Goal: Transaction & Acquisition: Purchase product/service

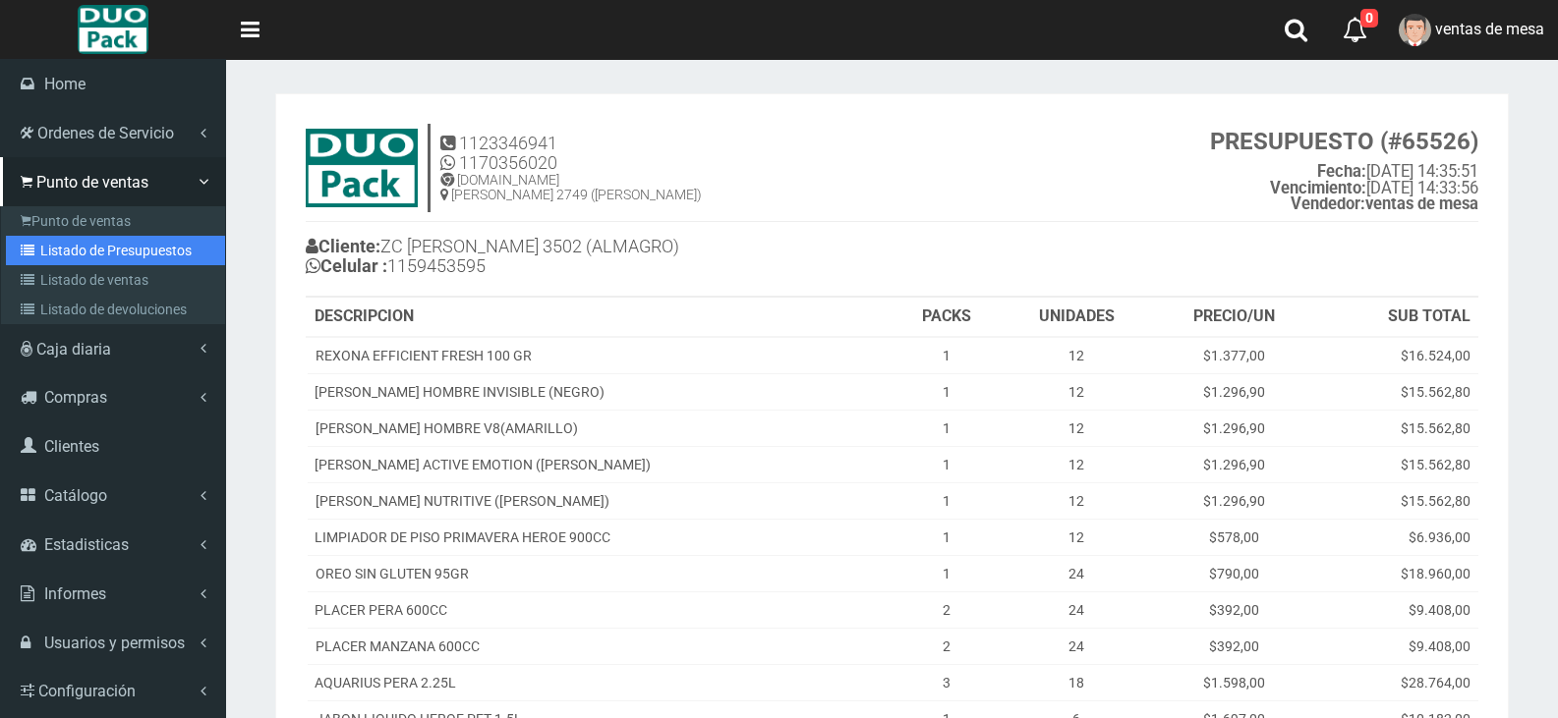
click at [50, 250] on link "Listado de Presupuestos" at bounding box center [115, 250] width 219 height 29
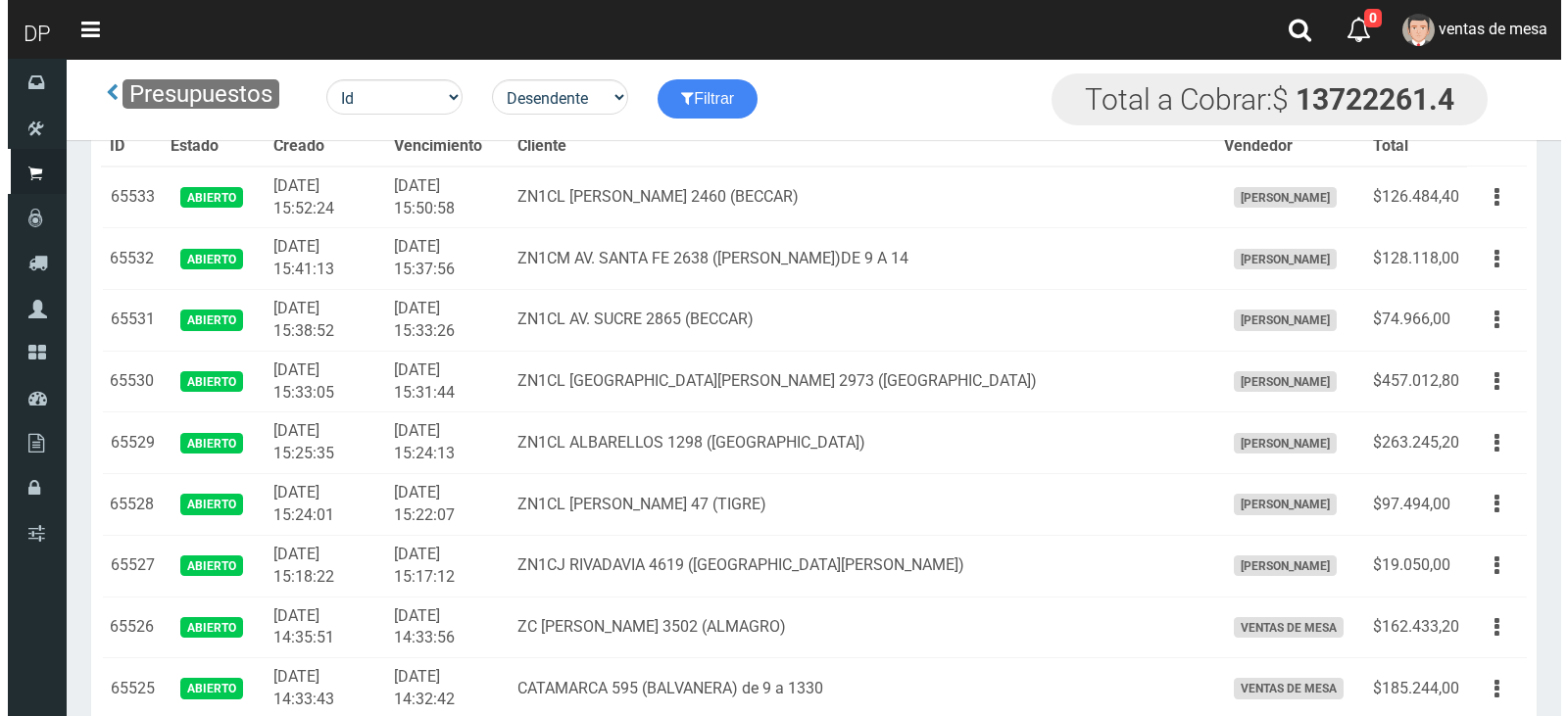
scroll to position [9891, 0]
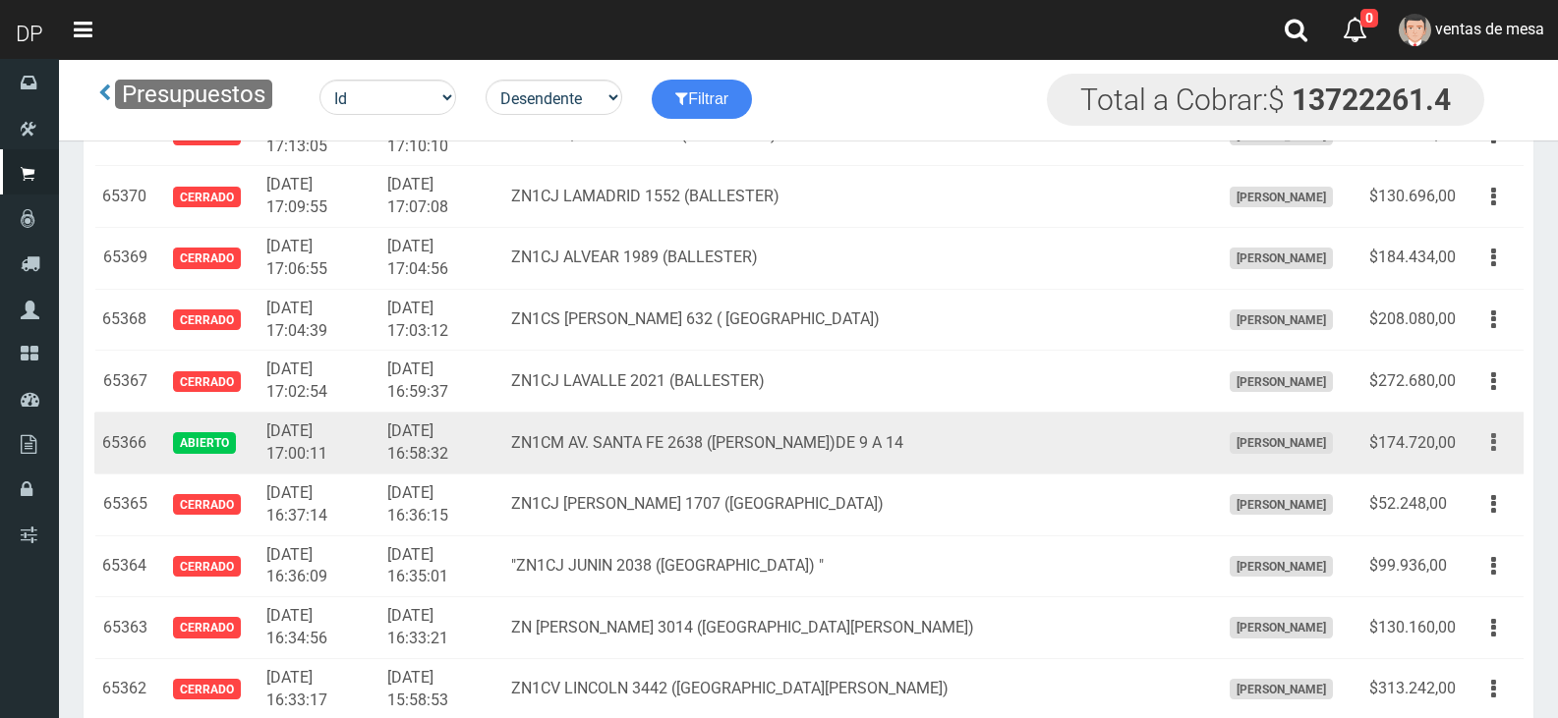
click at [1502, 450] on button "button" at bounding box center [1493, 442] width 44 height 34
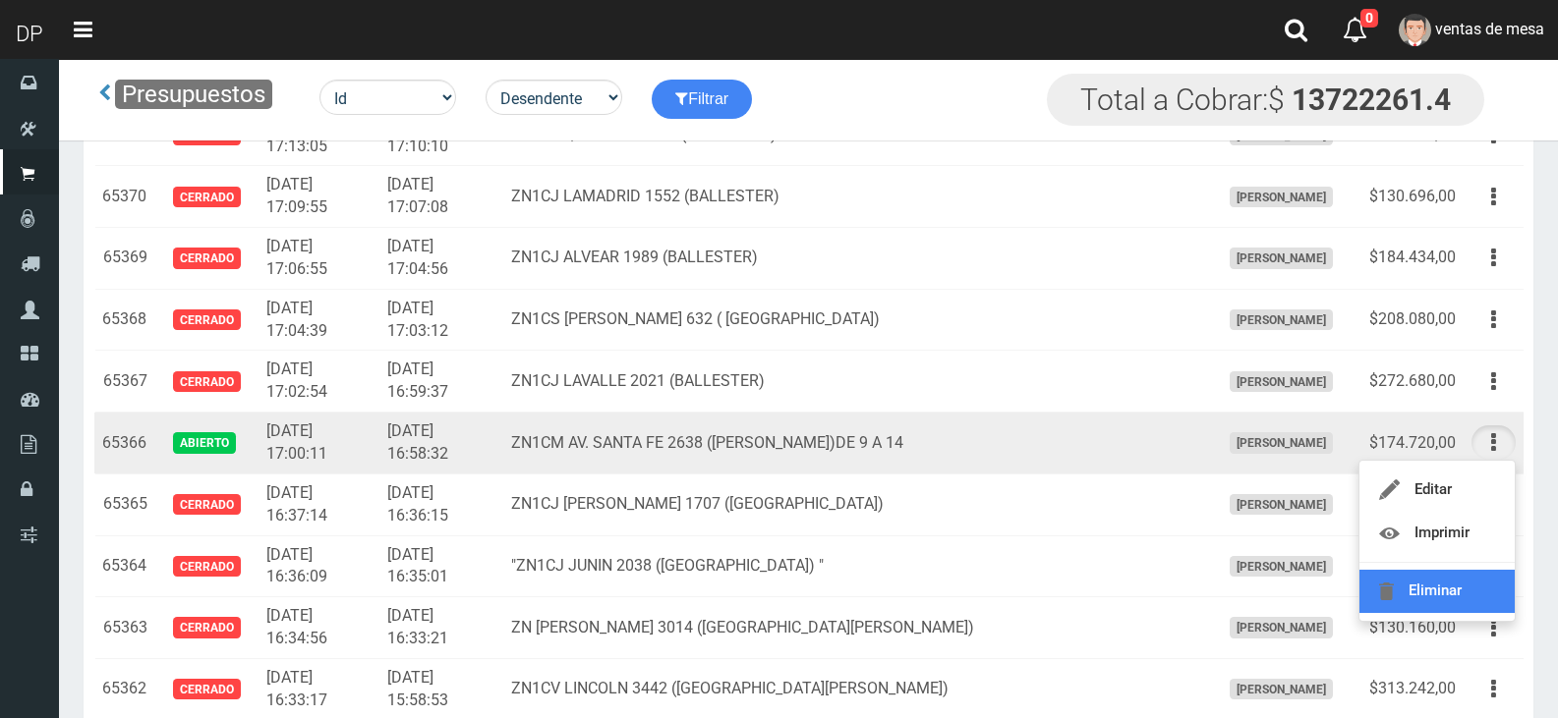
click at [1471, 573] on link "Eliminar" at bounding box center [1436, 591] width 155 height 43
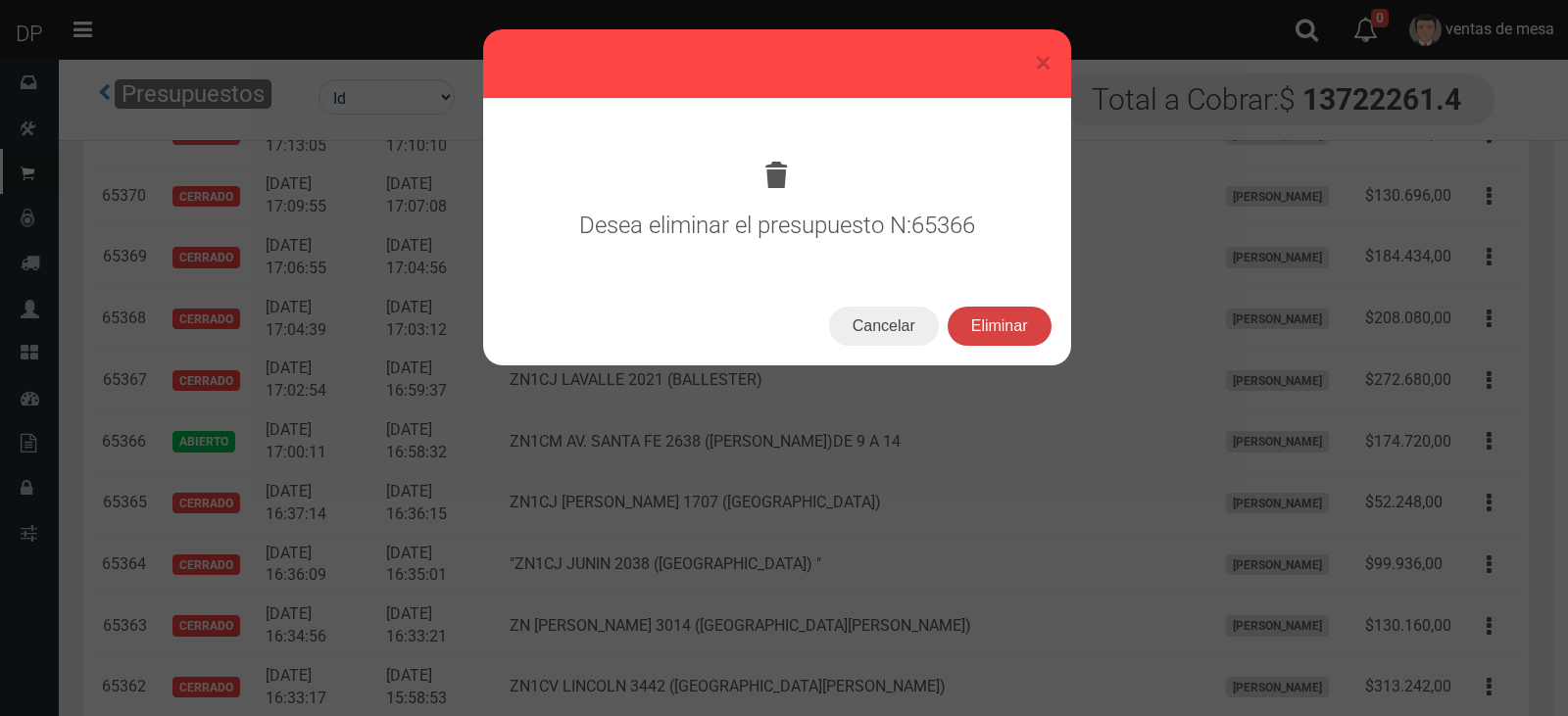
click at [1026, 340] on button "Eliminar" at bounding box center [999, 326] width 104 height 39
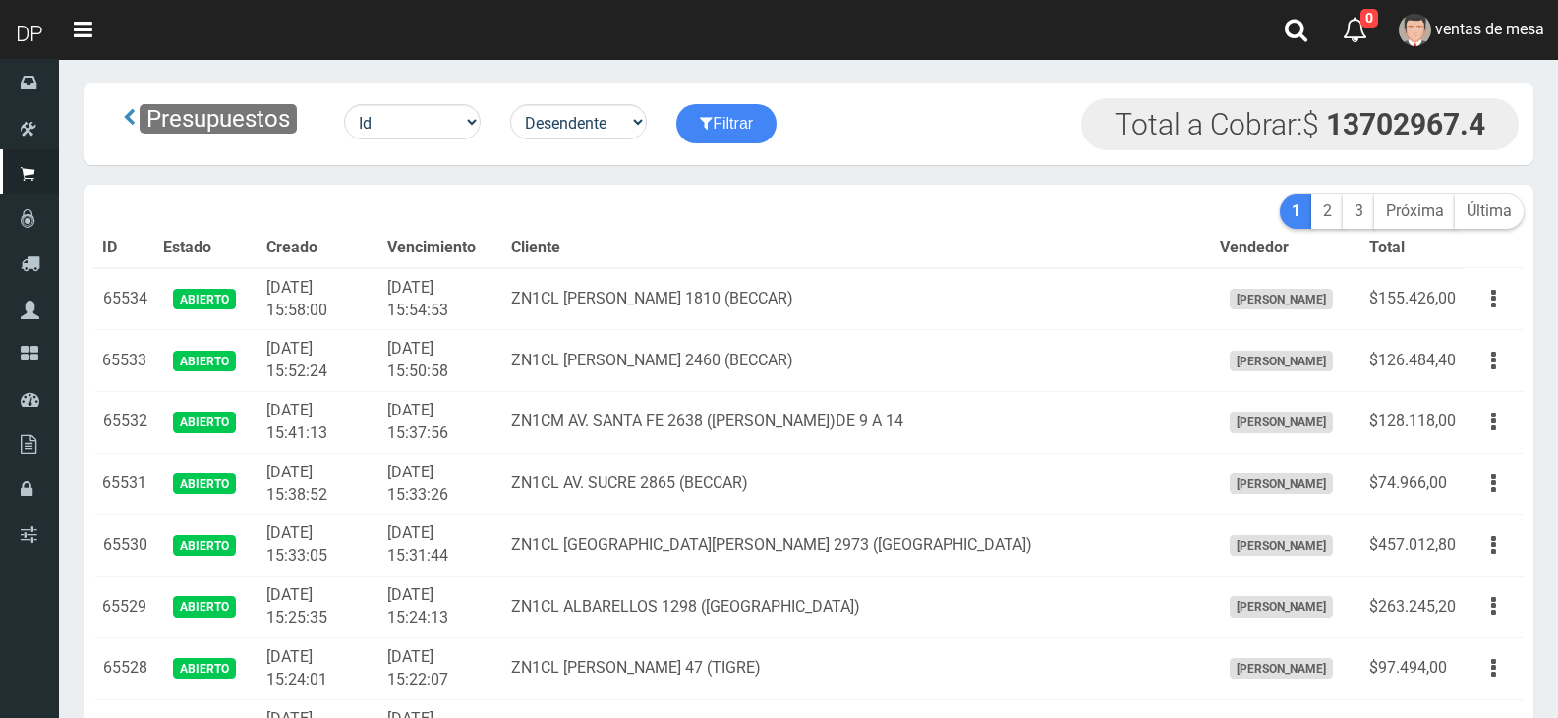
click at [756, 235] on th "Cliente" at bounding box center [857, 248] width 708 height 39
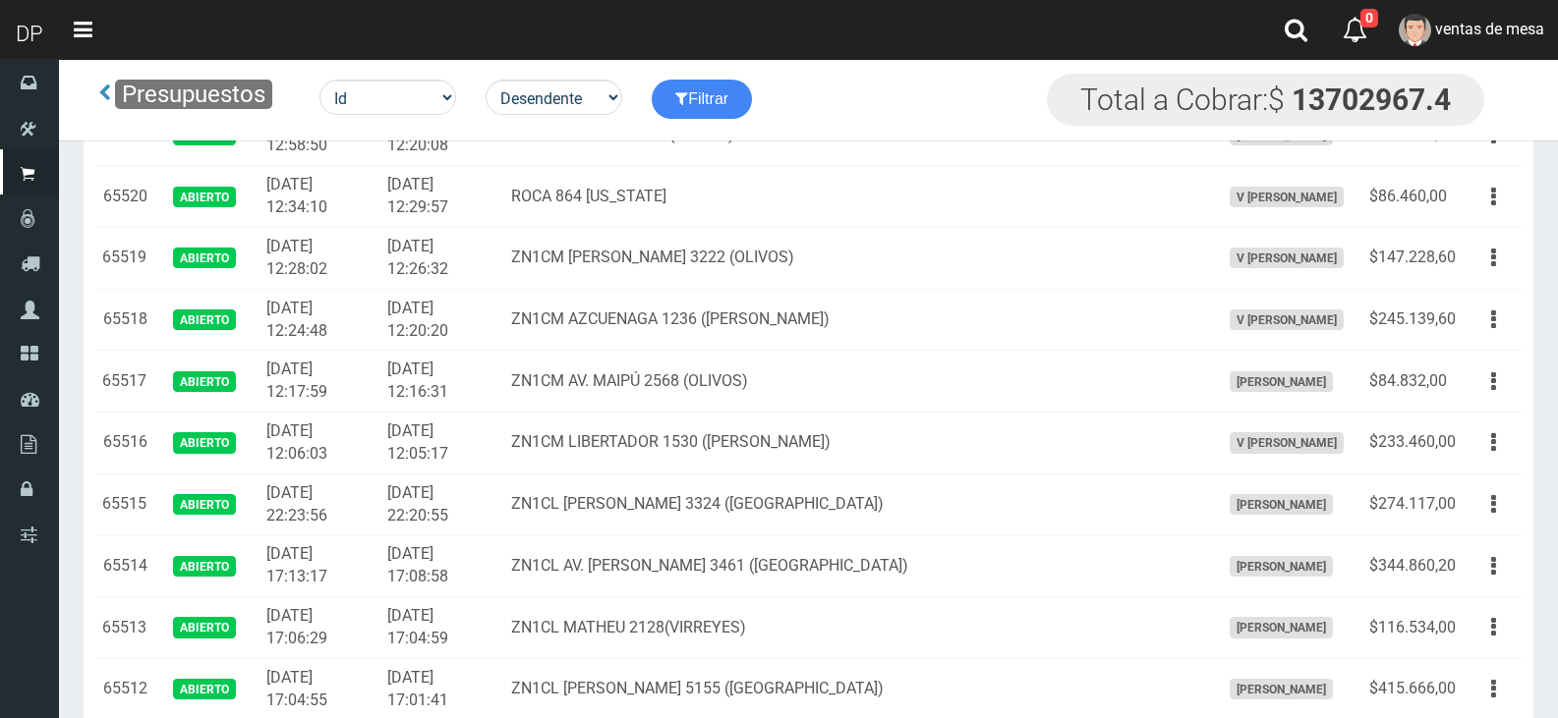
scroll to position [1255, 0]
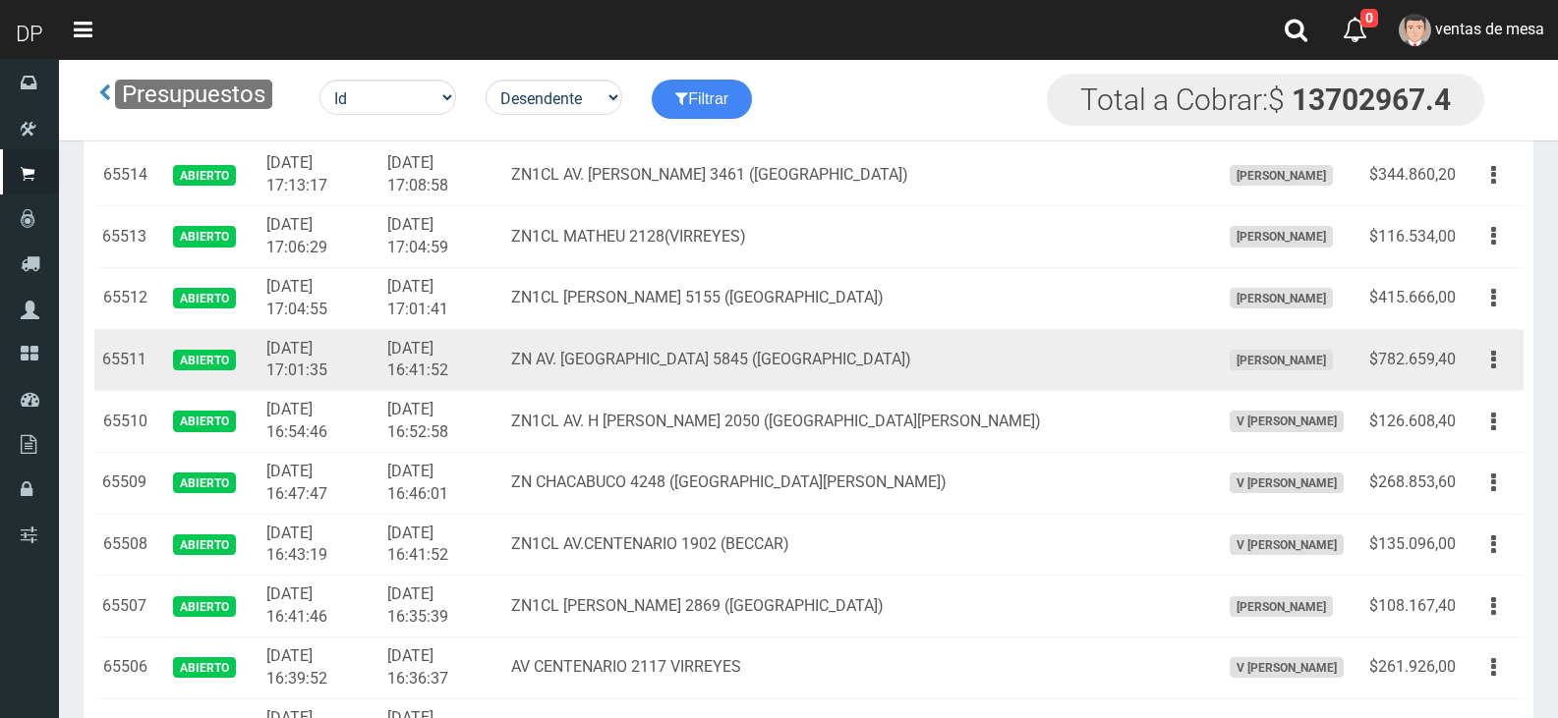
click at [1498, 380] on td "Editar Imprimir Eliminar" at bounding box center [1493, 360] width 60 height 62
click at [1496, 363] on button "button" at bounding box center [1493, 360] width 44 height 34
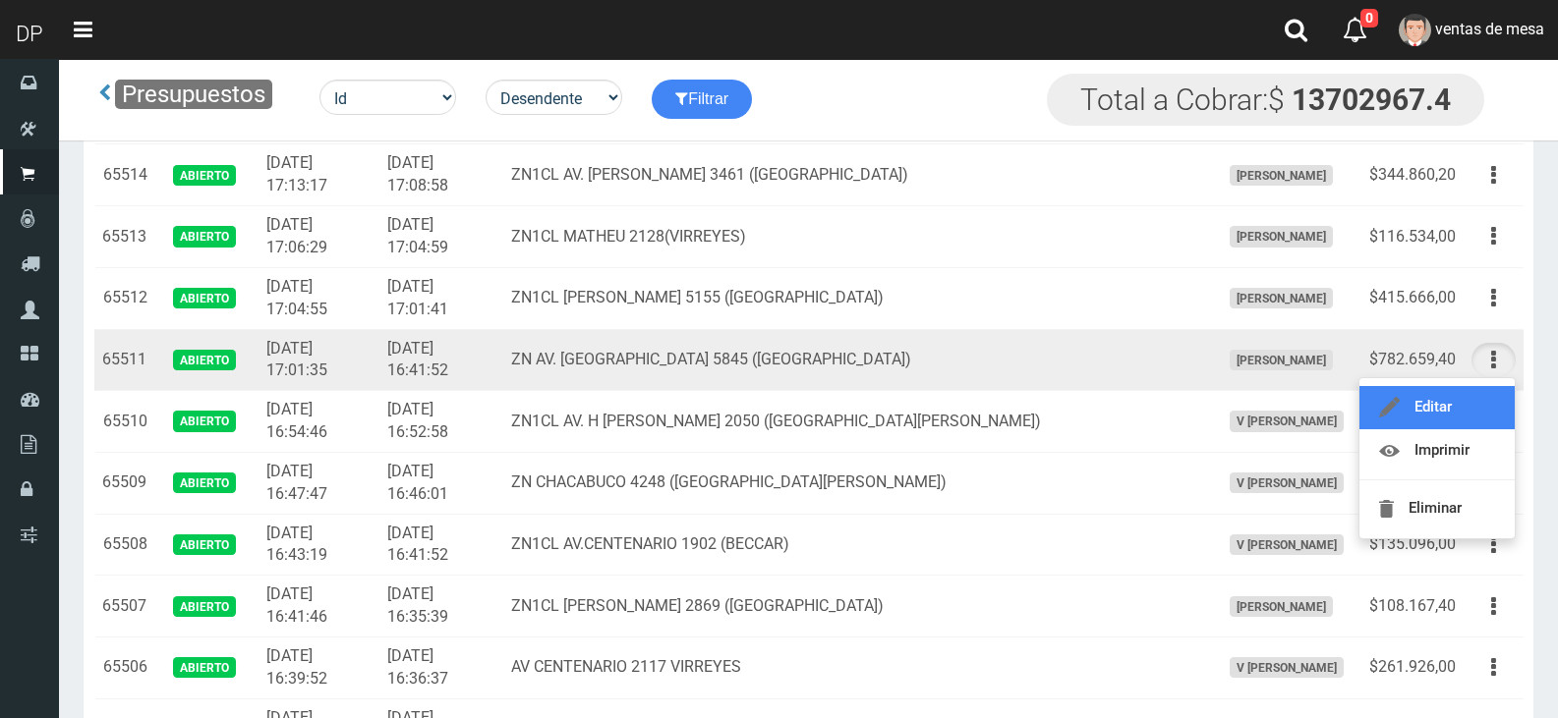
click at [1457, 406] on link "Editar" at bounding box center [1436, 407] width 155 height 43
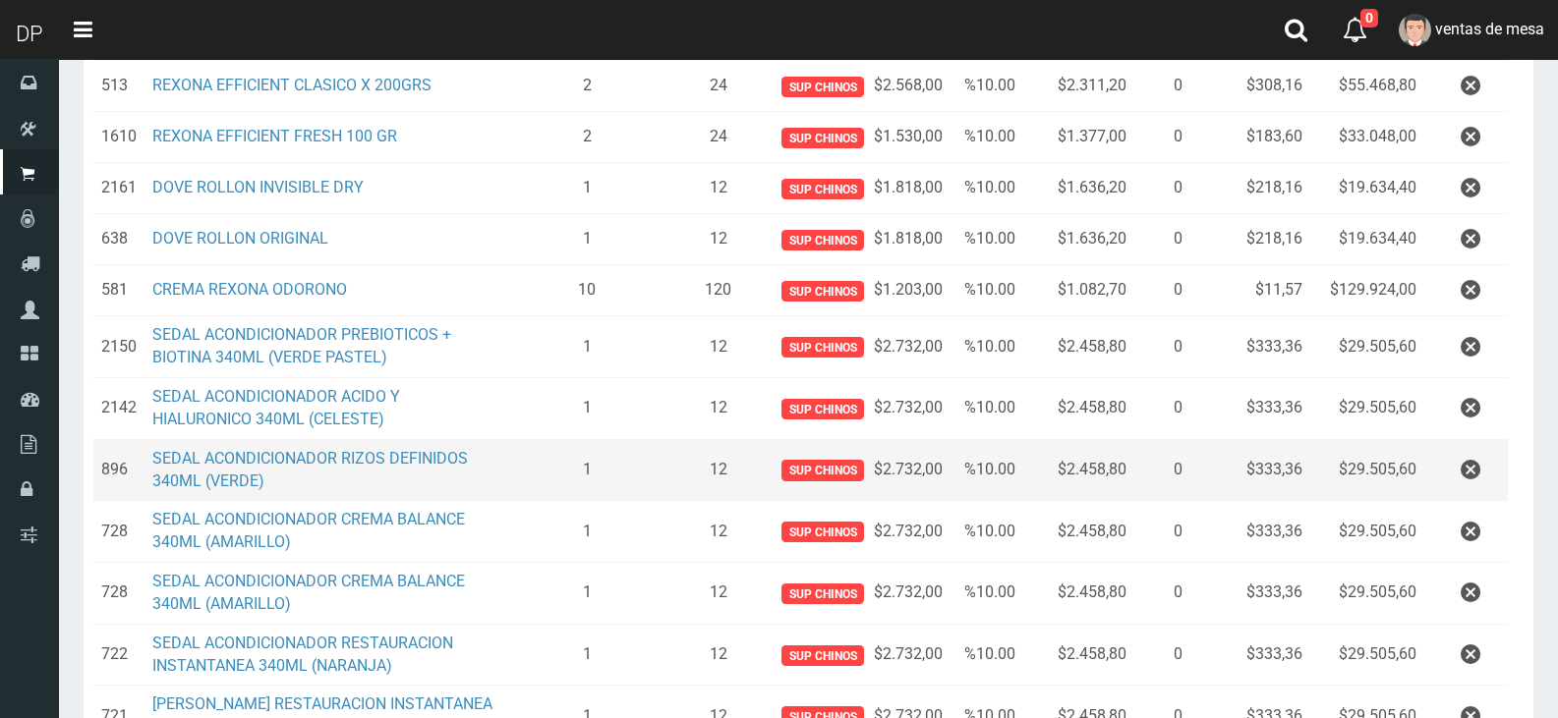
scroll to position [688, 0]
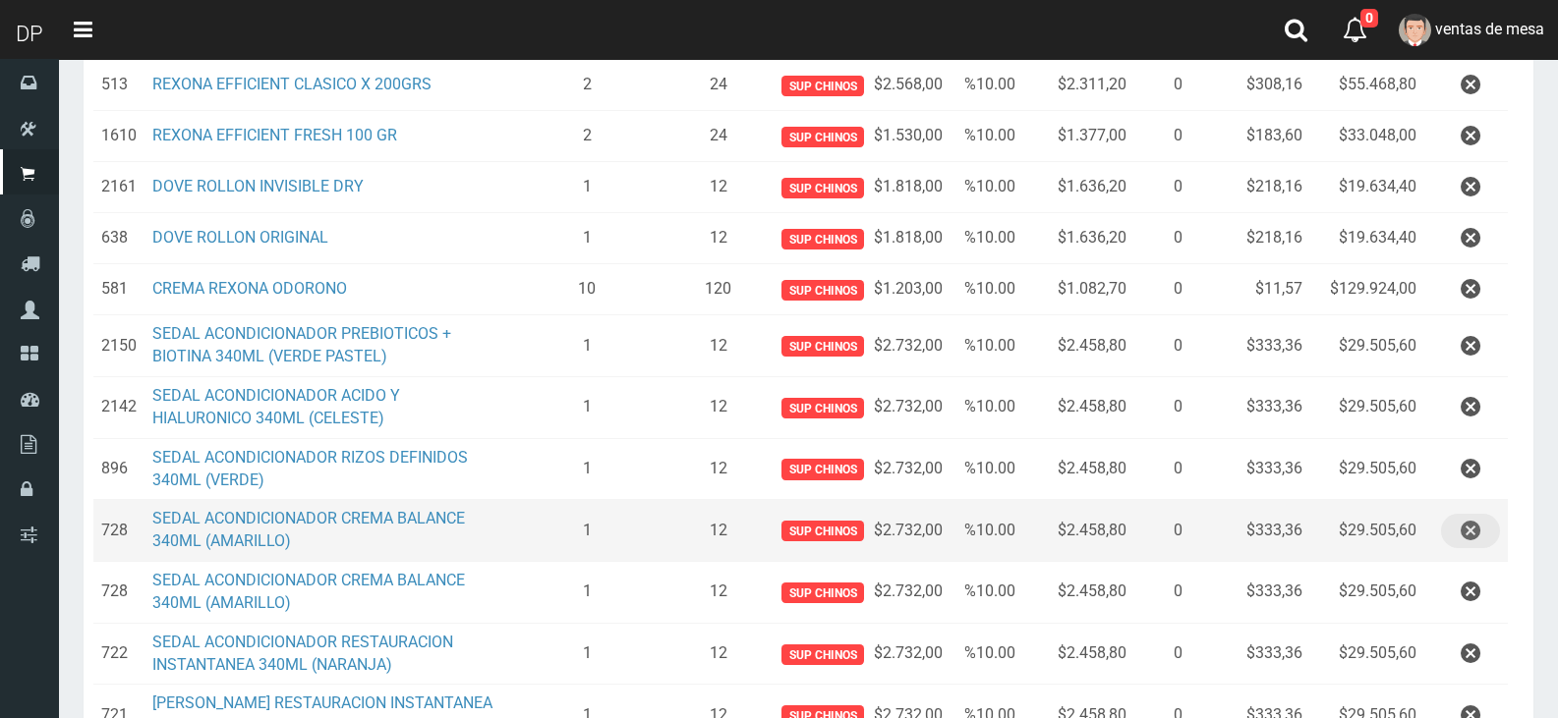
click at [1460, 537] on icon "button" at bounding box center [1470, 531] width 20 height 34
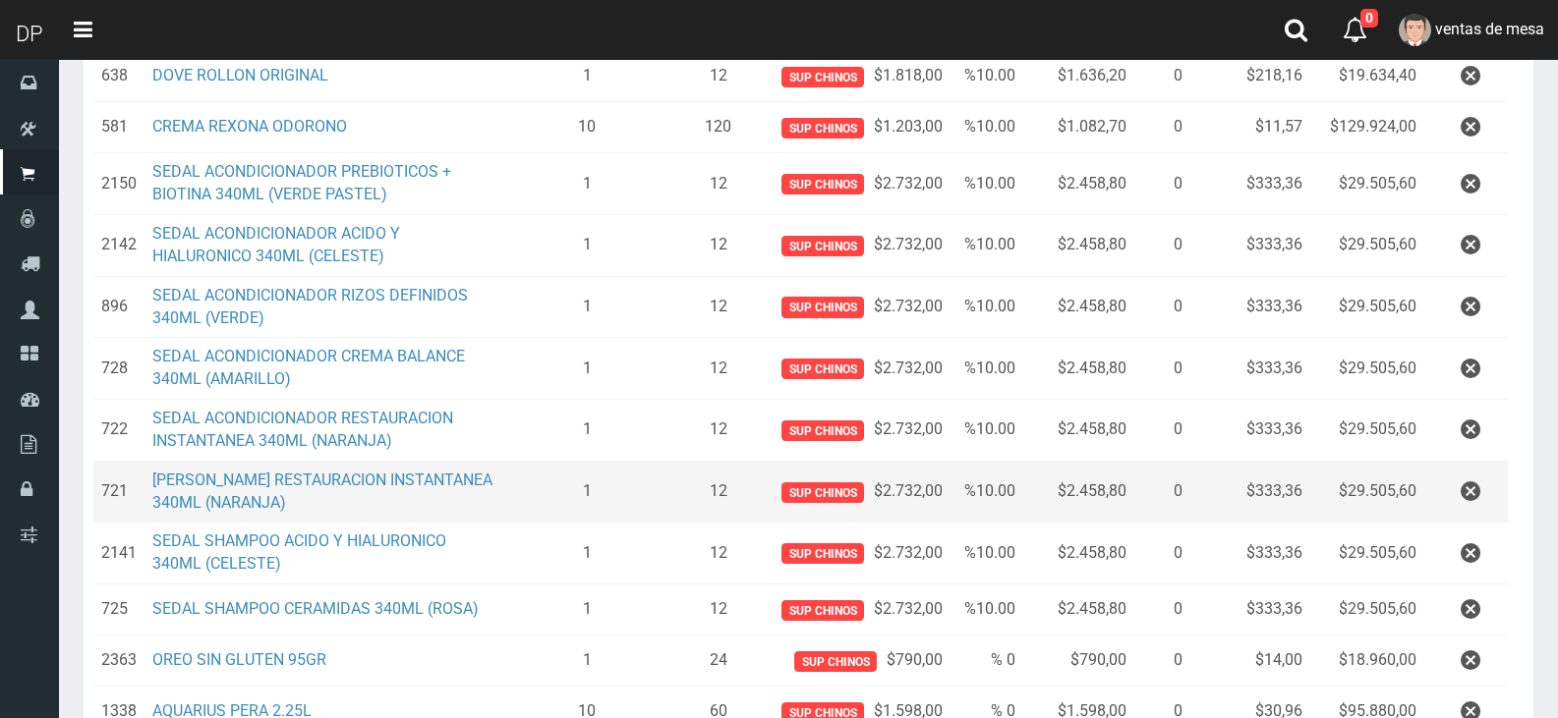
scroll to position [884, 0]
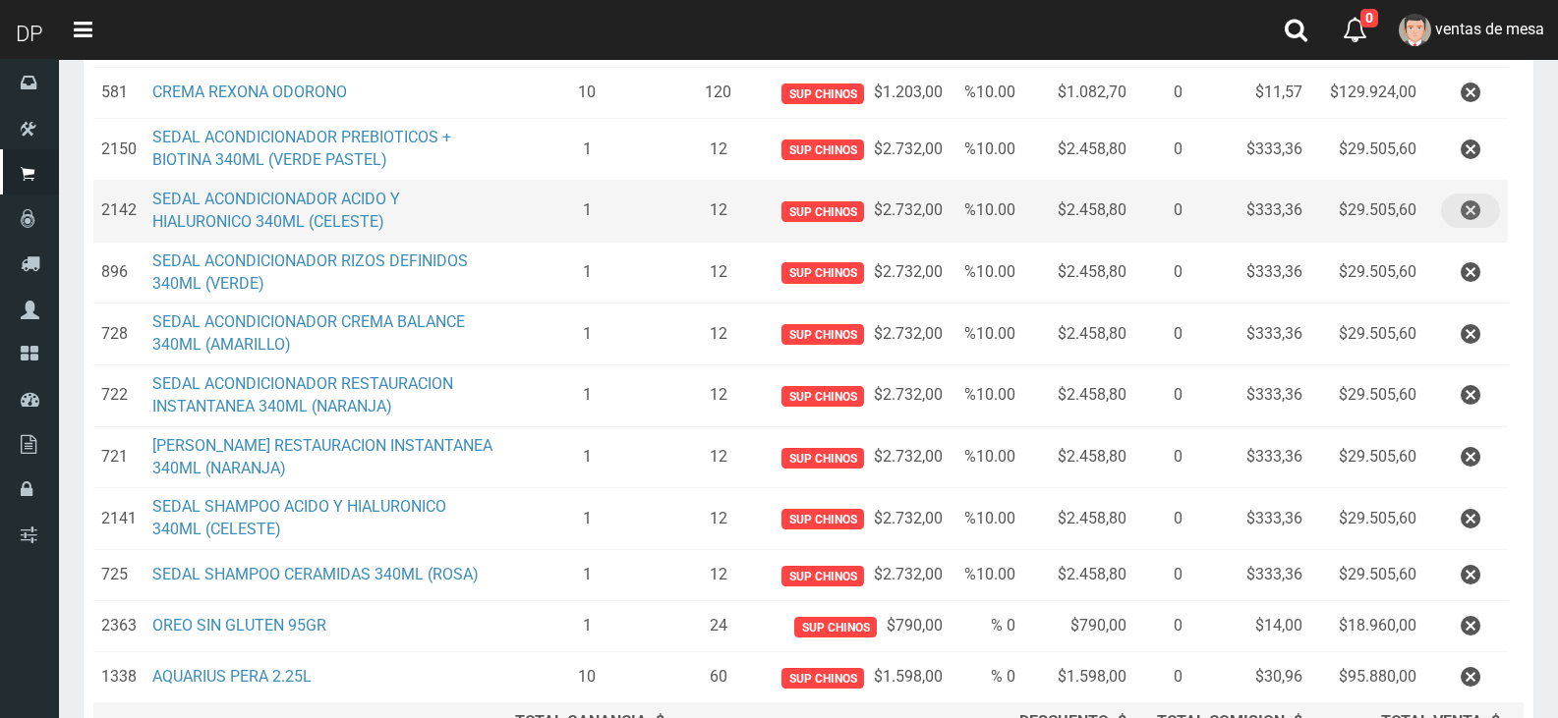
click at [1462, 216] on icon "button" at bounding box center [1470, 211] width 20 height 34
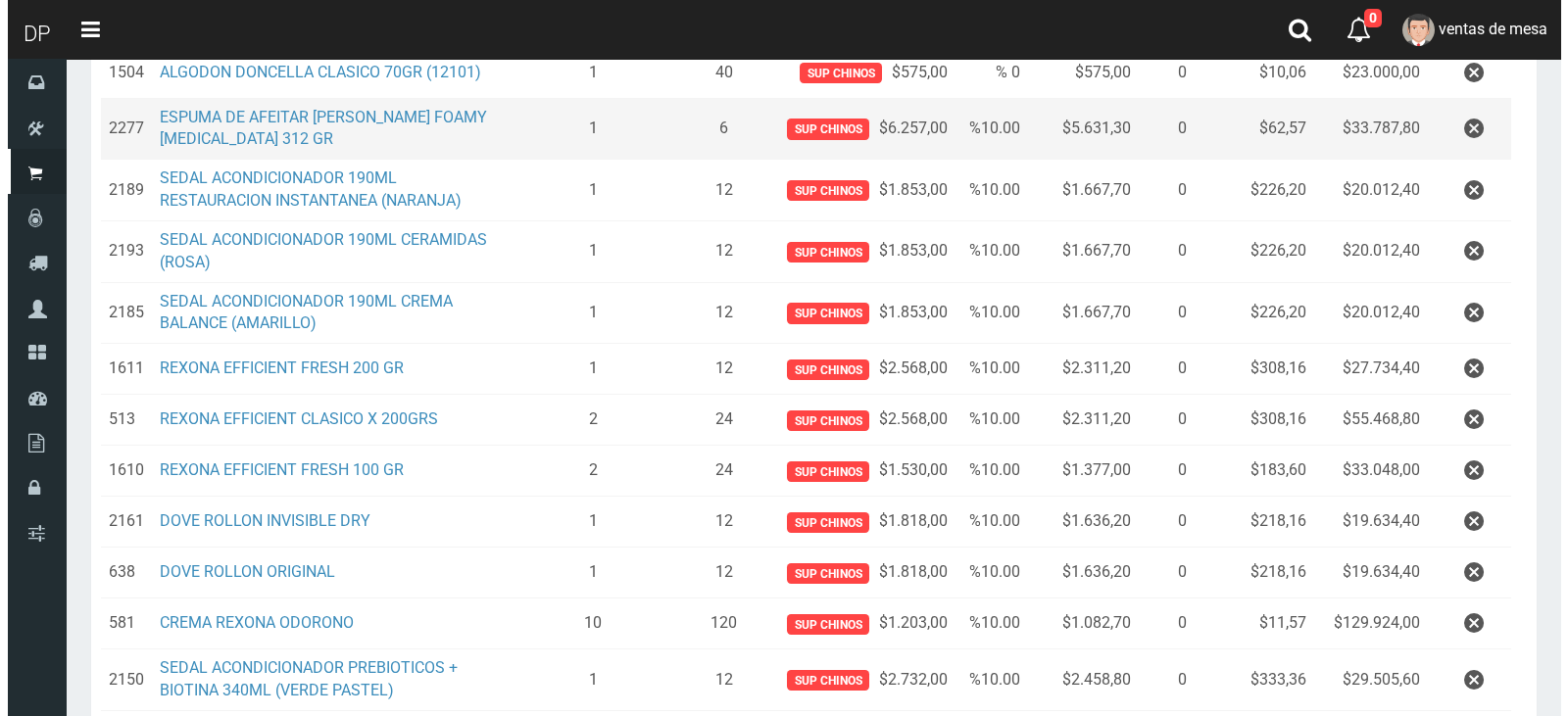
scroll to position [1044, 0]
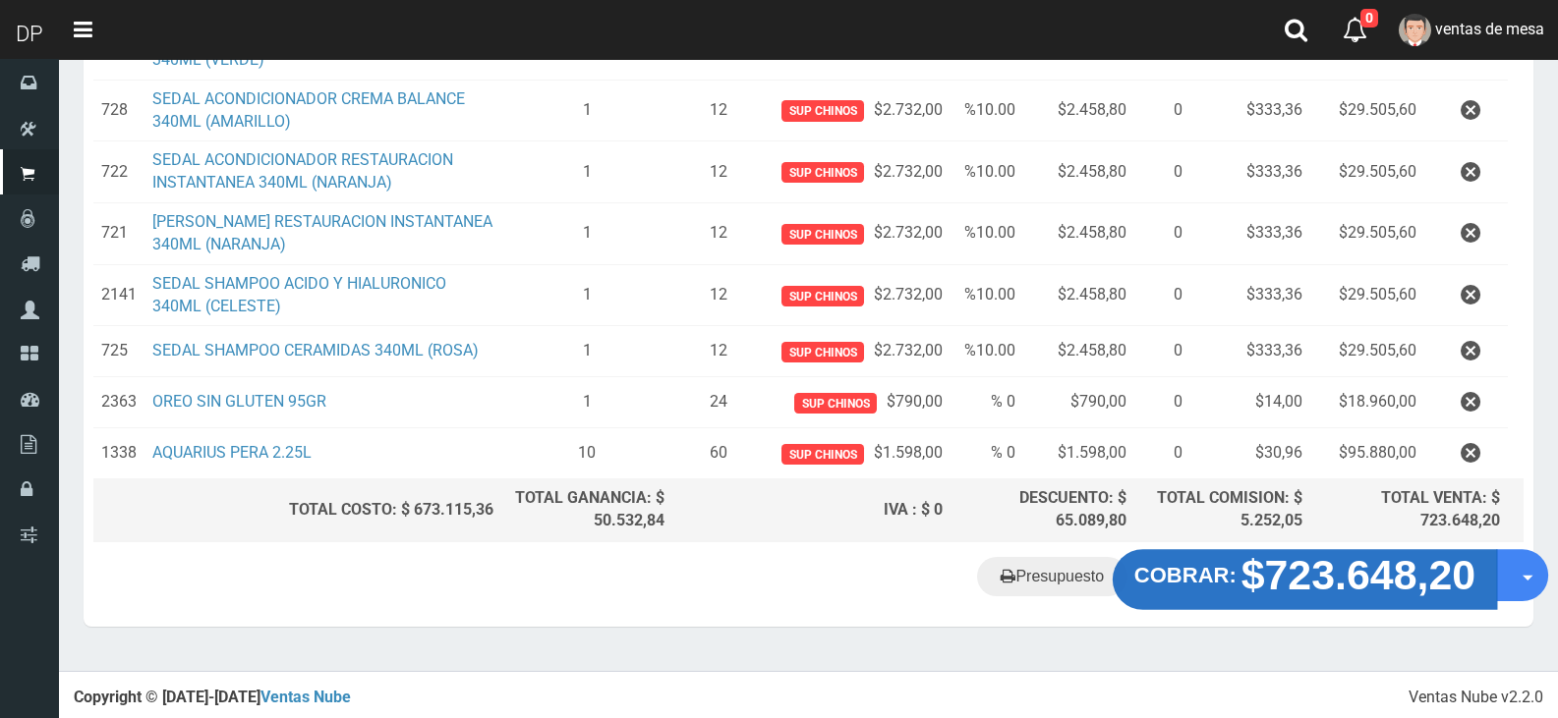
click at [1222, 595] on button "COBRAR: $723.648,20" at bounding box center [1304, 579] width 384 height 61
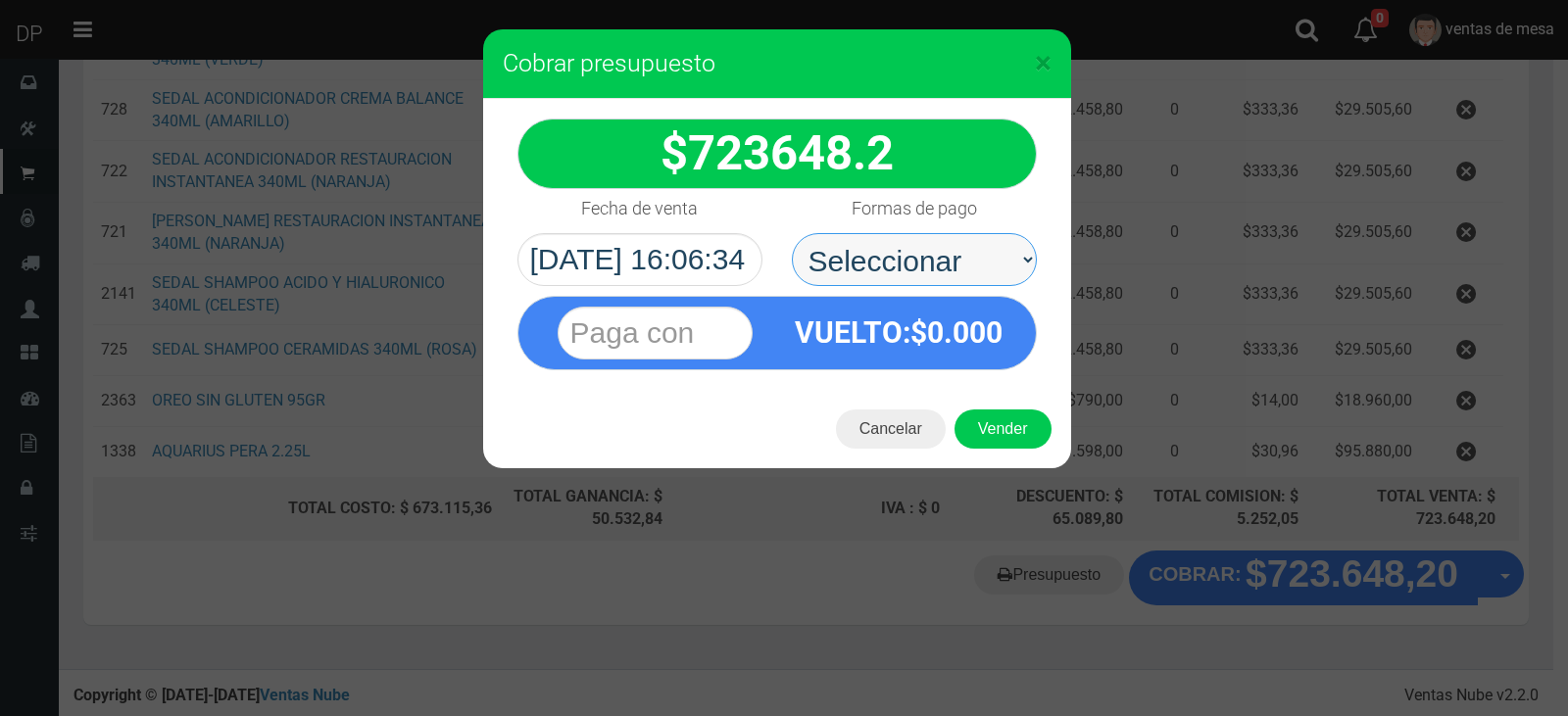
click at [942, 238] on select "Seleccionar Efectivo Tarjeta de Crédito Depósito Débito" at bounding box center [915, 259] width 245 height 53
select select "Efectivo"
click at [792, 233] on select "Seleccionar Efectivo Tarjeta de Crédito Depósito Débito" at bounding box center [915, 259] width 245 height 53
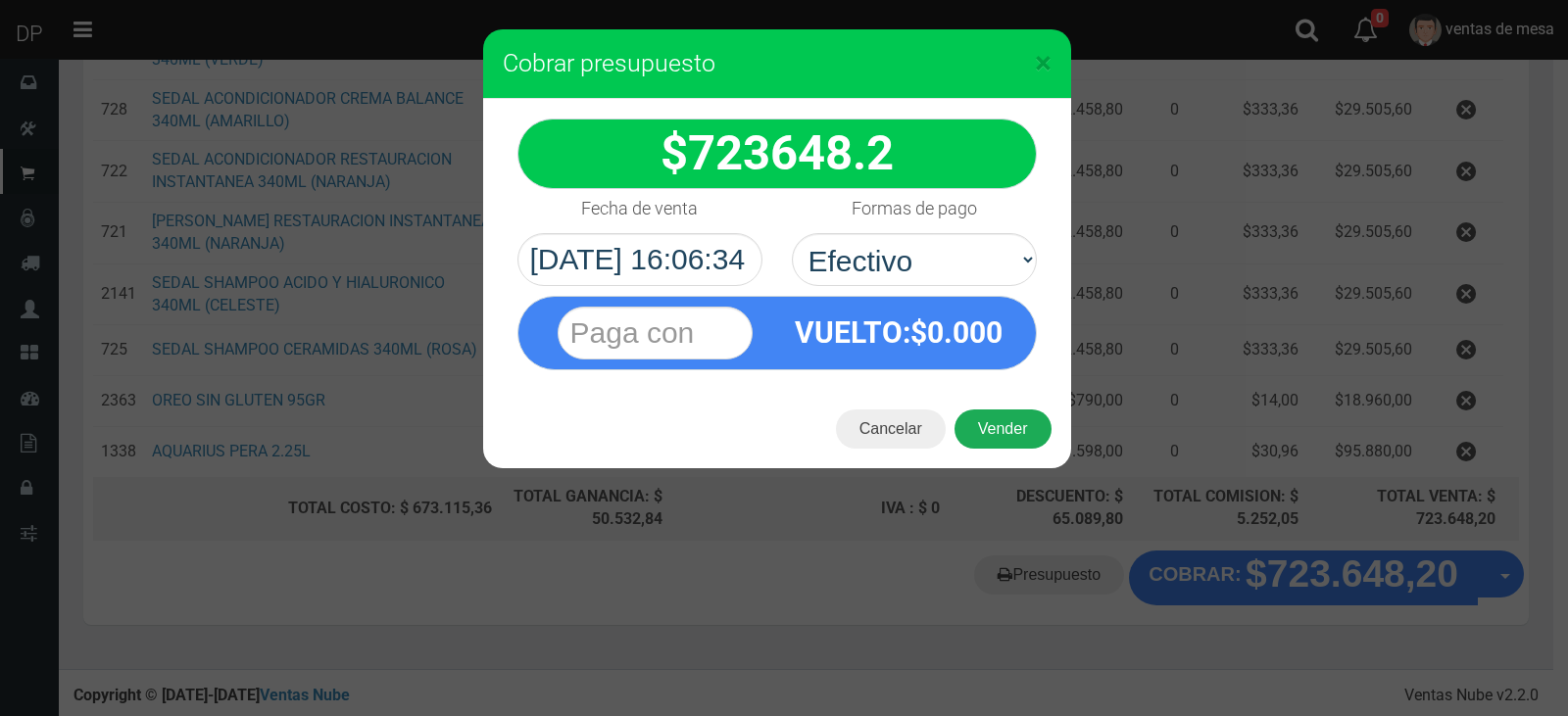
click at [990, 416] on button "Vender" at bounding box center [1002, 429] width 97 height 39
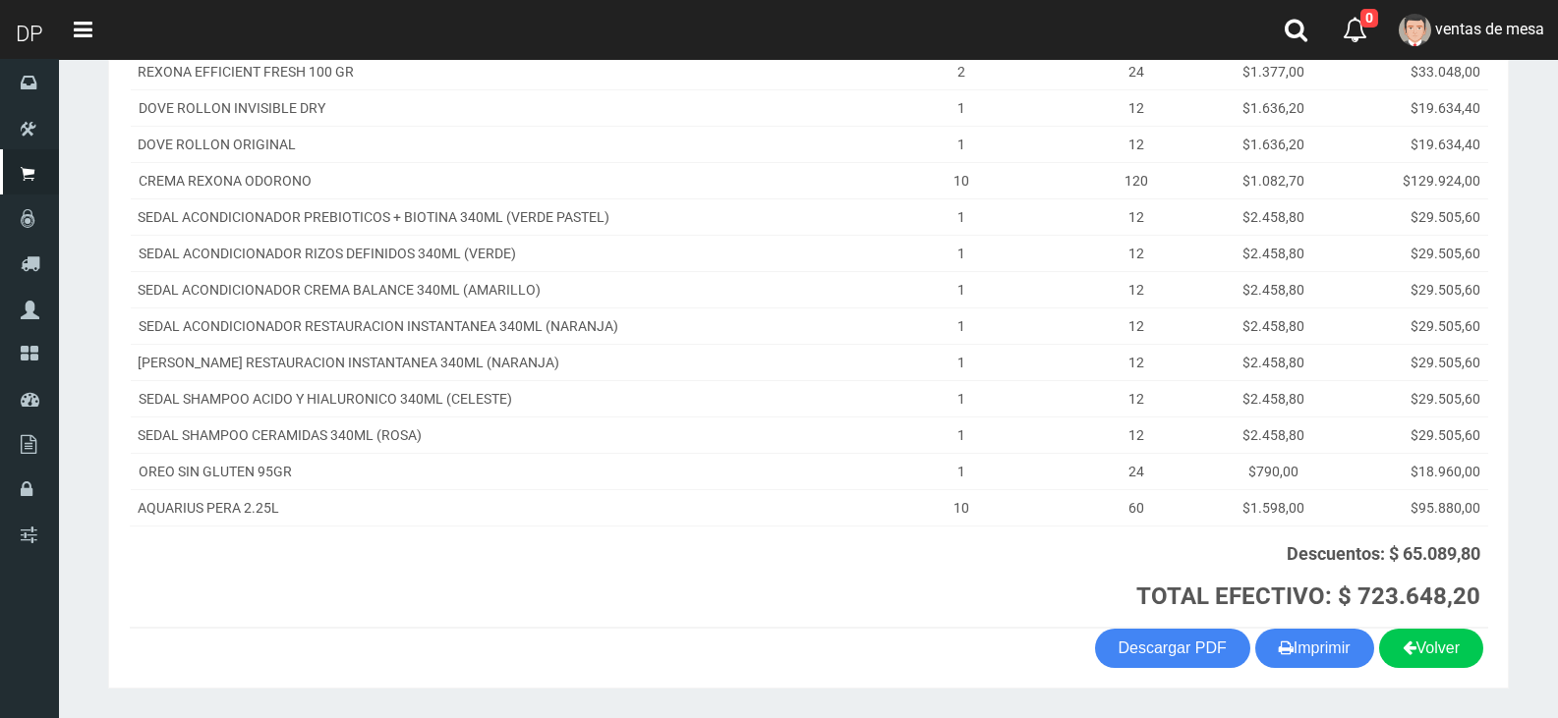
scroll to position [652, 0]
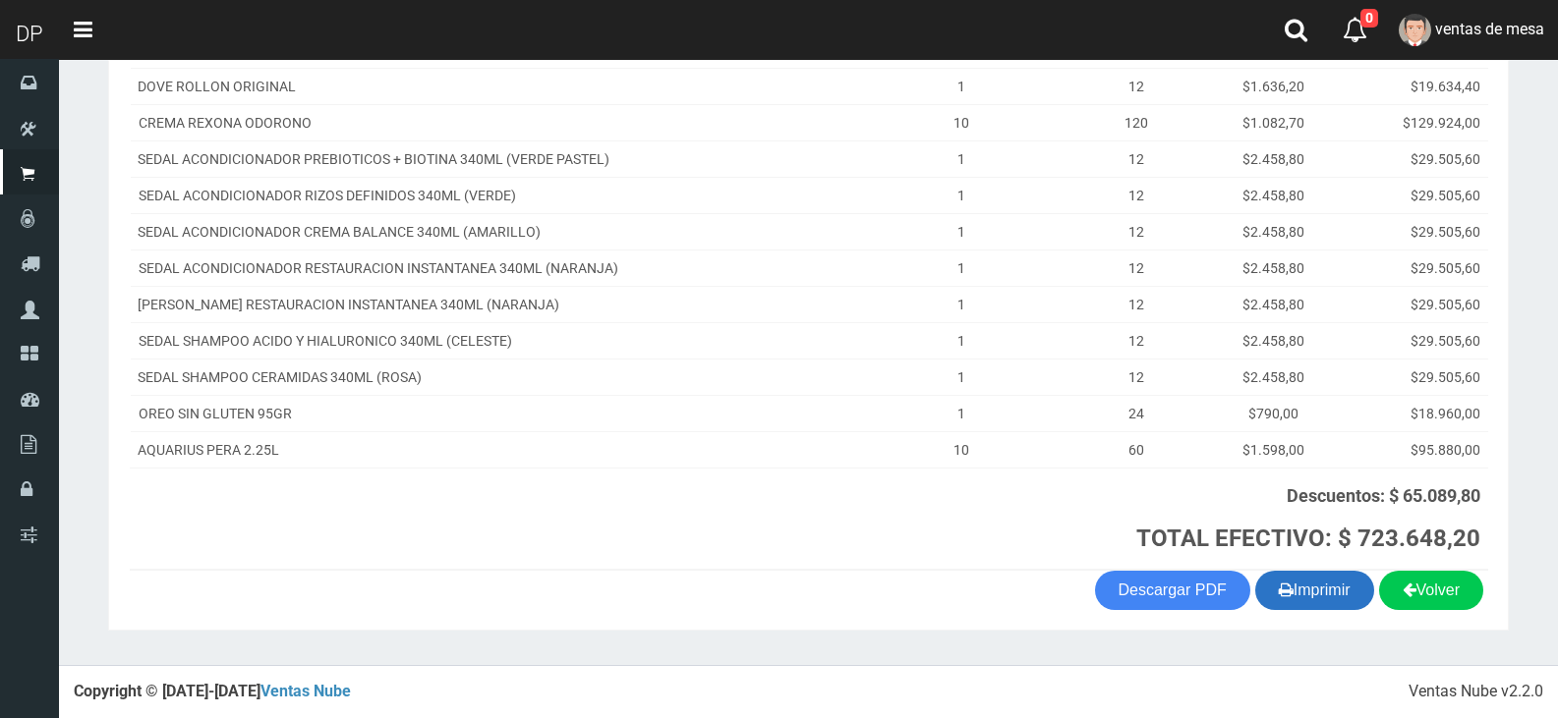
click at [1325, 605] on button "Imprimir" at bounding box center [1314, 590] width 119 height 39
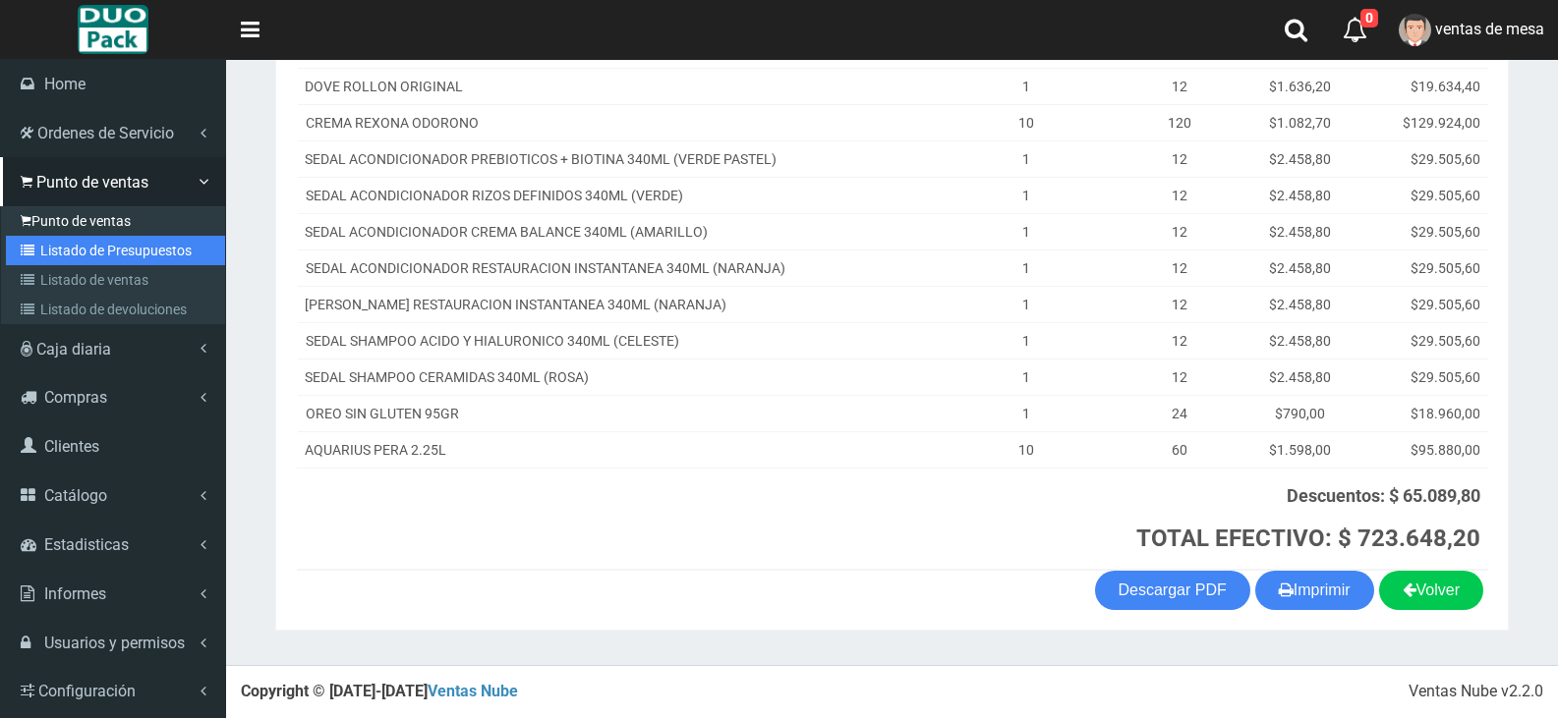
drag, startPoint x: 46, startPoint y: 259, endPoint x: 144, endPoint y: 221, distance: 105.5
click at [46, 259] on link "Listado de Presupuestos" at bounding box center [115, 250] width 219 height 29
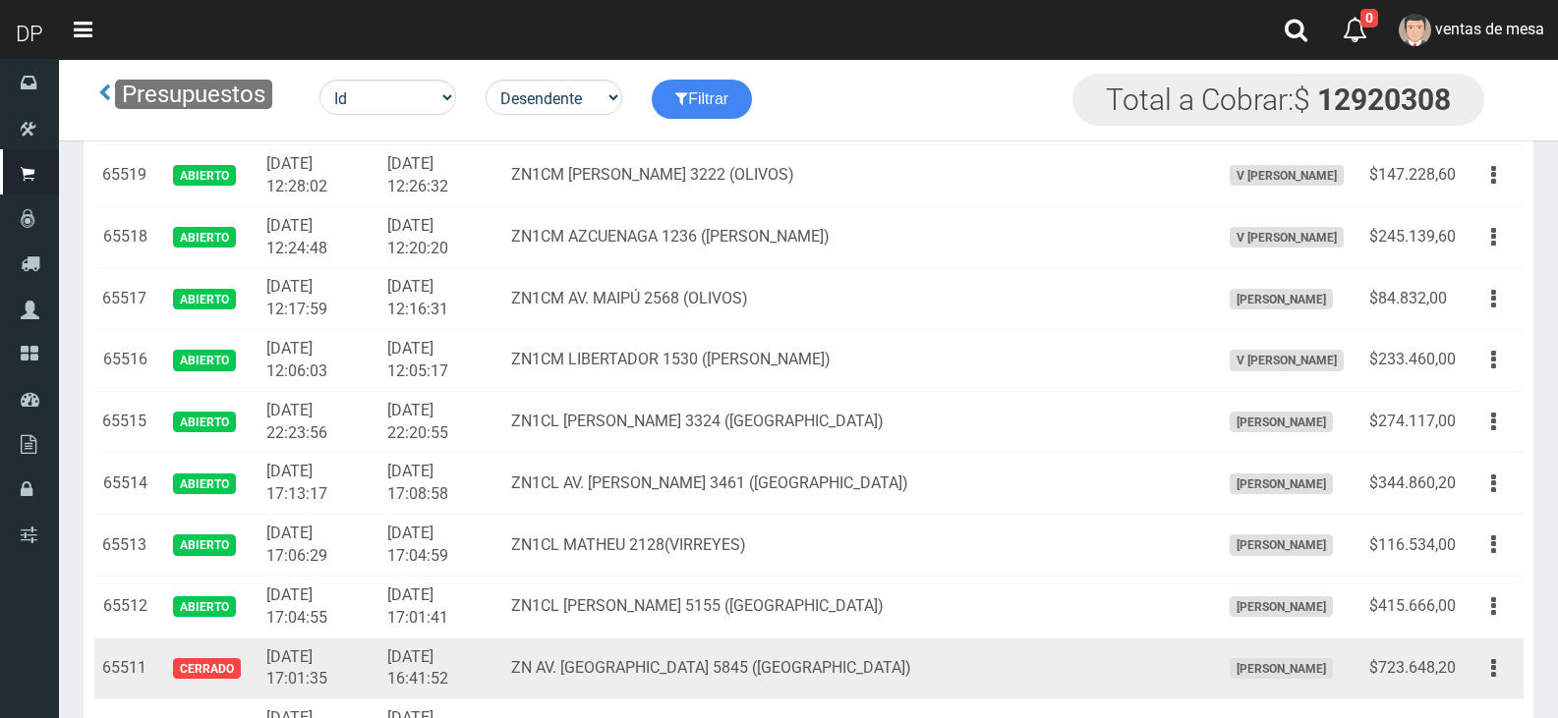
scroll to position [1060, 0]
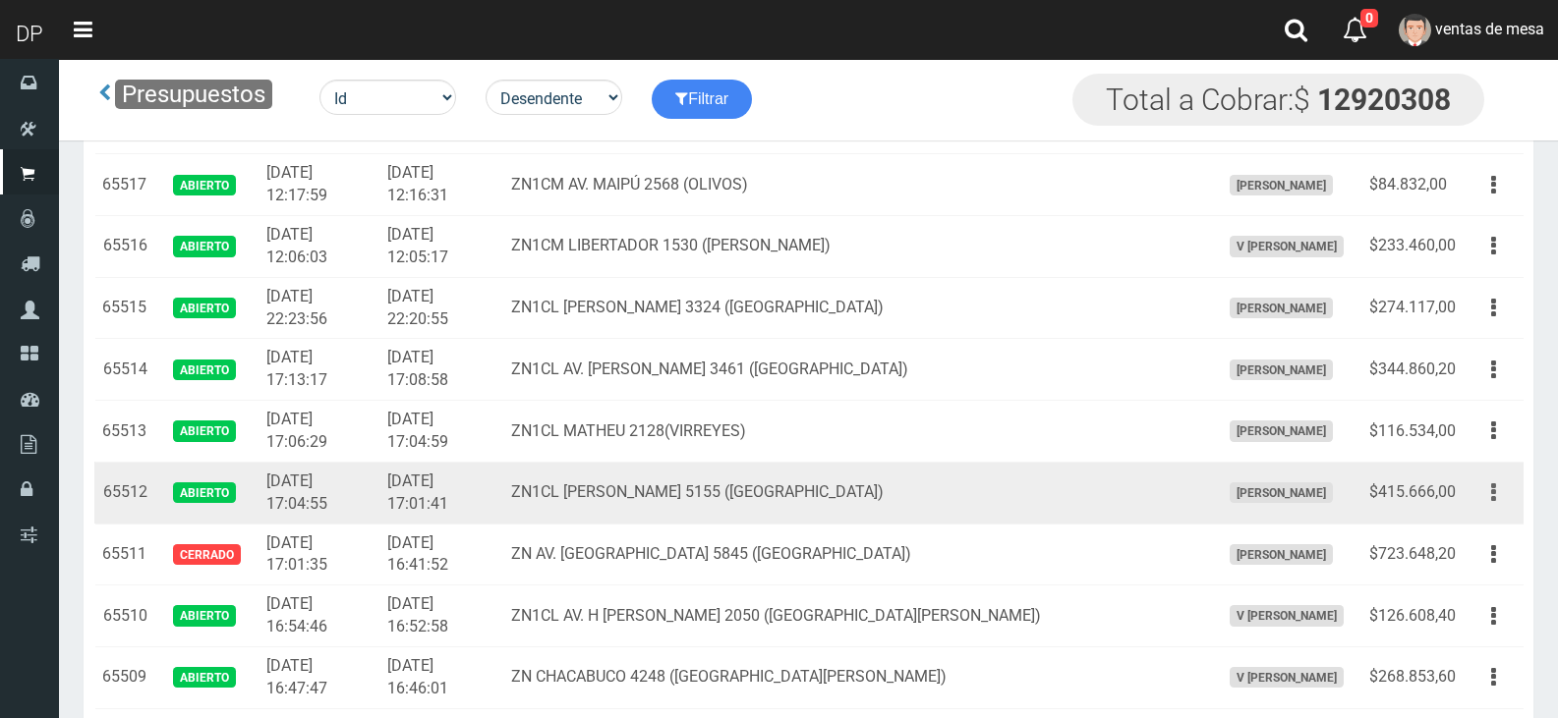
click at [1498, 488] on button "button" at bounding box center [1493, 493] width 44 height 34
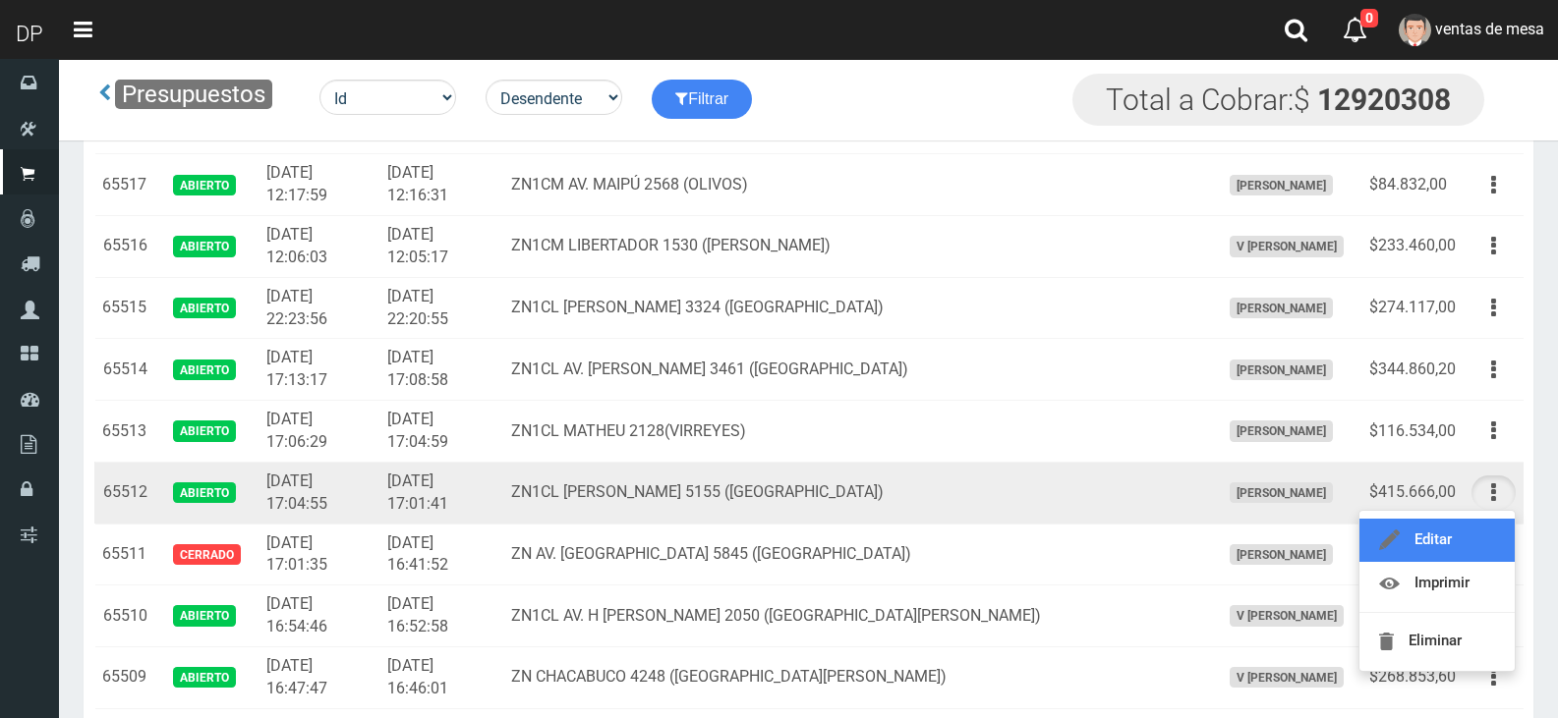
click at [1486, 520] on link "Editar" at bounding box center [1436, 540] width 155 height 43
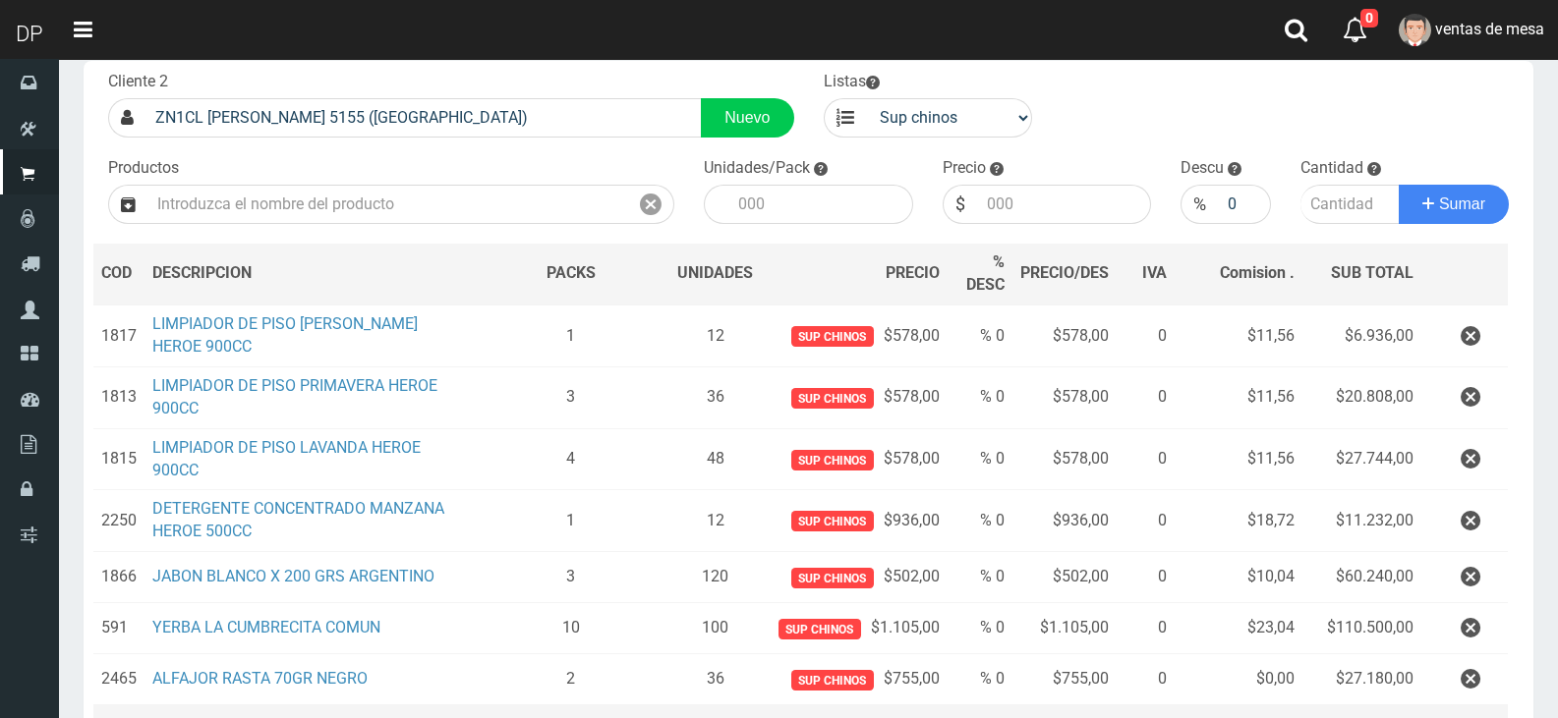
scroll to position [295, 0]
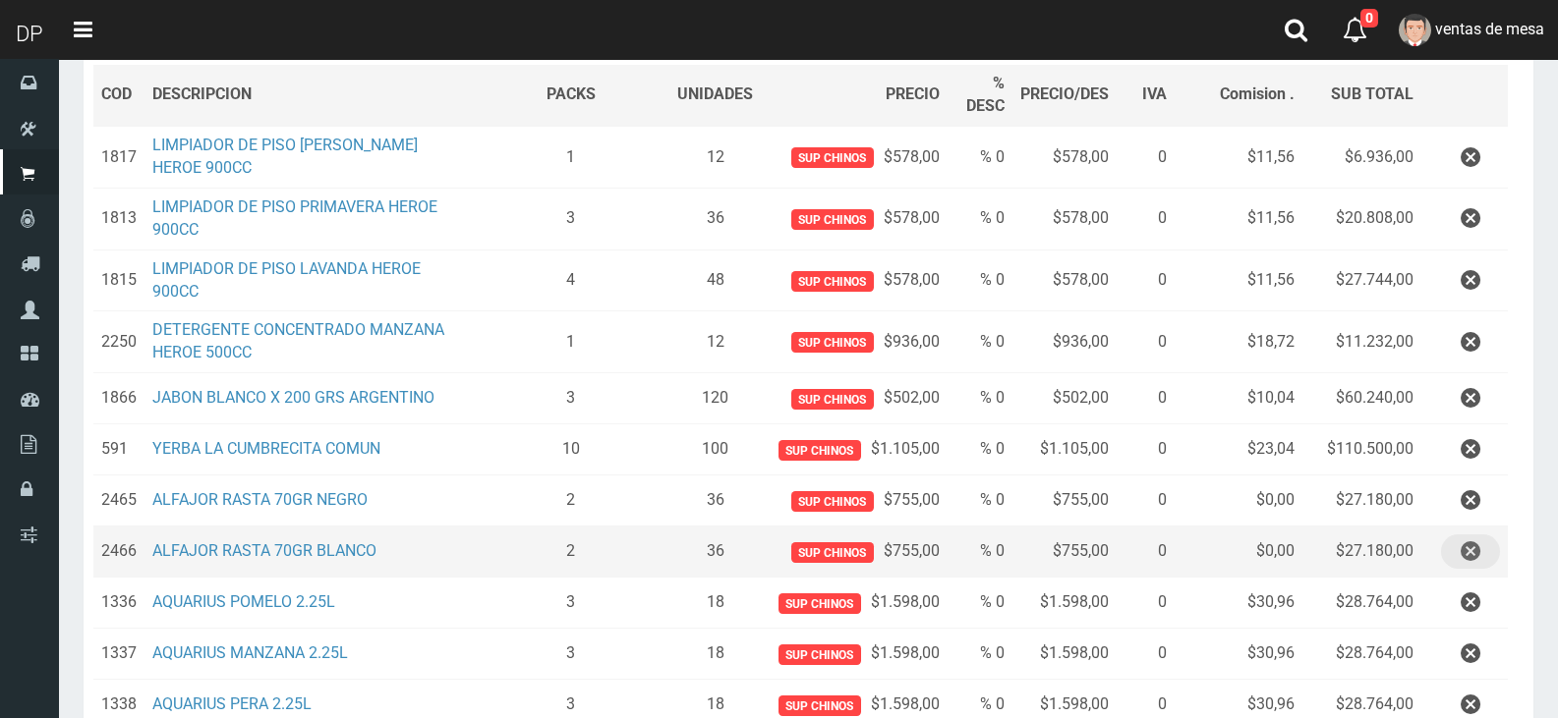
click at [1463, 544] on icon "button" at bounding box center [1470, 552] width 20 height 34
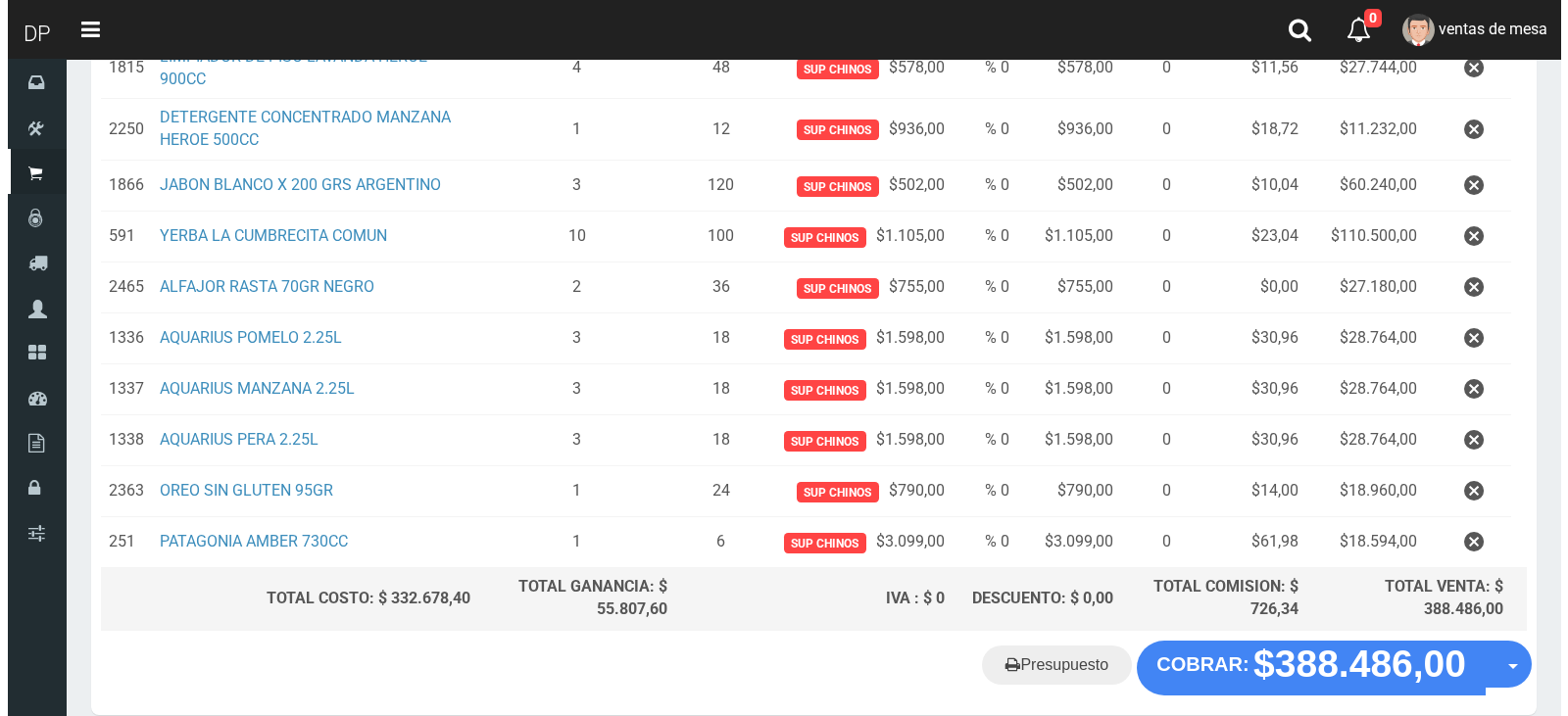
scroll to position [595, 0]
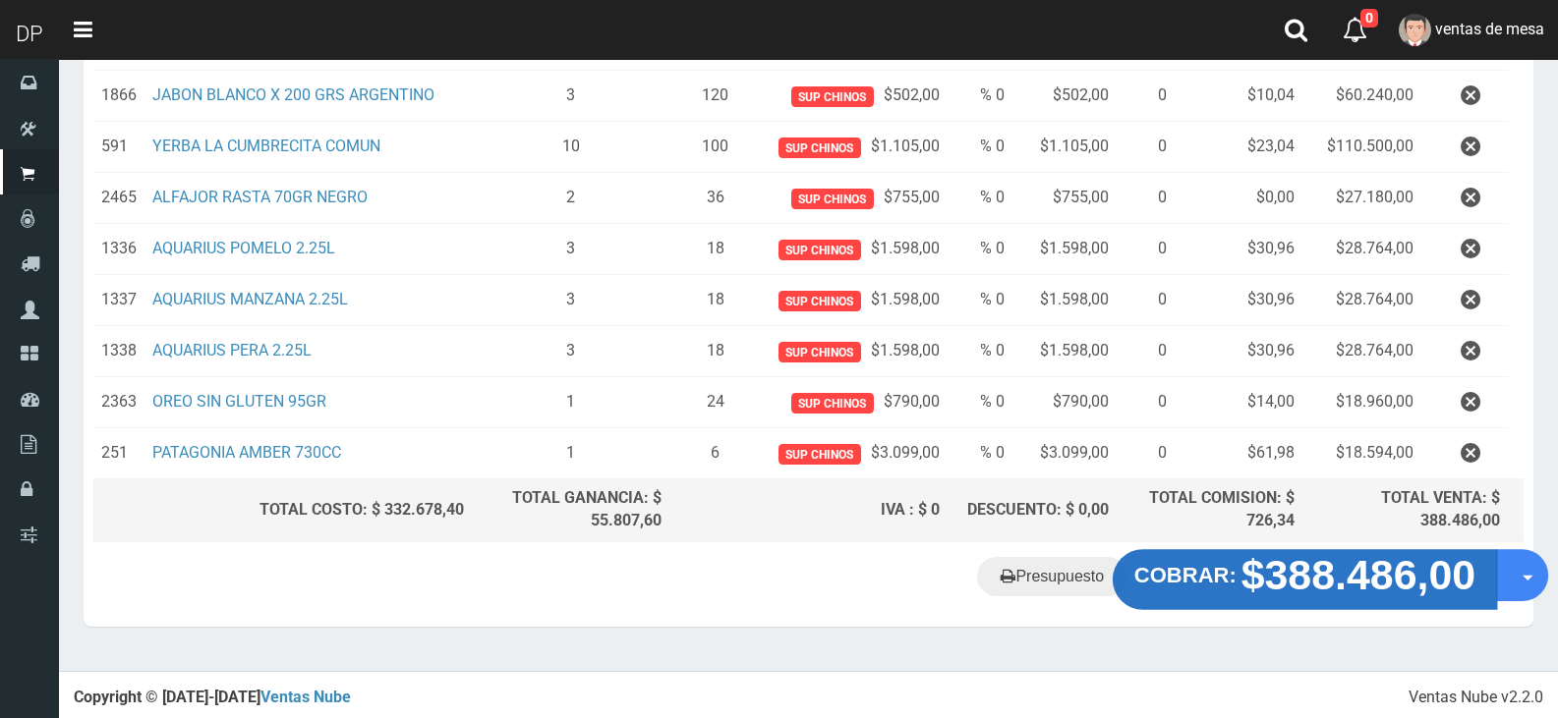
click at [1291, 560] on strong "$388.486,00" at bounding box center [1358, 575] width 235 height 46
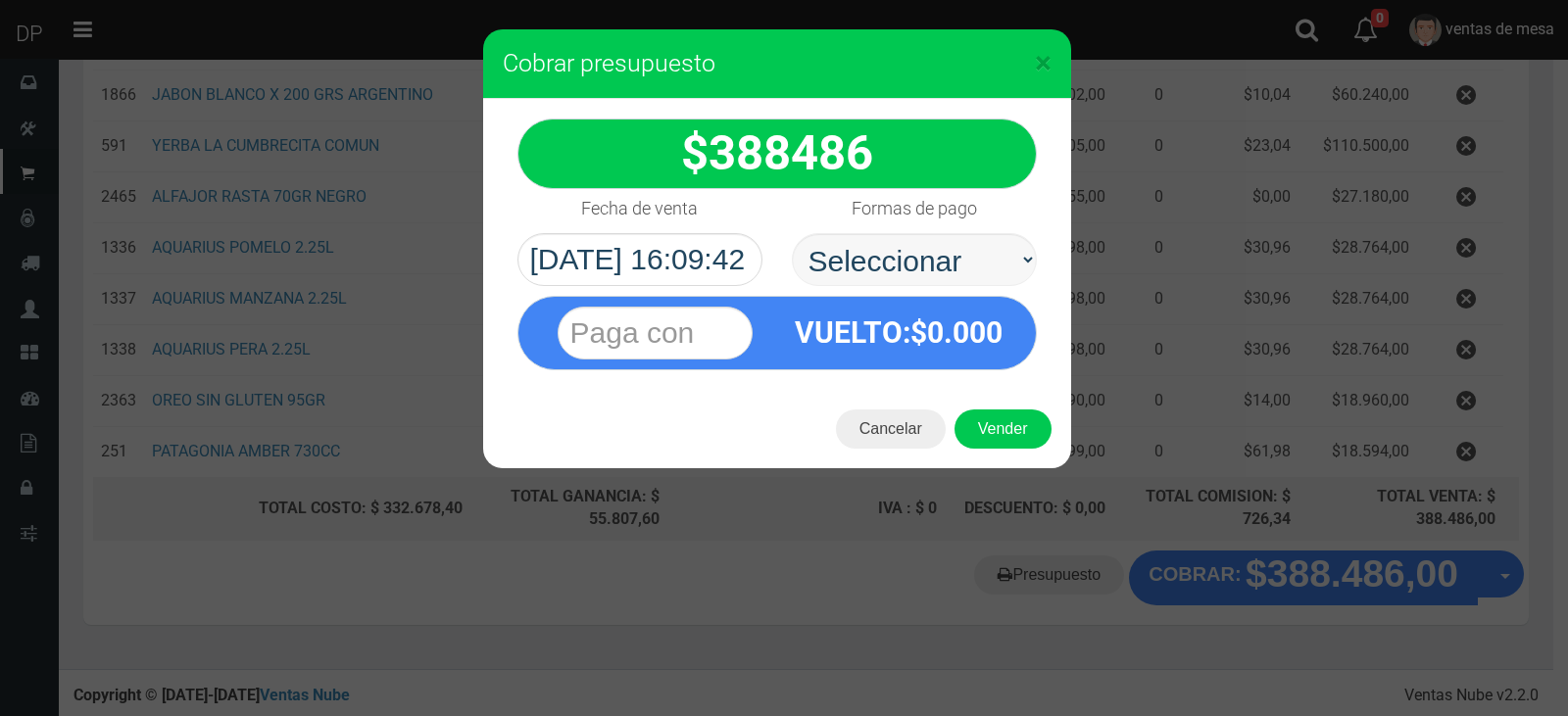
click at [956, 274] on select "Seleccionar Efectivo Tarjeta de Crédito Depósito Débito" at bounding box center [915, 259] width 245 height 53
select select "Efectivo"
click at [792, 233] on select "Seleccionar Efectivo Tarjeta de Crédito Depósito Débito" at bounding box center [915, 259] width 245 height 53
click at [986, 459] on div "Cancelar Vender" at bounding box center [777, 429] width 588 height 79
drag, startPoint x: 986, startPoint y: 458, endPoint x: 1000, endPoint y: 429, distance: 32.2
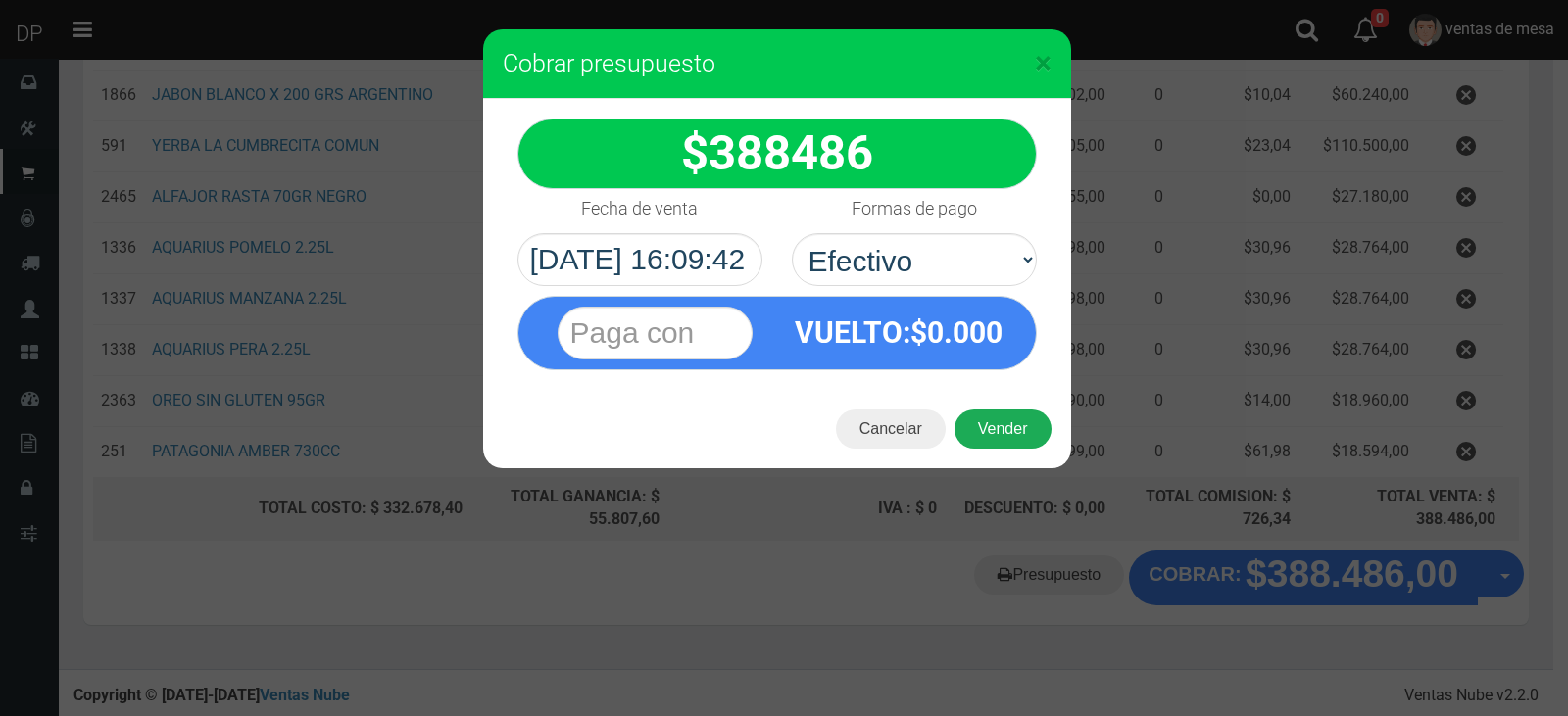
click at [986, 457] on div "Cancelar Vender" at bounding box center [777, 429] width 588 height 79
click at [1000, 429] on button "Vender" at bounding box center [1002, 429] width 97 height 39
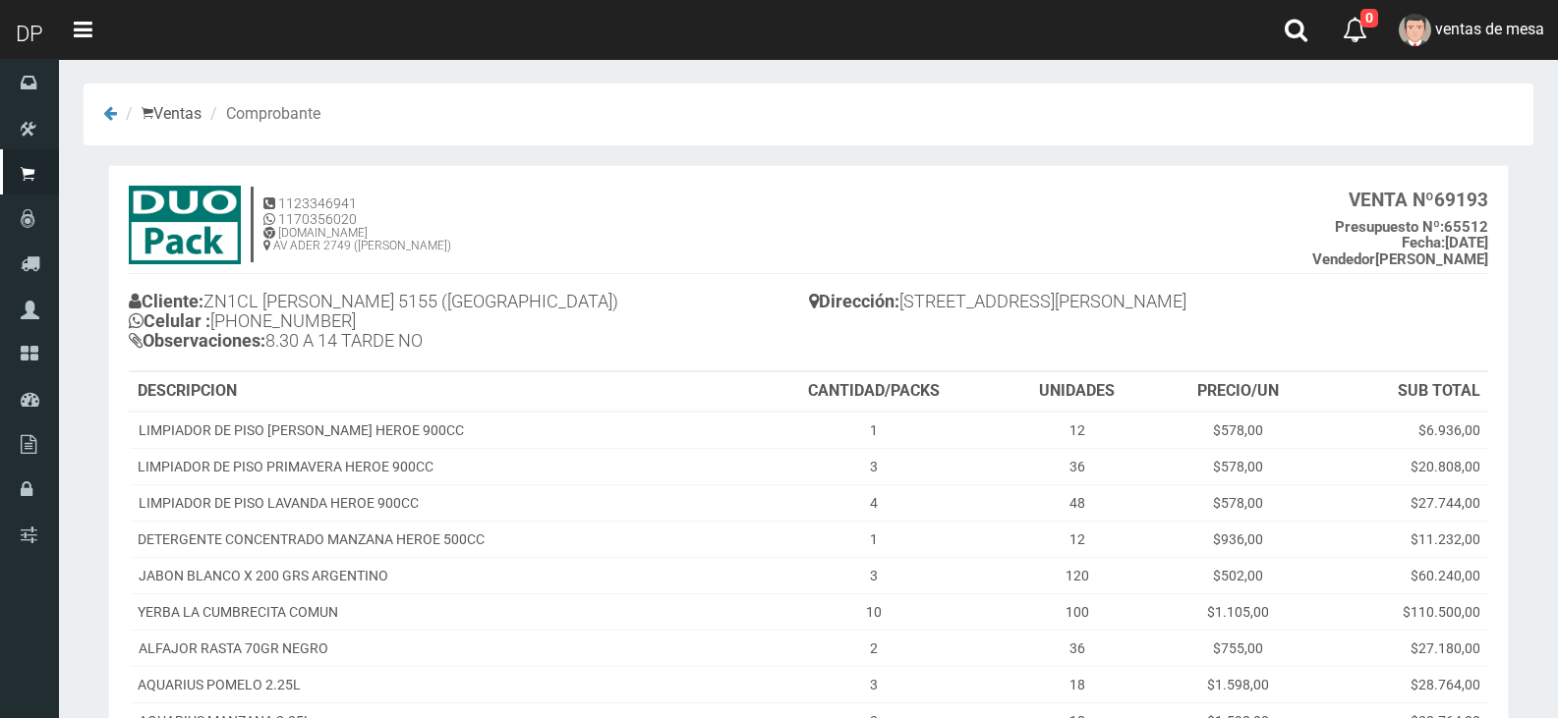
scroll to position [351, 0]
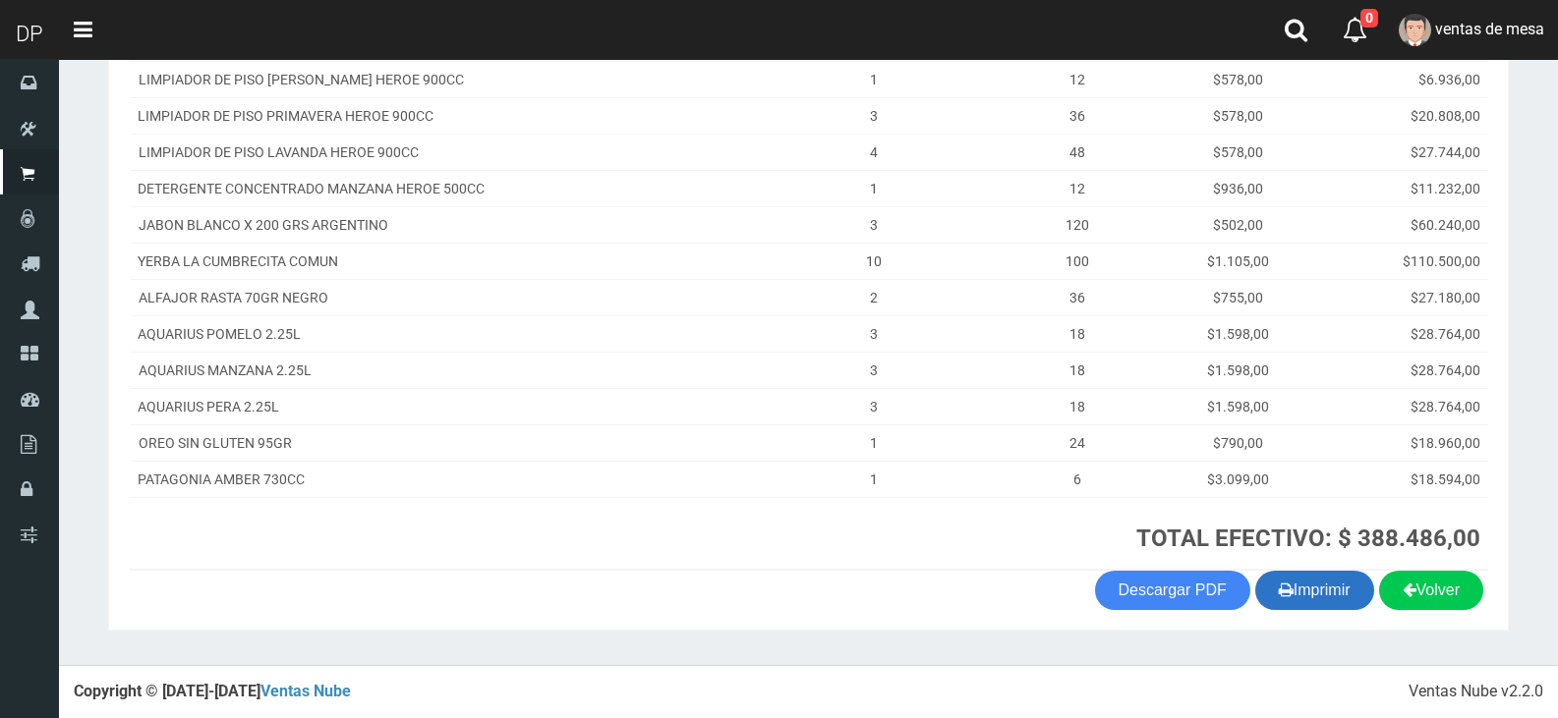
click at [1331, 582] on button "Imprimir" at bounding box center [1314, 590] width 119 height 39
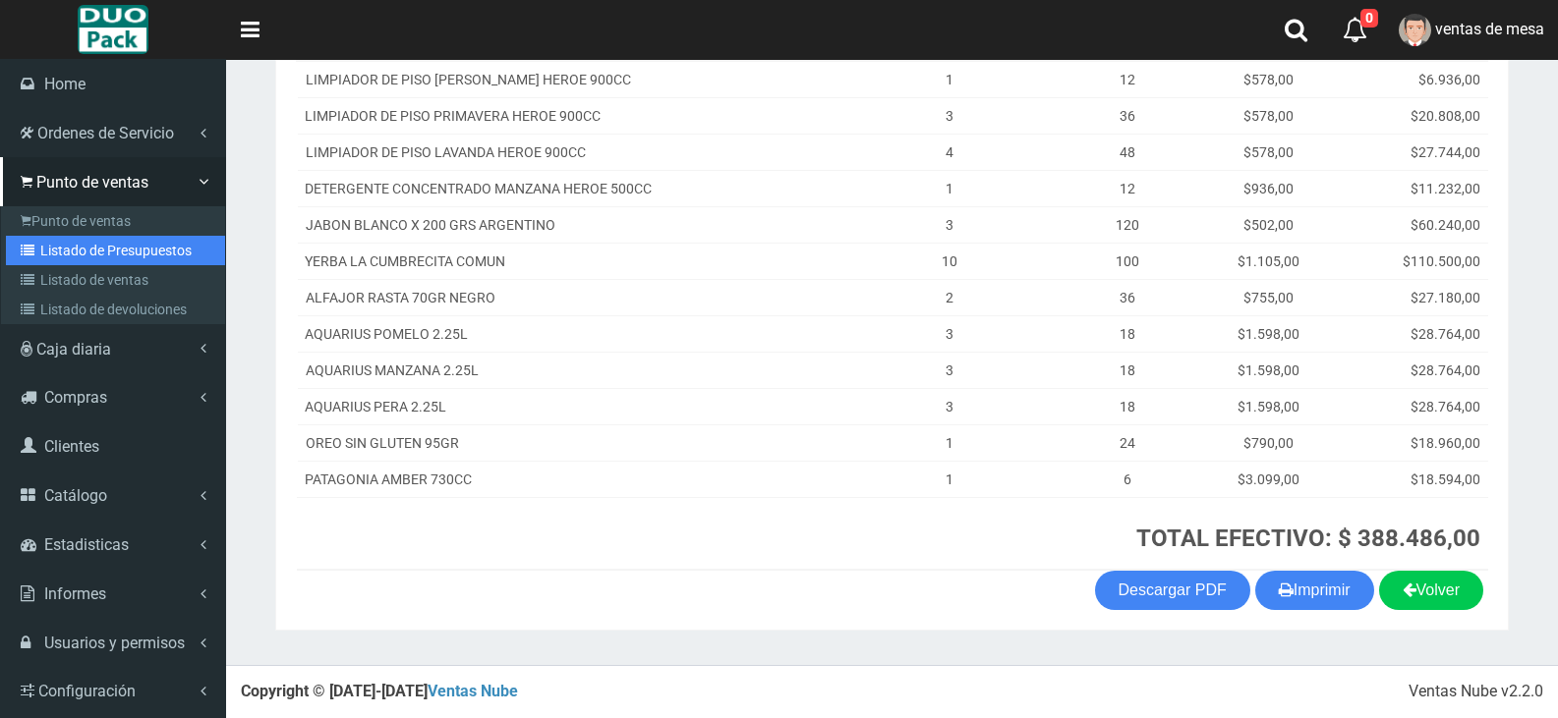
click at [77, 254] on link "Listado de Presupuestos" at bounding box center [115, 250] width 219 height 29
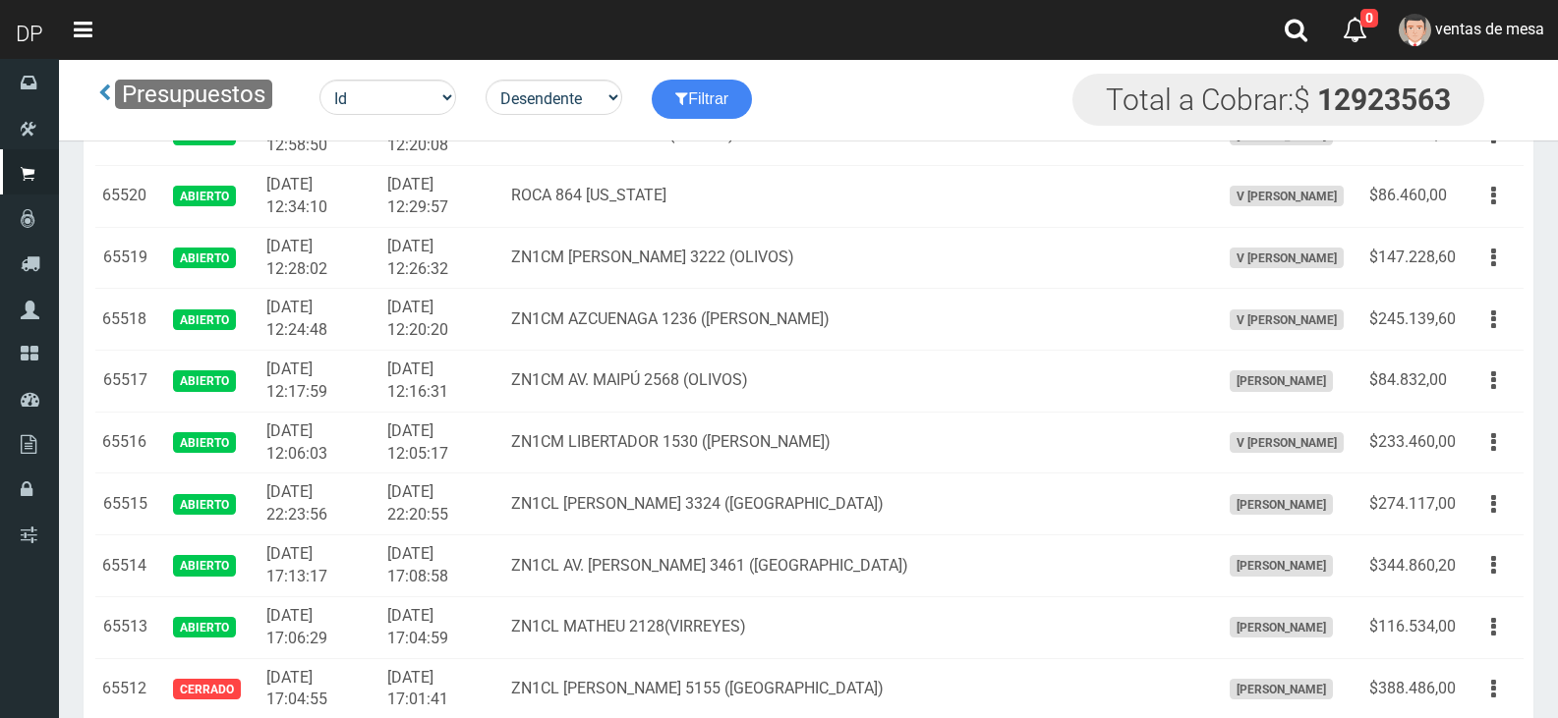
scroll to position [1440, 0]
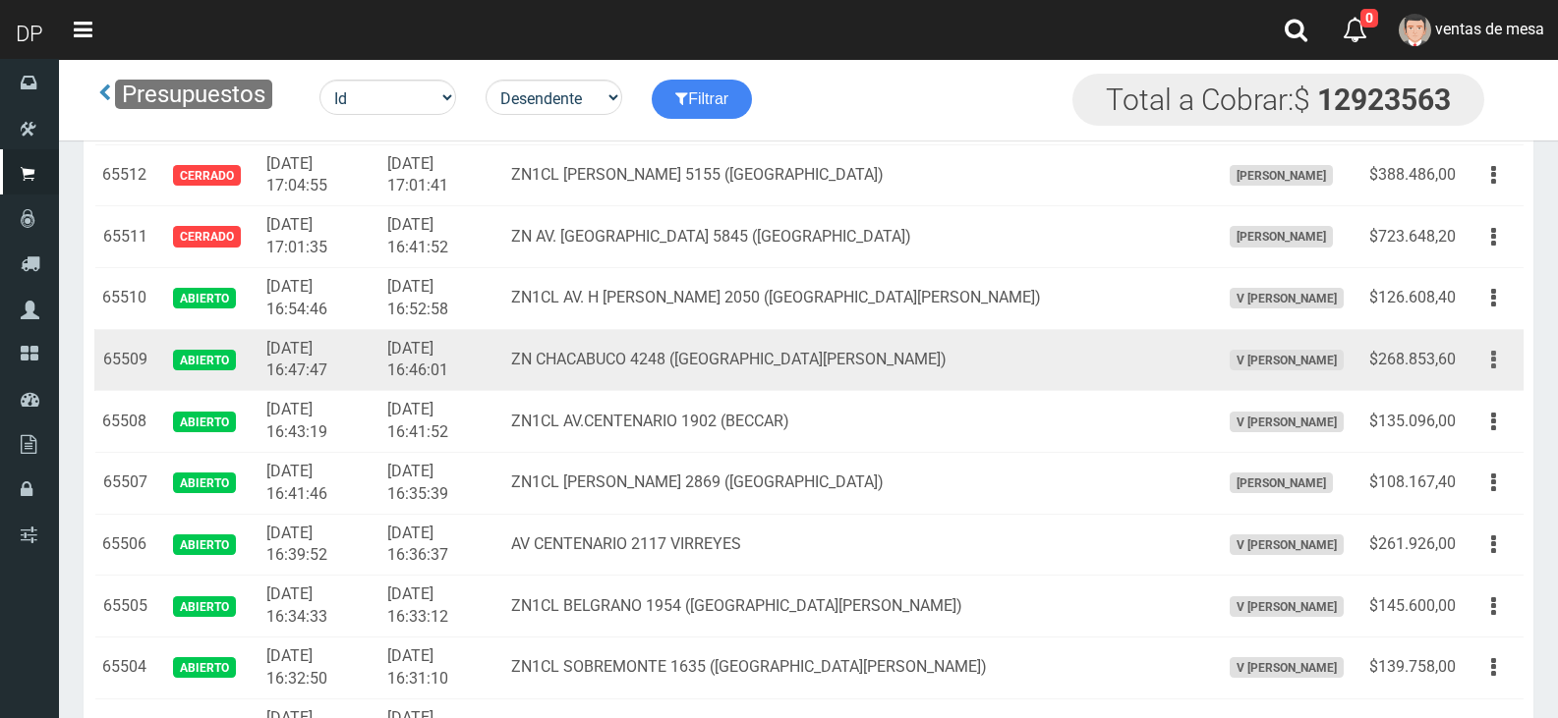
drag, startPoint x: 1506, startPoint y: 370, endPoint x: 1495, endPoint y: 373, distance: 12.2
click at [1503, 370] on button "button" at bounding box center [1493, 360] width 44 height 34
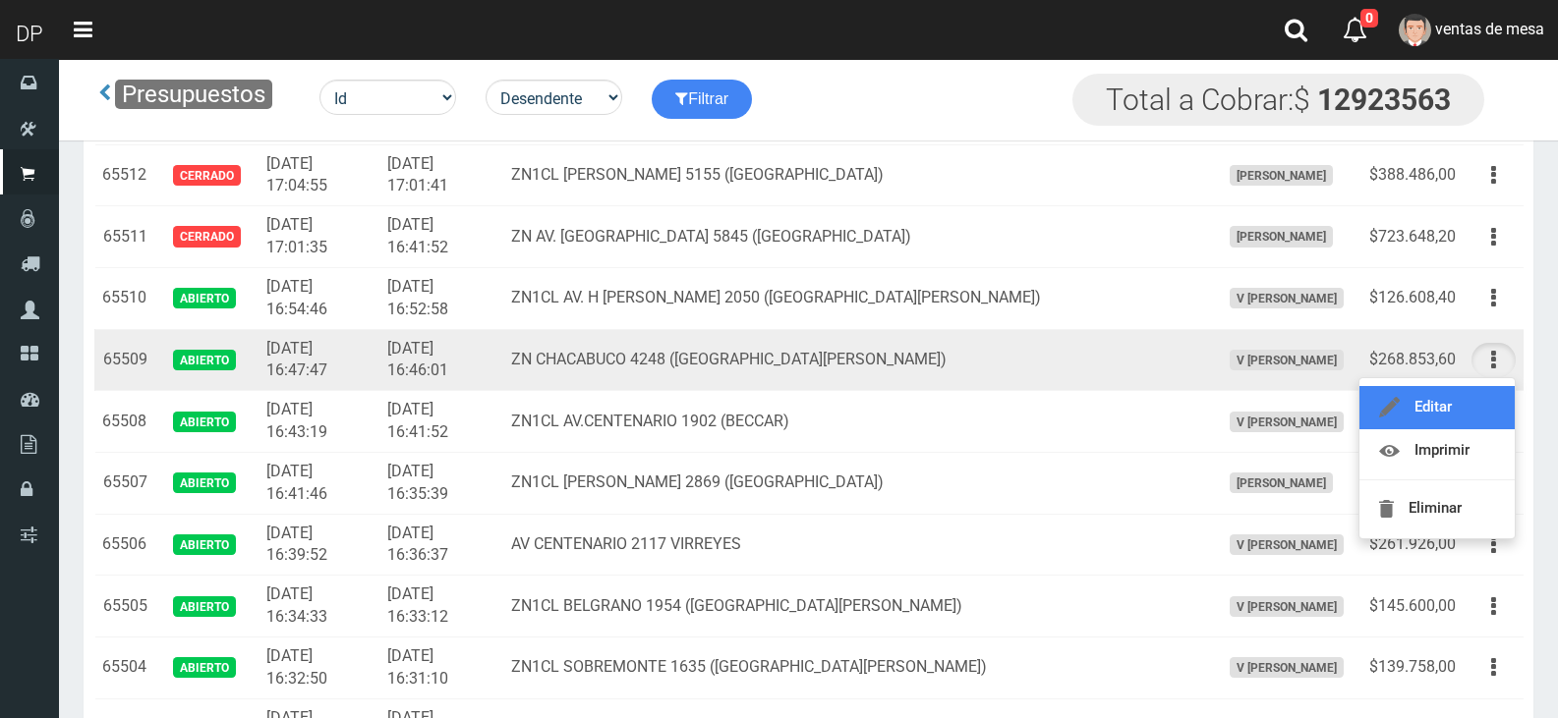
click at [1478, 419] on link "Editar" at bounding box center [1436, 407] width 155 height 43
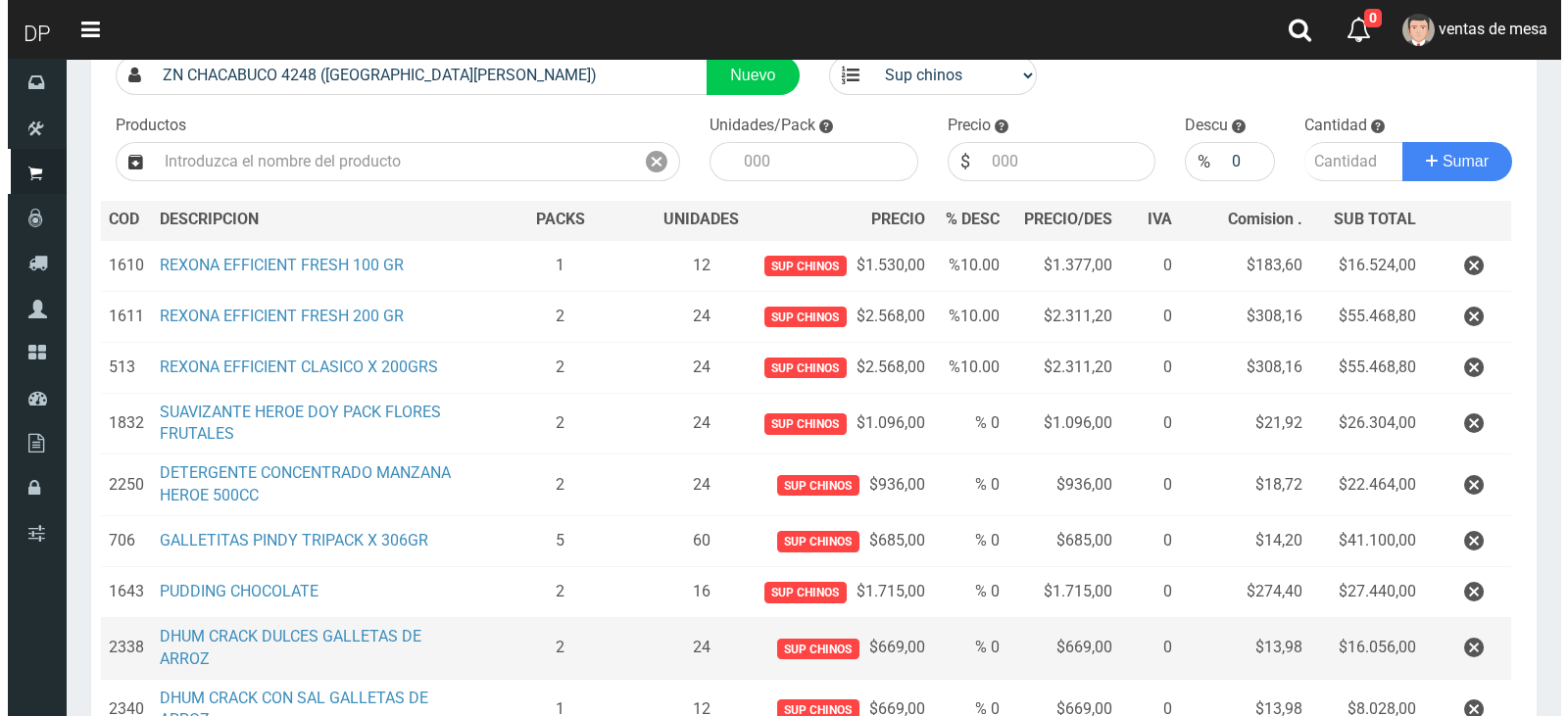
scroll to position [421, 0]
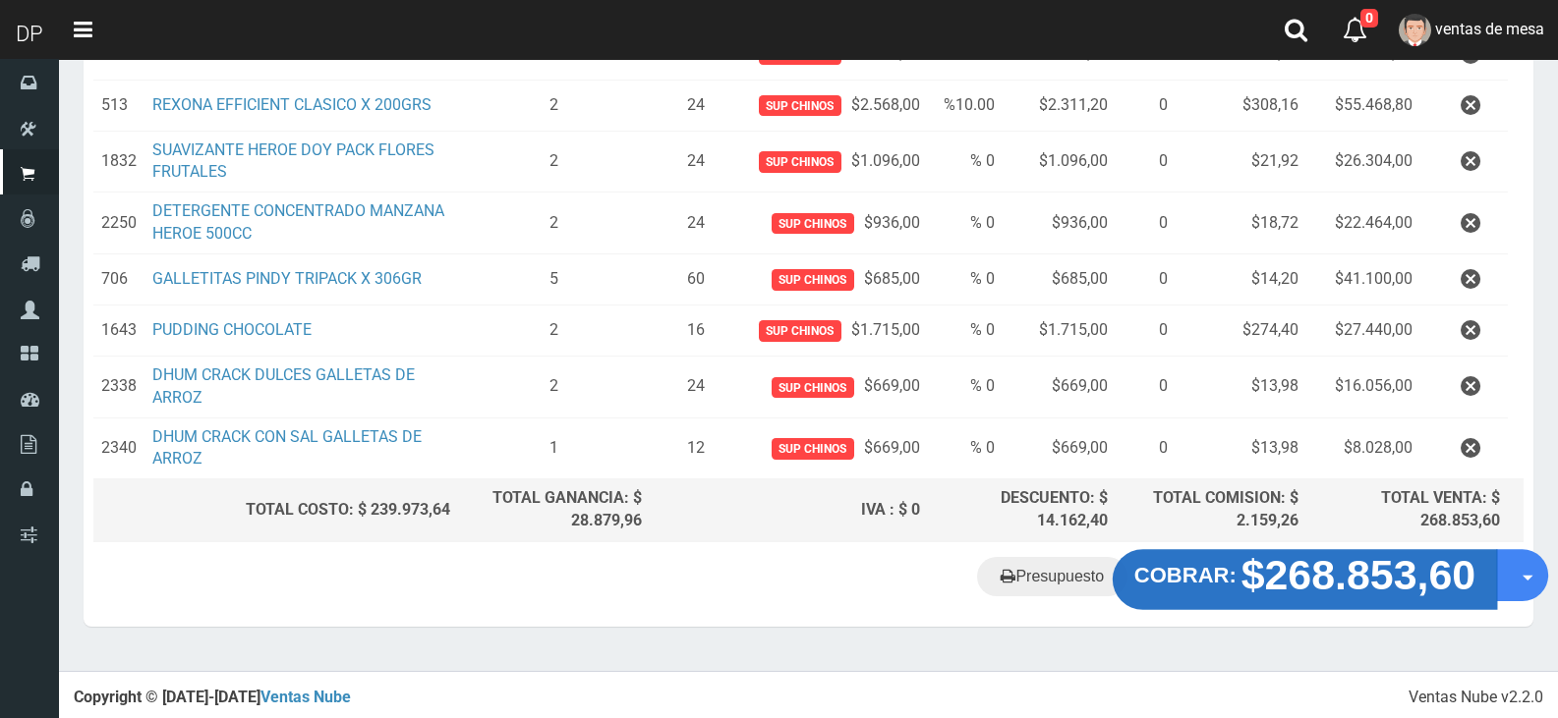
click at [1371, 565] on strong "$268.853,60" at bounding box center [1358, 575] width 235 height 46
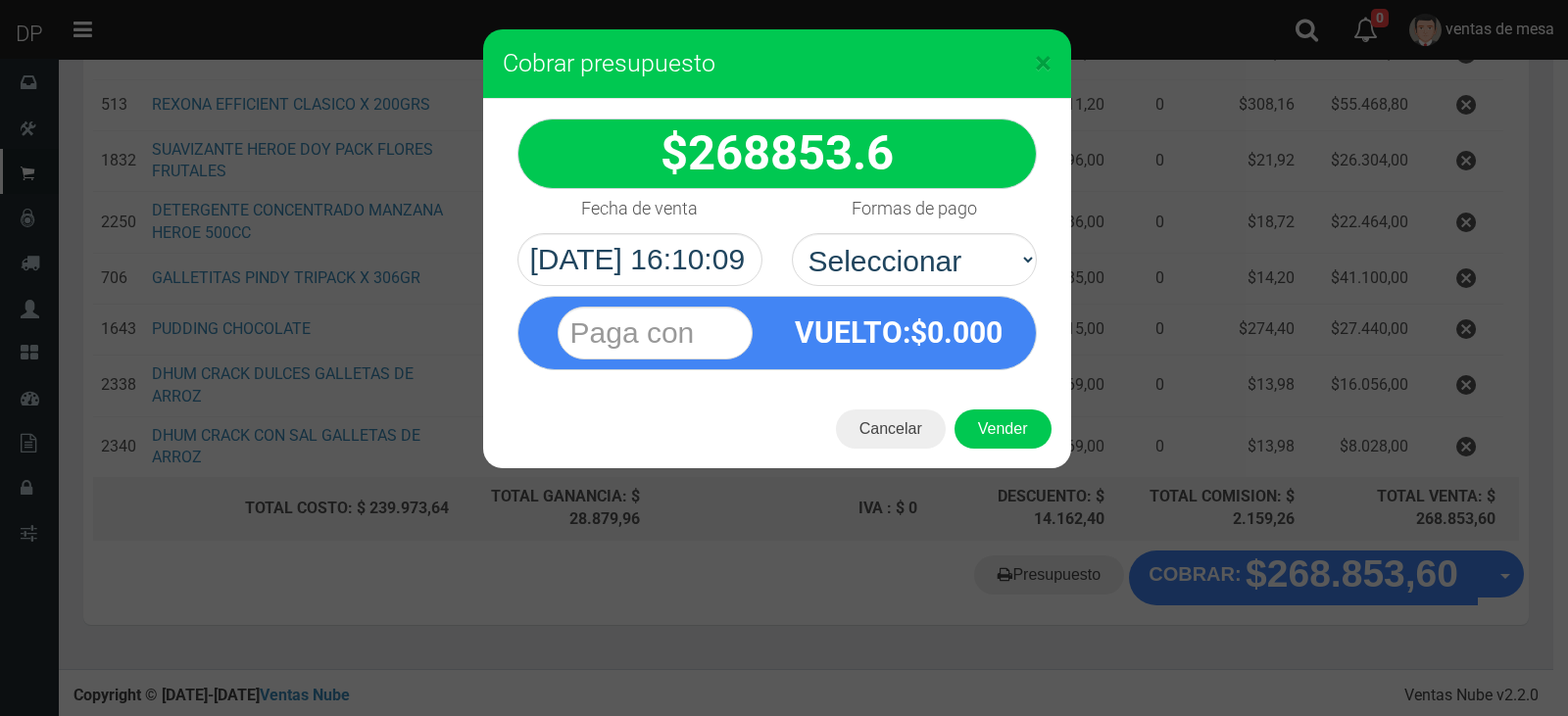
click at [928, 251] on select "Seleccionar Efectivo Tarjeta de Crédito Depósito Débito" at bounding box center [915, 259] width 245 height 53
select select "Efectivo"
click at [792, 233] on select "Seleccionar Efectivo Tarjeta de Crédito Depósito Débito" at bounding box center [915, 259] width 245 height 53
click at [997, 439] on button "Vender" at bounding box center [1002, 429] width 97 height 39
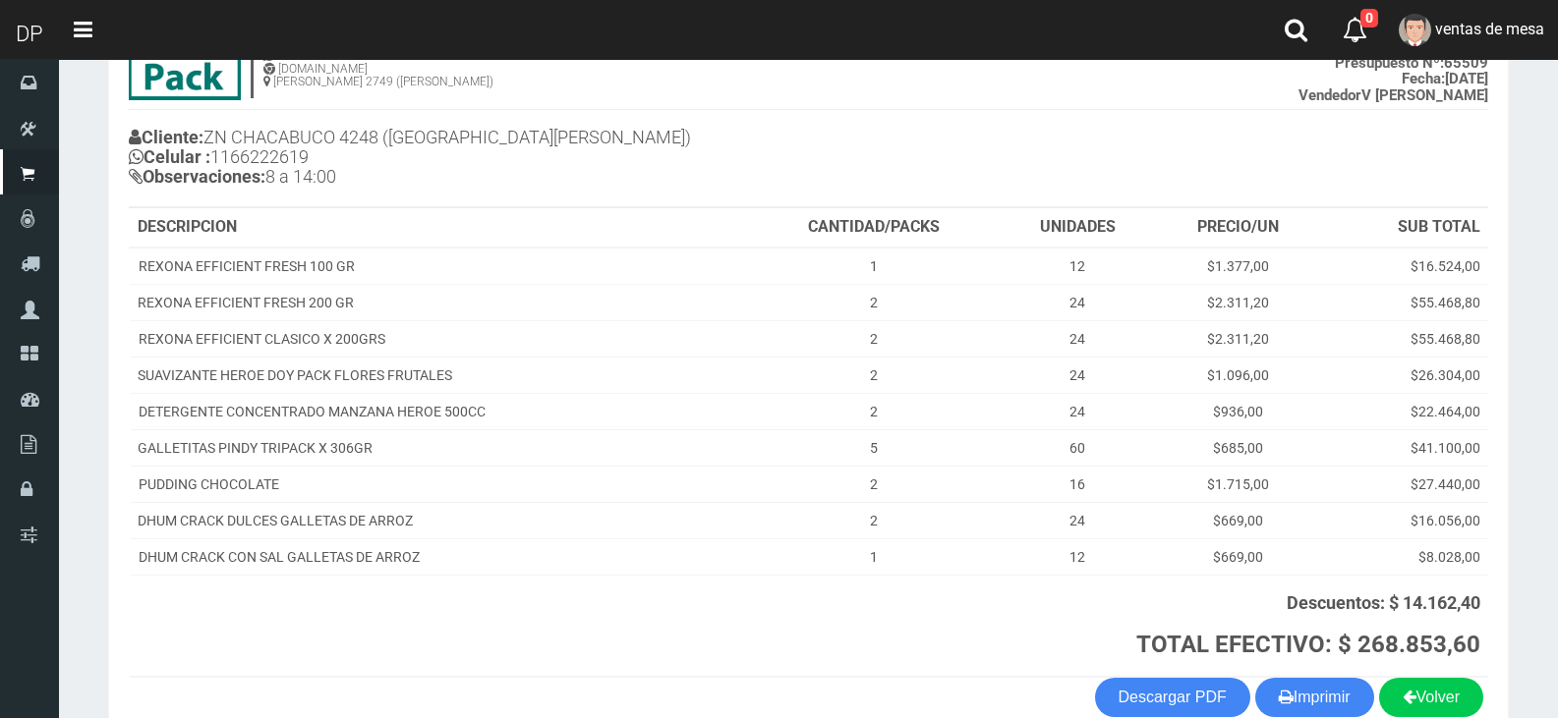
scroll to position [271, 0]
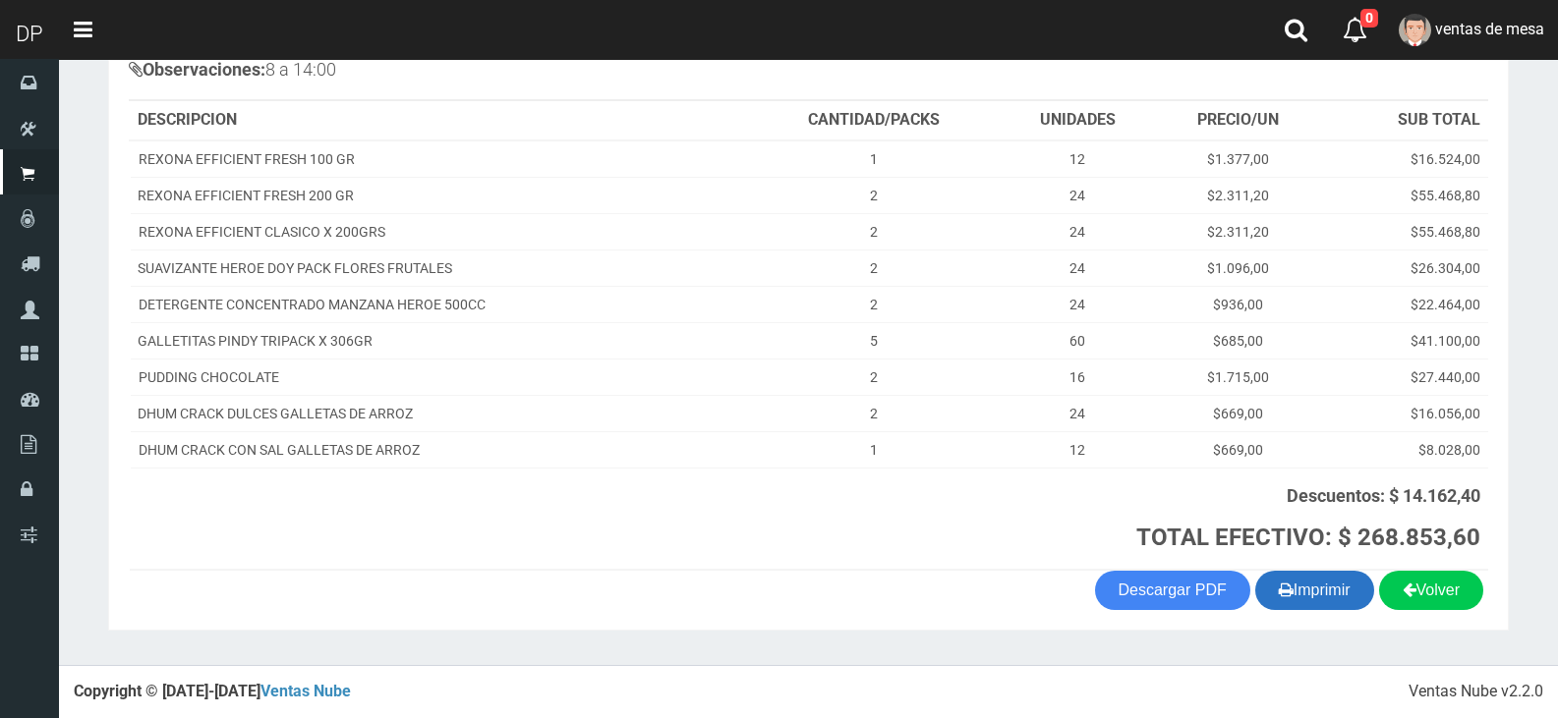
click at [1326, 587] on button "Imprimir" at bounding box center [1314, 590] width 119 height 39
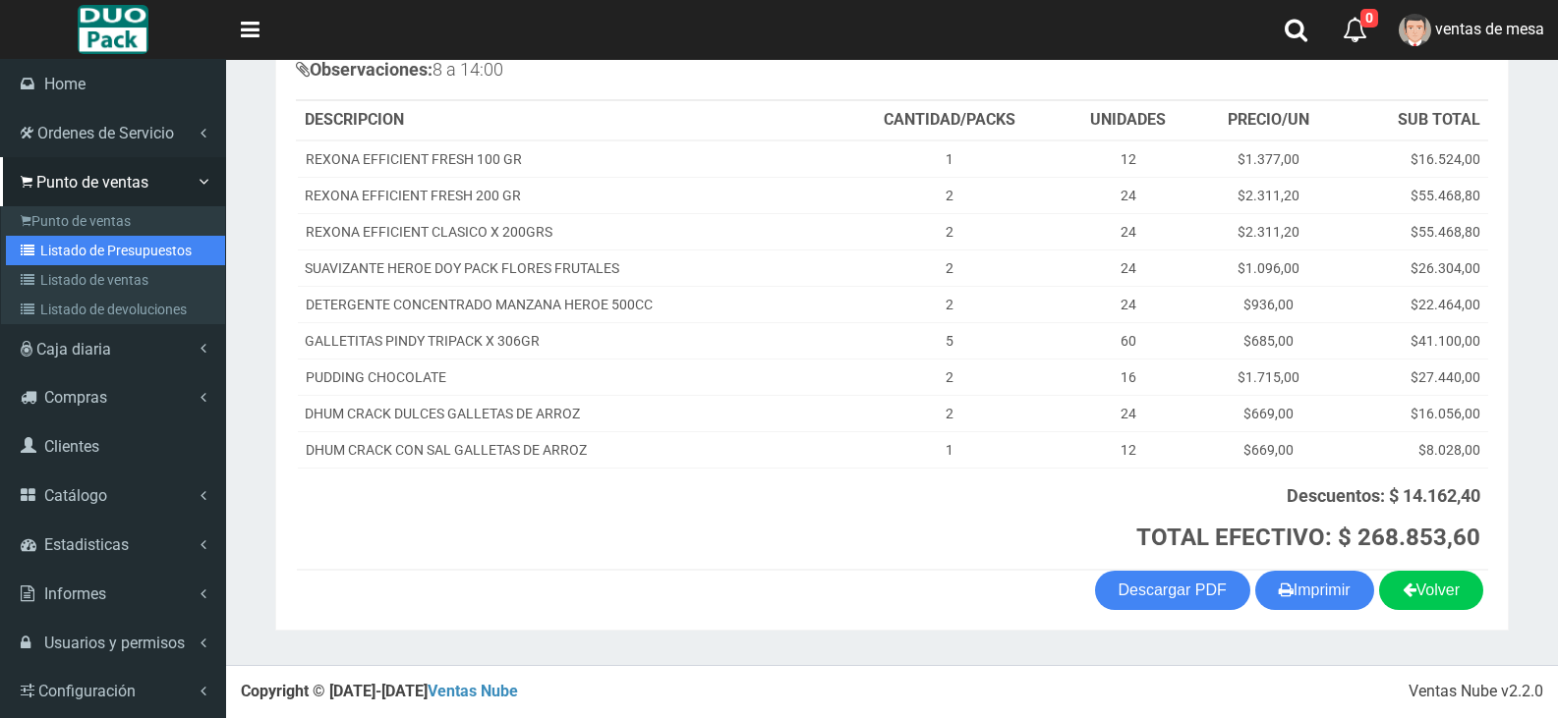
click at [123, 260] on link "Listado de Presupuestos" at bounding box center [115, 250] width 219 height 29
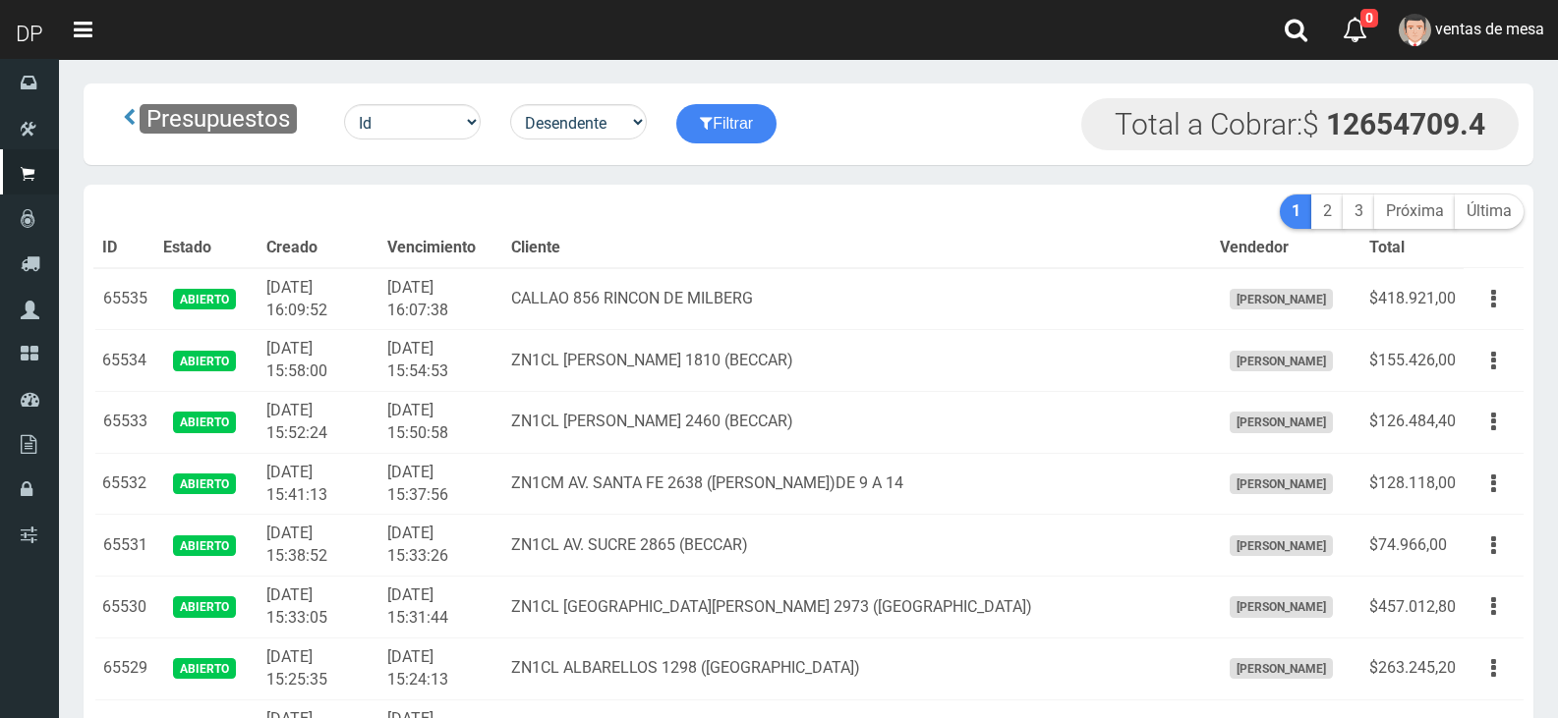
drag, startPoint x: 0, startPoint y: 0, endPoint x: 809, endPoint y: 115, distance: 816.9
click at [809, 115] on div "Presupuestos Id Facturado Valor vencimiento vendedor cliente Desendente Ascende…" at bounding box center [808, 124] width 1420 height 52
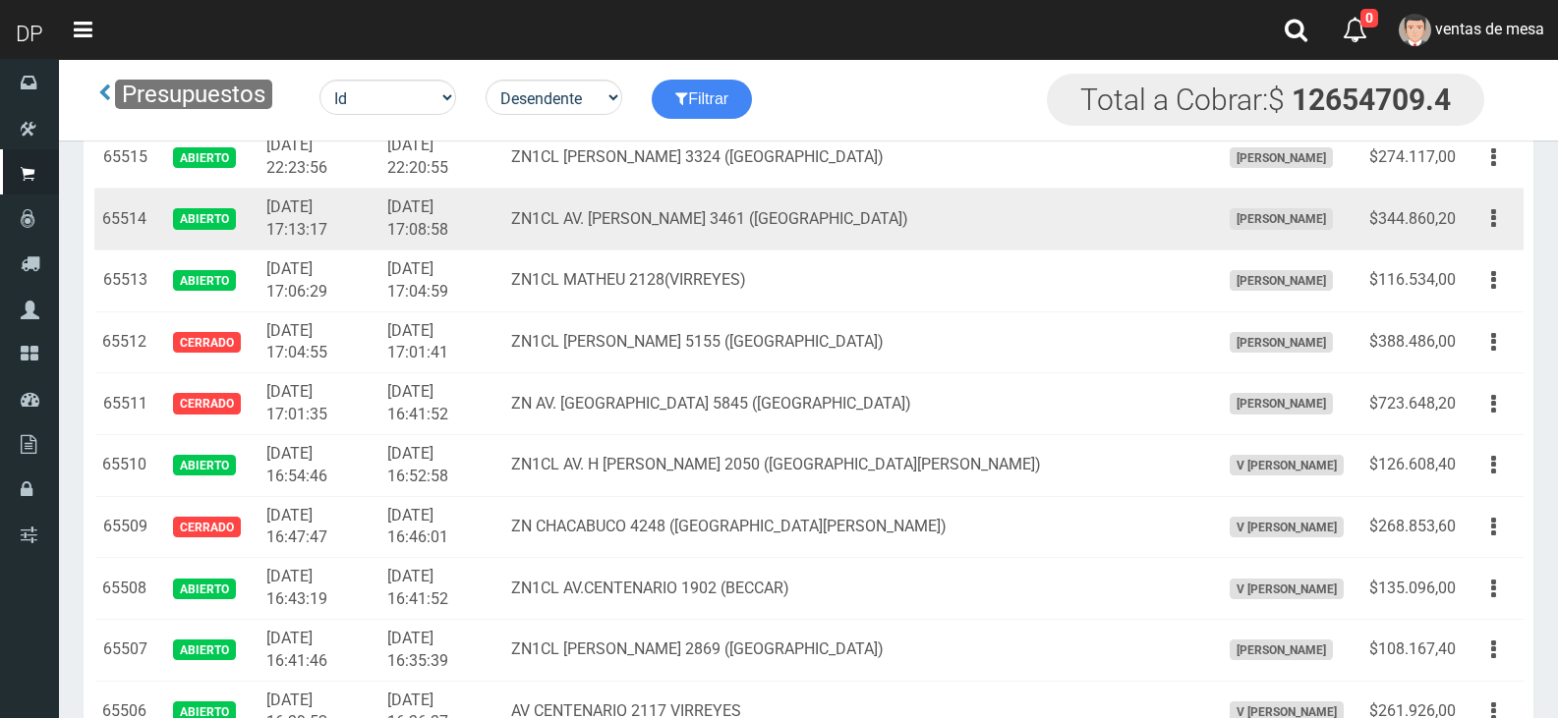
scroll to position [1246, 0]
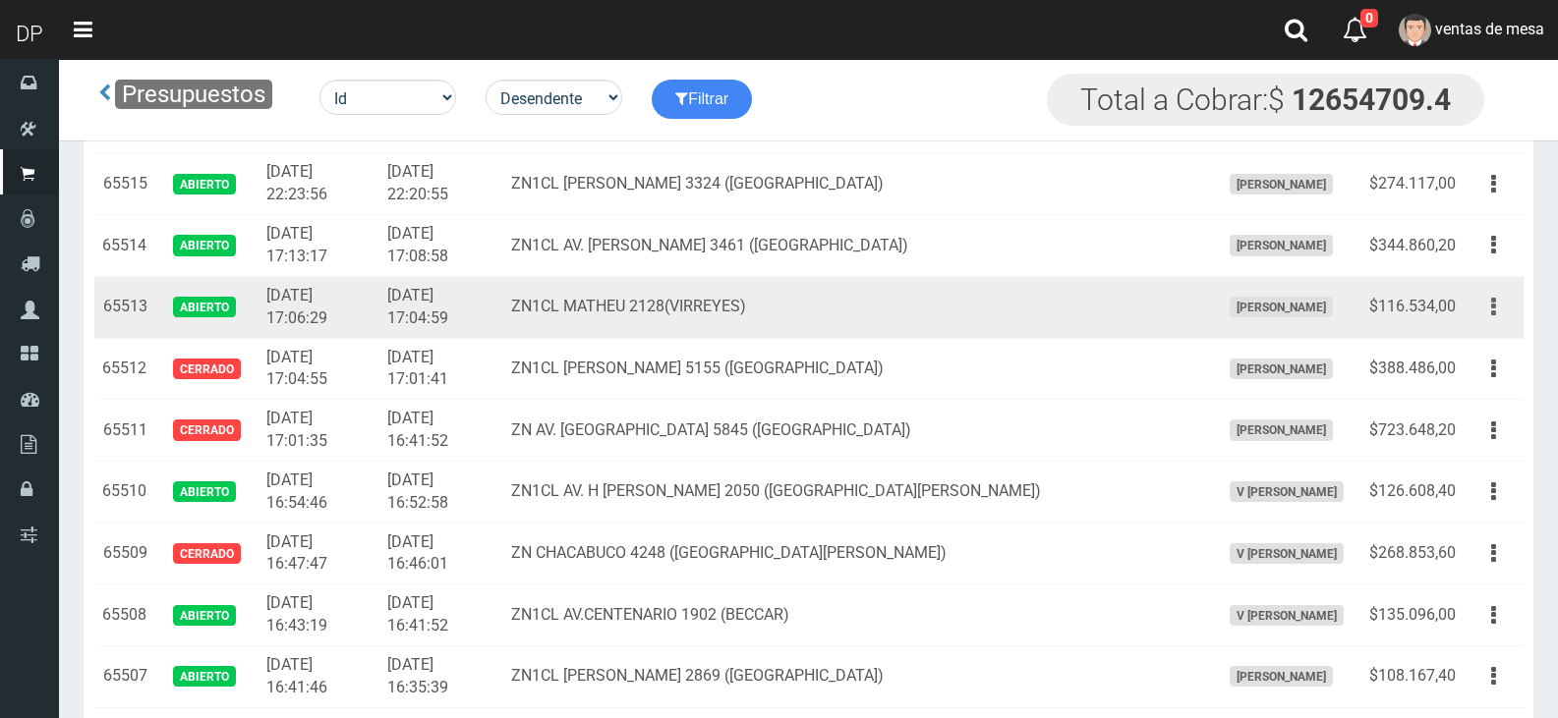
click at [1496, 320] on button "button" at bounding box center [1493, 307] width 44 height 34
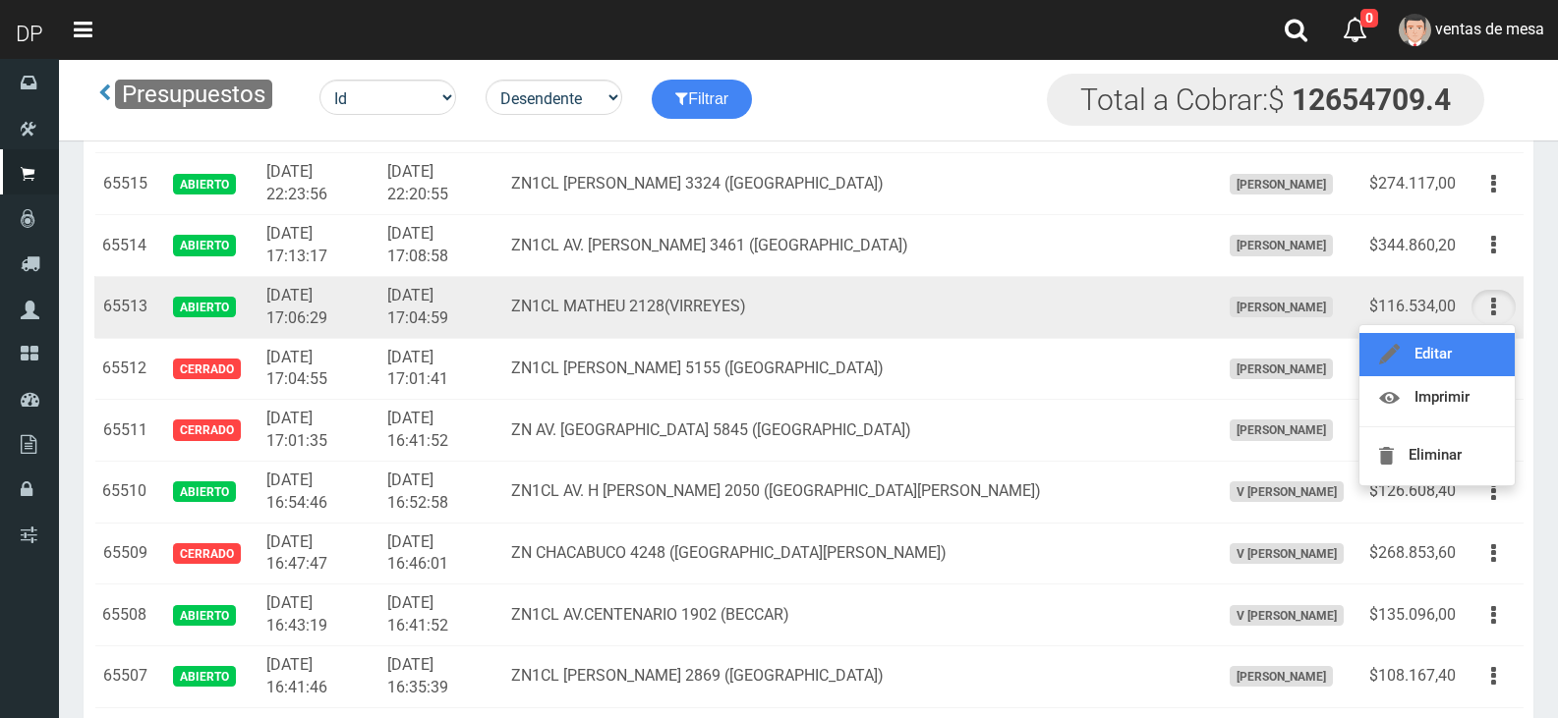
click at [1496, 352] on link "Editar" at bounding box center [1436, 354] width 155 height 43
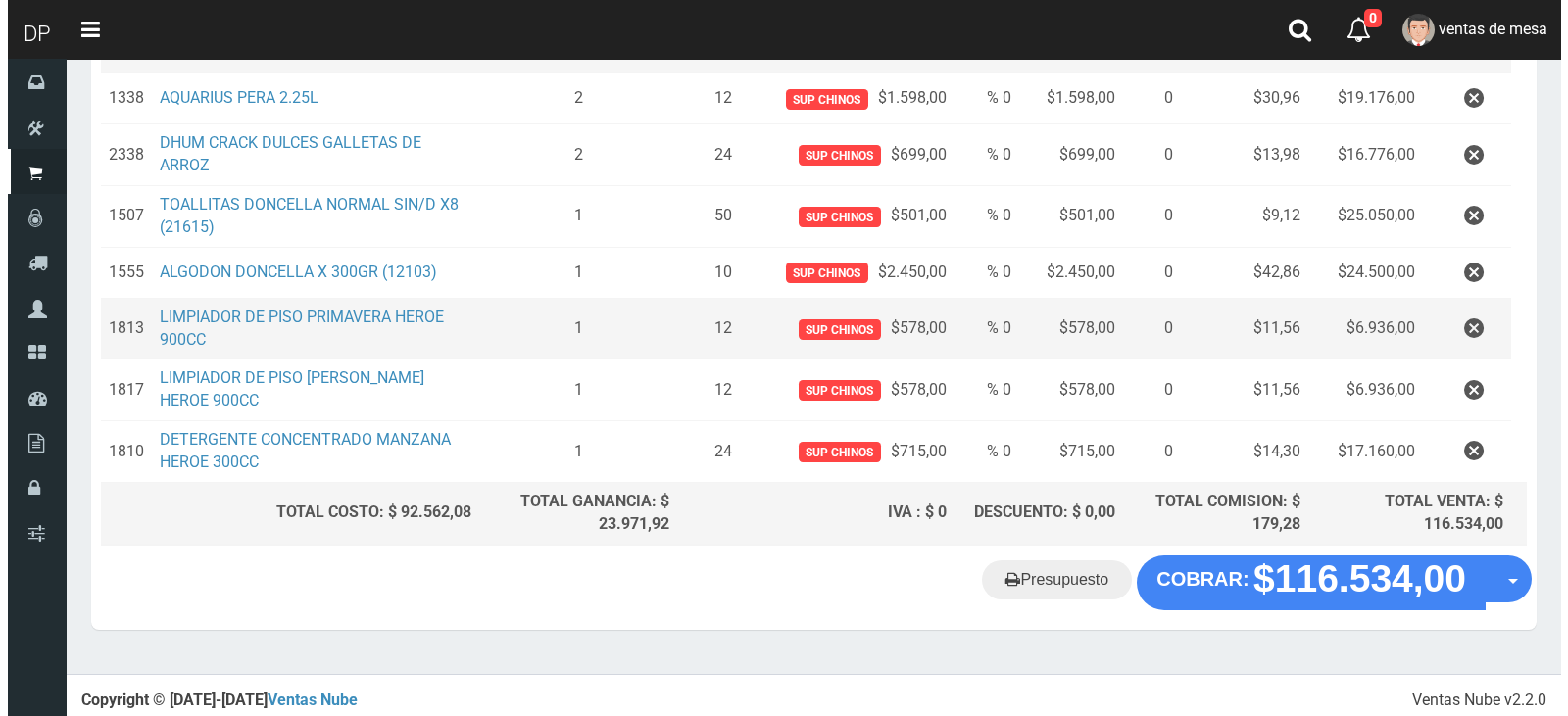
scroll to position [351, 0]
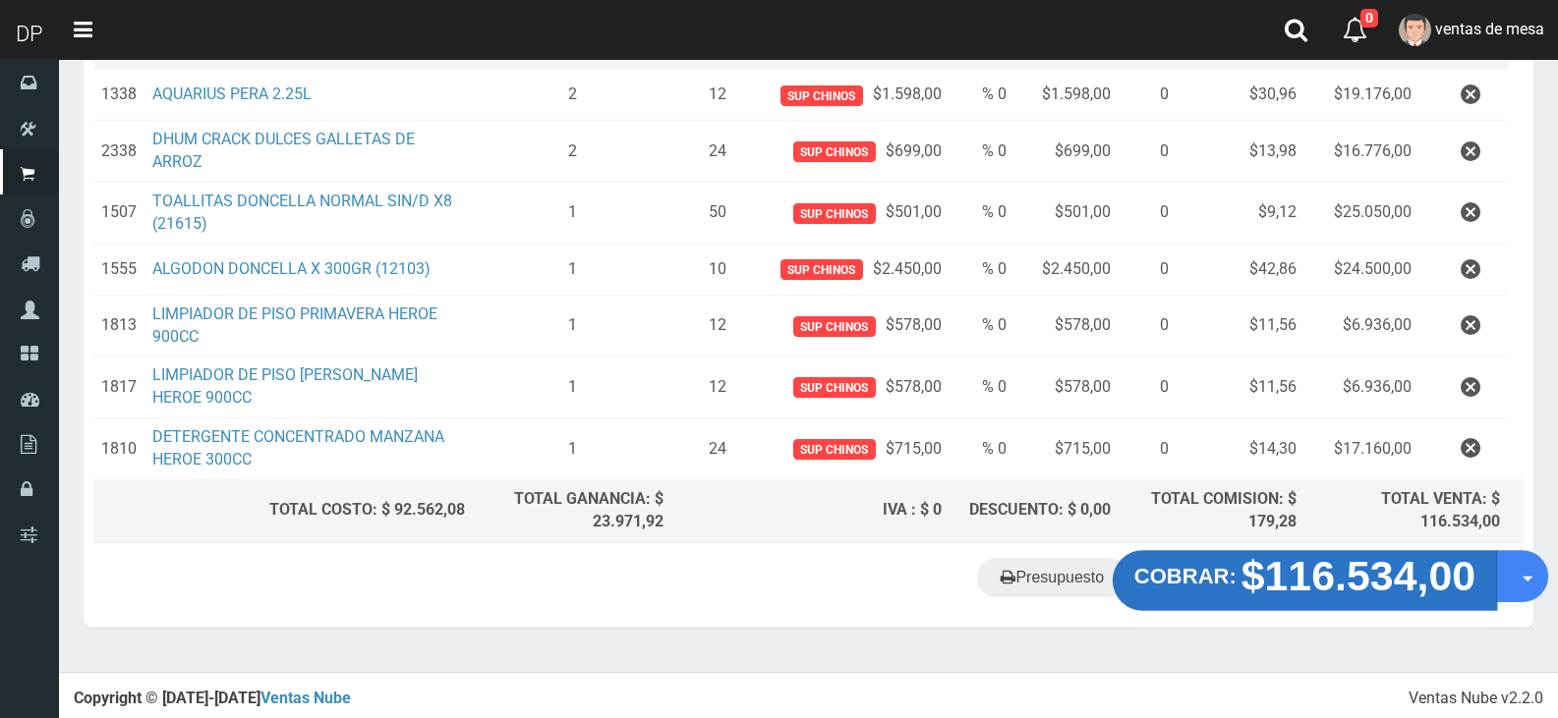
click at [1254, 573] on strong "$116.534,00" at bounding box center [1358, 575] width 235 height 46
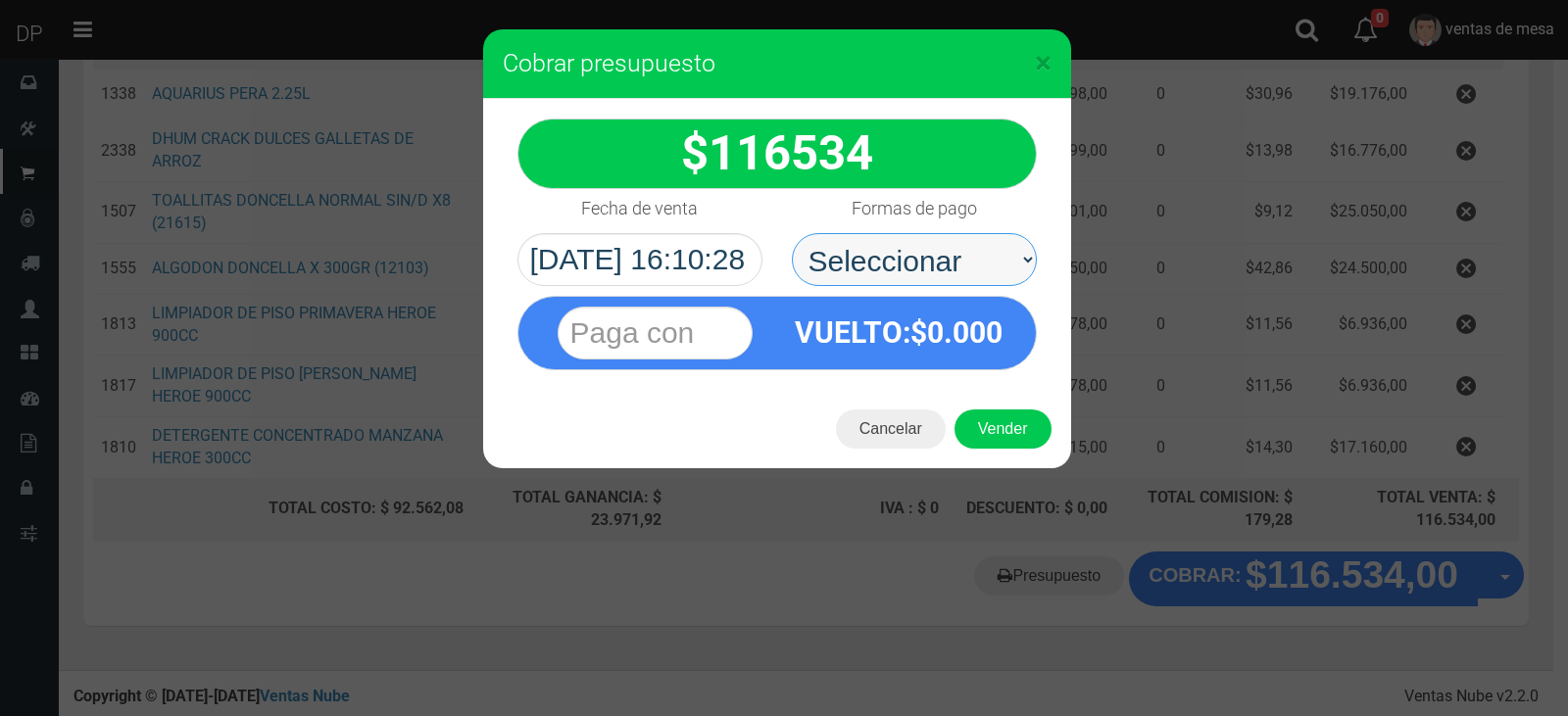
drag, startPoint x: 950, startPoint y: 267, endPoint x: 949, endPoint y: 279, distance: 12.0
click at [950, 267] on select "Seleccionar Efectivo Tarjeta de Crédito Depósito Débito" at bounding box center [915, 259] width 245 height 53
select select "Efectivo"
click at [792, 233] on select "Seleccionar Efectivo Tarjeta de Crédito Depósito Débito" at bounding box center [915, 259] width 245 height 53
click at [991, 408] on div "Cancelar Vender" at bounding box center [777, 429] width 588 height 79
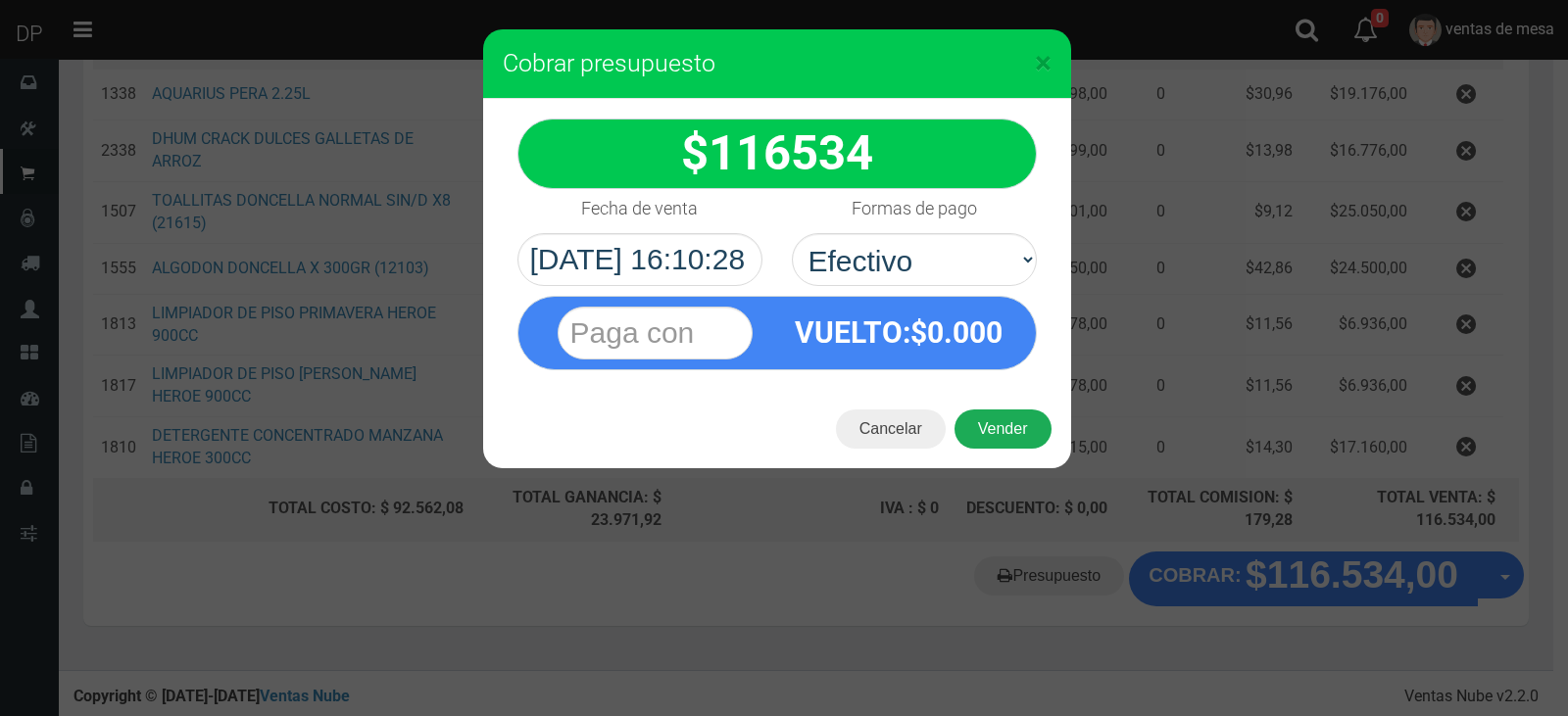
click at [996, 424] on button "Vender" at bounding box center [1002, 429] width 97 height 39
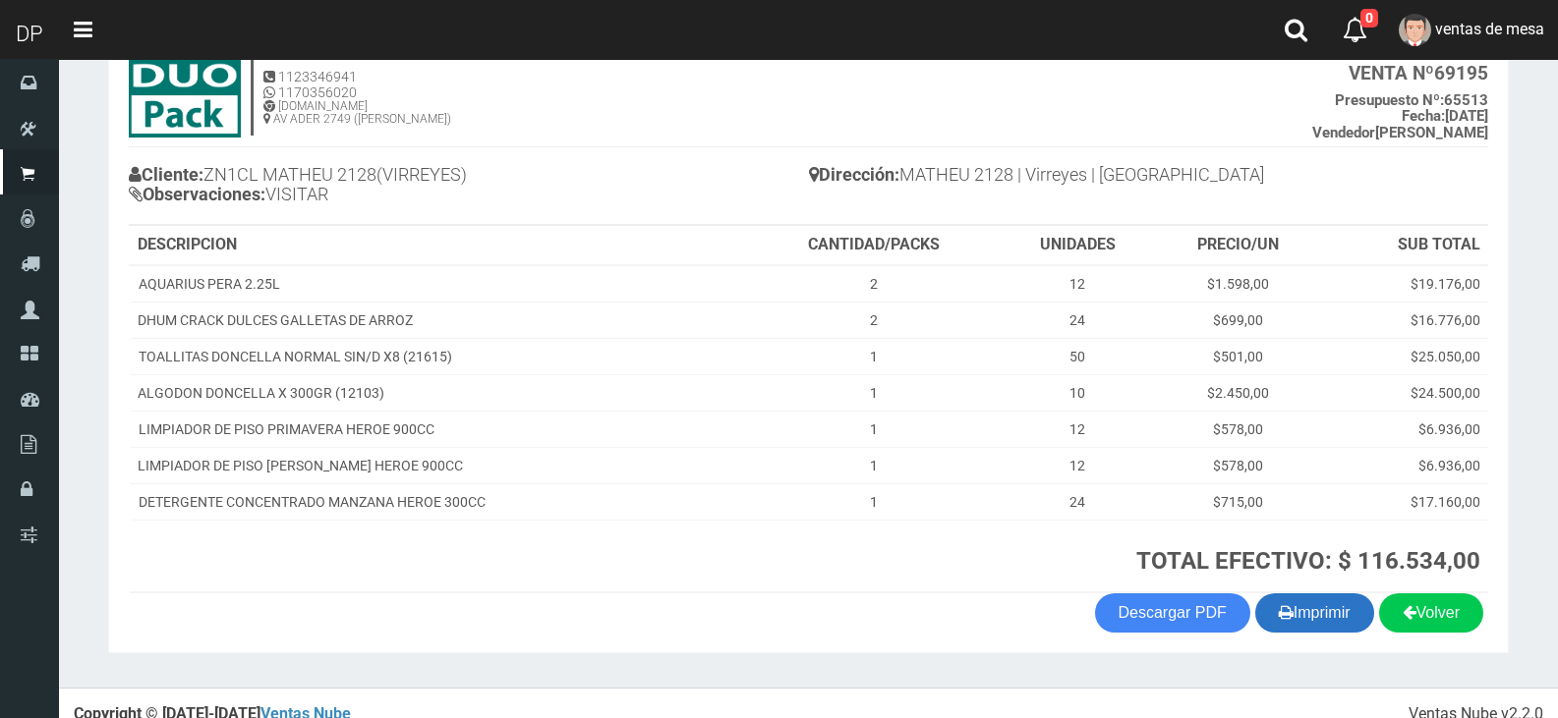
scroll to position [149, 0]
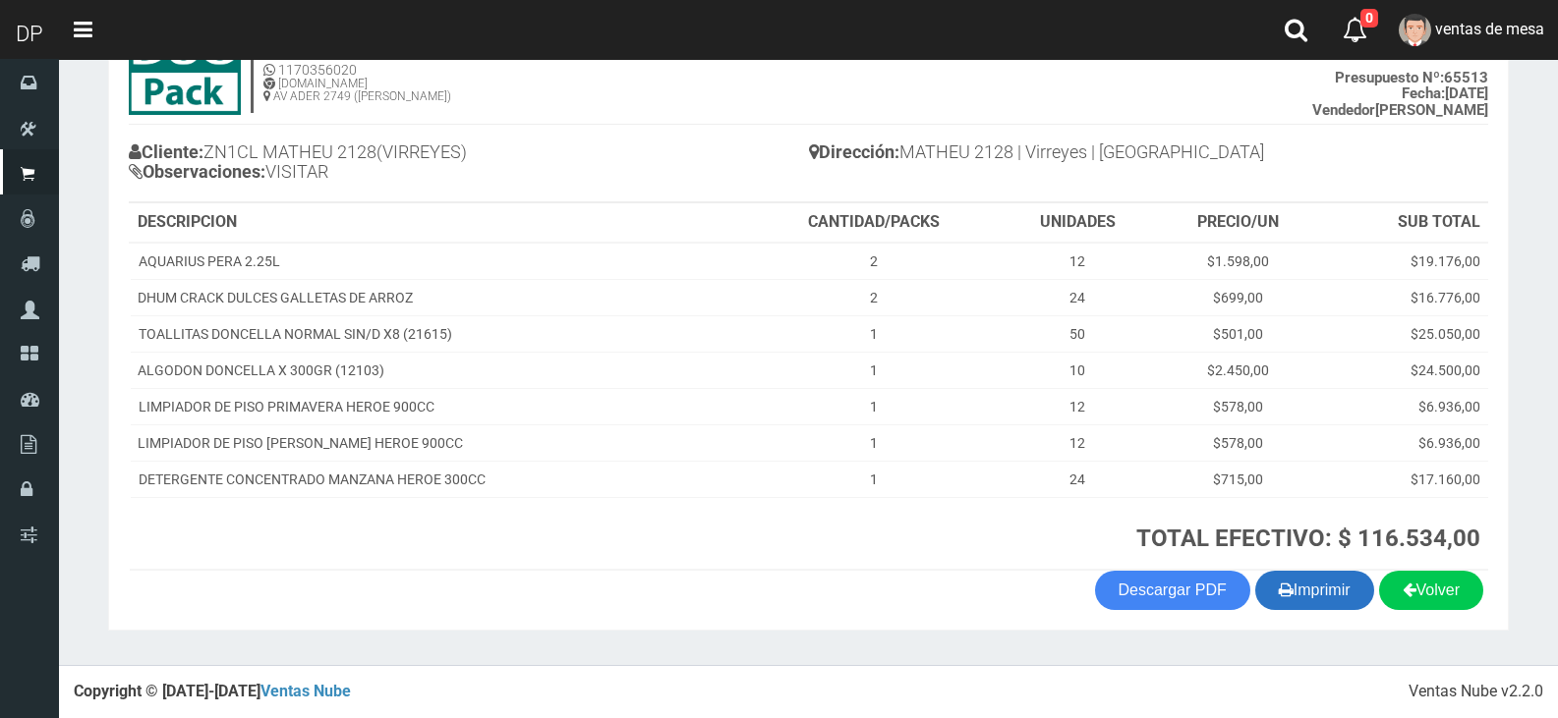
click at [1340, 600] on button "Imprimir" at bounding box center [1314, 590] width 119 height 39
click at [857, 557] on th "TOTAL EFECTIVO: $ 116.534,00" at bounding box center [1118, 533] width 739 height 73
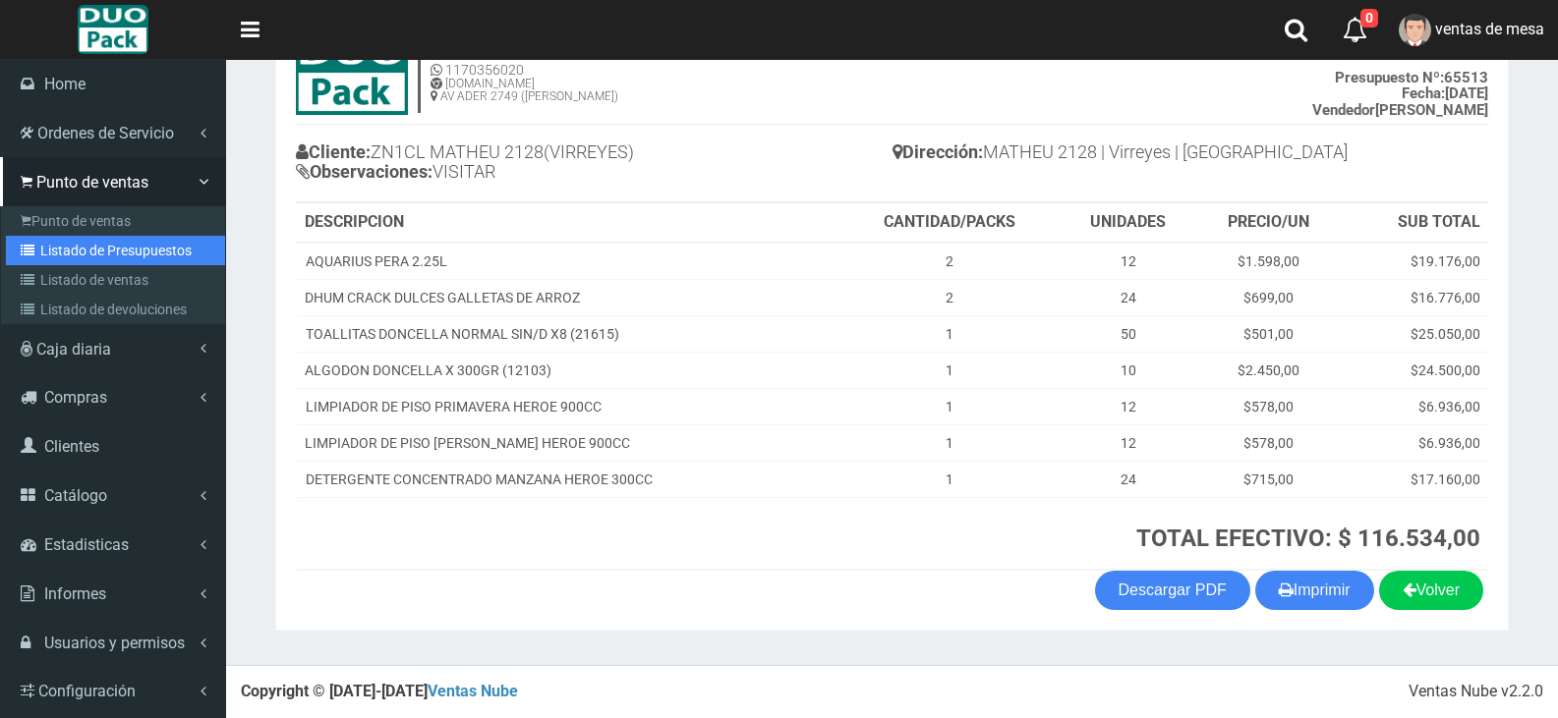
drag, startPoint x: 157, startPoint y: 254, endPoint x: 321, endPoint y: 147, distance: 195.4
click at [157, 254] on link "Listado de Presupuestos" at bounding box center [115, 250] width 219 height 29
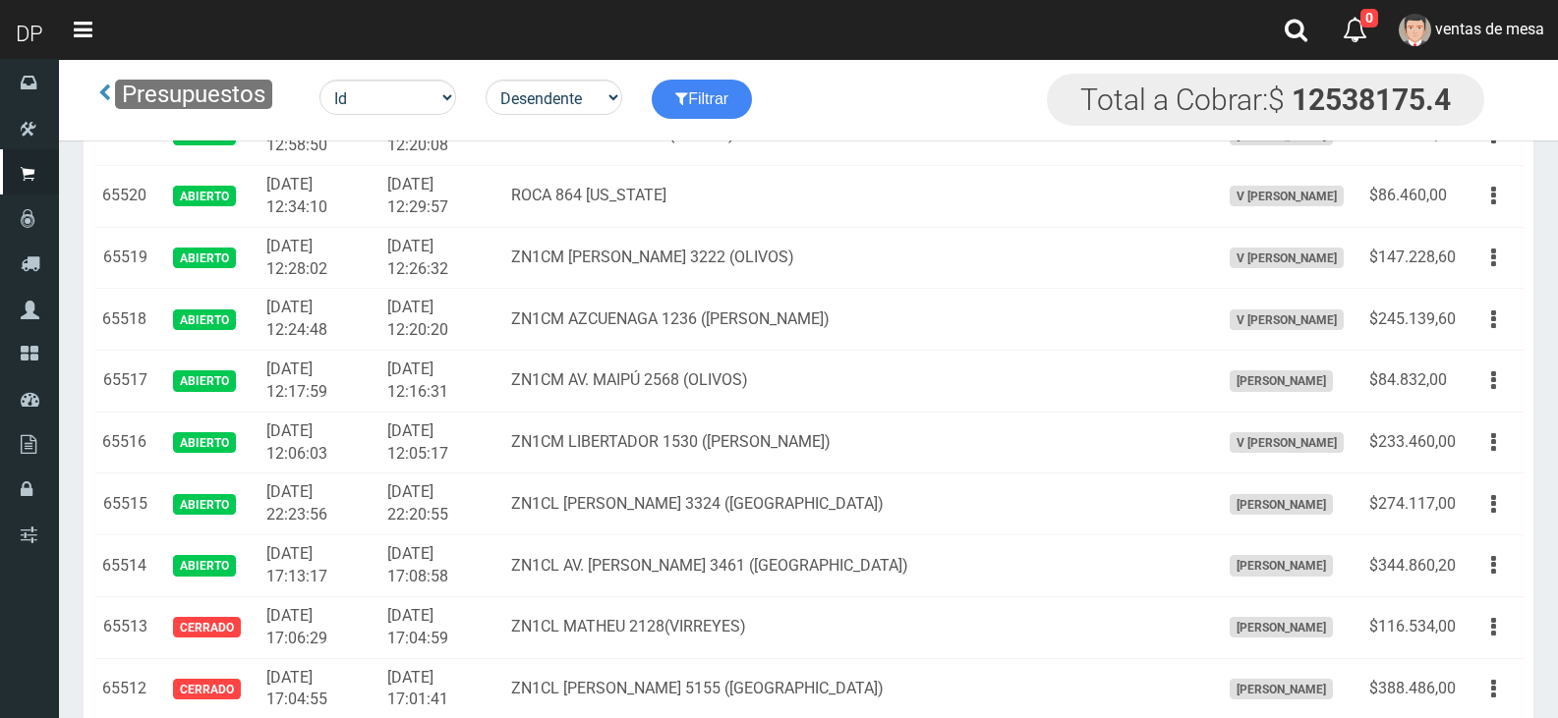
scroll to position [1440, 0]
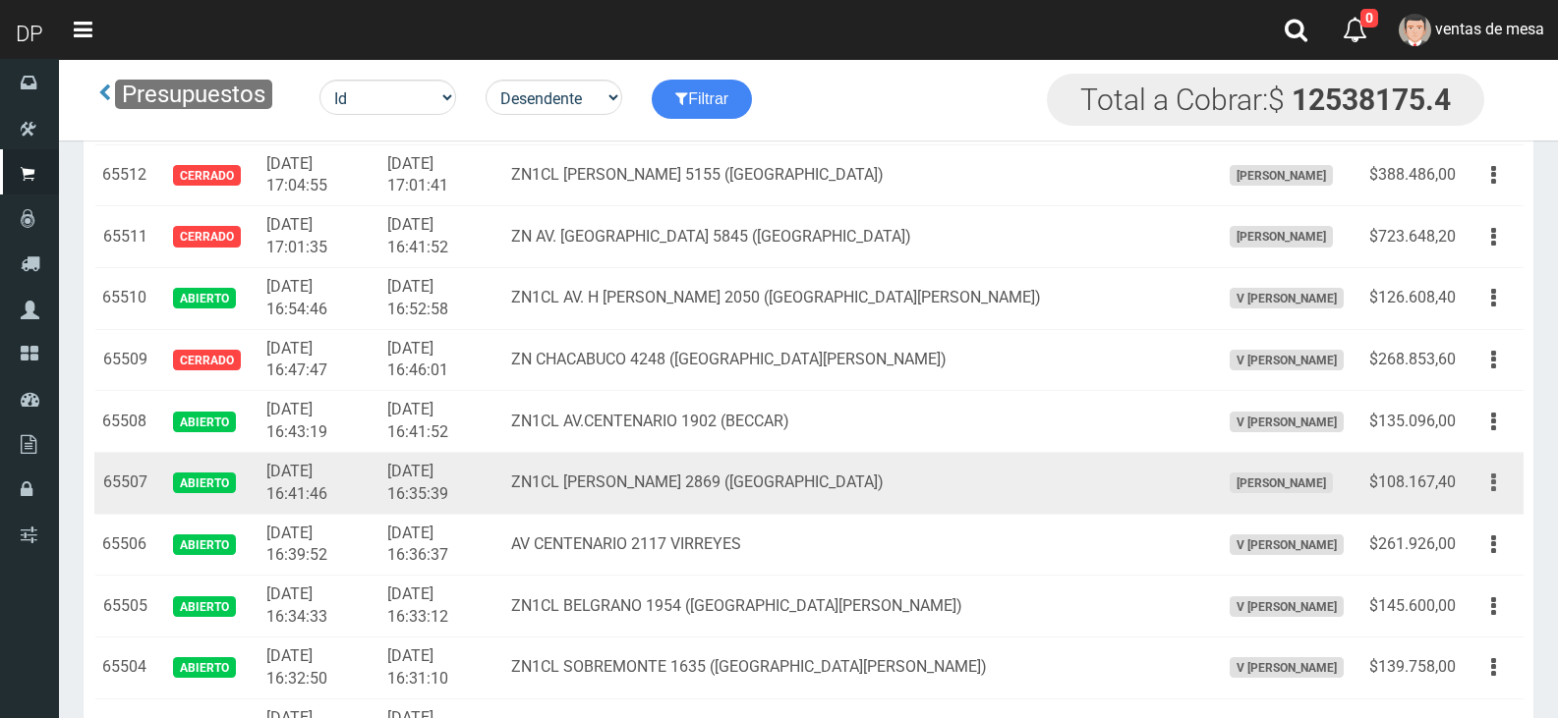
drag, startPoint x: 1497, startPoint y: 483, endPoint x: 1490, endPoint y: 491, distance: 10.4
click at [1496, 484] on button "button" at bounding box center [1493, 483] width 44 height 34
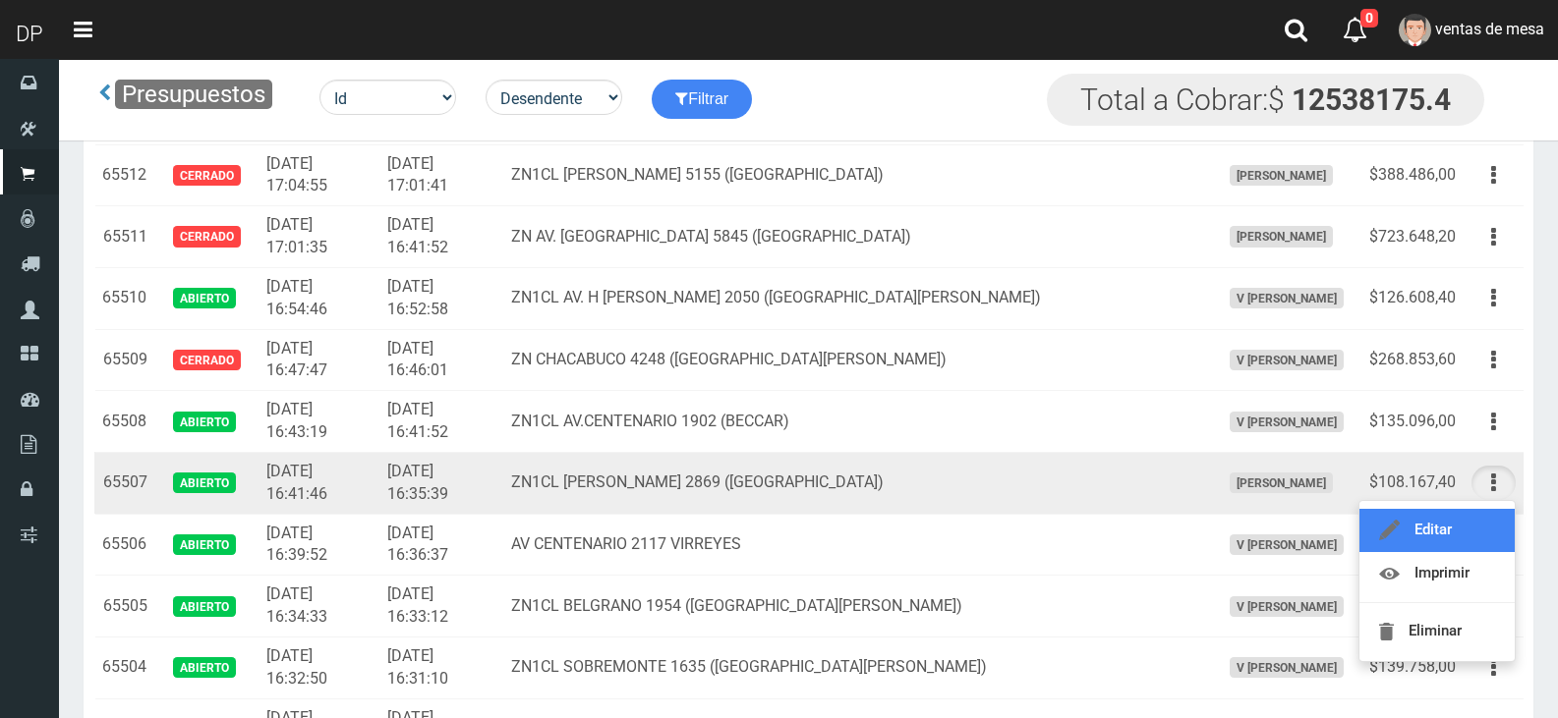
click at [1486, 510] on link "Editar" at bounding box center [1436, 530] width 155 height 43
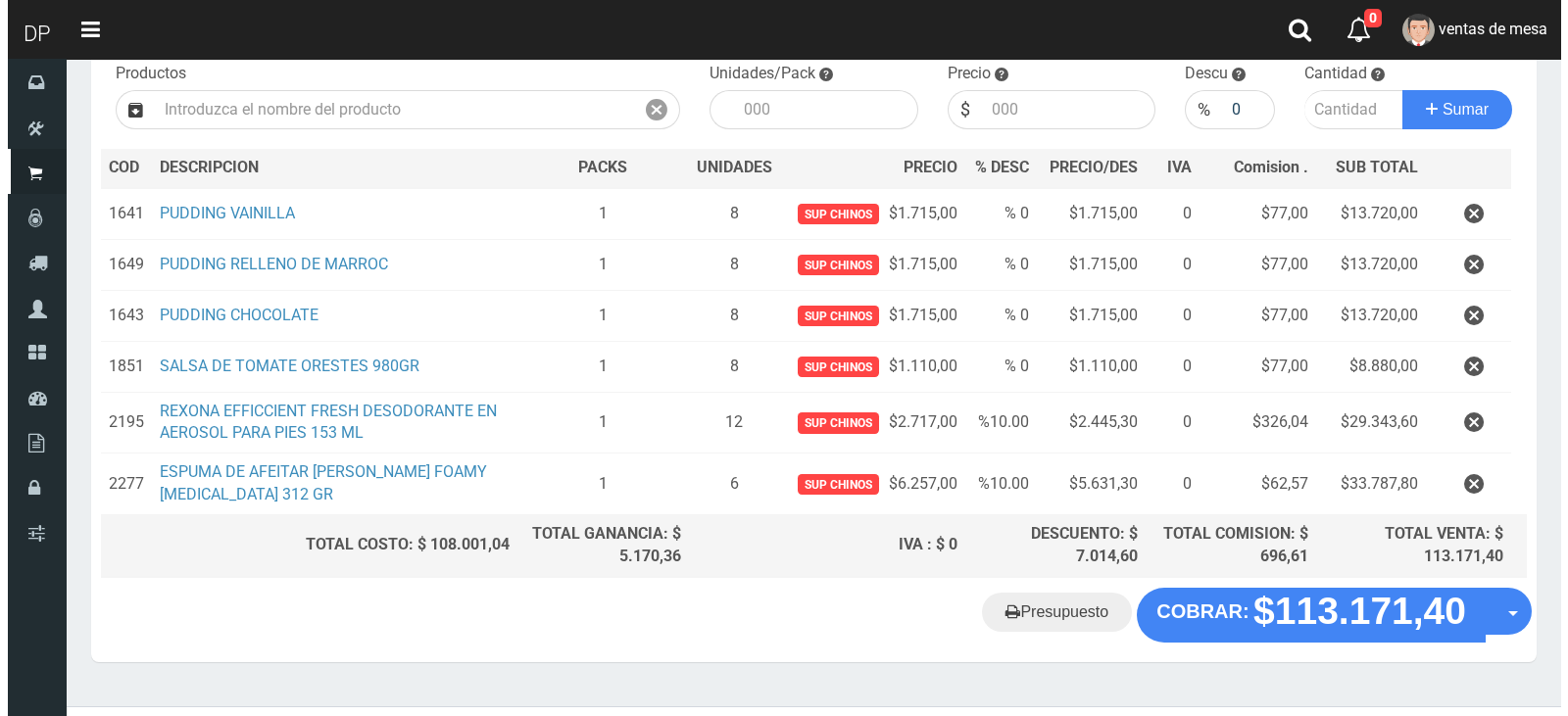
scroll to position [246, 0]
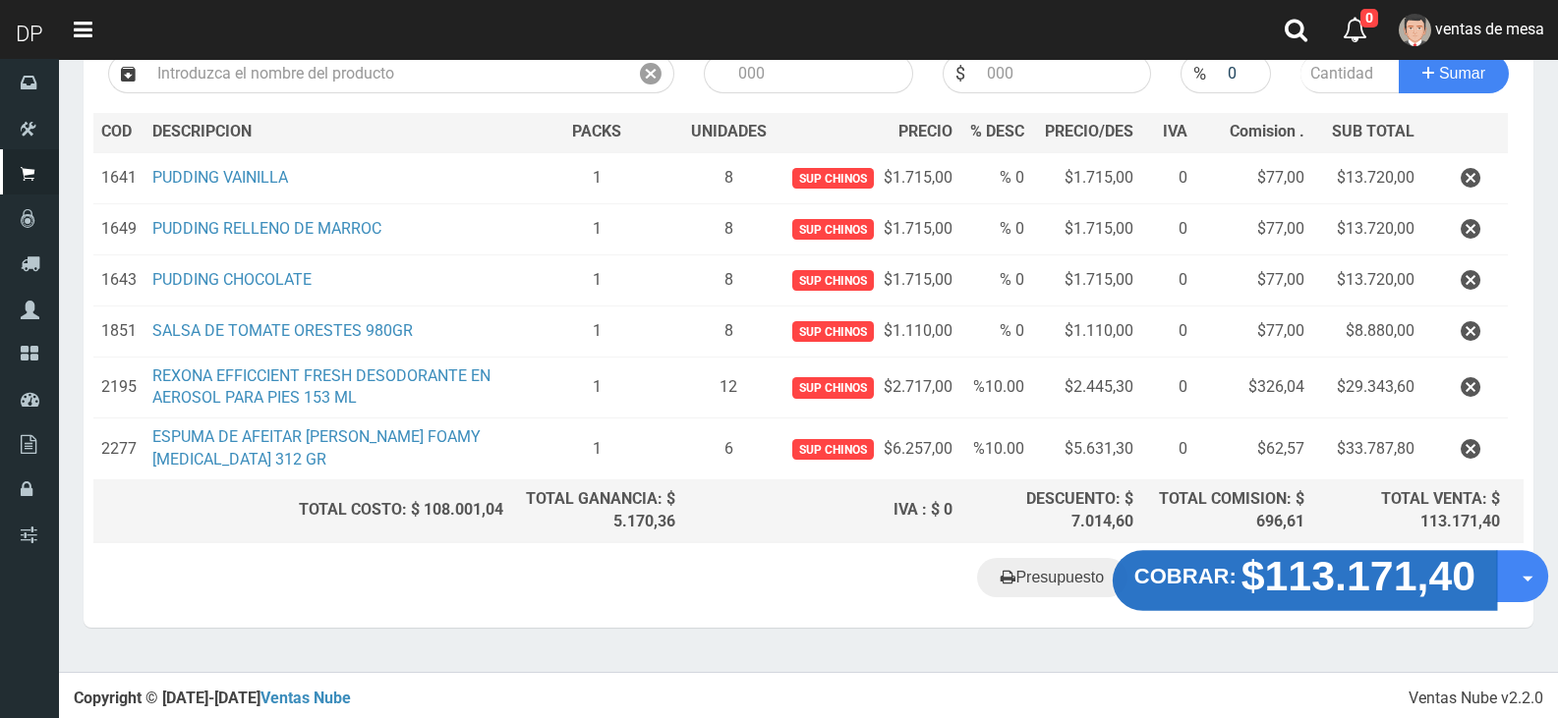
click at [1359, 592] on strong "$113.171,40" at bounding box center [1358, 575] width 235 height 46
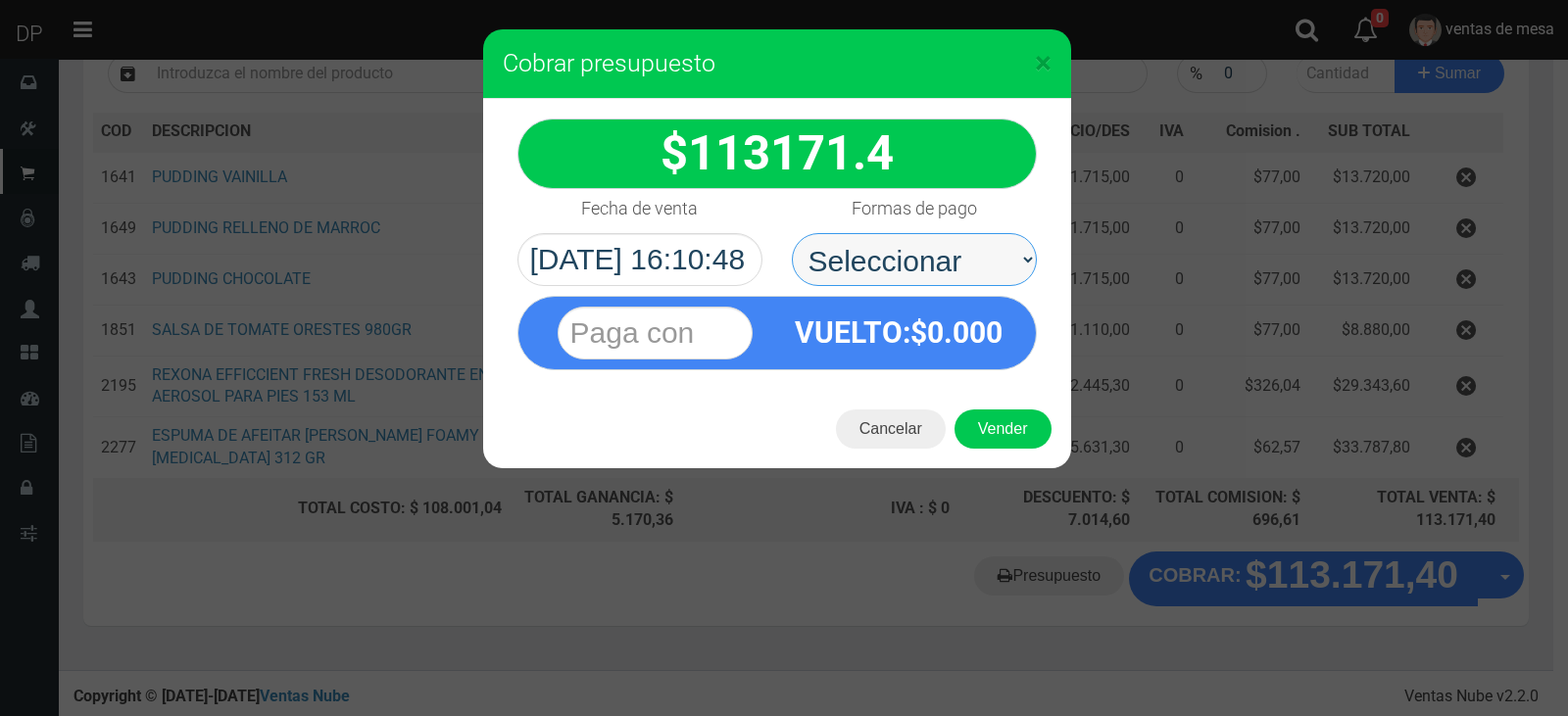
click at [910, 261] on select "Seleccionar Efectivo Tarjeta de Crédito Depósito Débito" at bounding box center [915, 259] width 245 height 53
select select "Efectivo"
click at [792, 233] on select "Seleccionar Efectivo Tarjeta de Crédito Depósito Débito" at bounding box center [915, 259] width 245 height 53
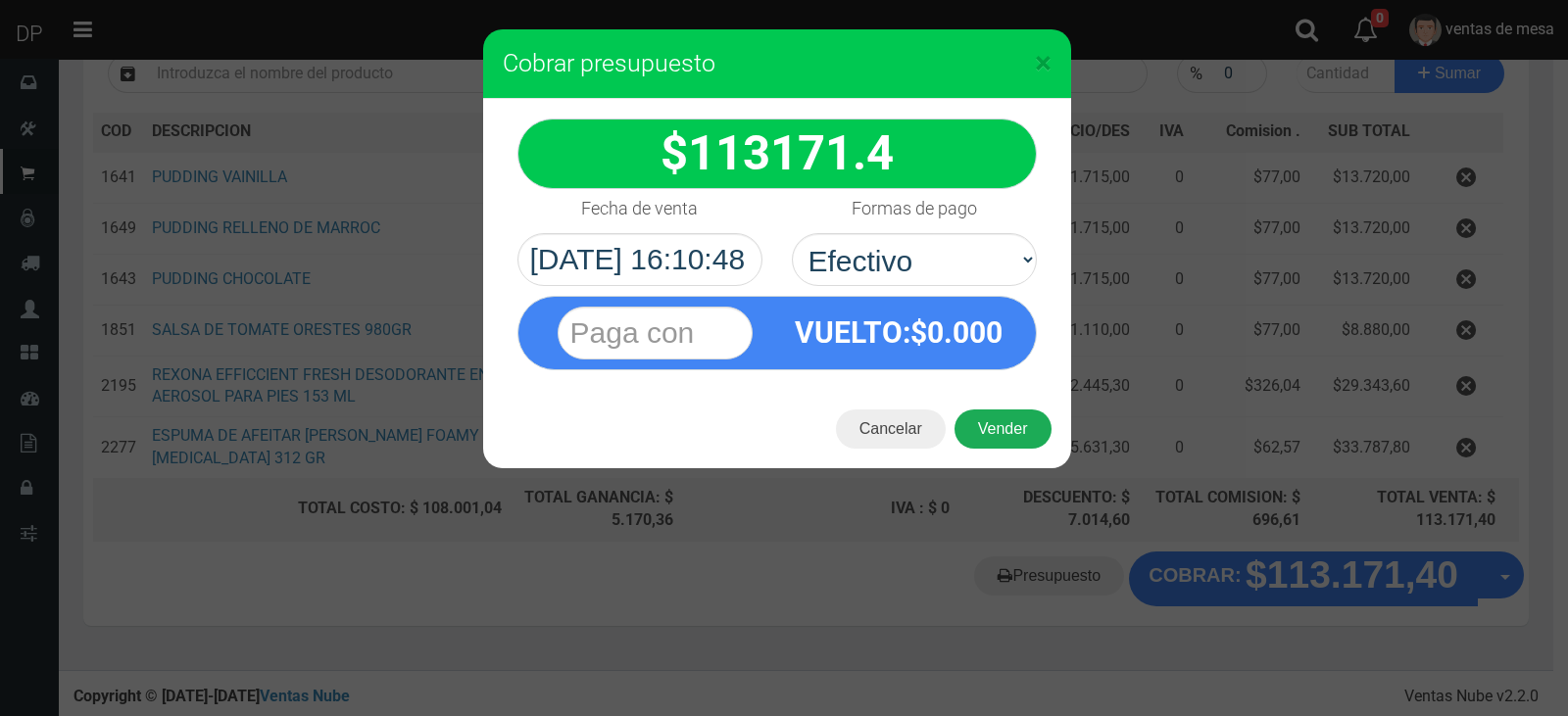
click at [1006, 425] on button "Vender" at bounding box center [1002, 429] width 97 height 39
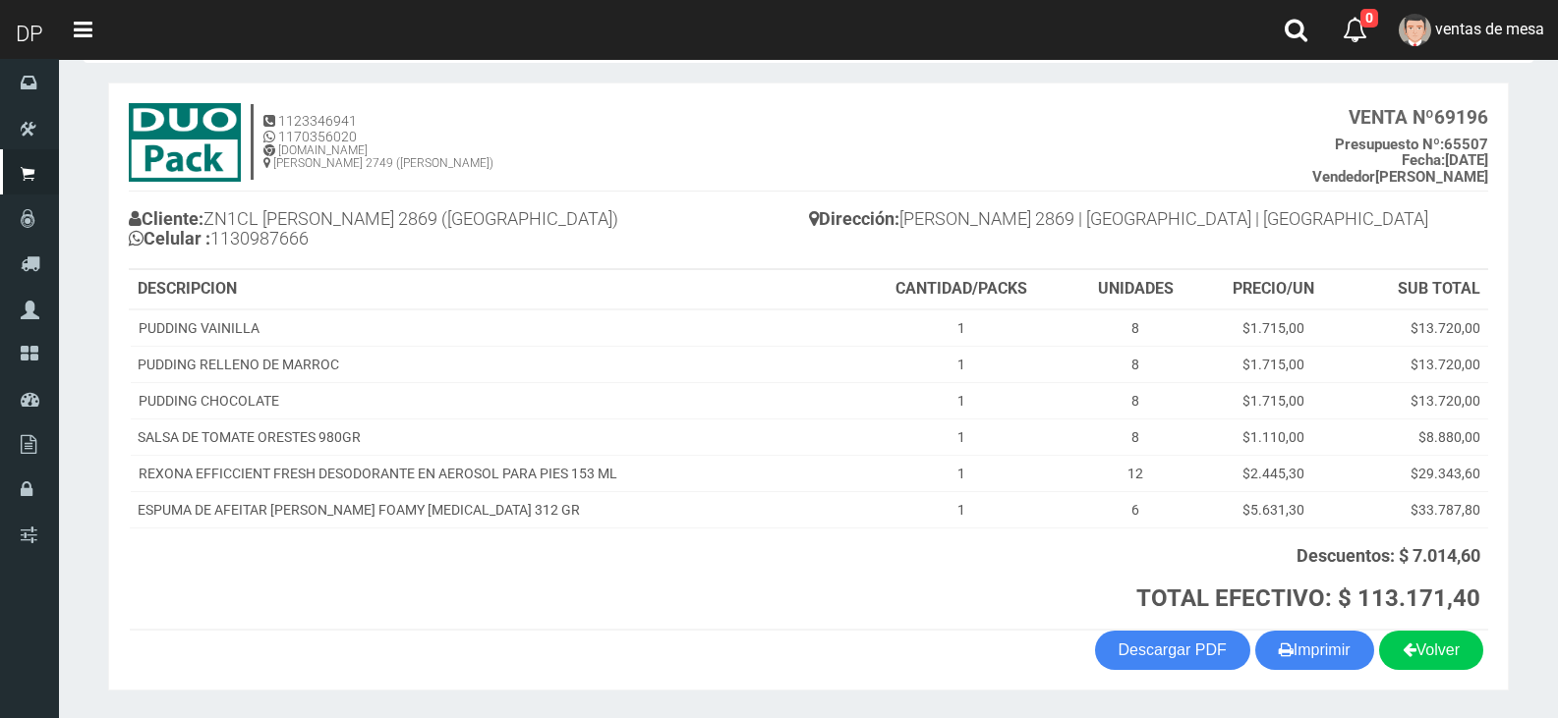
scroll to position [142, 0]
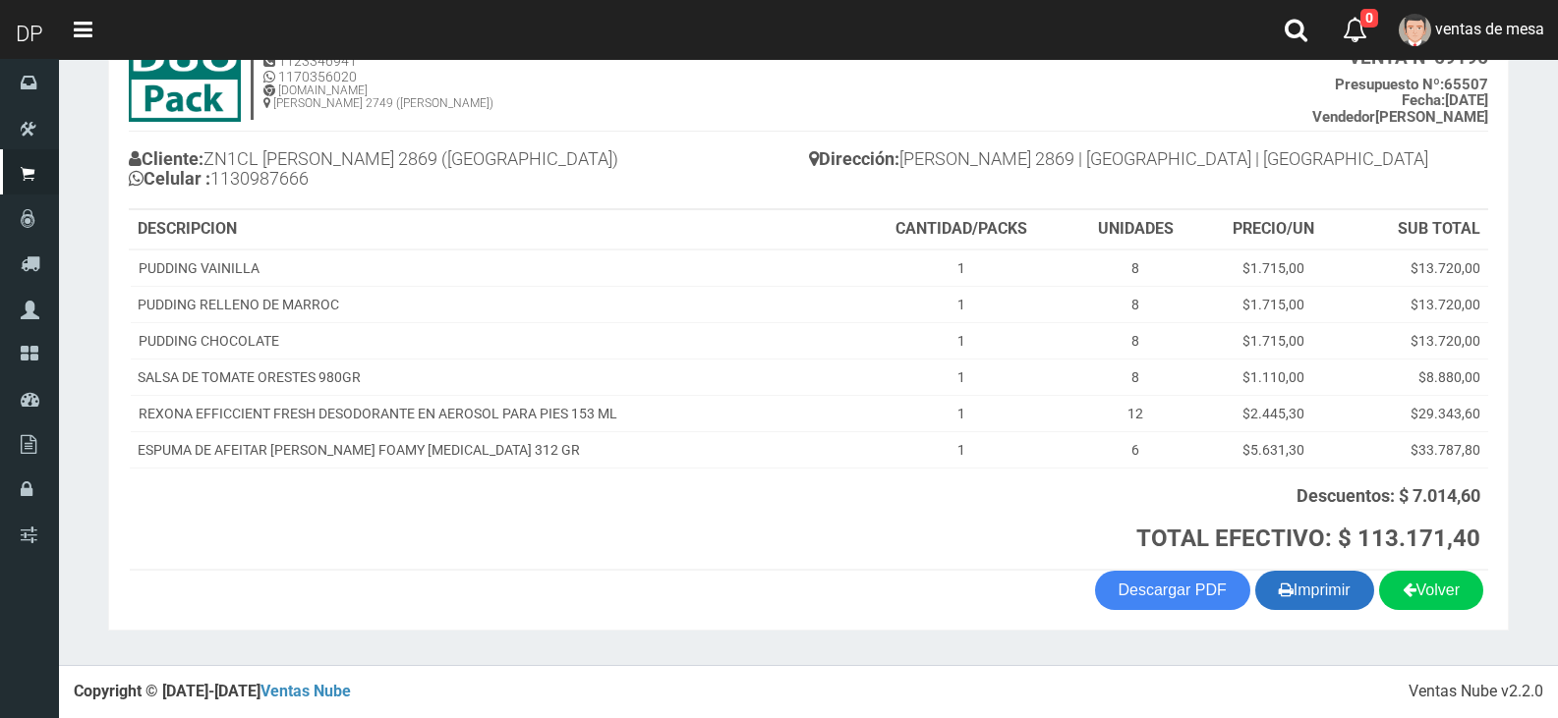
click at [1291, 580] on button "Imprimir" at bounding box center [1314, 590] width 119 height 39
click at [838, 556] on th at bounding box center [491, 519] width 723 height 102
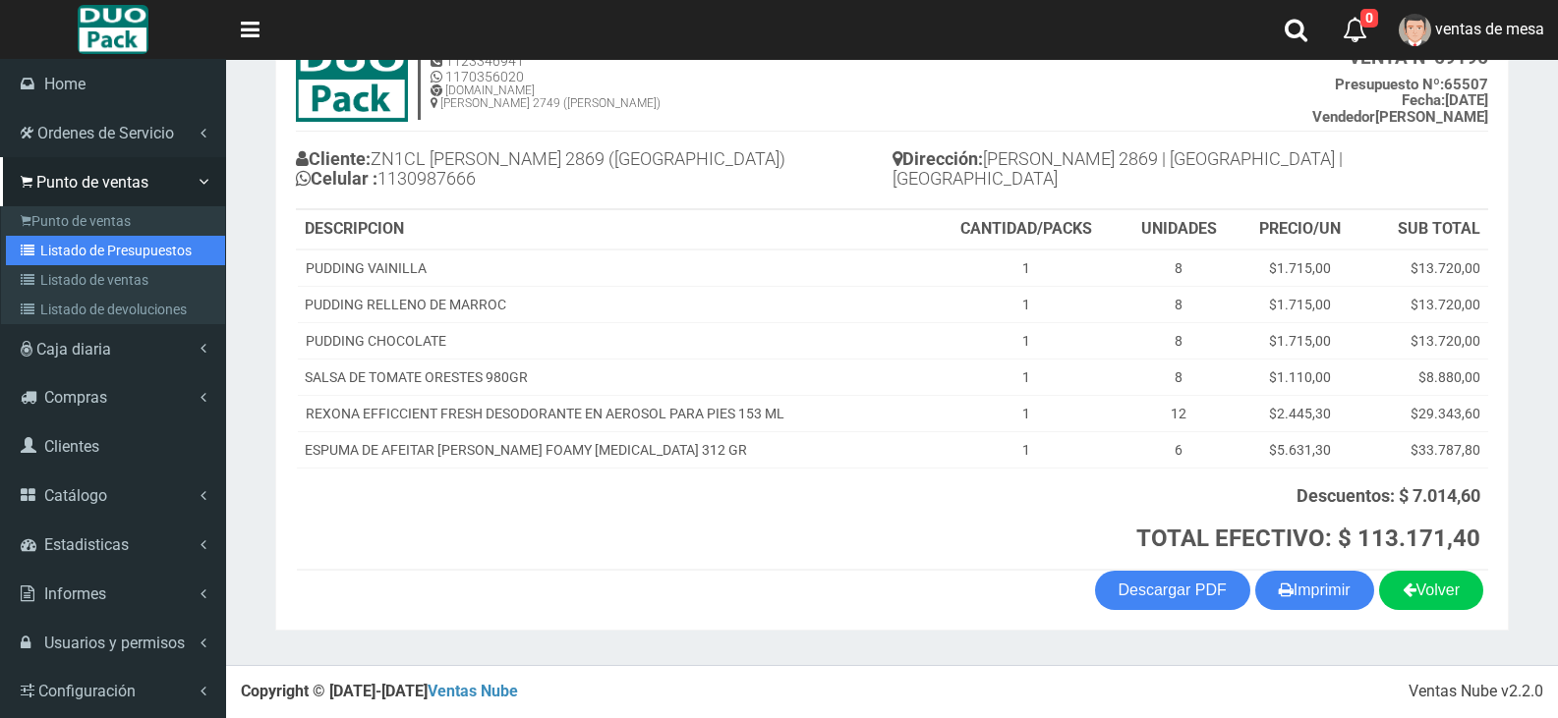
drag, startPoint x: 51, startPoint y: 246, endPoint x: 296, endPoint y: 131, distance: 270.3
click at [52, 246] on link "Listado de Presupuestos" at bounding box center [115, 250] width 219 height 29
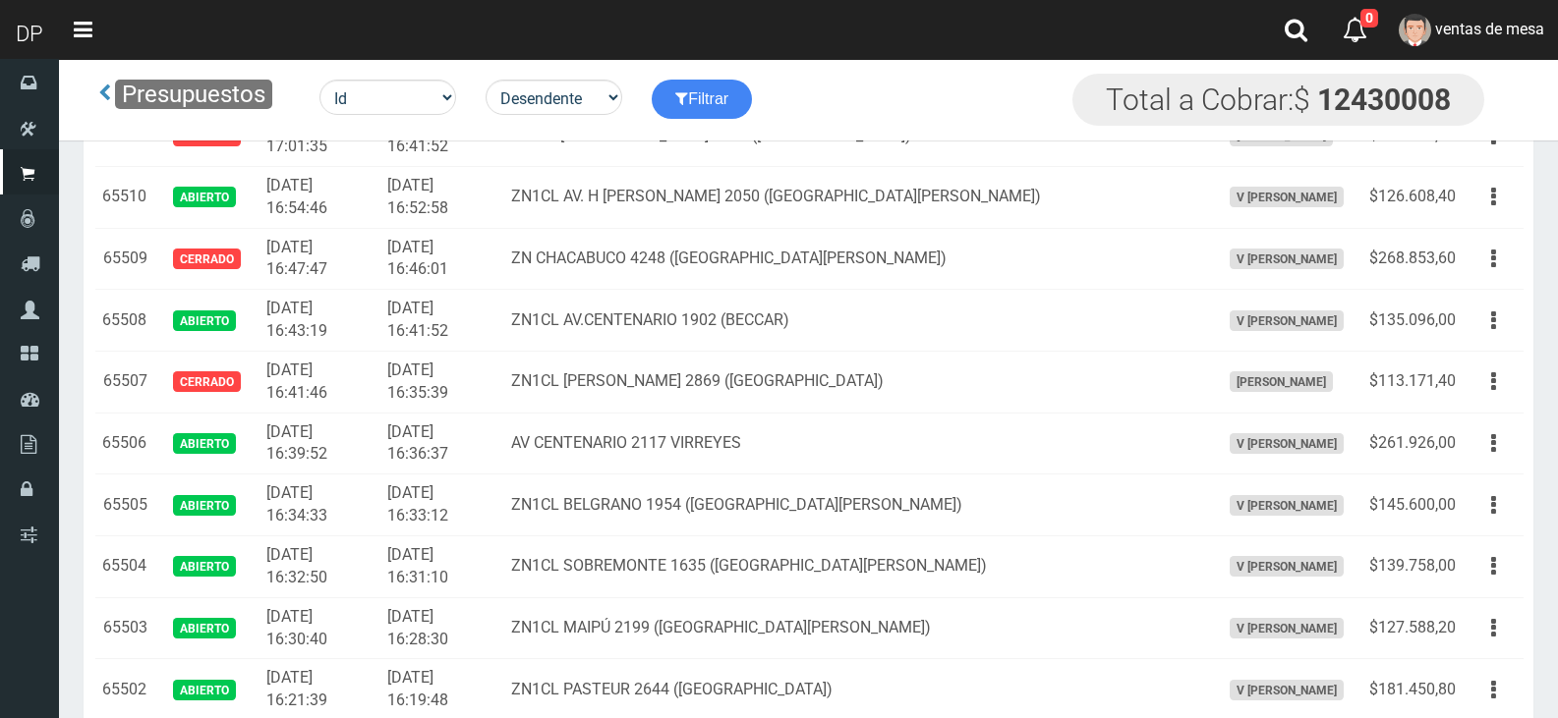
scroll to position [1132, 0]
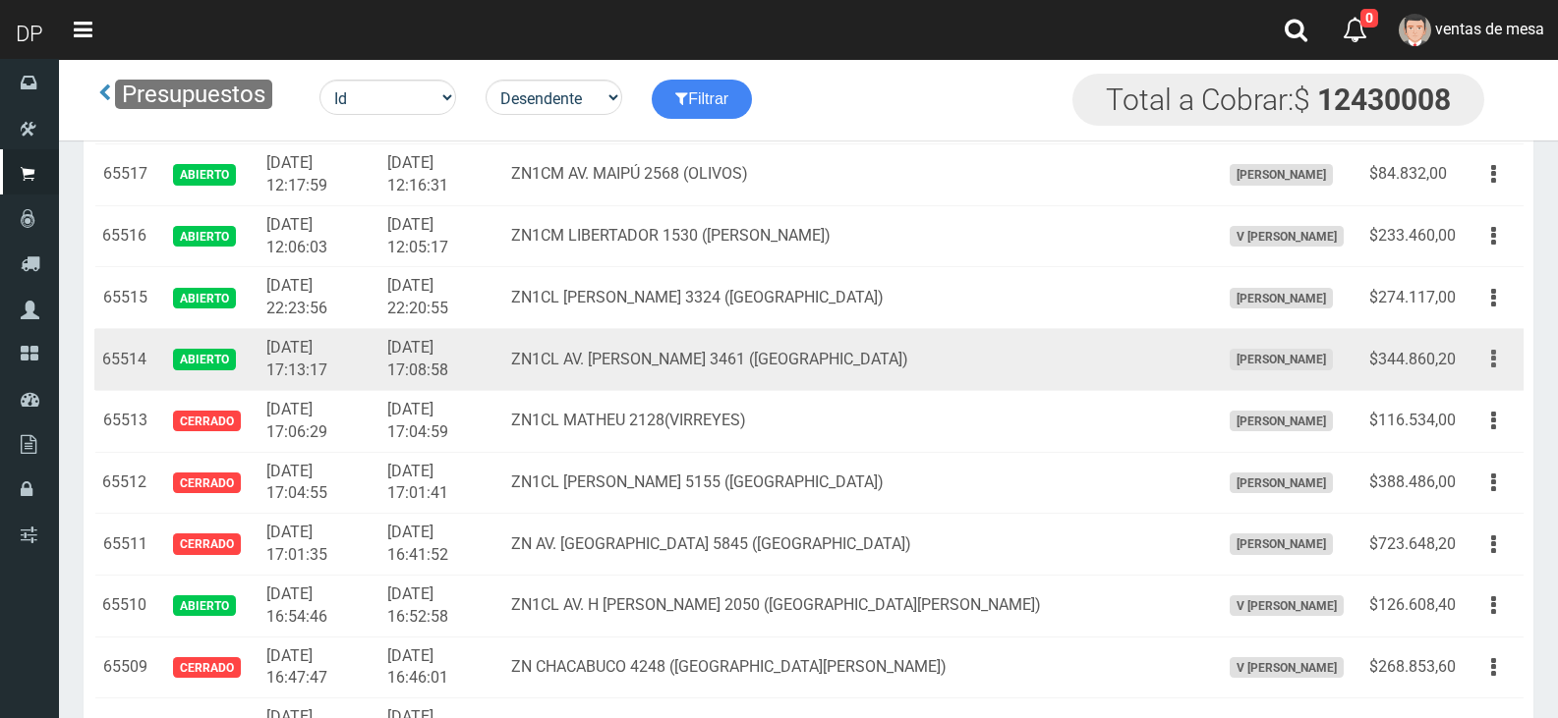
click at [1502, 364] on button "button" at bounding box center [1493, 359] width 44 height 34
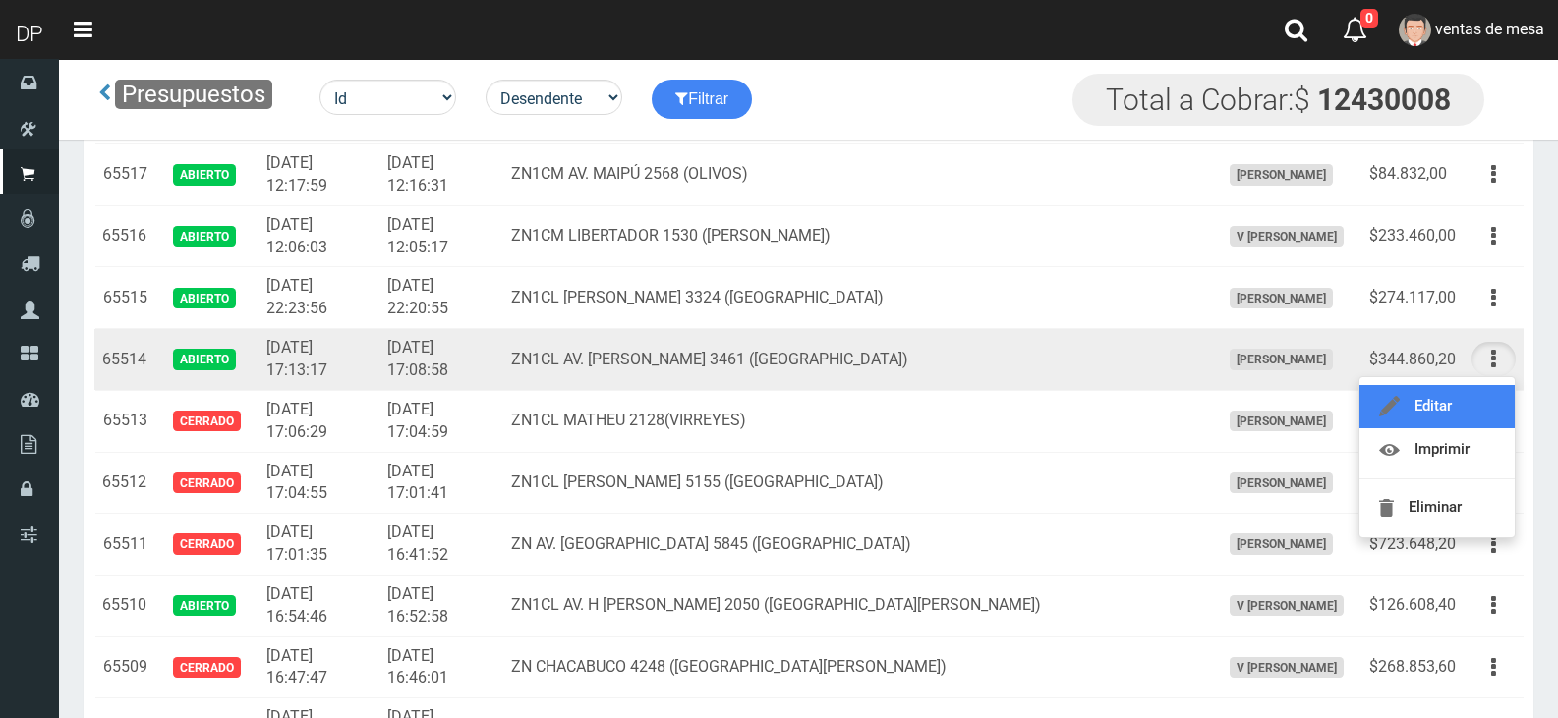
click at [1491, 395] on link "Editar" at bounding box center [1436, 406] width 155 height 43
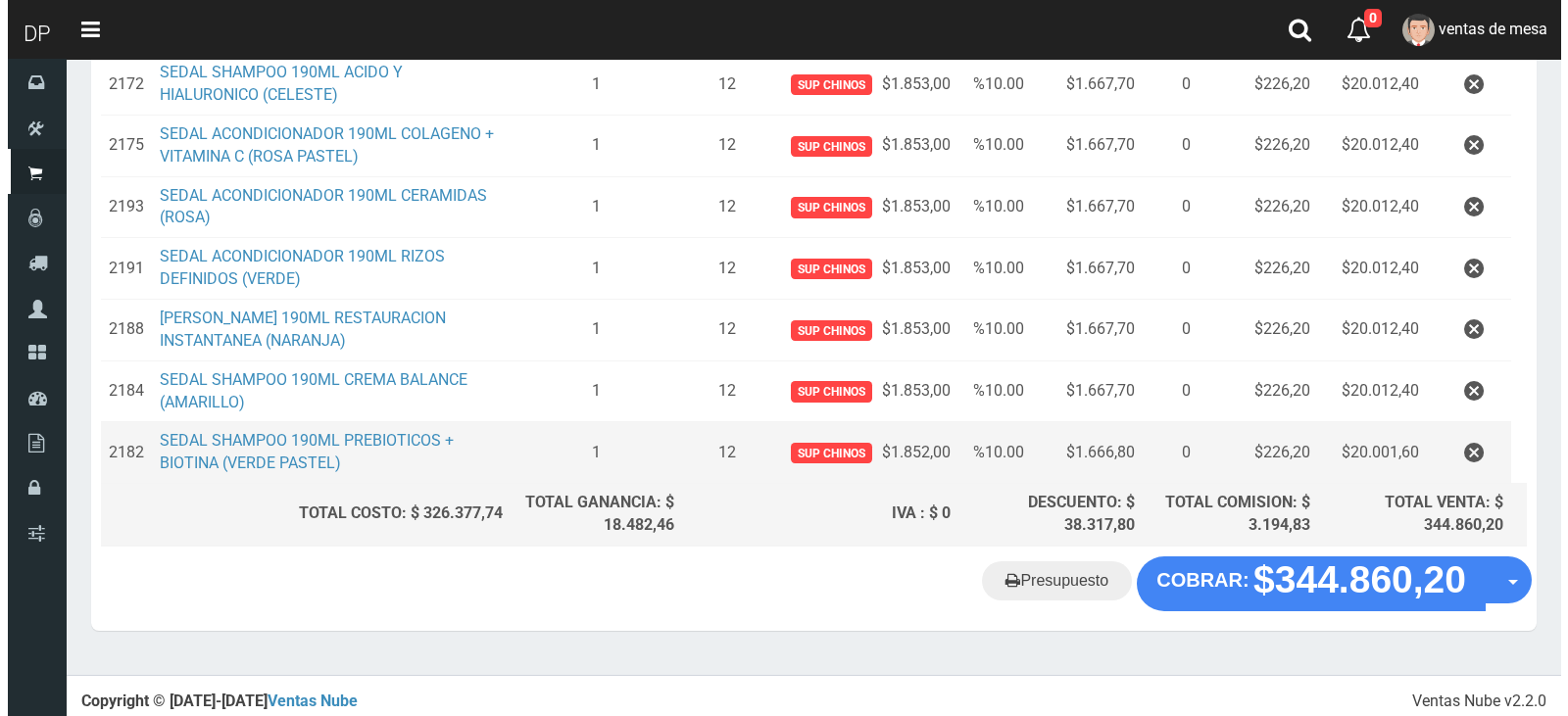
scroll to position [717, 0]
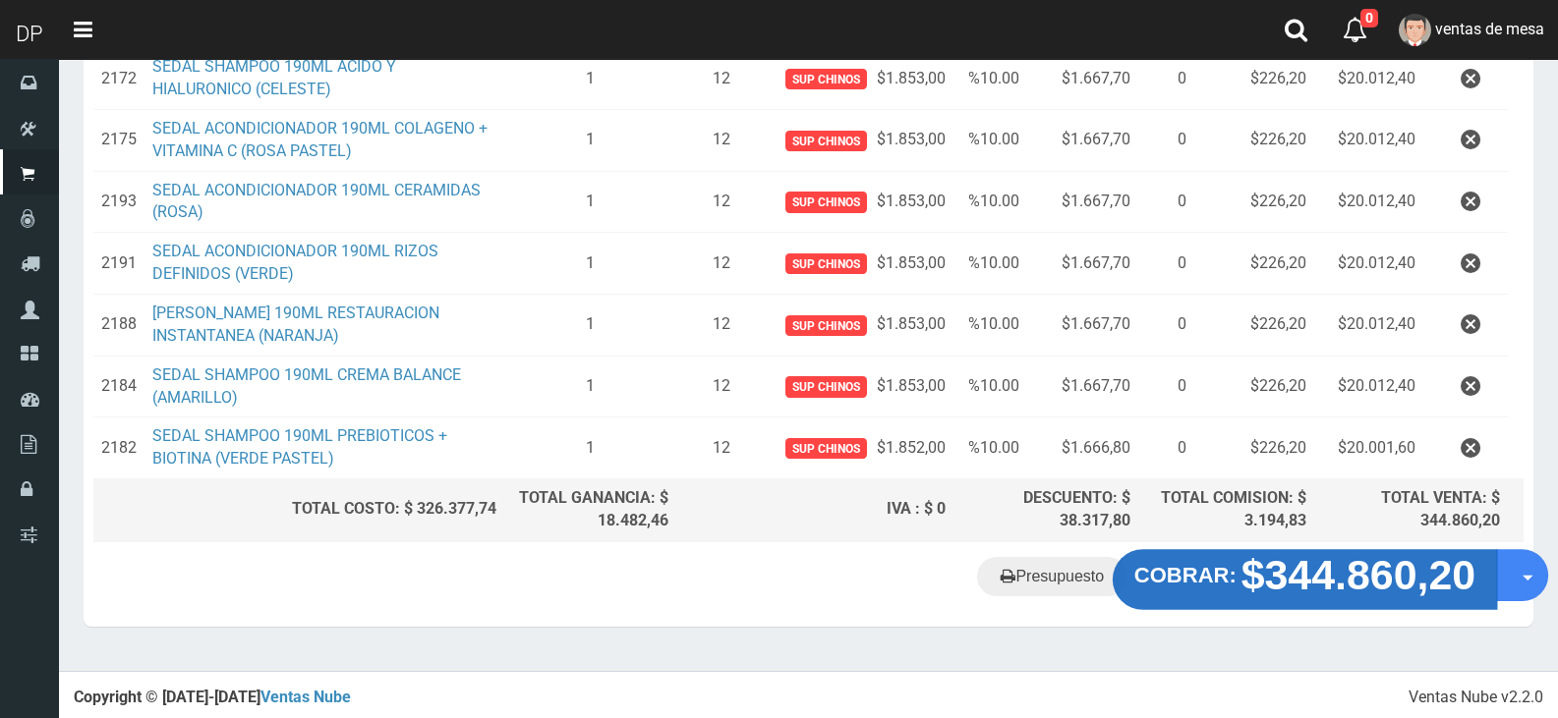
click at [1305, 579] on strong "$344.860,20" at bounding box center [1358, 574] width 235 height 46
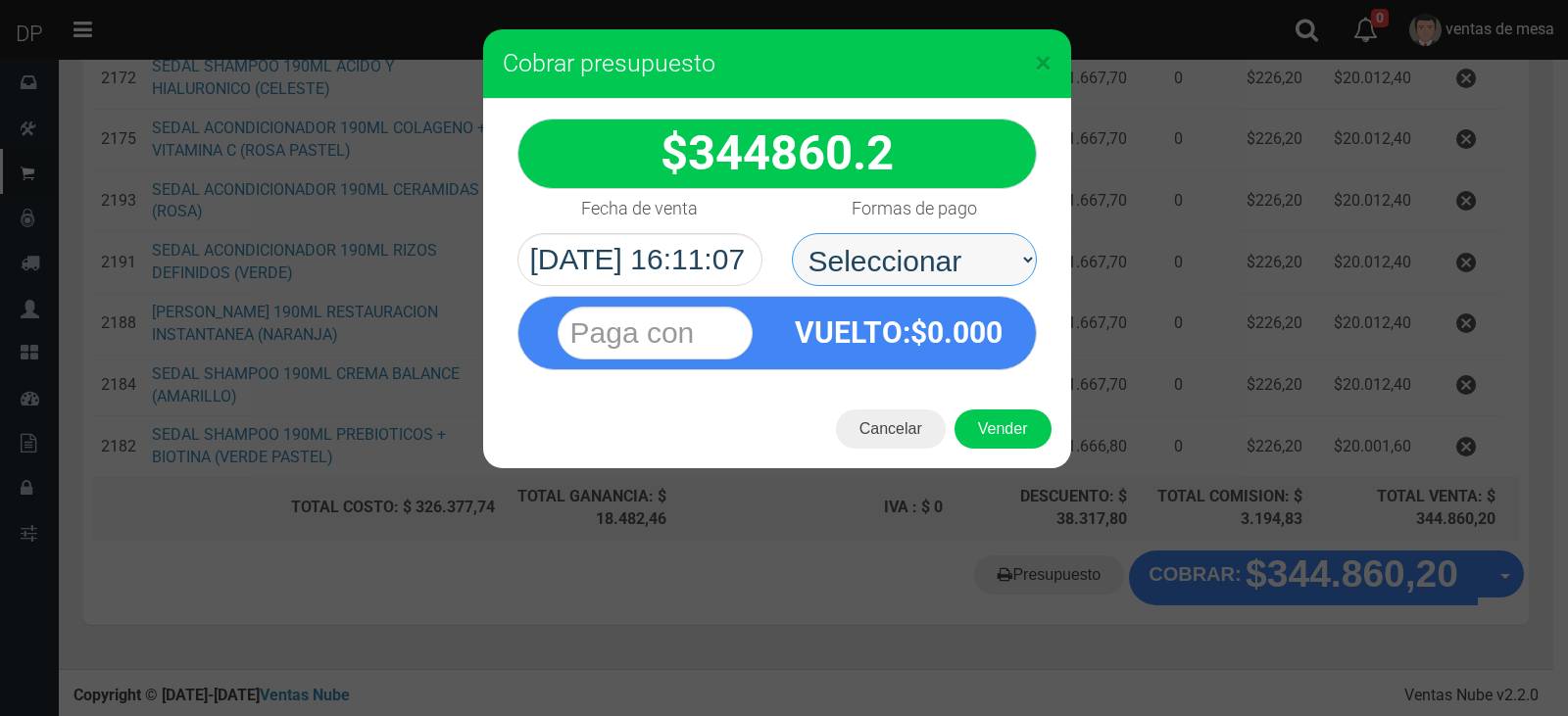
click at [981, 254] on select "Seleccionar Efectivo Tarjeta de Crédito Depósito Débito" at bounding box center [915, 259] width 245 height 53
select select "Efectivo"
click at [792, 233] on select "Seleccionar Efectivo Tarjeta de Crédito Depósito Débito" at bounding box center [915, 259] width 245 height 53
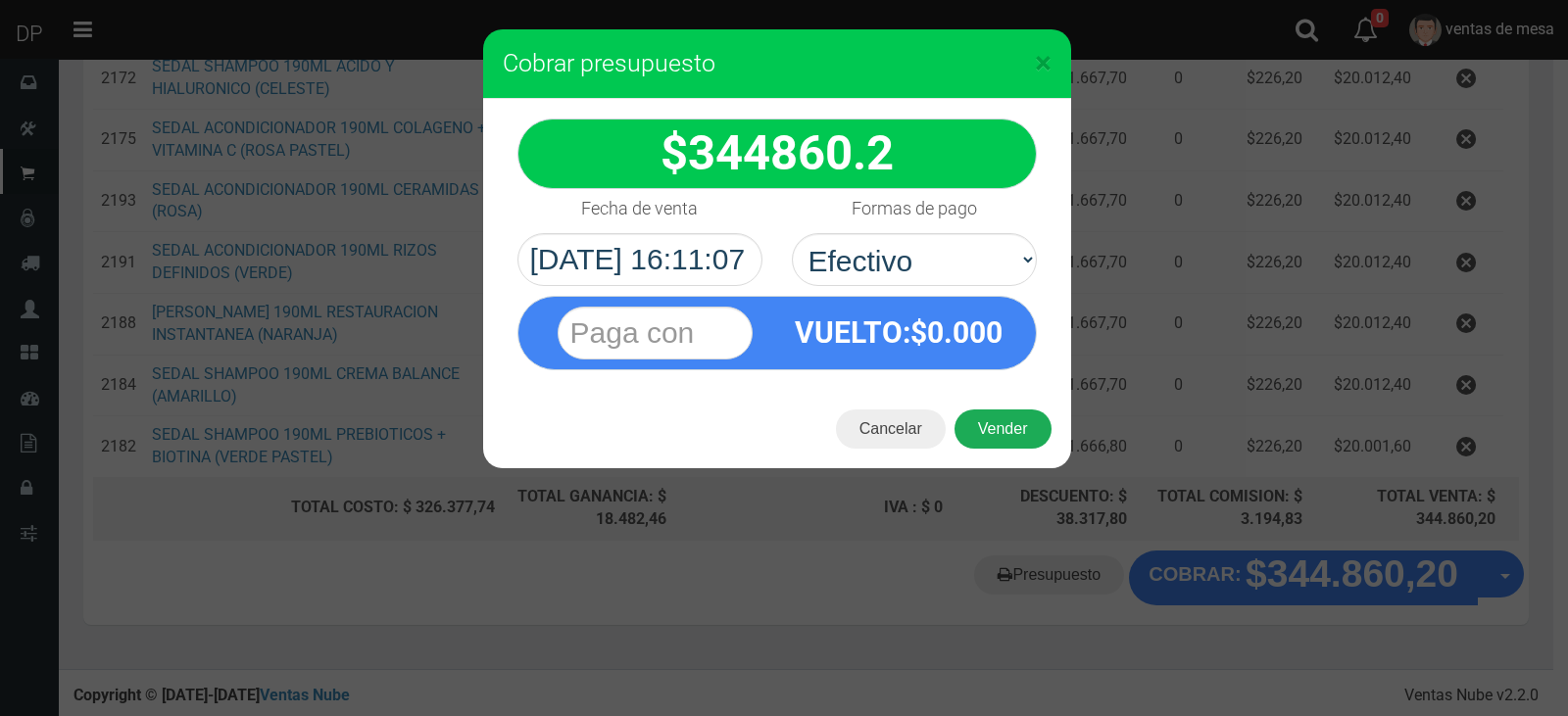
click at [1000, 426] on button "Vender" at bounding box center [1002, 429] width 97 height 39
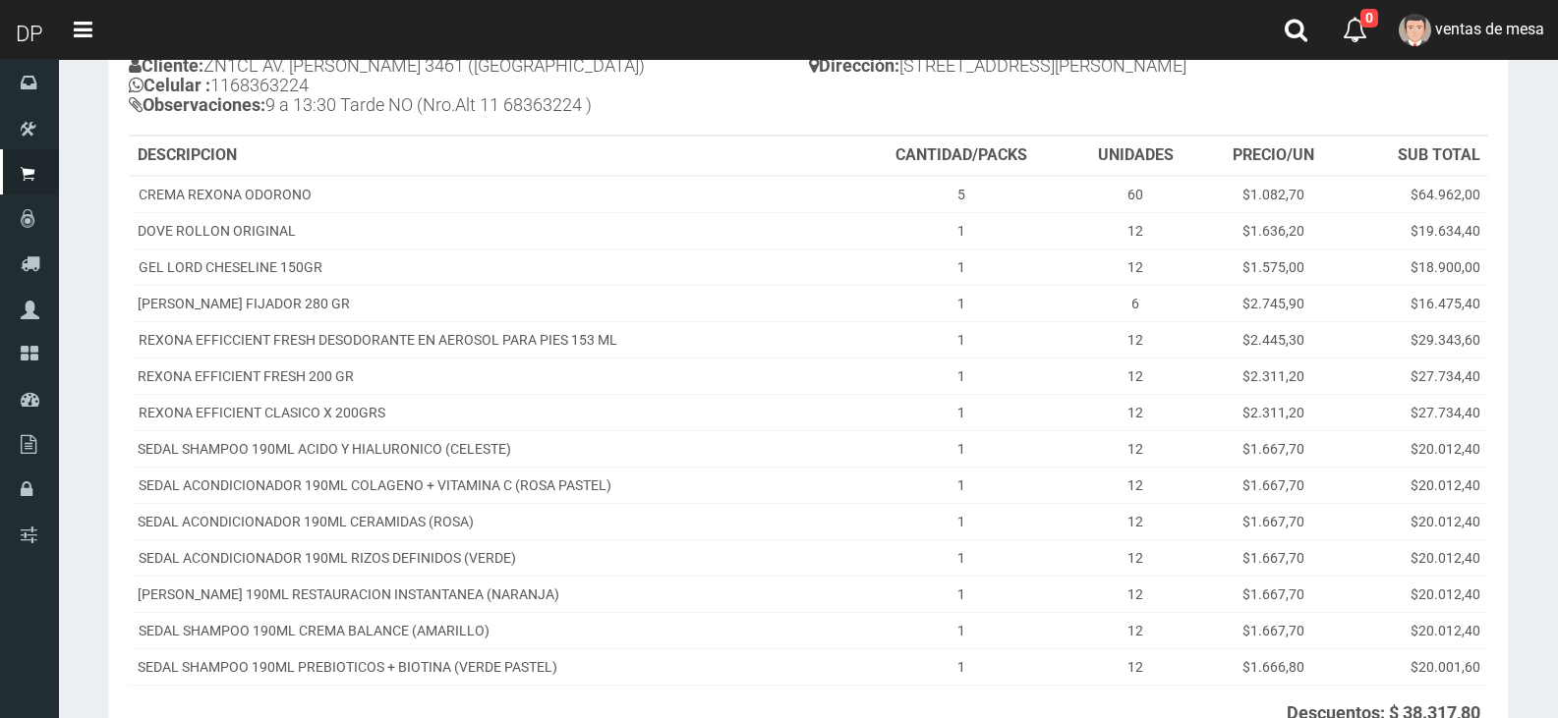
scroll to position [453, 0]
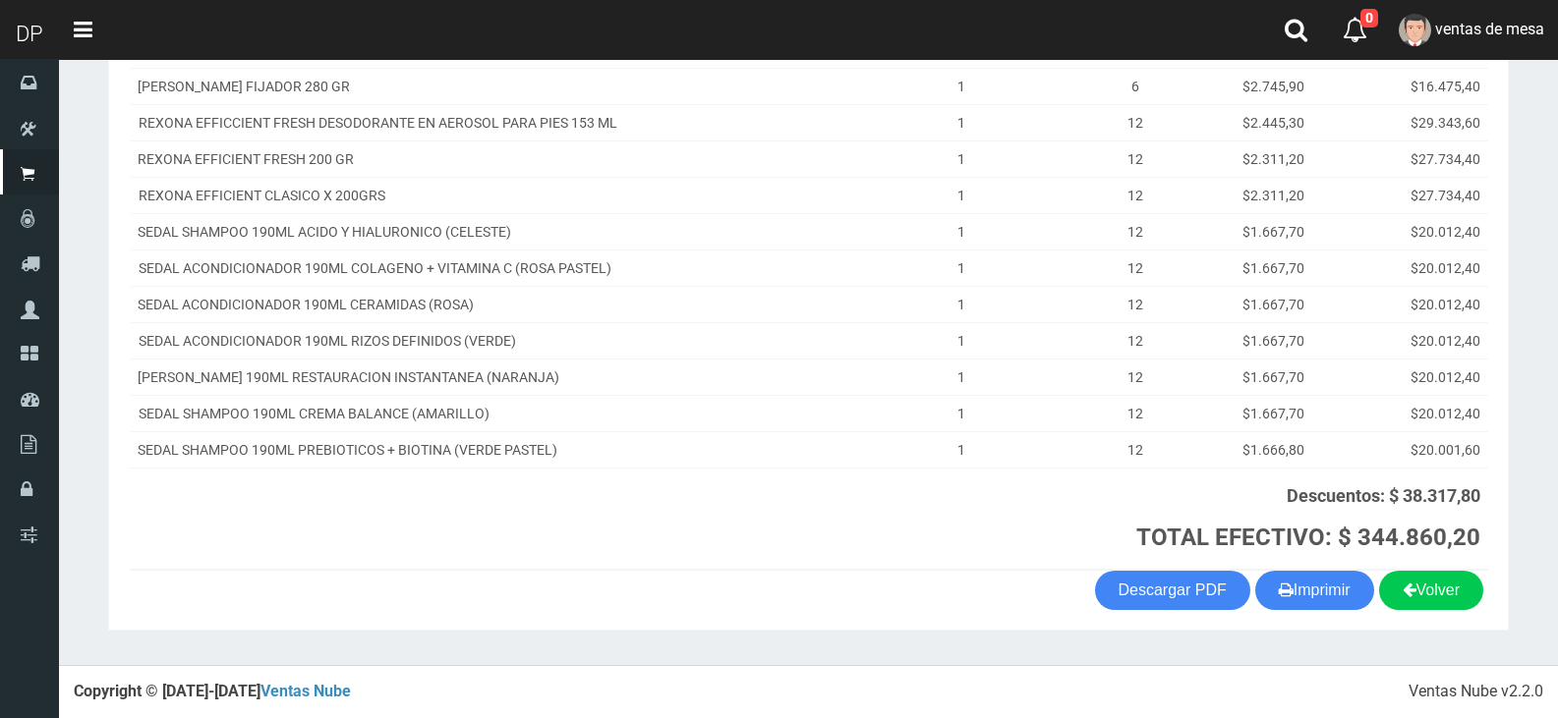
click at [1335, 565] on th "Descuentos: $ 38.317,80 TOTAL EFECTIVO: $ 344.860,20" at bounding box center [1170, 519] width 635 height 102
click at [1333, 572] on button "Imprimir" at bounding box center [1314, 590] width 119 height 39
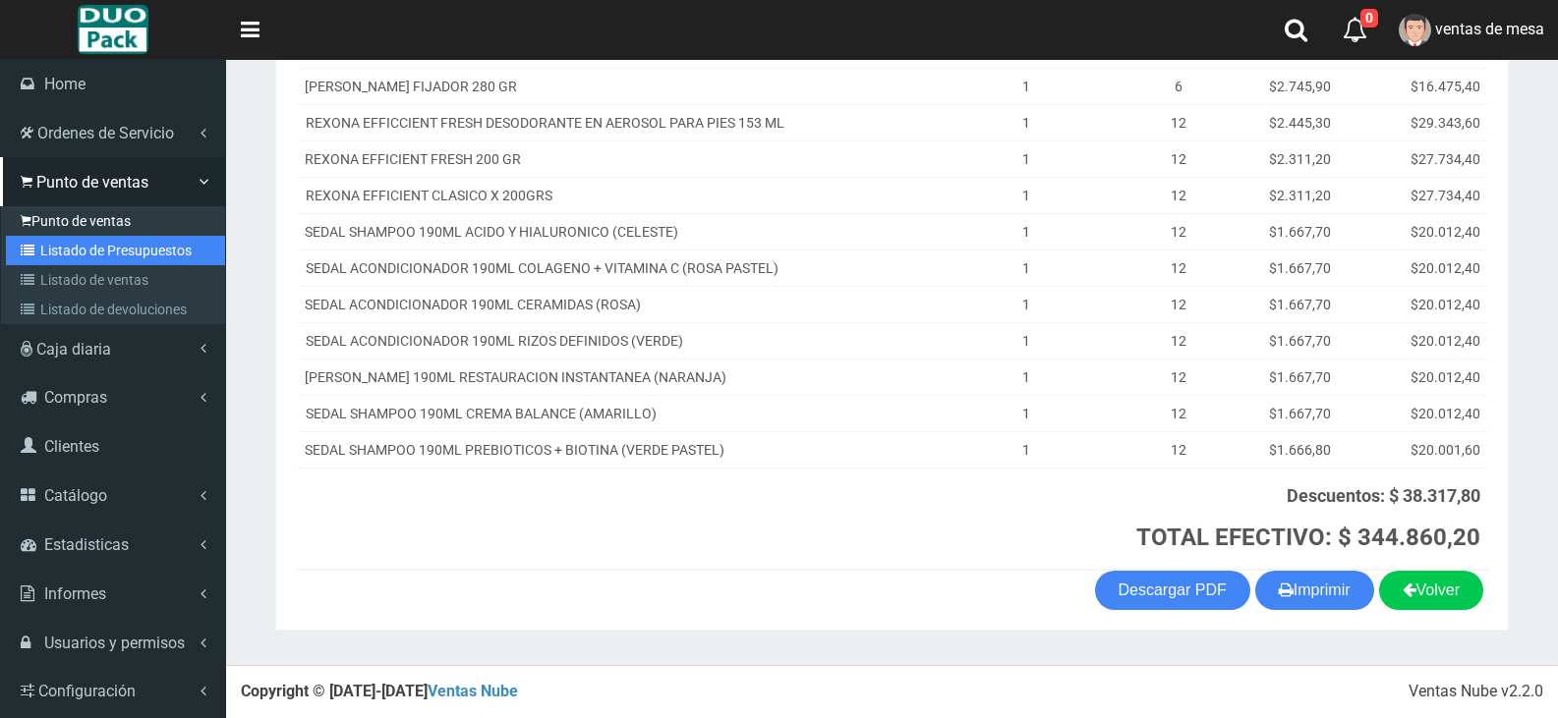
drag, startPoint x: 106, startPoint y: 255, endPoint x: 150, endPoint y: 226, distance: 52.6
click at [106, 255] on link "Listado de Presupuestos" at bounding box center [115, 250] width 219 height 29
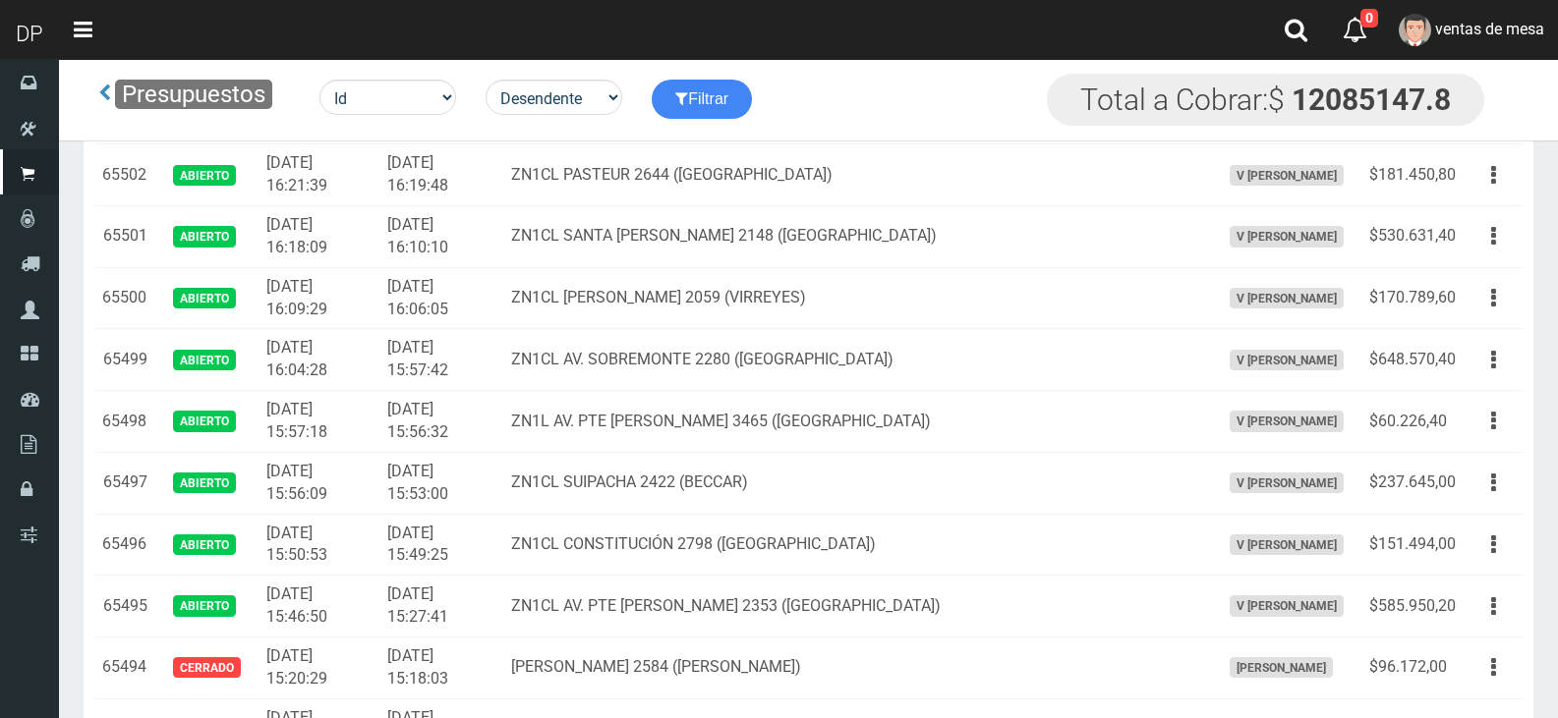
scroll to position [2425, 0]
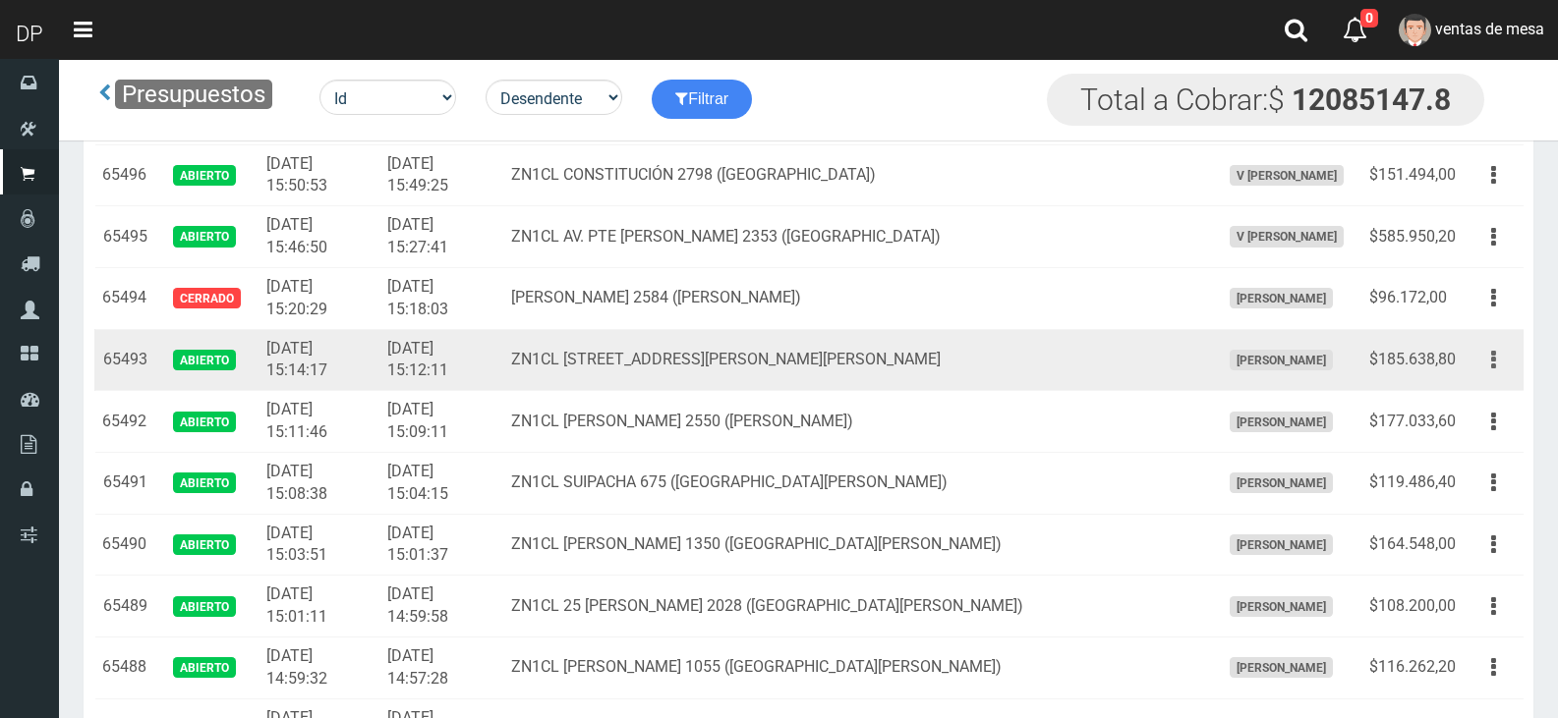
click at [1482, 368] on button "button" at bounding box center [1493, 360] width 44 height 34
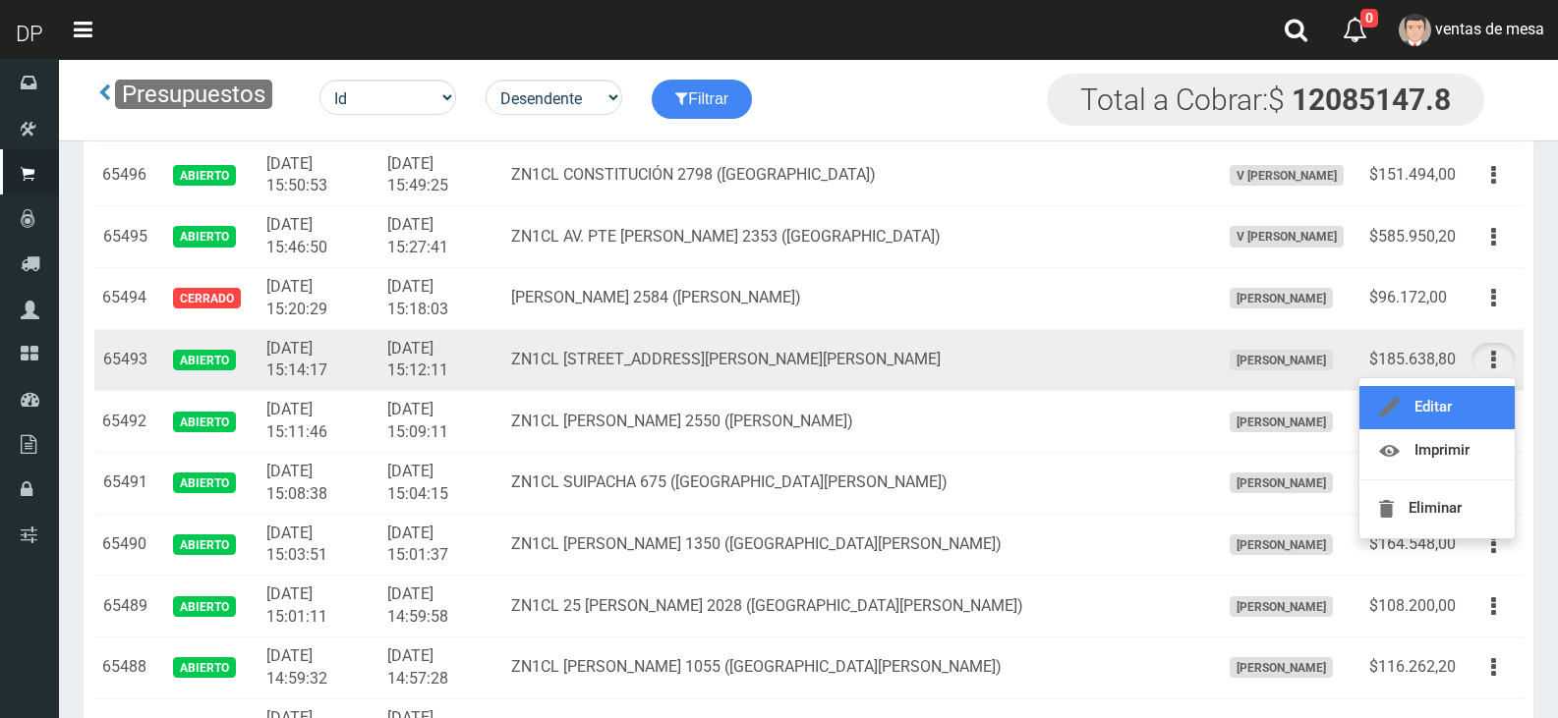
click at [1489, 392] on link "Editar" at bounding box center [1436, 407] width 155 height 43
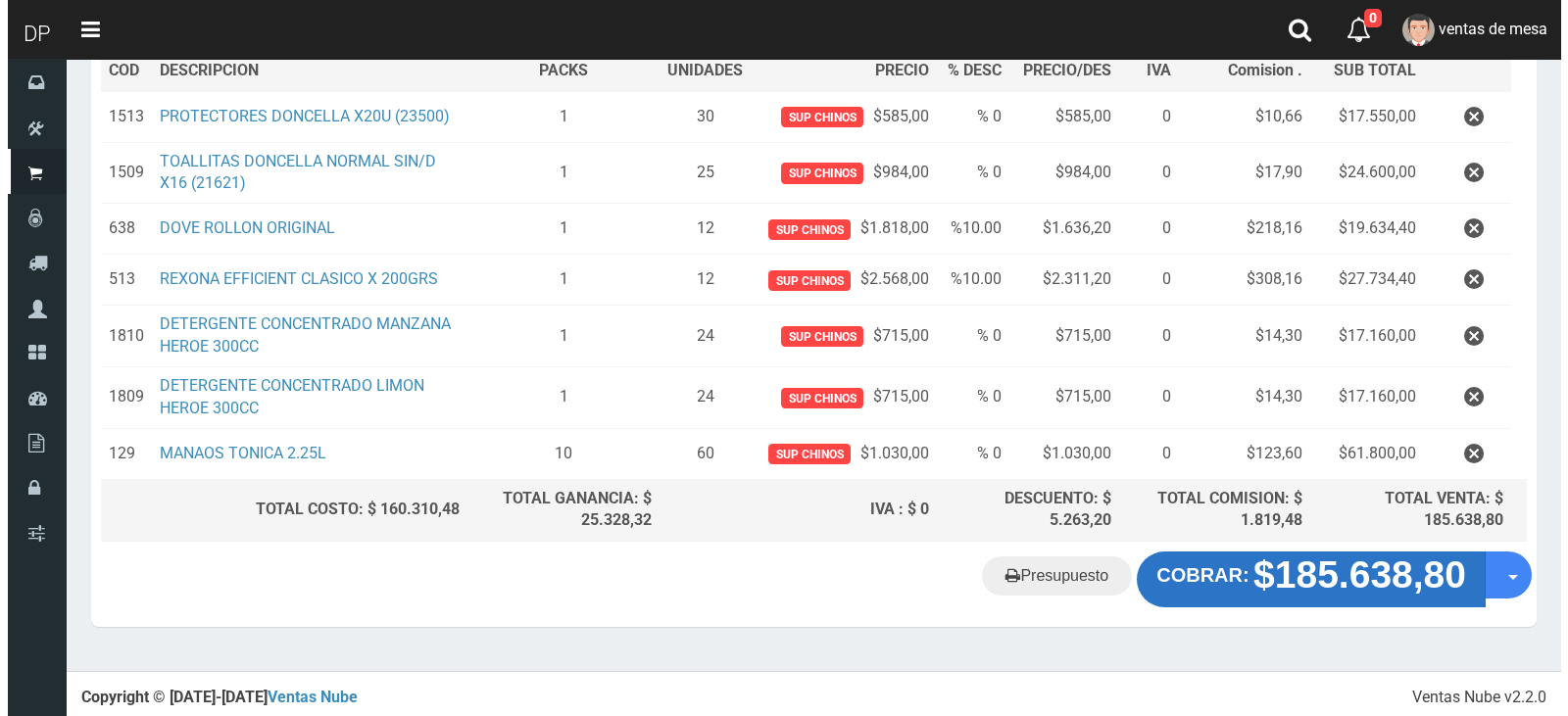
scroll to position [308, 0]
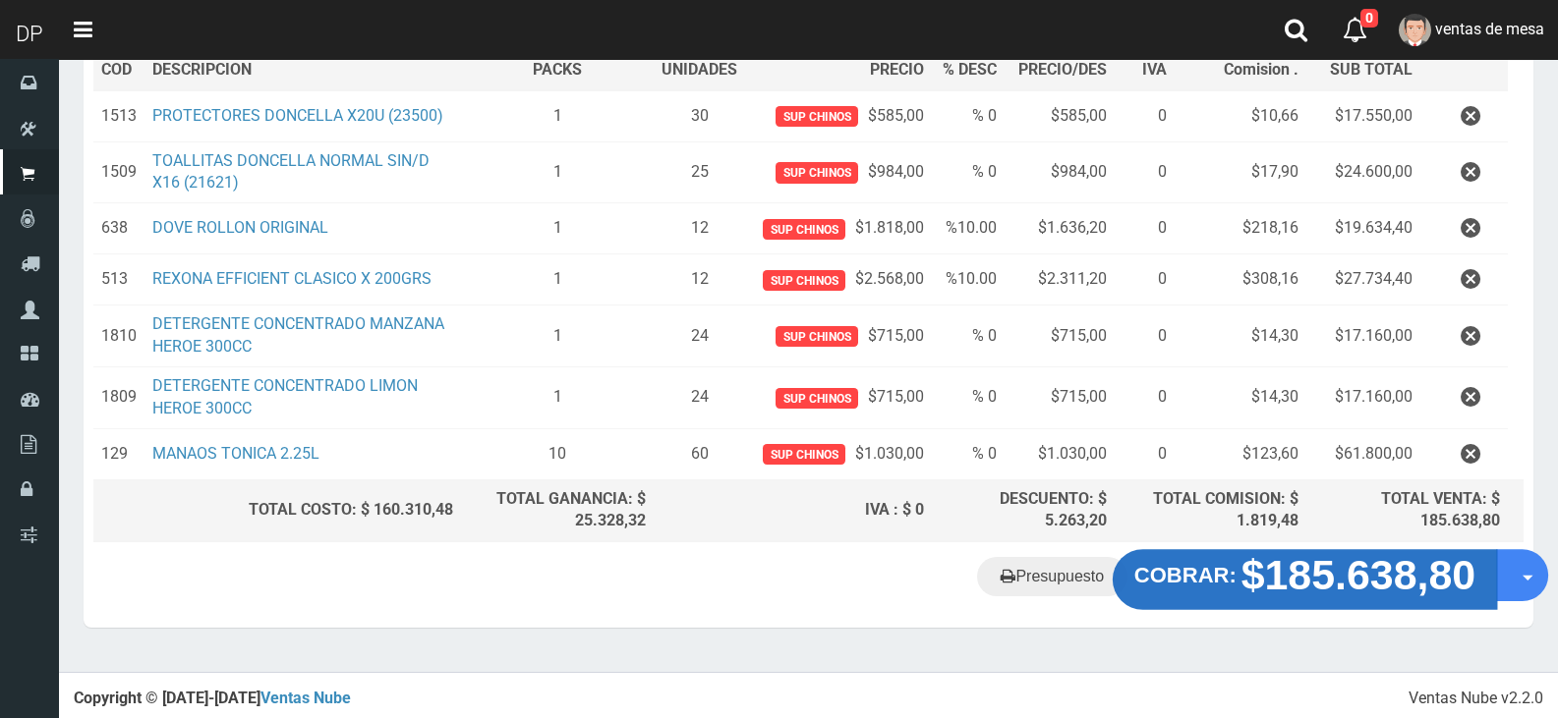
click at [1301, 593] on strong "$185.638,80" at bounding box center [1358, 575] width 235 height 46
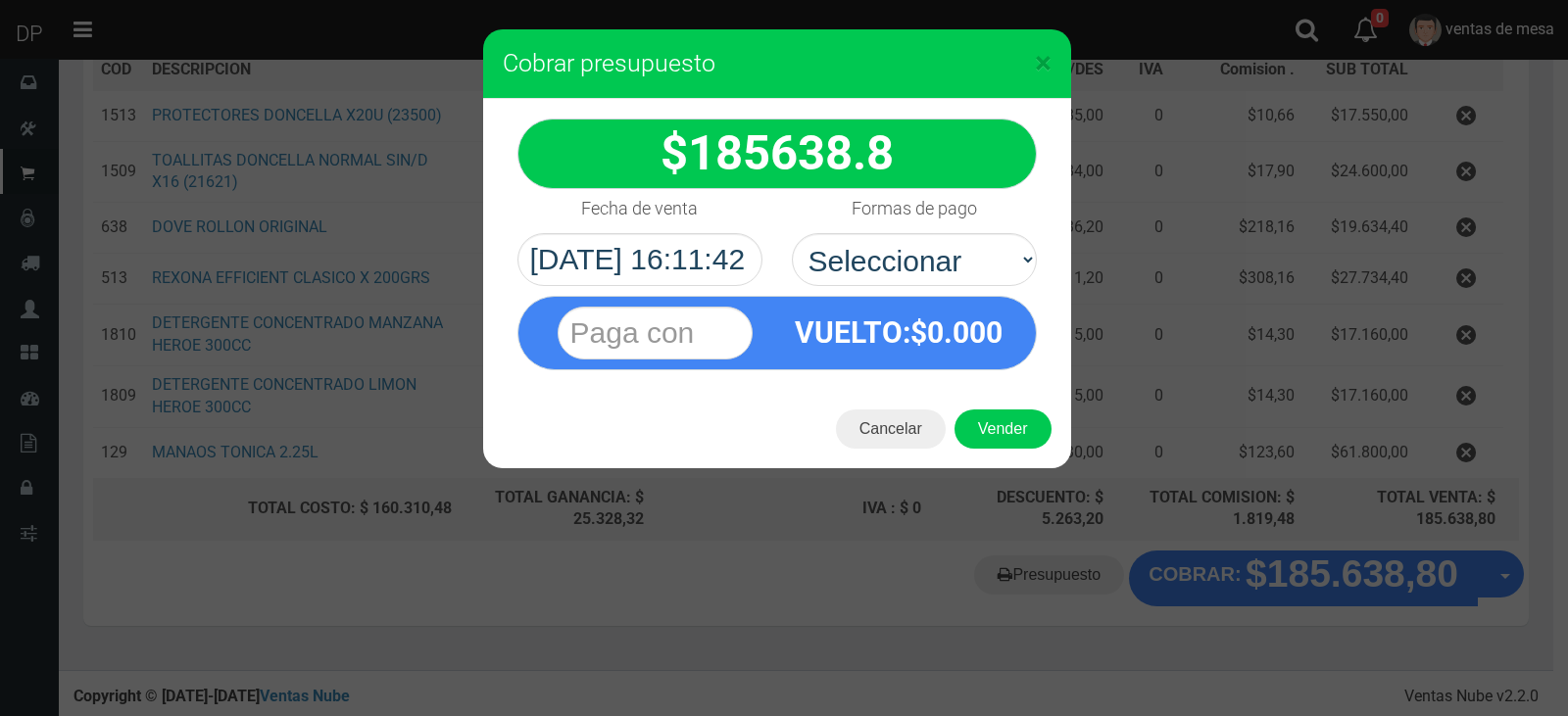
select select "Efectivo"
click at [792, 233] on select "Seleccionar Efectivo Tarjeta de Crédito Depósito Débito" at bounding box center [915, 259] width 245 height 53
click at [982, 412] on button "Vender" at bounding box center [1002, 429] width 97 height 39
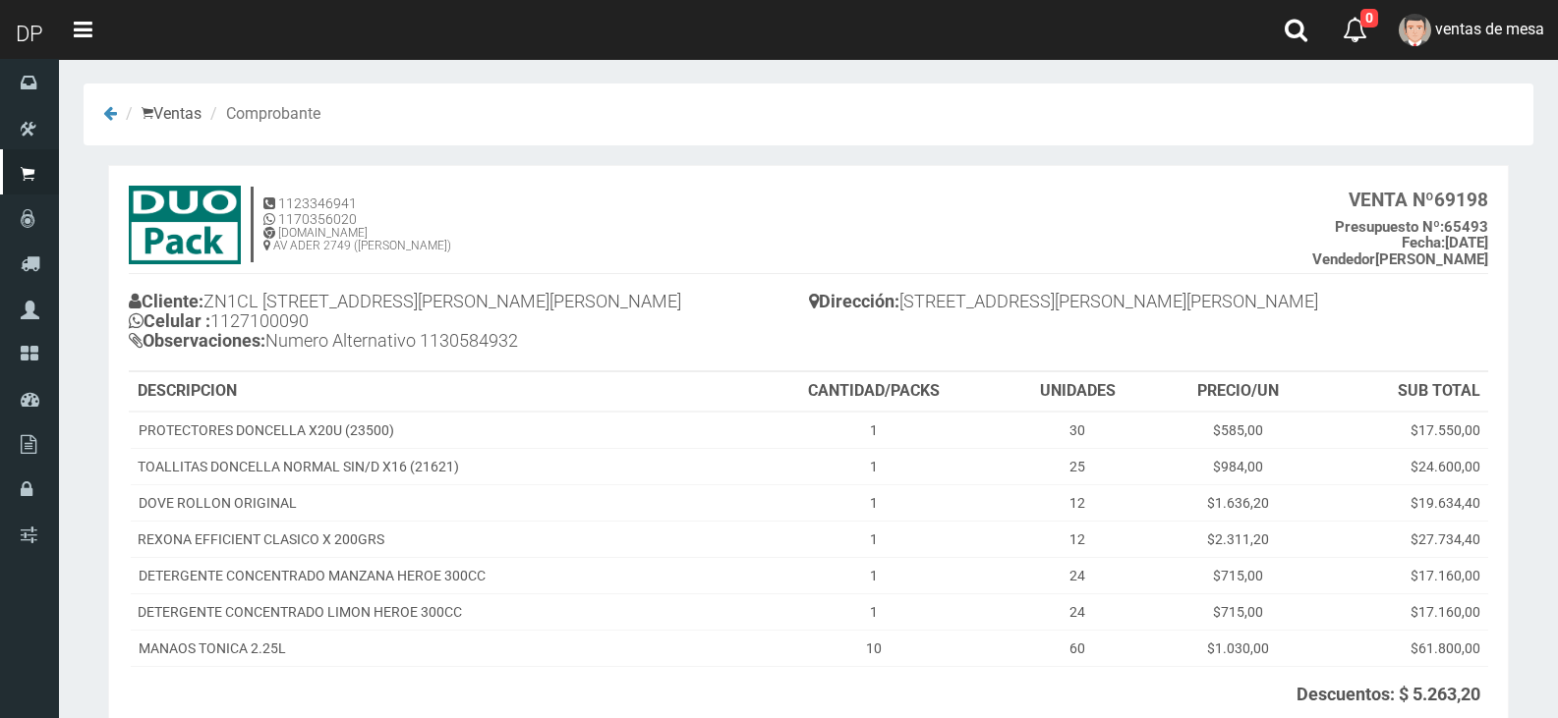
scroll to position [198, 0]
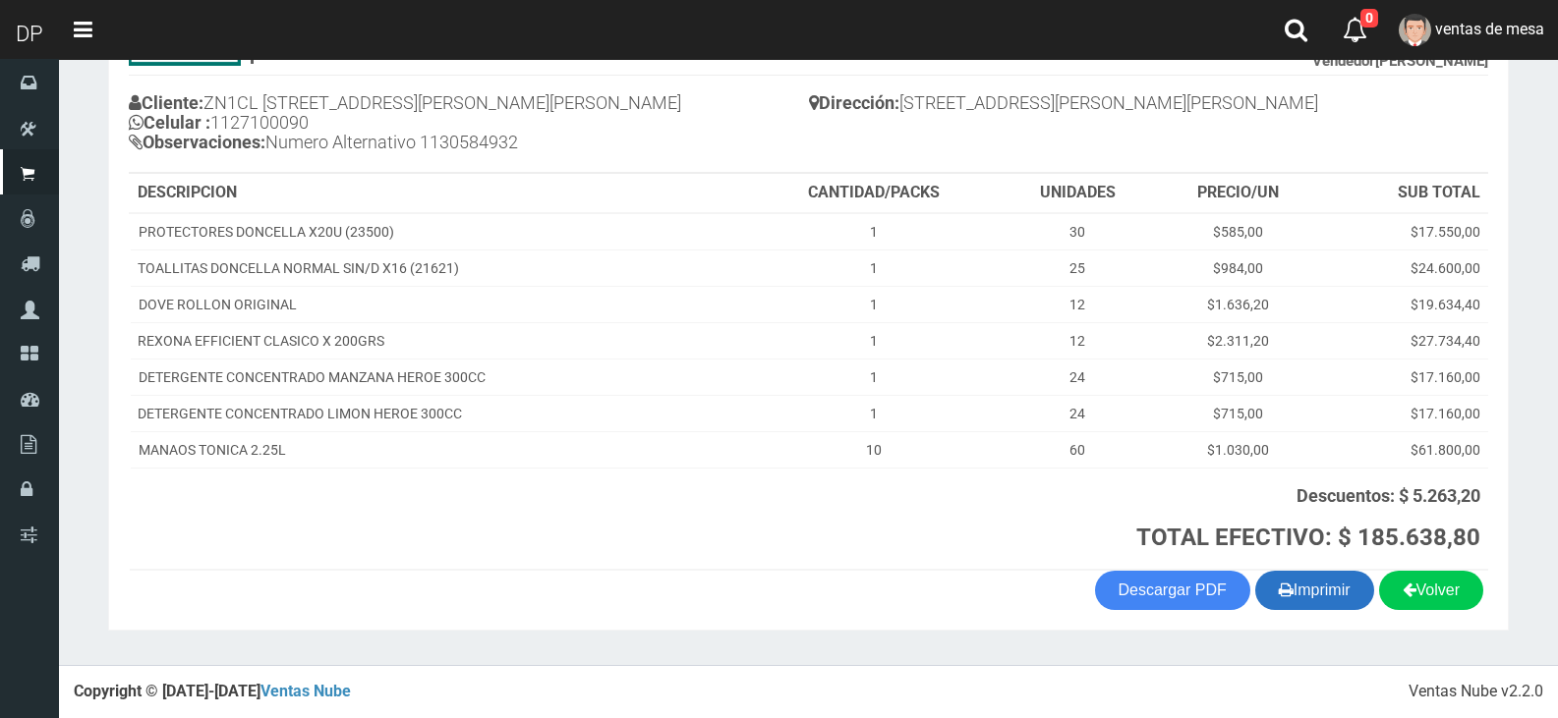
click at [1343, 597] on button "Imprimir" at bounding box center [1314, 590] width 119 height 39
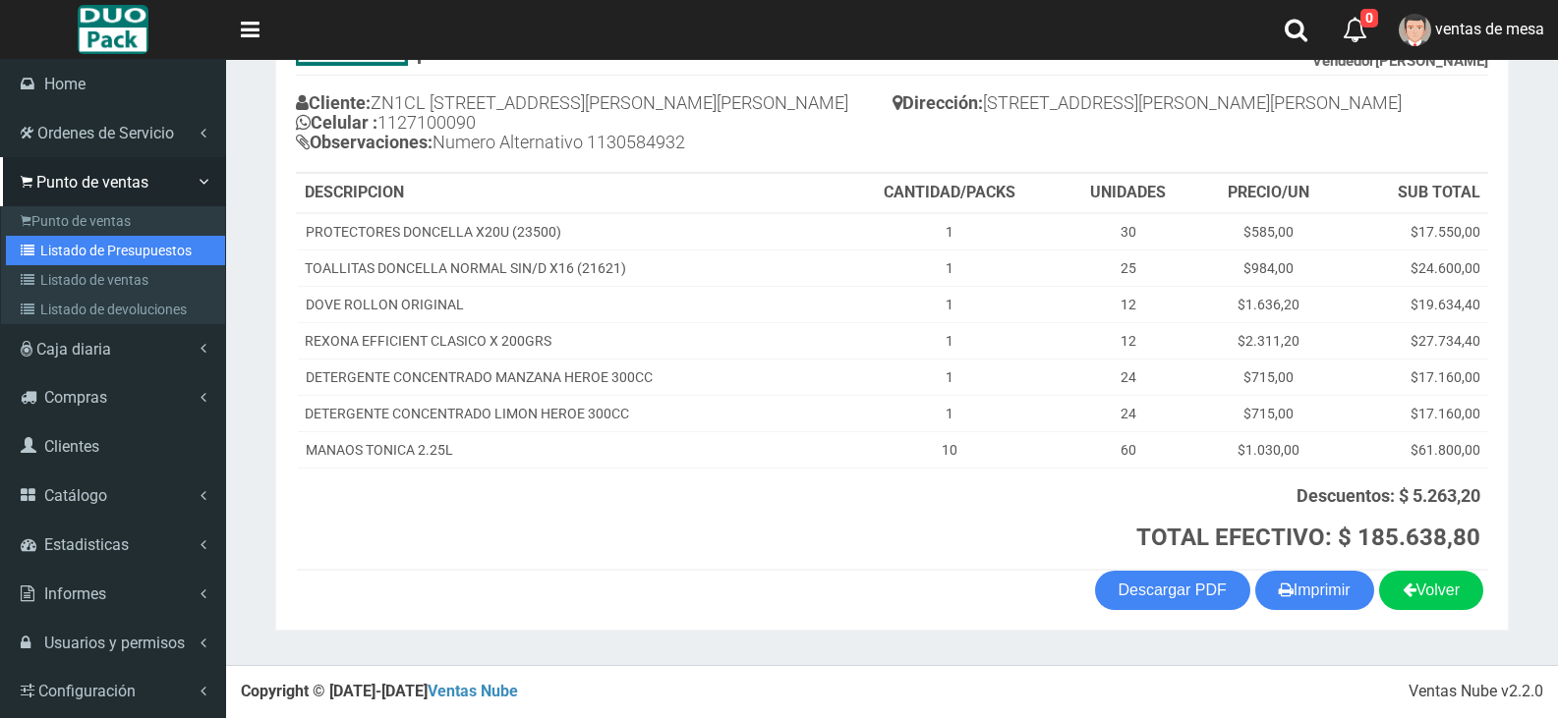
click at [44, 236] on link "Listado de Presupuestos" at bounding box center [115, 250] width 219 height 29
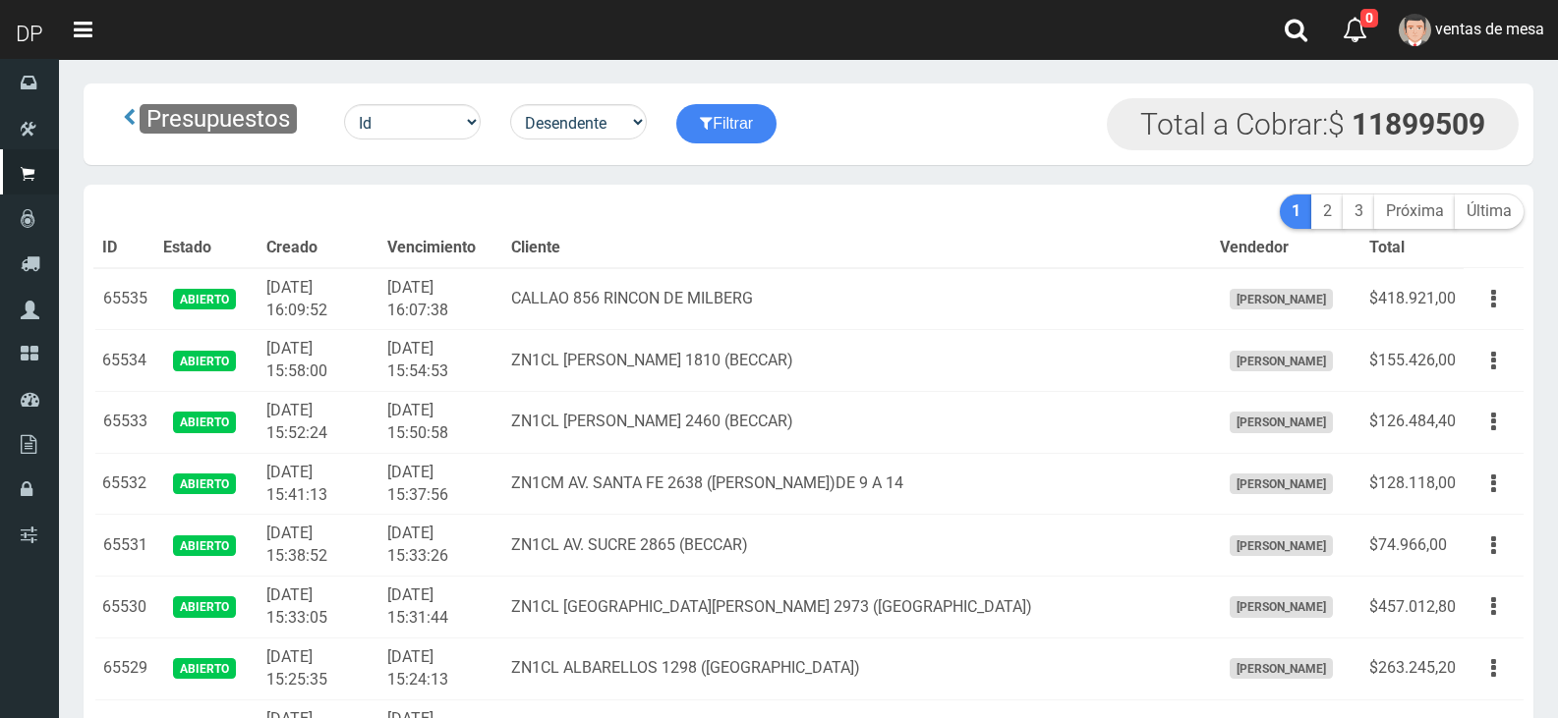
click at [799, 252] on th "Cliente" at bounding box center [857, 248] width 708 height 39
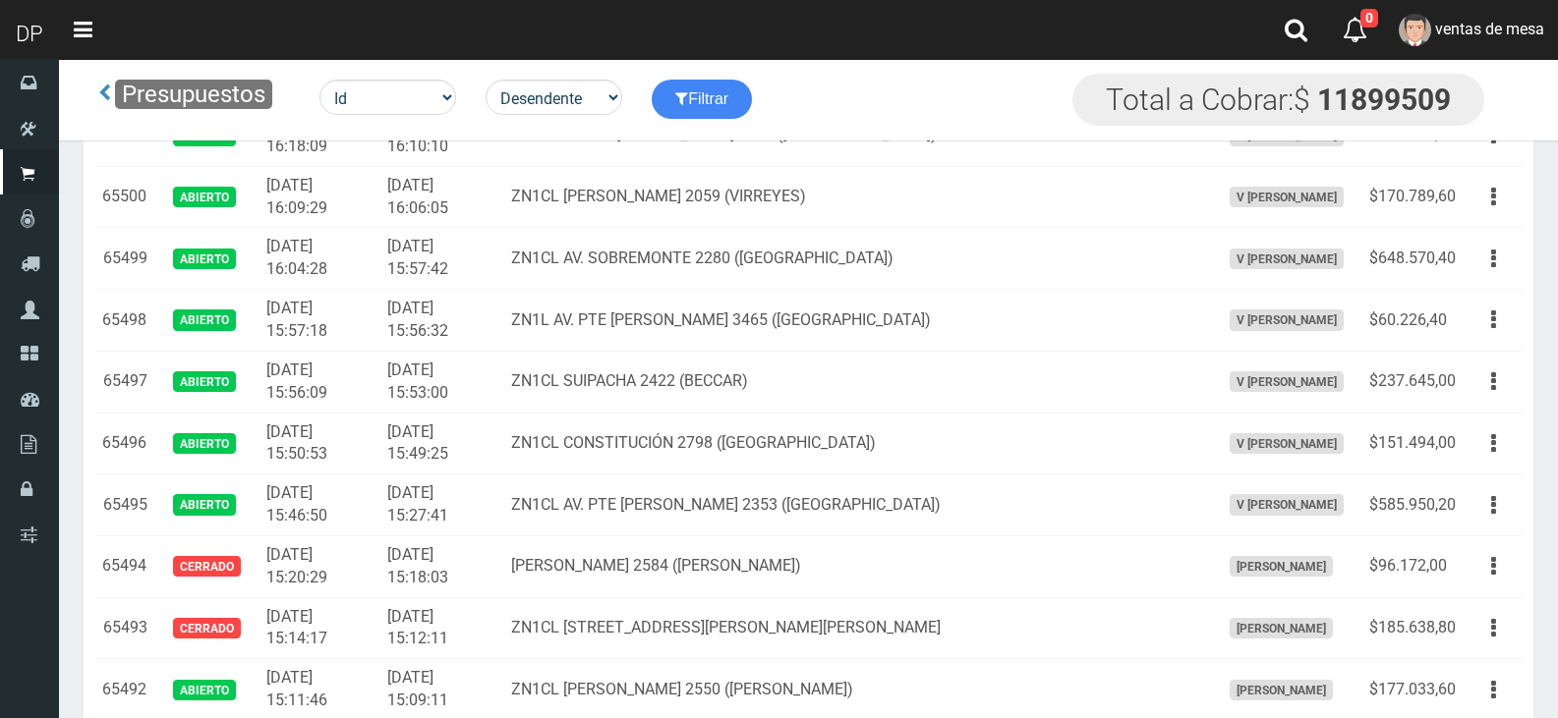
scroll to position [2549, 0]
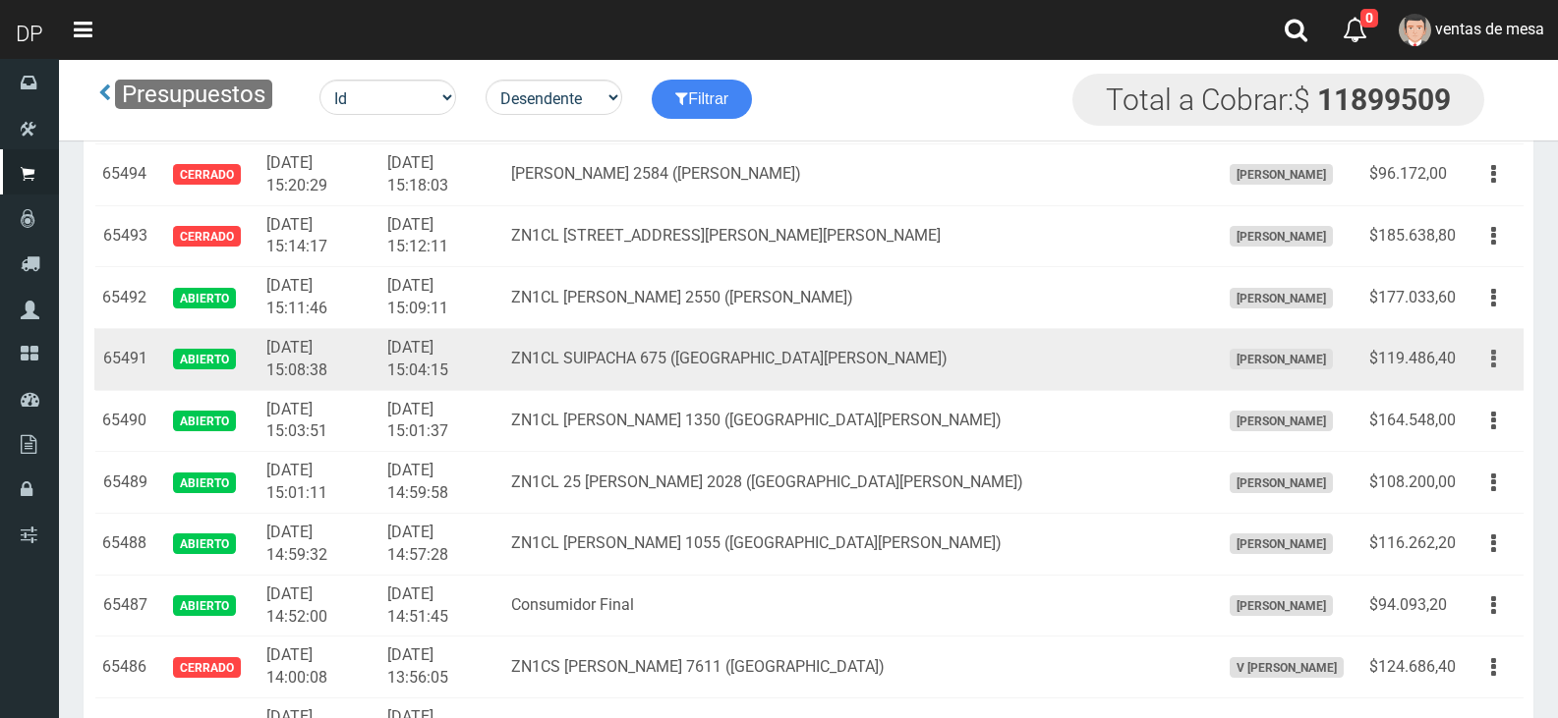
click at [1480, 367] on button "button" at bounding box center [1493, 359] width 44 height 34
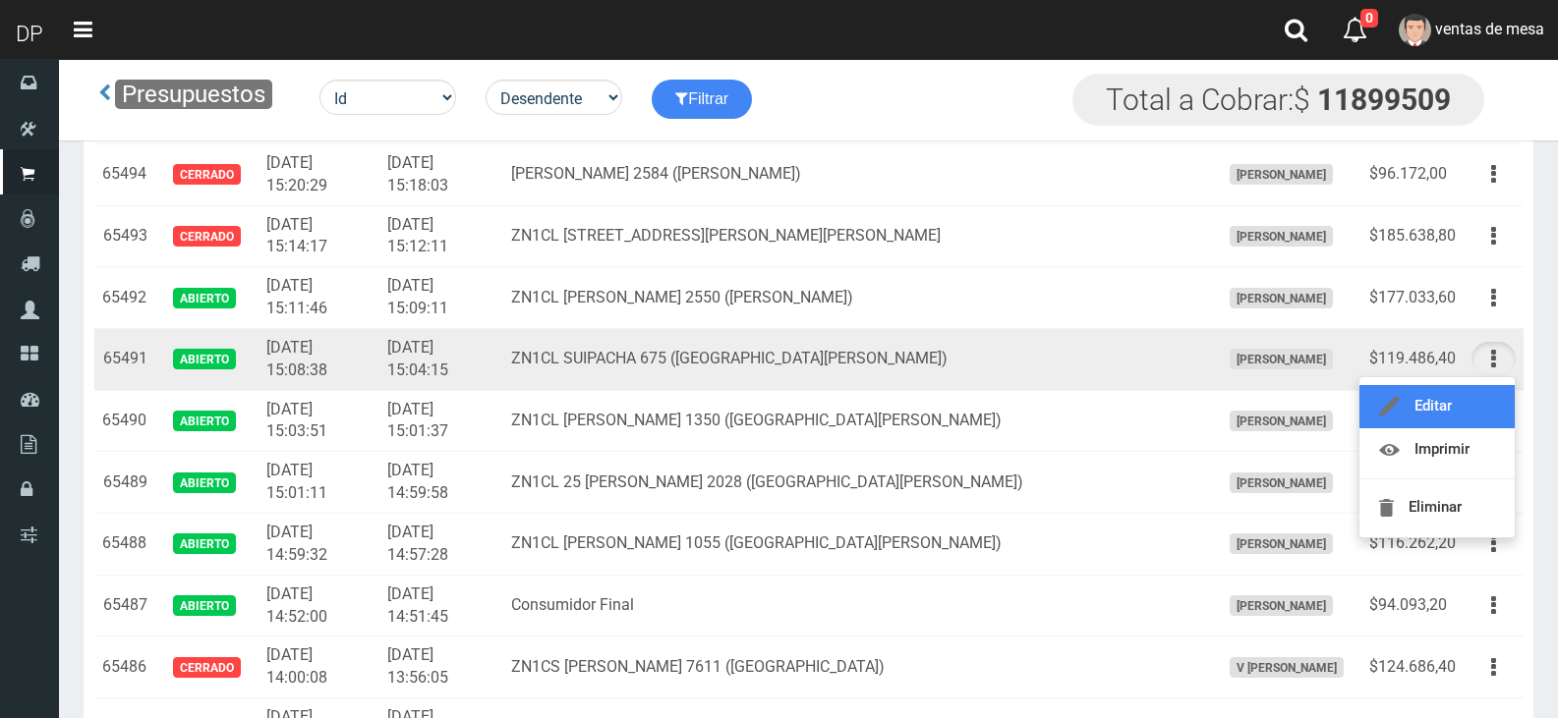
click at [1484, 405] on link "Editar" at bounding box center [1436, 406] width 155 height 43
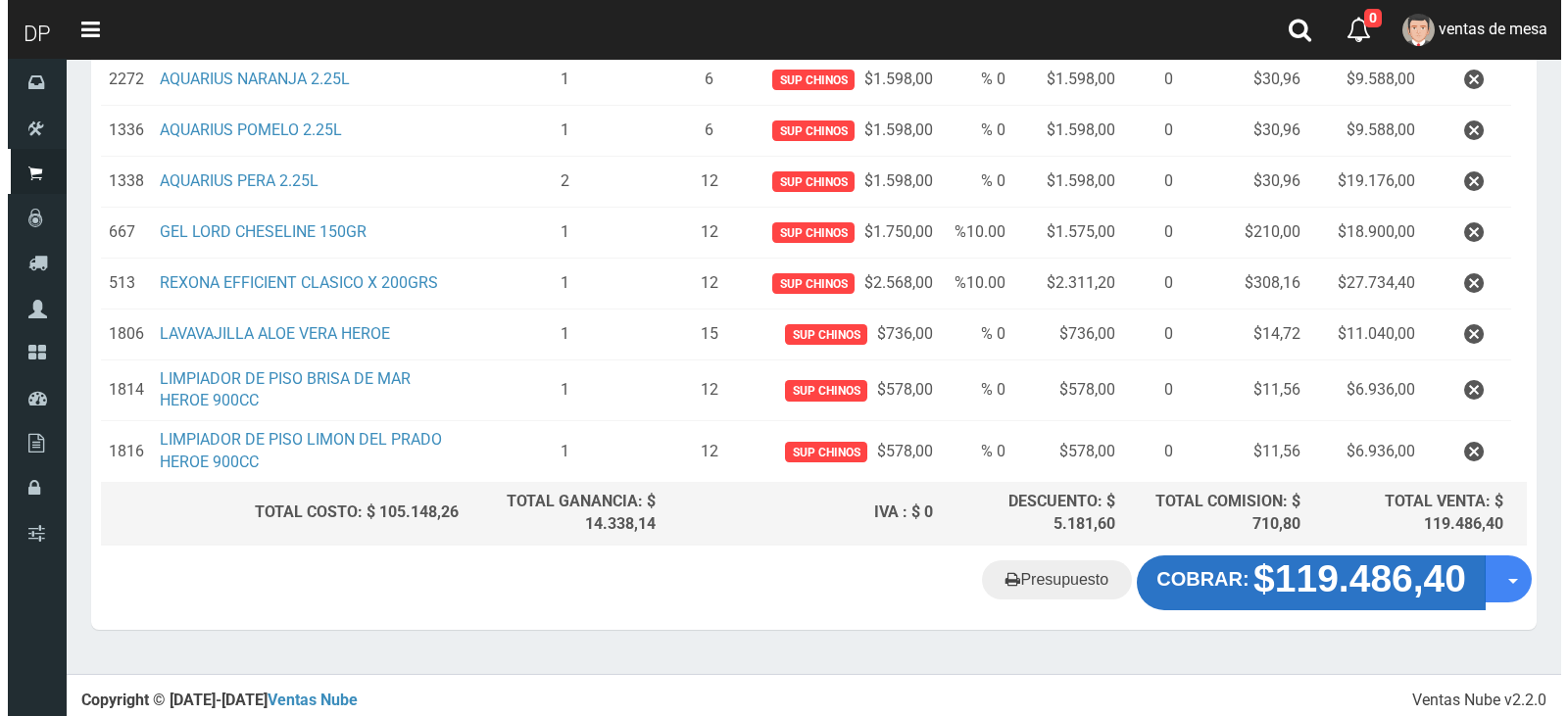
scroll to position [399, 0]
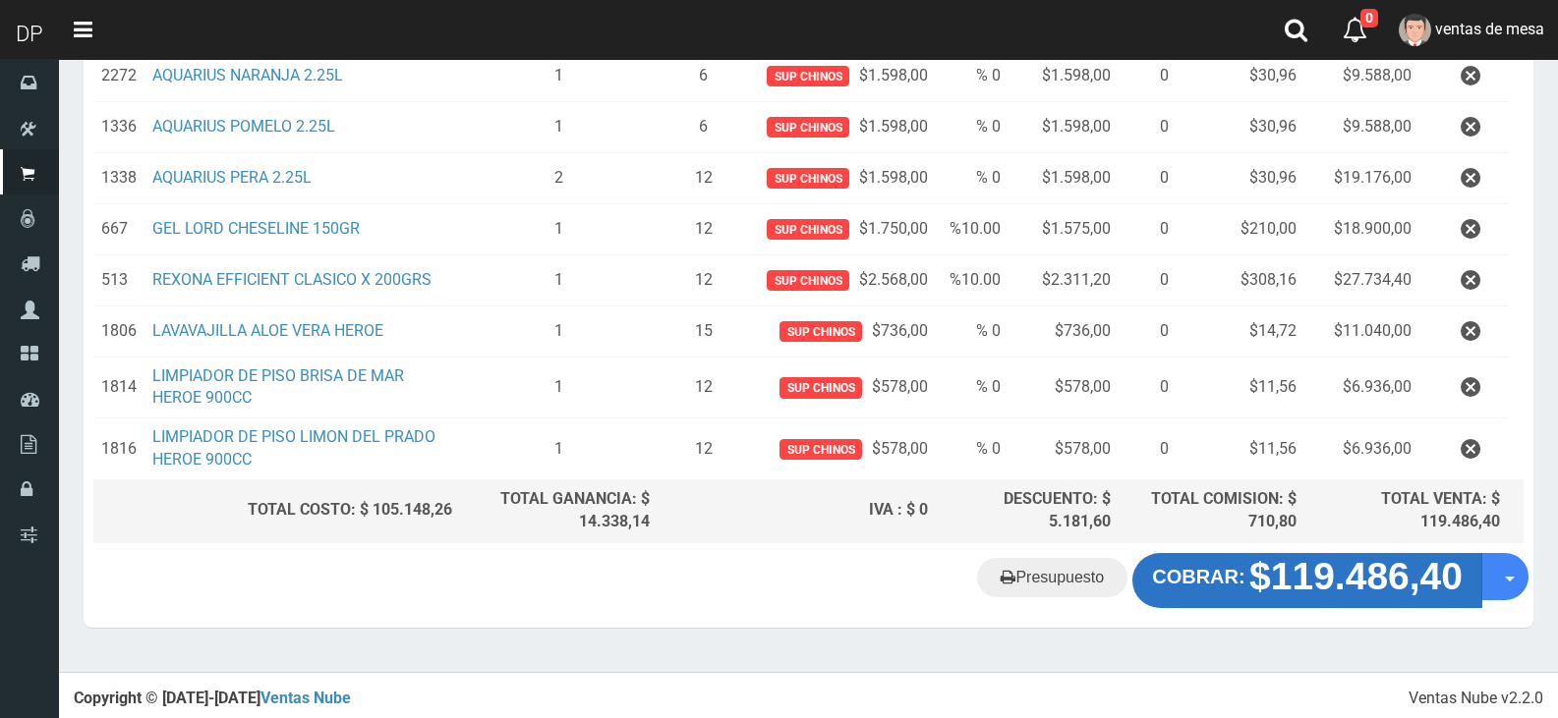
click at [1342, 595] on strong "$119.486,40" at bounding box center [1355, 576] width 213 height 42
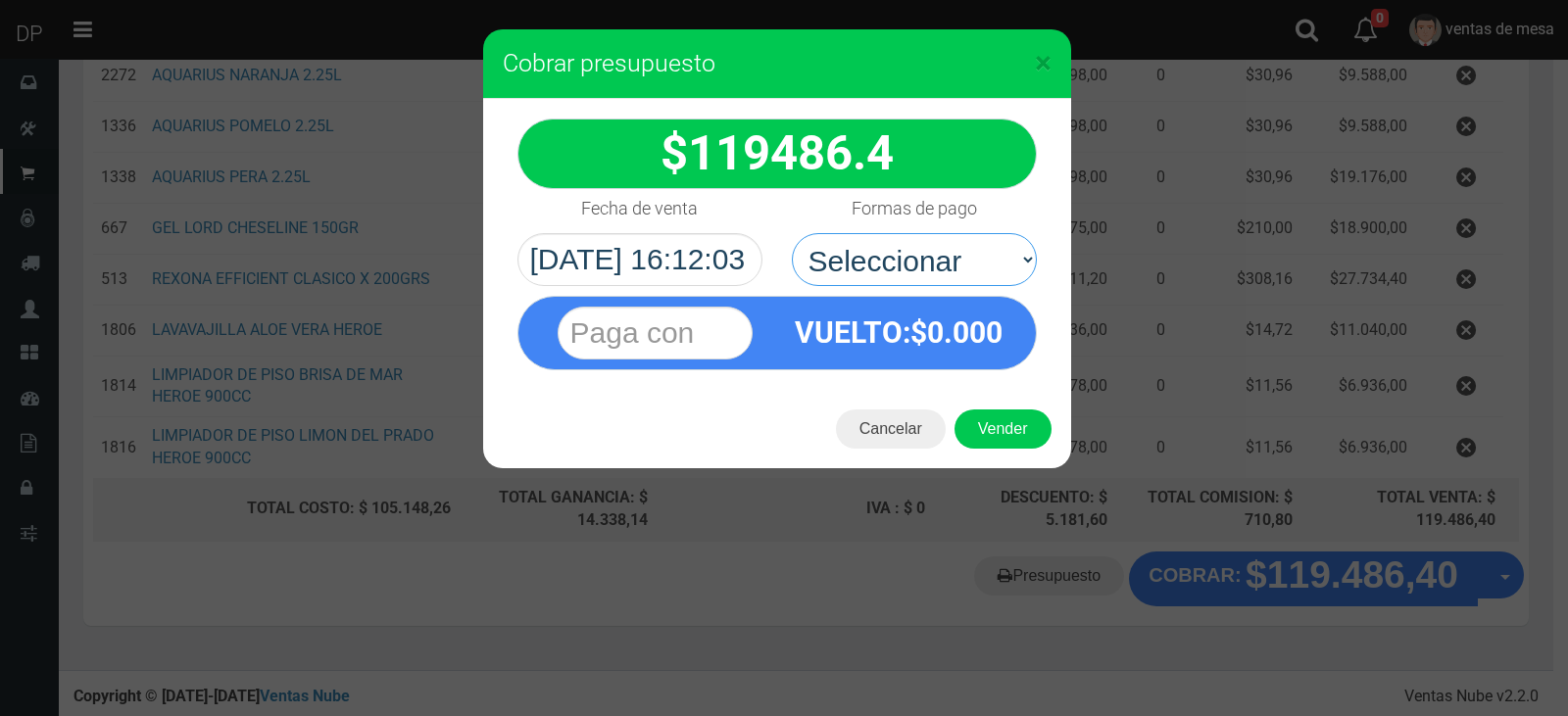
click at [965, 261] on select "Seleccionar Efectivo Tarjeta de Crédito Depósito Débito" at bounding box center [915, 259] width 245 height 53
select select "Efectivo"
click at [792, 233] on select "Seleccionar Efectivo Tarjeta de Crédito Depósito Débito" at bounding box center [915, 259] width 245 height 53
click at [992, 423] on button "Vender" at bounding box center [1002, 429] width 97 height 39
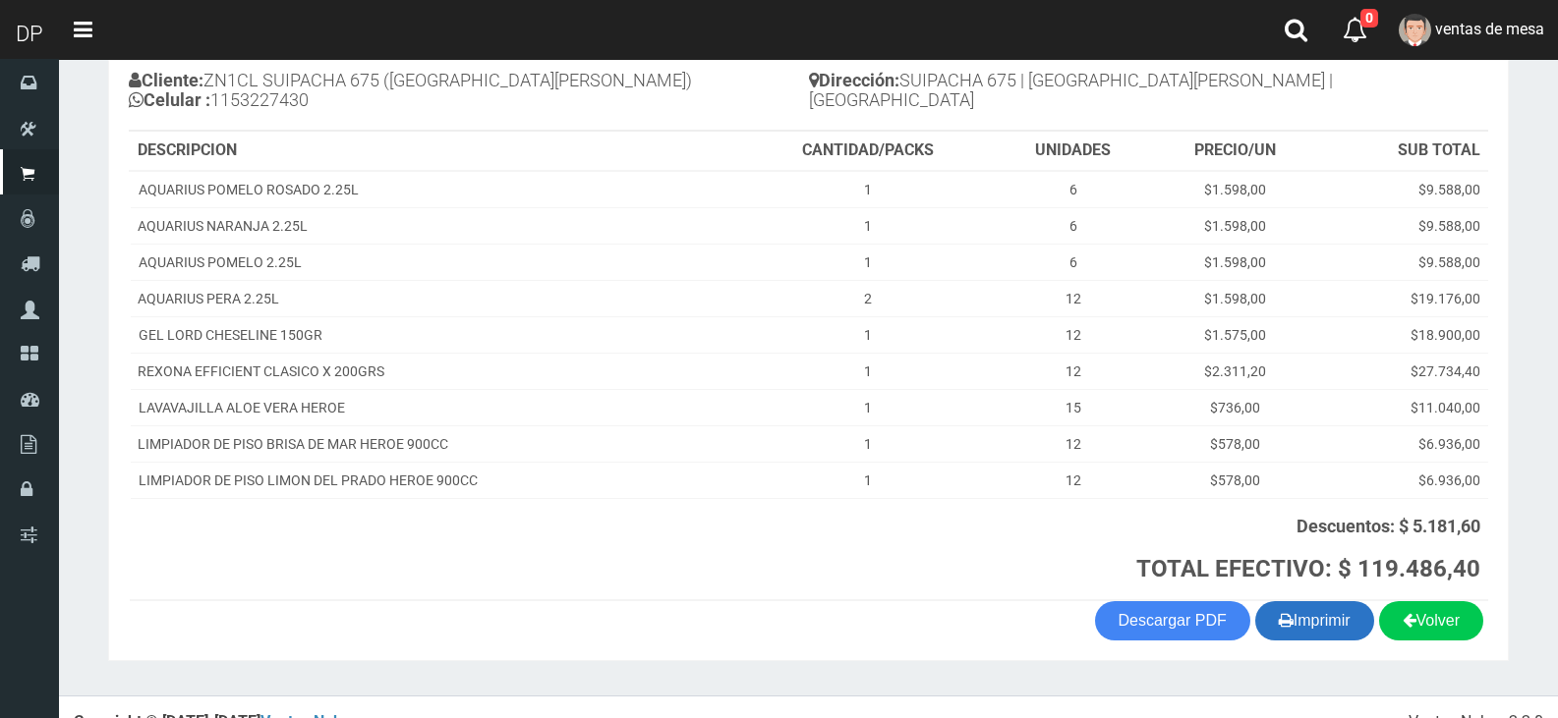
scroll to position [252, 0]
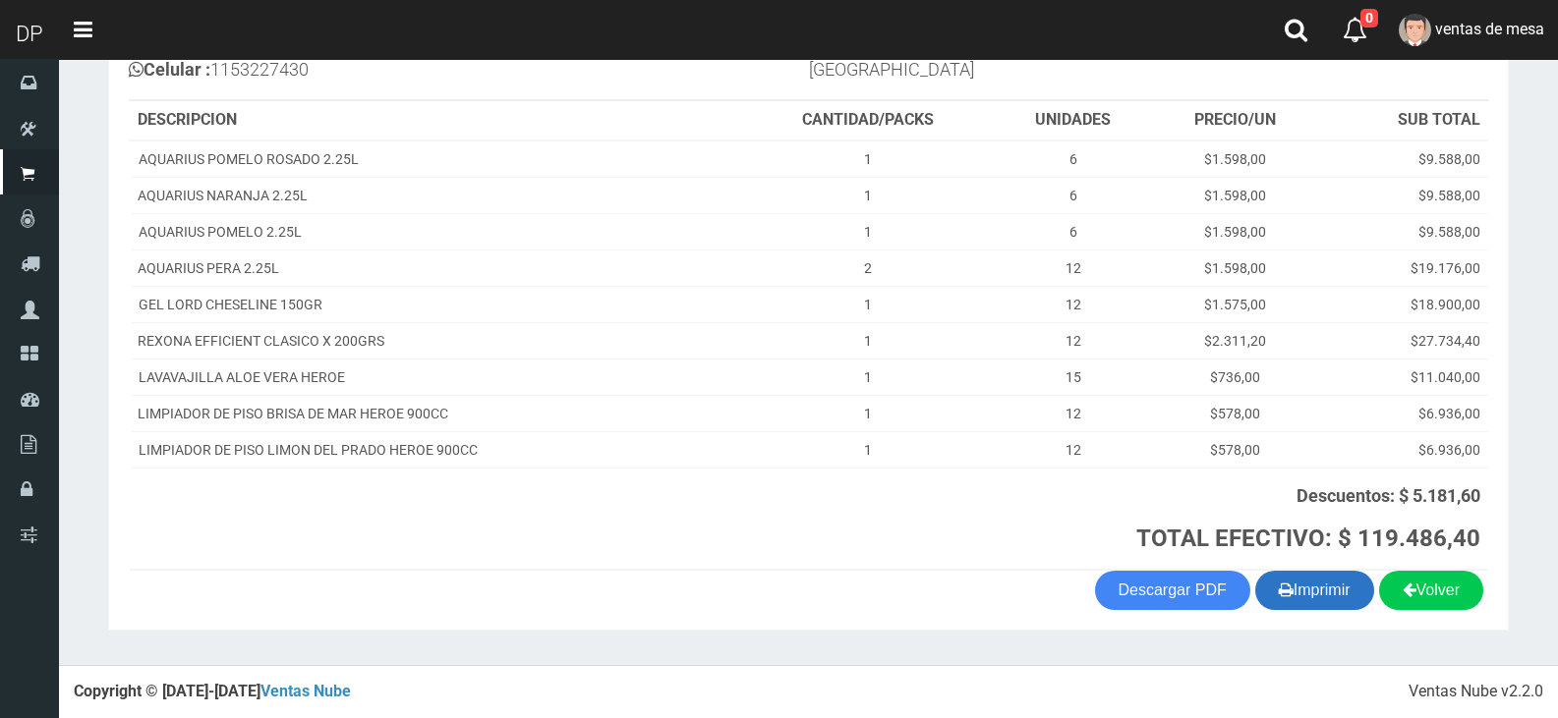
drag, startPoint x: 1338, startPoint y: 607, endPoint x: 1314, endPoint y: 586, distance: 32.7
click at [1337, 607] on button "Imprimir" at bounding box center [1314, 590] width 119 height 39
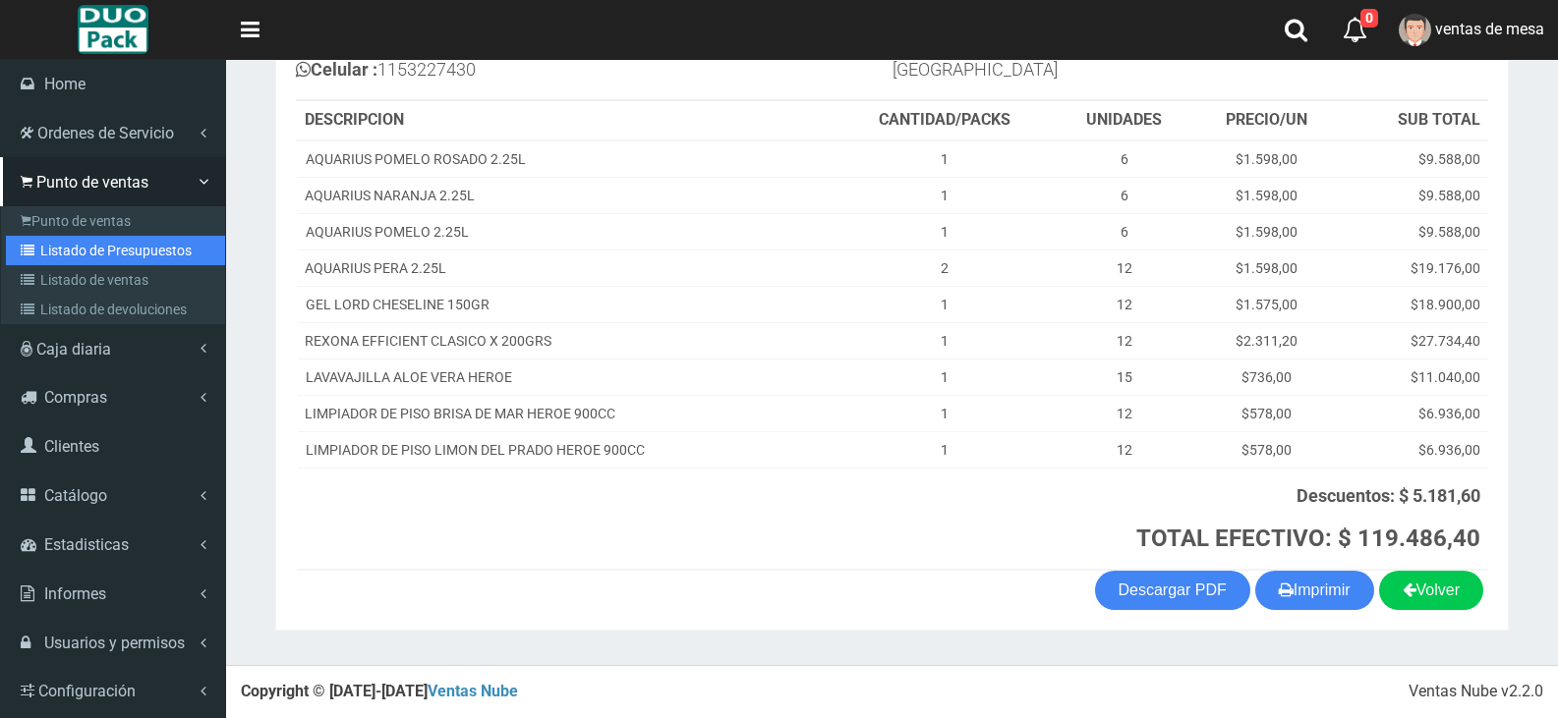
click at [28, 244] on icon at bounding box center [31, 251] width 20 height 14
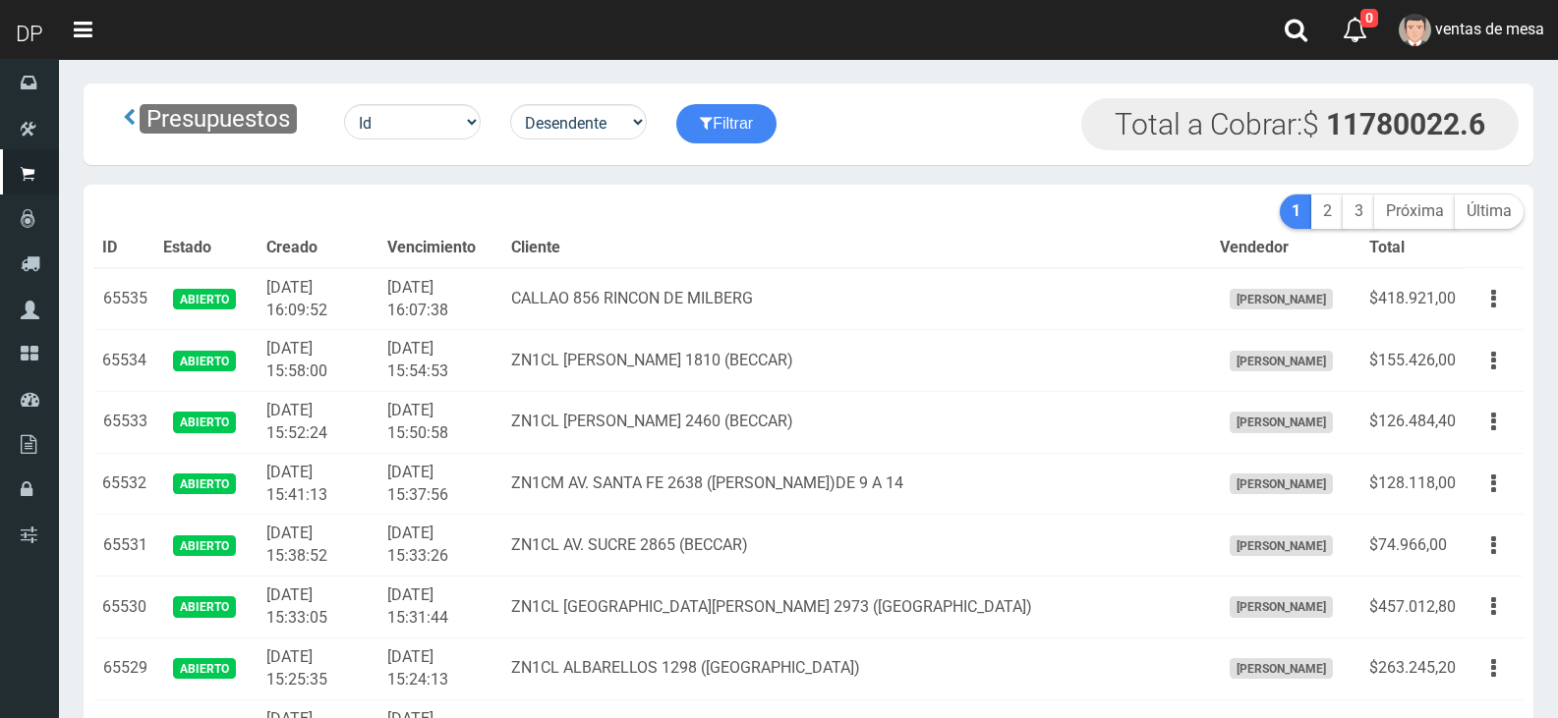
click at [880, 249] on th "Cliente" at bounding box center [857, 248] width 708 height 39
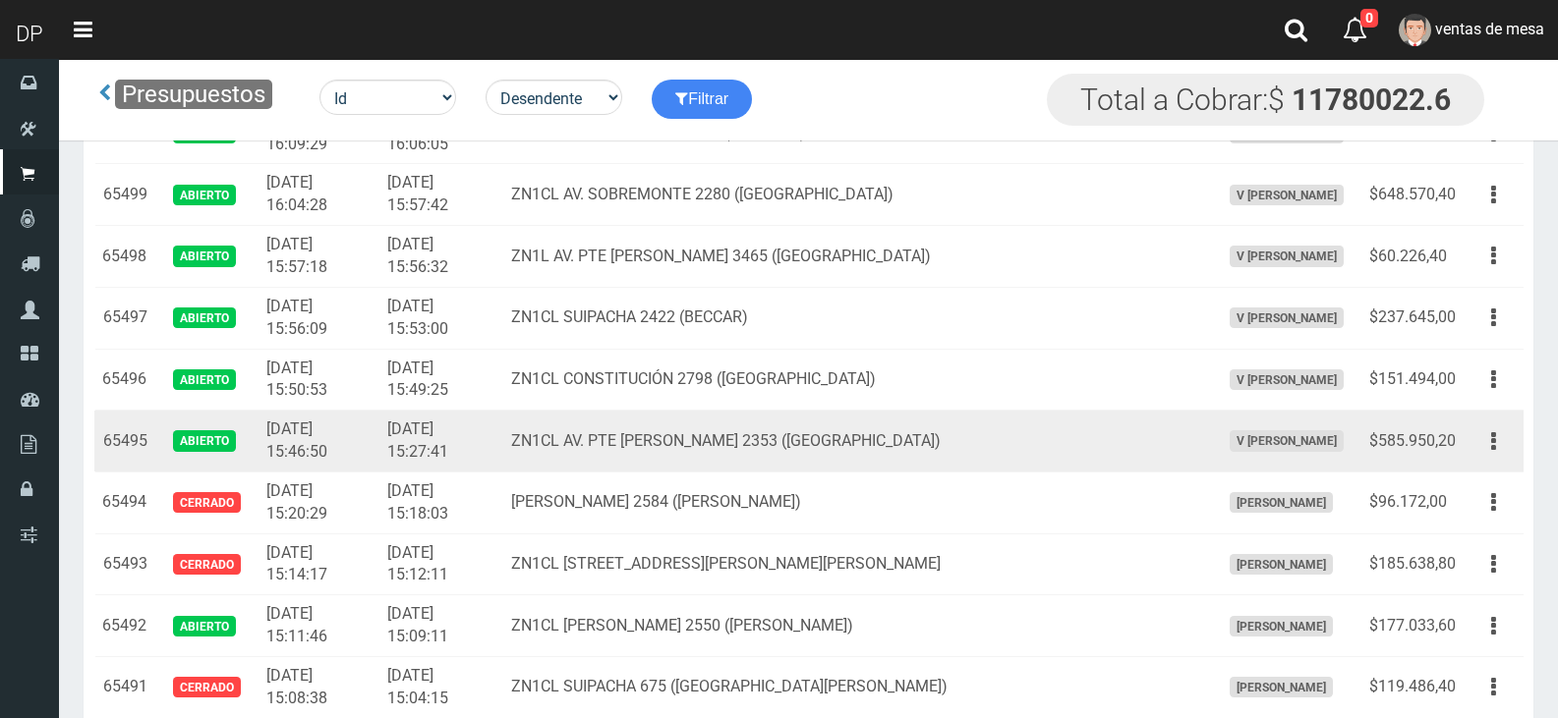
scroll to position [2255, 0]
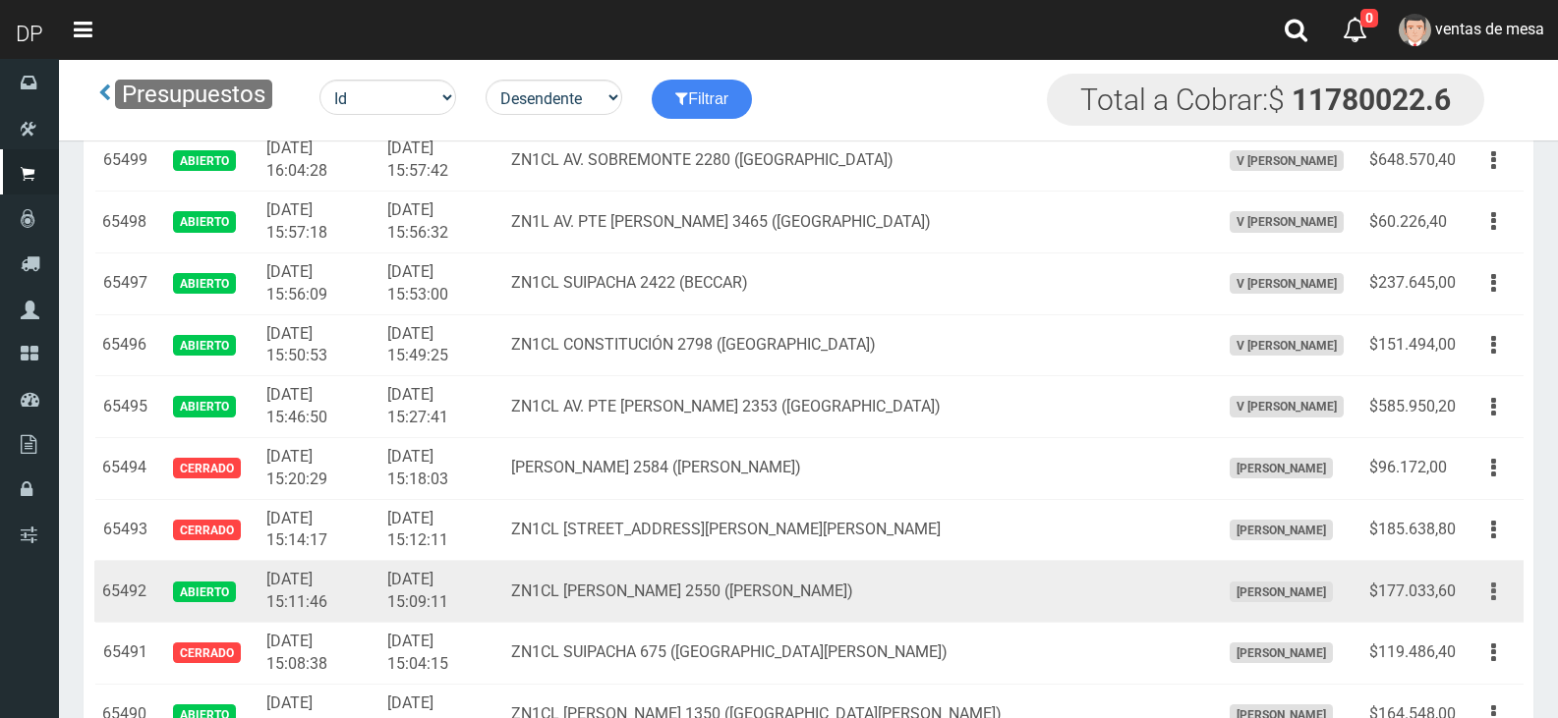
click at [1498, 593] on button "button" at bounding box center [1493, 592] width 44 height 34
click at [1476, 628] on link "Editar" at bounding box center [1436, 639] width 155 height 43
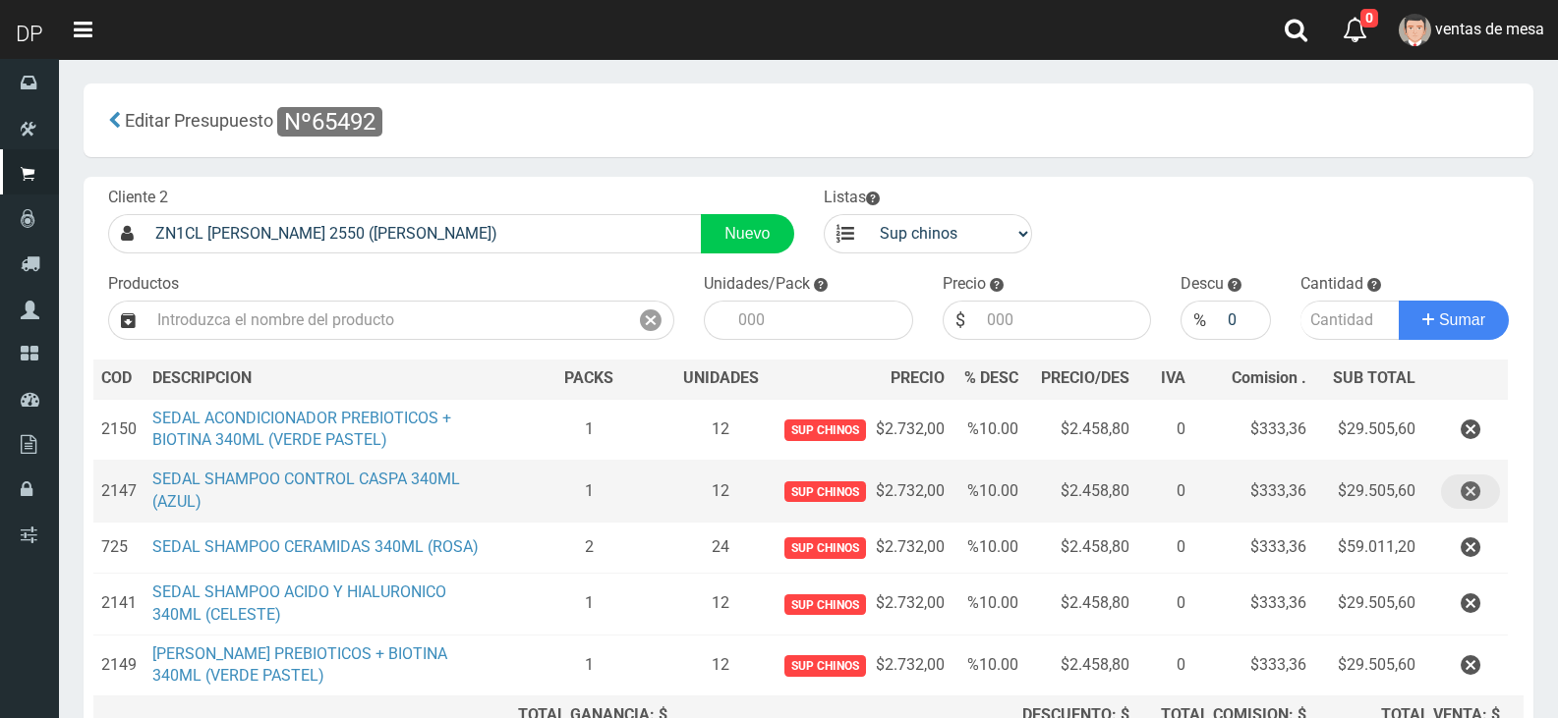
click at [1456, 491] on button "button" at bounding box center [1470, 492] width 59 height 34
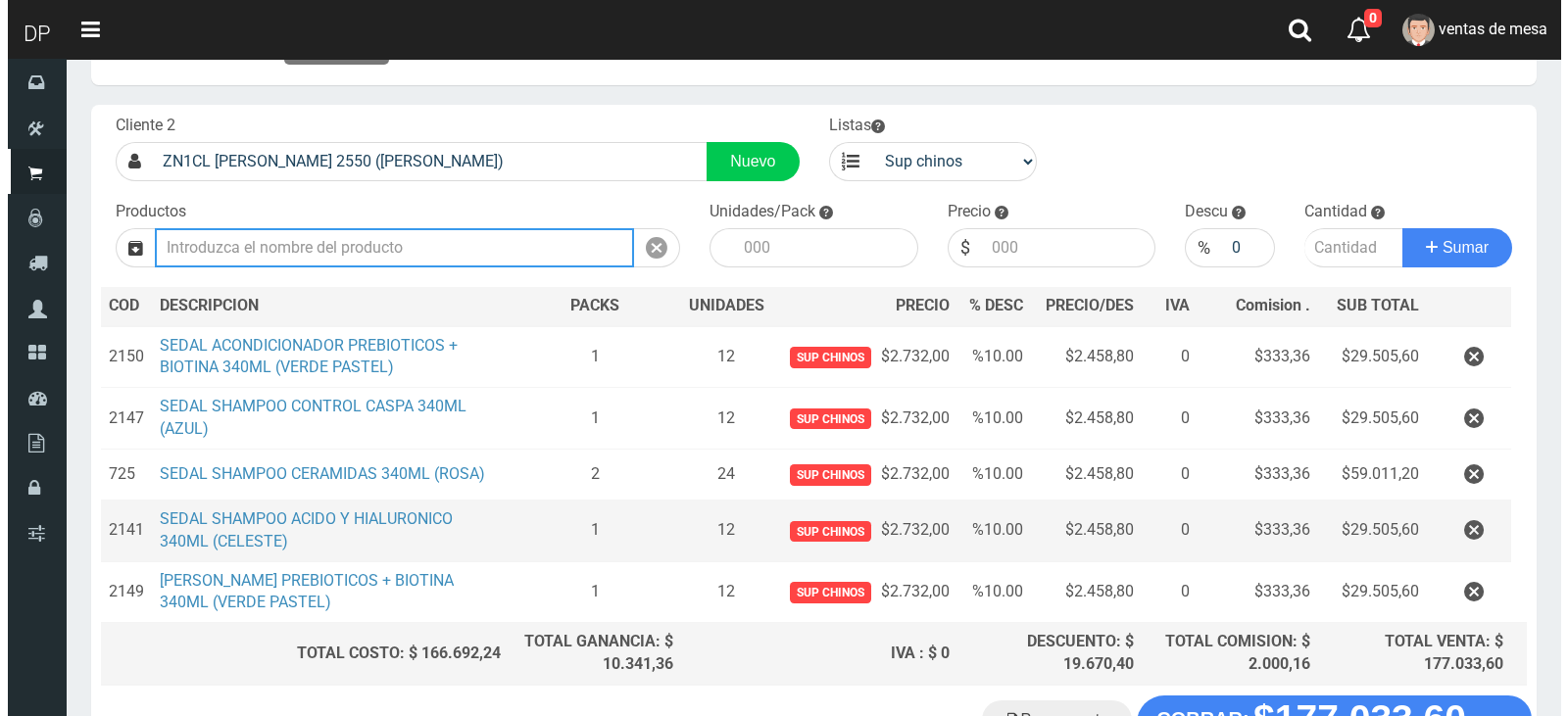
scroll to position [155, 0]
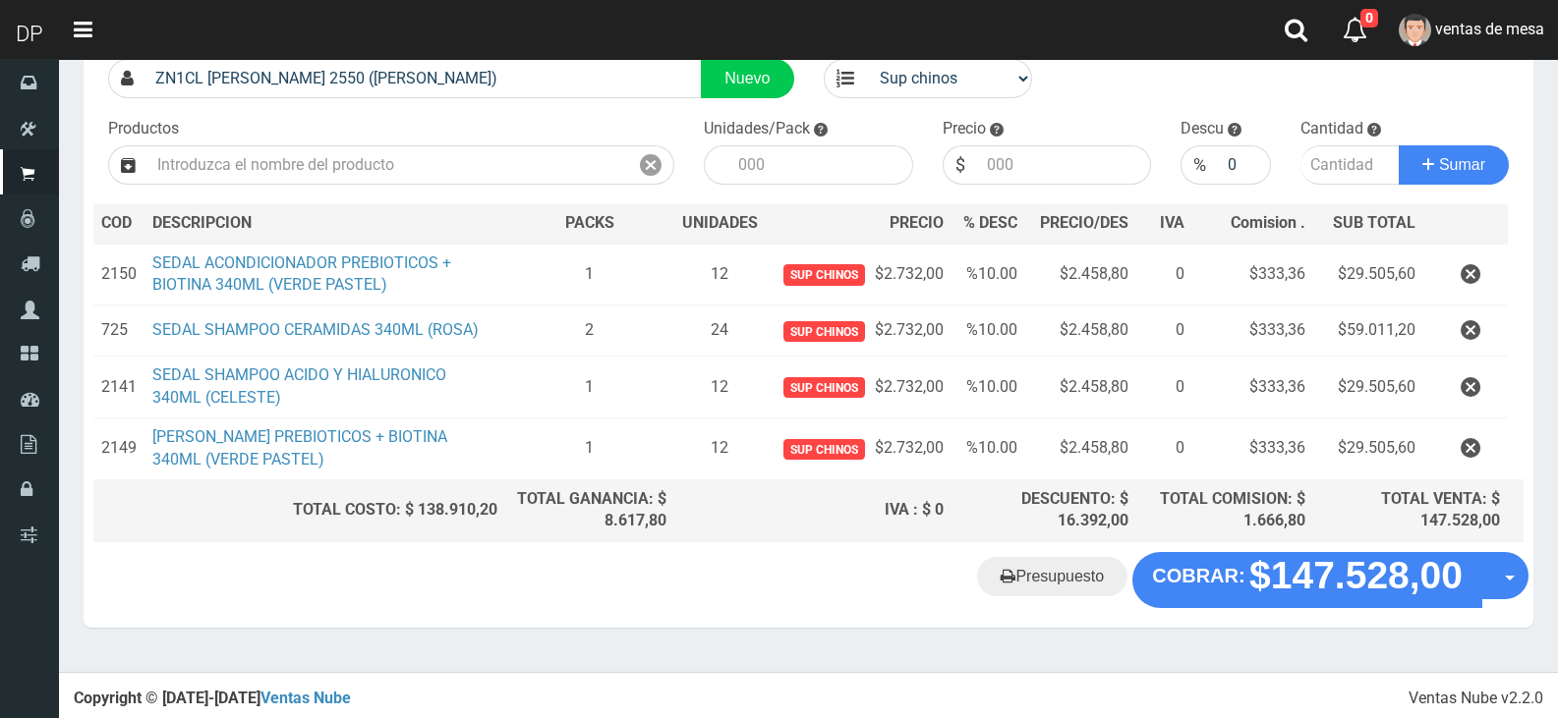
click at [1266, 604] on div "Presupuesto COBRAR: $147.528,00 Opciones" at bounding box center [808, 589] width 1449 height 75
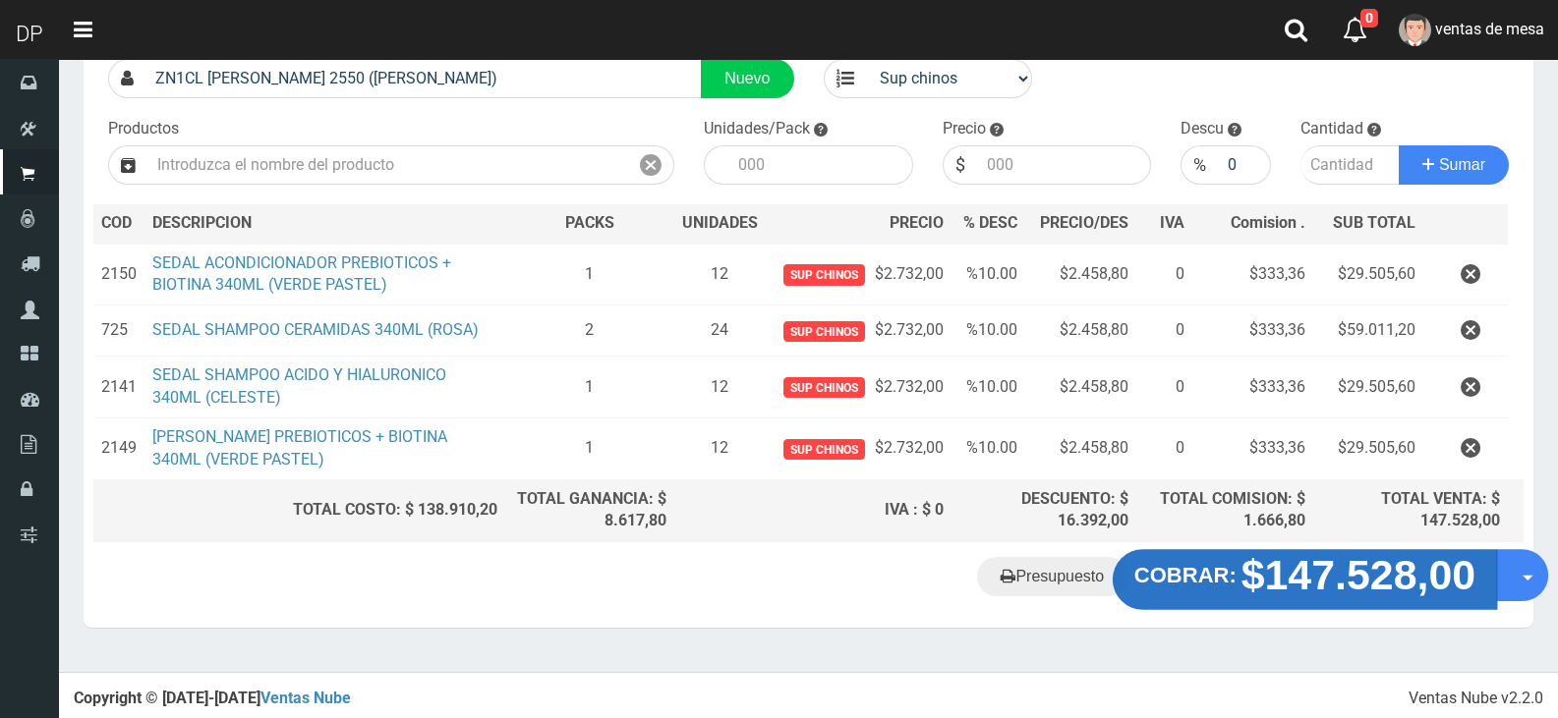
click at [1267, 597] on button "COBRAR: $147.528,00" at bounding box center [1304, 579] width 384 height 61
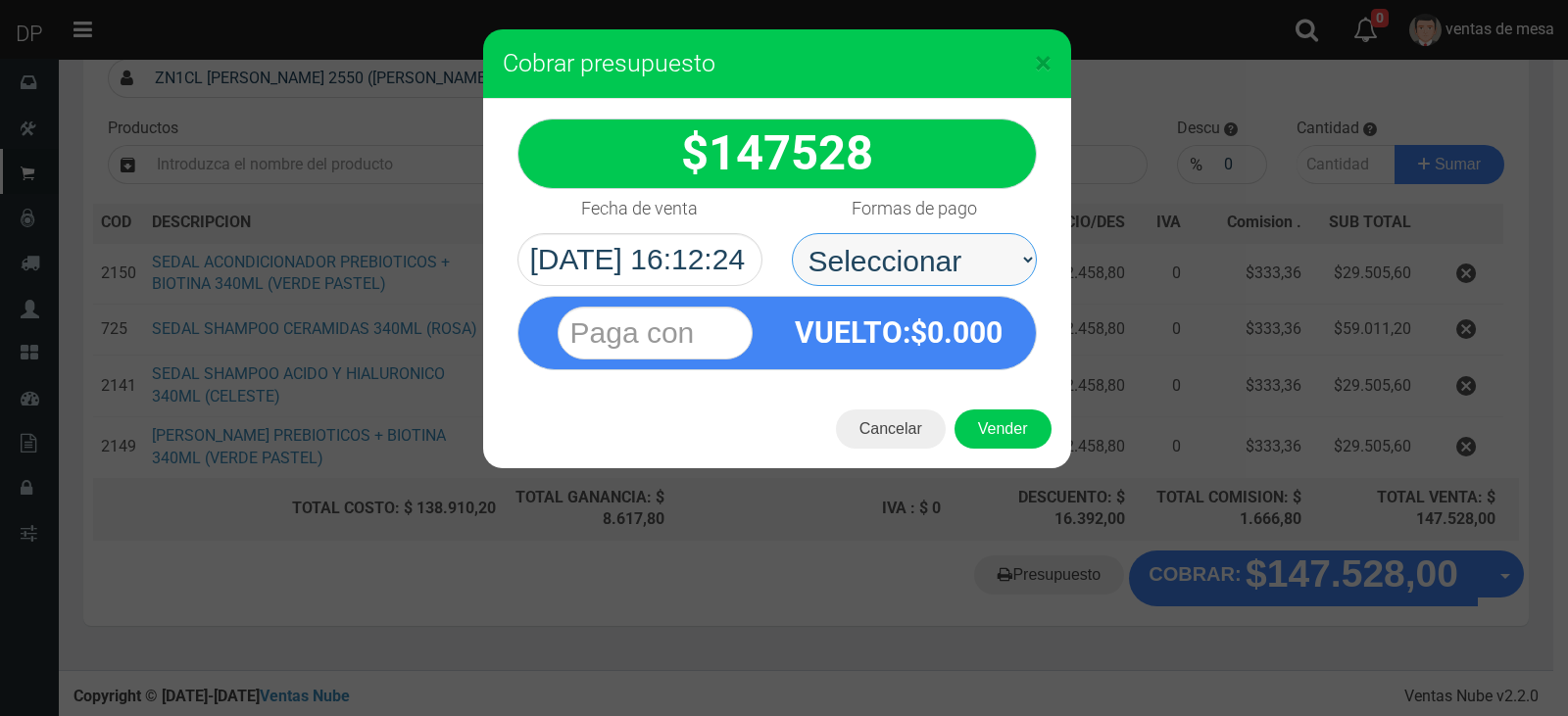
click at [889, 238] on select "Seleccionar Efectivo Tarjeta de Crédito Depósito Débito" at bounding box center [915, 259] width 245 height 53
select select "Efectivo"
click at [792, 233] on select "Seleccionar Efectivo Tarjeta de Crédito Depósito Débito" at bounding box center [915, 259] width 245 height 53
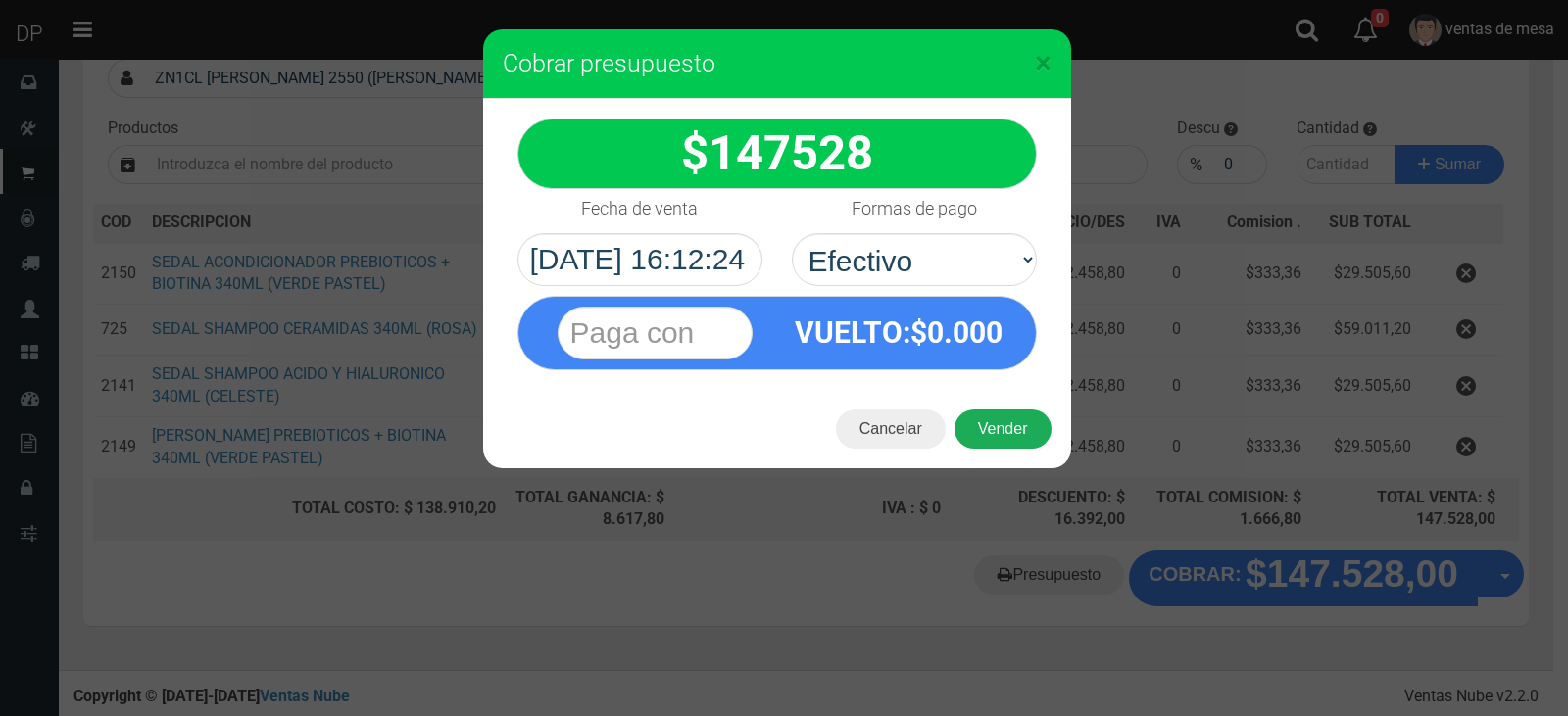
click at [1004, 428] on button "Vender" at bounding box center [1002, 429] width 97 height 39
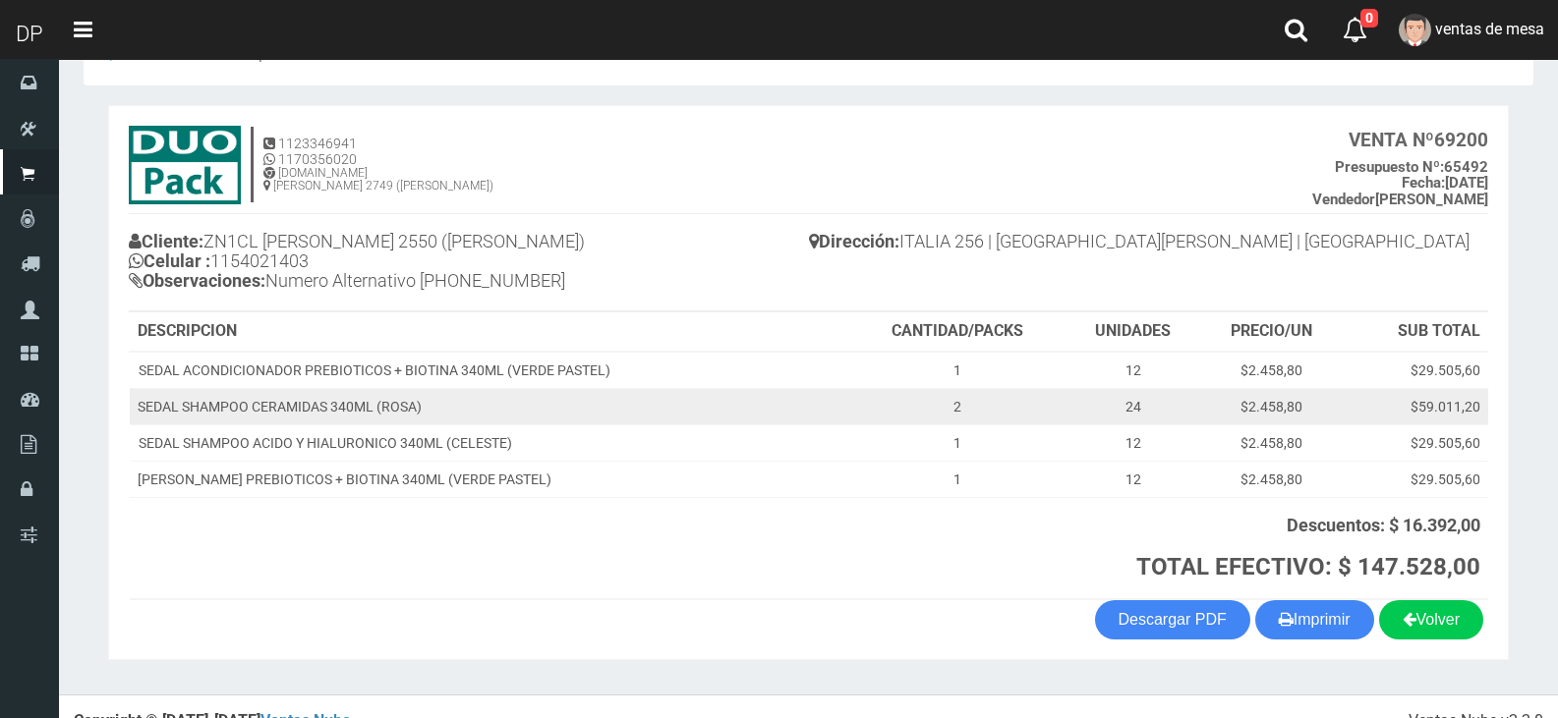
scroll to position [89, 0]
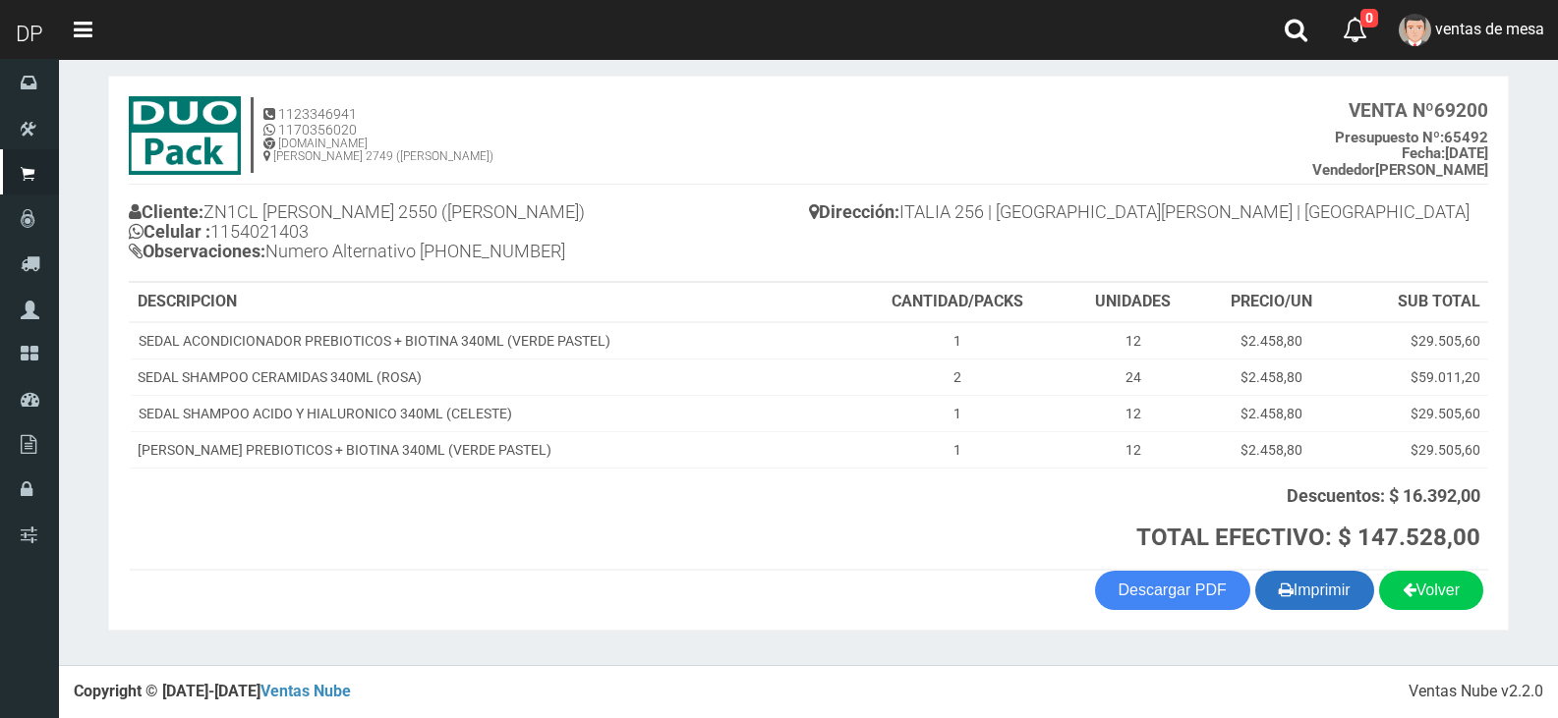
click at [1304, 597] on button "Imprimir" at bounding box center [1314, 590] width 119 height 39
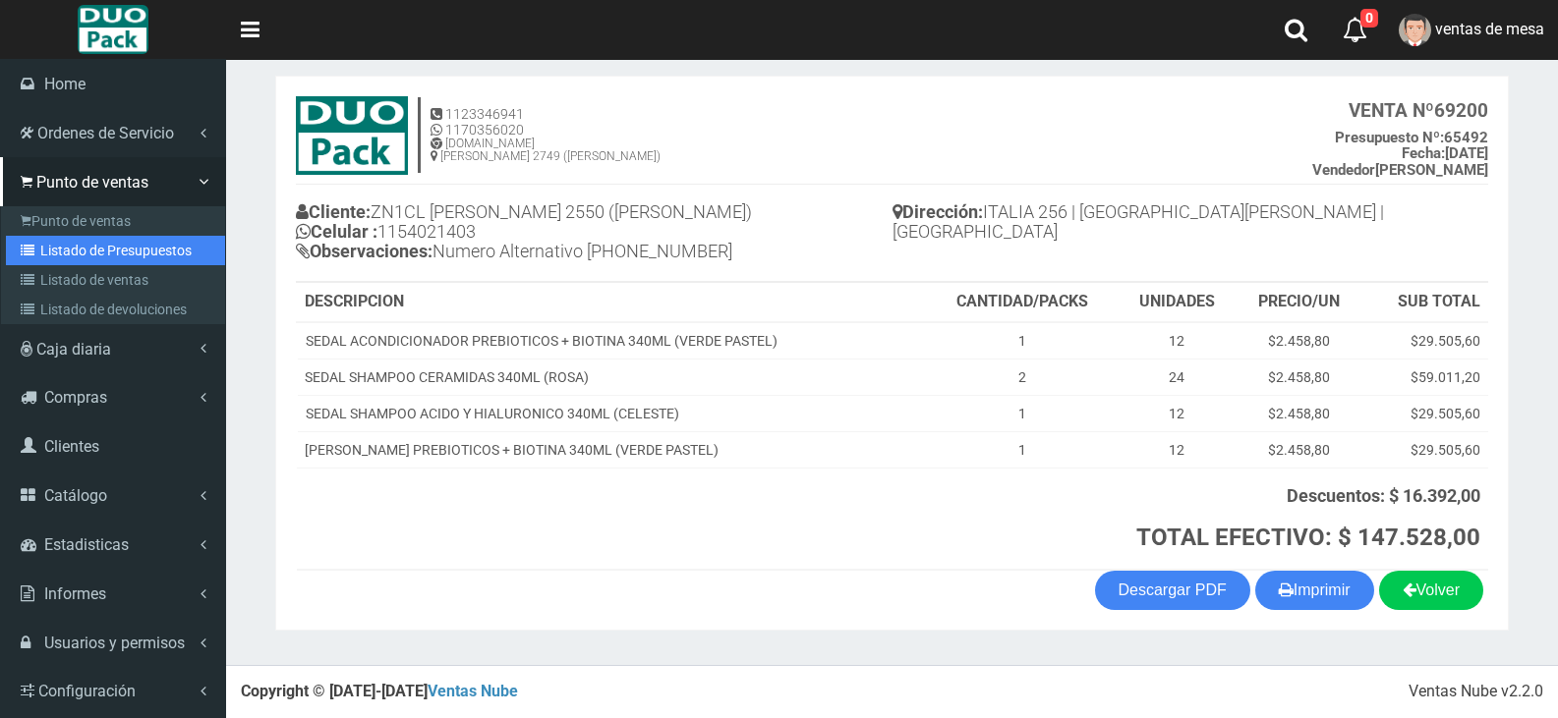
click at [103, 237] on link "Listado de Presupuestos" at bounding box center [115, 250] width 219 height 29
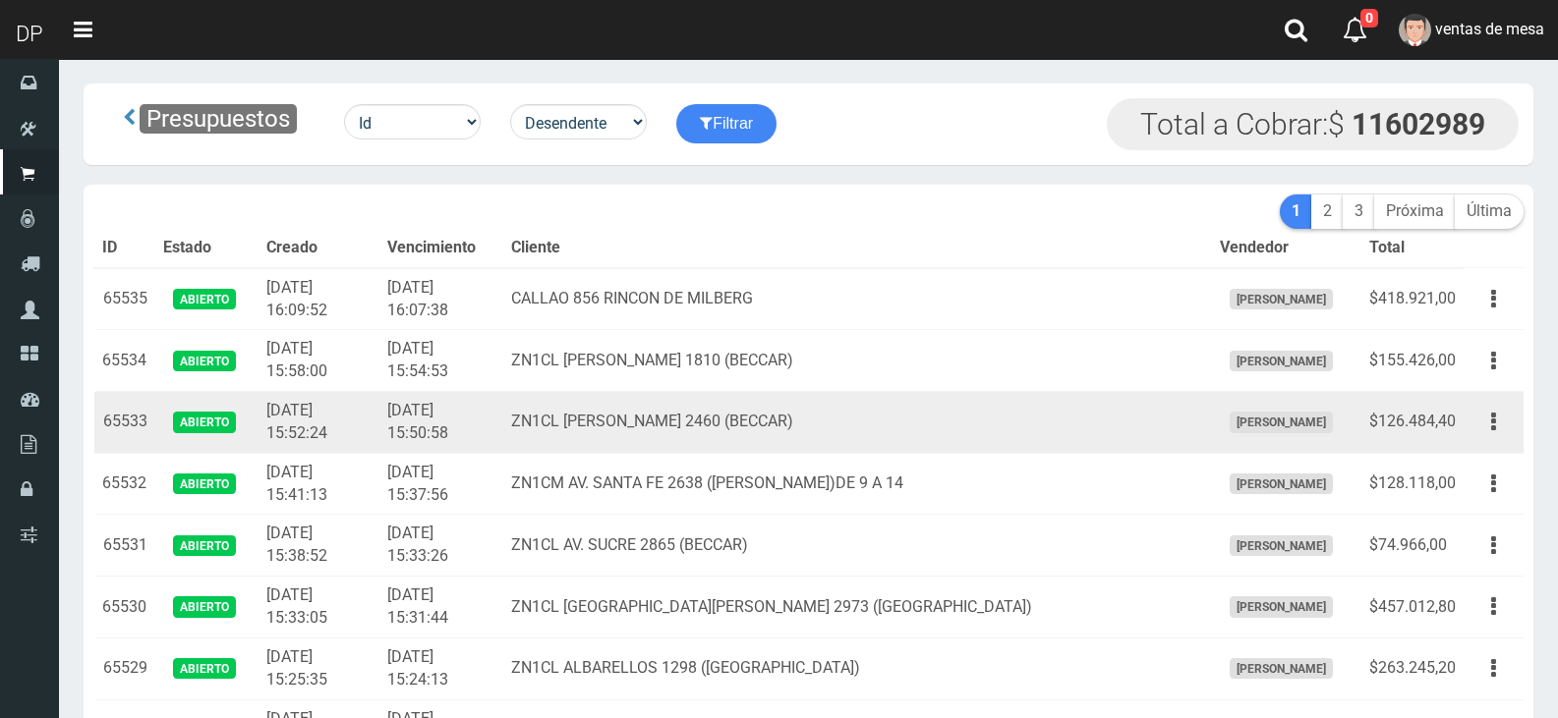
click at [358, 392] on td "2025-08-19 15:52:24" at bounding box center [318, 423] width 121 height 62
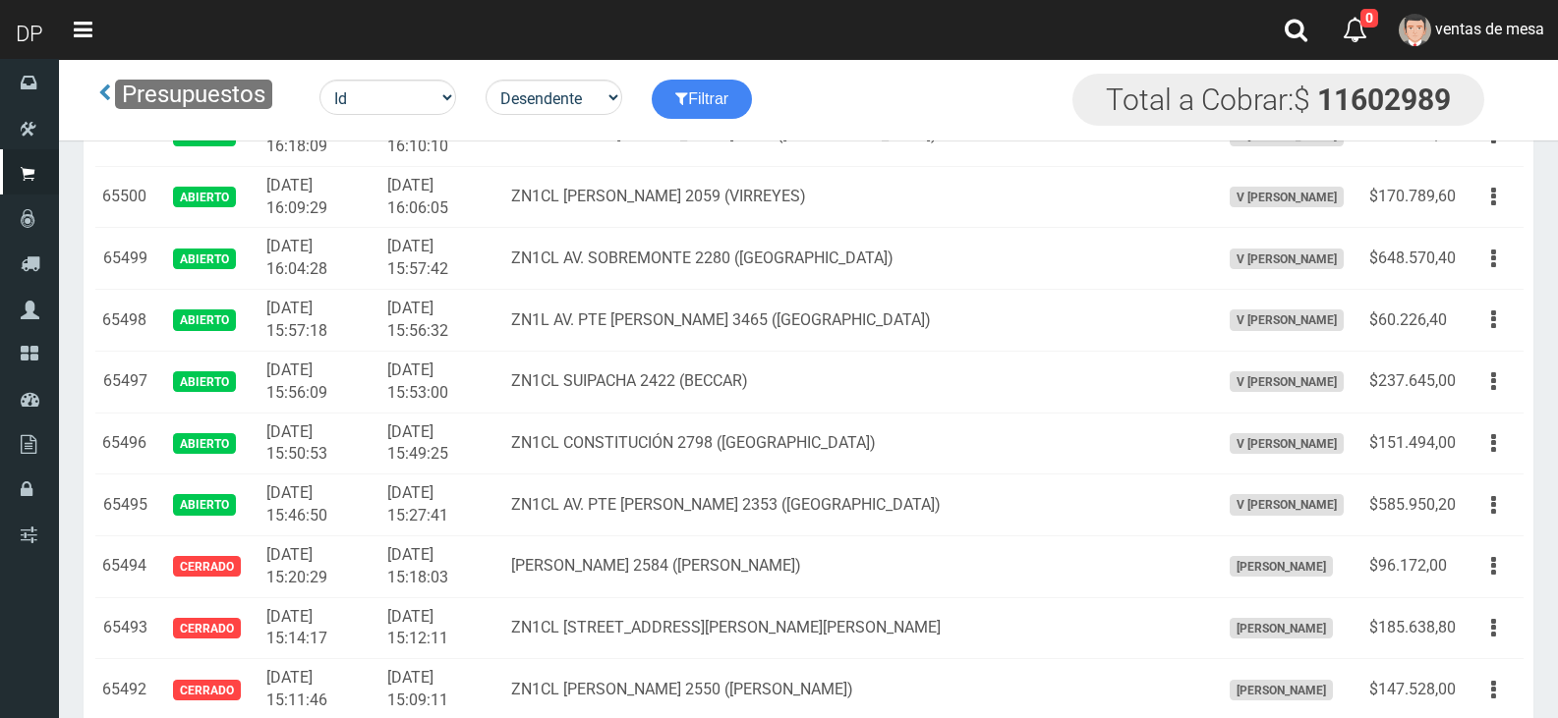
scroll to position [2672, 0]
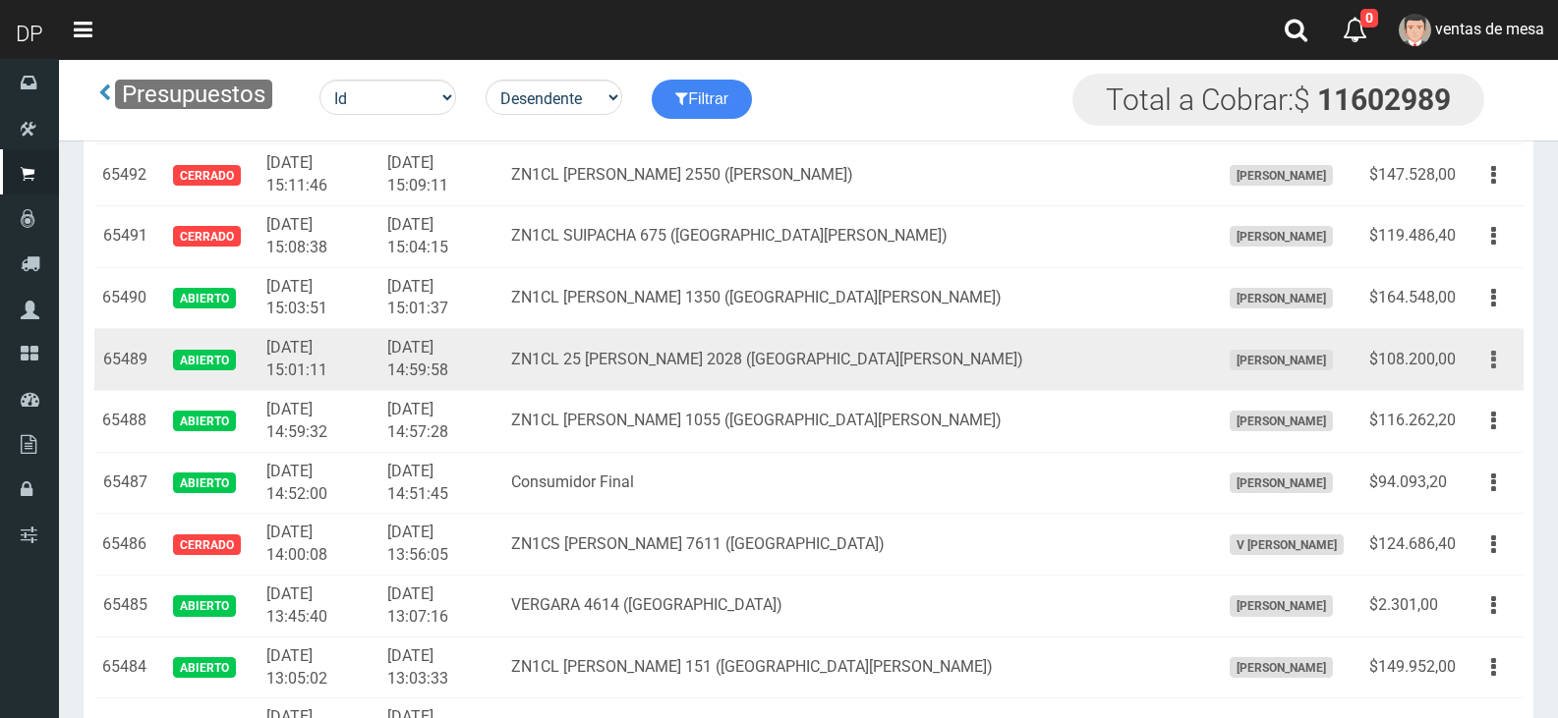
click at [1478, 363] on button "button" at bounding box center [1493, 360] width 44 height 34
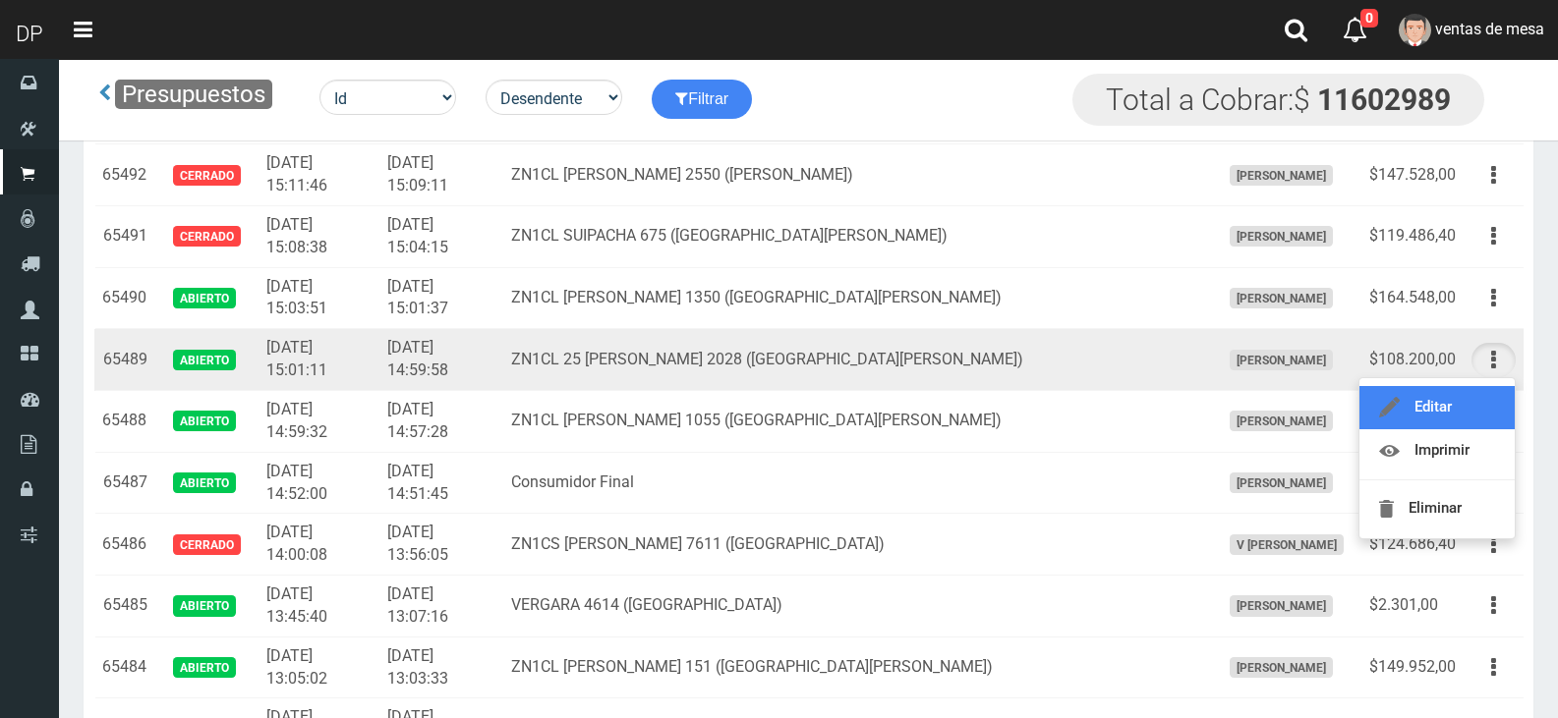
click at [1481, 396] on link "Editar" at bounding box center [1436, 407] width 155 height 43
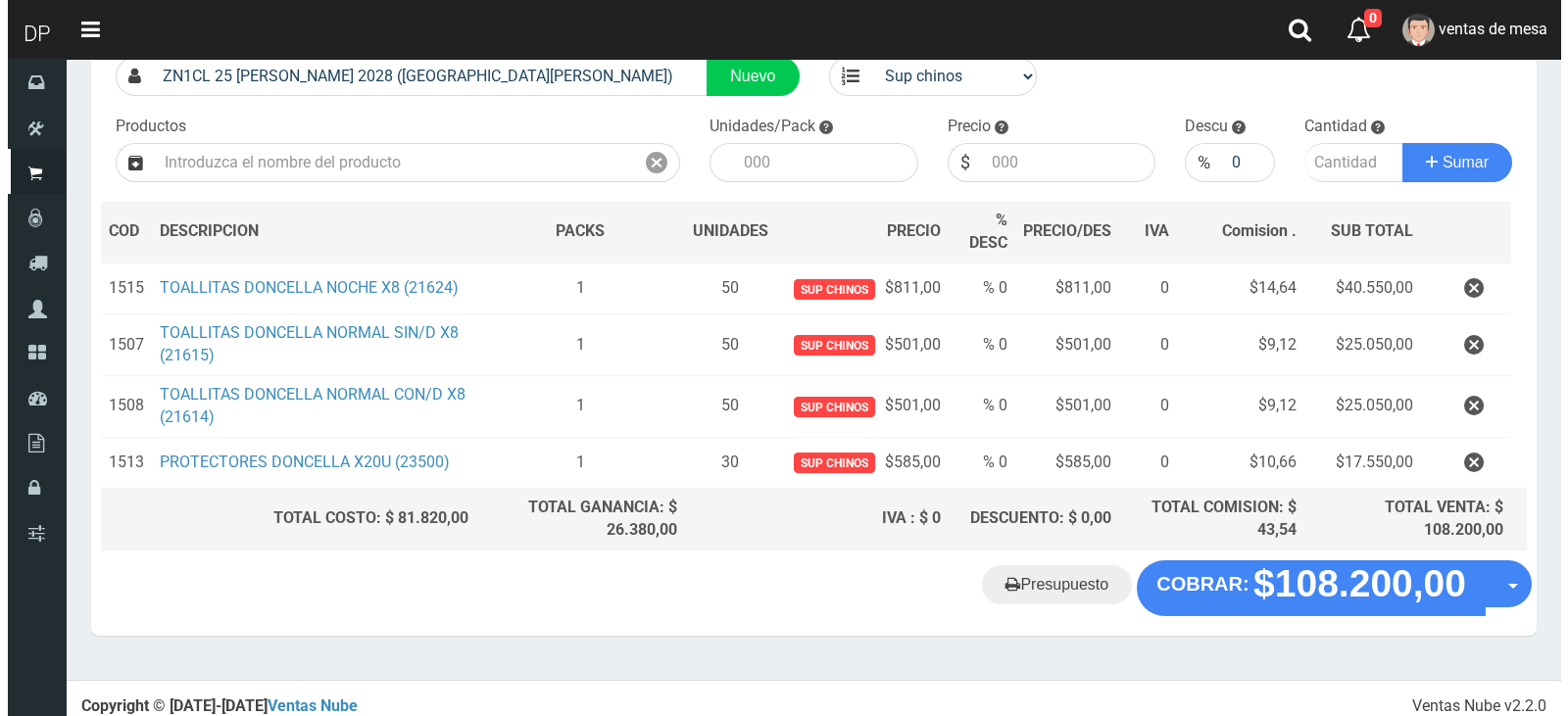
scroll to position [167, 0]
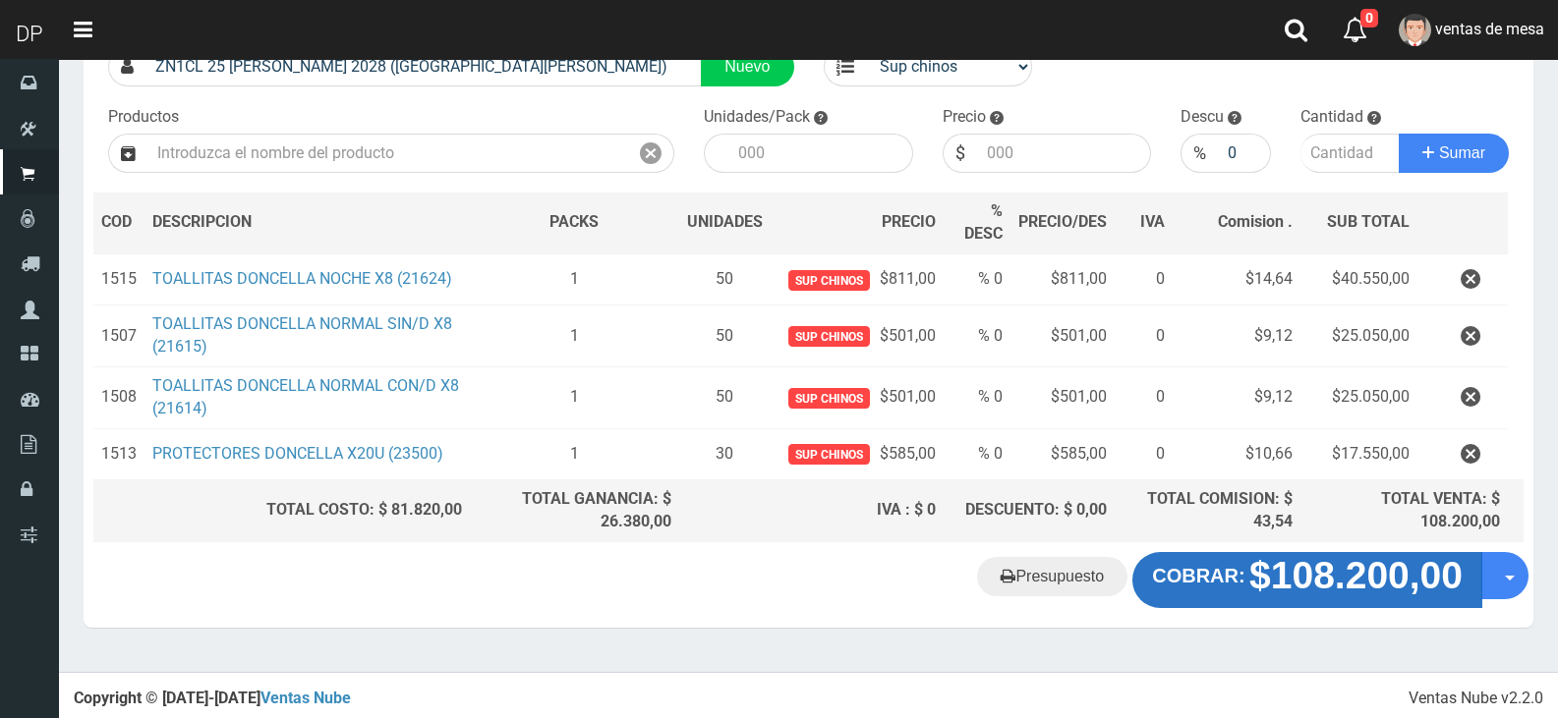
click at [1339, 592] on strong "$108.200,00" at bounding box center [1355, 576] width 213 height 42
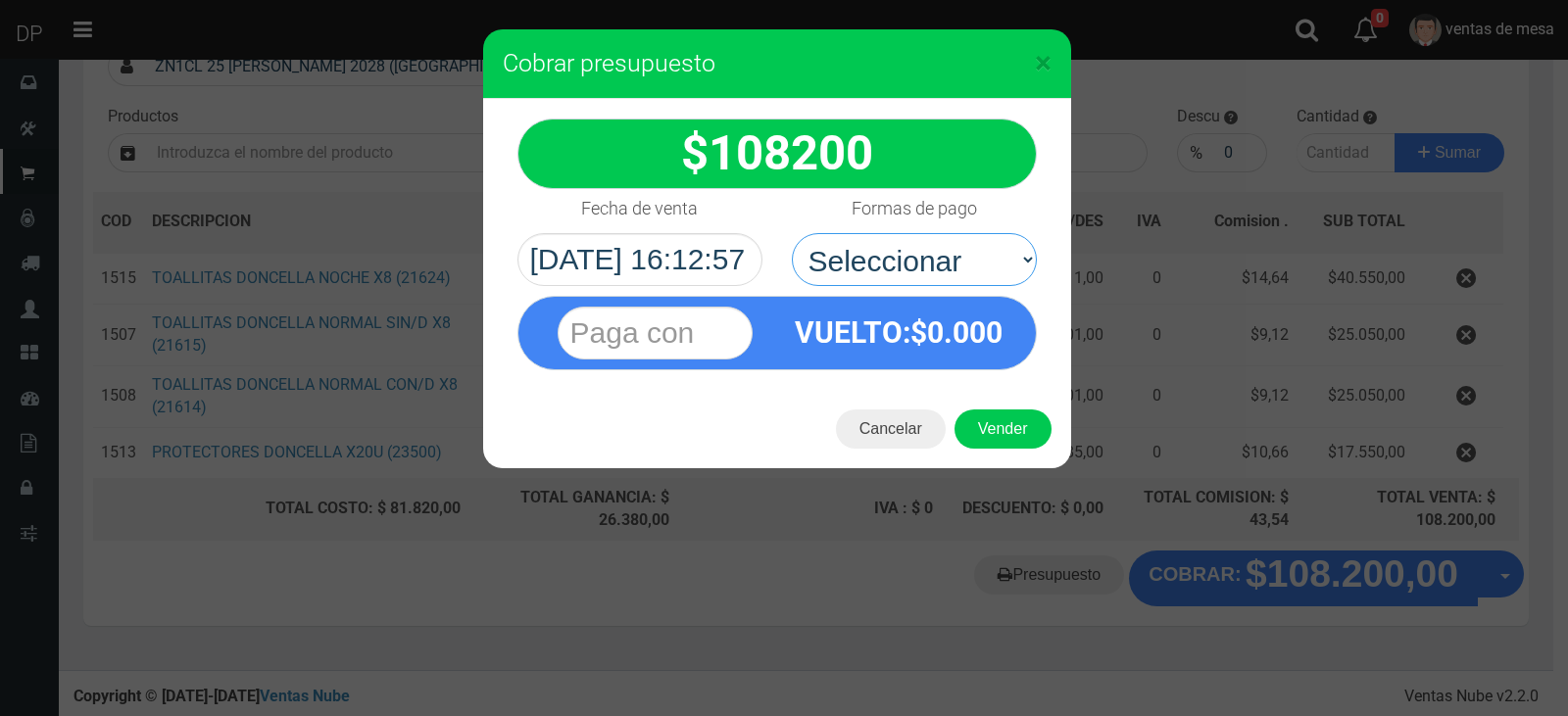
click at [863, 250] on select "Seleccionar Efectivo Tarjeta de Crédito Depósito Débito" at bounding box center [915, 259] width 245 height 53
select select "Efectivo"
click at [792, 233] on select "Seleccionar Efectivo Tarjeta de Crédito Depósito Débito" at bounding box center [915, 259] width 245 height 53
click at [994, 424] on button "Vender" at bounding box center [1002, 429] width 97 height 39
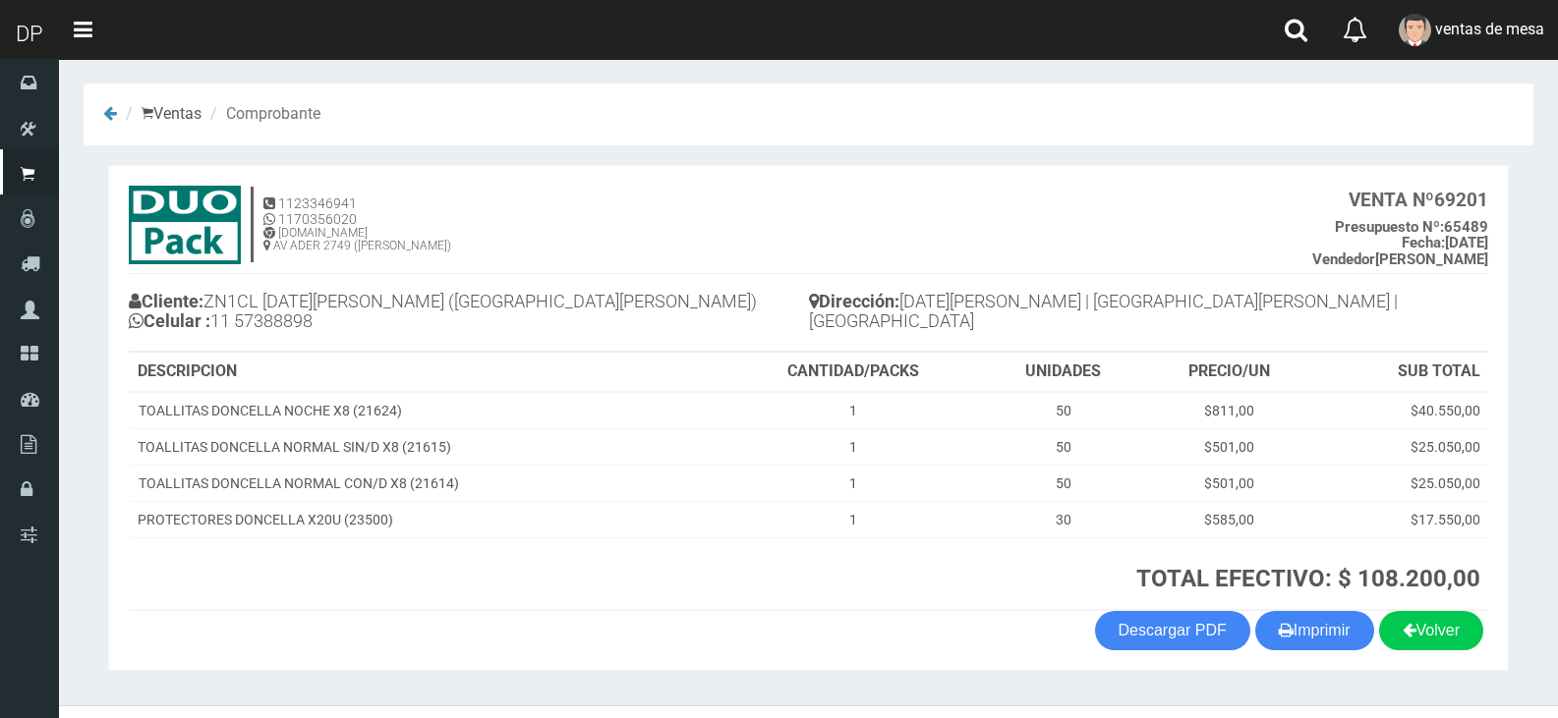
scroll to position [40, 0]
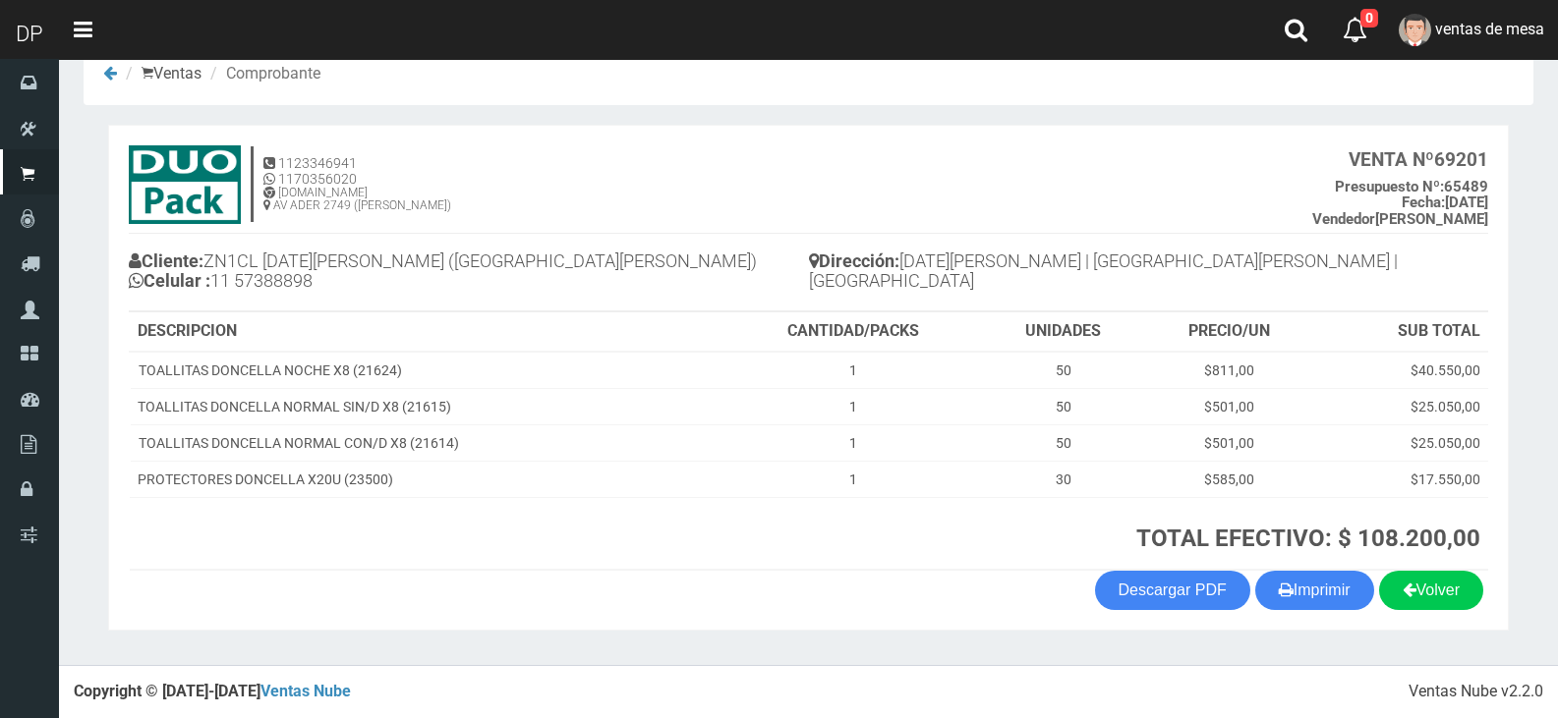
click at [1352, 615] on section "1123346941 1170356020 [DOMAIN_NAME] AV ADER 2749 ([PERSON_NAME]) VENTA Nº 69201…" at bounding box center [808, 378] width 1400 height 506
click at [1326, 604] on button "Imprimir" at bounding box center [1314, 590] width 119 height 39
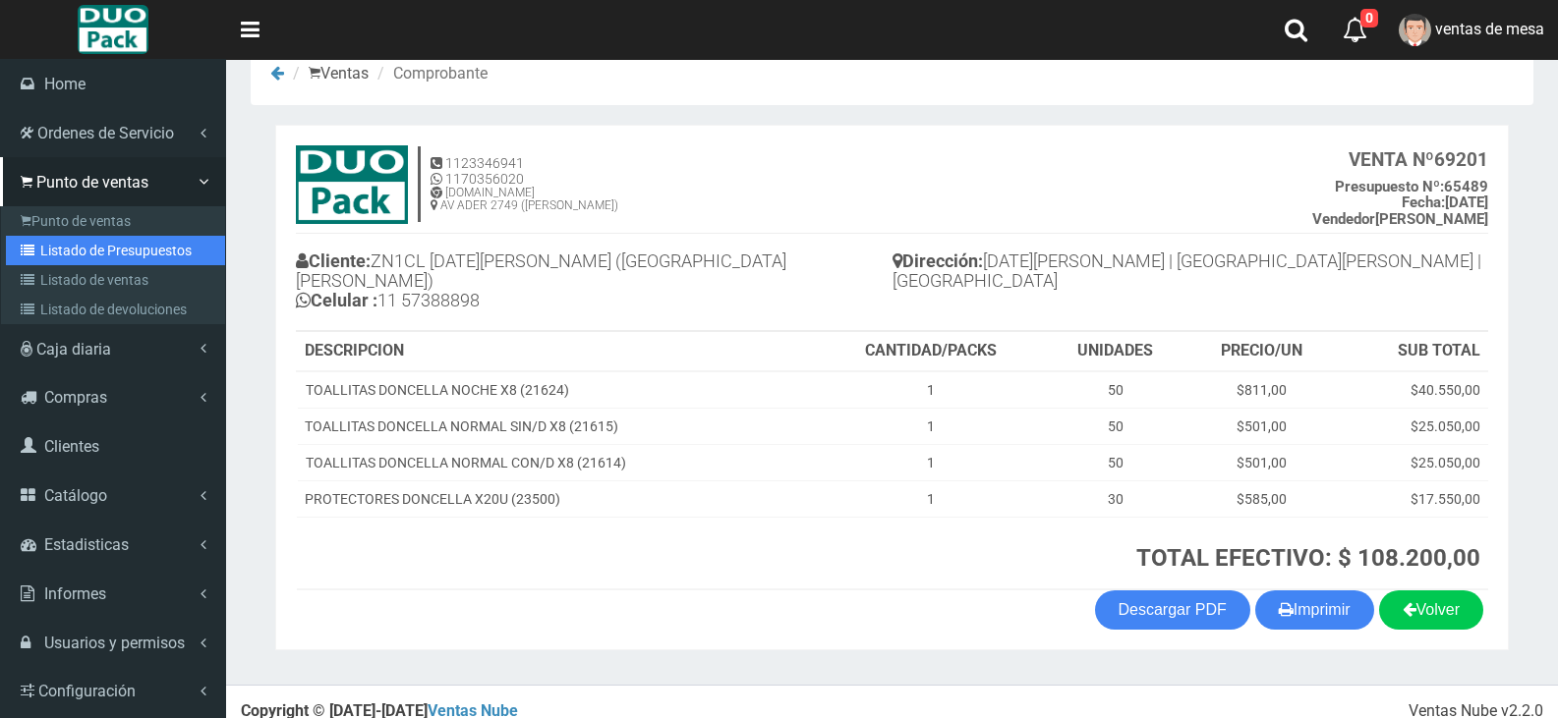
click at [68, 253] on link "Listado de Presupuestos" at bounding box center [115, 250] width 219 height 29
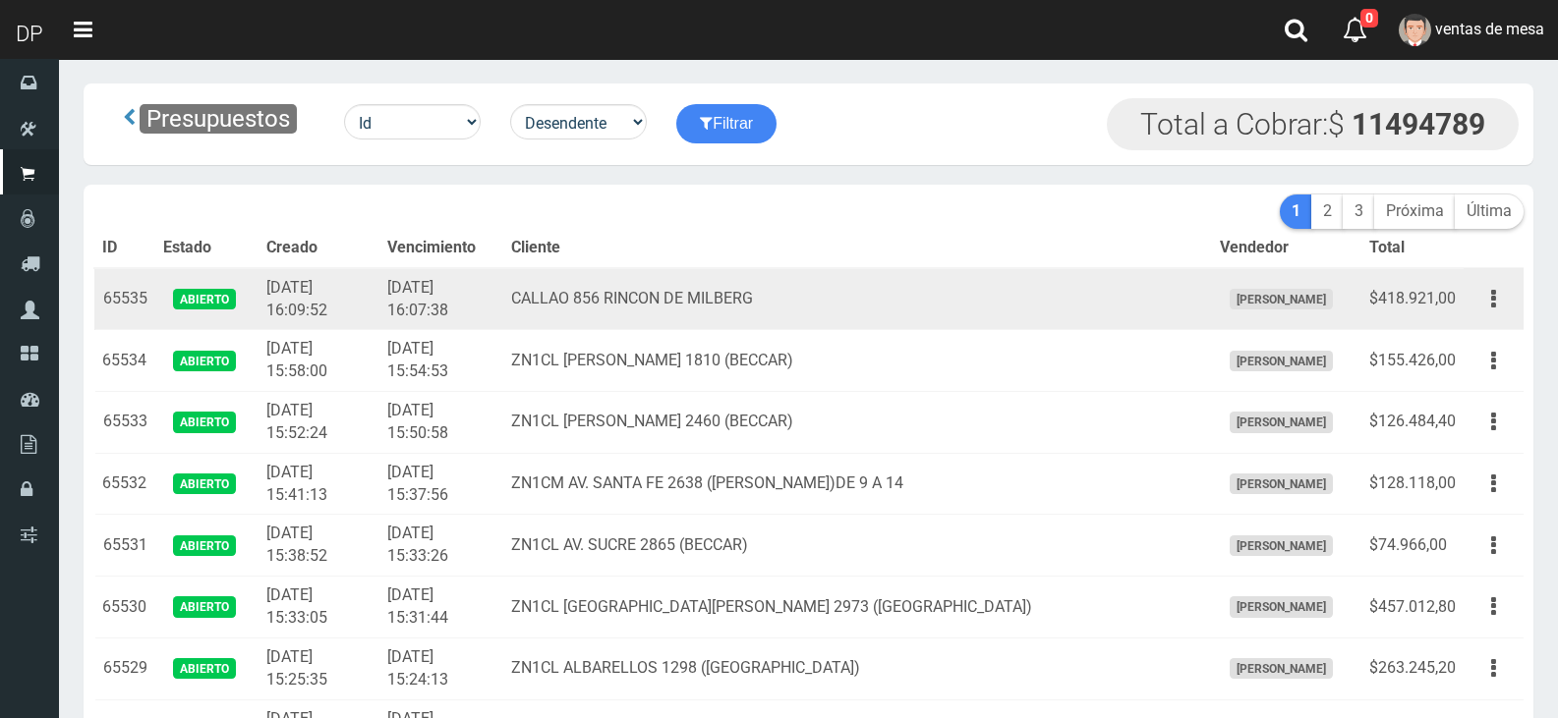
click at [879, 327] on td "CALLAO 856 RINCON DE MILBERG" at bounding box center [857, 299] width 708 height 62
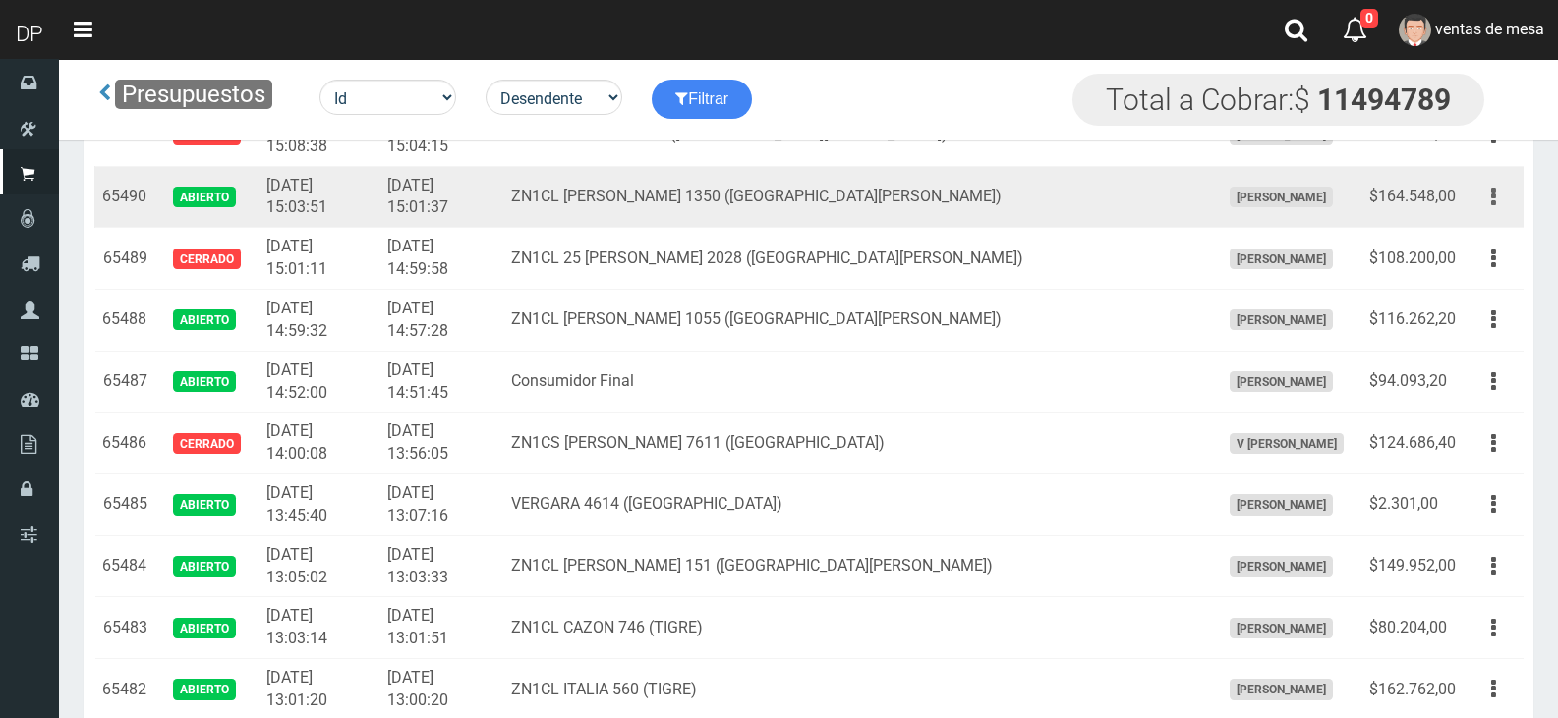
click at [1495, 207] on icon "button" at bounding box center [1493, 197] width 5 height 34
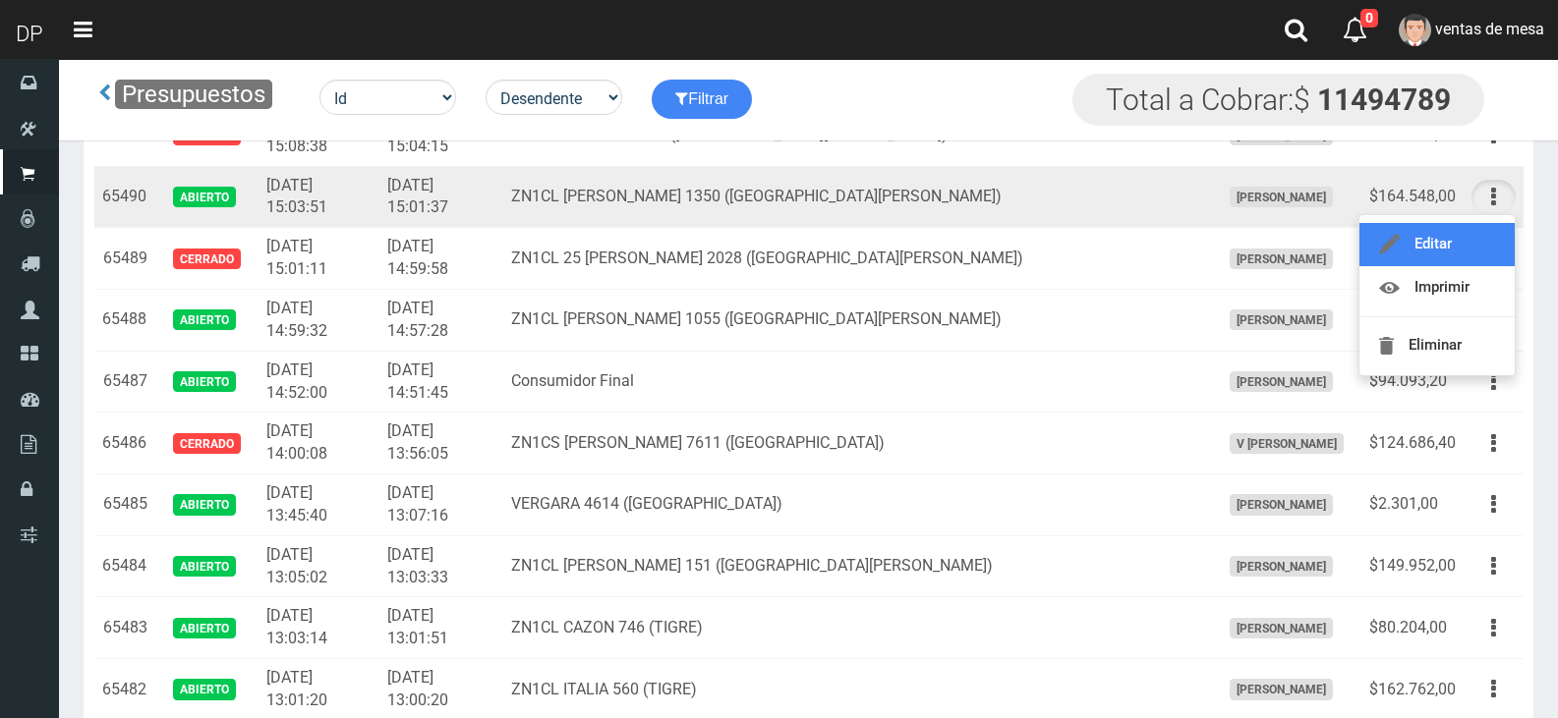
click at [1491, 258] on link "Editar" at bounding box center [1436, 244] width 155 height 43
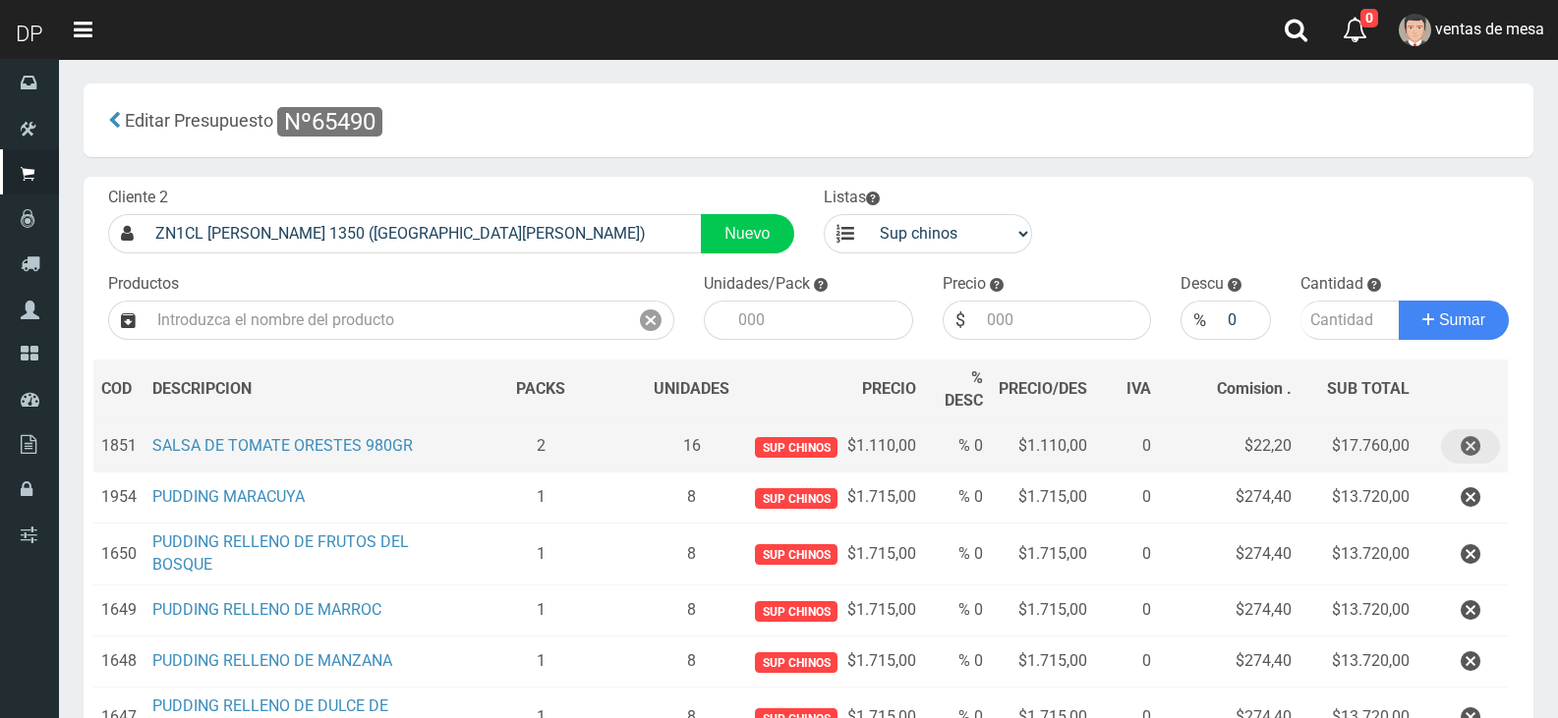
click at [1476, 464] on icon "button" at bounding box center [1470, 446] width 20 height 34
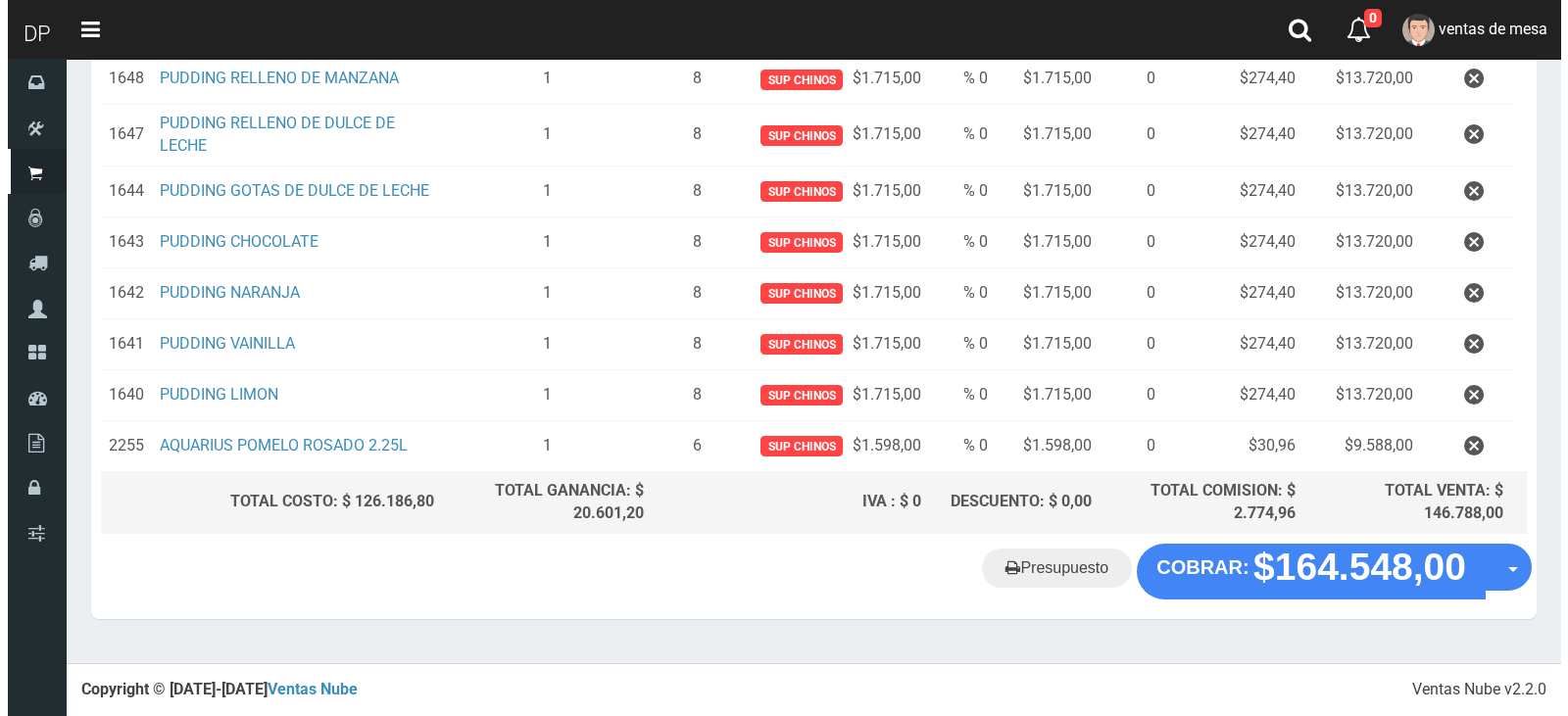
scroll to position [524, 0]
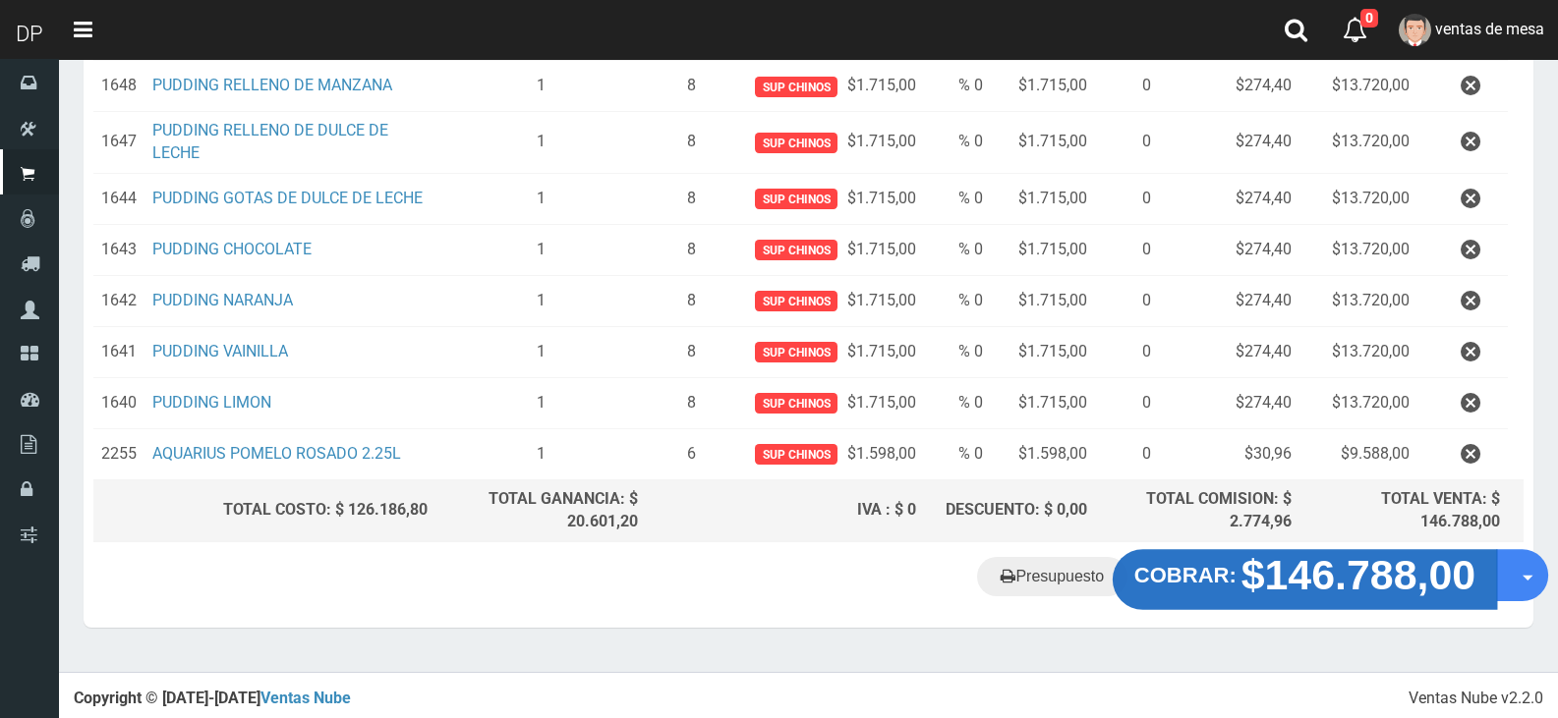
click at [1315, 566] on strong "$146.788,00" at bounding box center [1358, 575] width 235 height 46
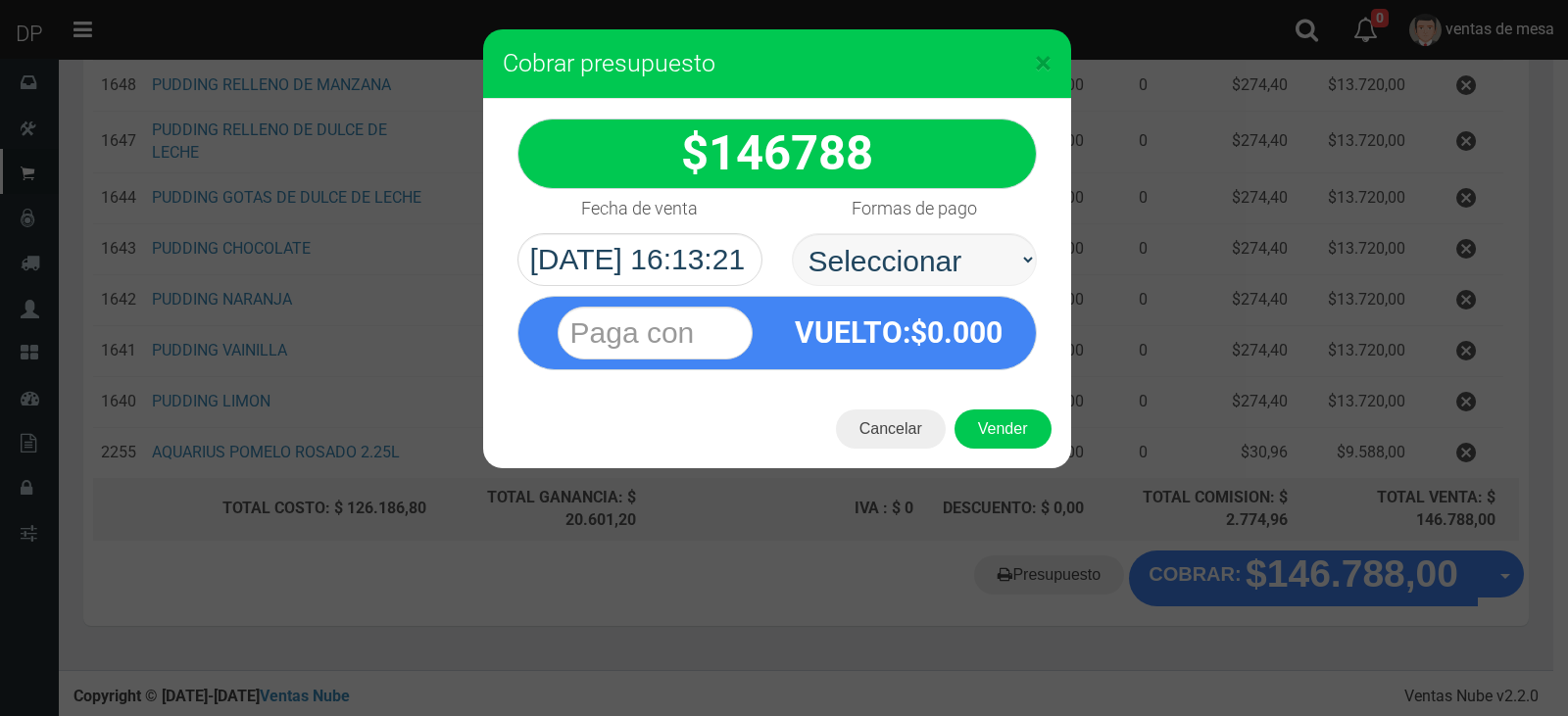
click at [998, 257] on select "Seleccionar Efectivo Tarjeta de Crédito Depósito Débito" at bounding box center [915, 259] width 245 height 53
select select "Efectivo"
click at [792, 233] on select "Seleccionar Efectivo Tarjeta de Crédito Depósito Débito" at bounding box center [915, 259] width 245 height 53
click at [1021, 420] on button "Vender" at bounding box center [1002, 429] width 97 height 39
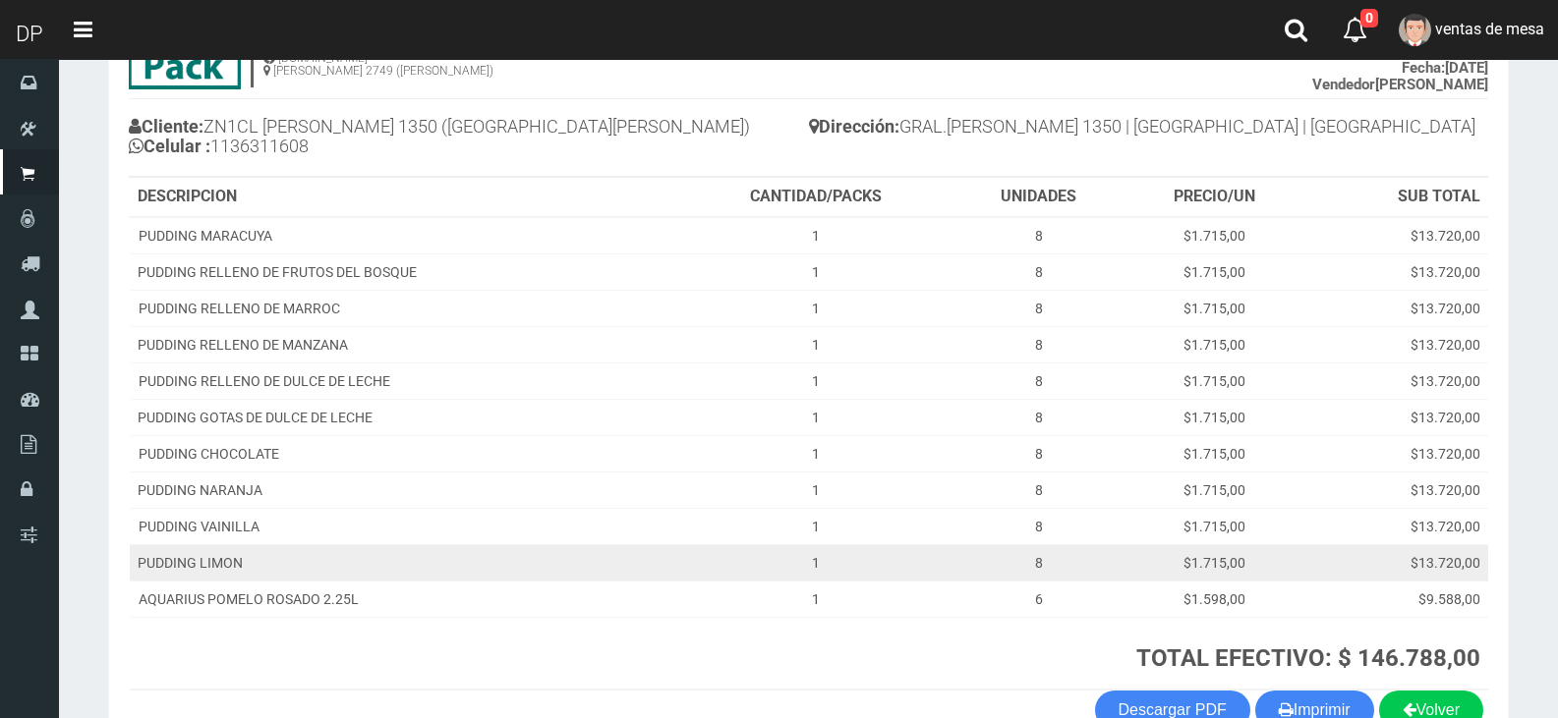
scroll to position [295, 0]
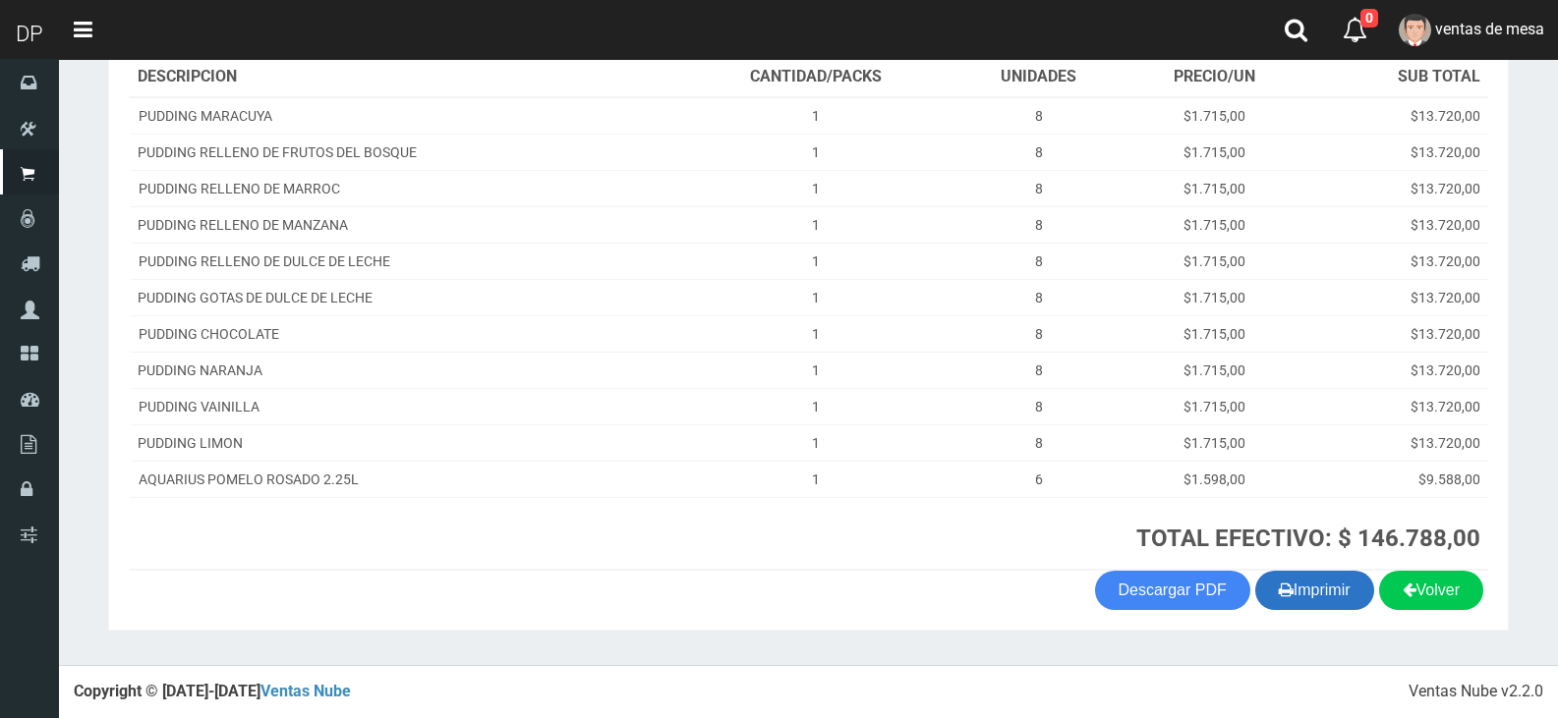
click at [1336, 596] on button "Imprimir" at bounding box center [1314, 590] width 119 height 39
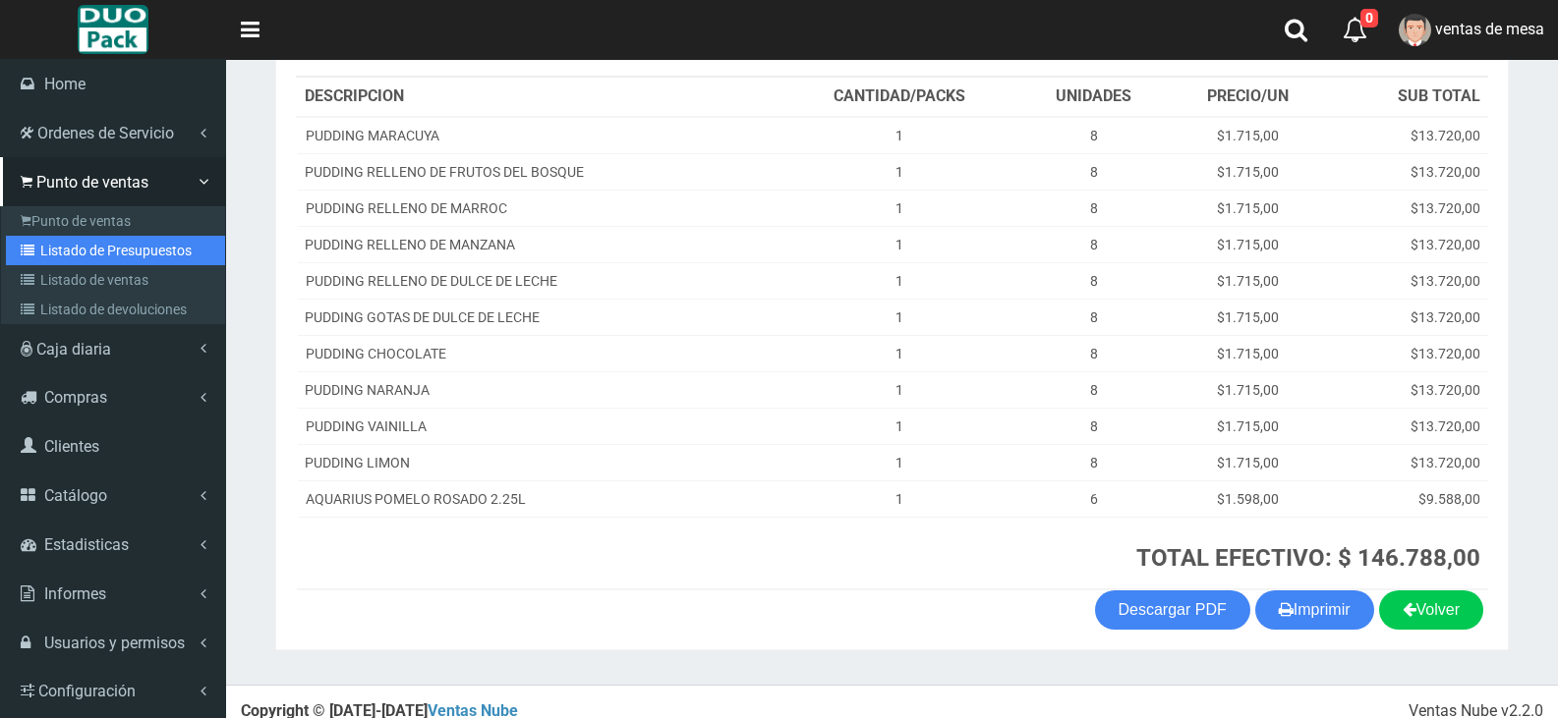
click at [120, 261] on link "Listado de Presupuestos" at bounding box center [115, 250] width 219 height 29
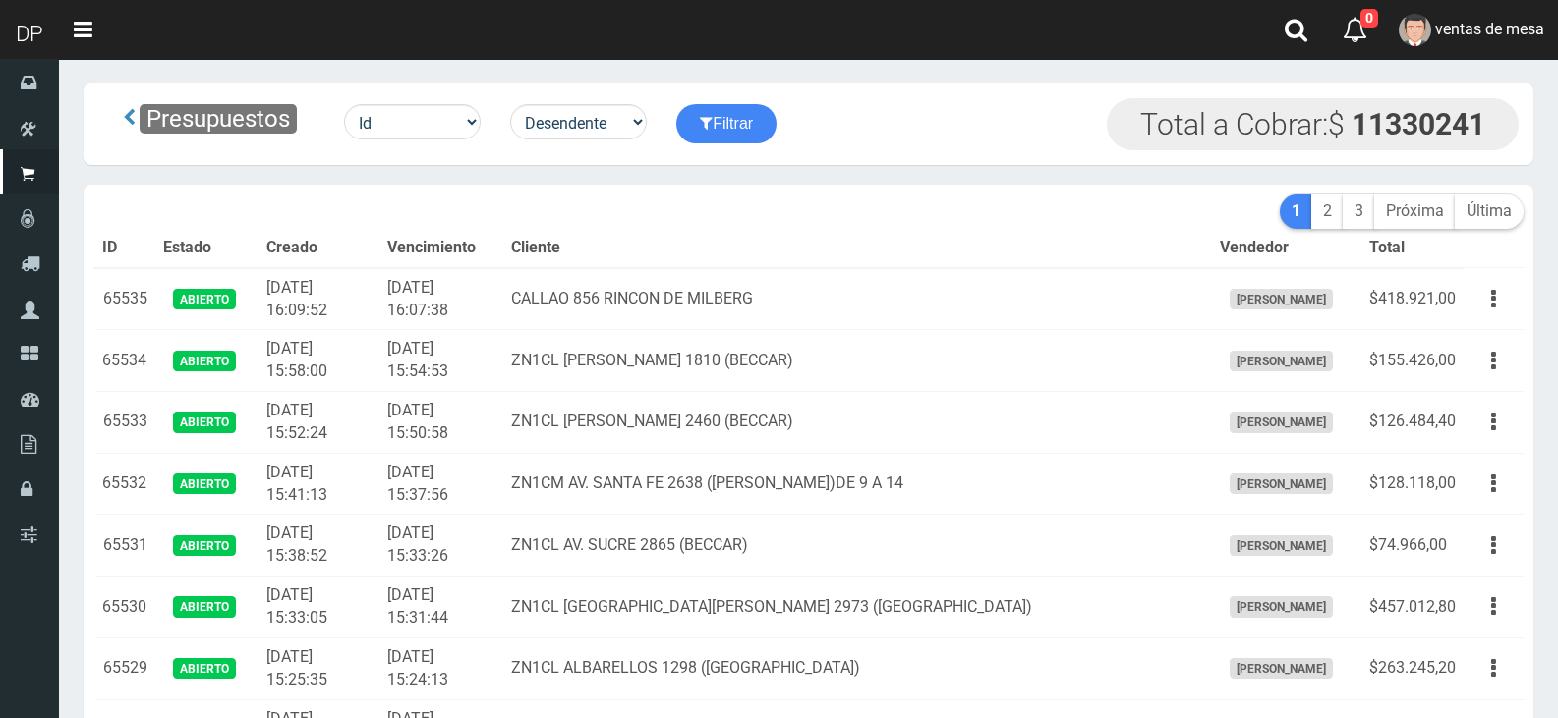
click at [822, 466] on td "ZN1CM AV. SANTA FE 2638 ([PERSON_NAME])DE 9 A 14" at bounding box center [857, 484] width 708 height 62
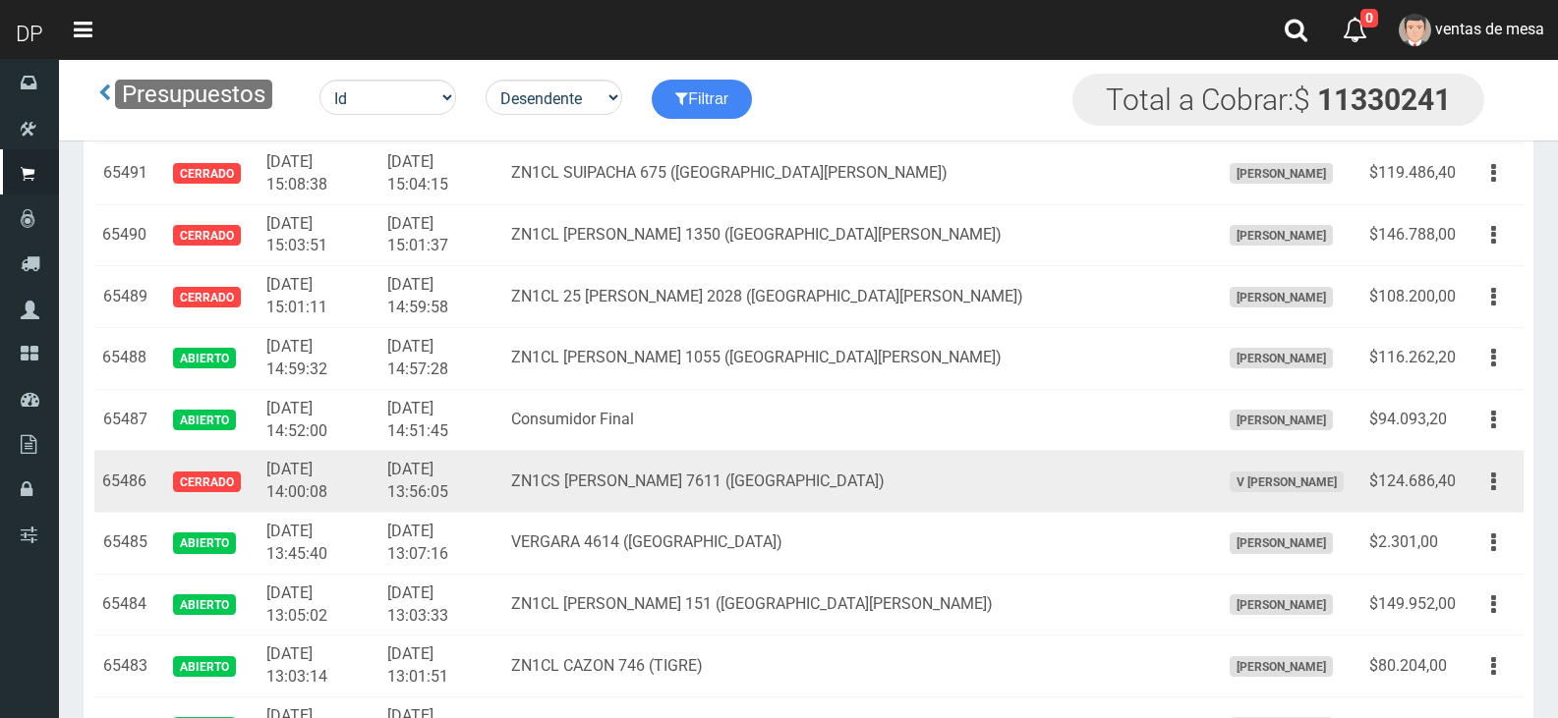
scroll to position [2770, 0]
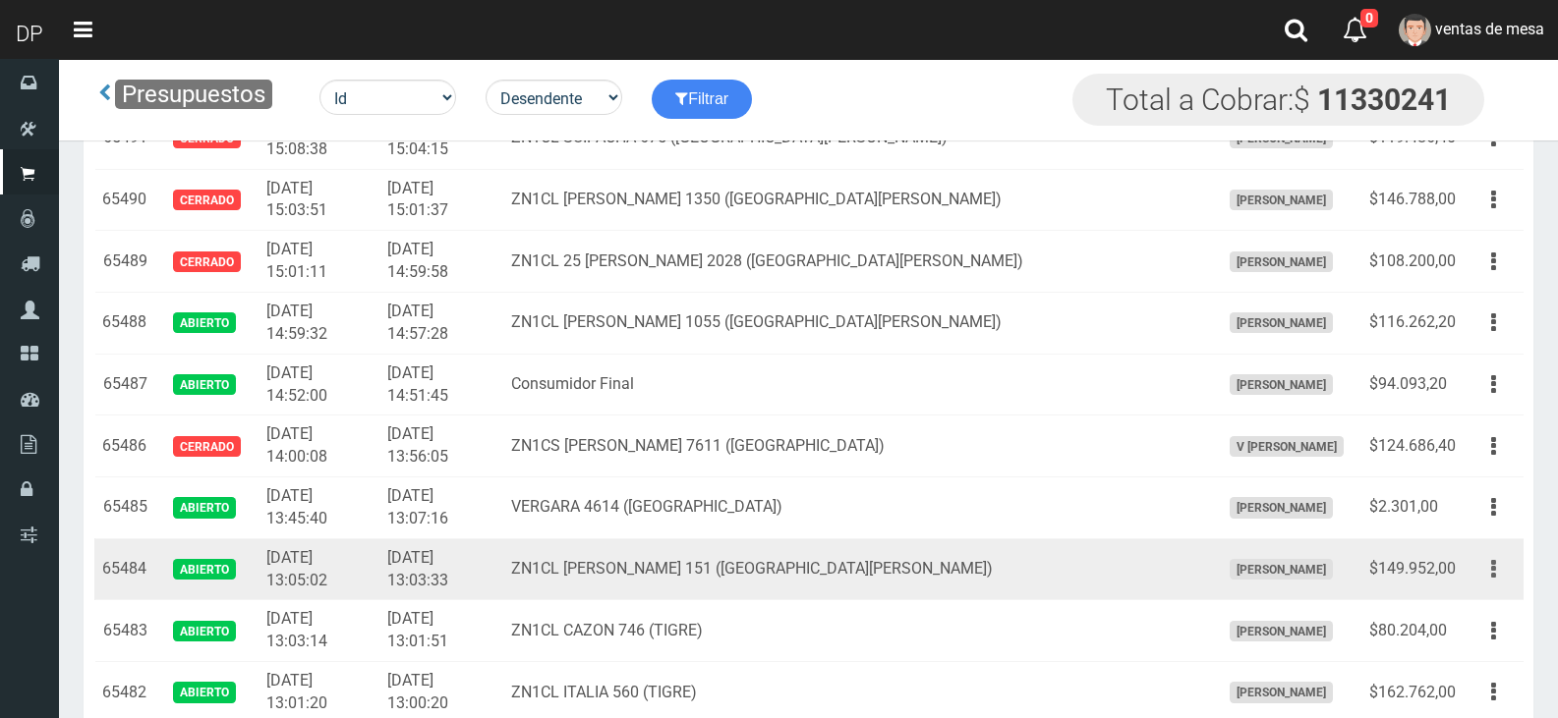
click at [1474, 577] on button "button" at bounding box center [1493, 569] width 44 height 34
click at [1481, 603] on link "Editar" at bounding box center [1436, 616] width 155 height 43
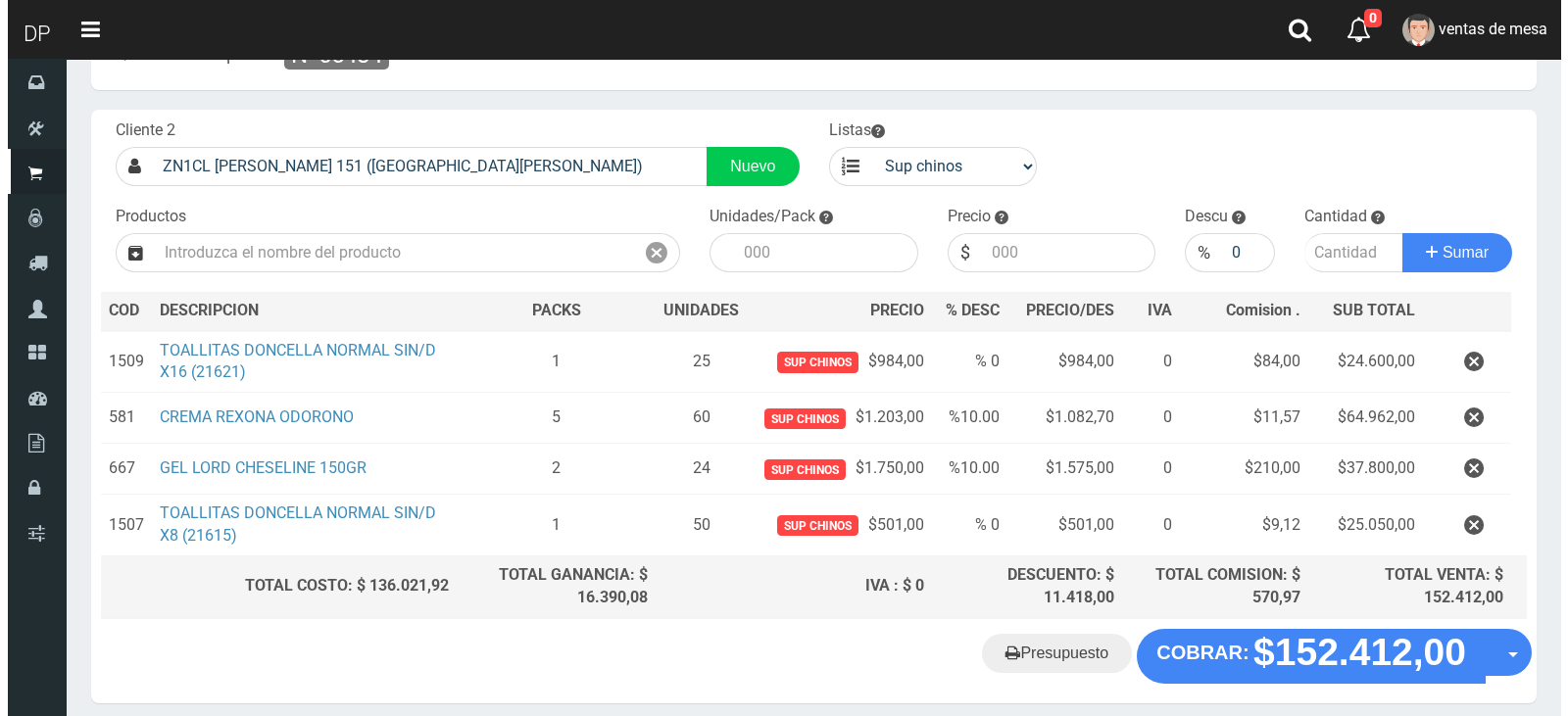
scroll to position [144, 0]
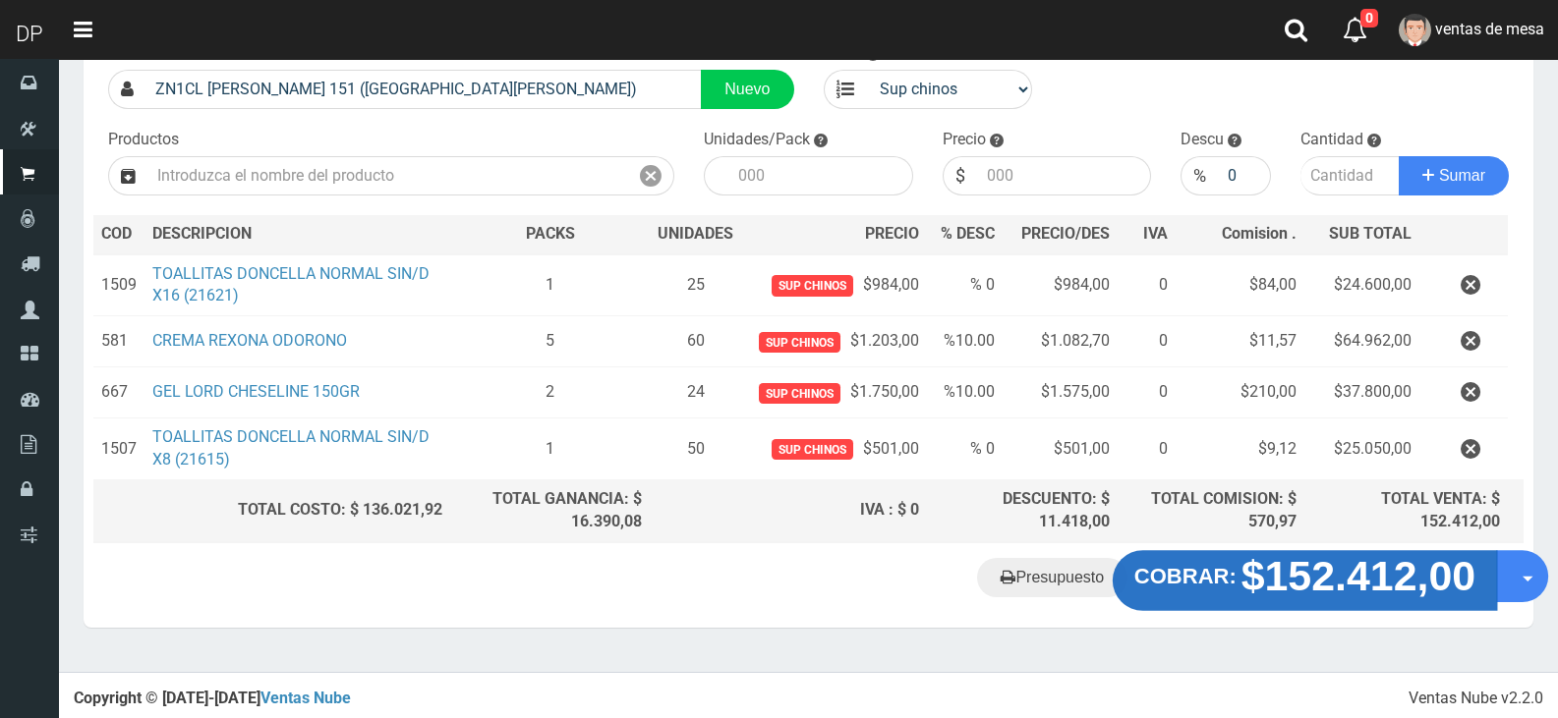
click at [1335, 562] on strong "$152.412,00" at bounding box center [1358, 575] width 235 height 46
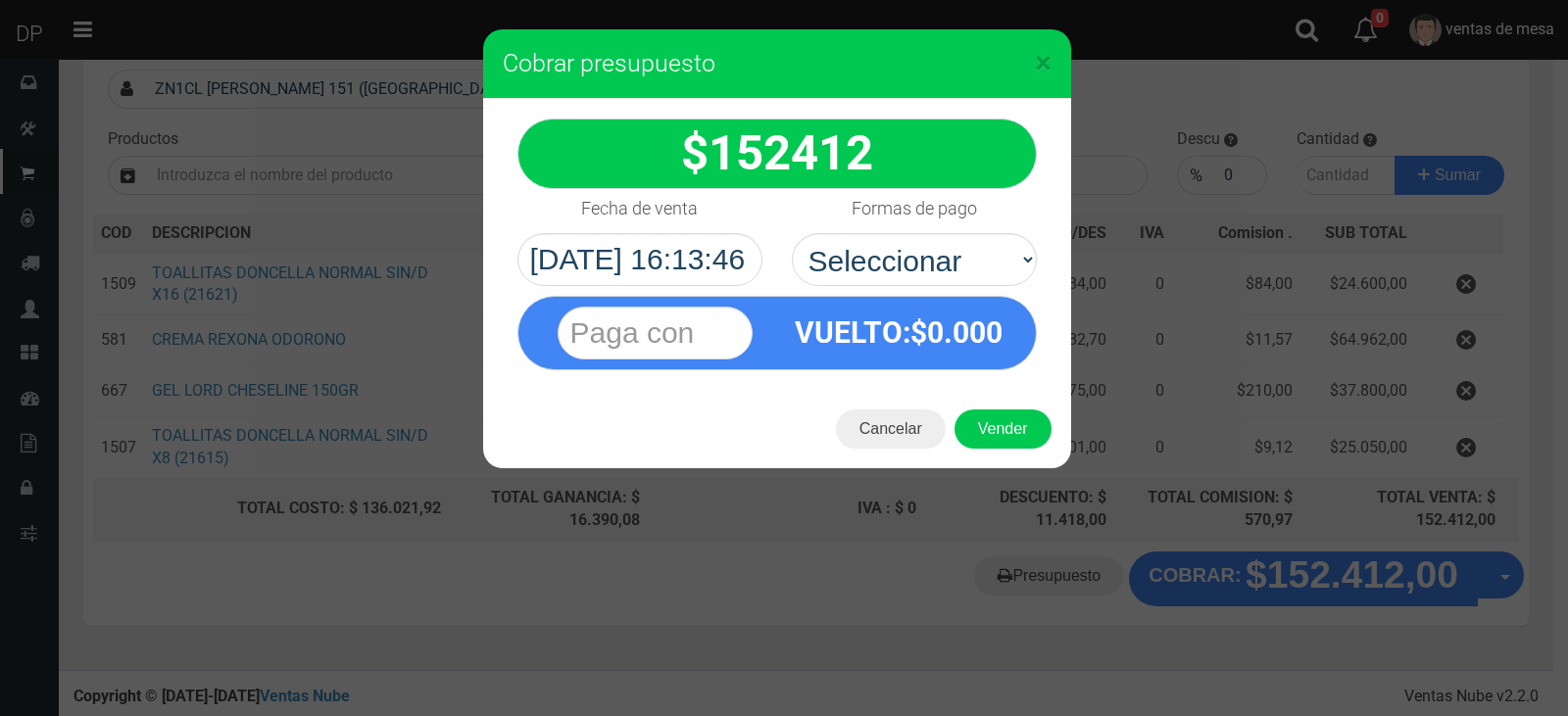
click at [920, 286] on div "VUELTO :$ 0.000" at bounding box center [777, 328] width 549 height 85
click at [920, 280] on select "Seleccionar Efectivo Tarjeta de Crédito Depósito Débito" at bounding box center [915, 259] width 245 height 53
select select "Efectivo"
click at [792, 233] on select "Seleccionar Efectivo Tarjeta de Crédito Depósito Débito" at bounding box center [915, 259] width 245 height 53
click at [978, 403] on div "Cancelar Vender" at bounding box center [777, 429] width 588 height 79
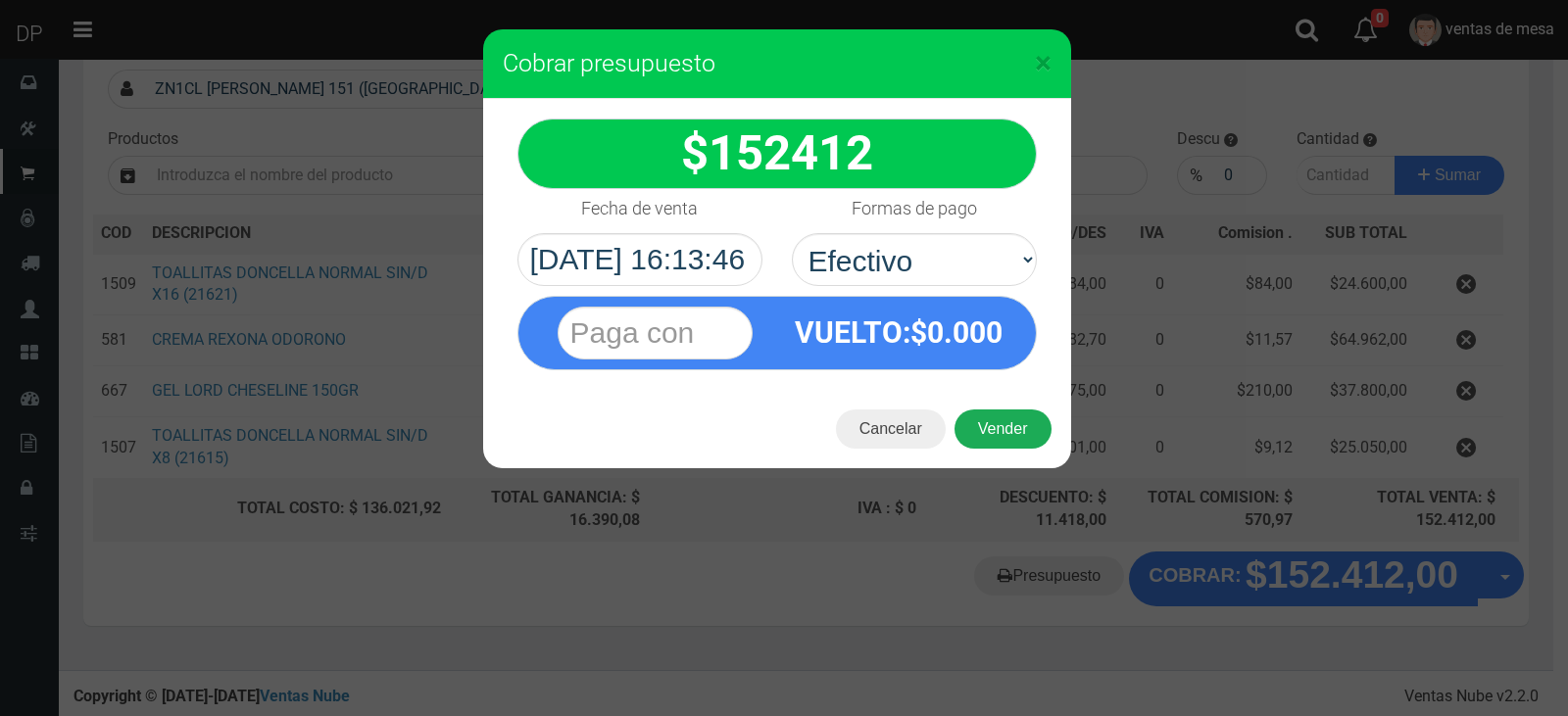
click at [995, 424] on button "Vender" at bounding box center [1002, 429] width 97 height 39
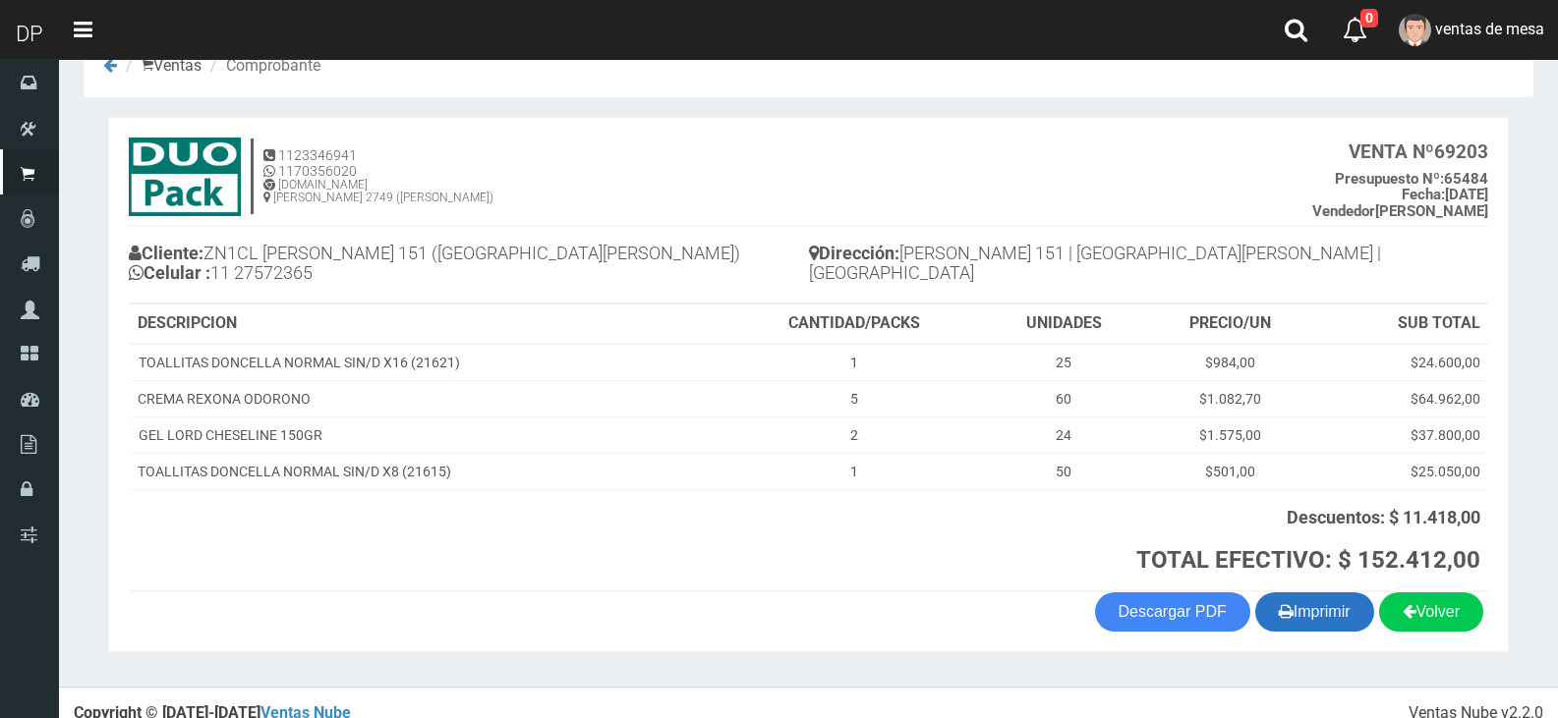
scroll to position [70, 0]
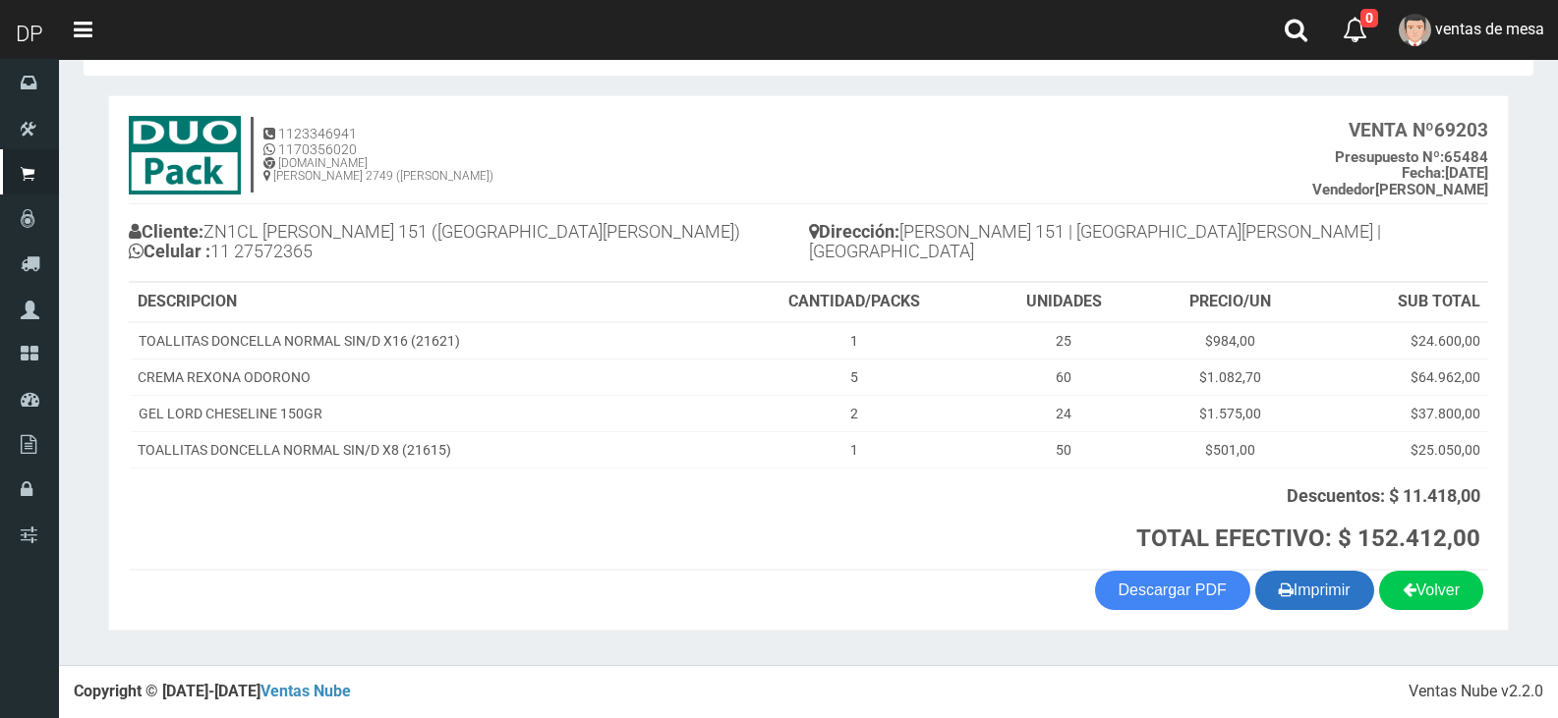
click at [1285, 595] on button "Imprimir" at bounding box center [1314, 590] width 119 height 39
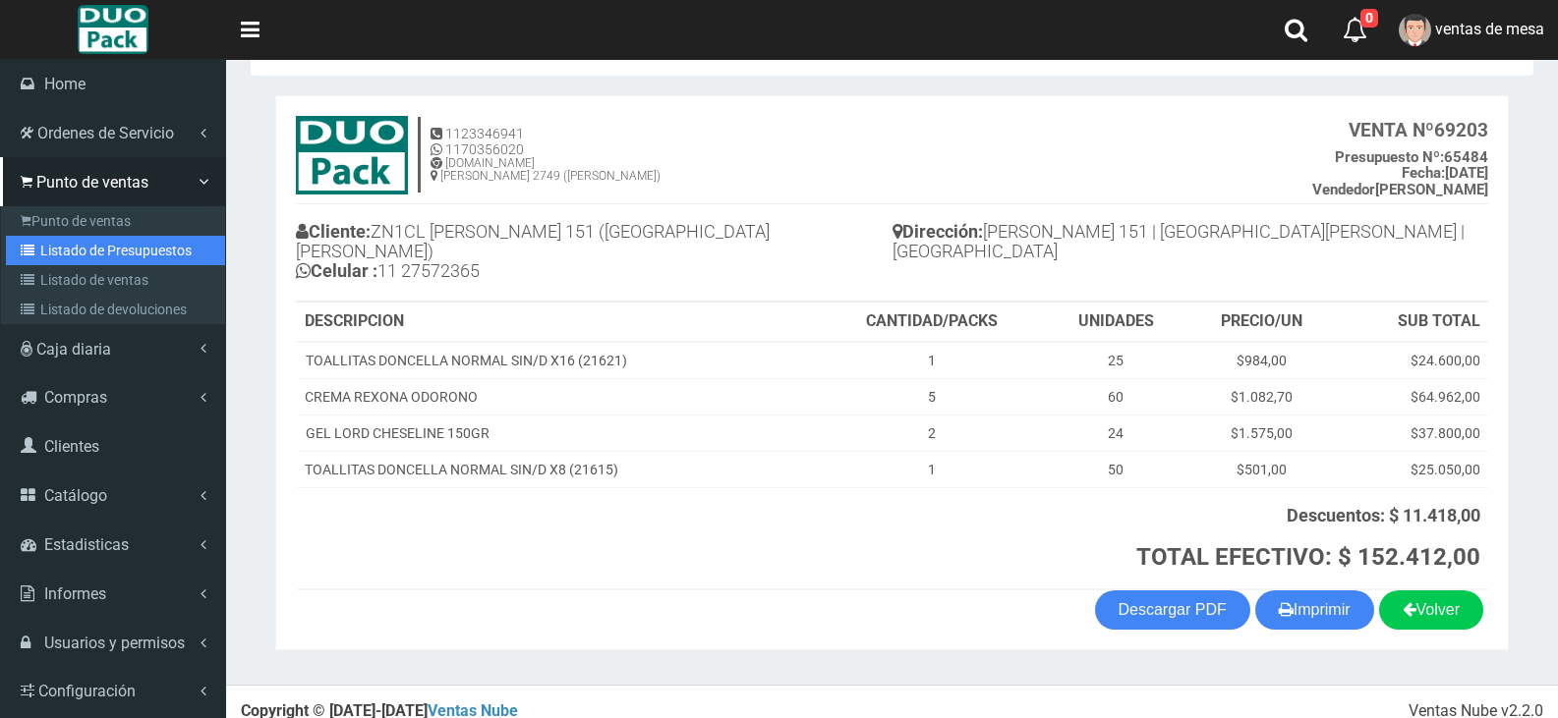
click at [28, 244] on icon at bounding box center [31, 251] width 20 height 14
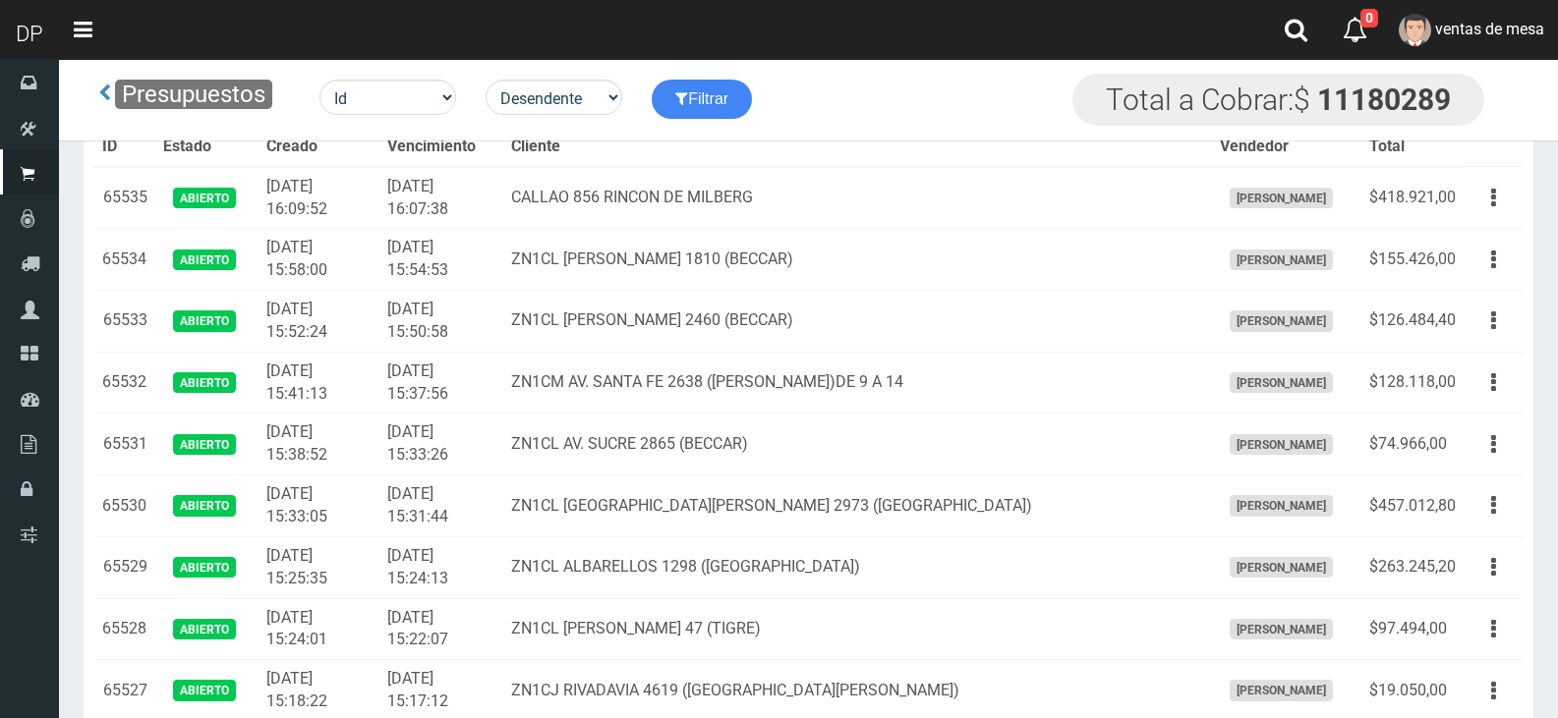
scroll to position [2773, 0]
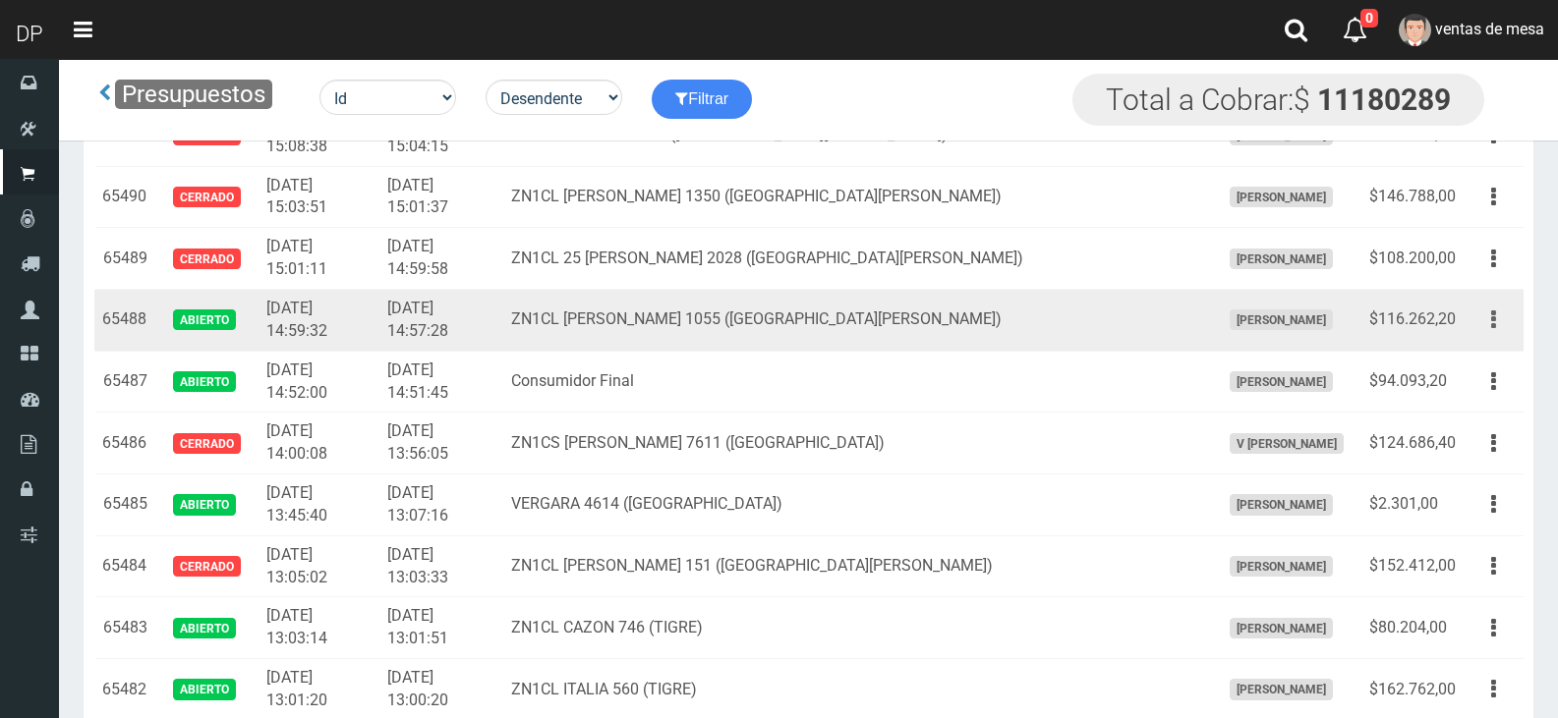
click at [1484, 327] on button "button" at bounding box center [1493, 320] width 44 height 34
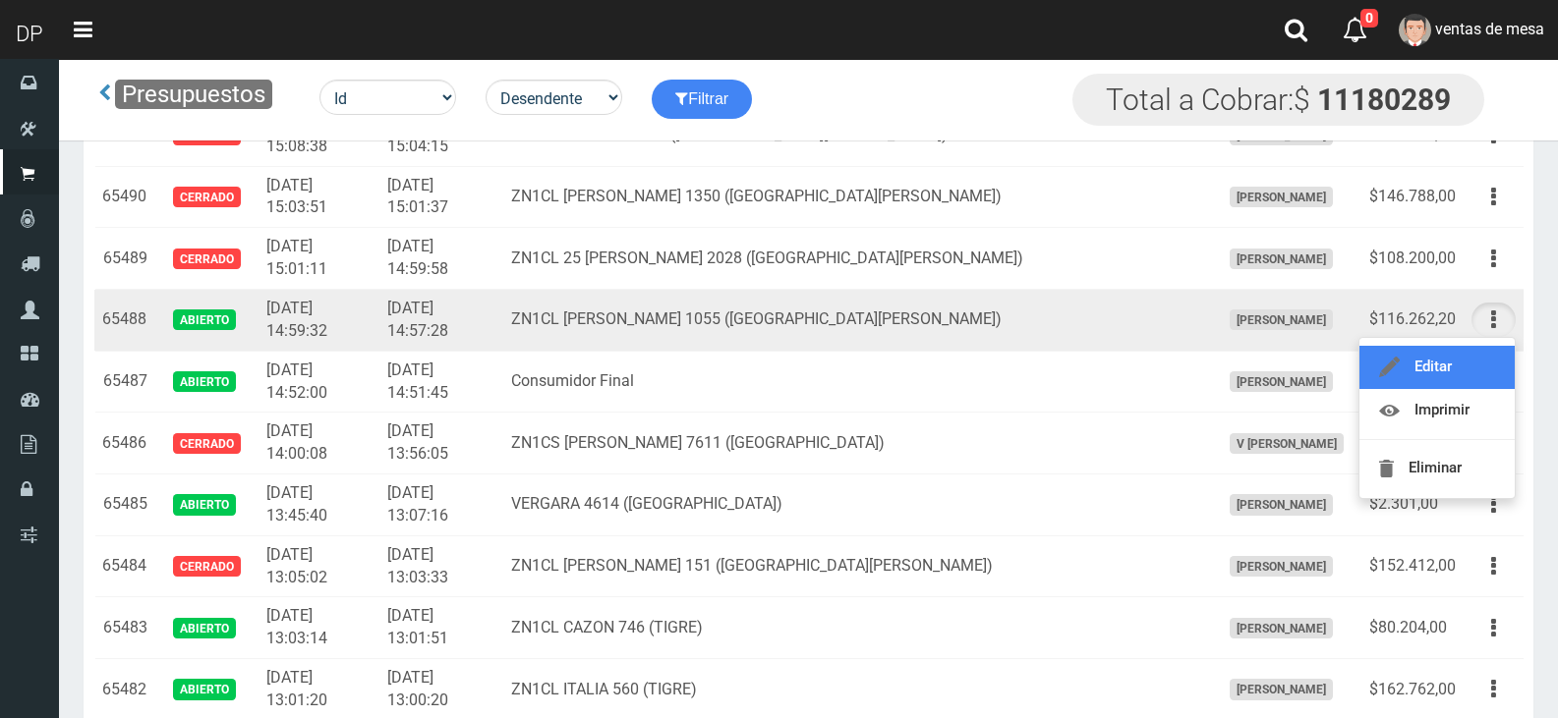
click at [1479, 356] on link "Editar" at bounding box center [1436, 367] width 155 height 43
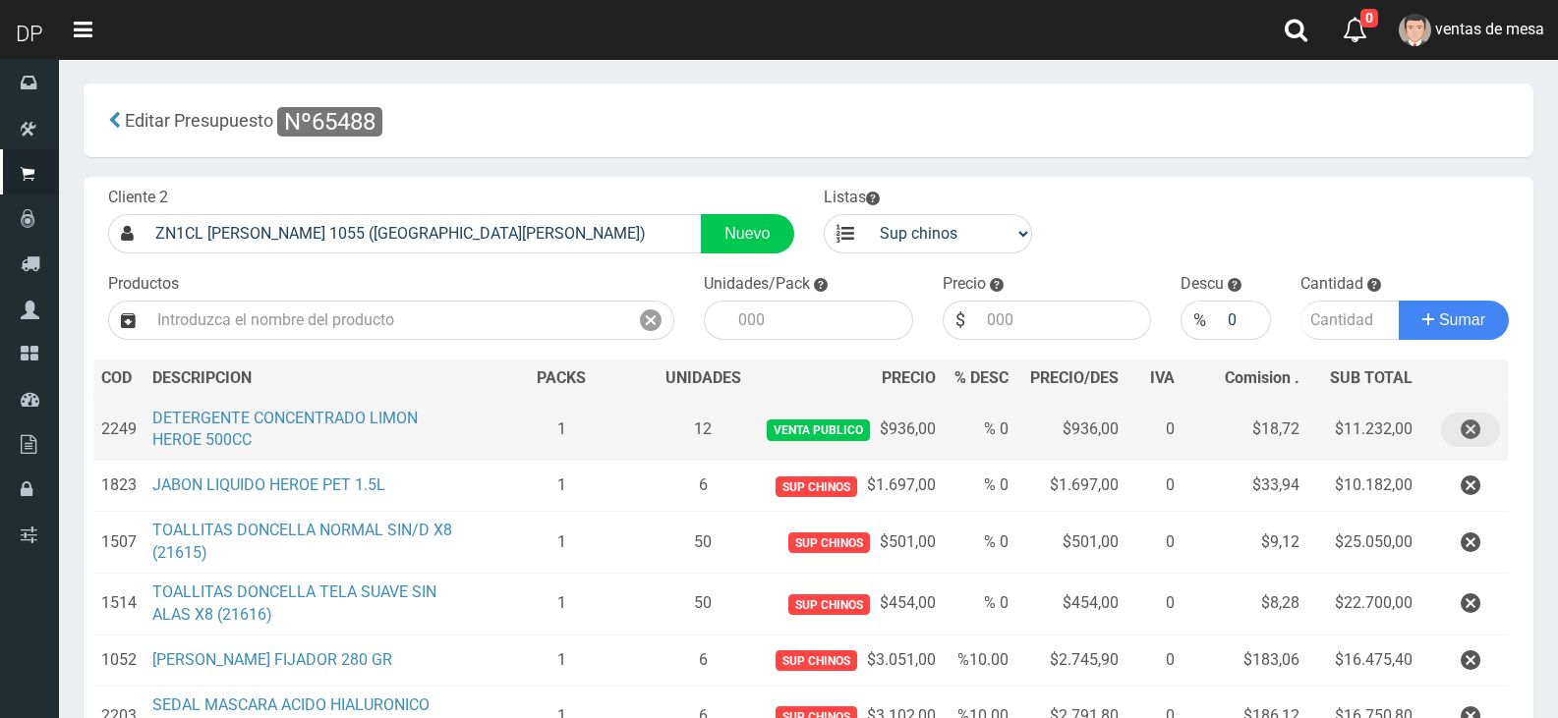
click at [1474, 417] on icon "button" at bounding box center [1470, 430] width 20 height 34
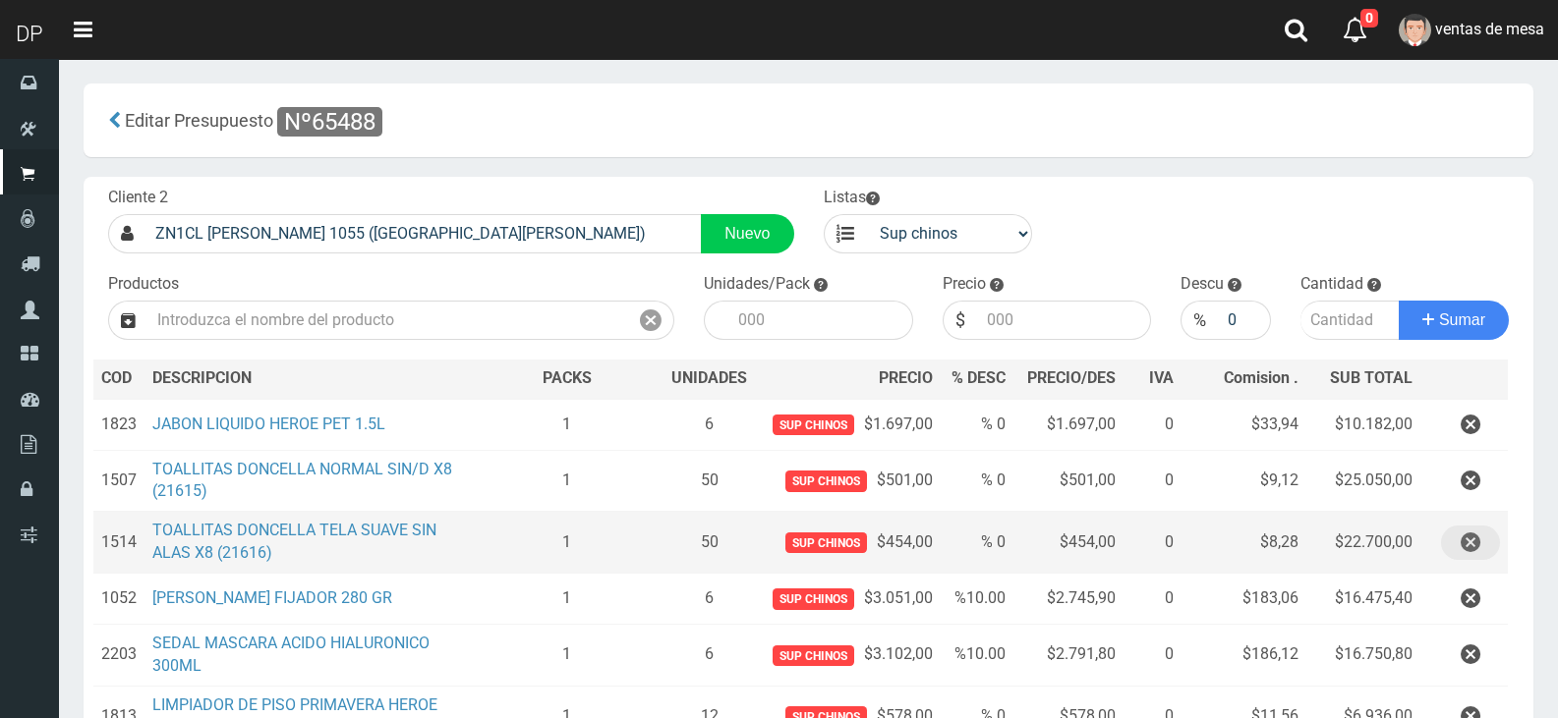
click at [1457, 536] on button "button" at bounding box center [1470, 543] width 59 height 34
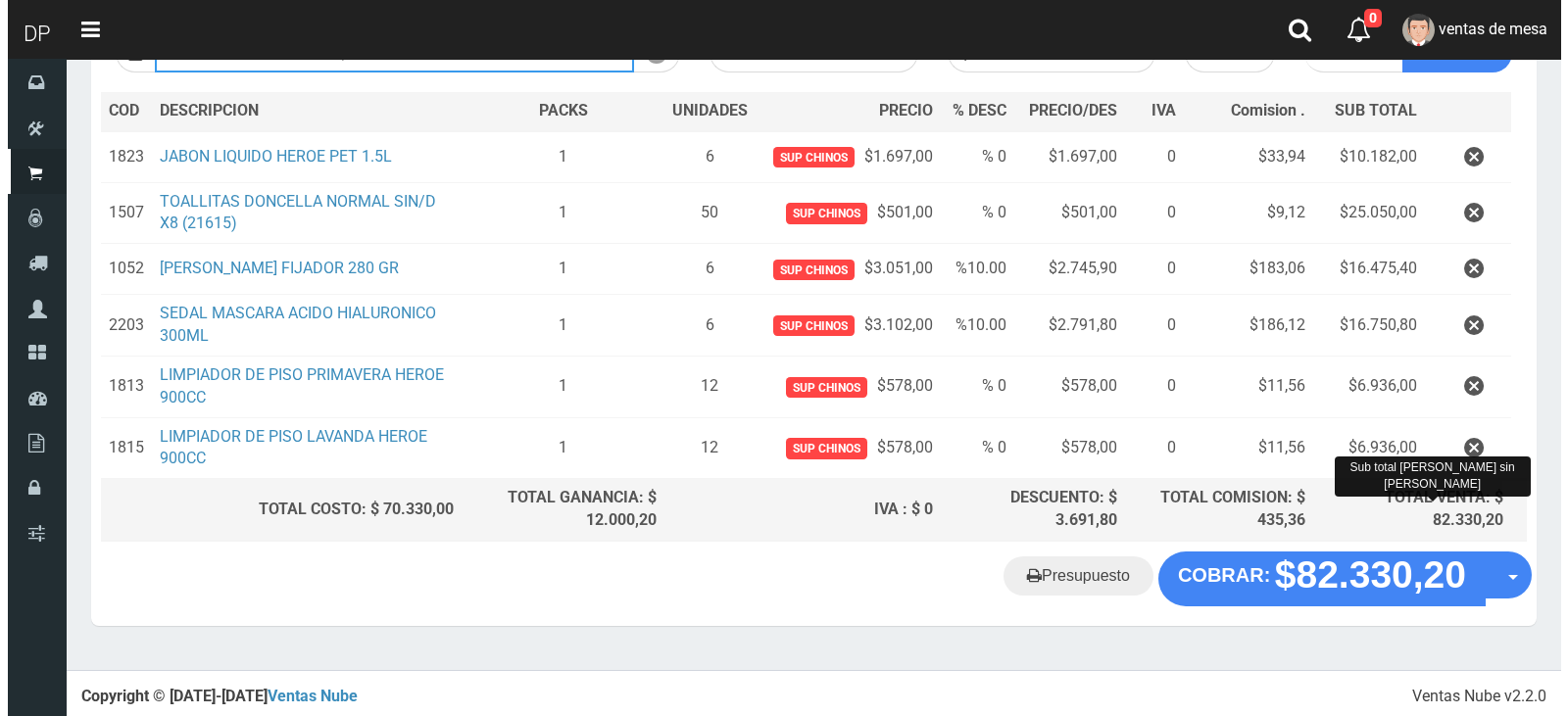
scroll to position [267, 0]
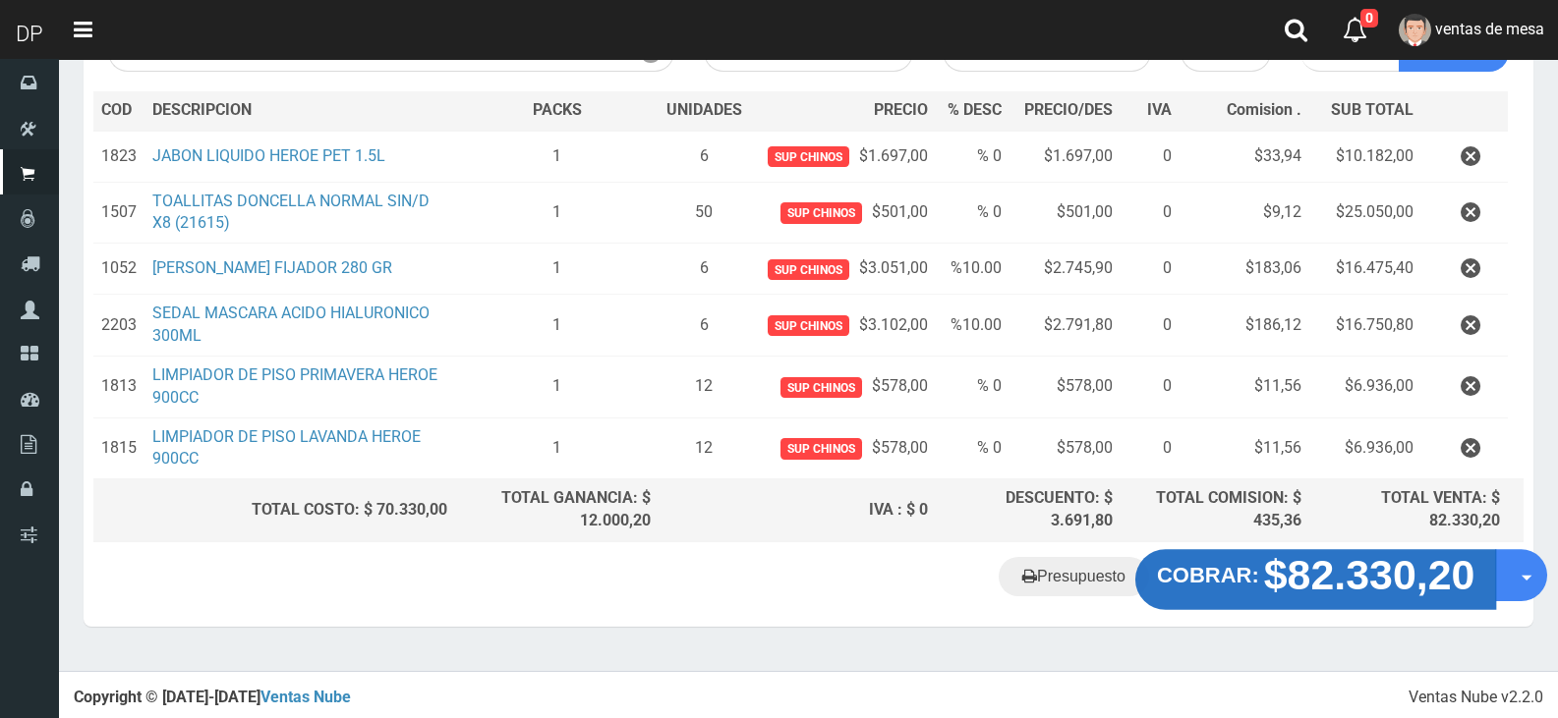
click at [1411, 594] on strong "$82.330,20" at bounding box center [1369, 575] width 211 height 46
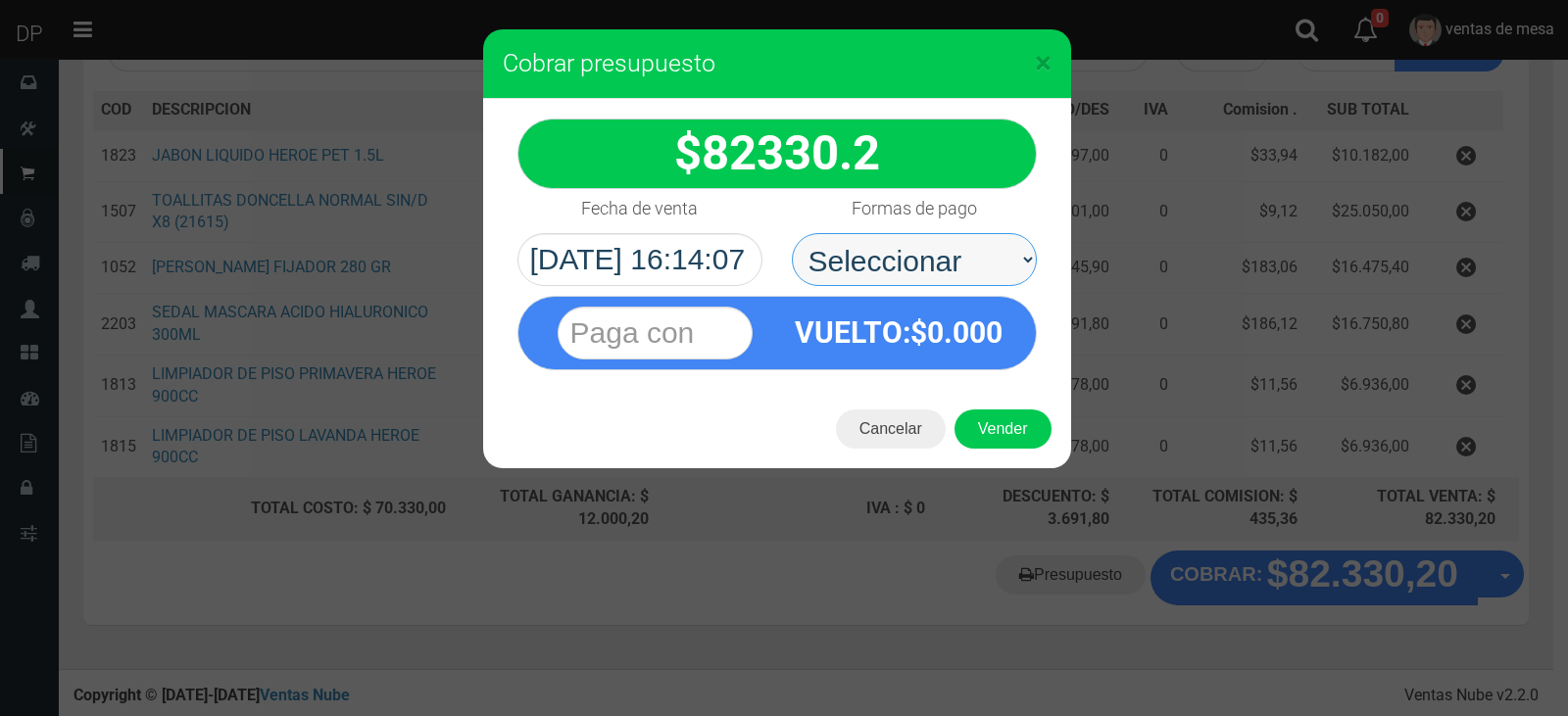
drag, startPoint x: 960, startPoint y: 260, endPoint x: 940, endPoint y: 280, distance: 28.3
click at [940, 251] on select "Seleccionar Efectivo Tarjeta de Crédito Depósito Débito" at bounding box center [915, 259] width 245 height 53
select select "Efectivo"
click at [792, 233] on select "Seleccionar Efectivo Tarjeta de Crédito Depósito Débito" at bounding box center [915, 259] width 245 height 53
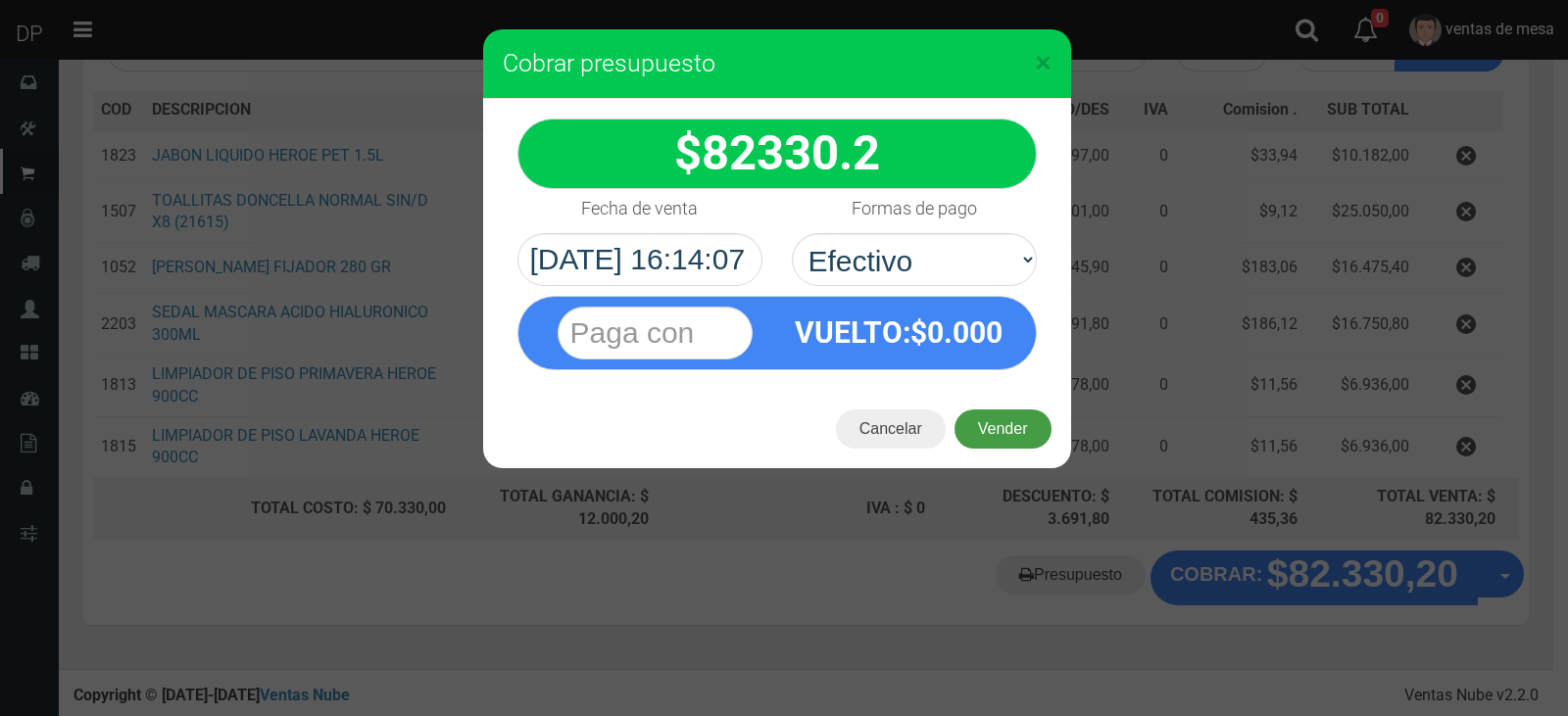
click at [995, 429] on button "Vender" at bounding box center [1002, 429] width 97 height 39
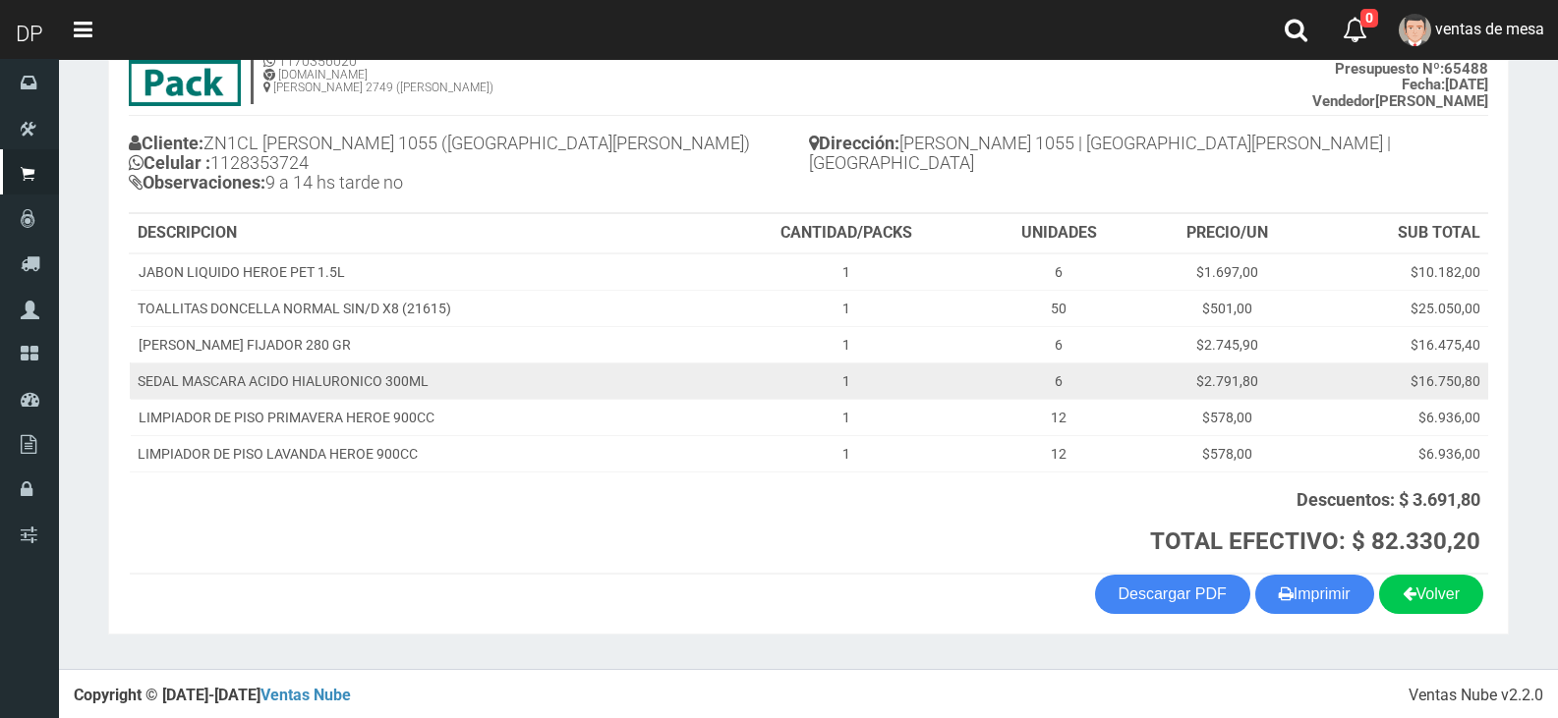
scroll to position [162, 0]
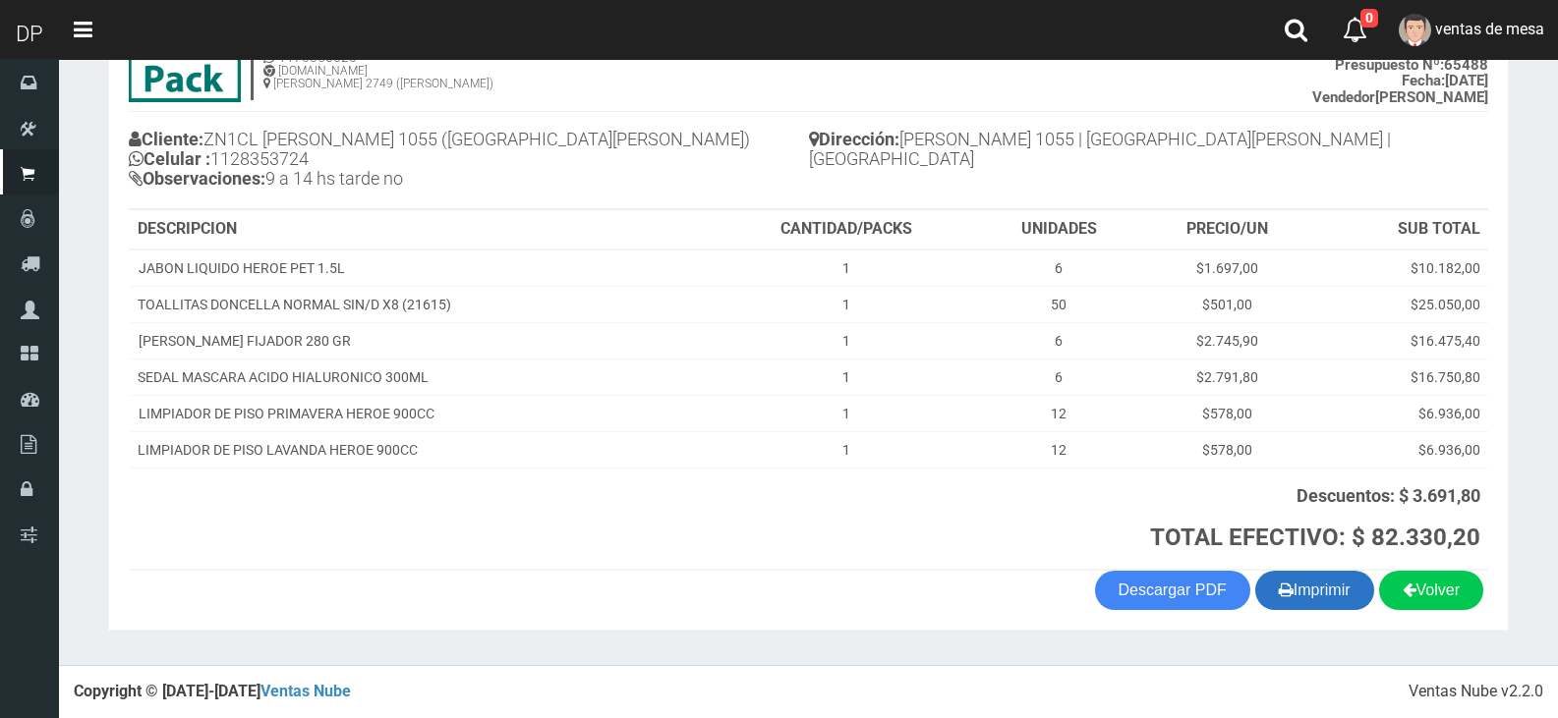
click at [1330, 587] on button "Imprimir" at bounding box center [1314, 590] width 119 height 39
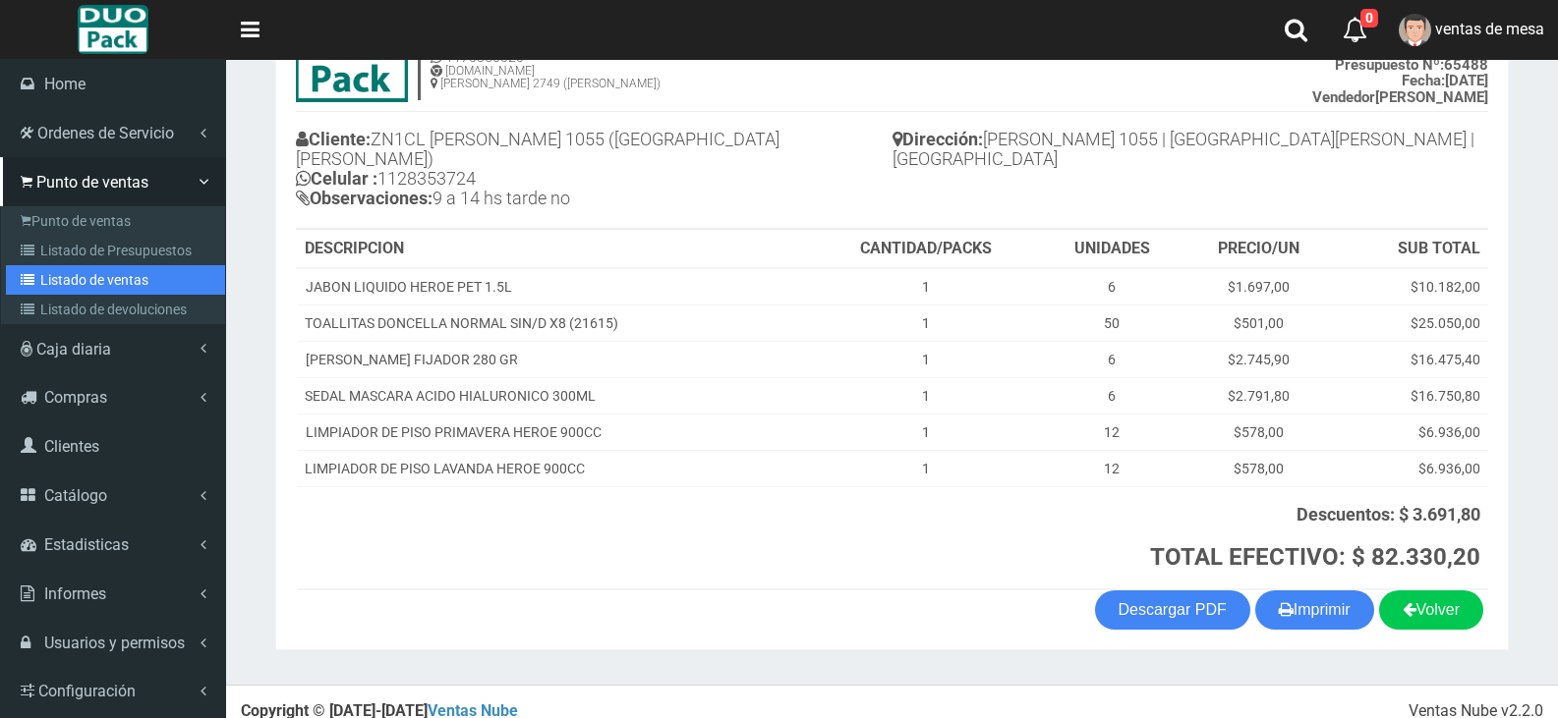
click at [89, 267] on link "Listado de ventas" at bounding box center [115, 279] width 219 height 29
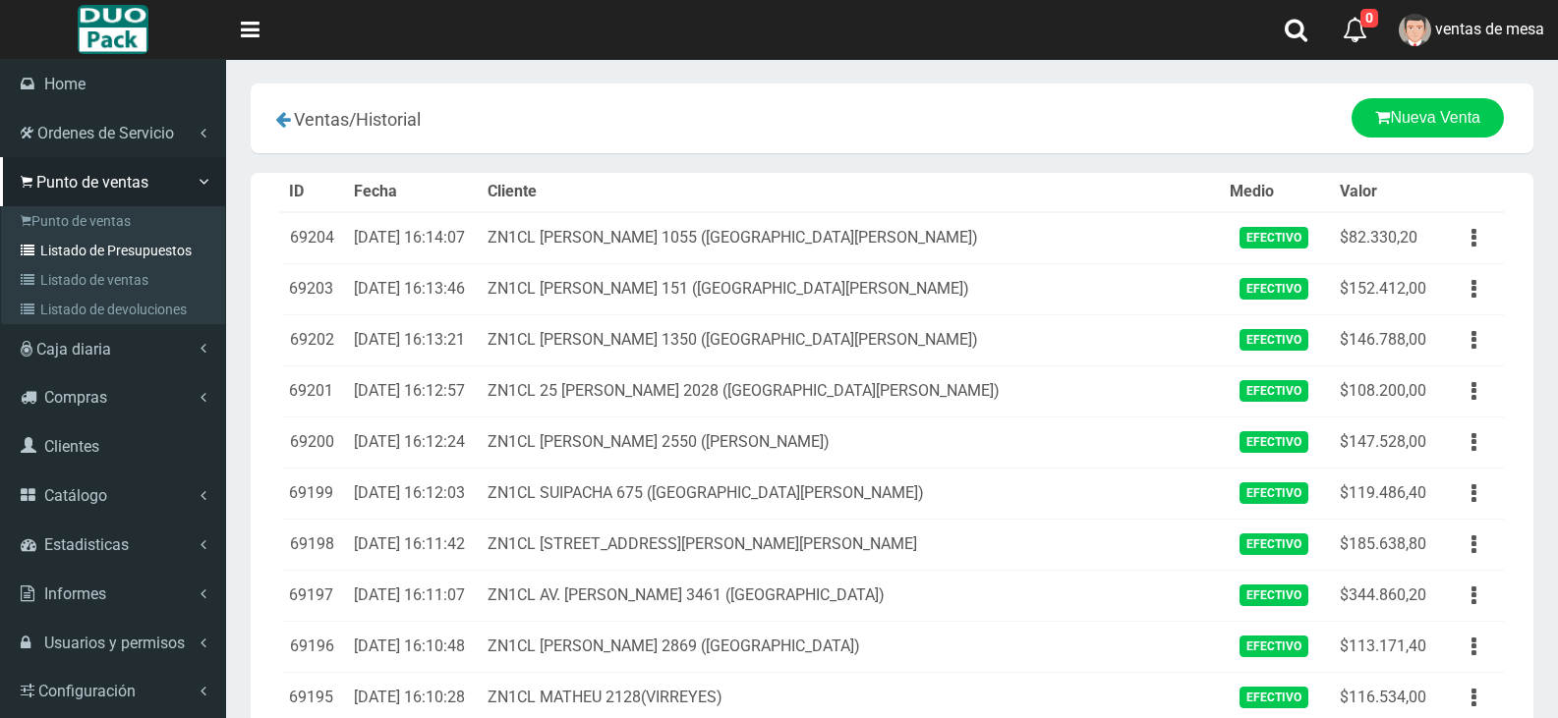
click at [39, 244] on icon at bounding box center [31, 251] width 20 height 14
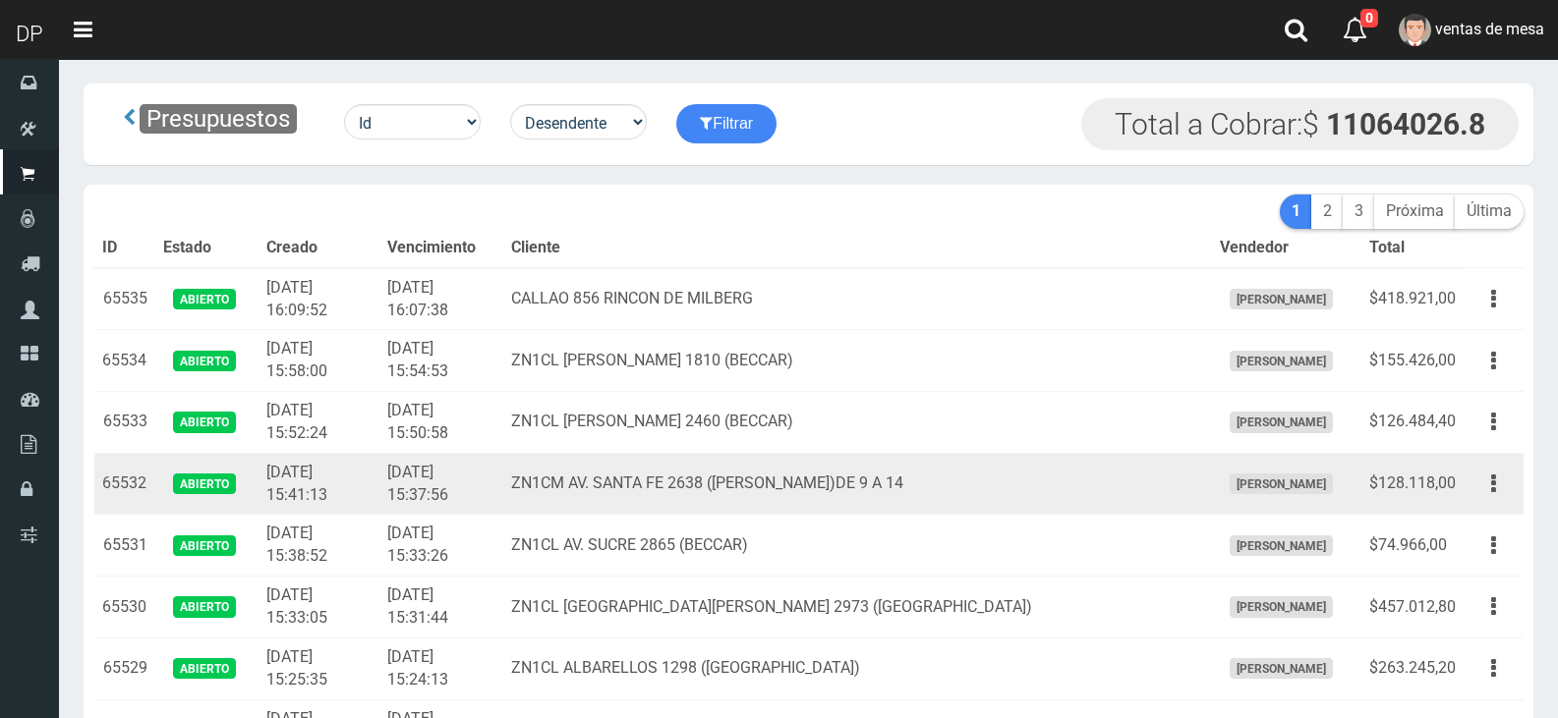
scroll to position [2773, 0]
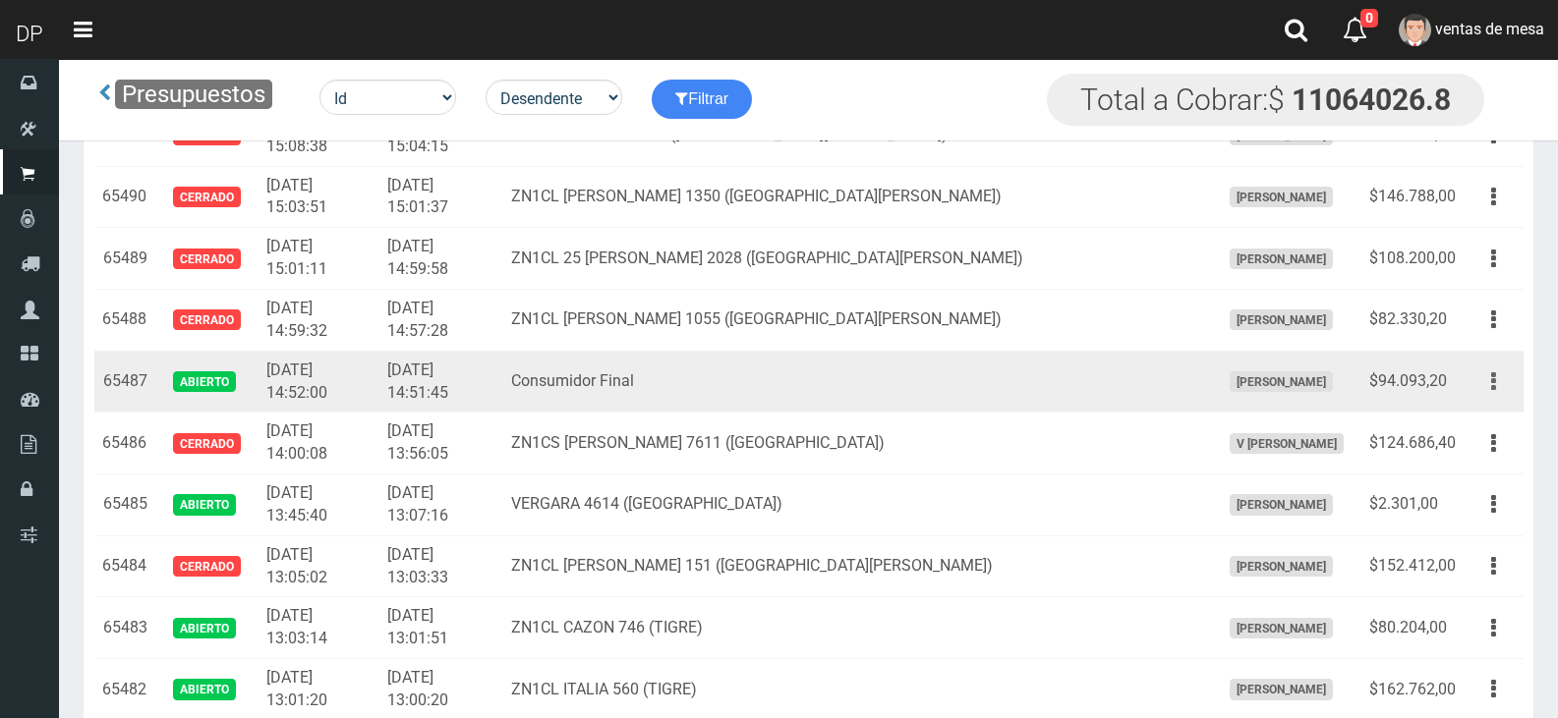
click at [1502, 375] on button "button" at bounding box center [1493, 382] width 44 height 34
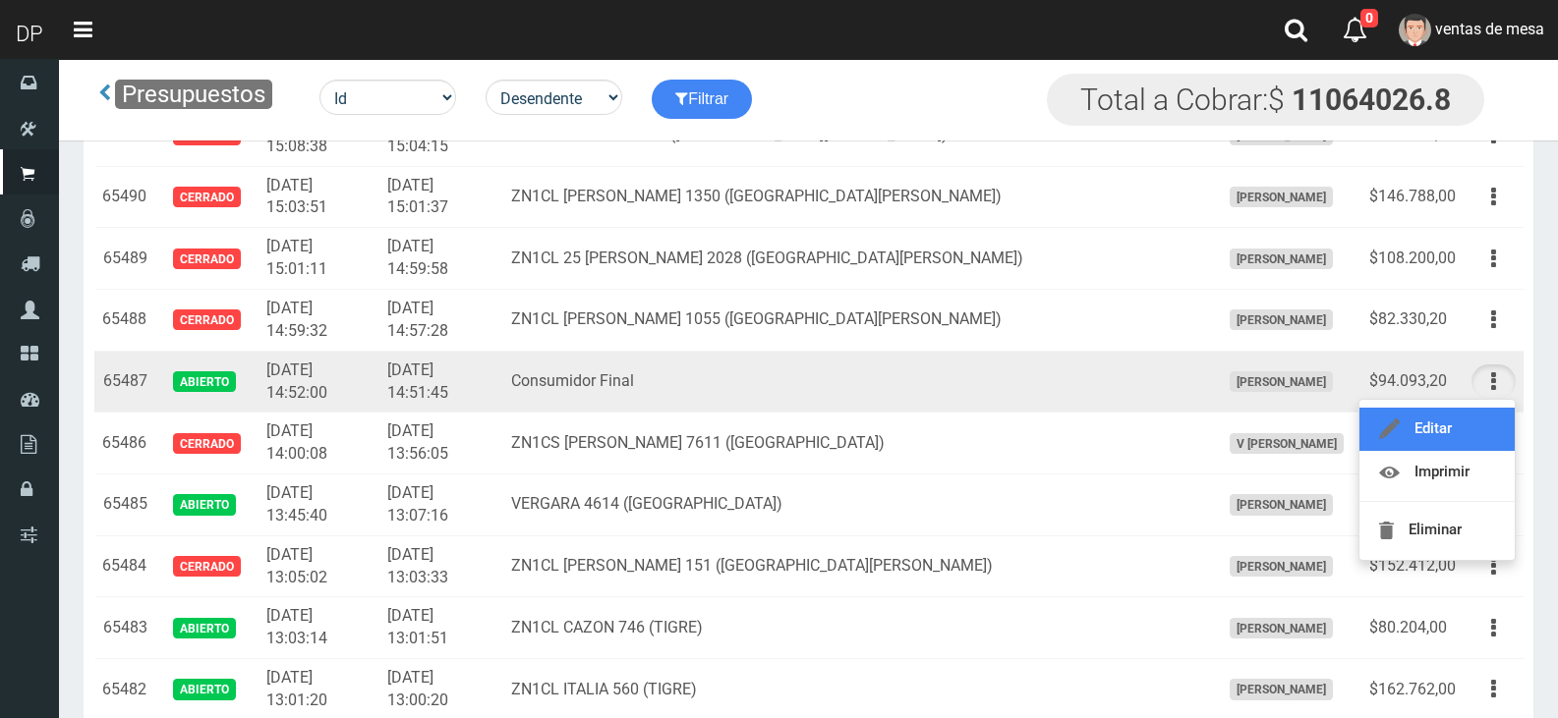
click at [1479, 422] on link "Editar" at bounding box center [1436, 429] width 155 height 43
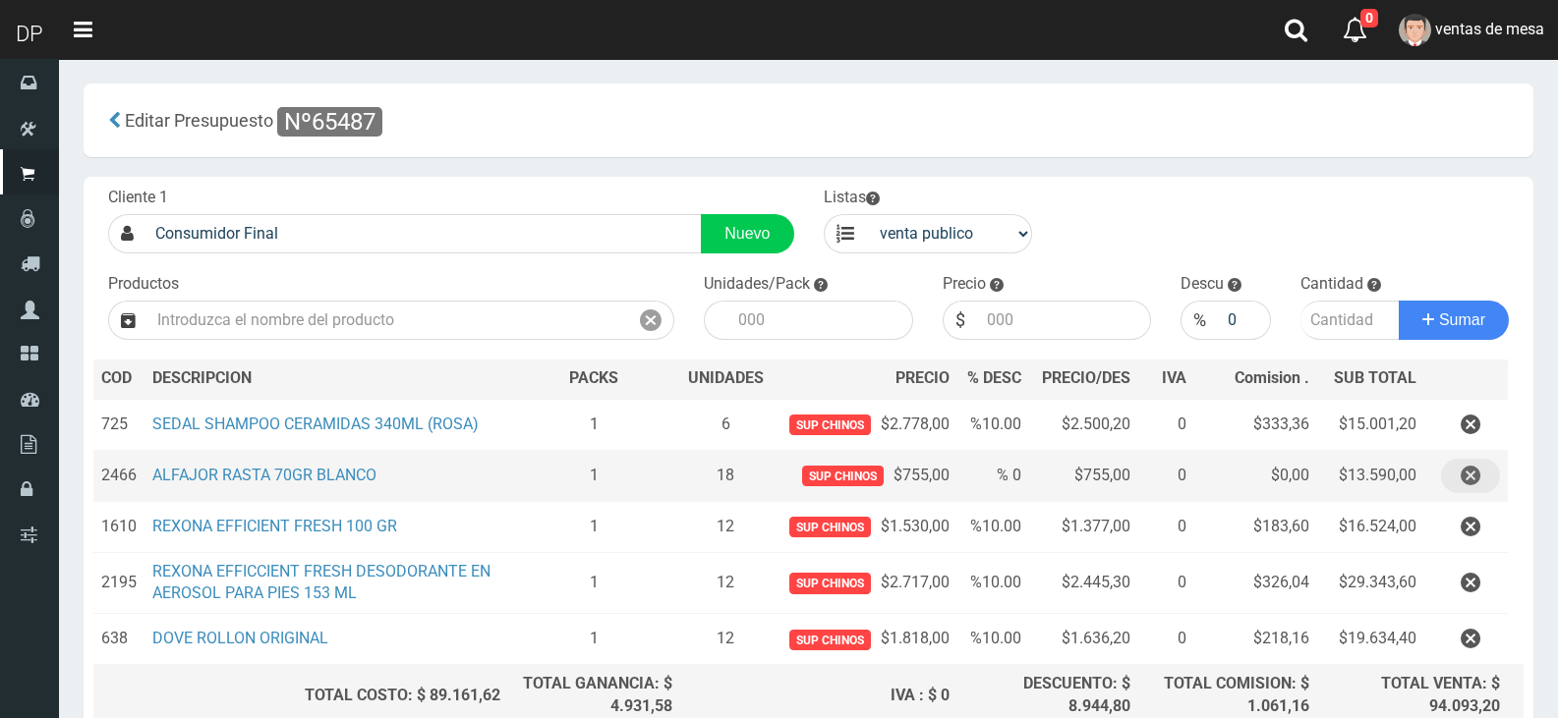
click at [1485, 492] on button "button" at bounding box center [1470, 476] width 59 height 34
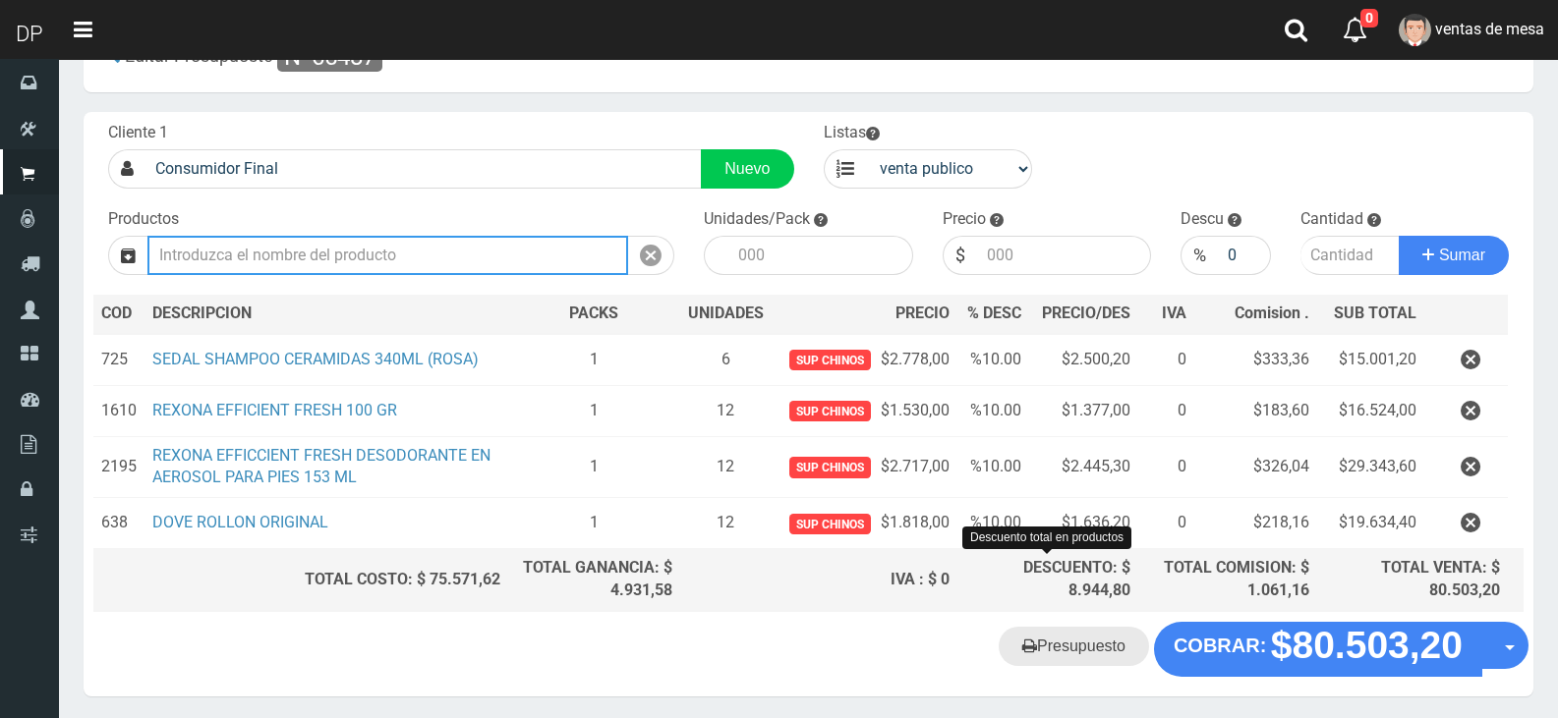
scroll to position [135, 0]
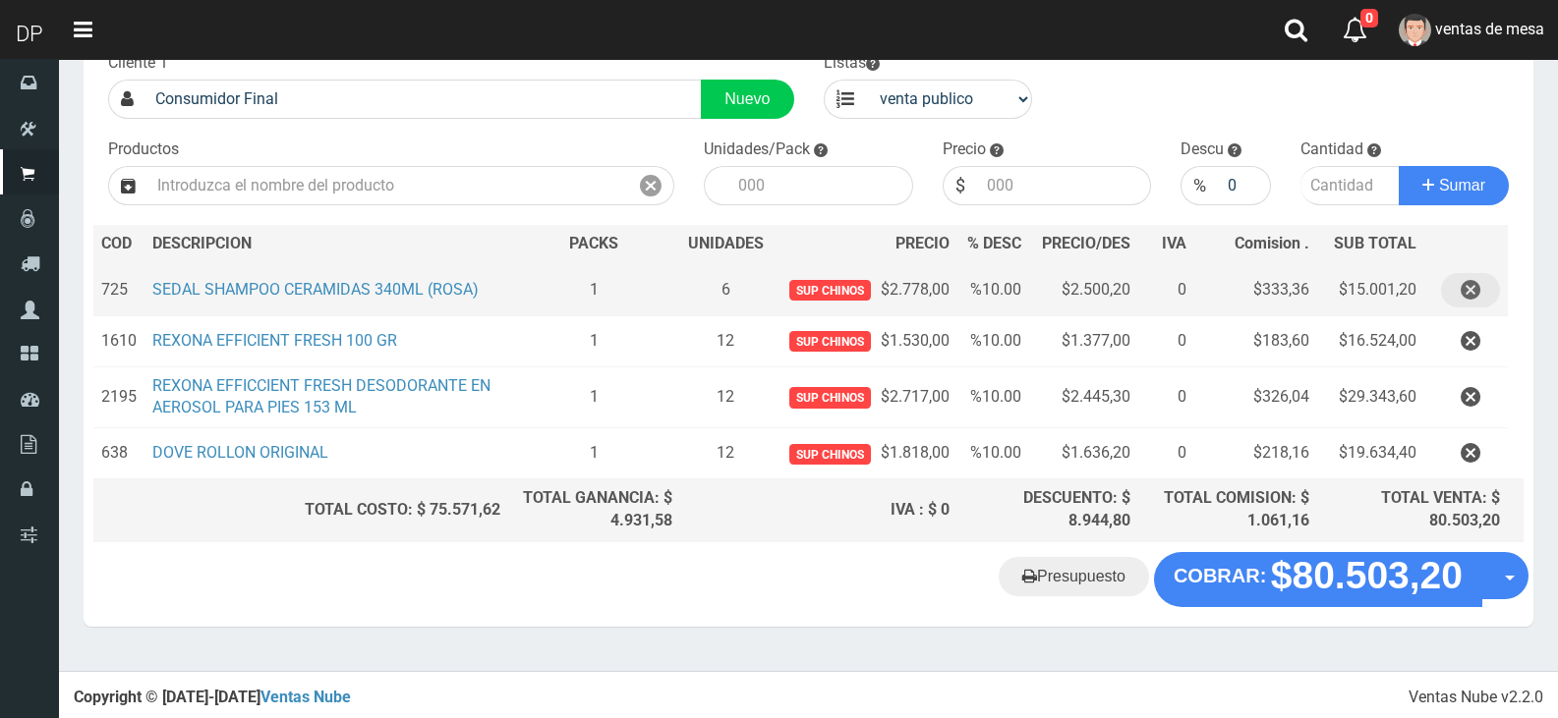
click at [1474, 281] on icon "button" at bounding box center [1470, 290] width 20 height 34
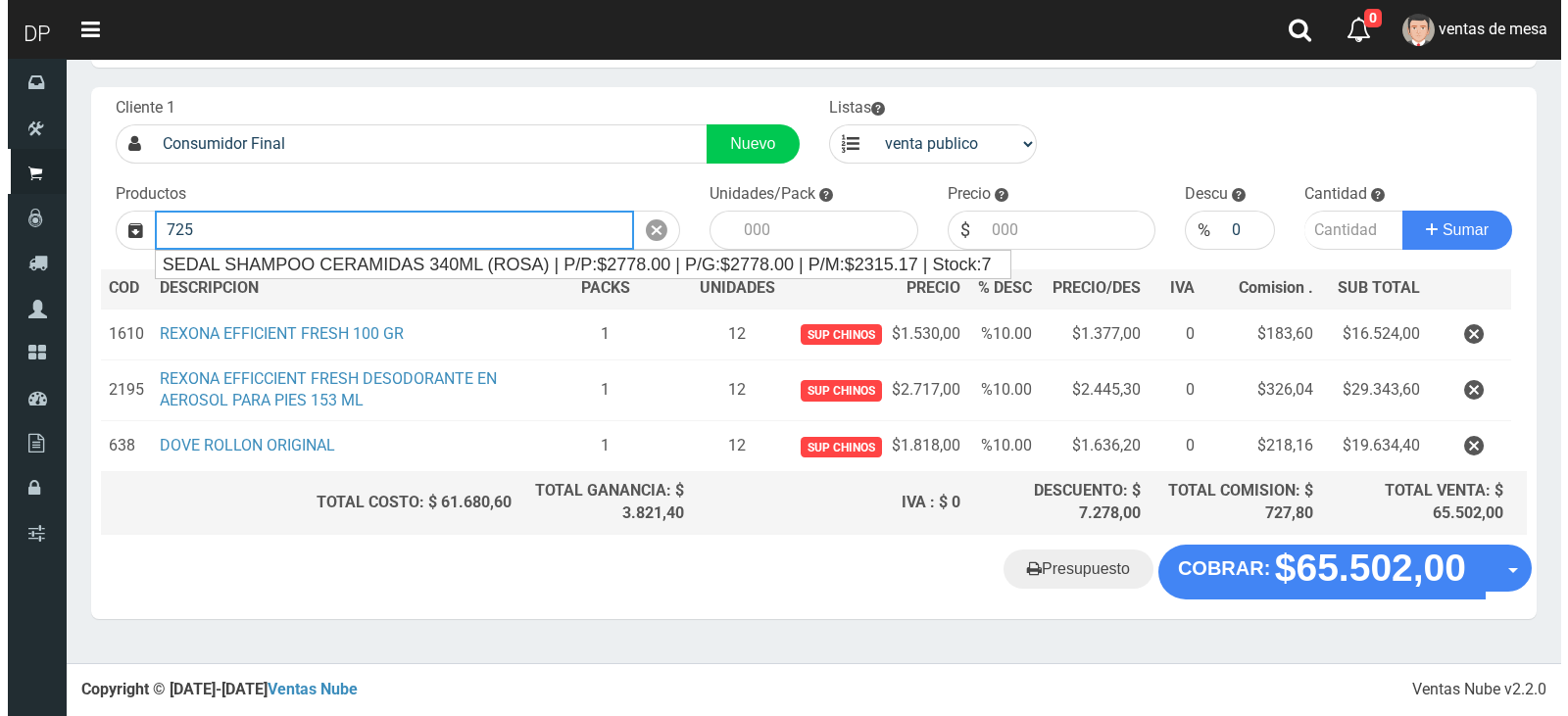
scroll to position [84, 0]
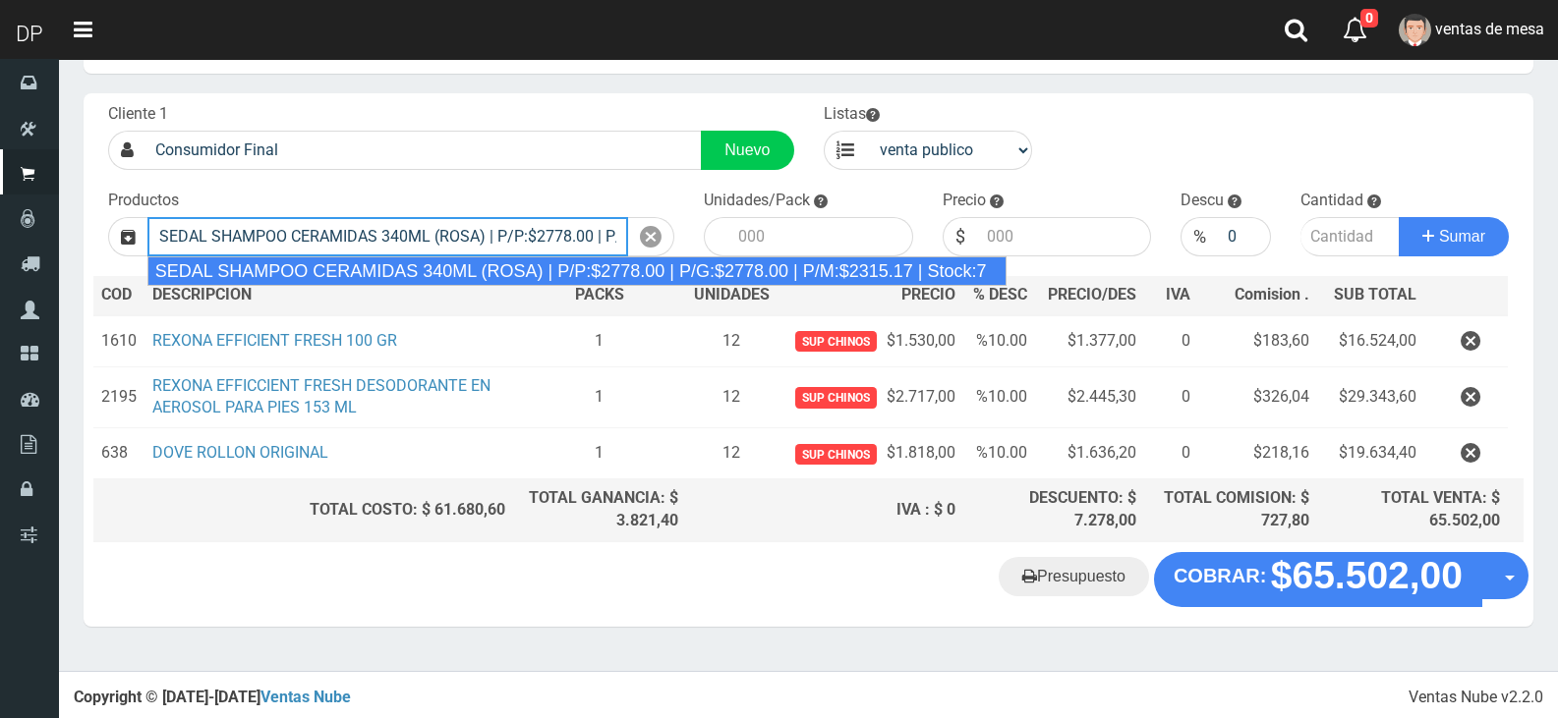
type input "SEDAL SHAMPOO CERAMIDAS 340ML (ROSA) | P/P:$2778.00 | P/G:$2778.00 | P/M:$2315.…"
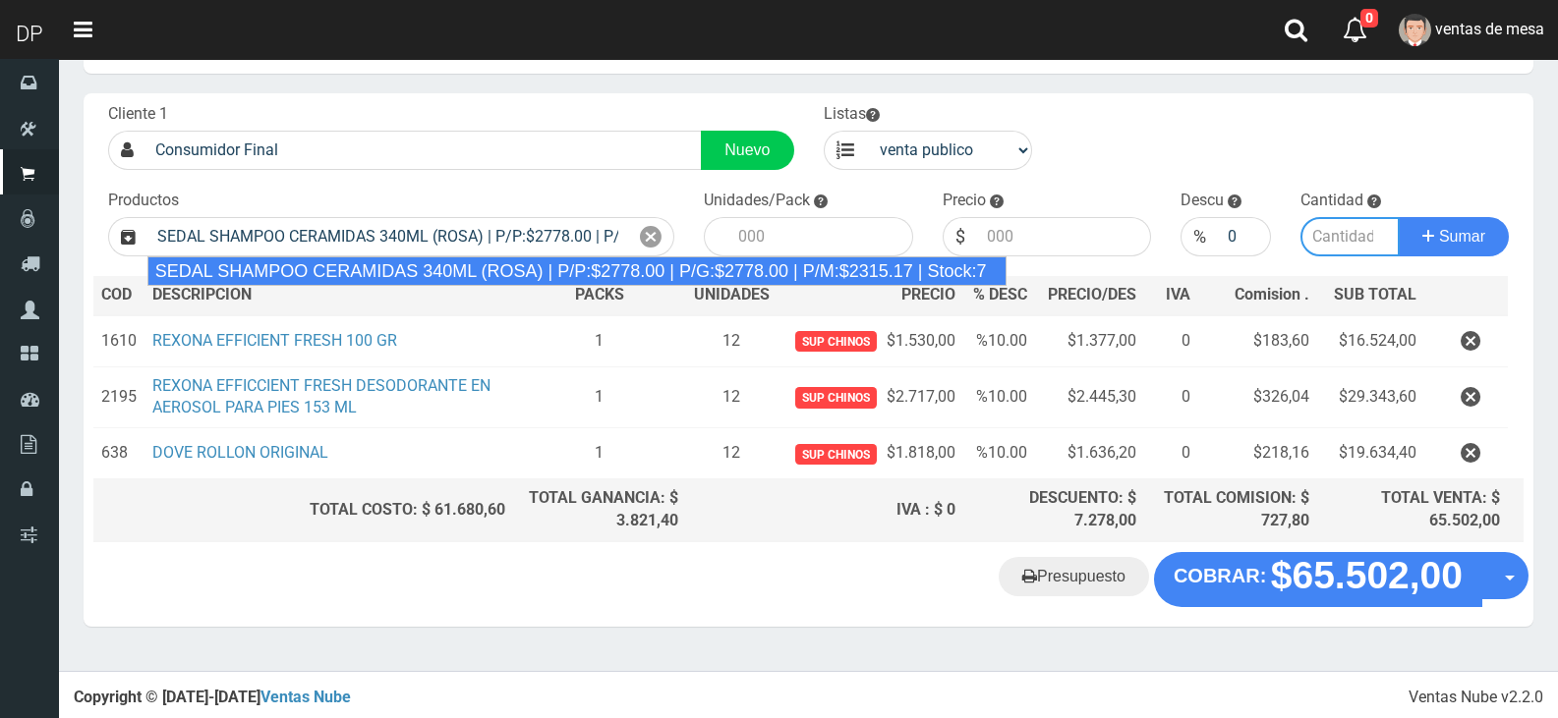
type input "12"
type input "2778.00"
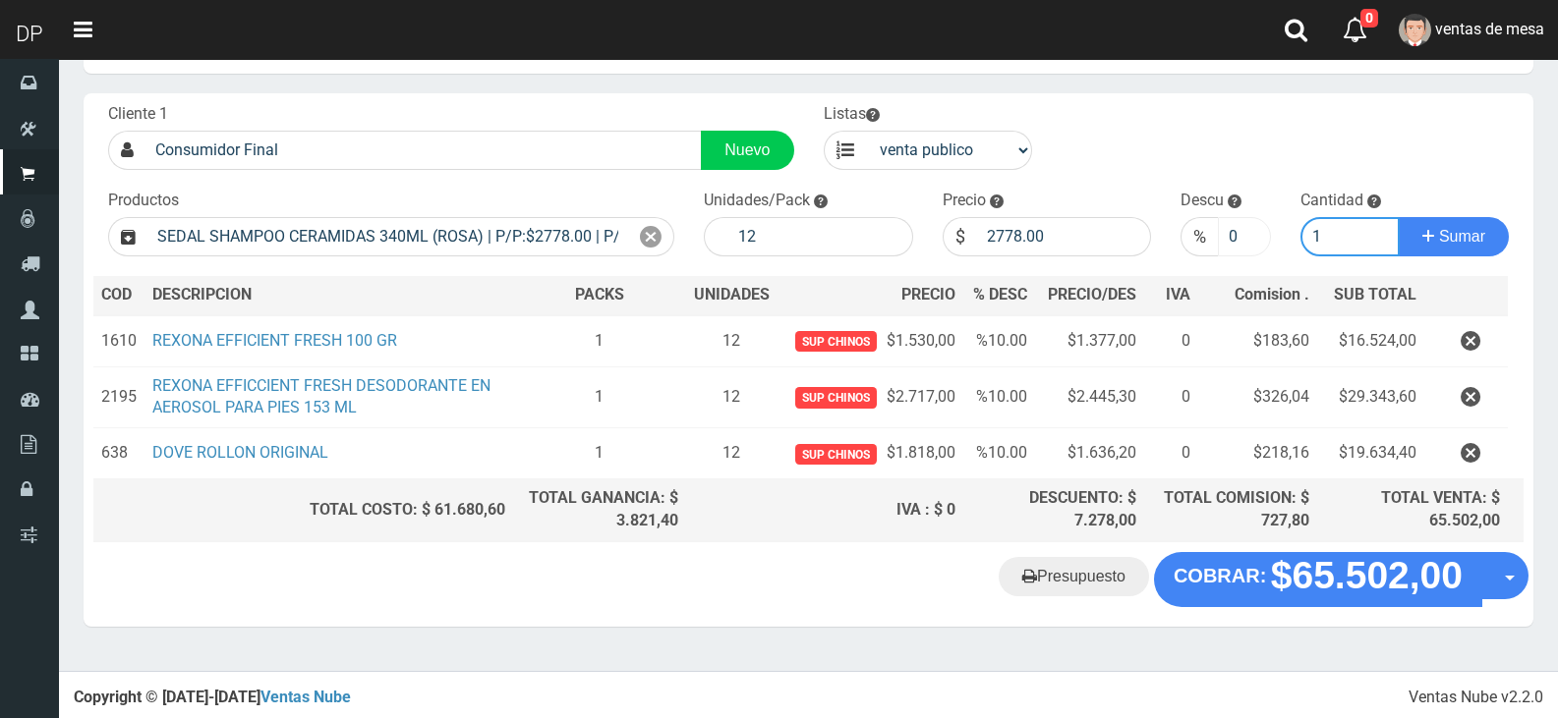
type input "1"
click at [1220, 240] on input "0" at bounding box center [1244, 236] width 52 height 39
type input "10"
click at [1398, 217] on button "Sumar" at bounding box center [1453, 236] width 110 height 39
click at [1079, 240] on input "2778.00" at bounding box center [1064, 236] width 175 height 39
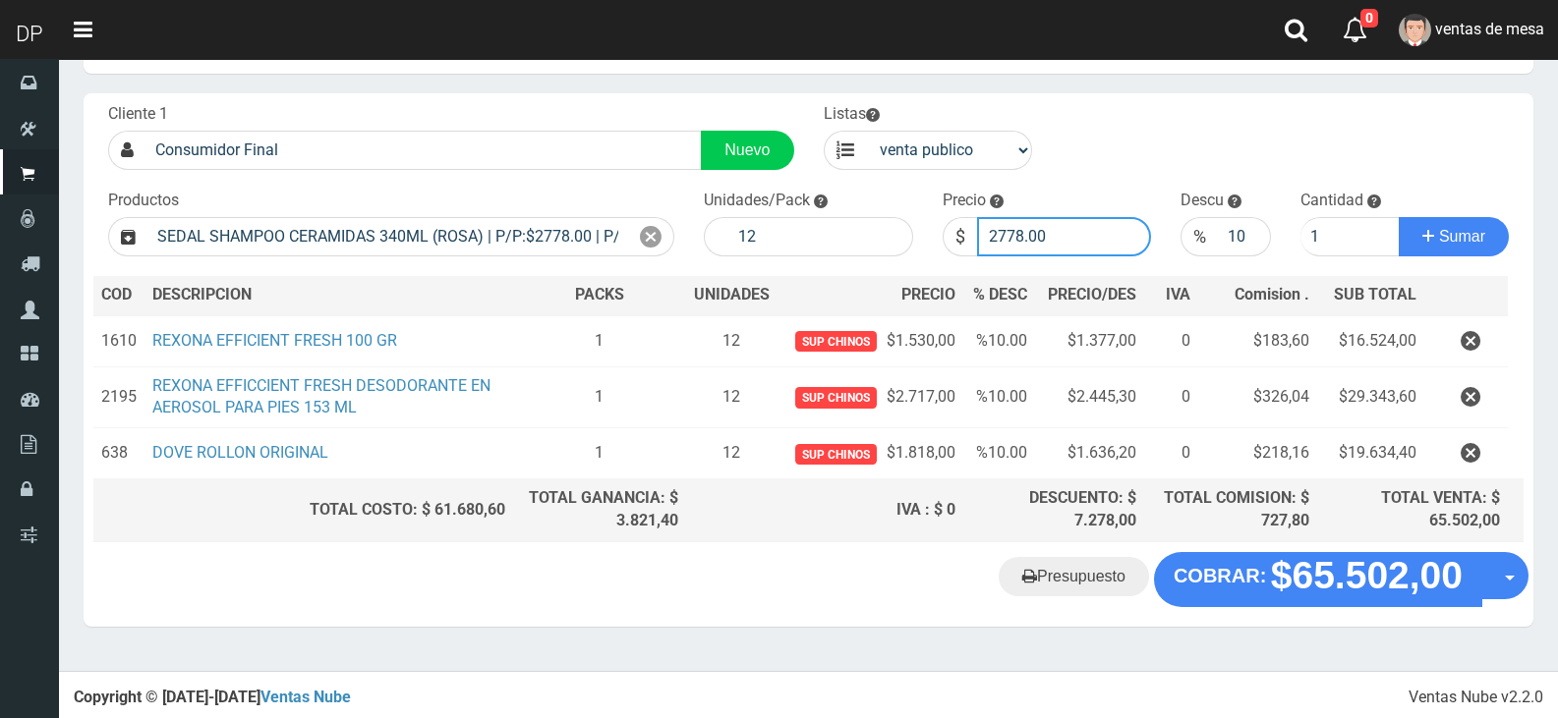
click at [1079, 240] on input "2778.00" at bounding box center [1064, 236] width 175 height 39
type input "2500"
type input "2500.20"
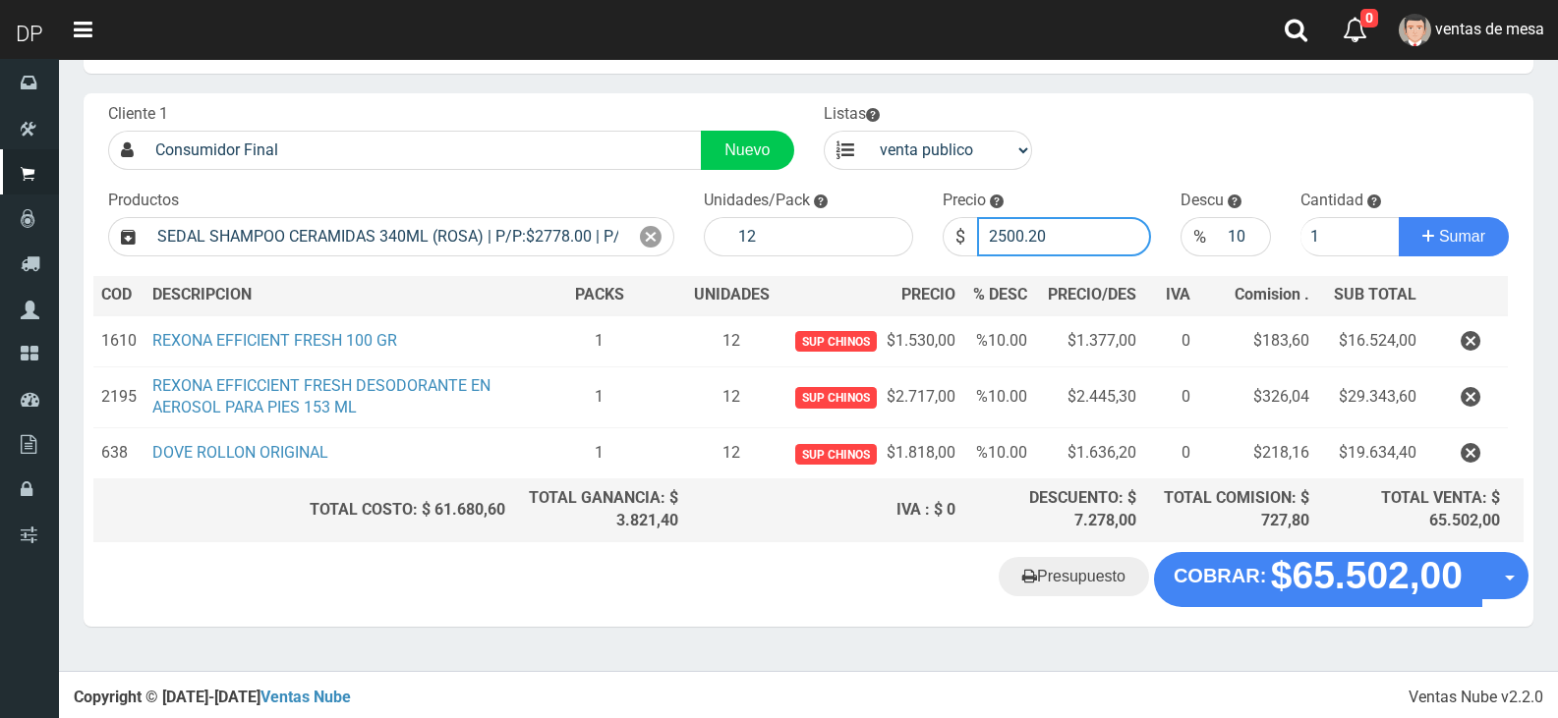
click at [1398, 217] on button "Sumar" at bounding box center [1453, 236] width 110 height 39
click at [1218, 225] on div "% 10" at bounding box center [1224, 236] width 89 height 39
click at [1220, 225] on input "10" at bounding box center [1244, 236] width 52 height 39
type input "0"
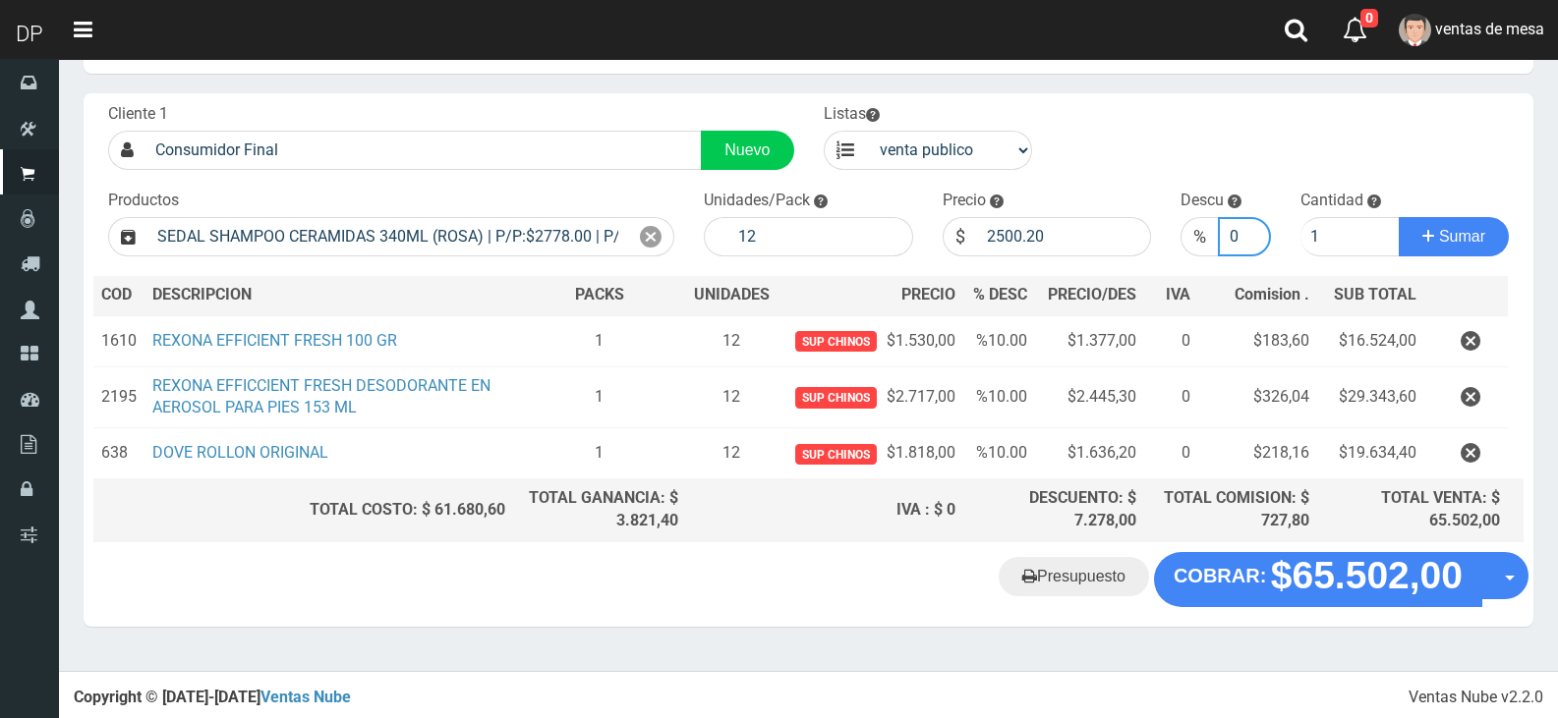
click at [1398, 217] on button "Sumar" at bounding box center [1453, 236] width 110 height 39
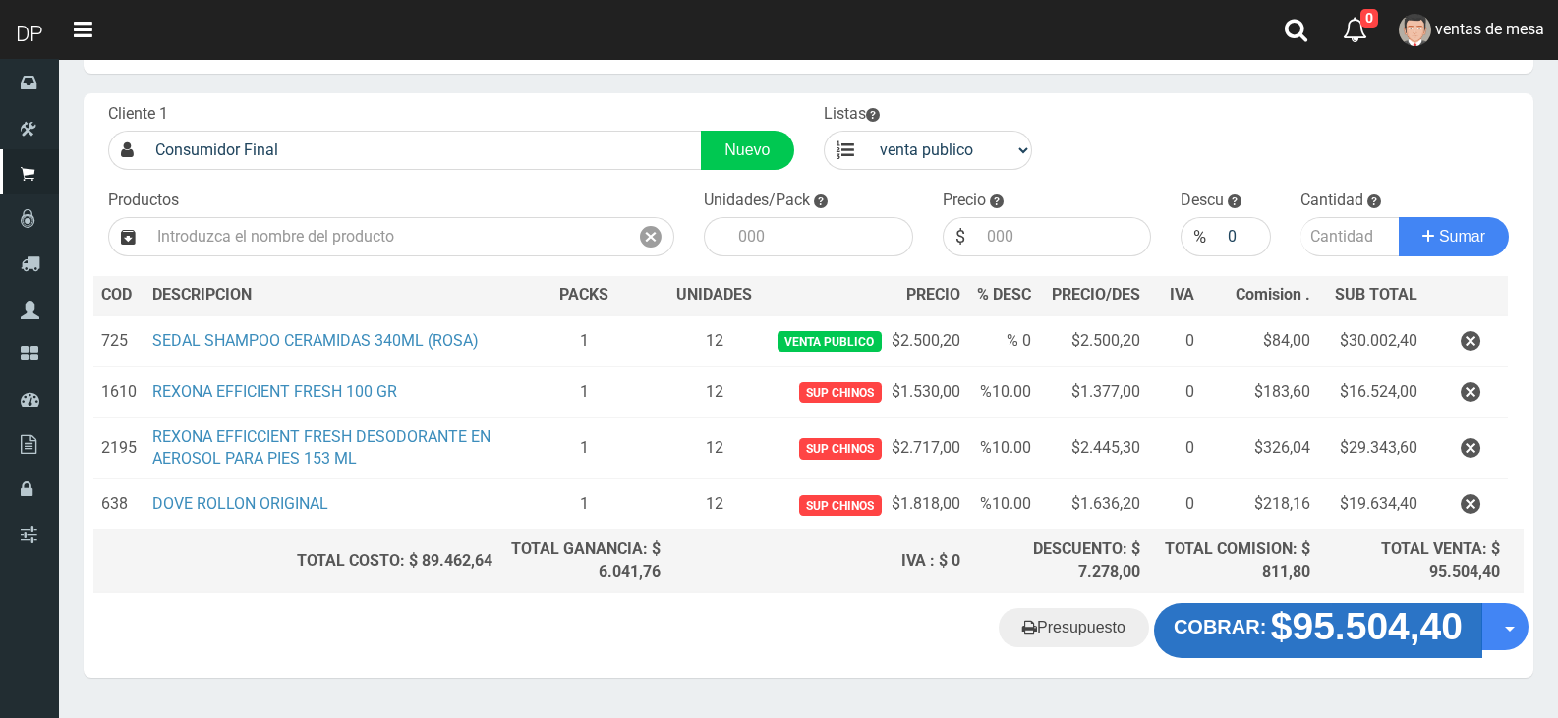
click at [1206, 603] on button "COBRAR: $95.504,40" at bounding box center [1318, 630] width 328 height 55
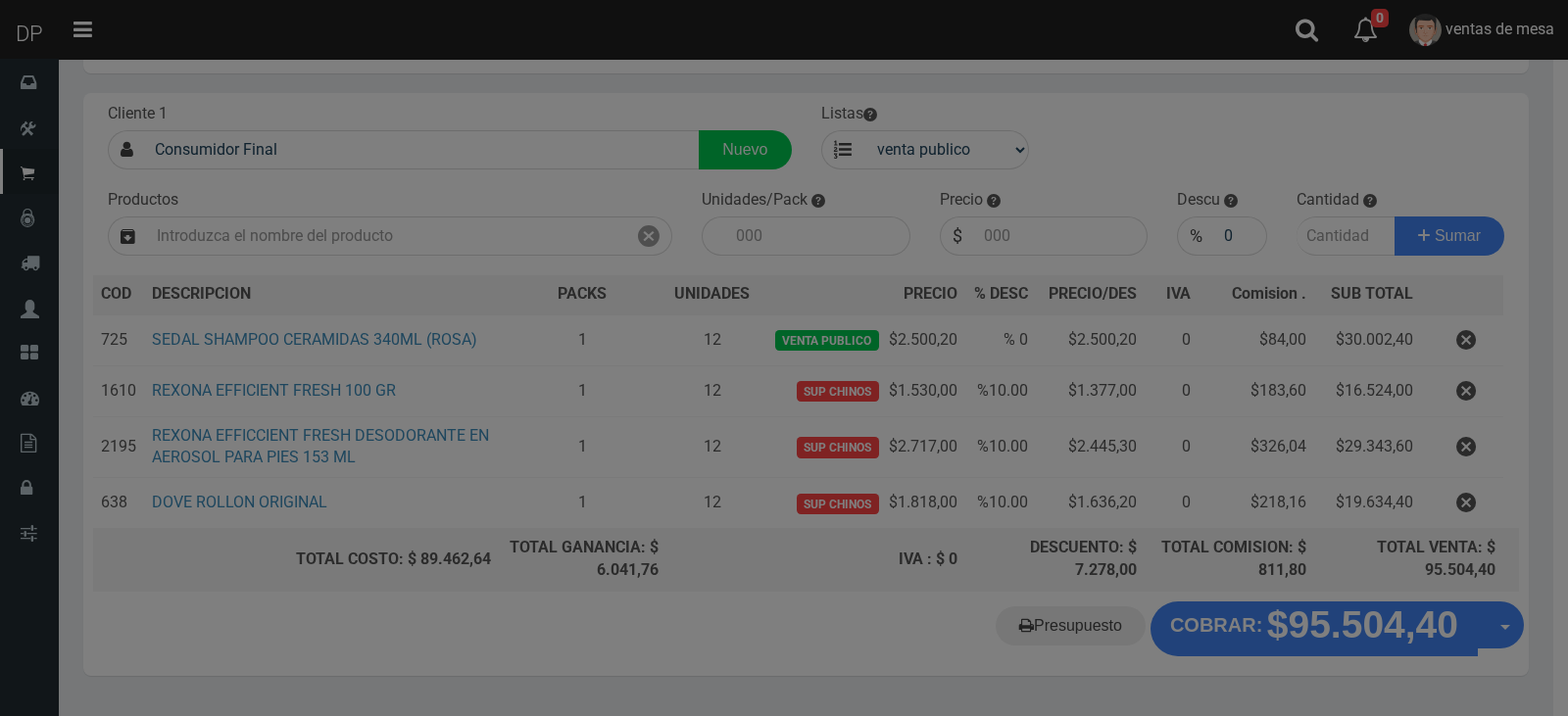
click at [0, 0] on div "× Cobrar presupuesto 95504.4" at bounding box center [0, 0] width 0 height 0
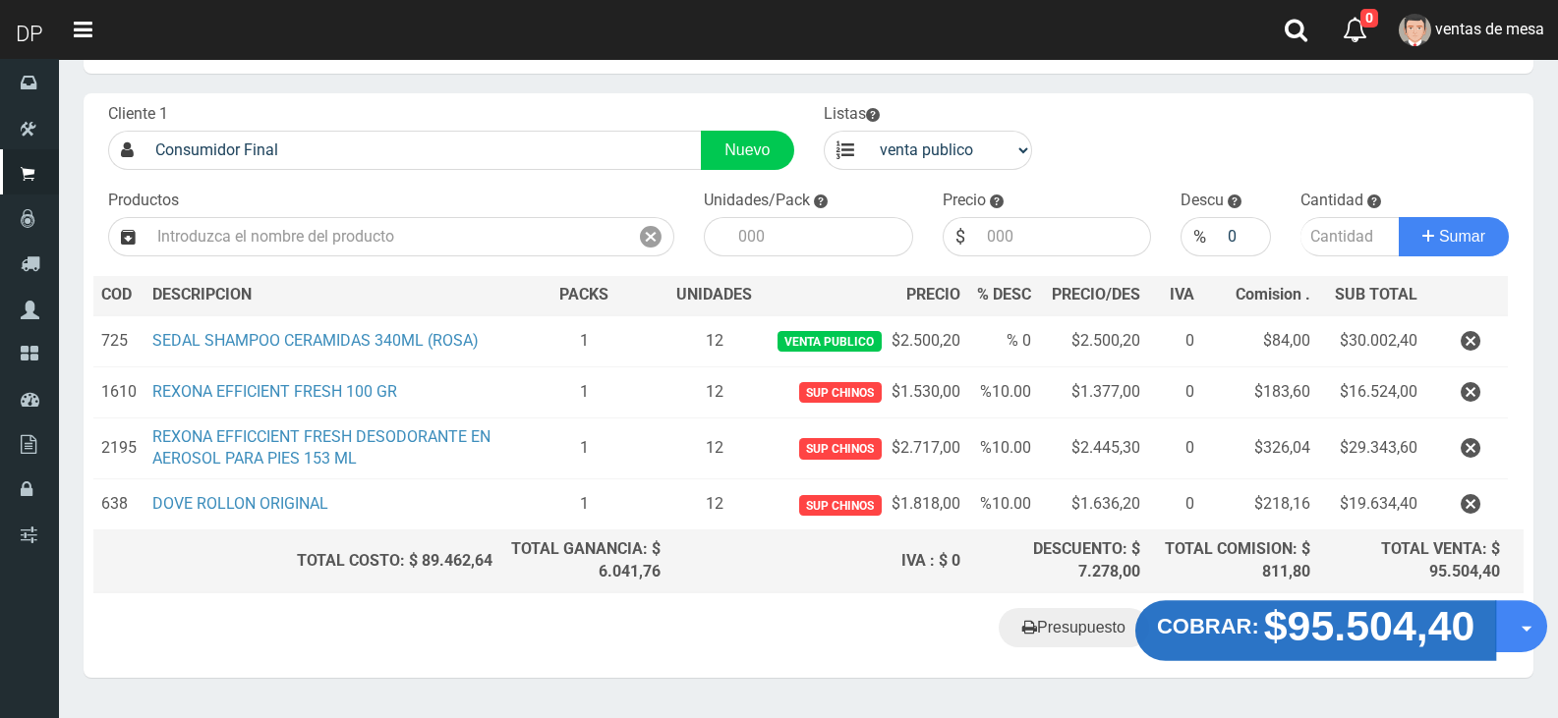
click at [1267, 645] on button "COBRAR: $95.504,40" at bounding box center [1316, 630] width 362 height 61
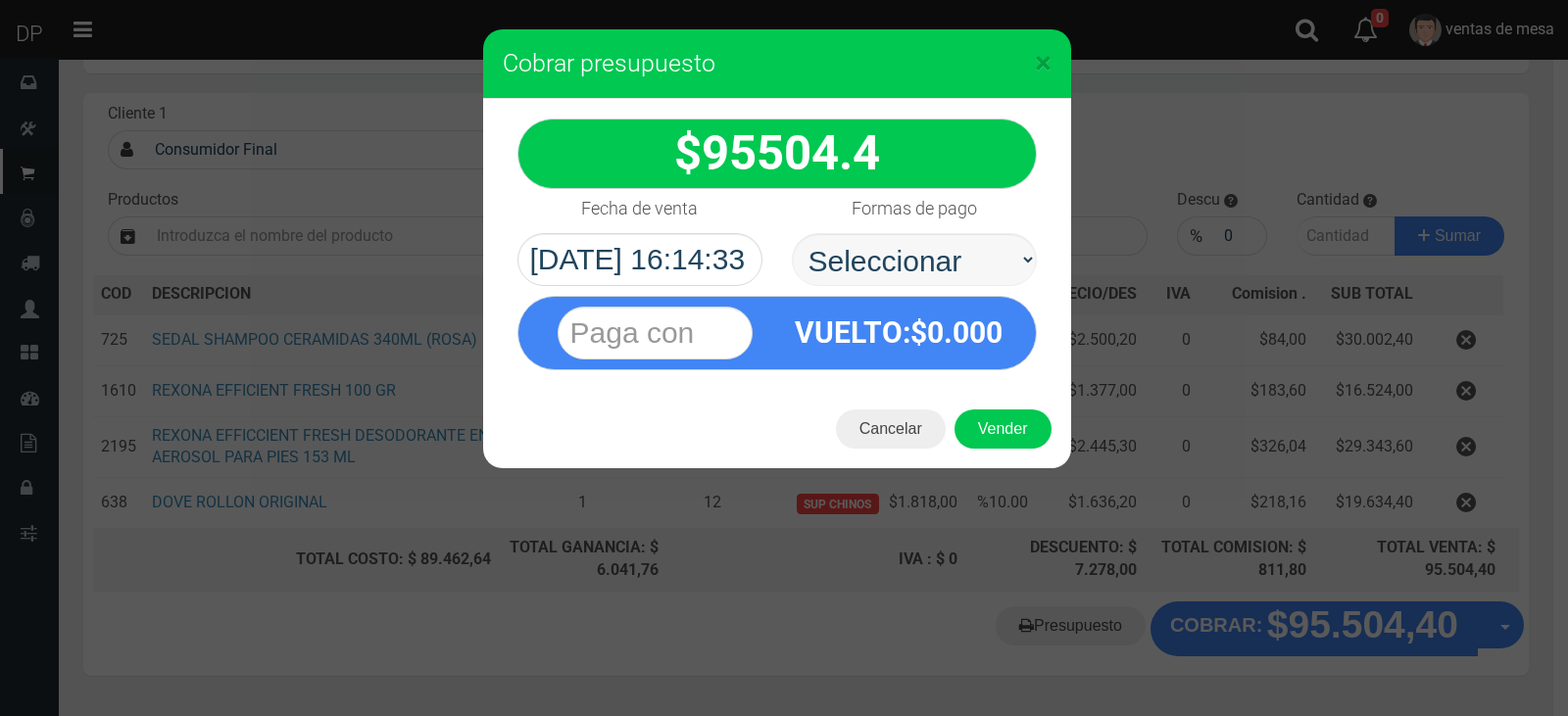
click at [909, 230] on div "Formas de pago Seleccionar Efectivo Tarjeta de Crédito Depósito Débito" at bounding box center [914, 237] width 274 height 97
click at [967, 264] on select "Seleccionar Efectivo Tarjeta de Crédito Depósito Débito" at bounding box center [915, 259] width 245 height 53
select select "Efectivo"
click at [792, 233] on select "Seleccionar Efectivo Tarjeta de Crédito Depósito Débito" at bounding box center [915, 259] width 245 height 53
click at [1020, 438] on button "Vender" at bounding box center [1002, 429] width 97 height 39
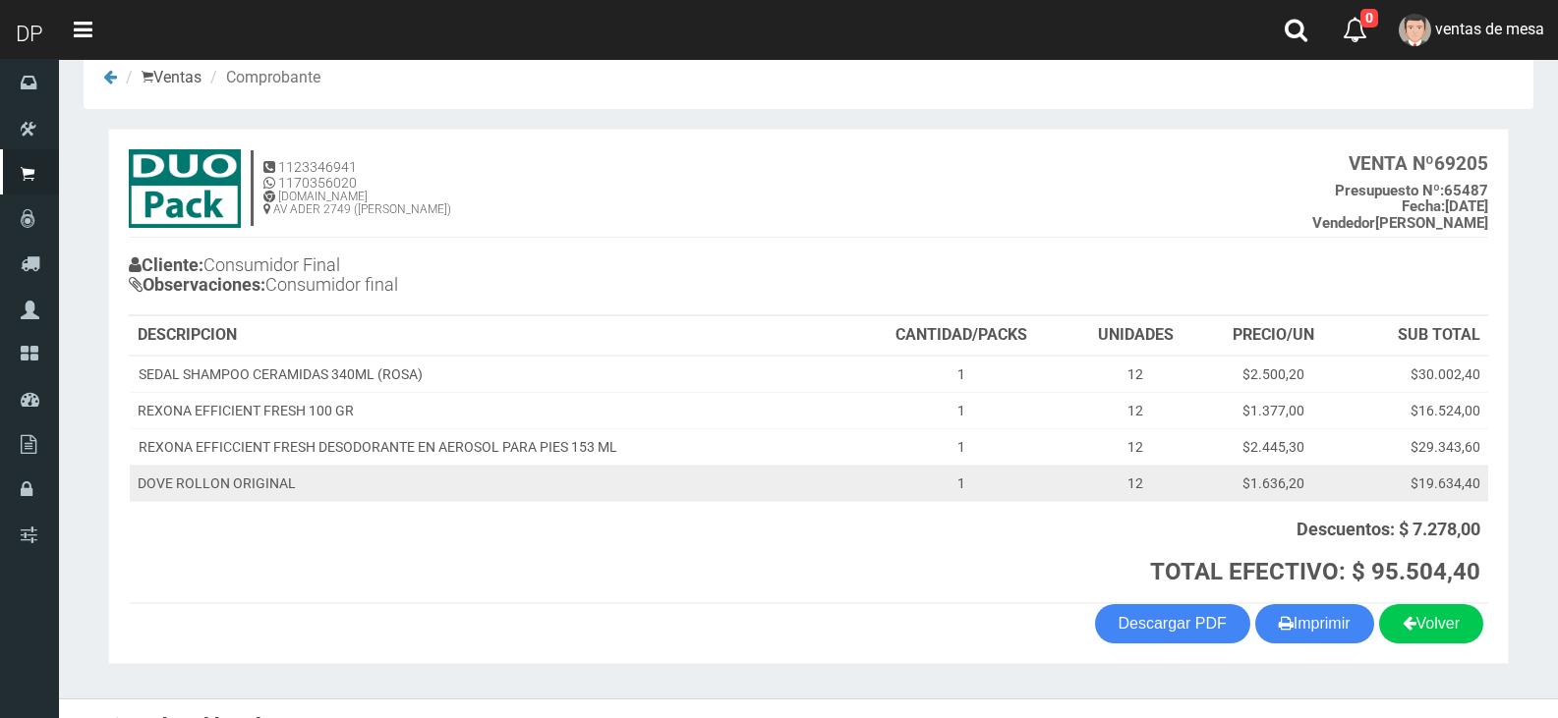
scroll to position [70, 0]
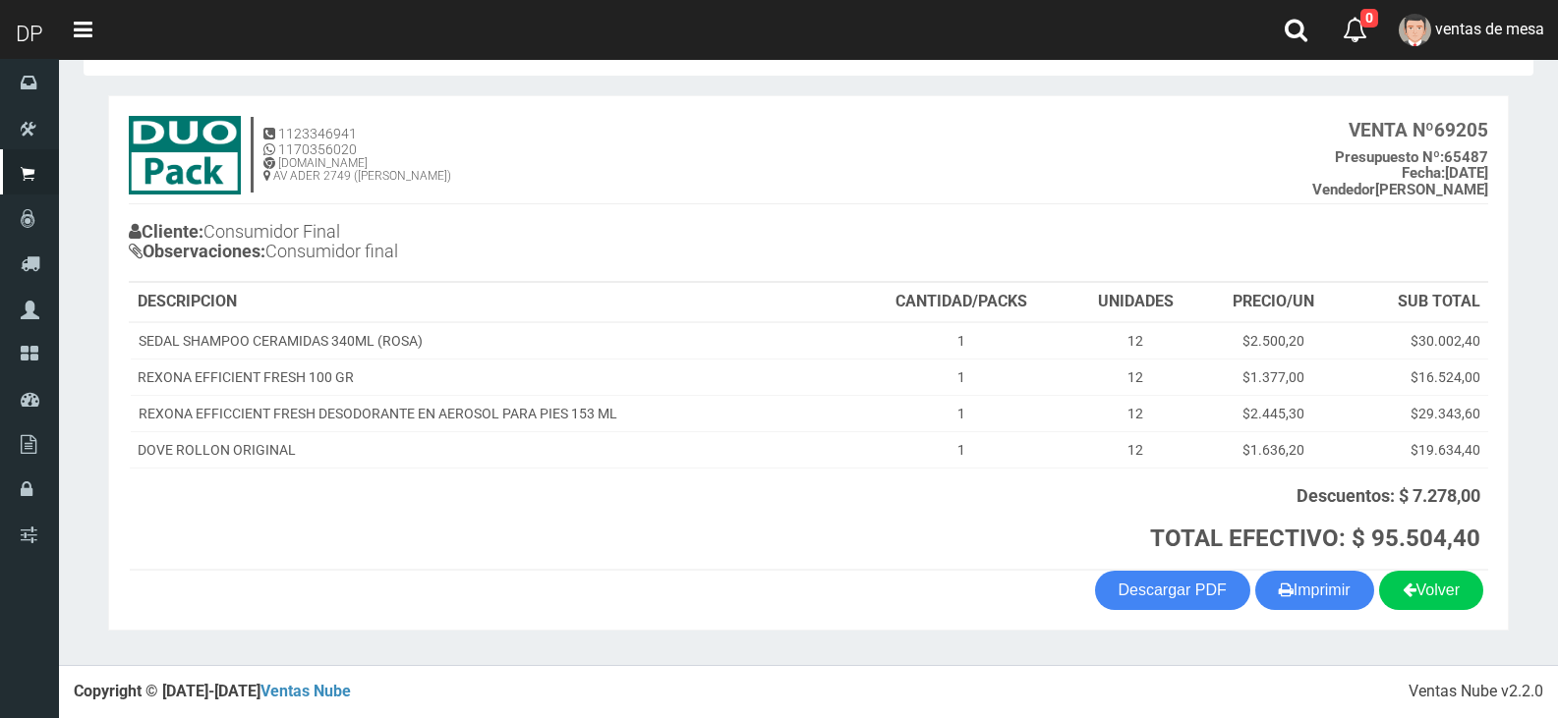
click at [1323, 617] on section "1123346941 1170356020 [DOMAIN_NAME] AV ADER 2749 ([PERSON_NAME]) VENTA Nº 69205…" at bounding box center [808, 363] width 1400 height 536
click at [1316, 593] on button "Imprimir" at bounding box center [1314, 590] width 119 height 39
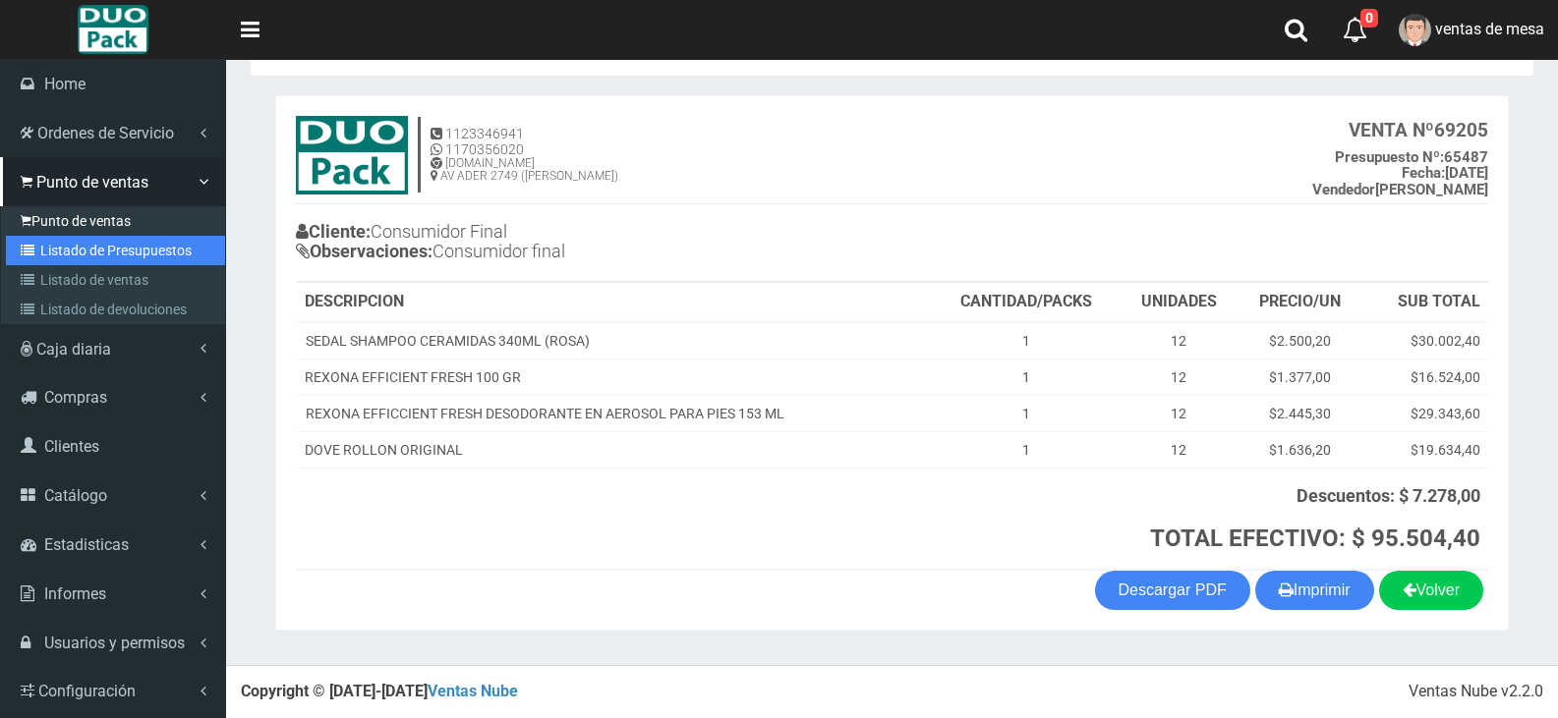
click at [109, 236] on link "Listado de Presupuestos" at bounding box center [115, 250] width 219 height 29
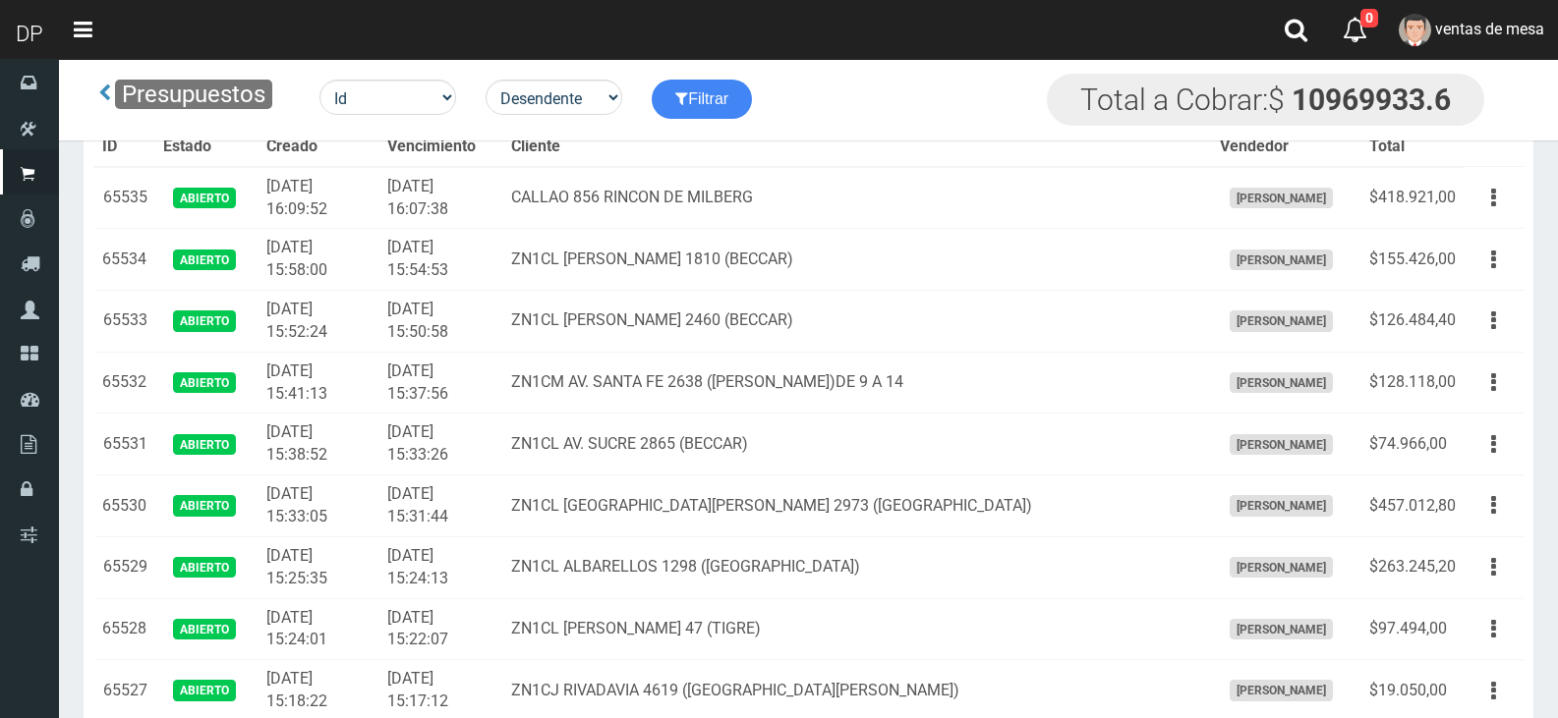
scroll to position [2773, 0]
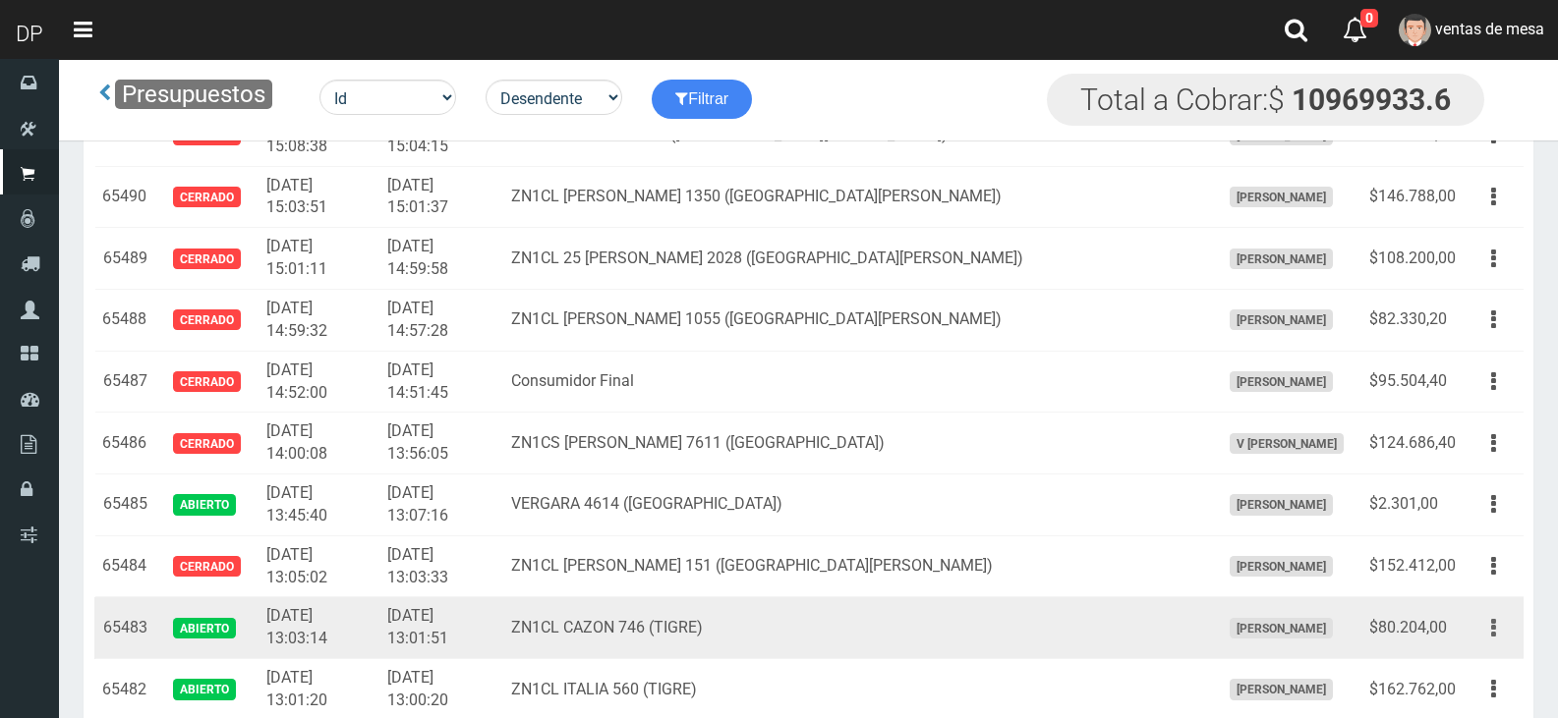
click at [1508, 635] on button "button" at bounding box center [1493, 628] width 44 height 34
click at [1493, 656] on link "Editar" at bounding box center [1436, 675] width 155 height 43
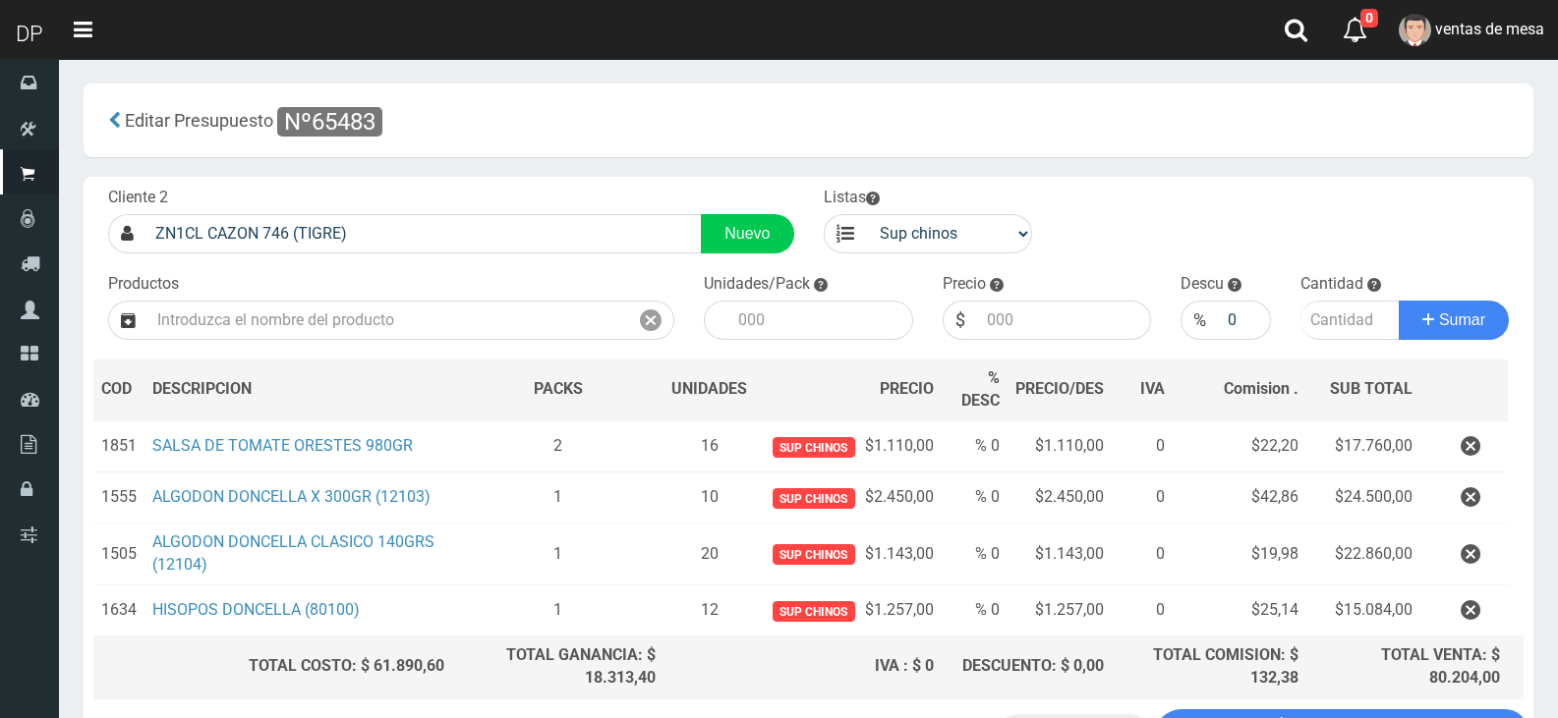
click at [1462, 452] on icon "button" at bounding box center [1470, 446] width 20 height 34
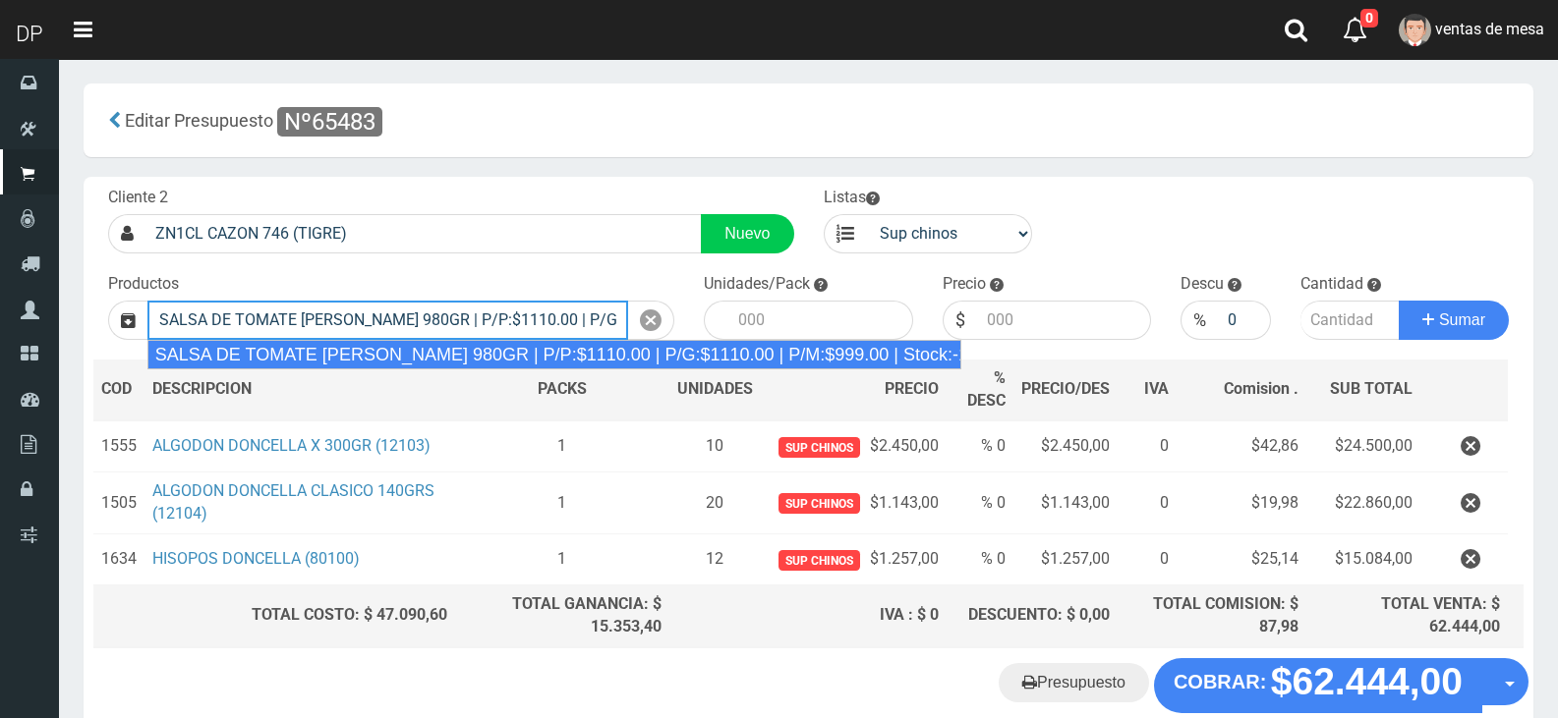
type input "SALSA DE TOMATE [PERSON_NAME] 980GR | P/P:$1110.00 | P/G:$1110.00 | P/M:$999.00…"
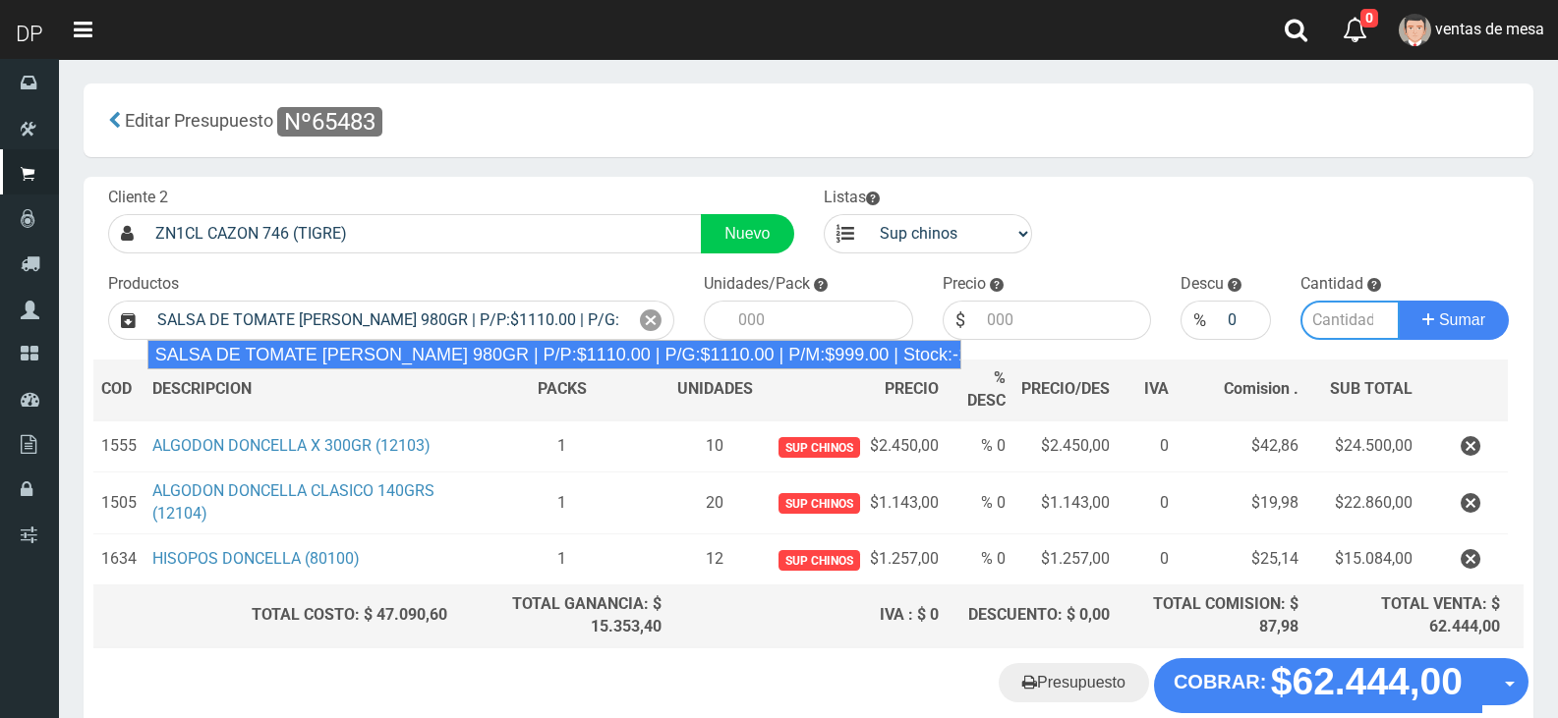
type input "8"
type input "1110.00"
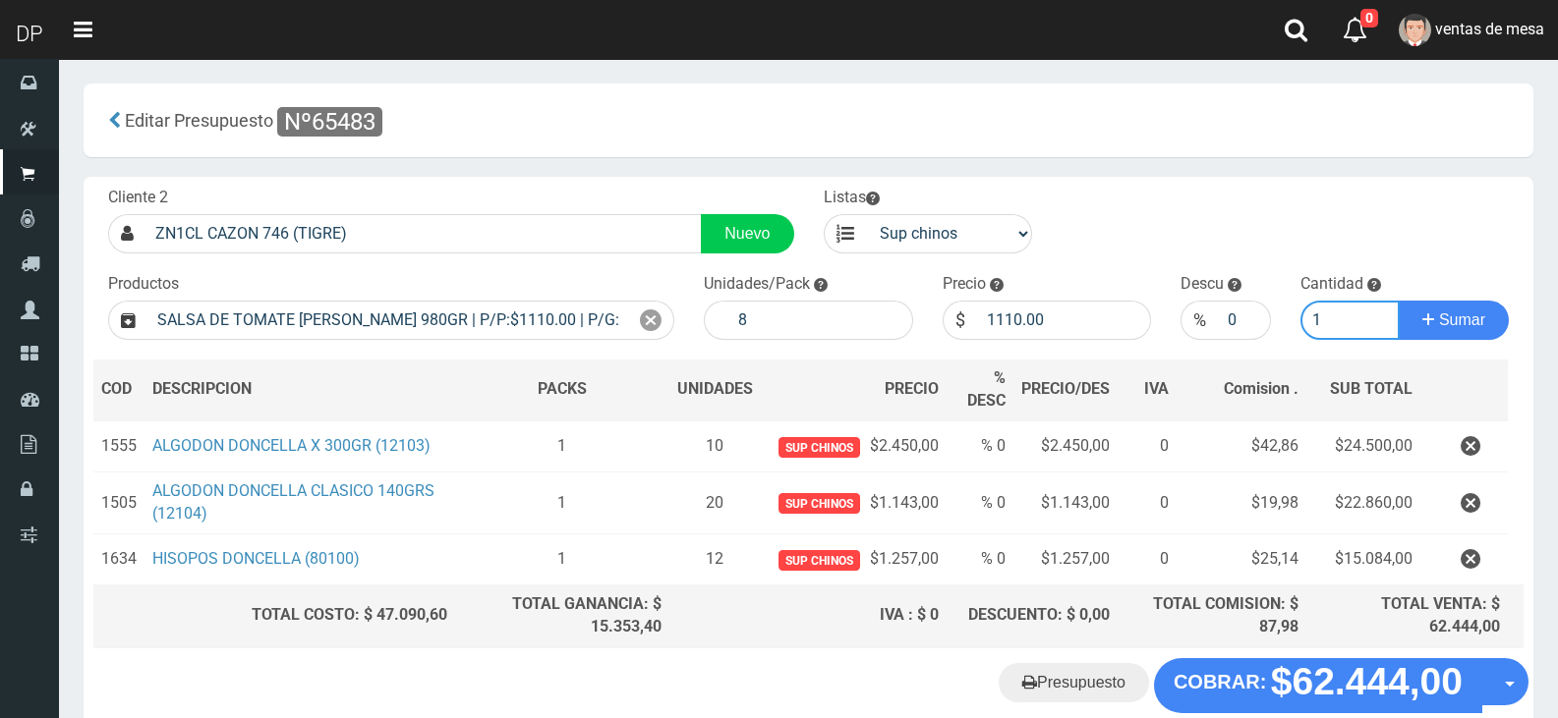
type input "1"
click at [1398, 301] on button "Sumar" at bounding box center [1453, 320] width 110 height 39
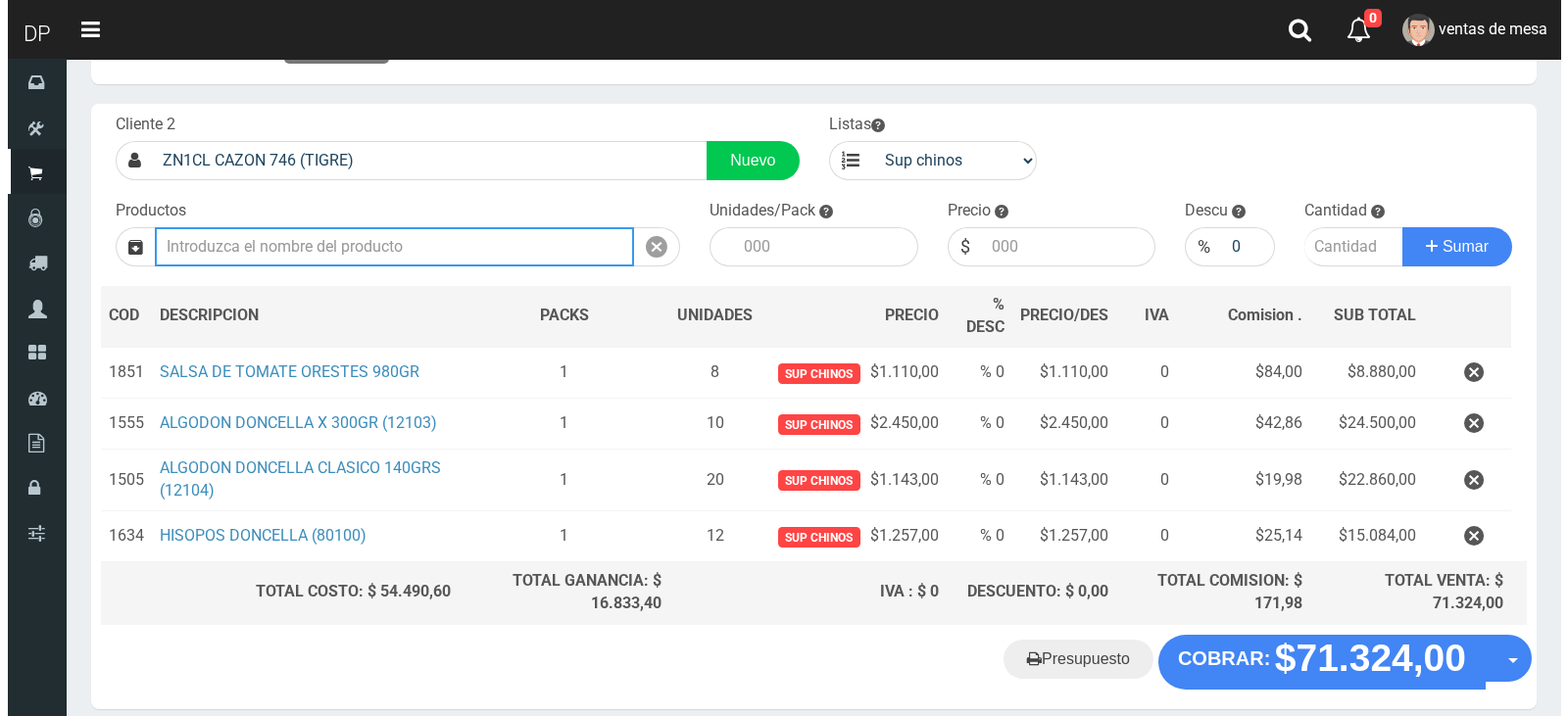
scroll to position [157, 0]
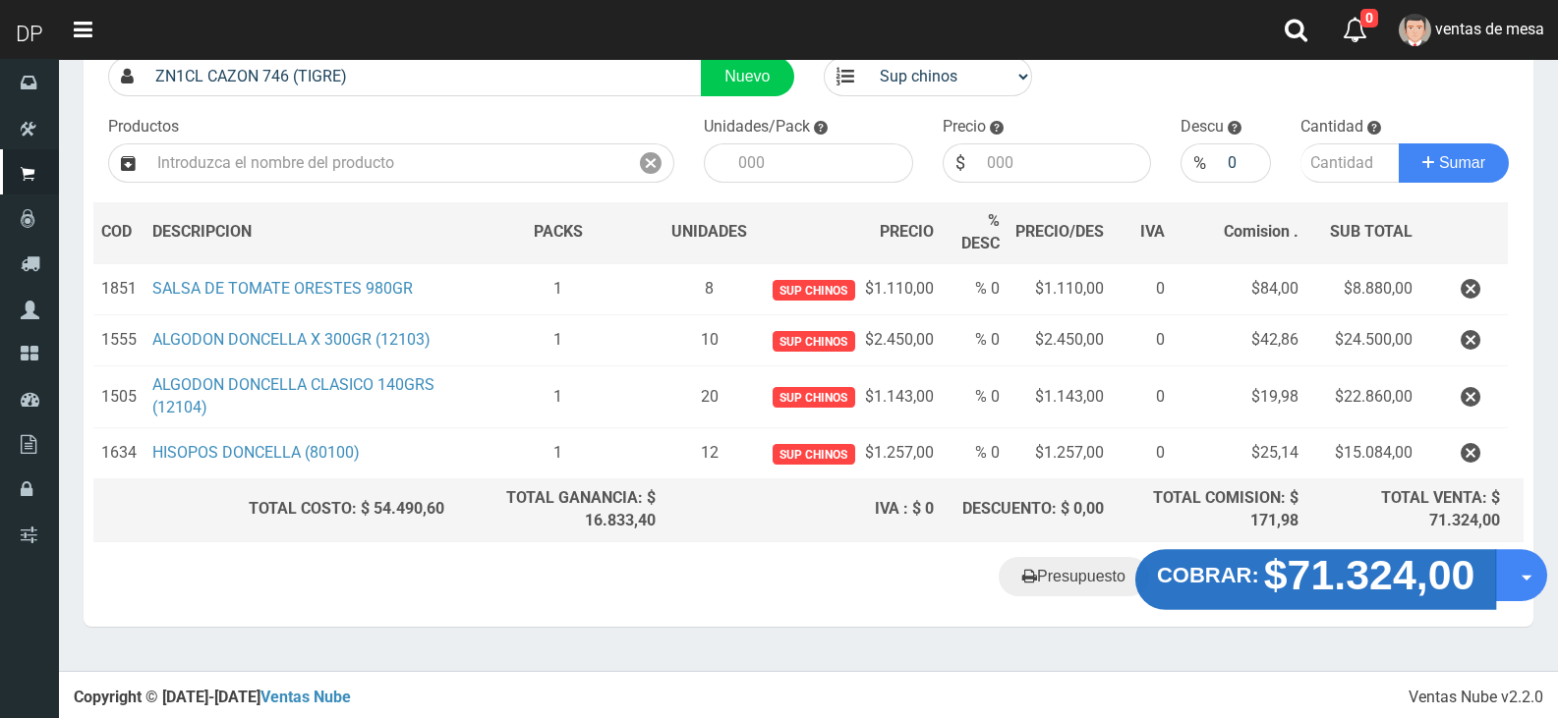
click at [1394, 570] on strong "$71.324,00" at bounding box center [1369, 574] width 211 height 46
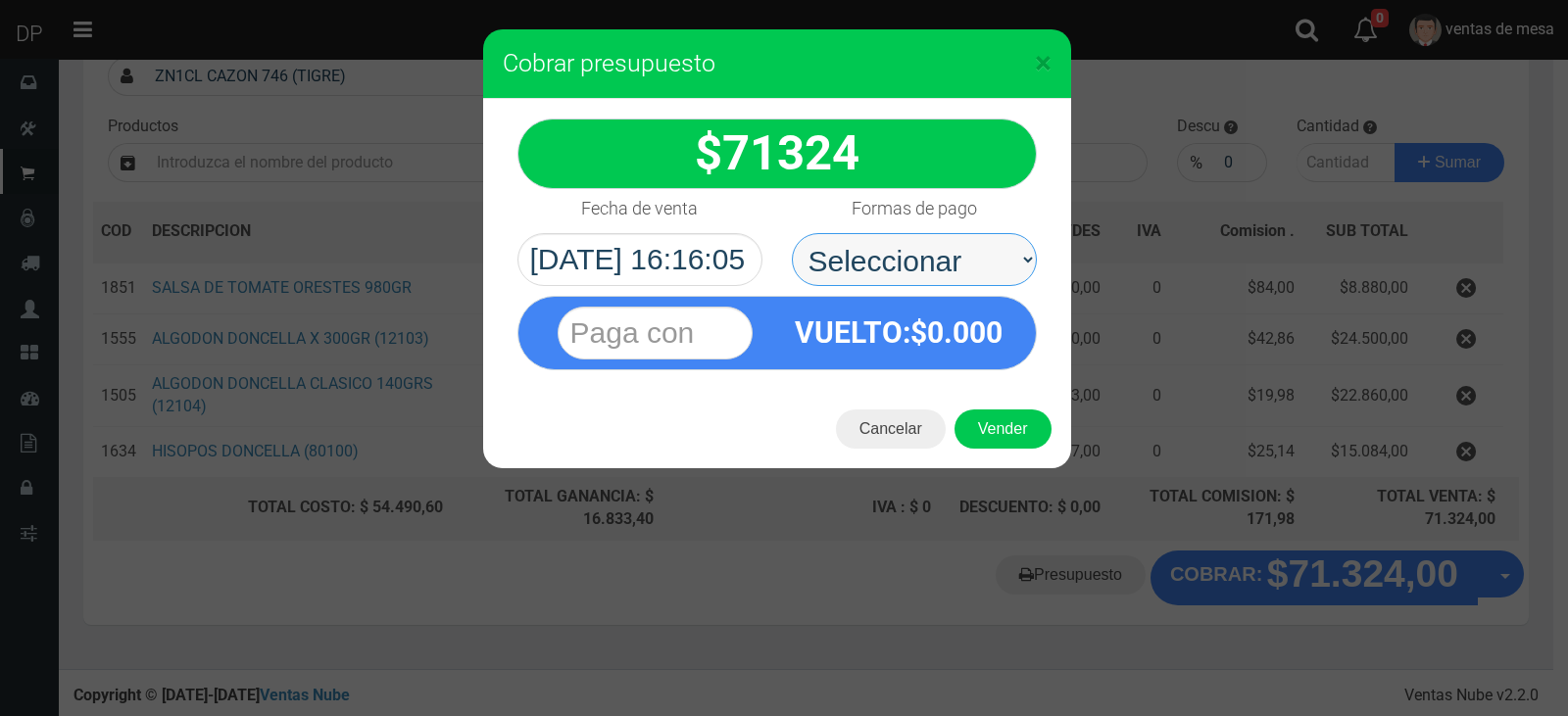
drag, startPoint x: 922, startPoint y: 245, endPoint x: 921, endPoint y: 277, distance: 32.0
click at [922, 245] on select "Seleccionar Efectivo Tarjeta de Crédito Depósito Débito" at bounding box center [915, 259] width 245 height 53
click at [792, 233] on select "Seleccionar Efectivo Tarjeta de Crédito Depósito Débito" at bounding box center [915, 259] width 245 height 53
drag, startPoint x: 946, startPoint y: 249, endPoint x: 946, endPoint y: 278, distance: 29.0
click at [946, 249] on select "Seleccionar Efectivo Tarjeta de Crédito Depósito Débito" at bounding box center [915, 259] width 245 height 53
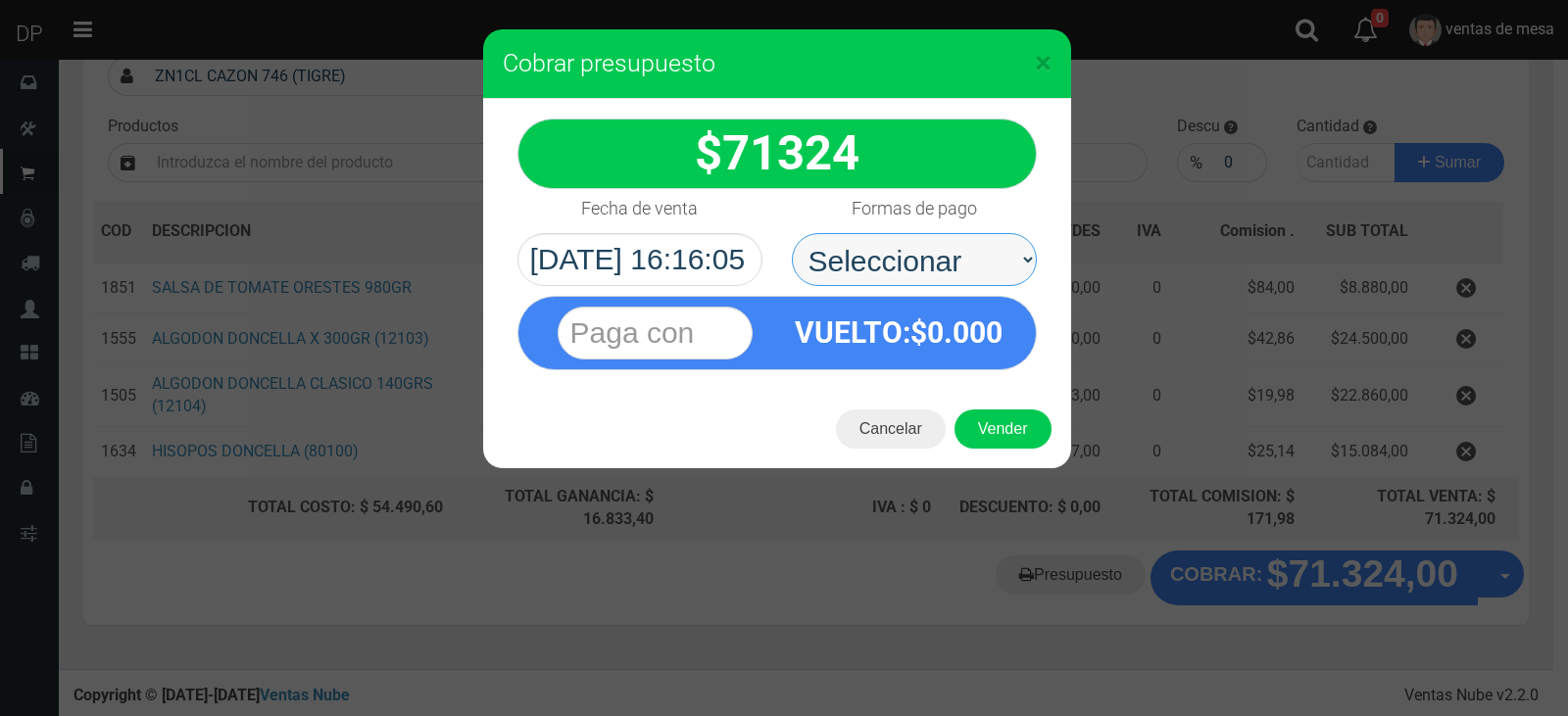
select select "Efectivo"
click at [792, 233] on select "Seleccionar Efectivo Tarjeta de Crédito Depósito Débito" at bounding box center [915, 259] width 245 height 53
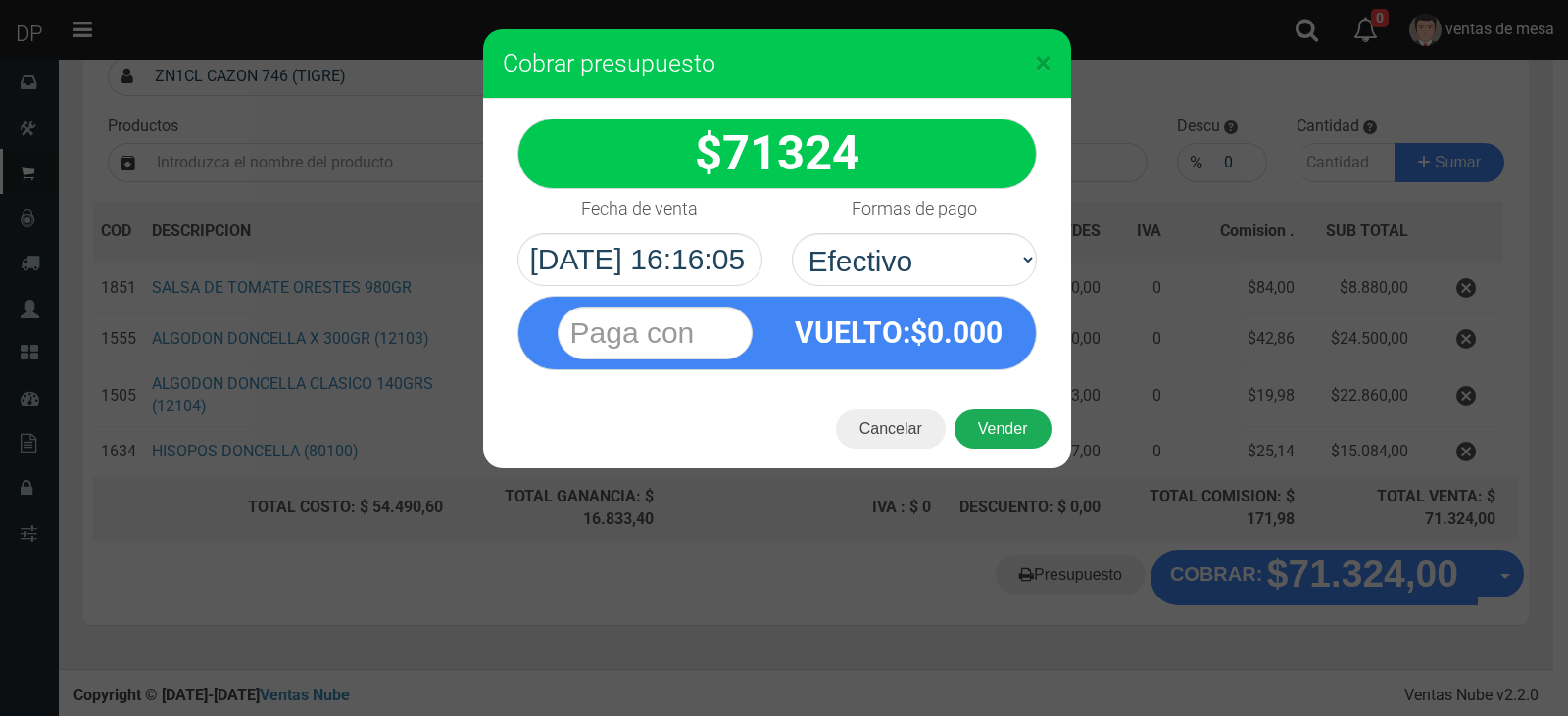
click at [980, 416] on button "Vender" at bounding box center [1002, 429] width 97 height 39
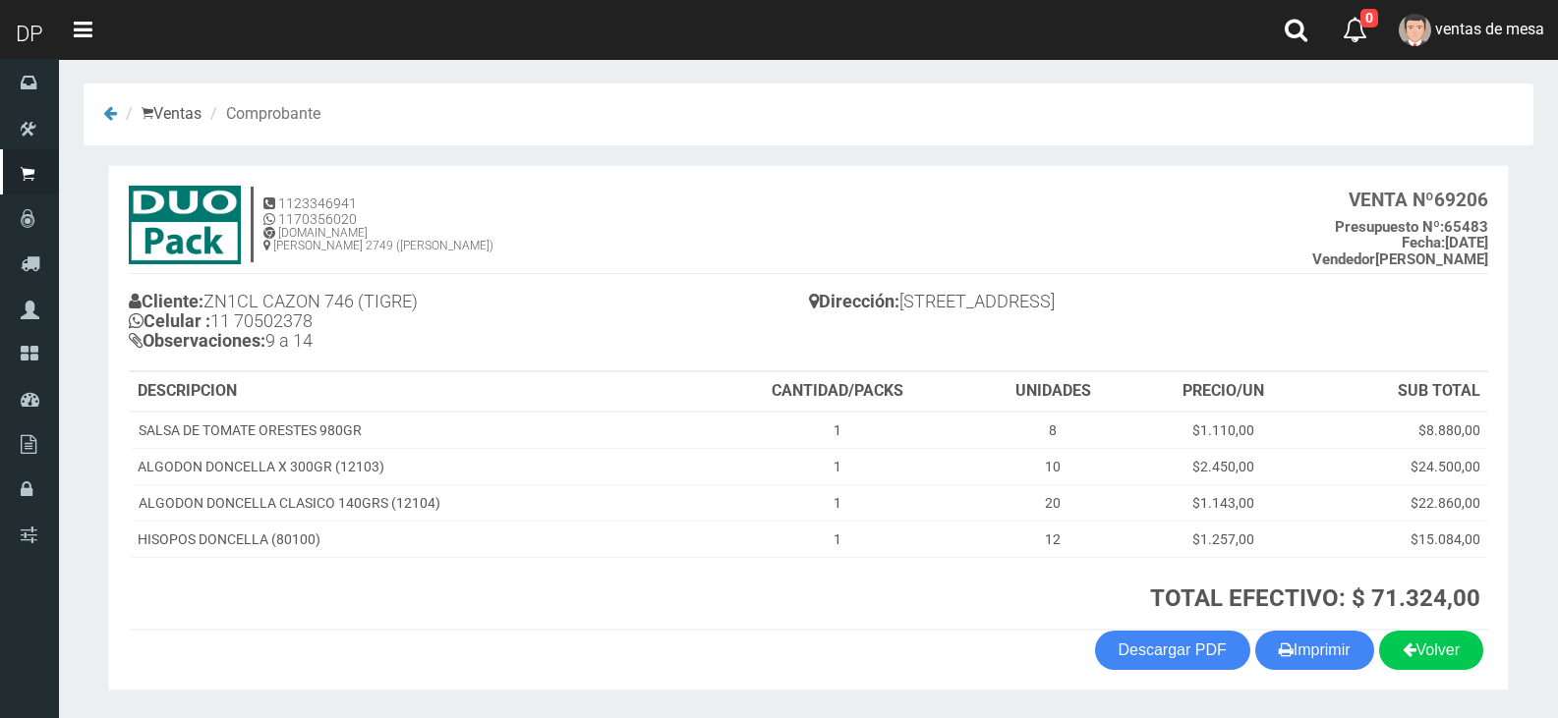
scroll to position [60, 0]
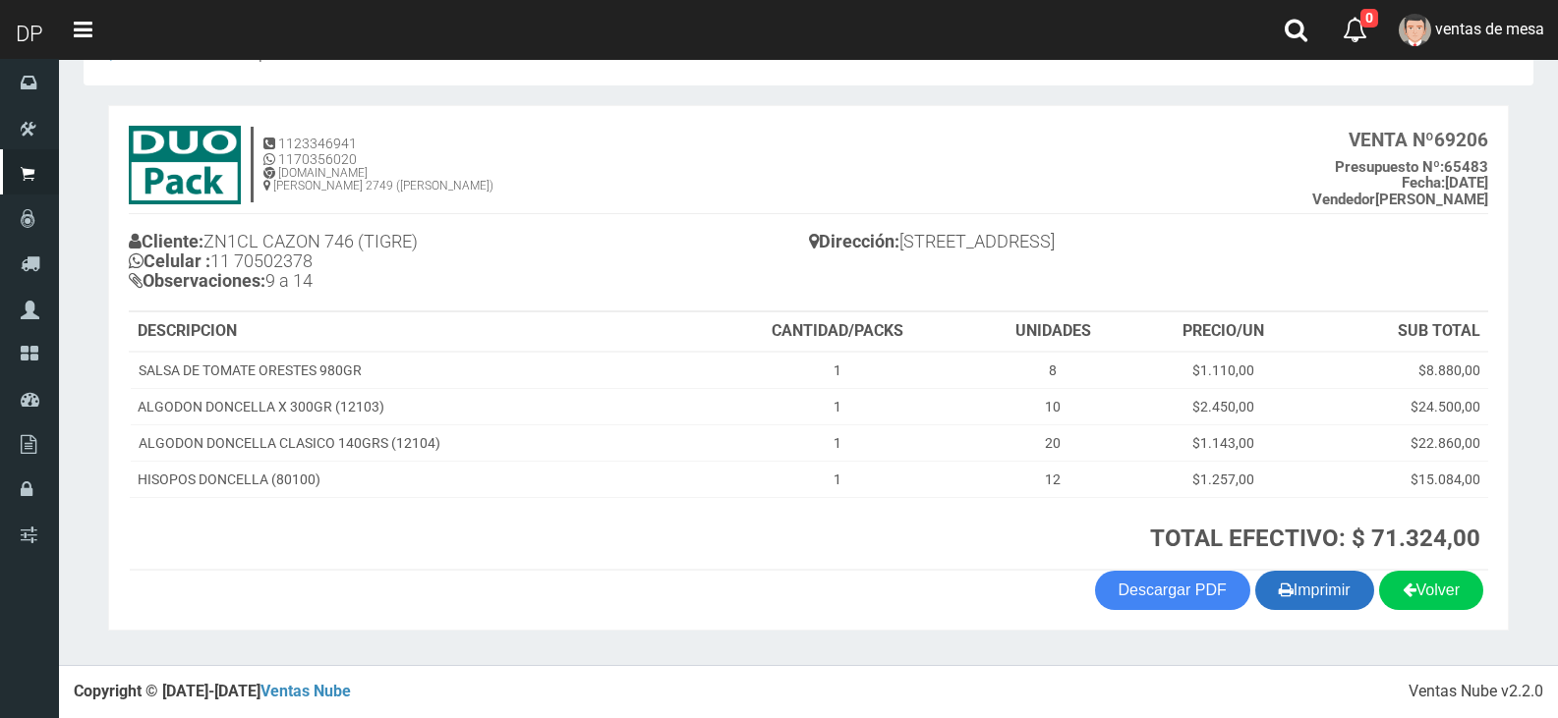
click at [1294, 598] on button "Imprimir" at bounding box center [1314, 590] width 119 height 39
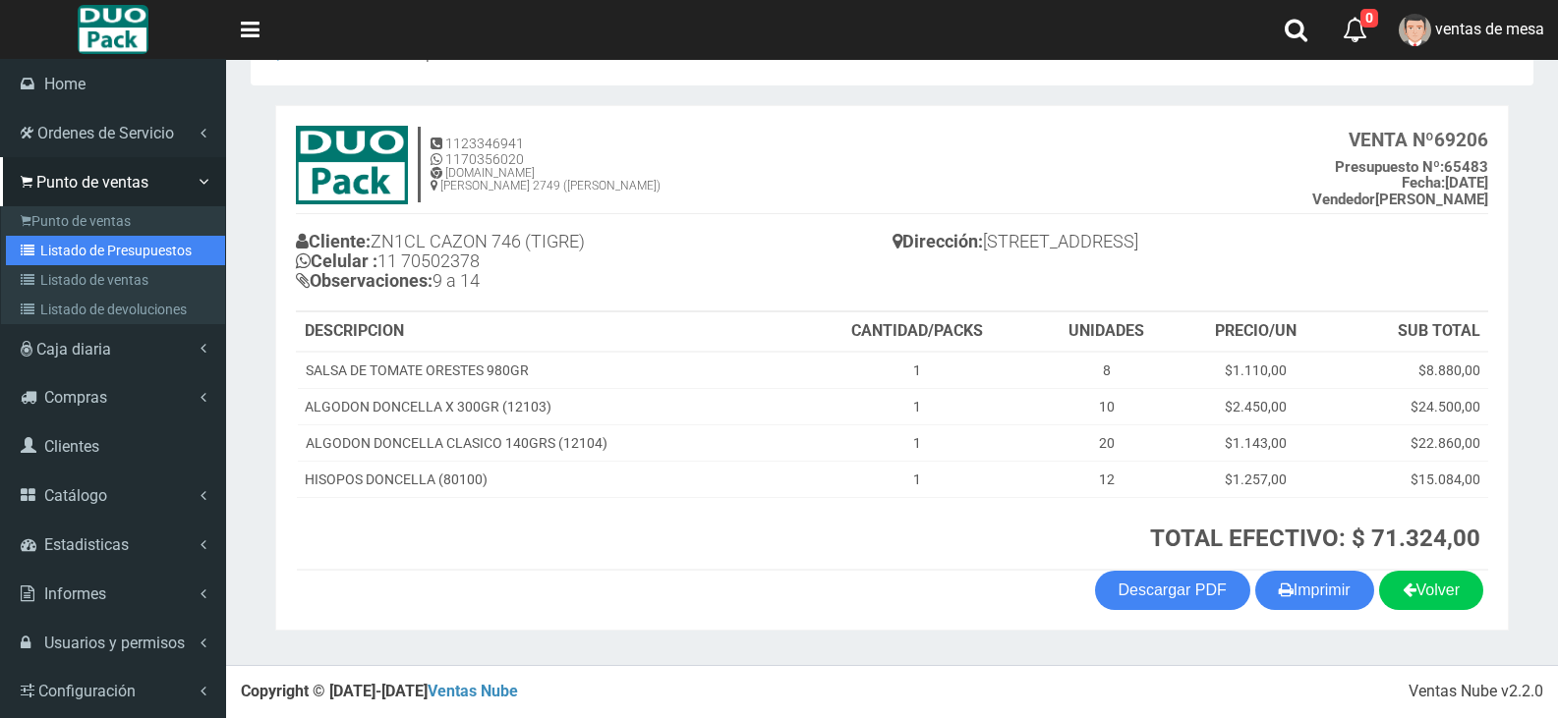
click at [42, 258] on link "Listado de Presupuestos" at bounding box center [115, 250] width 219 height 29
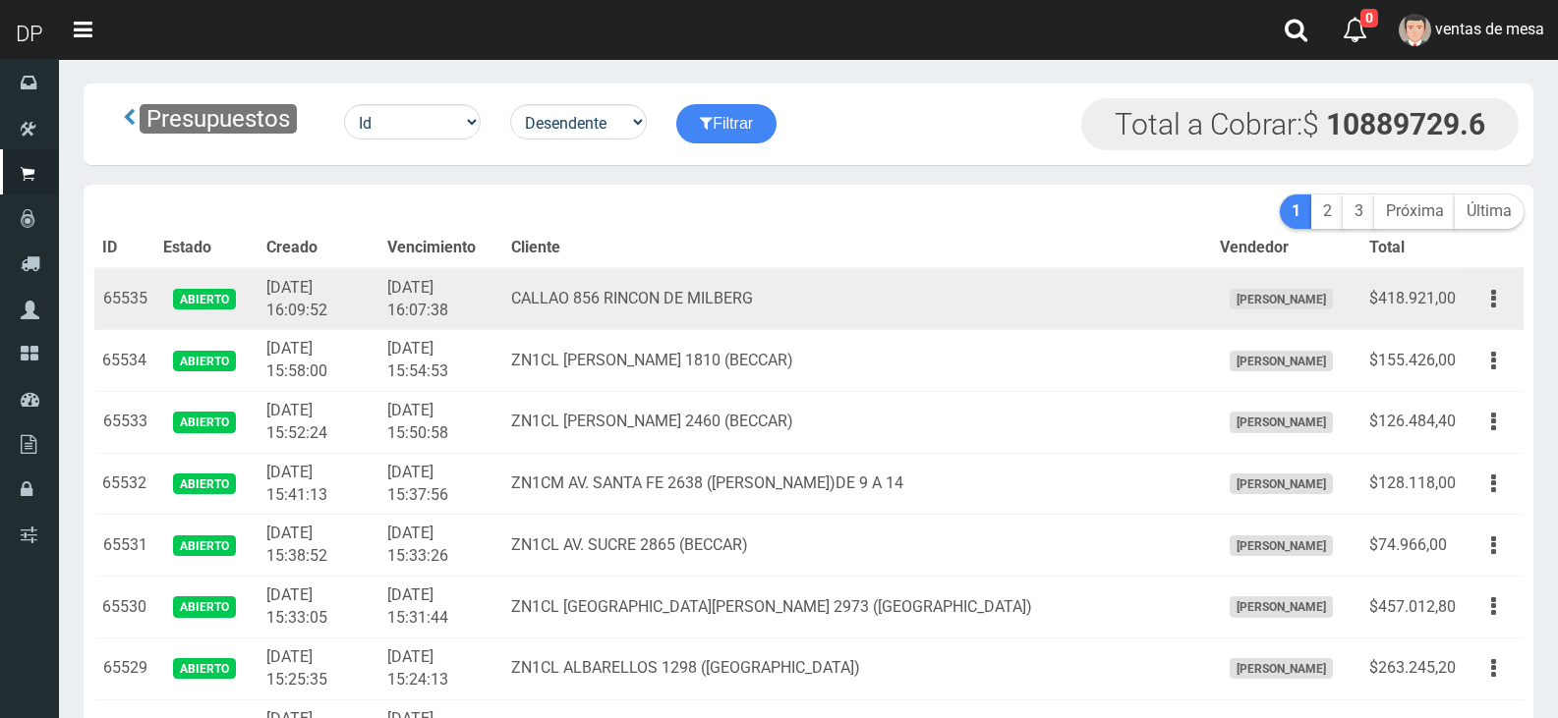
click at [788, 269] on td "CALLAO 856 RINCON DE MILBERG" at bounding box center [857, 299] width 708 height 62
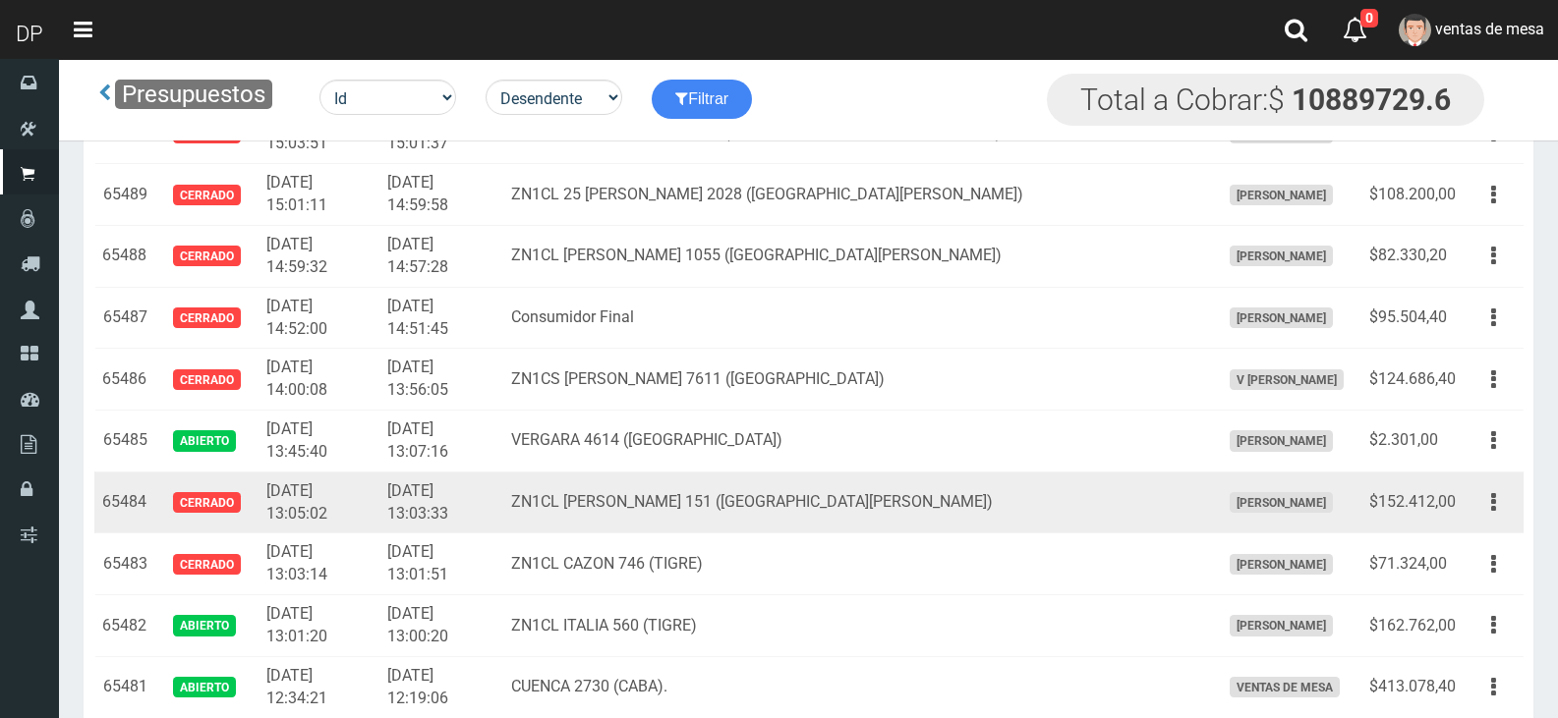
scroll to position [2871, 0]
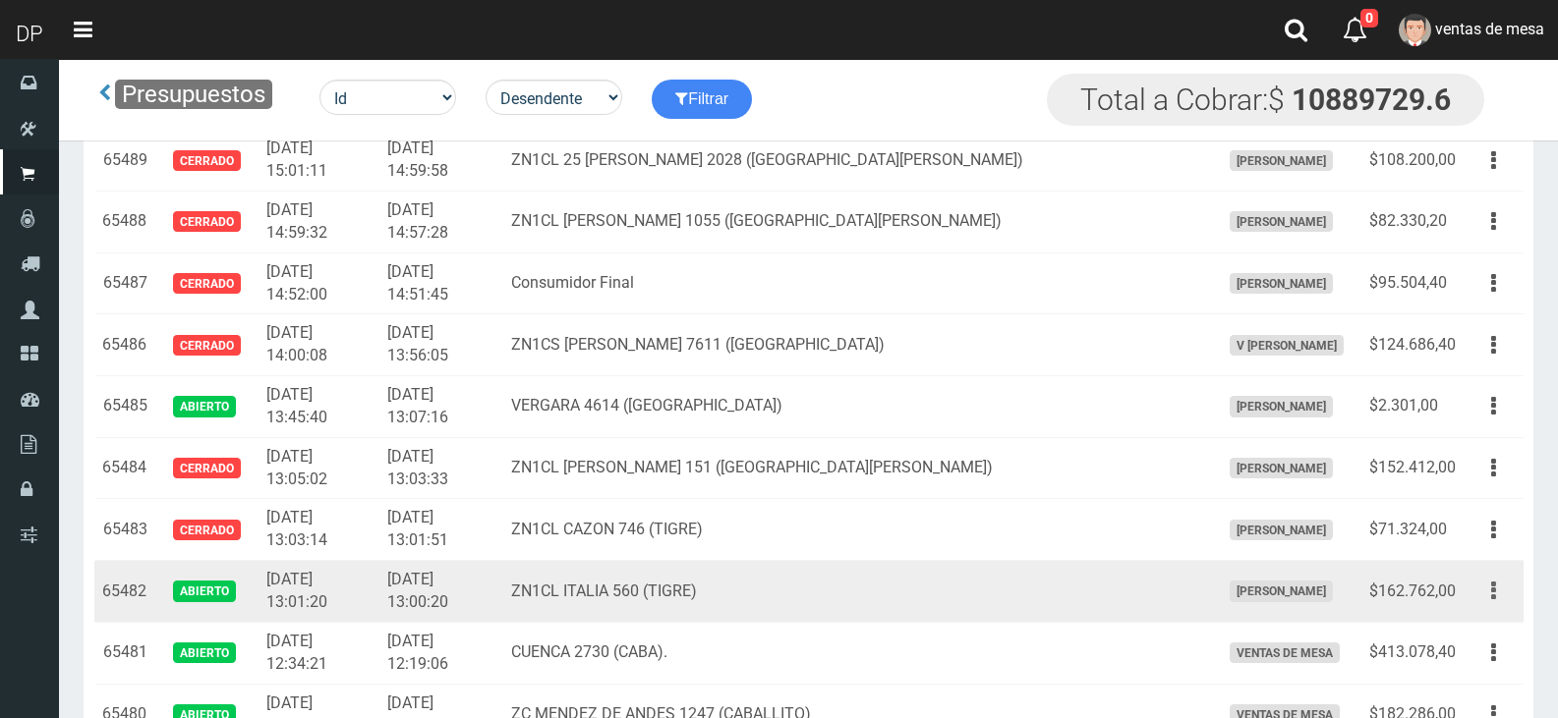
click at [1495, 591] on icon "button" at bounding box center [1493, 591] width 5 height 34
click at [1482, 633] on link "Editar" at bounding box center [1436, 638] width 155 height 43
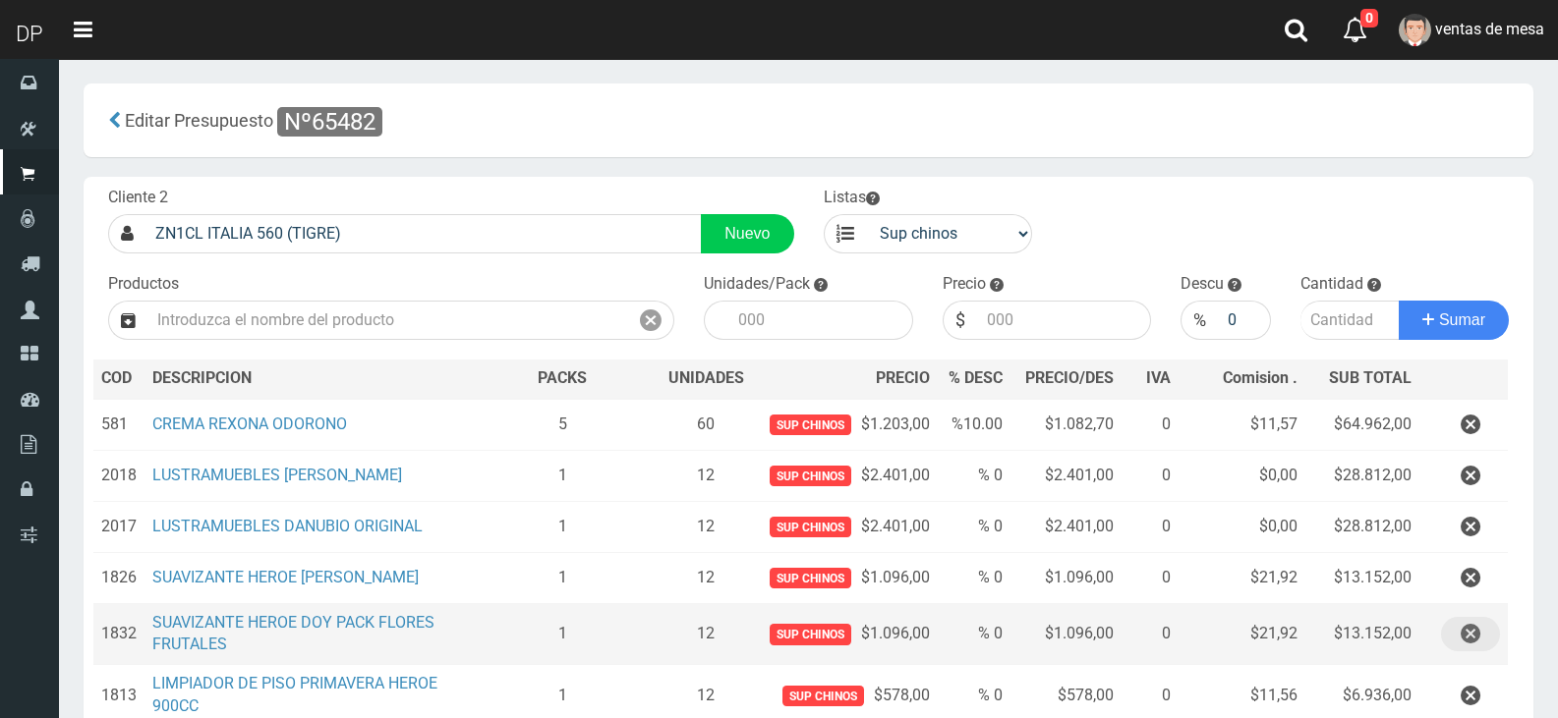
click at [1480, 636] on button "button" at bounding box center [1470, 634] width 59 height 34
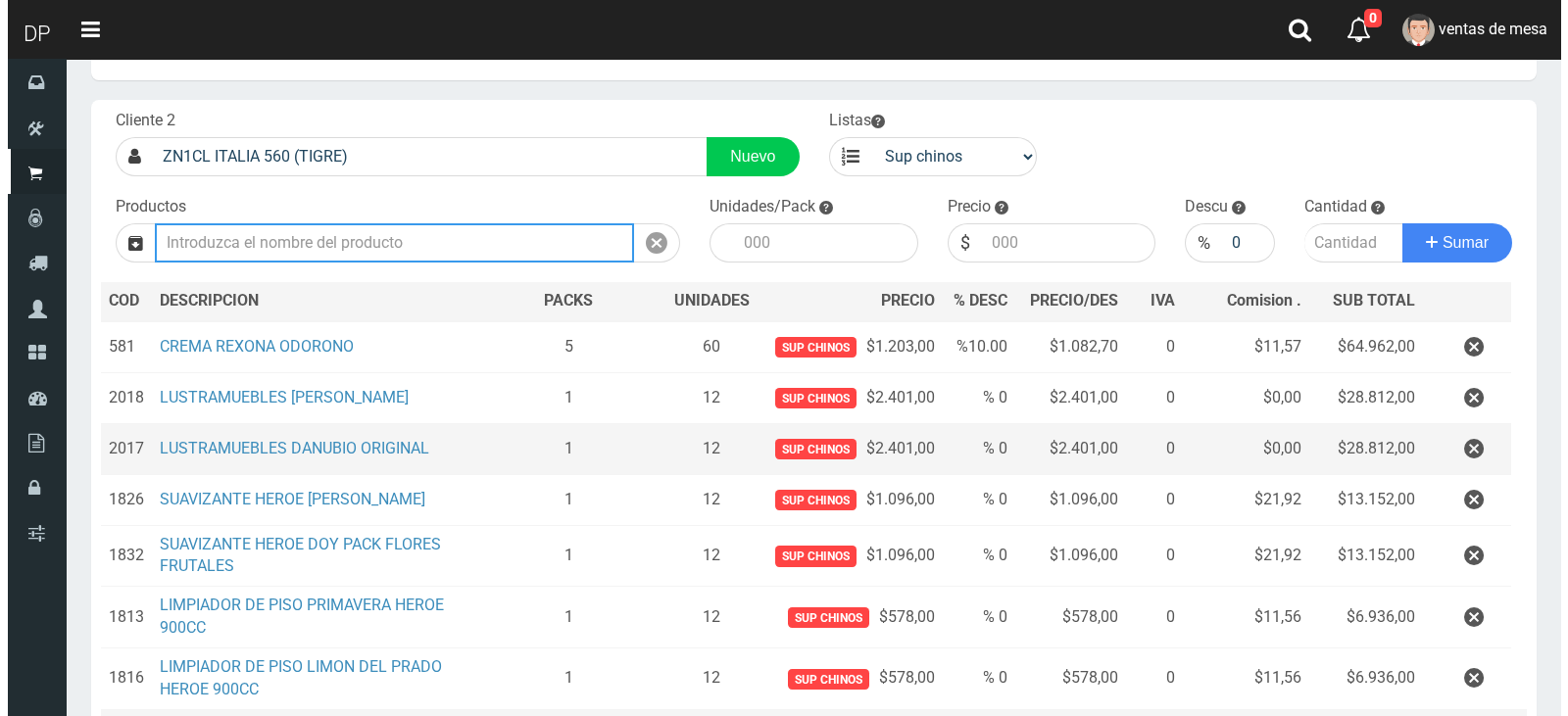
scroll to position [246, 0]
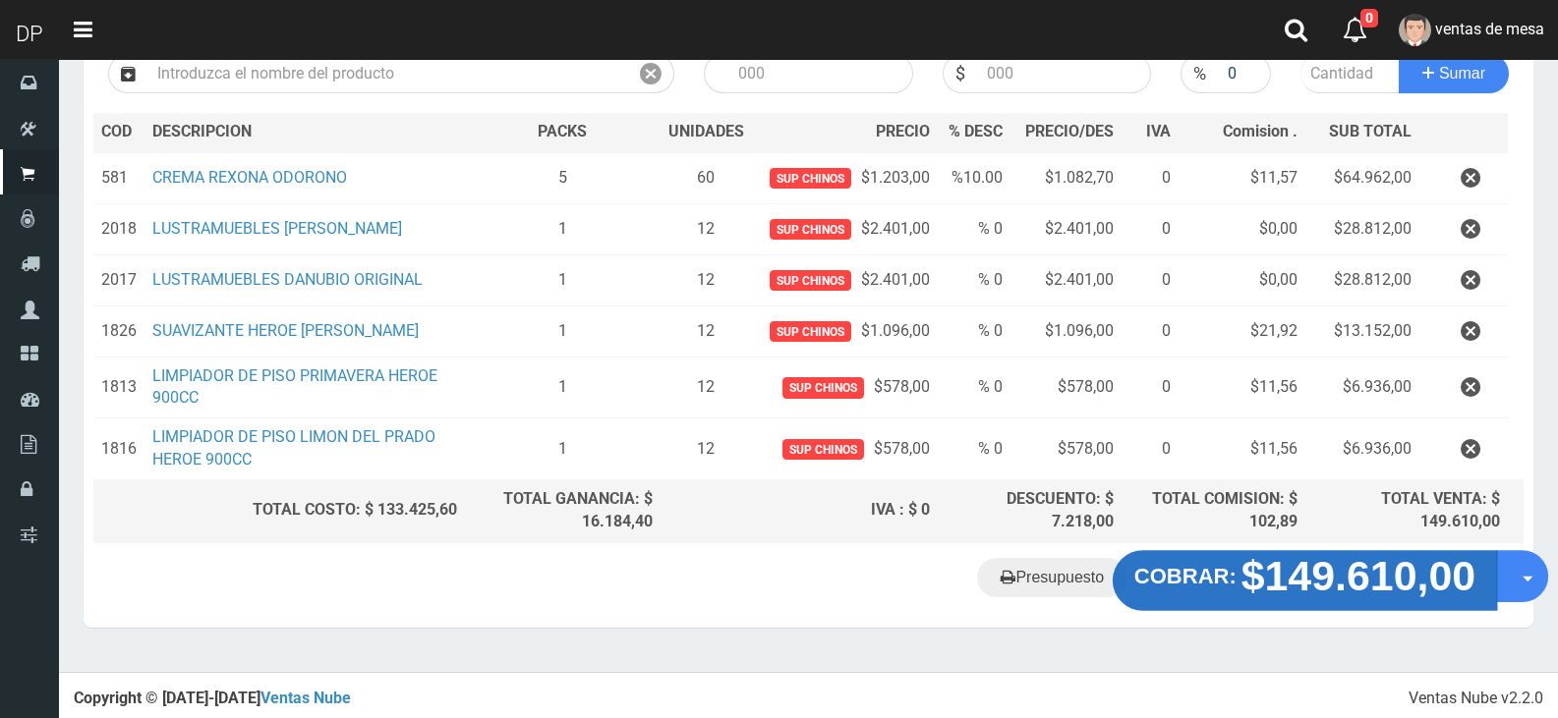
click at [1192, 599] on button "COBRAR: $149.610,00" at bounding box center [1304, 580] width 384 height 61
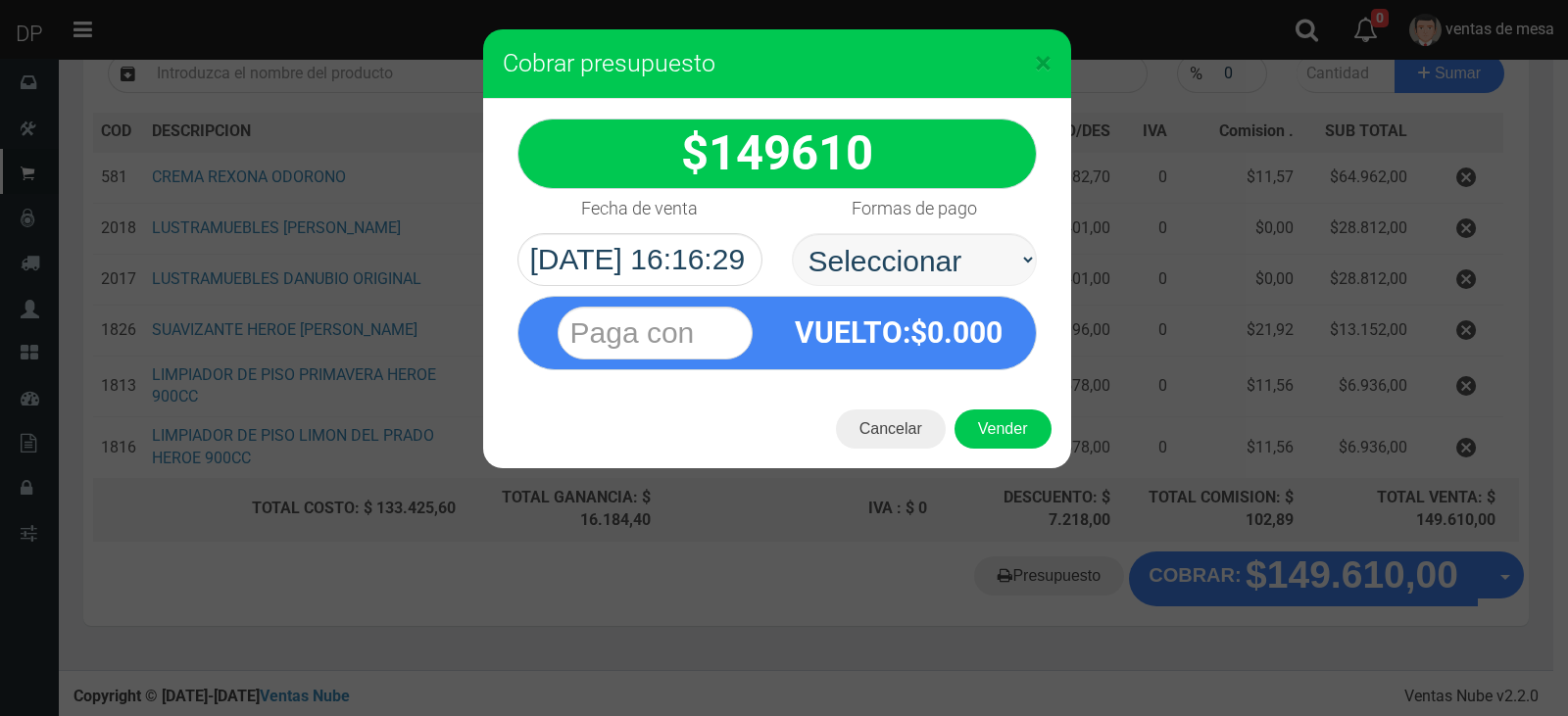
click at [881, 271] on select "Seleccionar Efectivo Tarjeta de Crédito Depósito Débito" at bounding box center [915, 259] width 245 height 53
select select "Efectivo"
click at [792, 233] on select "Seleccionar Efectivo Tarjeta de Crédito Depósito Débito" at bounding box center [915, 259] width 245 height 53
click at [1023, 420] on button "Vender" at bounding box center [1002, 429] width 97 height 39
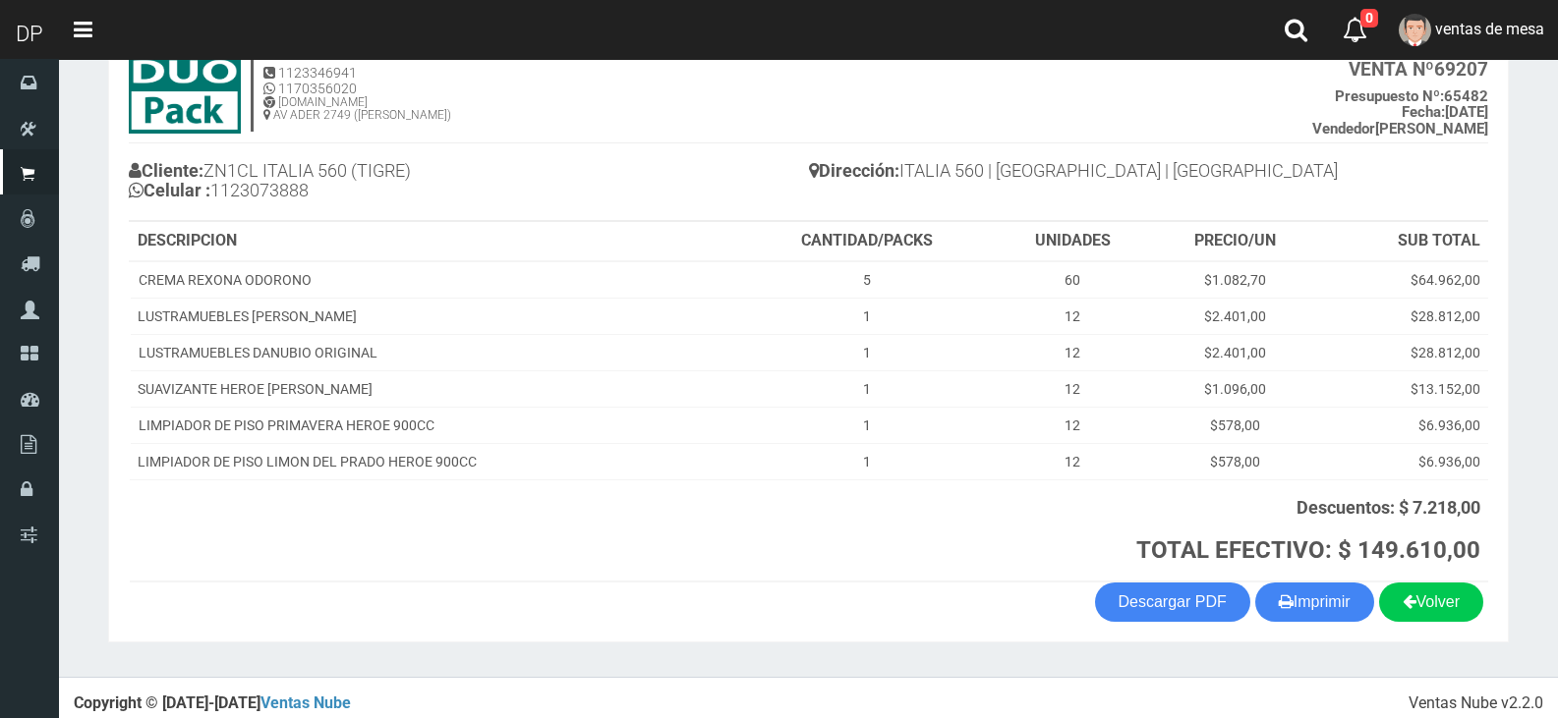
scroll to position [142, 0]
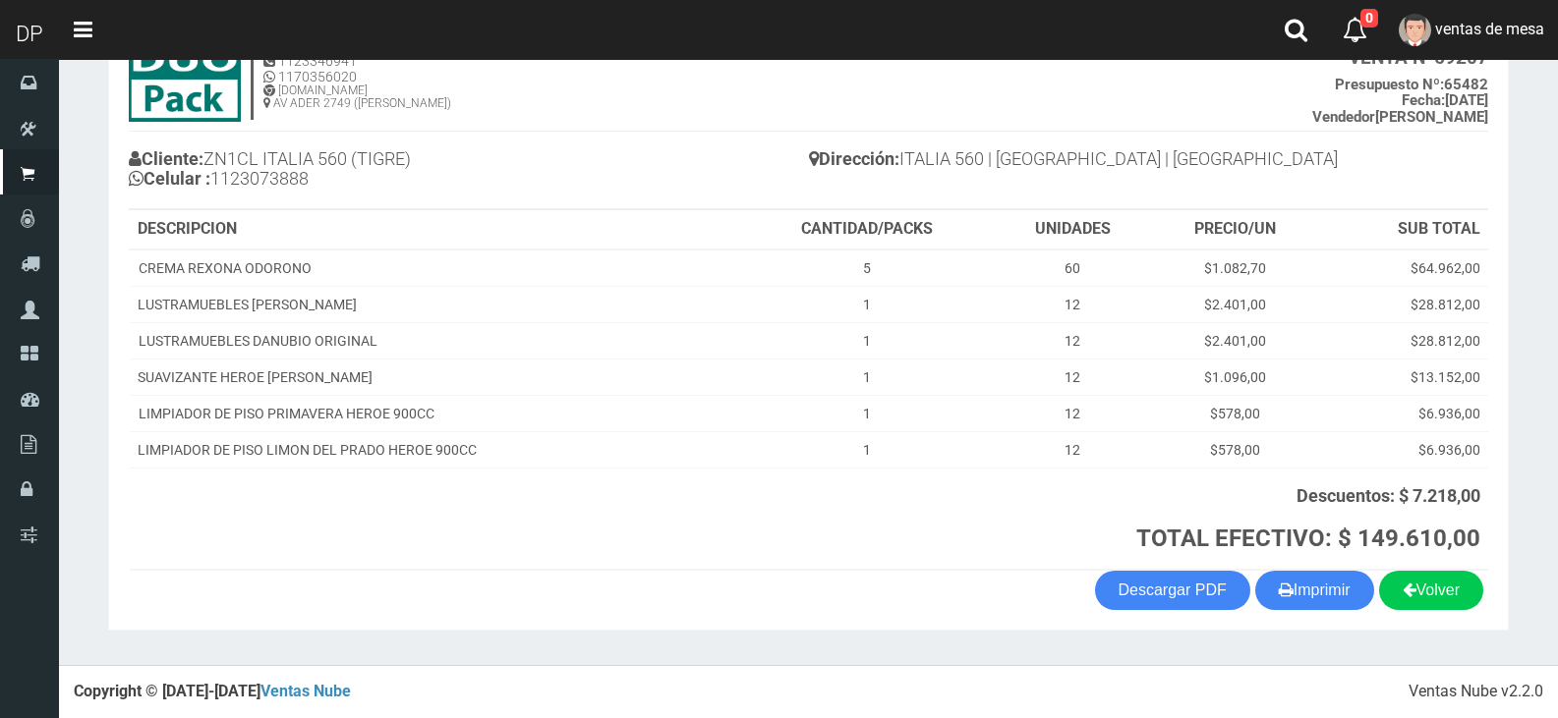
click at [1317, 611] on section "1123346941 1170356020 [DOMAIN_NAME] AV ADER 2749 ([PERSON_NAME]) VENTA Nº 69207…" at bounding box center [808, 327] width 1400 height 608
click at [1321, 598] on button "Imprimir" at bounding box center [1314, 590] width 119 height 39
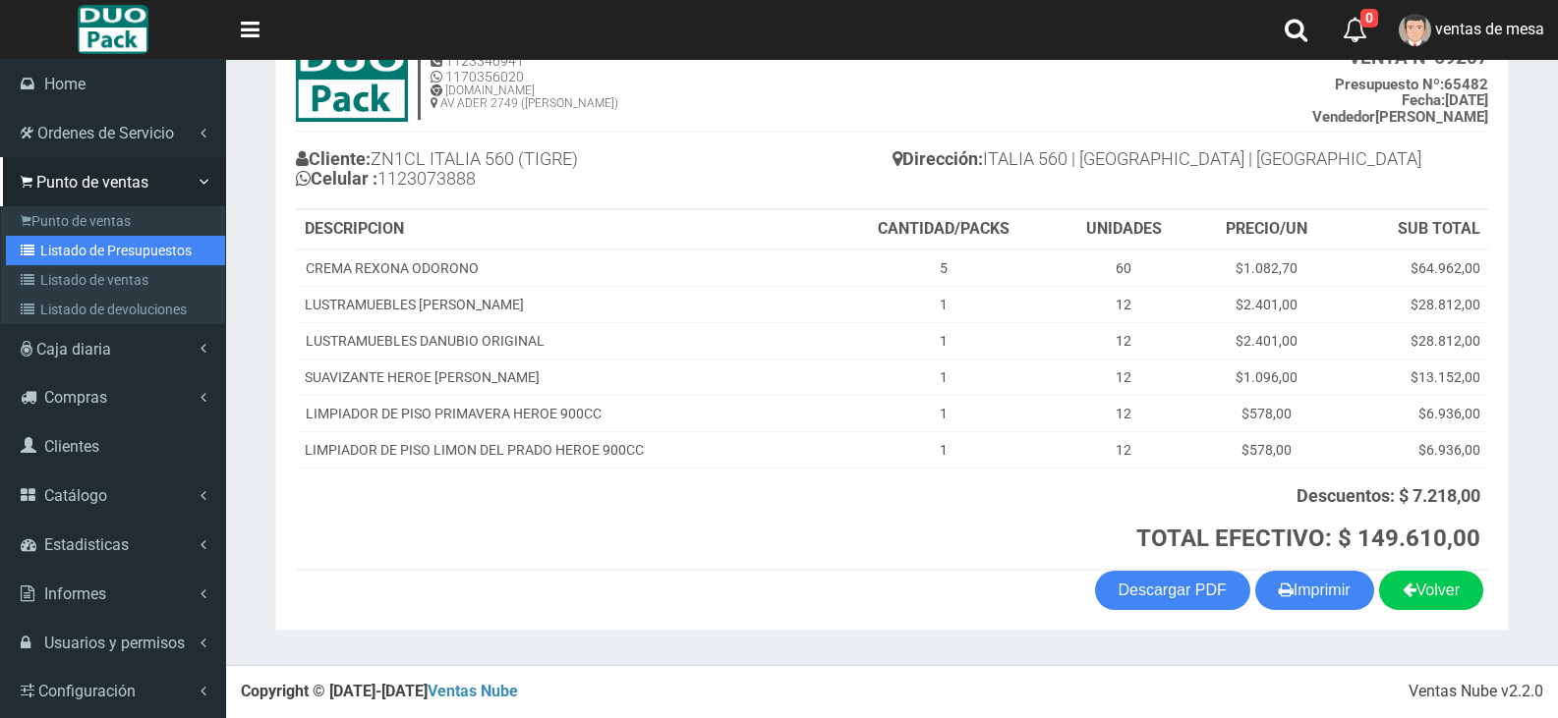
click at [66, 241] on link "Listado de Presupuestos" at bounding box center [115, 250] width 219 height 29
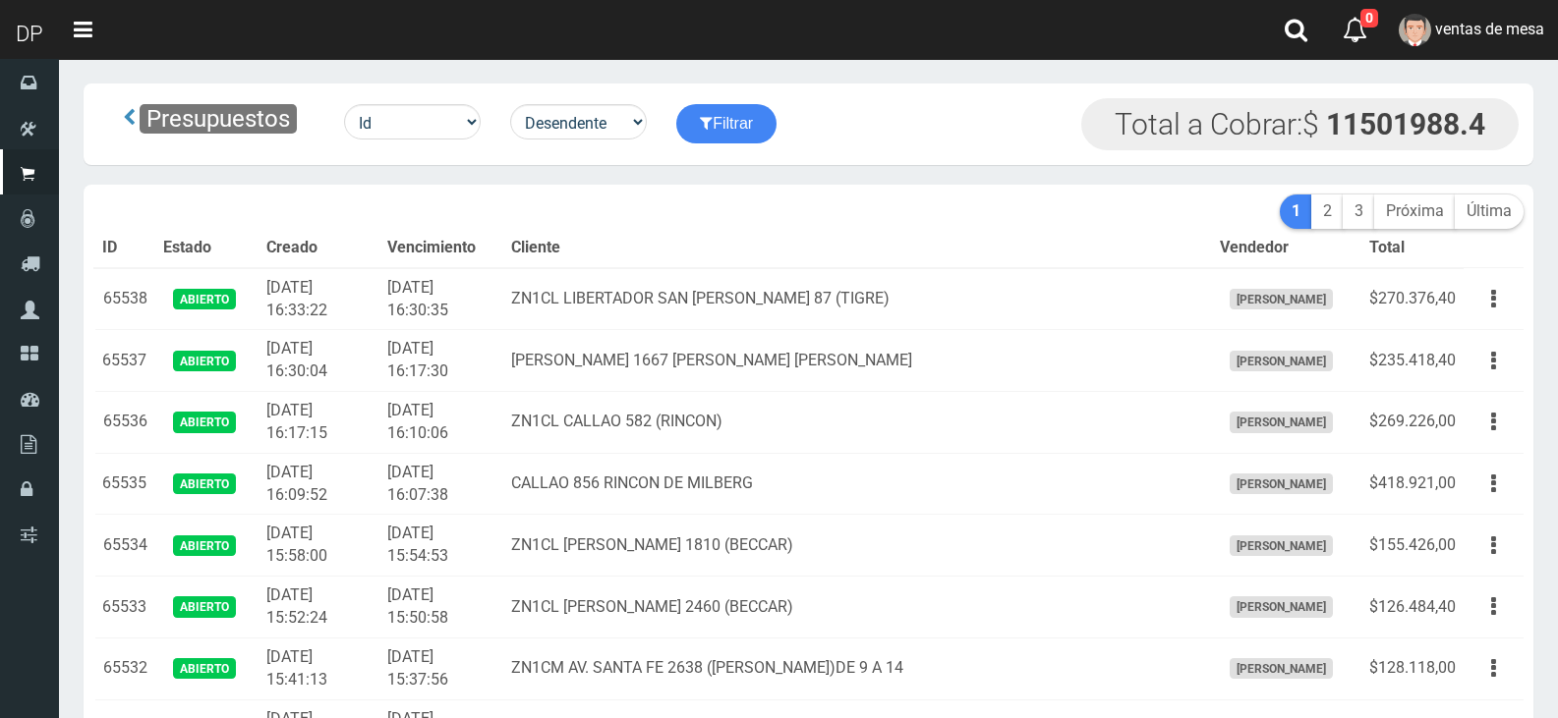
scroll to position [1727, 0]
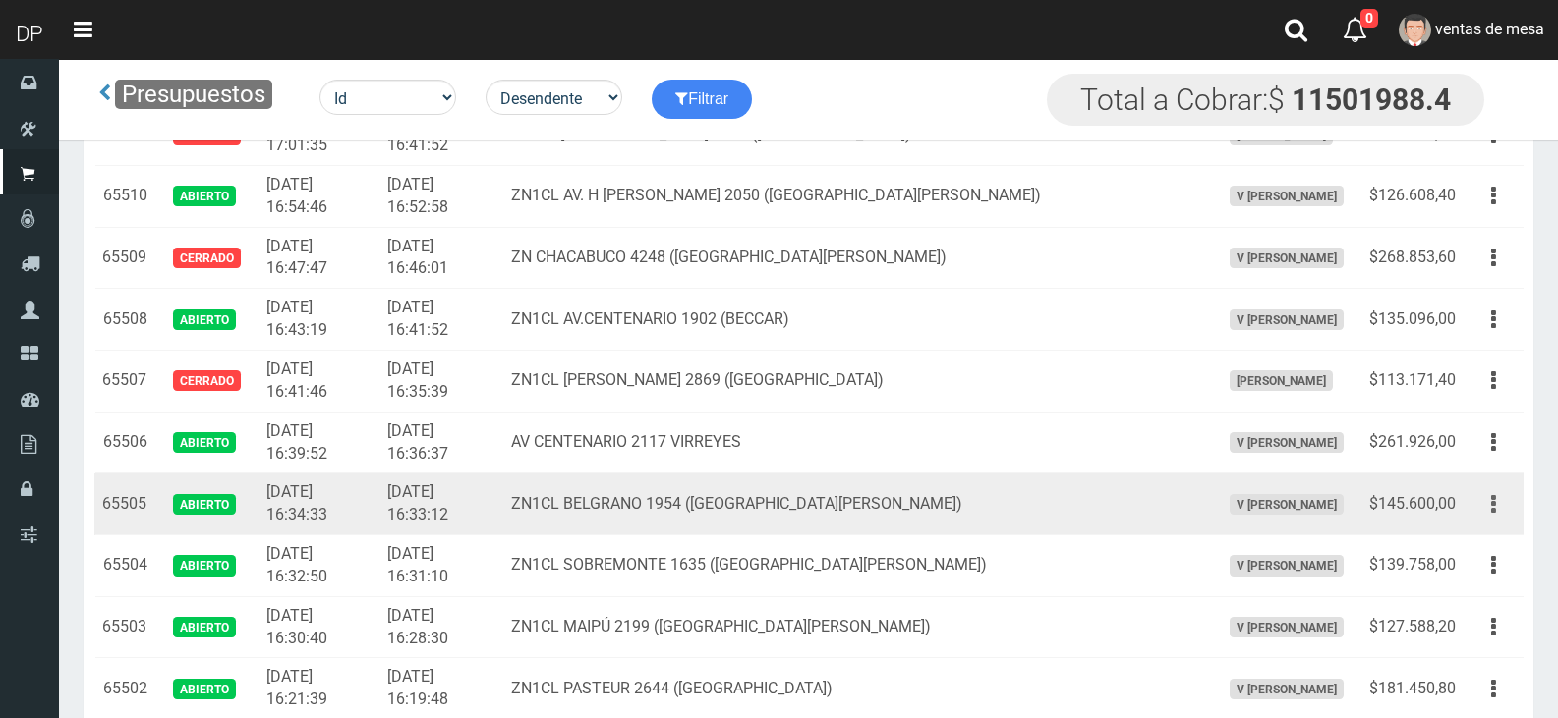
click at [1493, 514] on icon "button" at bounding box center [1493, 504] width 5 height 34
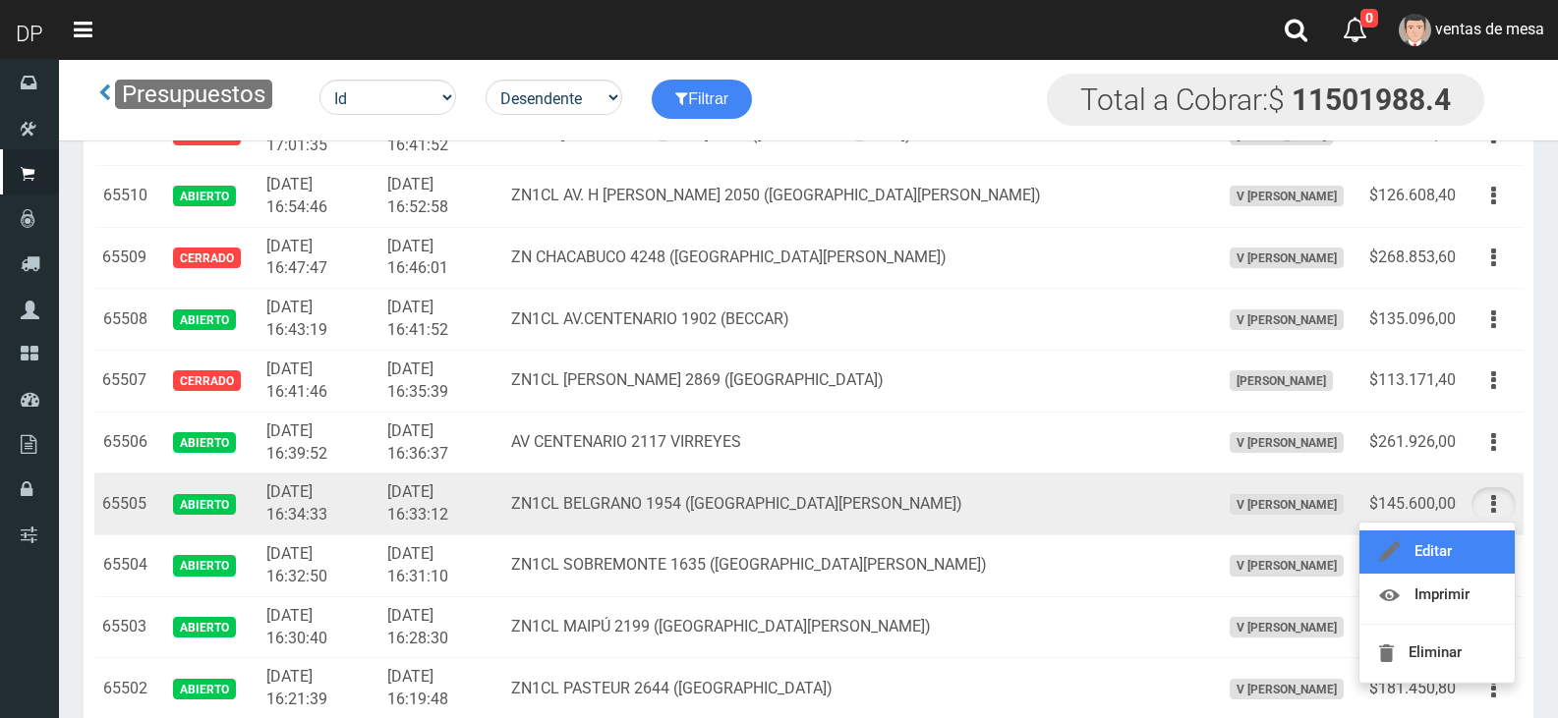
click at [1482, 555] on link "Editar" at bounding box center [1436, 552] width 155 height 43
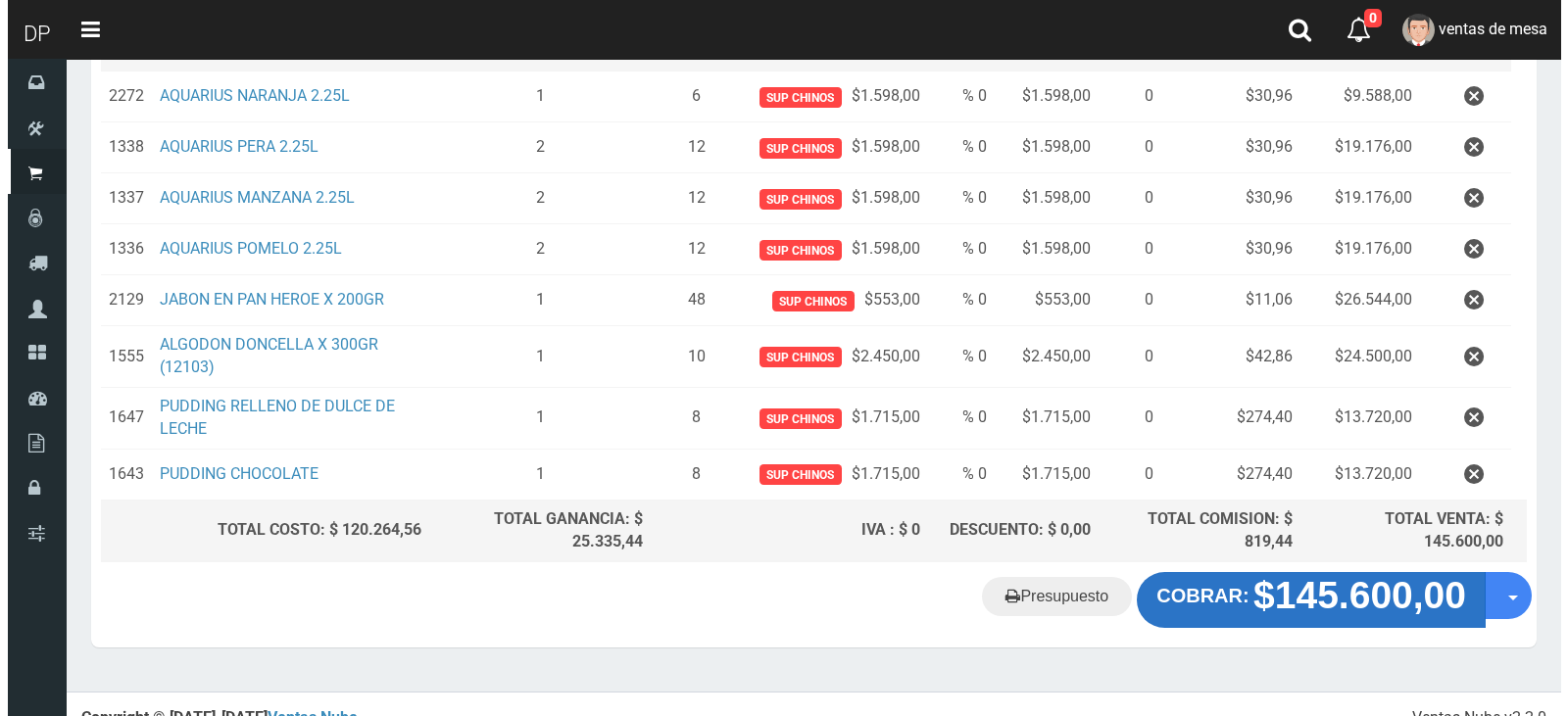
scroll to position [370, 0]
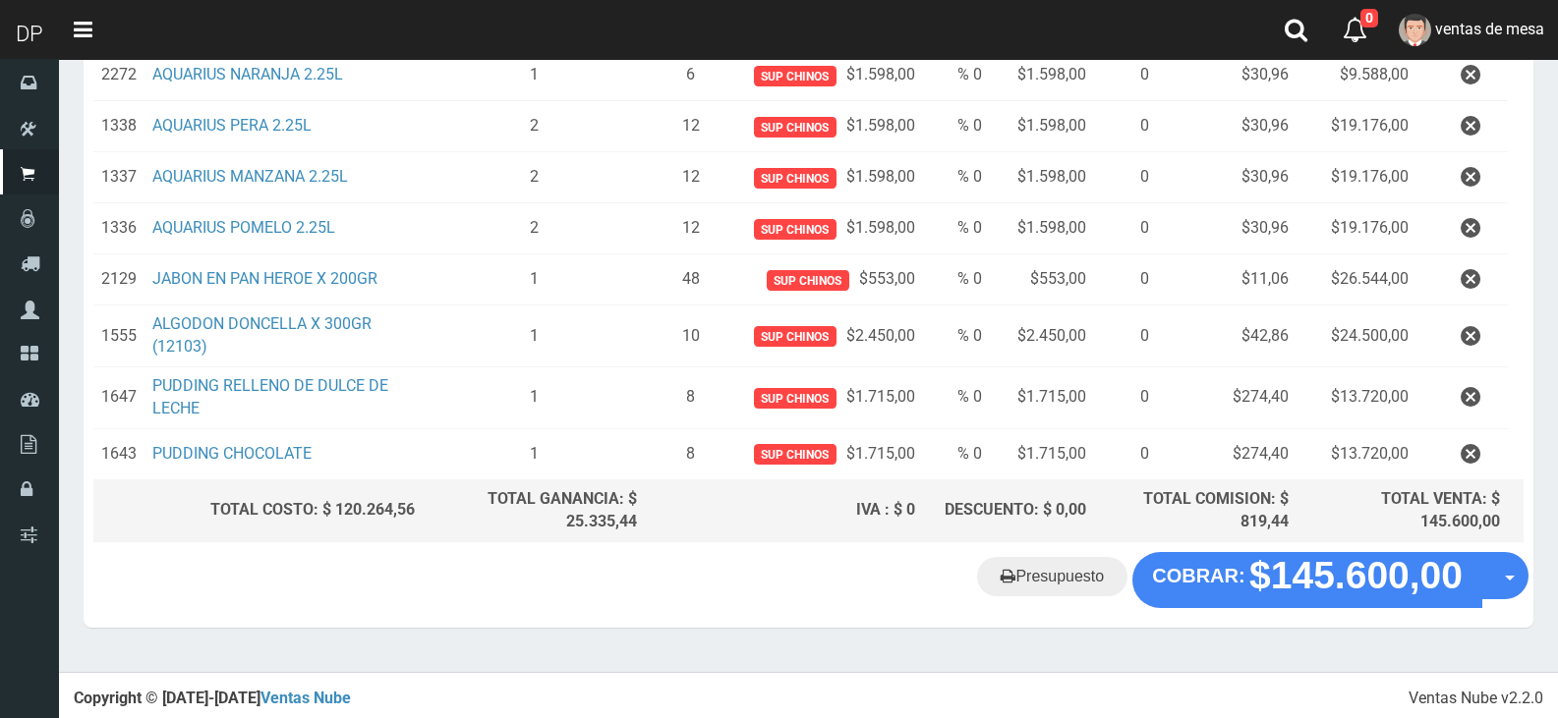
click at [1459, 612] on div "Presupuesto COBRAR: $145.600,00 Opciones" at bounding box center [808, 589] width 1449 height 75
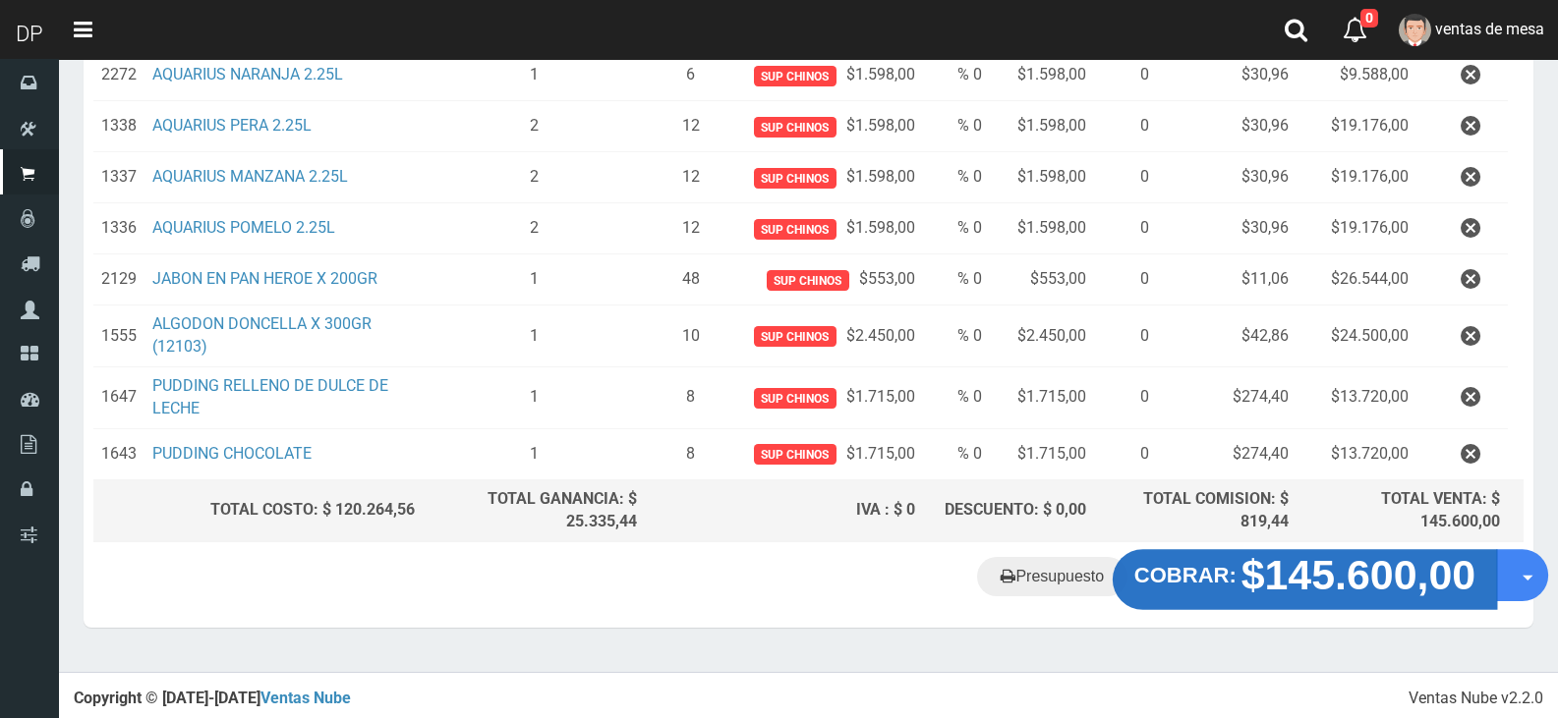
click at [1448, 590] on strong "$145.600,00" at bounding box center [1358, 575] width 235 height 46
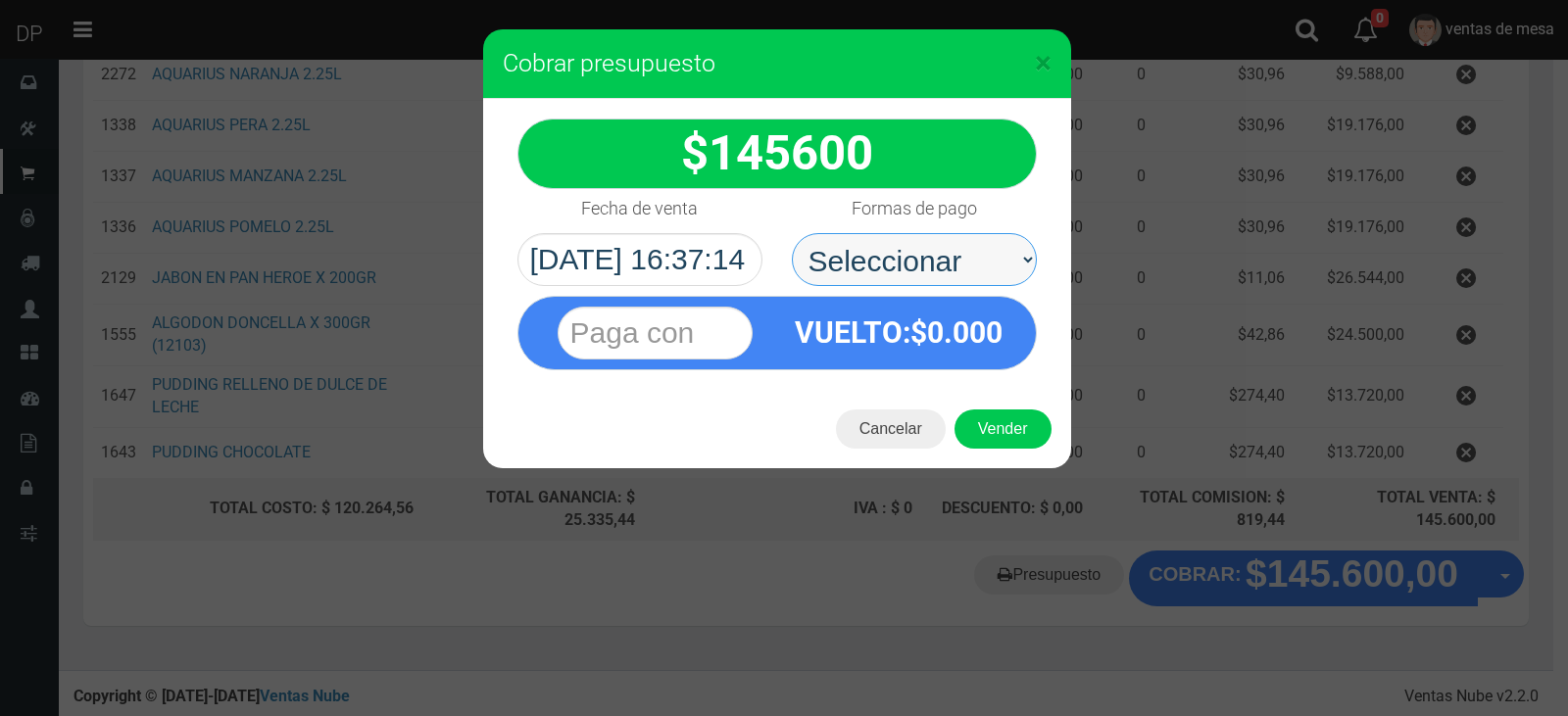
click at [994, 277] on select "Seleccionar Efectivo Tarjeta de Crédito Depósito Débito" at bounding box center [915, 259] width 245 height 53
select select "Efectivo"
click at [792, 233] on select "Seleccionar Efectivo Tarjeta de Crédito Depósito Débito" at bounding box center [915, 259] width 245 height 53
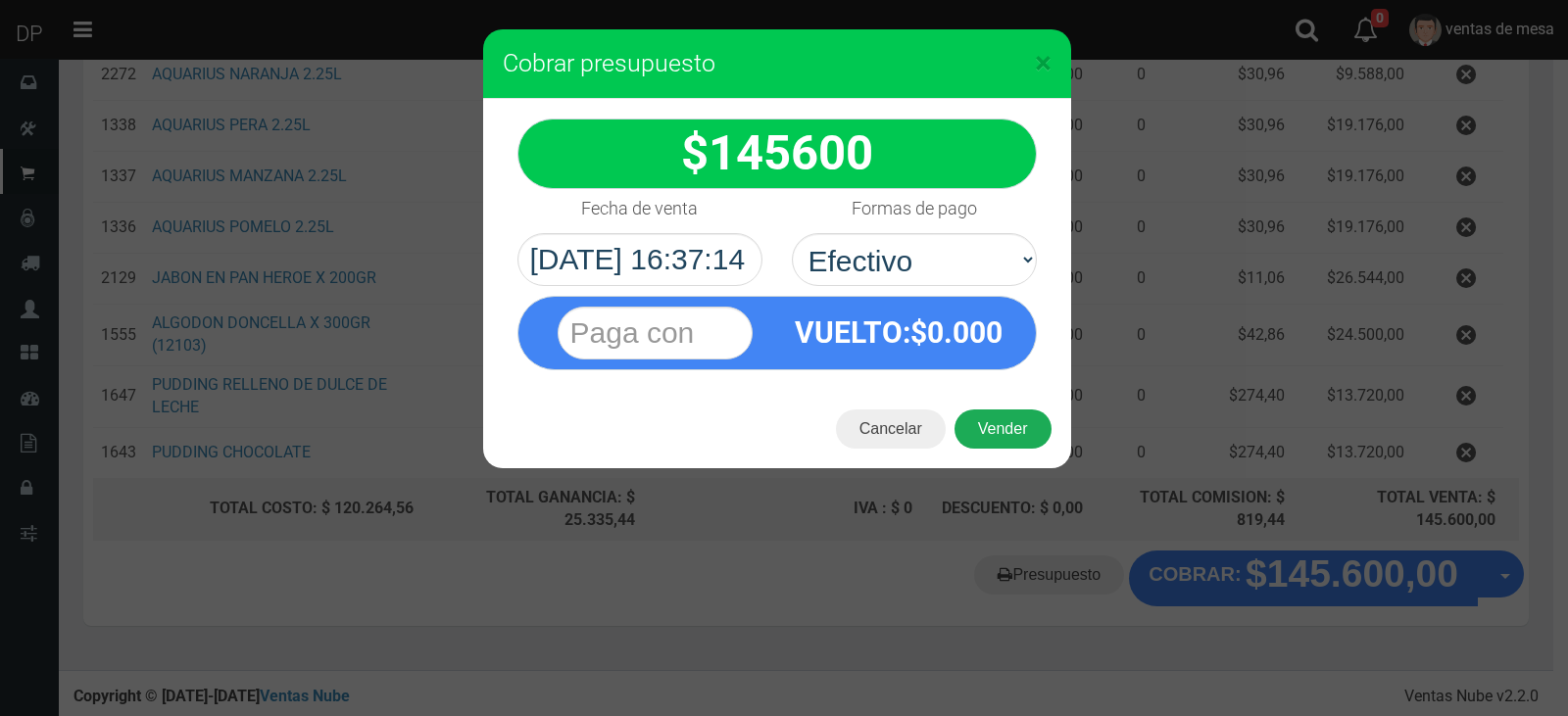
click at [983, 412] on button "Vender" at bounding box center [1002, 429] width 97 height 39
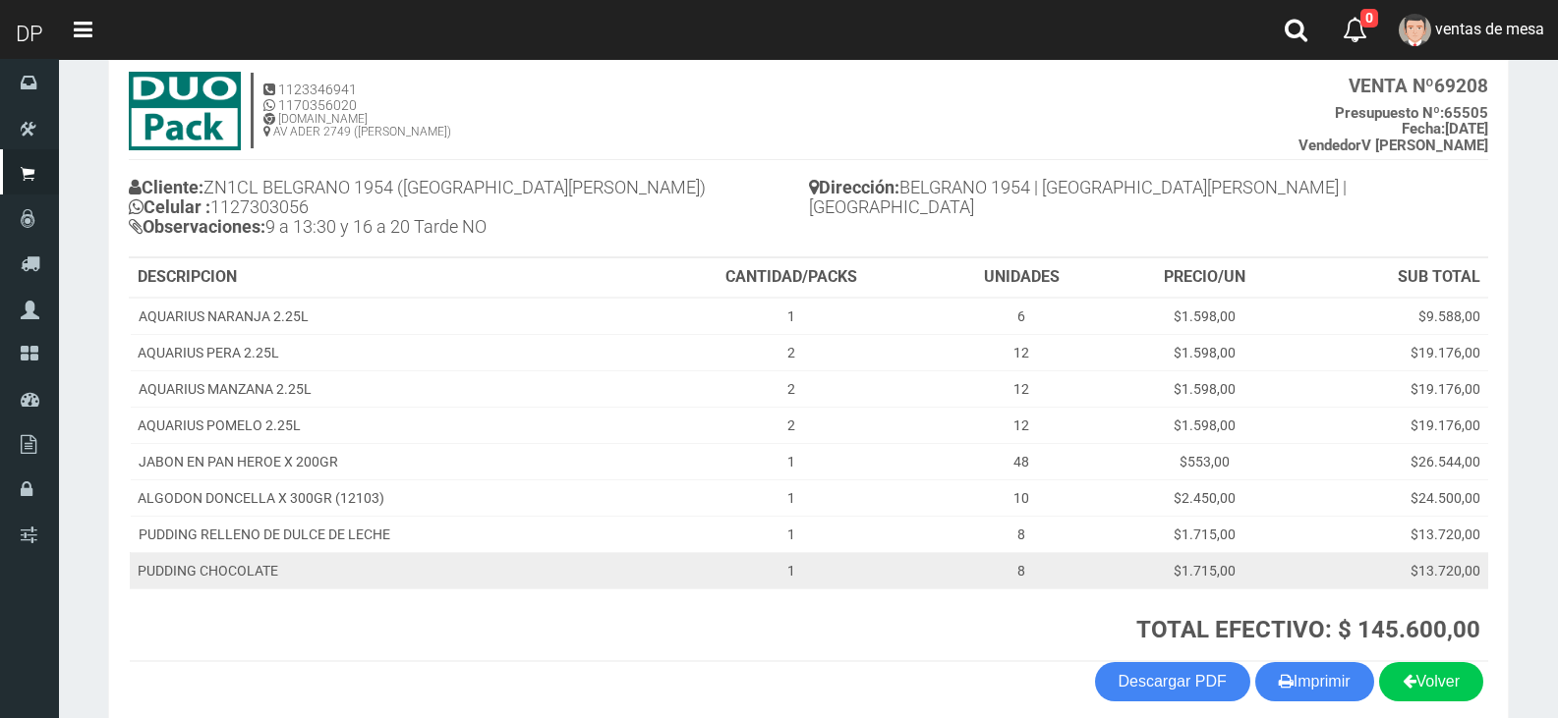
scroll to position [205, 0]
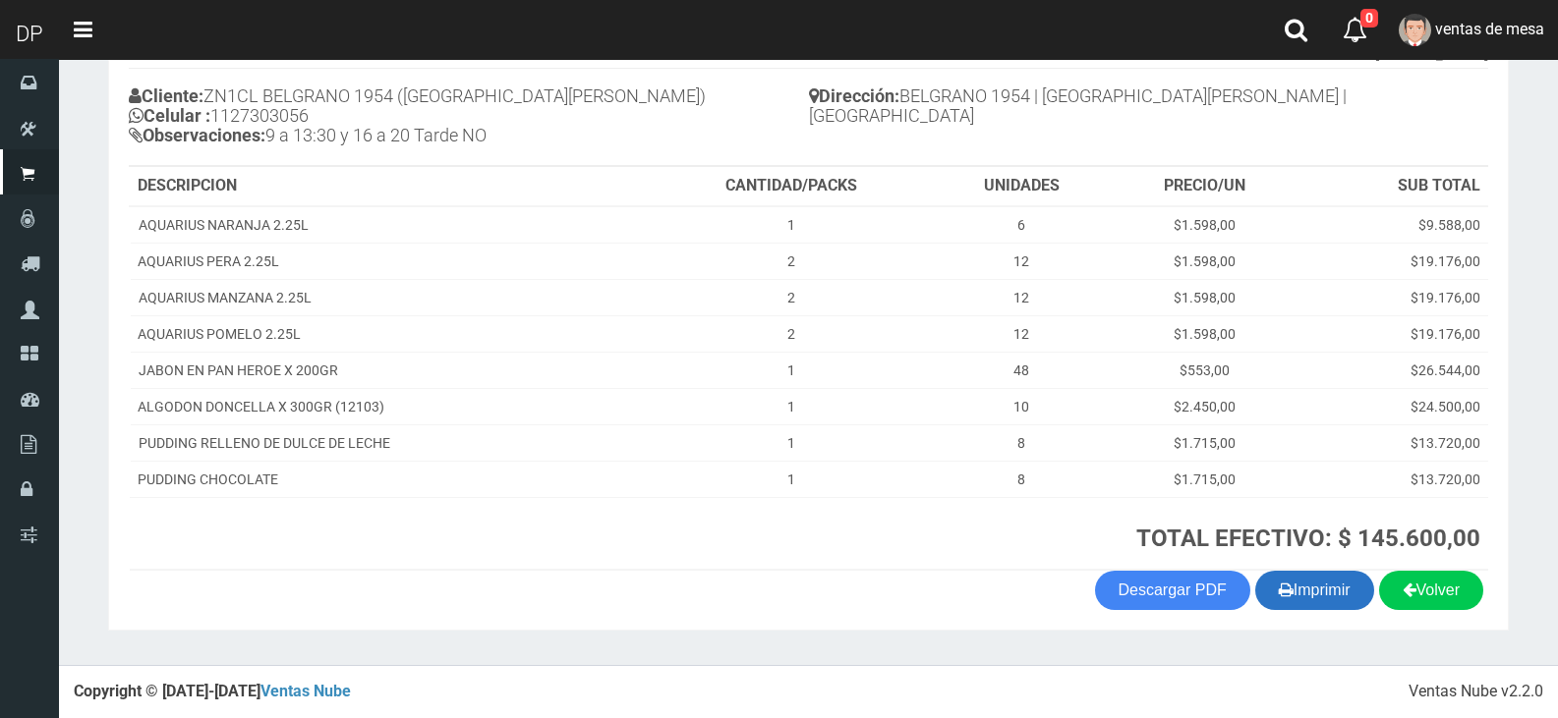
click at [1288, 579] on button "Imprimir" at bounding box center [1314, 590] width 119 height 39
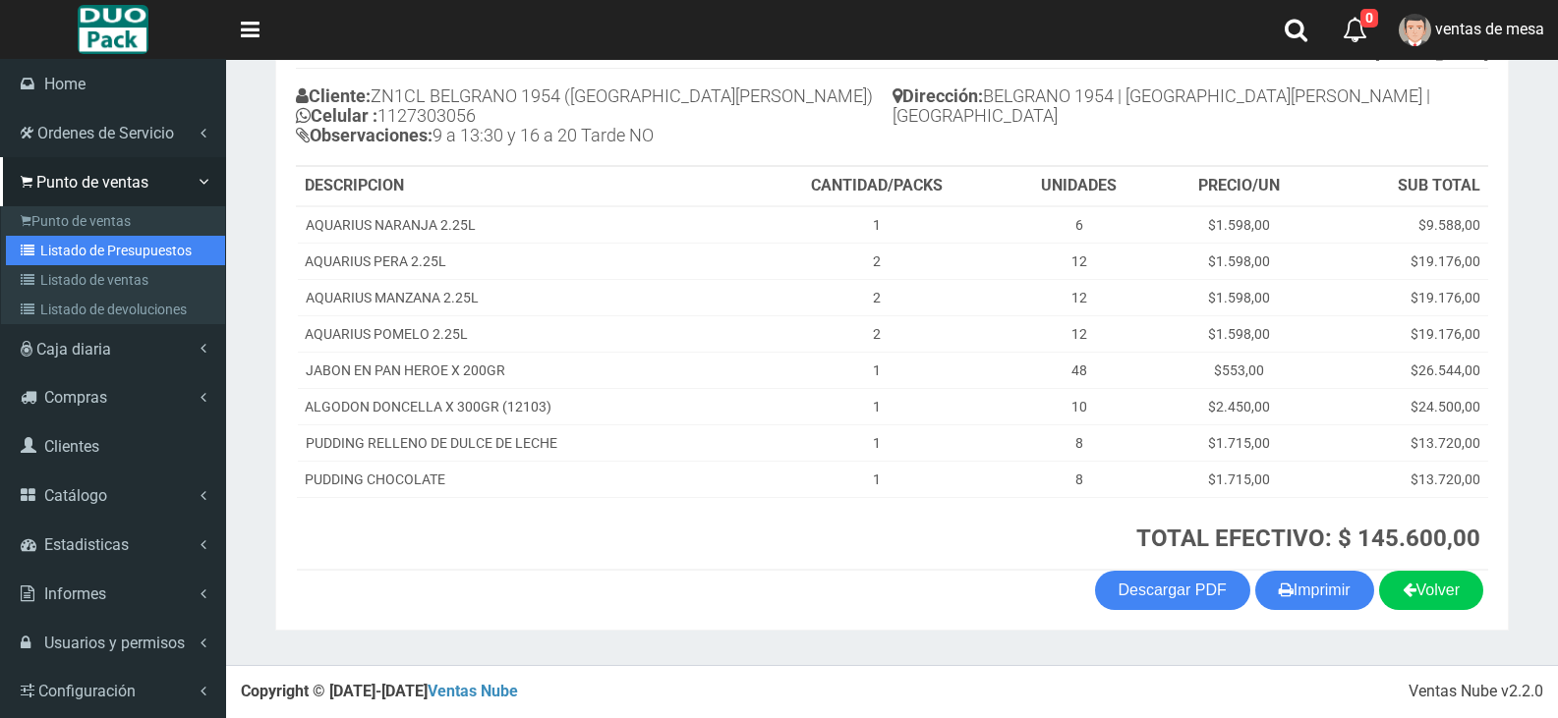
drag, startPoint x: 122, startPoint y: 249, endPoint x: 297, endPoint y: 143, distance: 204.1
click at [122, 249] on link "Listado de Presupuestos" at bounding box center [115, 250] width 219 height 29
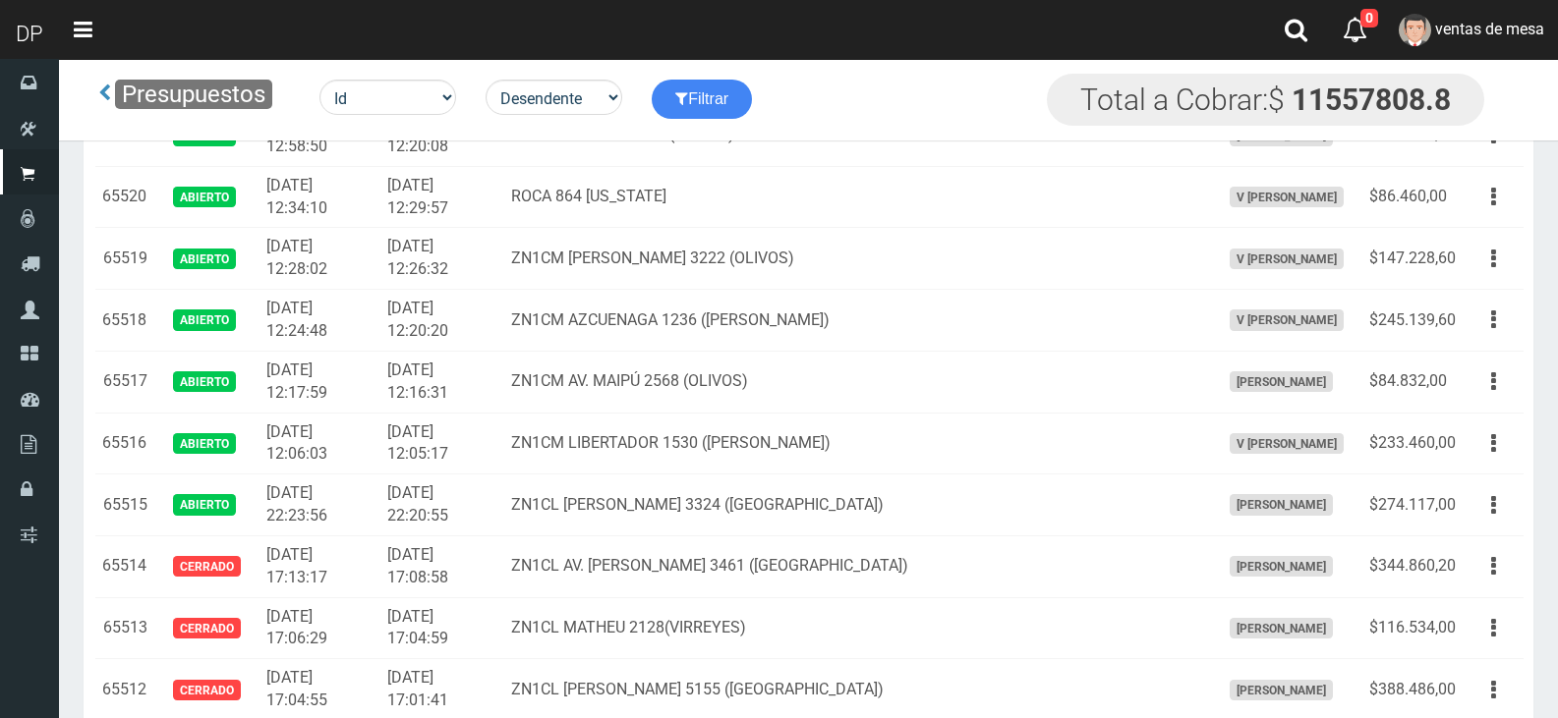
scroll to position [1625, 0]
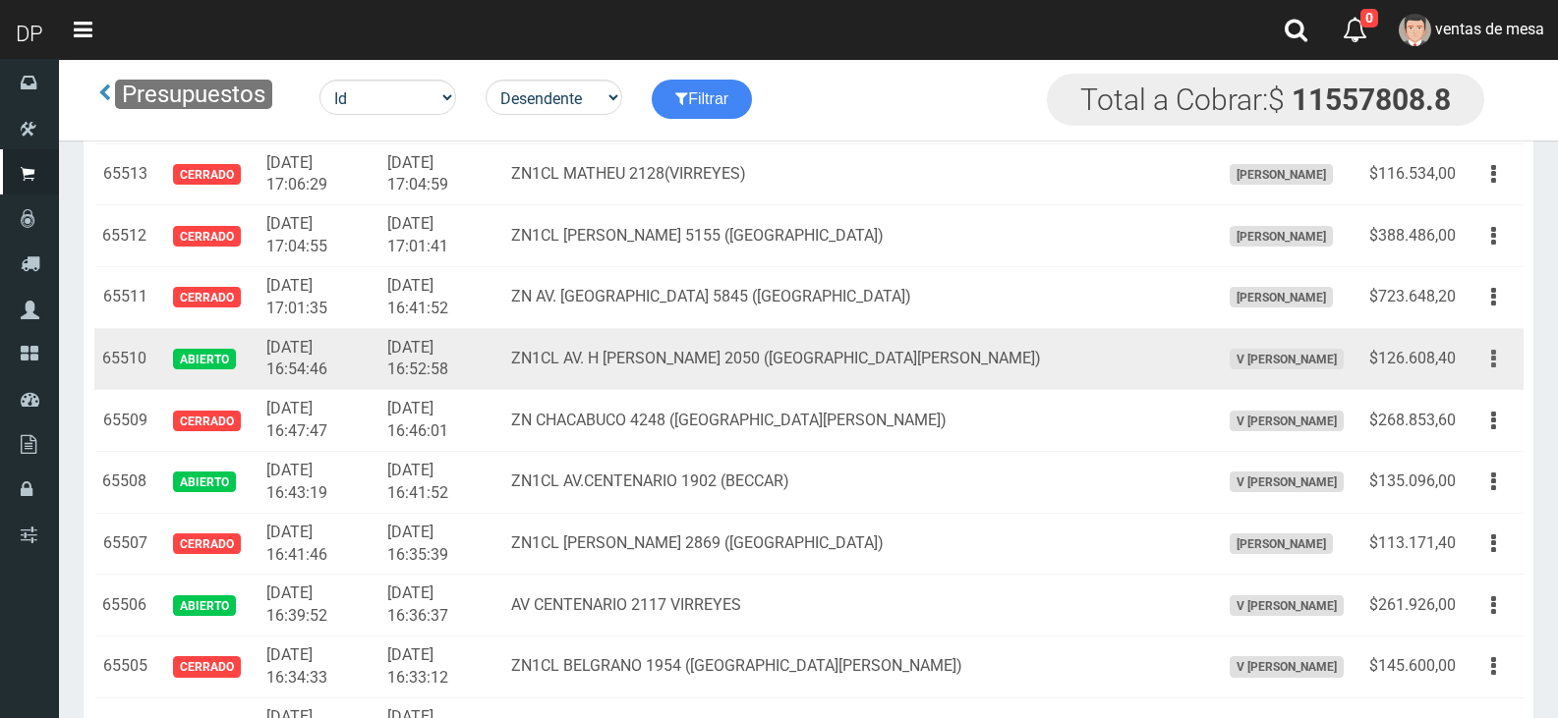
click at [1475, 360] on button "button" at bounding box center [1493, 359] width 44 height 34
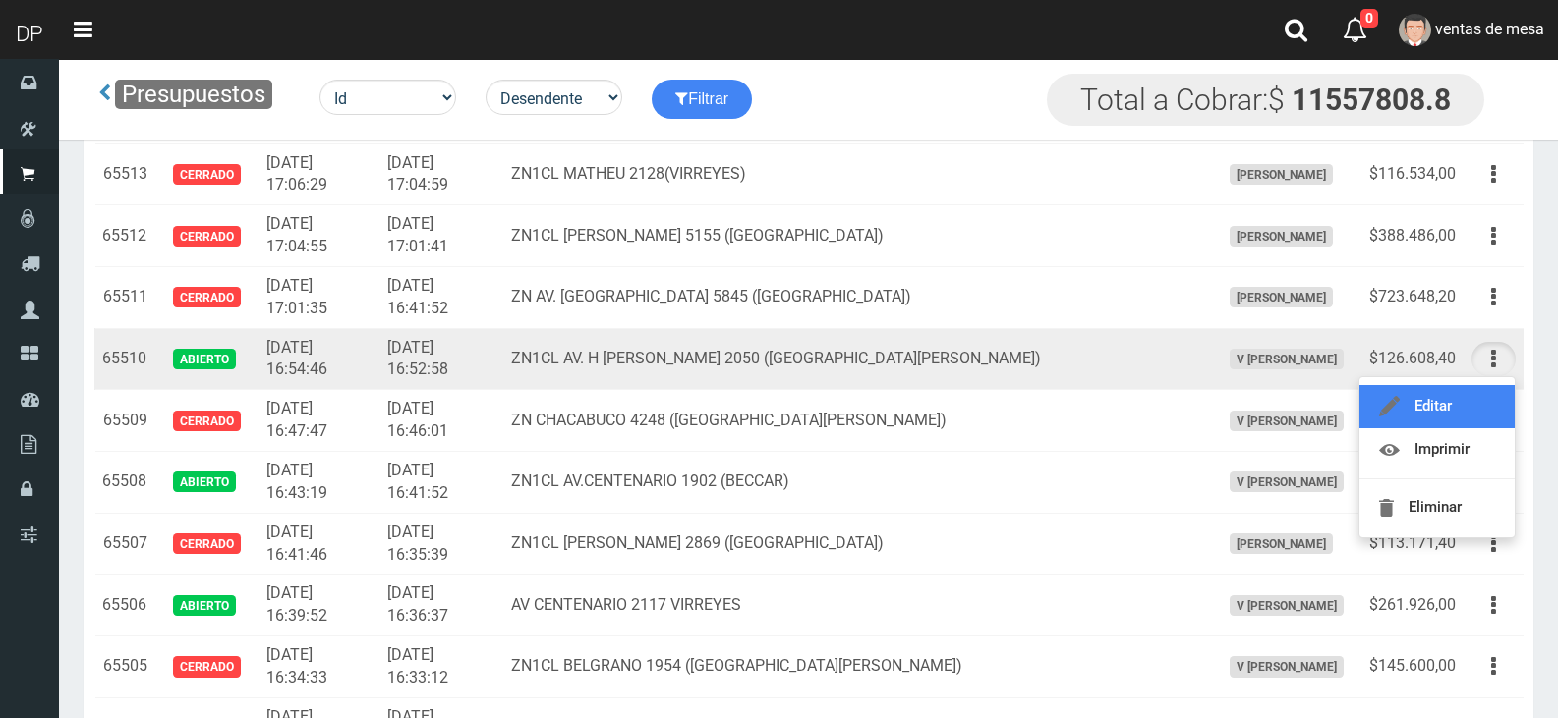
click at [1494, 401] on link "Editar" at bounding box center [1436, 406] width 155 height 43
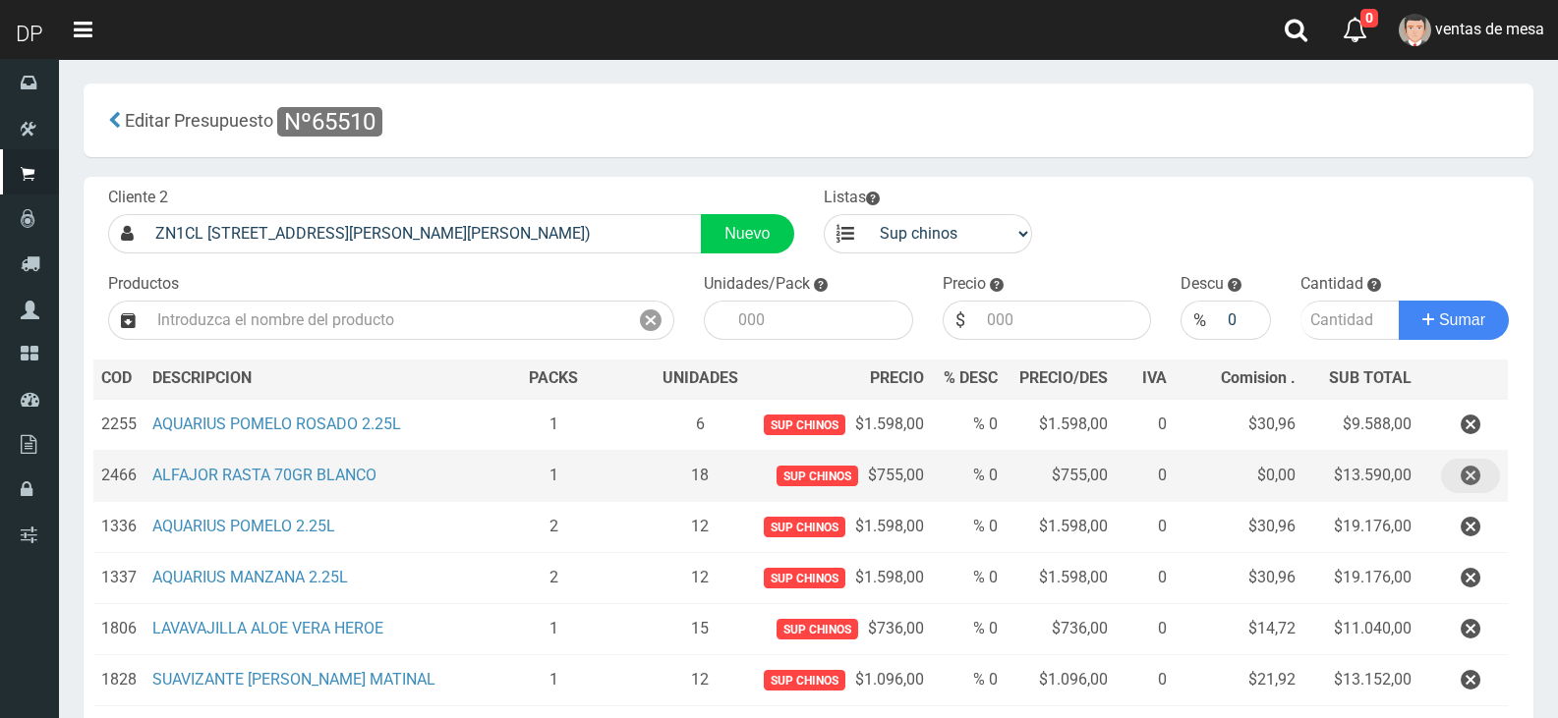
click at [1474, 480] on icon "button" at bounding box center [1470, 476] width 20 height 34
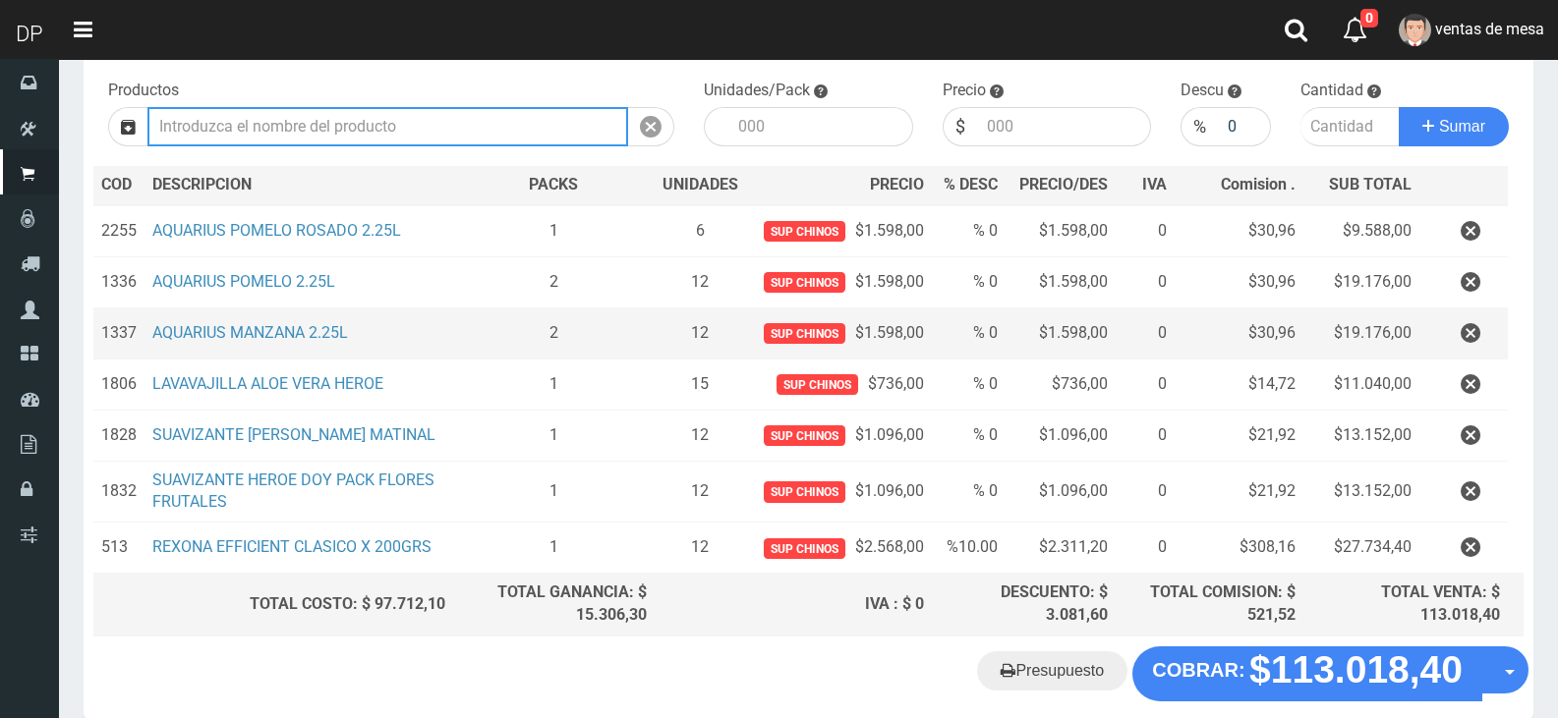
scroll to position [298, 0]
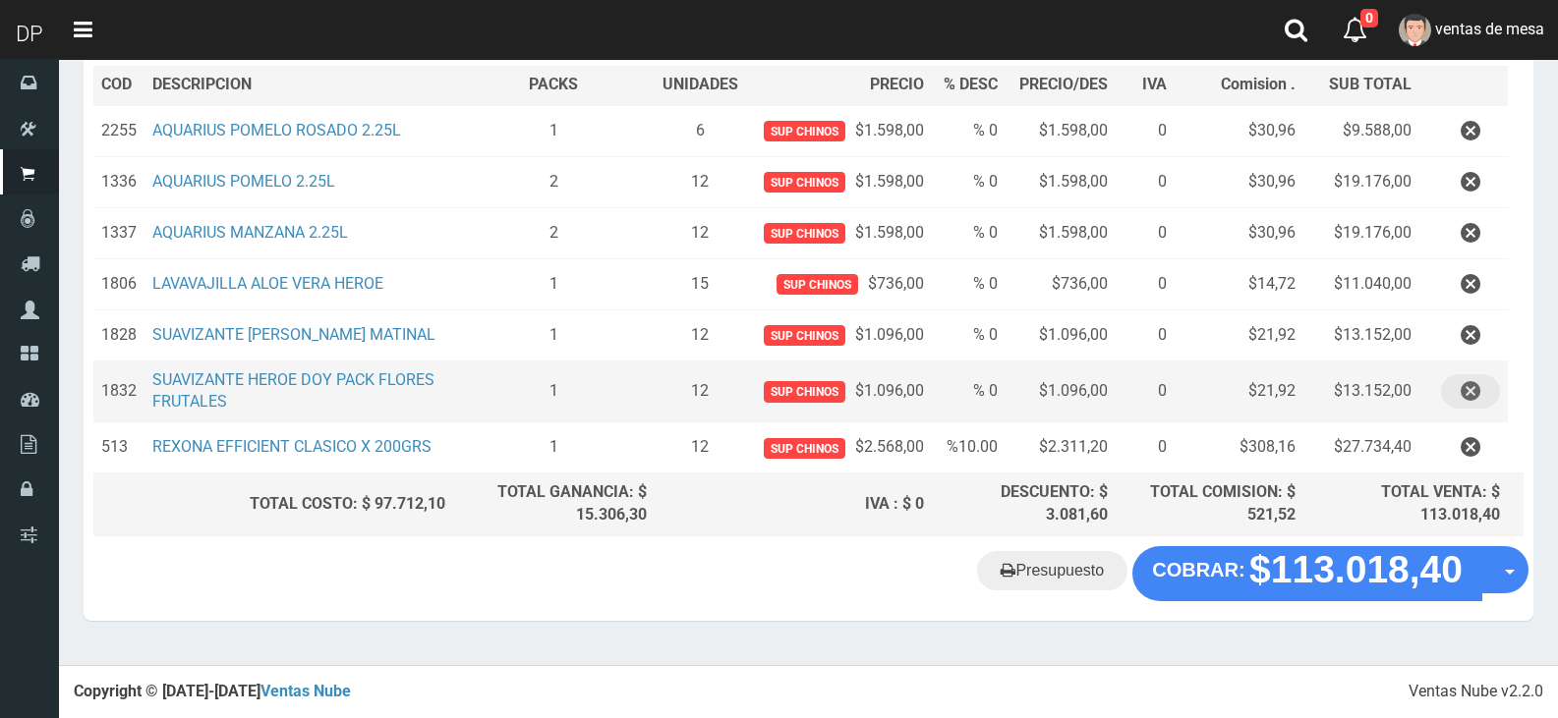
click at [1472, 389] on icon "button" at bounding box center [1470, 391] width 20 height 34
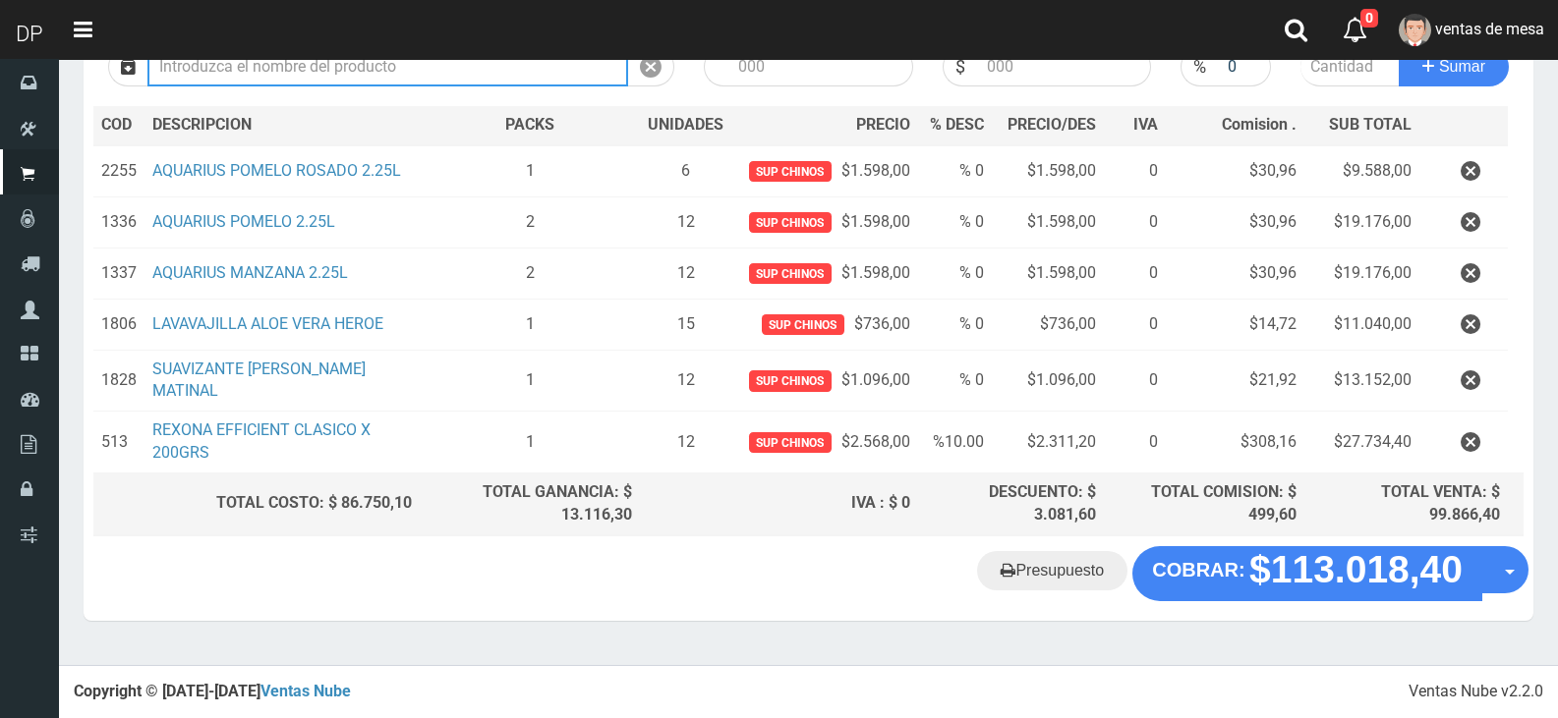
scroll to position [247, 0]
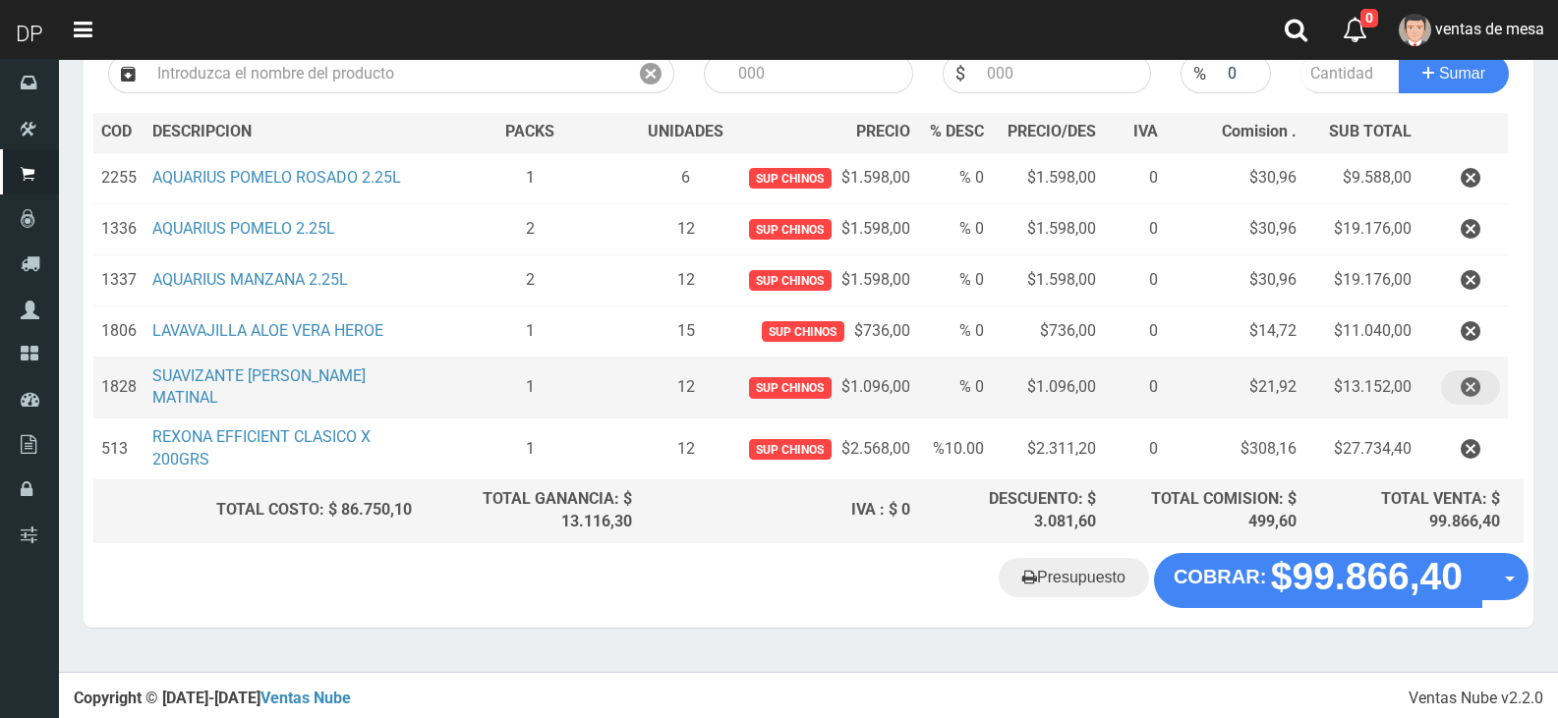
click at [1473, 388] on icon "button" at bounding box center [1470, 387] width 20 height 34
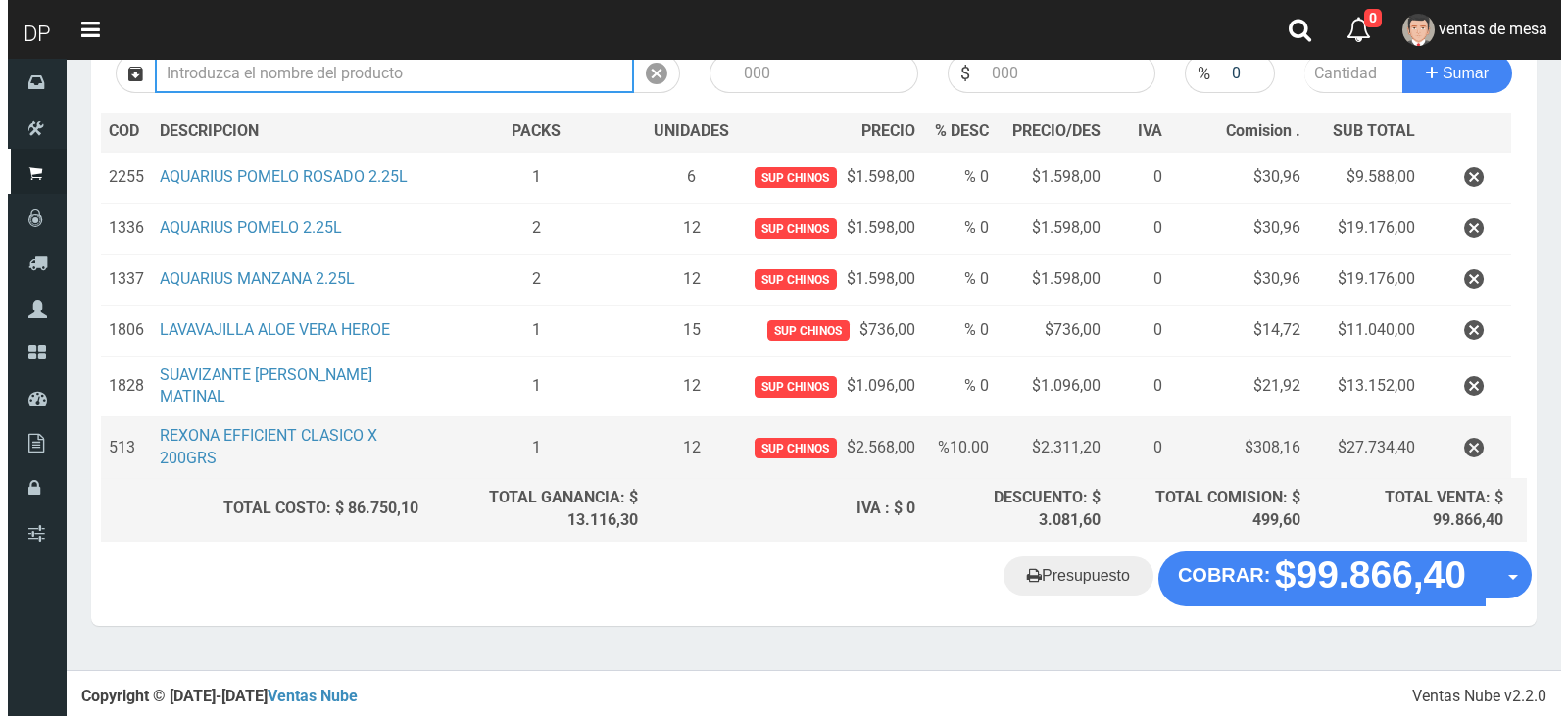
scroll to position [185, 0]
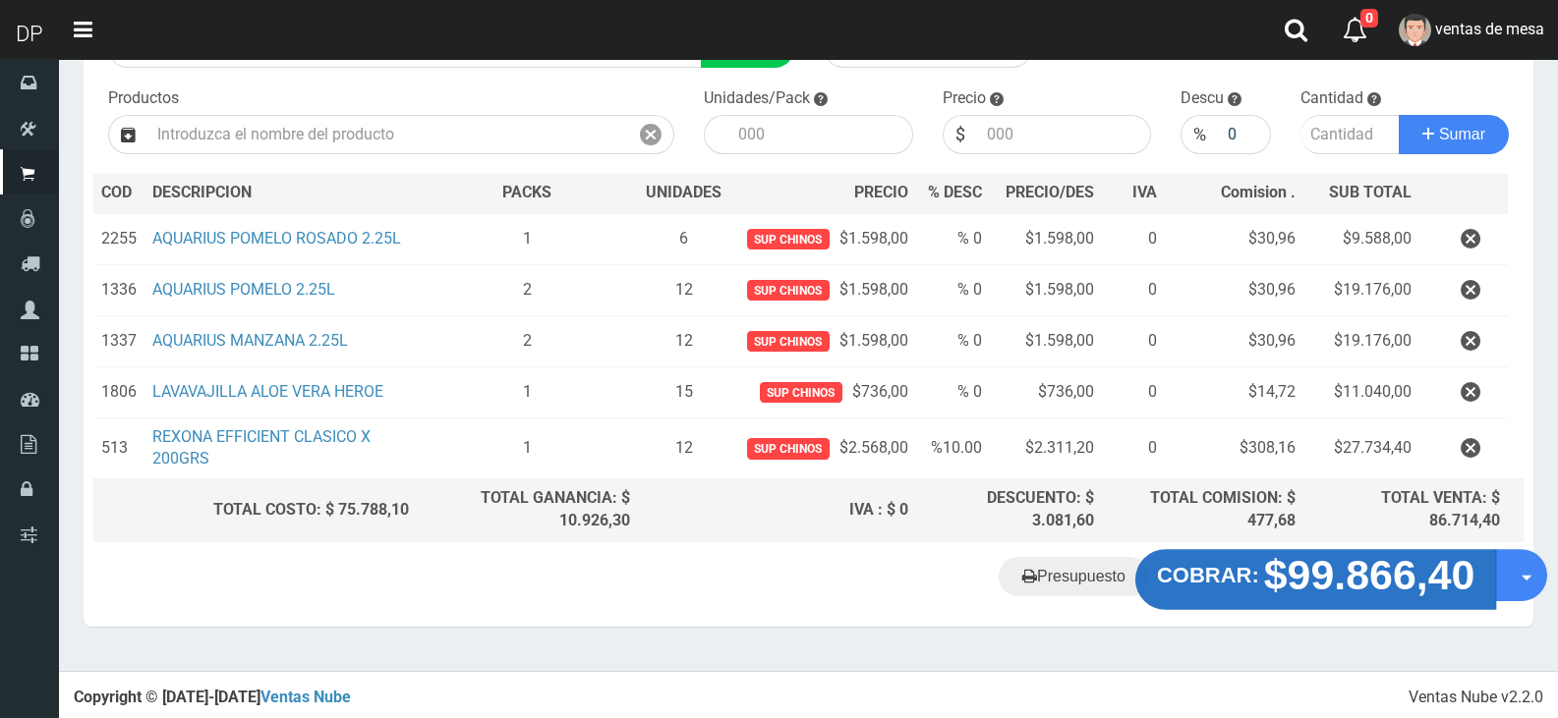
click at [1366, 559] on strong "$99.866,40" at bounding box center [1369, 575] width 211 height 46
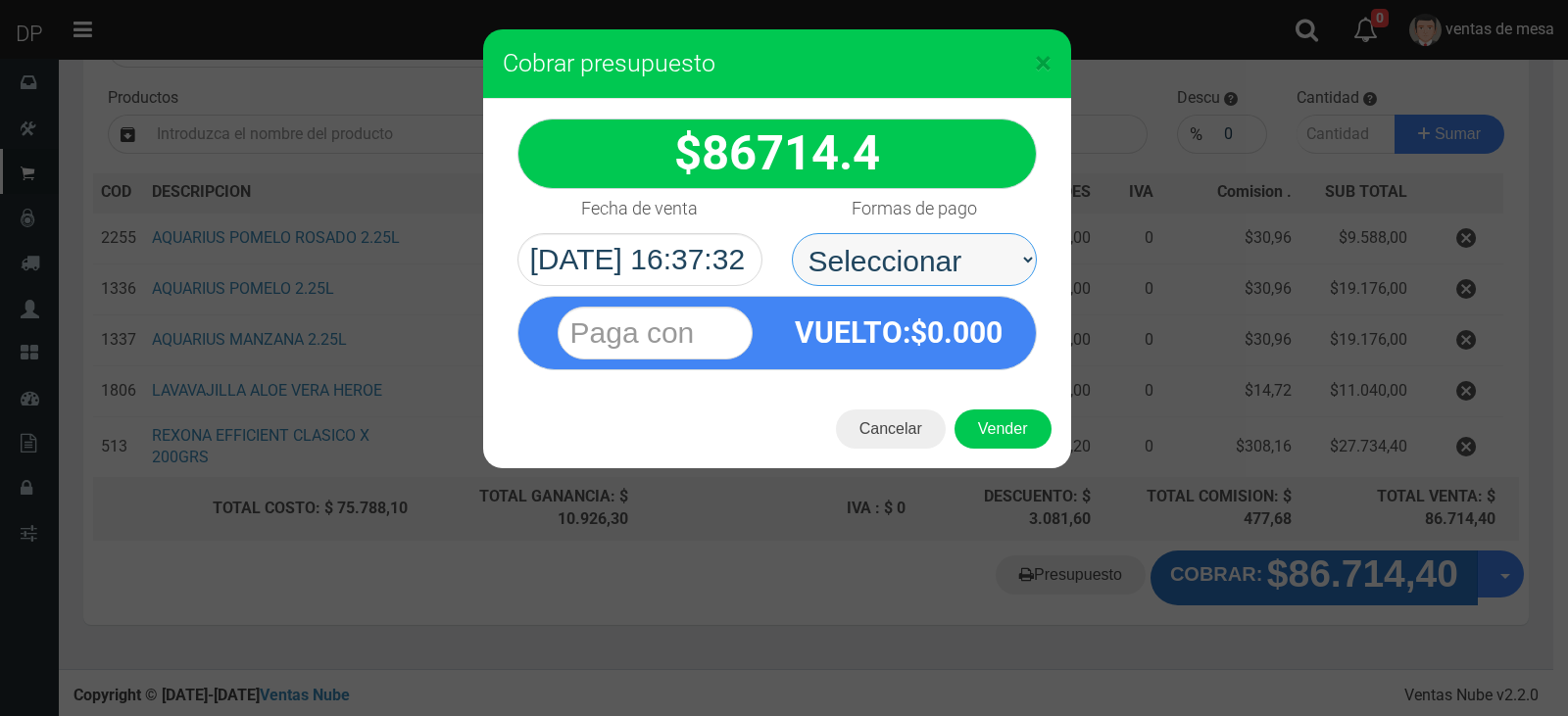
click at [1022, 282] on select "Seleccionar Efectivo Tarjeta de Crédito Depósito Débito" at bounding box center [915, 259] width 245 height 53
select select "Efectivo"
click at [792, 233] on select "Seleccionar Efectivo Tarjeta de Crédito Depósito Débito" at bounding box center [915, 259] width 245 height 53
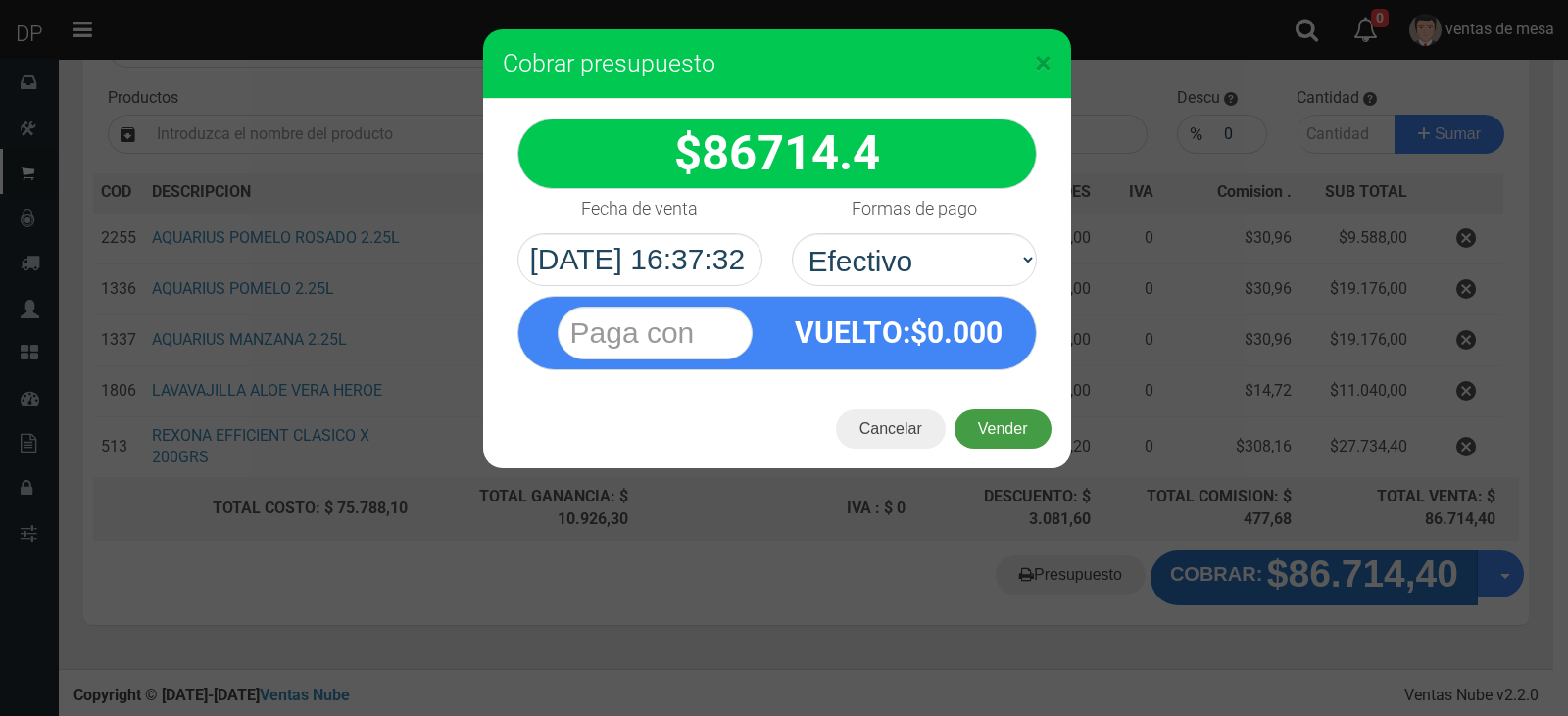
click at [996, 421] on button "Vender" at bounding box center [1002, 429] width 97 height 39
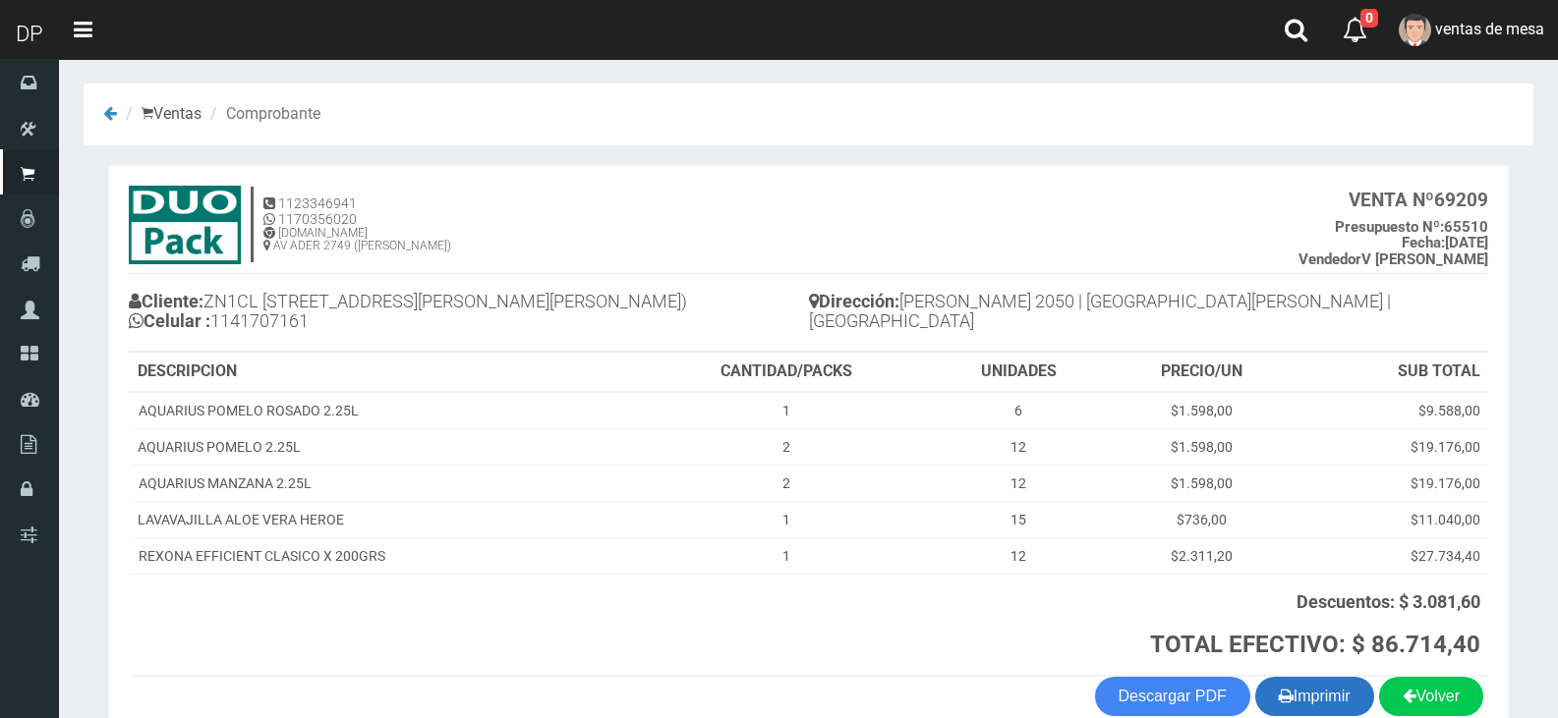
scroll to position [106, 0]
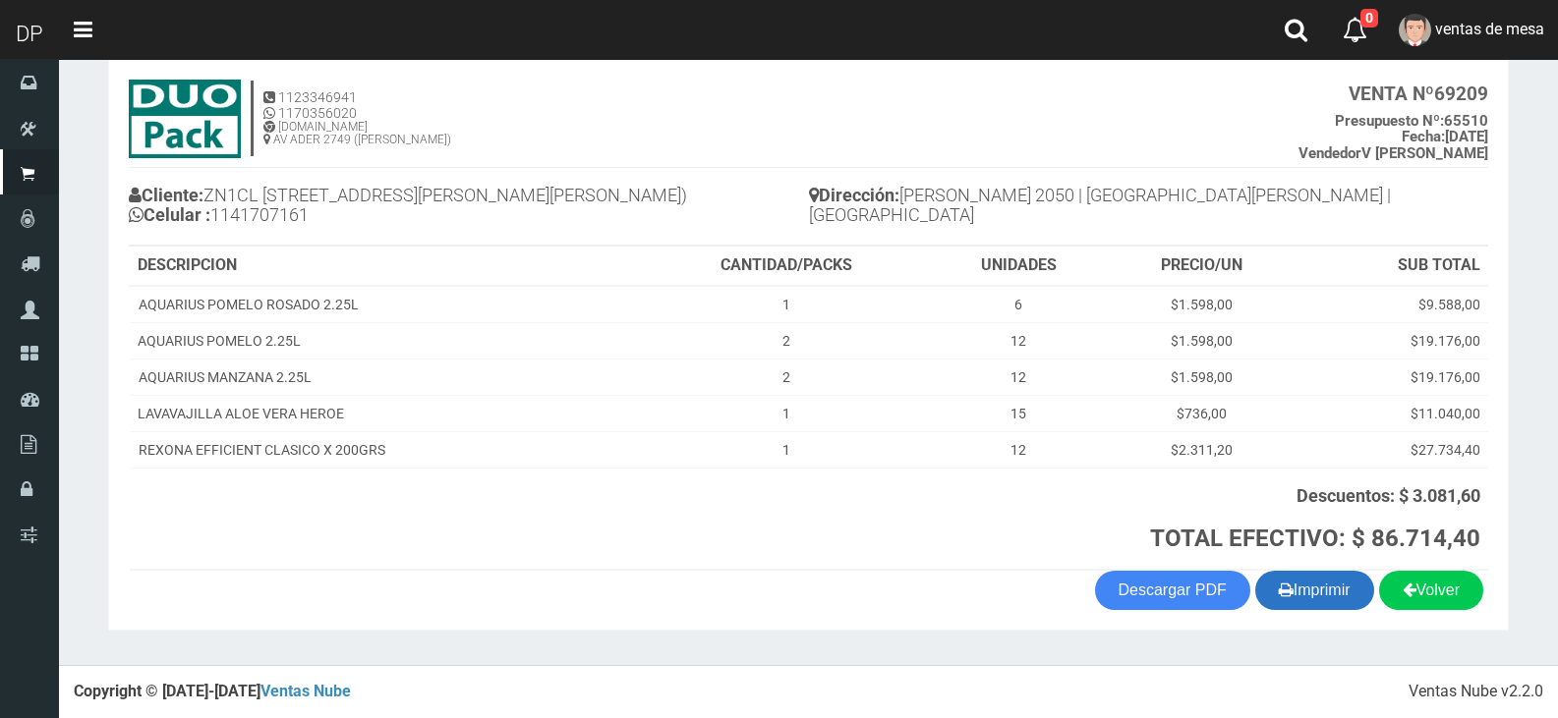
click at [1332, 595] on button "Imprimir" at bounding box center [1314, 590] width 119 height 39
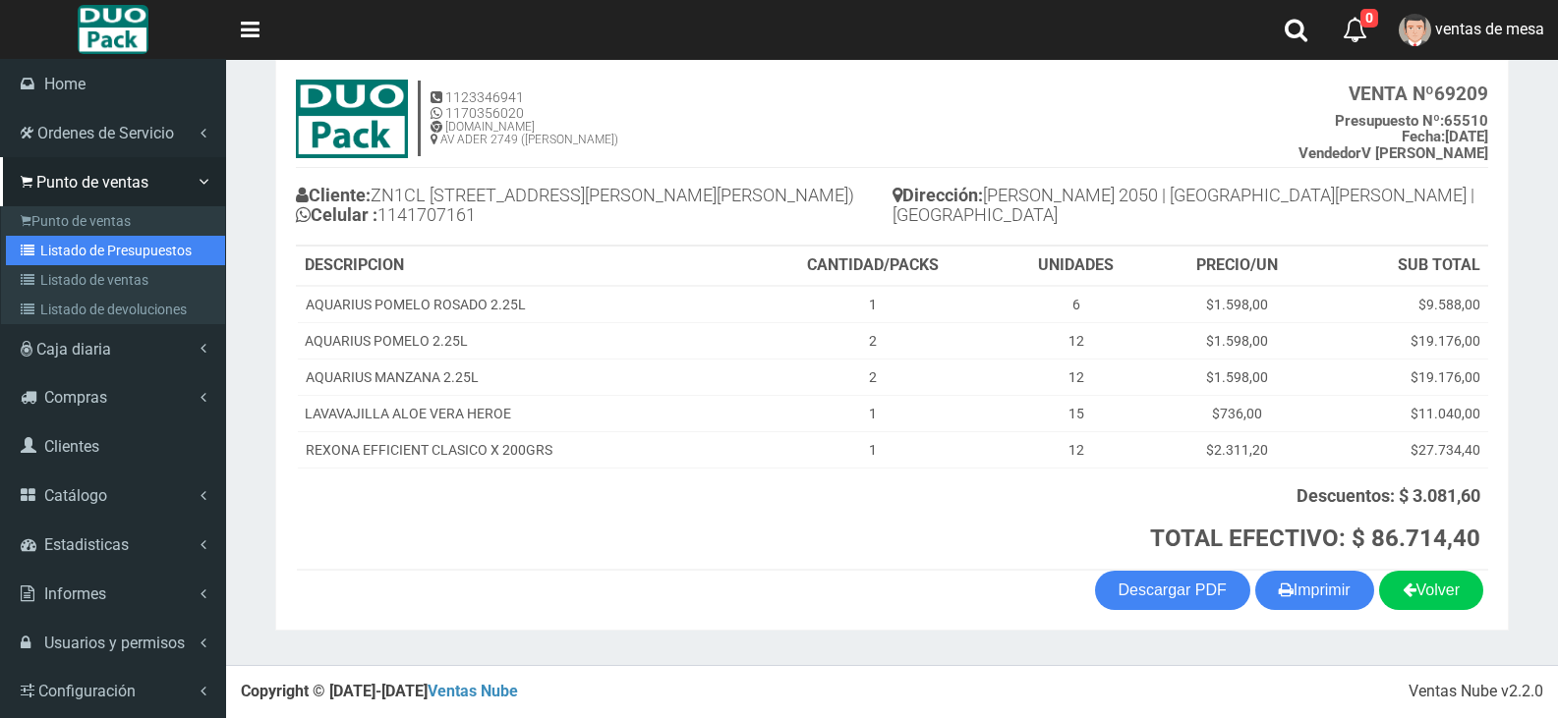
click at [89, 245] on link "Listado de Presupuestos" at bounding box center [115, 250] width 219 height 29
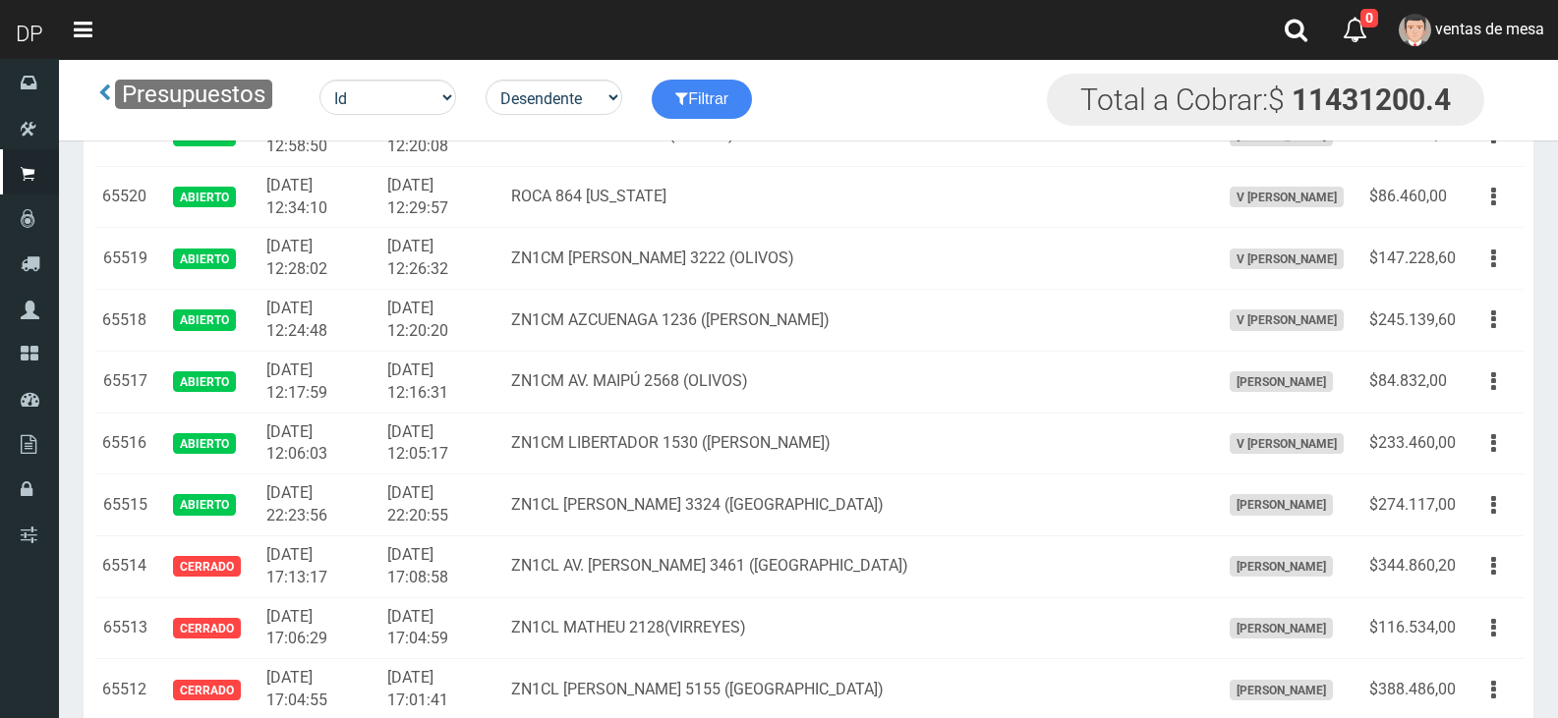
scroll to position [1686, 0]
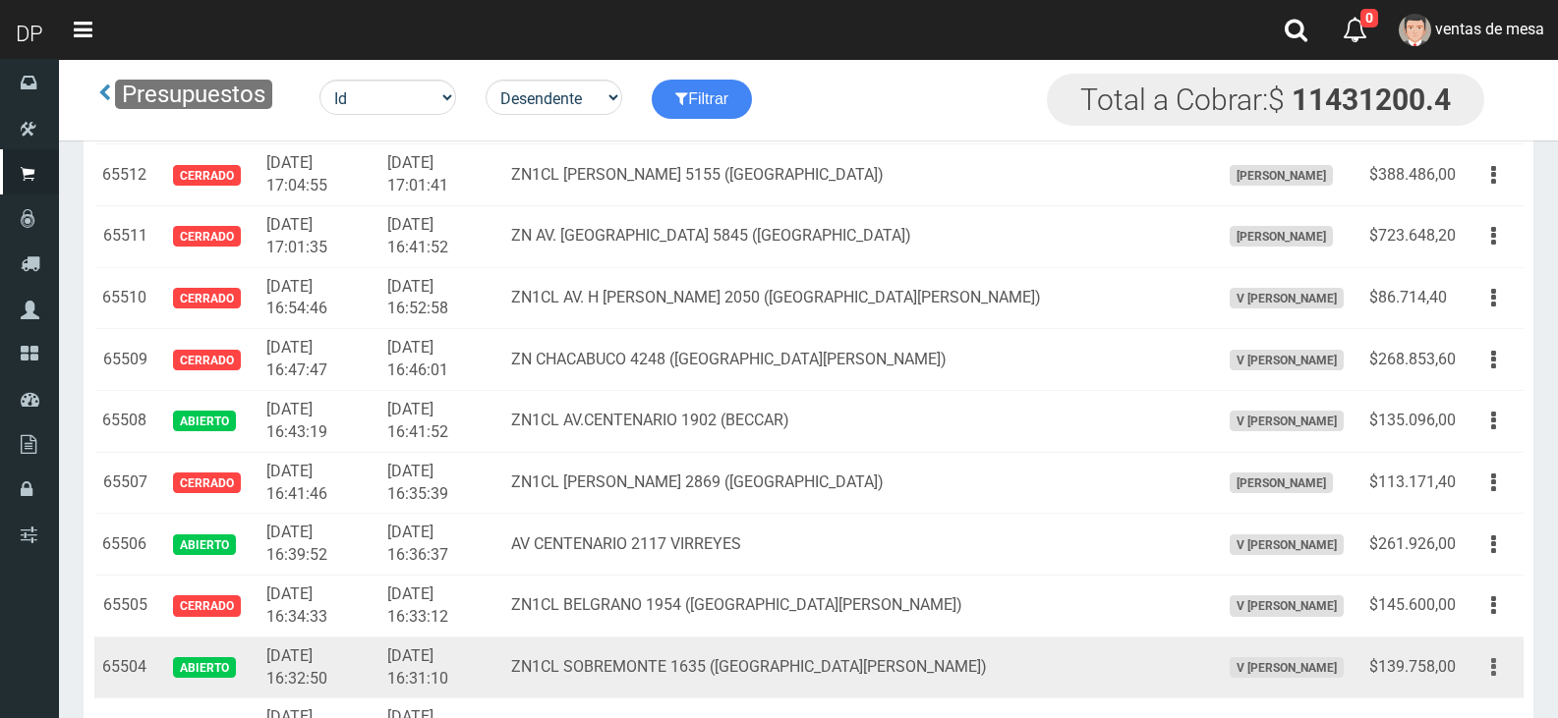
click at [1477, 664] on button "button" at bounding box center [1493, 668] width 44 height 34
click at [1483, 694] on link "Editar" at bounding box center [1436, 715] width 155 height 43
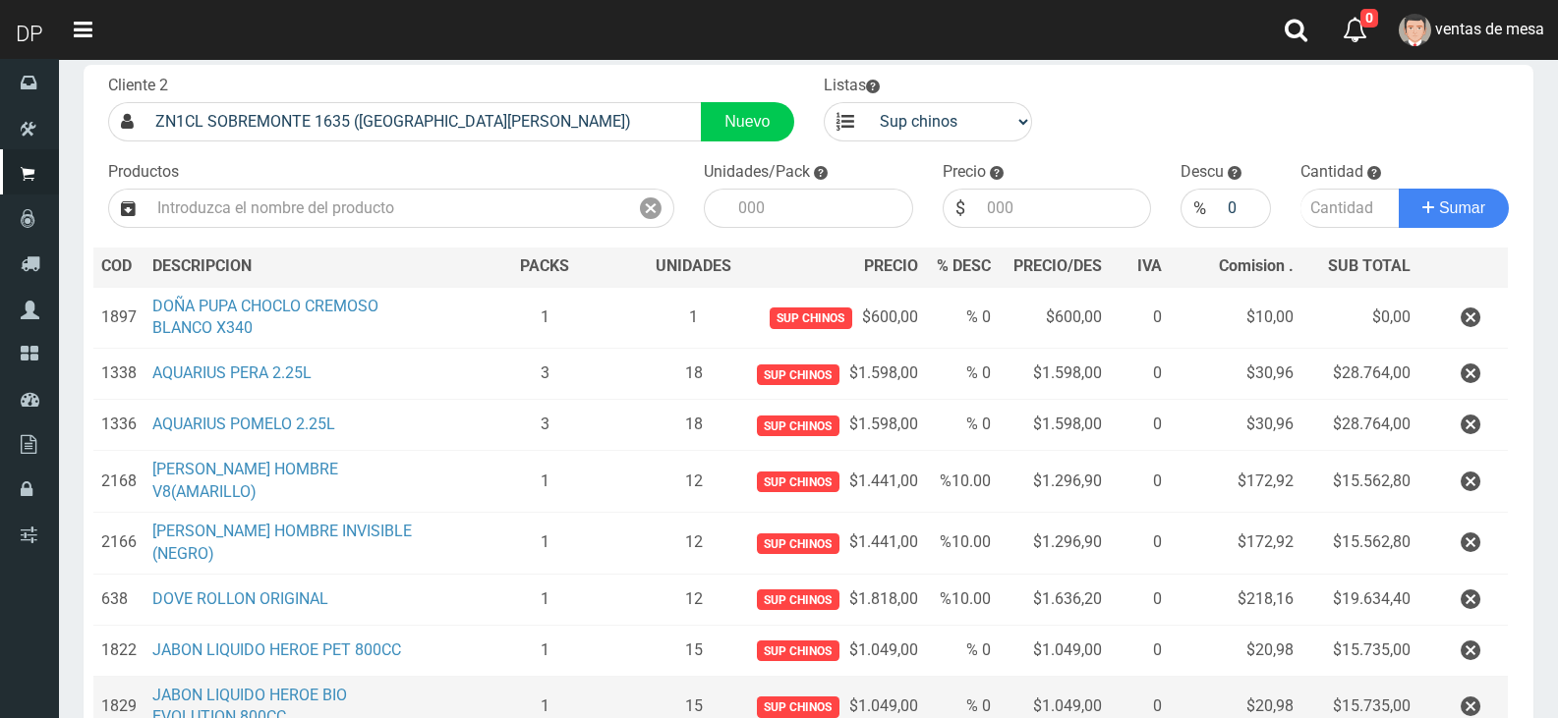
scroll to position [370, 0]
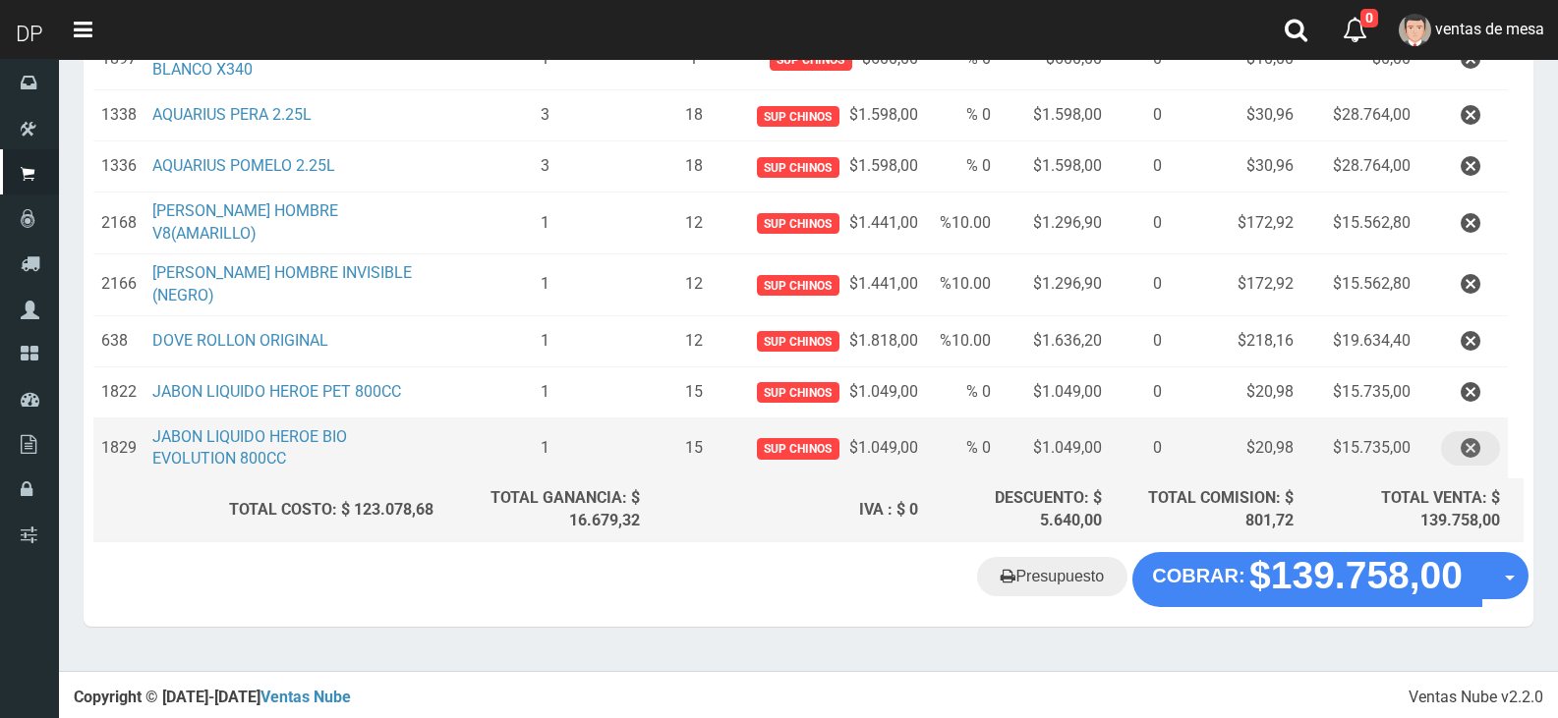
click at [1474, 446] on icon "button" at bounding box center [1470, 448] width 20 height 34
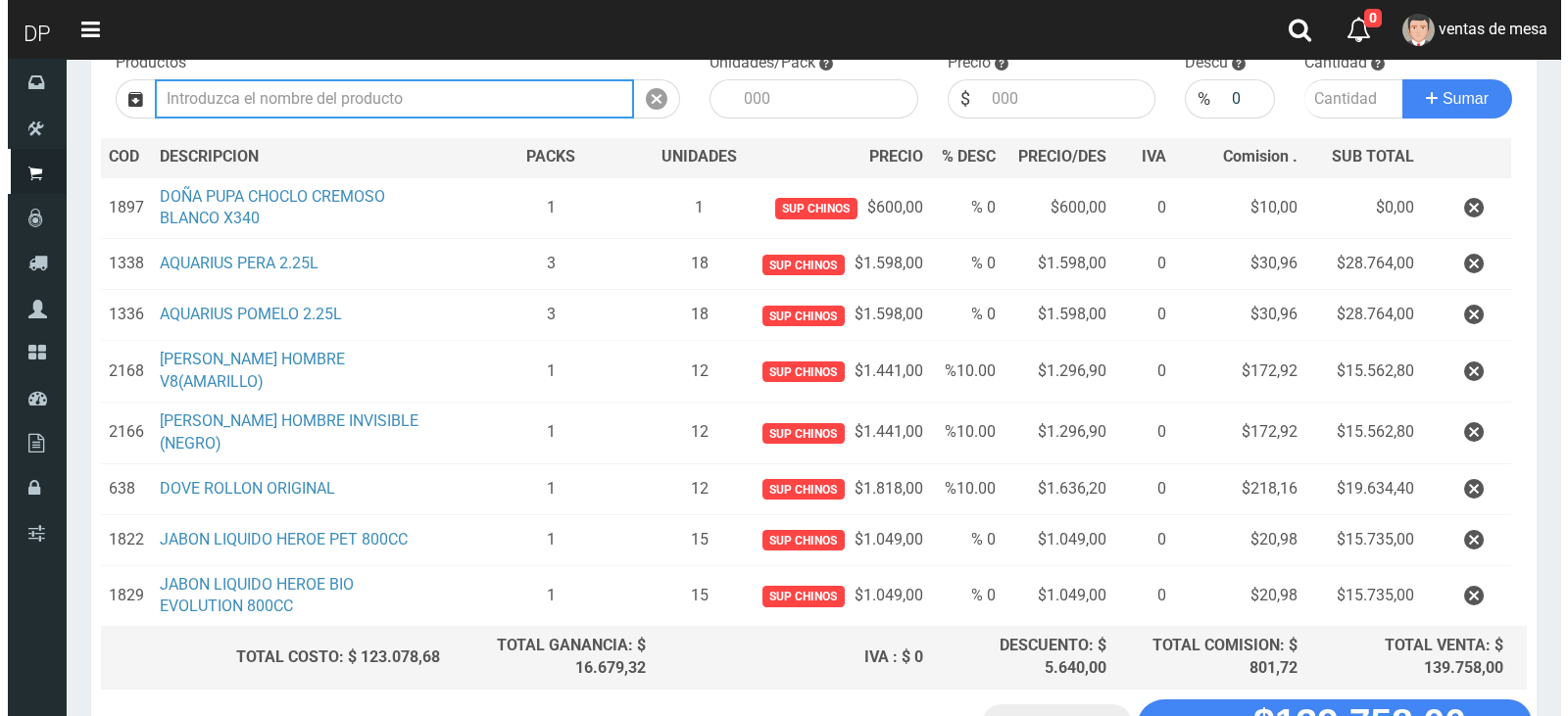
scroll to position [294, 0]
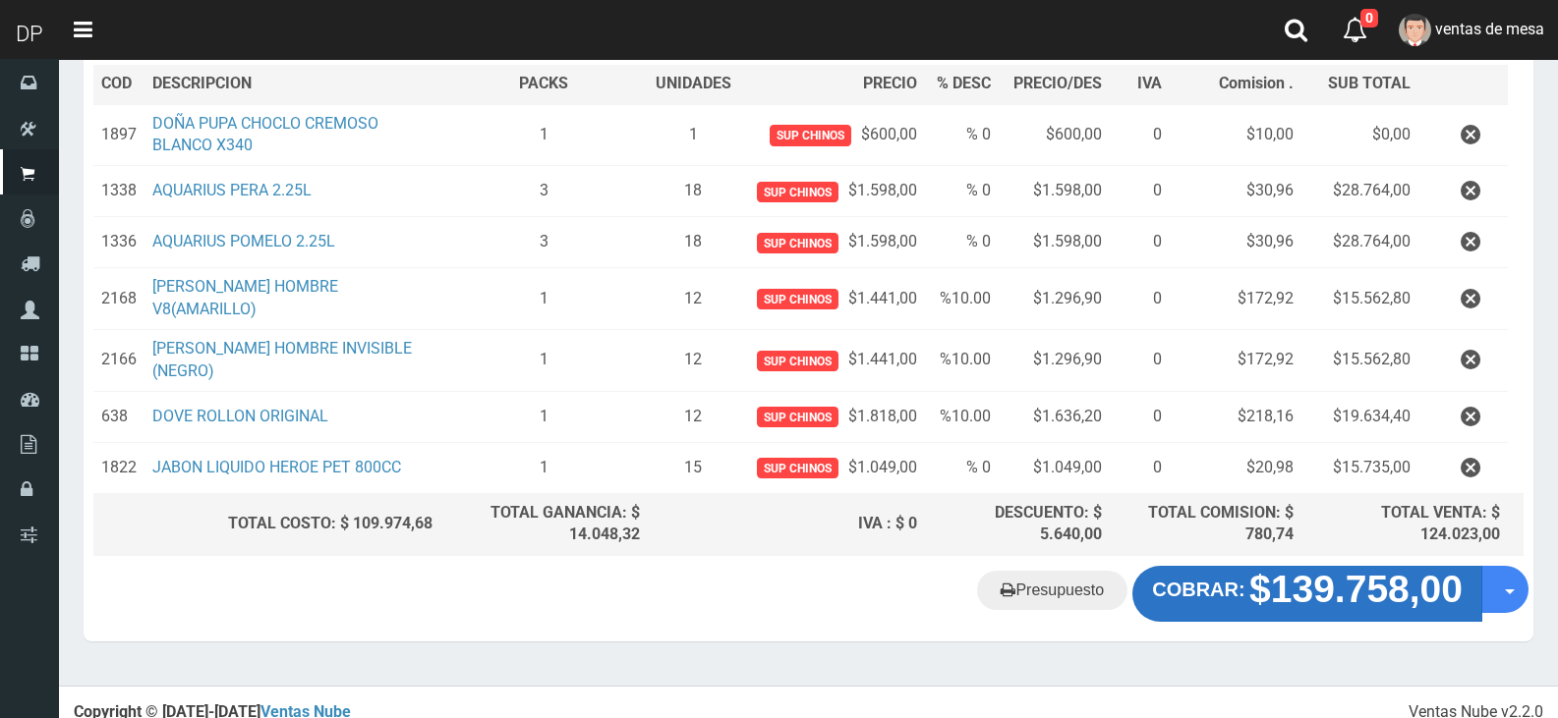
drag, startPoint x: 1247, startPoint y: 641, endPoint x: 1246, endPoint y: 586, distance: 55.0
click at [1248, 641] on section "× Titulo del Msj texto Mas Texto Cancelar Aceptar Editar Presupuesto Nº65504" at bounding box center [808, 225] width 1499 height 922
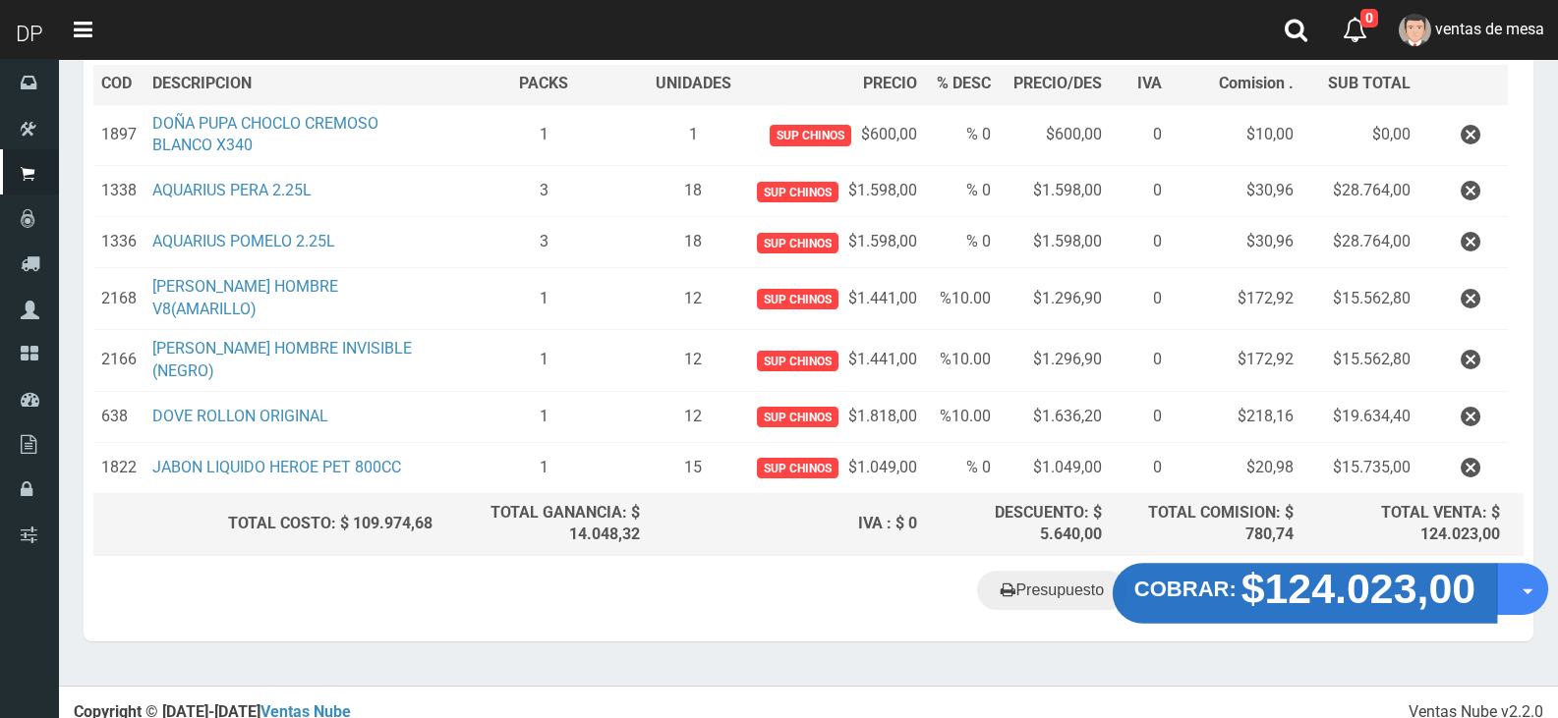
click at [1246, 583] on button "COBRAR: $124.023,00" at bounding box center [1304, 593] width 384 height 61
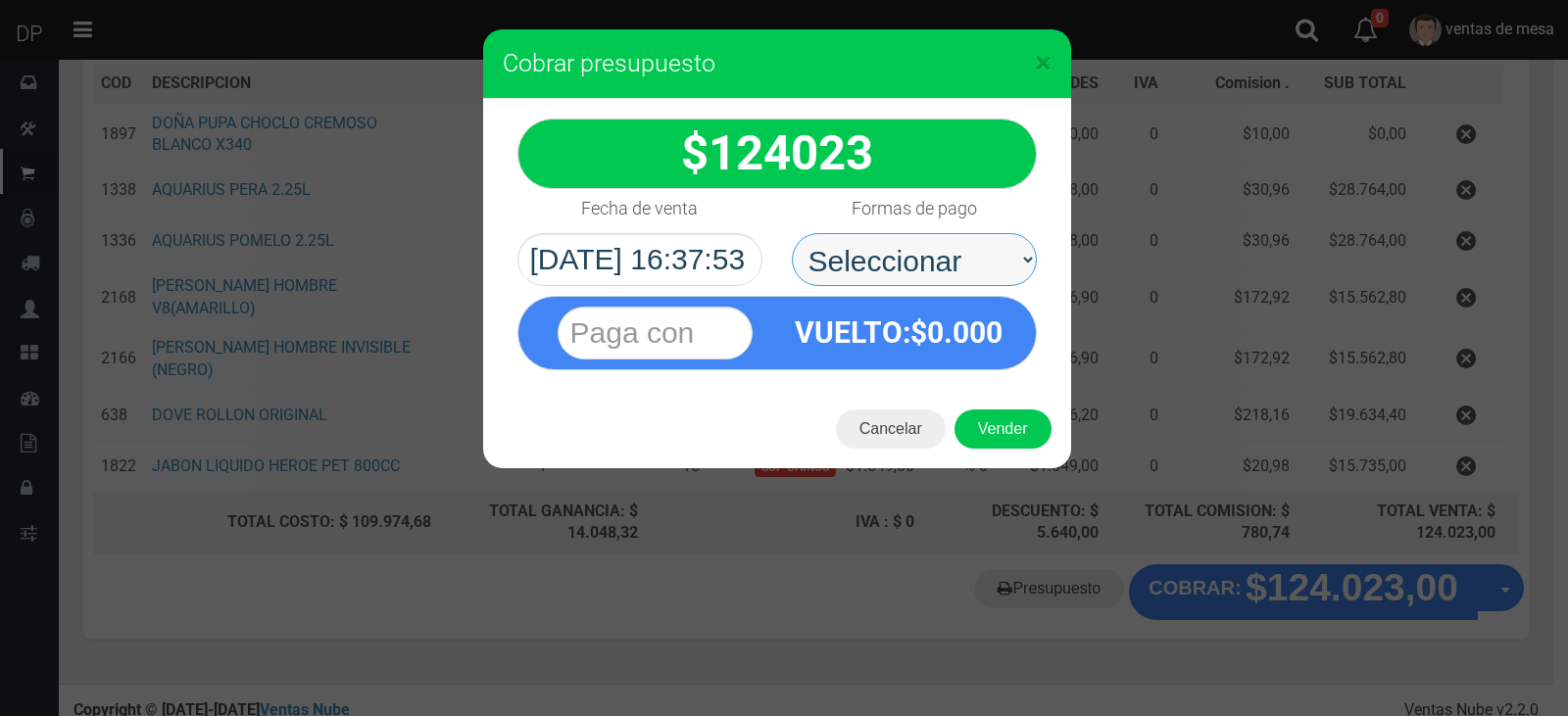
drag, startPoint x: 833, startPoint y: 250, endPoint x: 851, endPoint y: 274, distance: 30.0
click at [833, 250] on select "Seleccionar Efectivo Tarjeta de Crédito Depósito Débito" at bounding box center [915, 259] width 245 height 53
select select "Efectivo"
click at [792, 233] on select "Seleccionar Efectivo Tarjeta de Crédito Depósito Débito" at bounding box center [915, 259] width 245 height 53
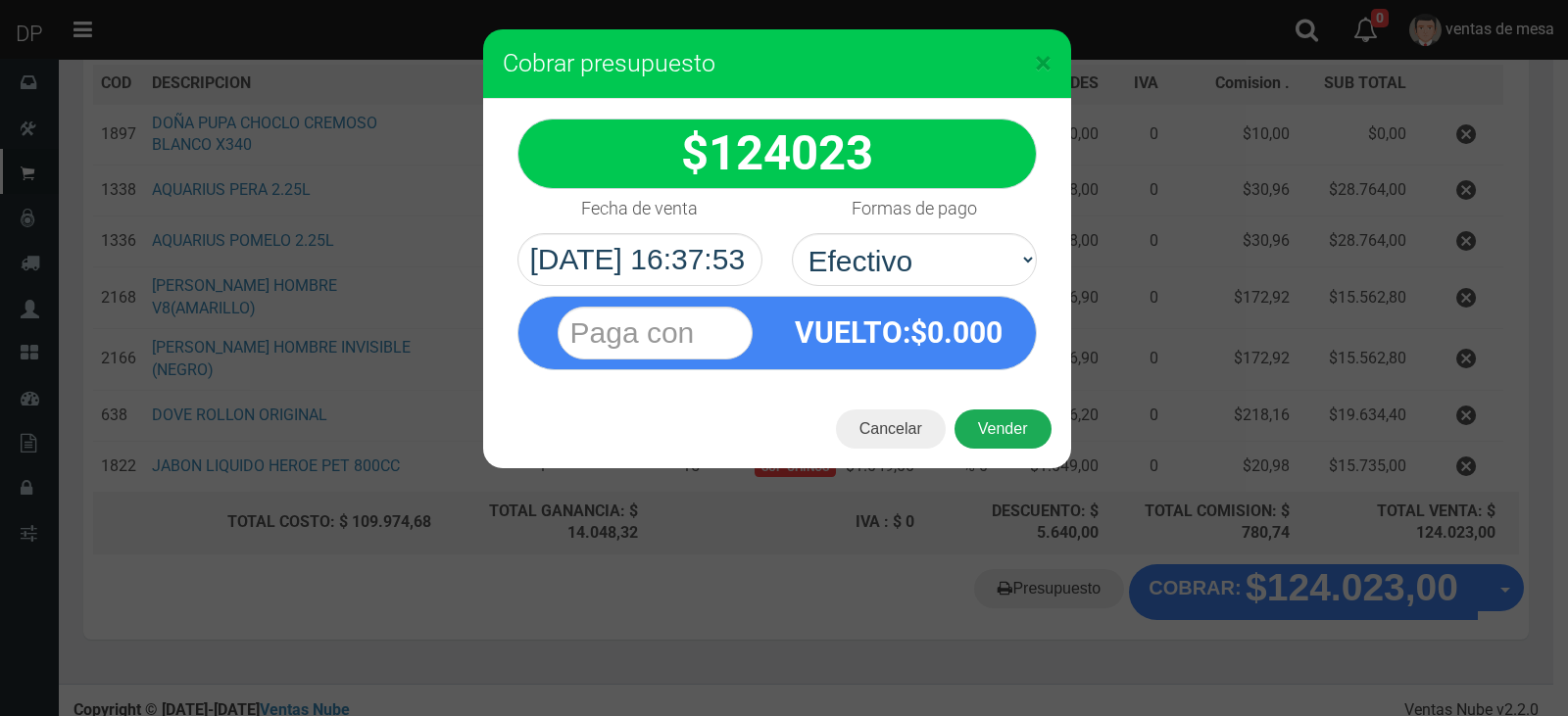
click at [1014, 420] on button "Vender" at bounding box center [1002, 429] width 97 height 39
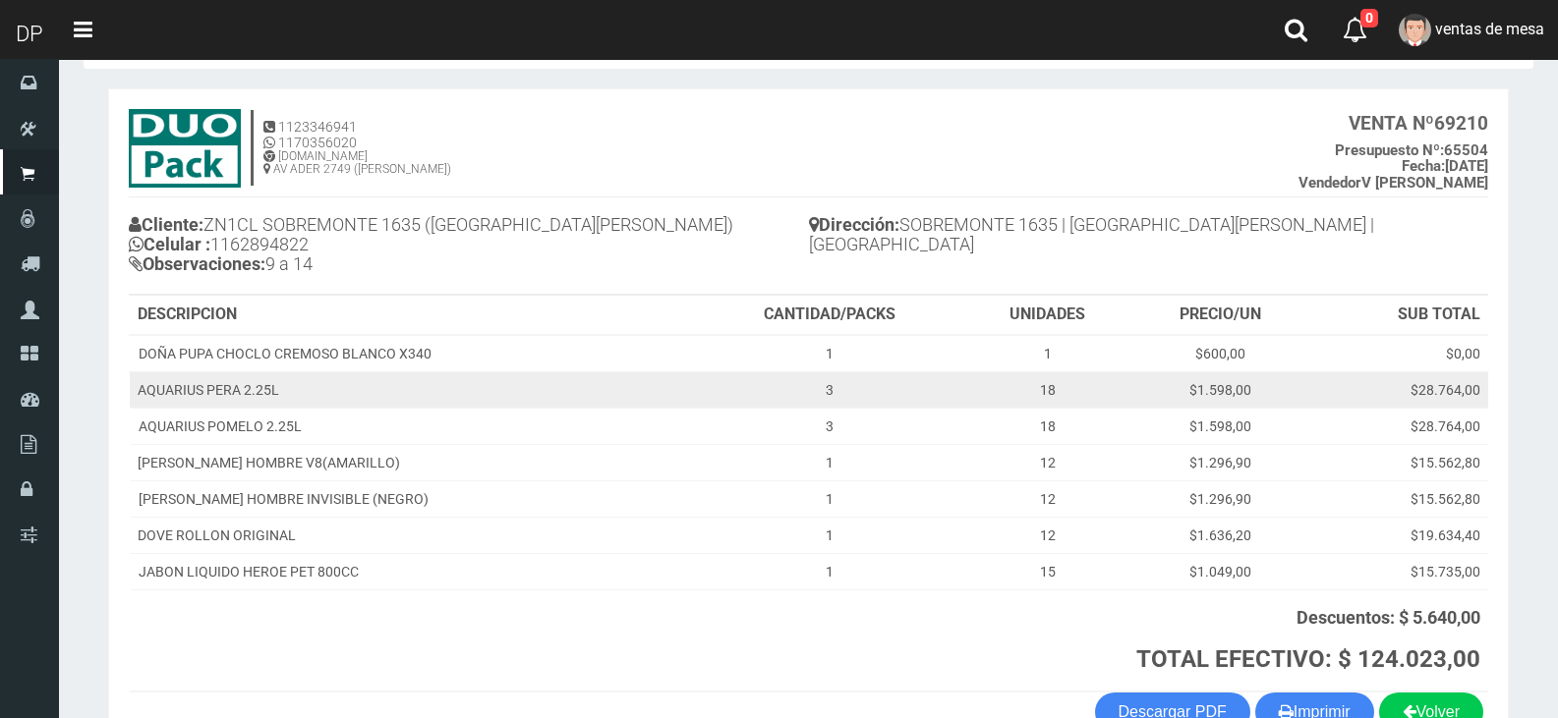
scroll to position [197, 0]
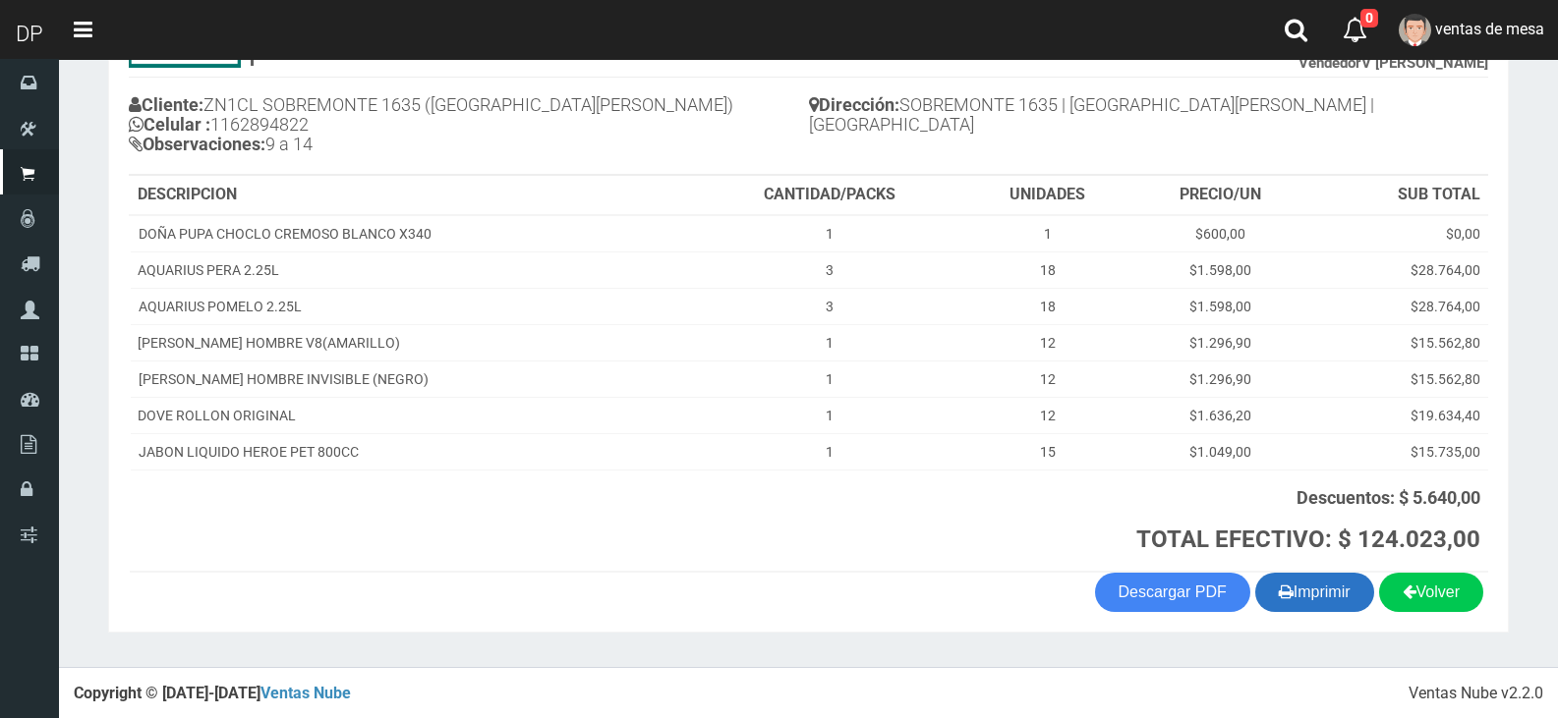
click at [1311, 596] on button "Imprimir" at bounding box center [1314, 592] width 119 height 39
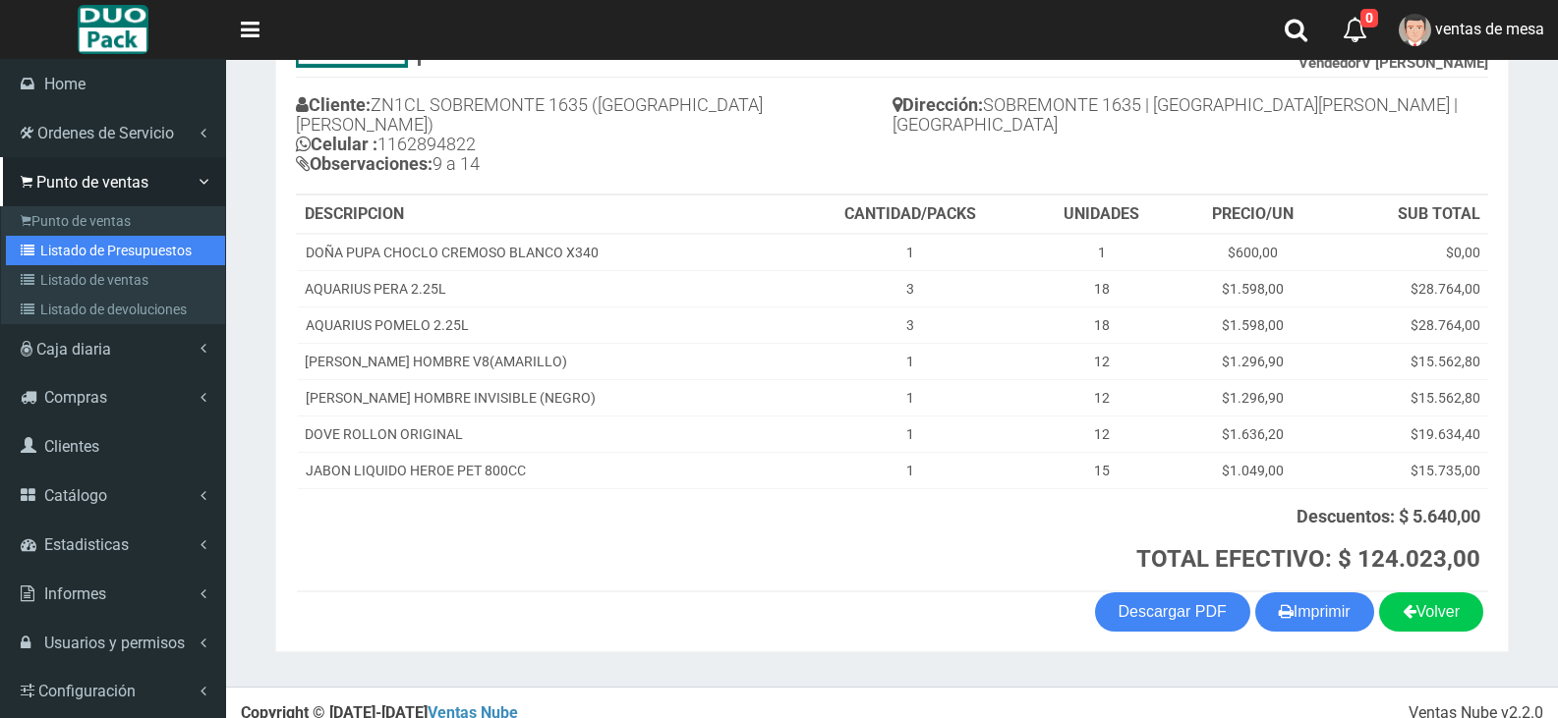
click at [51, 246] on link "Listado de Presupuestos" at bounding box center [115, 250] width 219 height 29
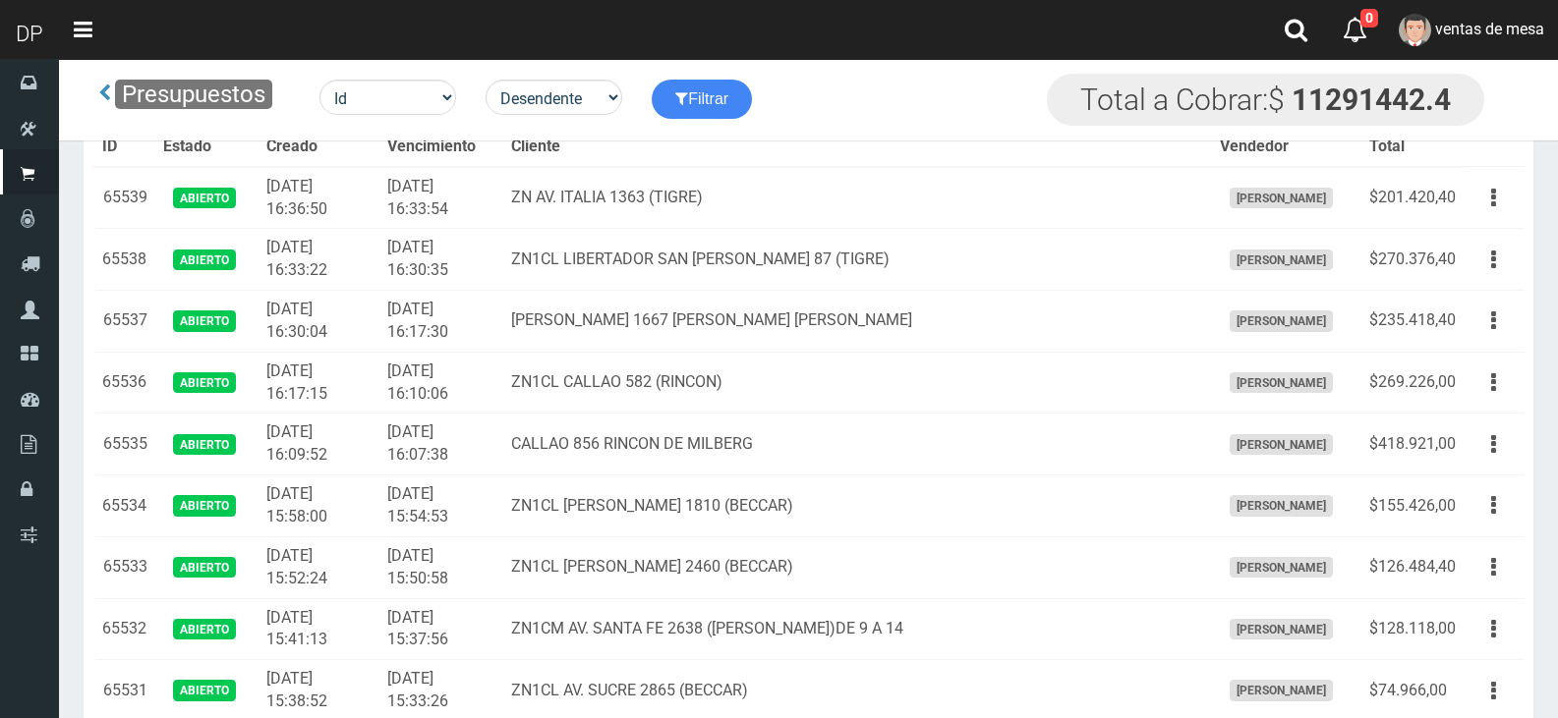
scroll to position [1787, 0]
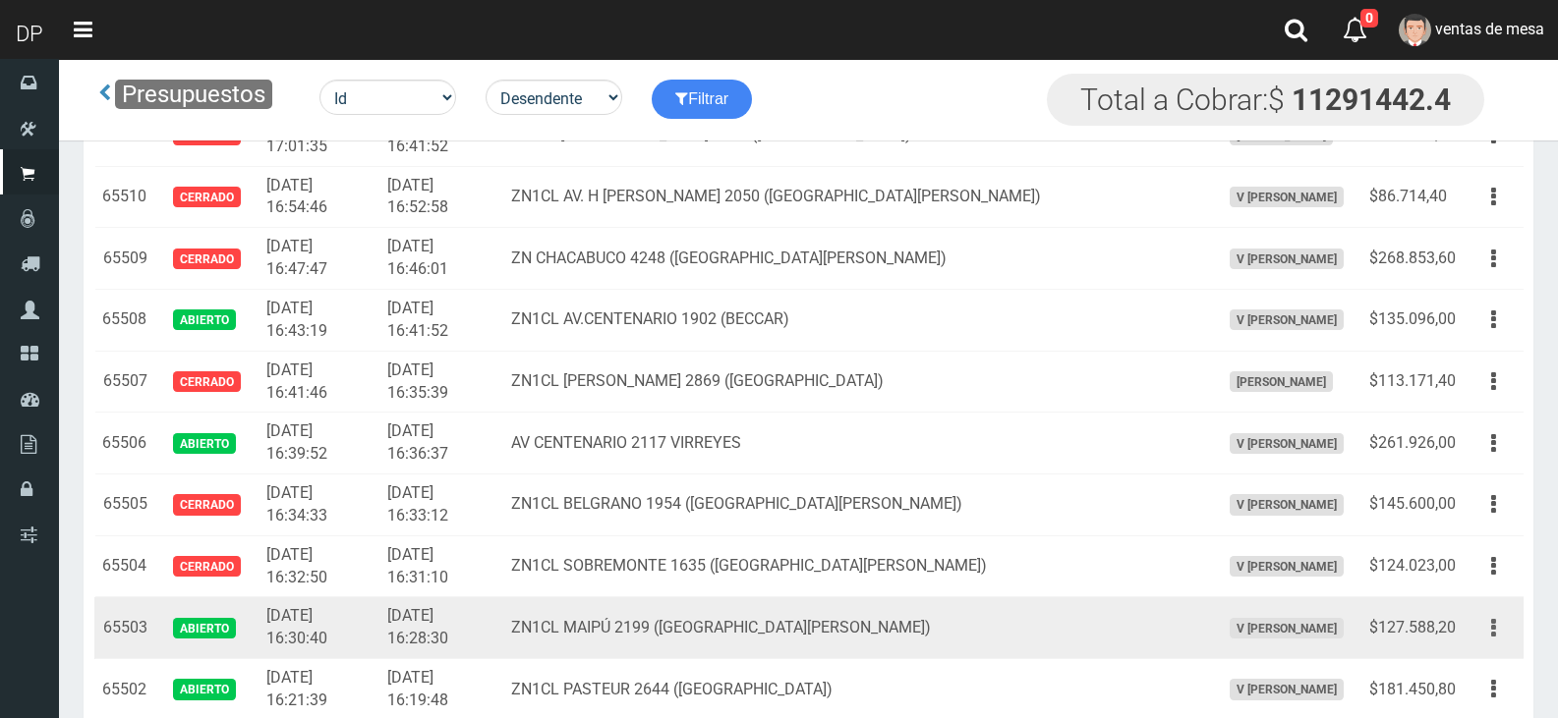
click at [1484, 628] on button "button" at bounding box center [1493, 628] width 44 height 34
click at [1483, 654] on link "Editar" at bounding box center [1436, 675] width 155 height 43
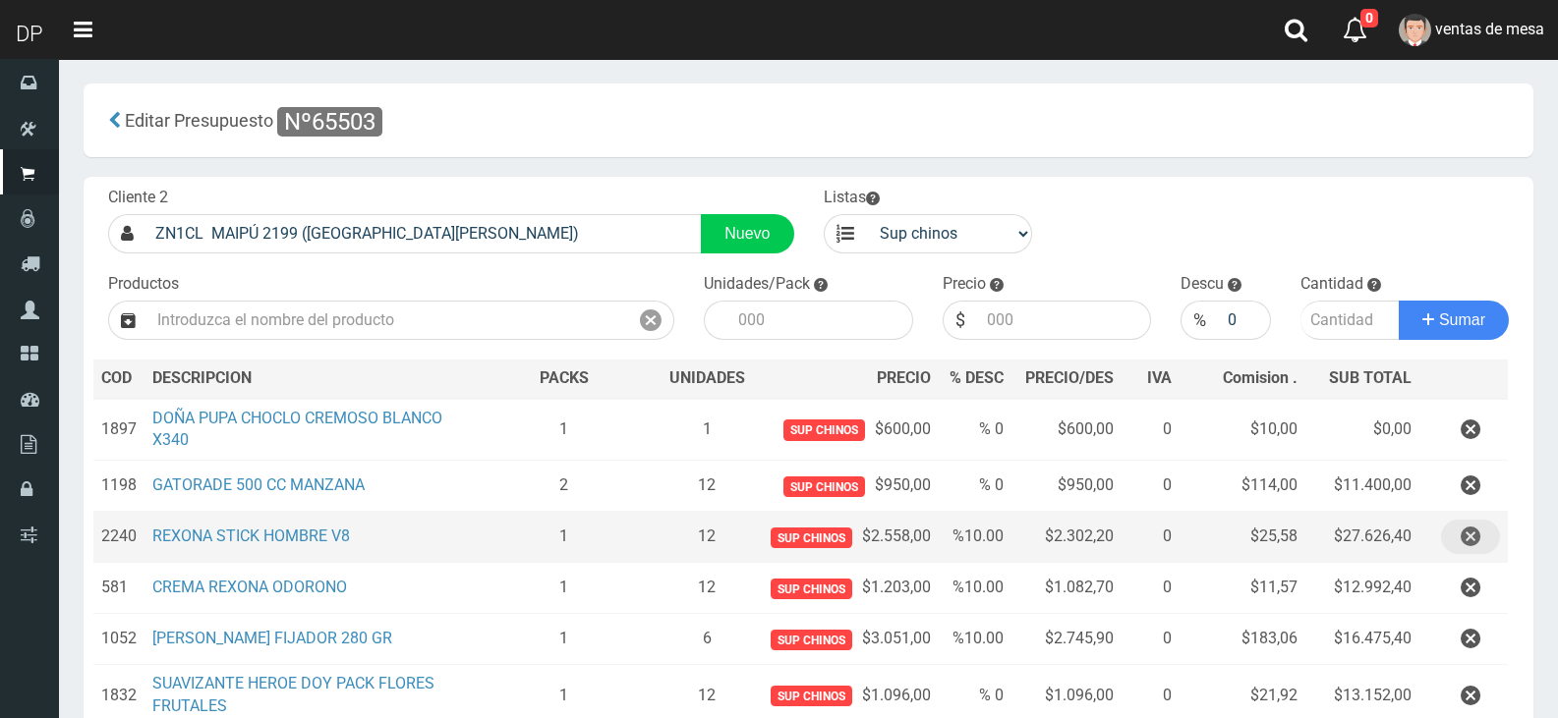
click at [1446, 544] on button "button" at bounding box center [1470, 537] width 59 height 34
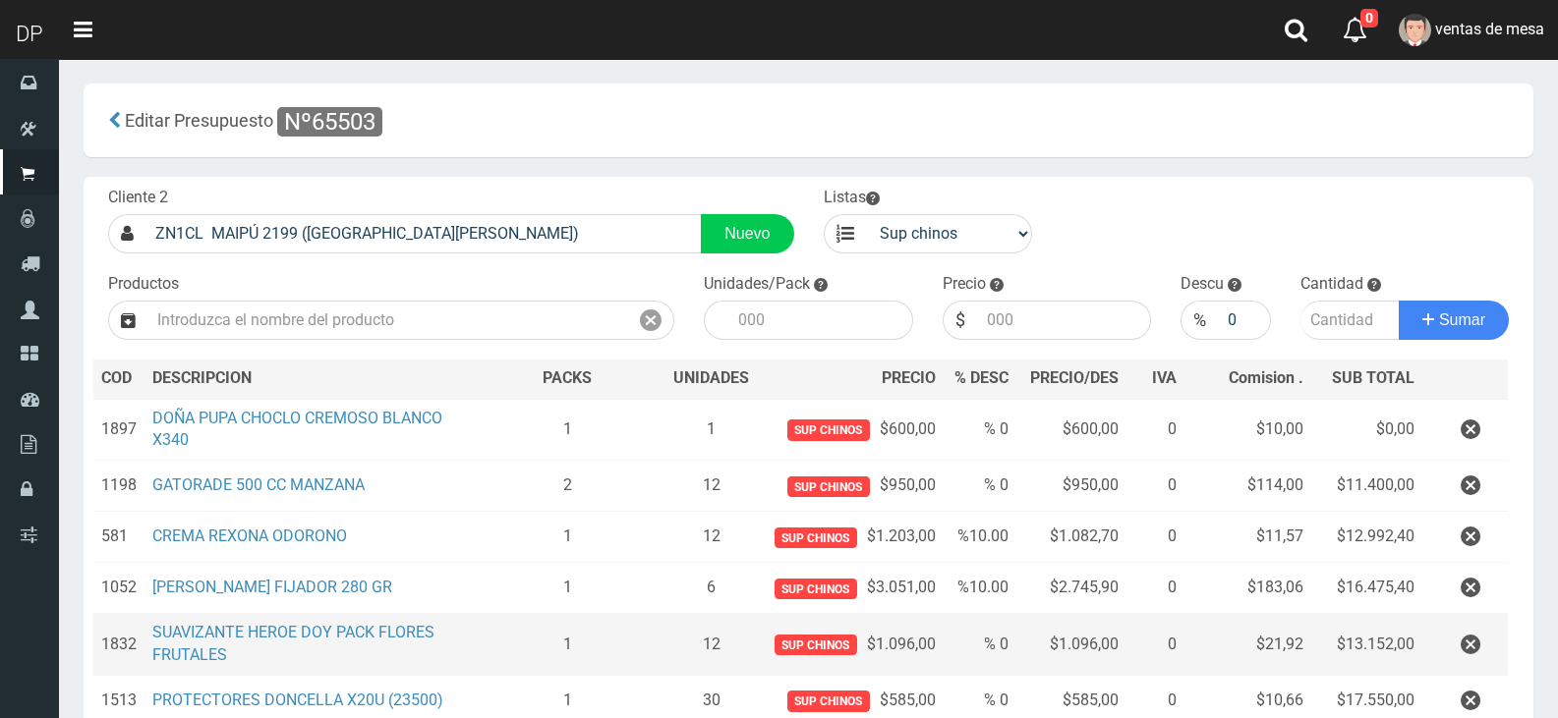
click at [1441, 630] on td at bounding box center [1464, 645] width 85 height 62
click at [1452, 632] on button "button" at bounding box center [1470, 645] width 59 height 34
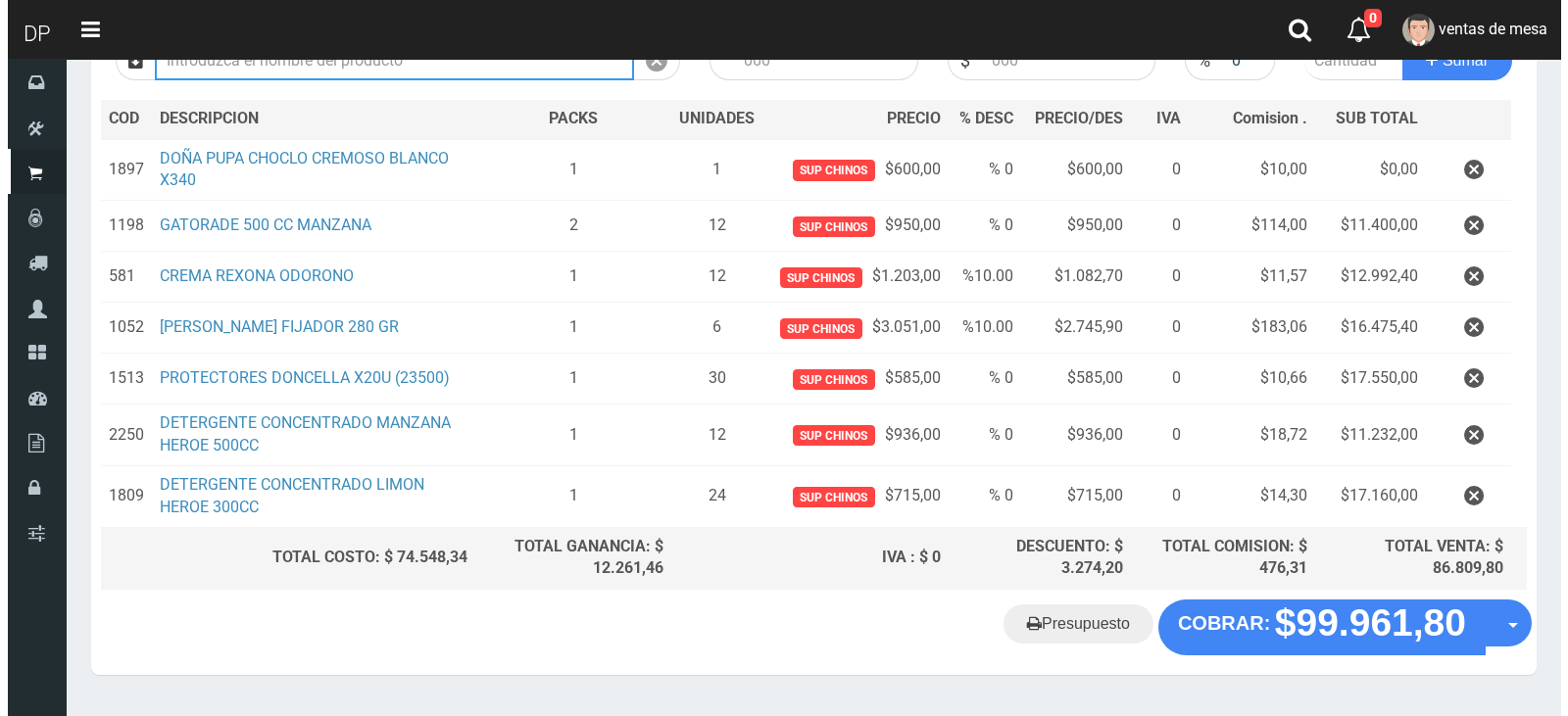
scroll to position [308, 0]
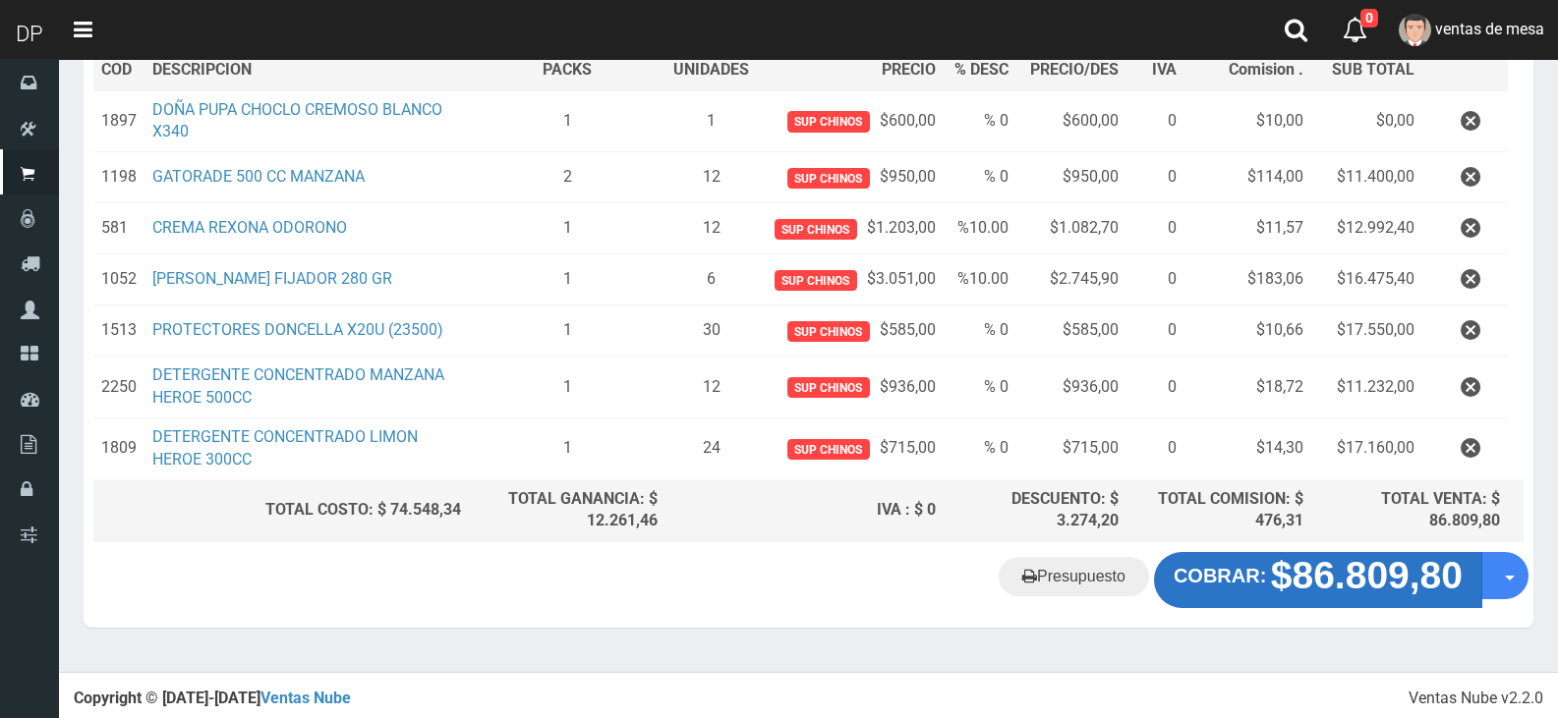
click at [1277, 595] on strong "$86.809,80" at bounding box center [1367, 576] width 192 height 42
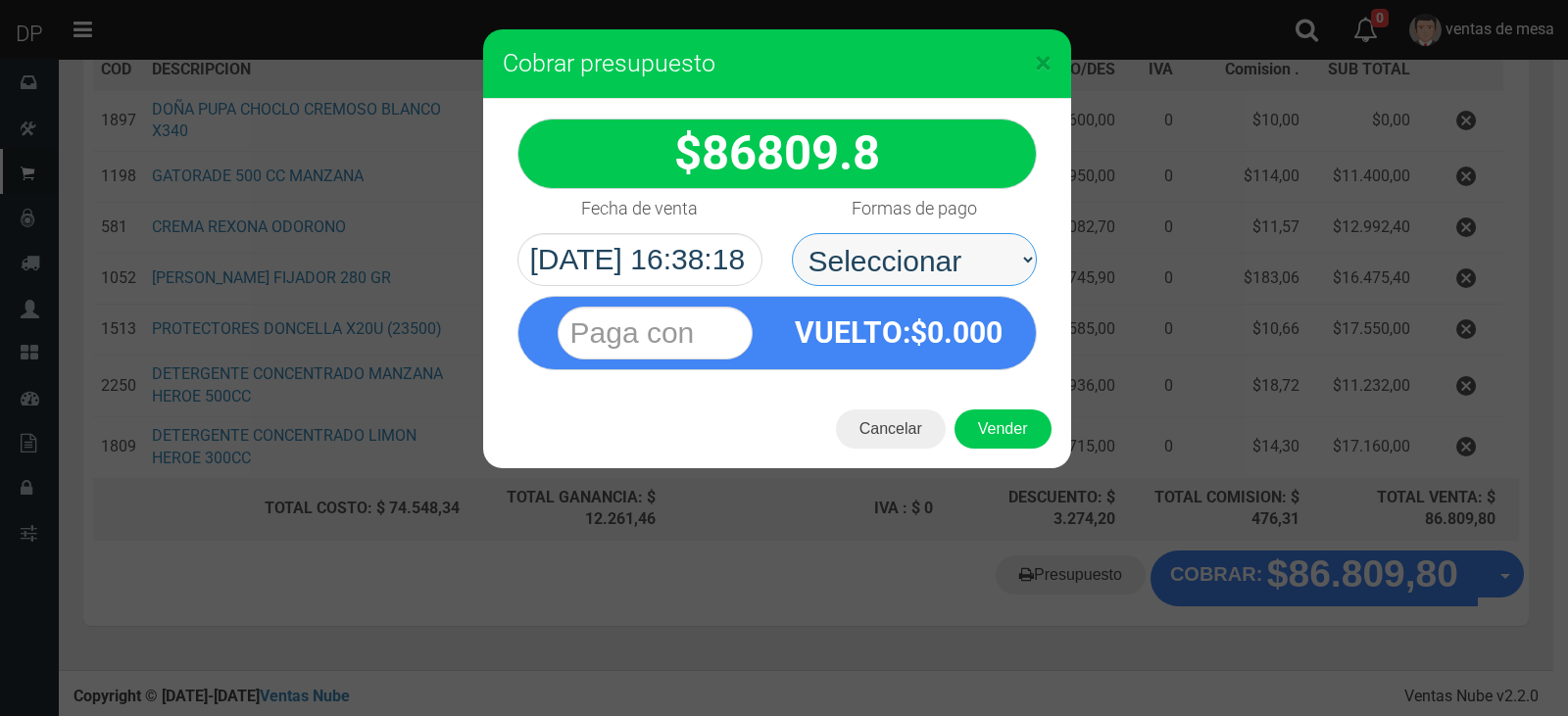
click at [946, 280] on select "Seleccionar Efectivo Tarjeta de Crédito Depósito Débito" at bounding box center [915, 259] width 245 height 53
select select "Efectivo"
click at [792, 233] on select "Seleccionar Efectivo Tarjeta de Crédito Depósito Débito" at bounding box center [915, 259] width 245 height 53
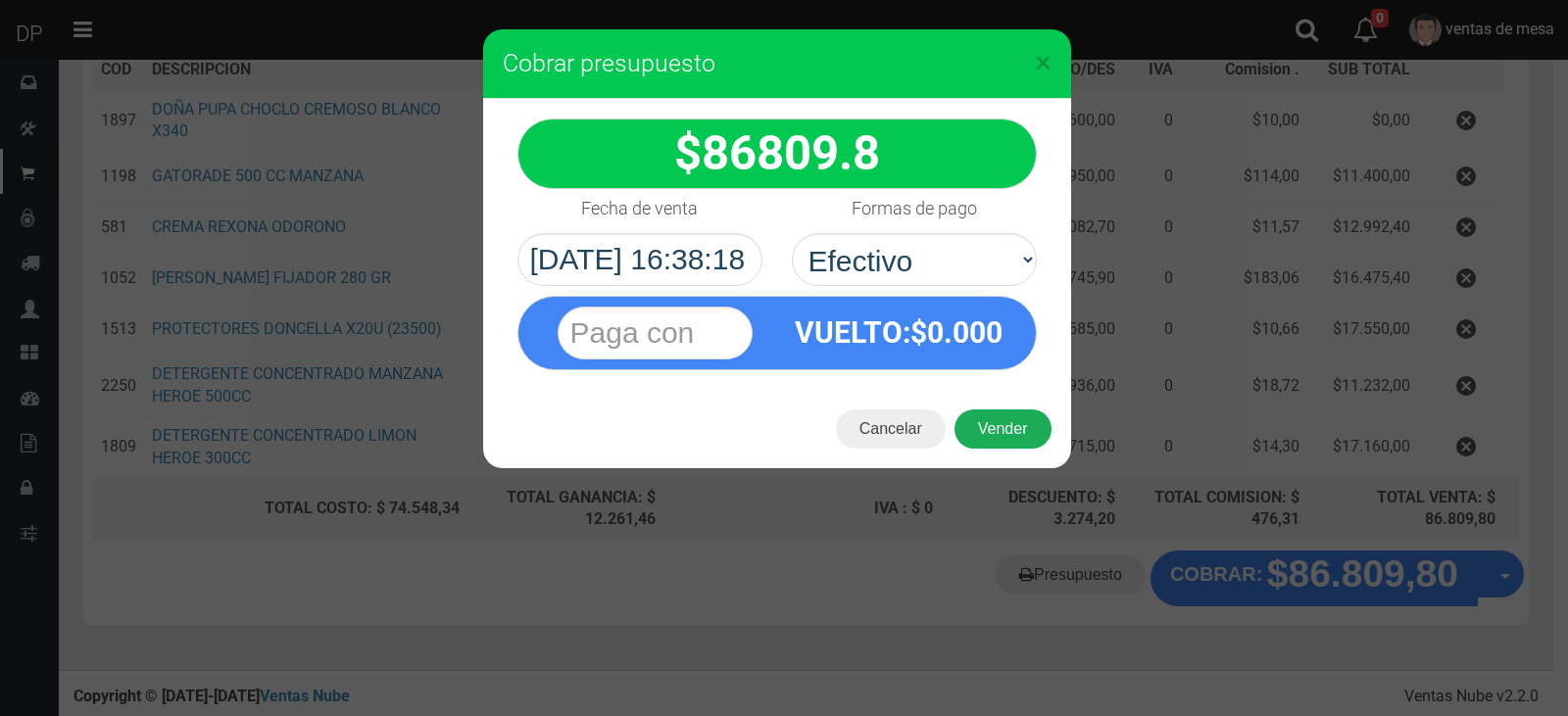
click at [1002, 428] on button "Vender" at bounding box center [1002, 429] width 97 height 39
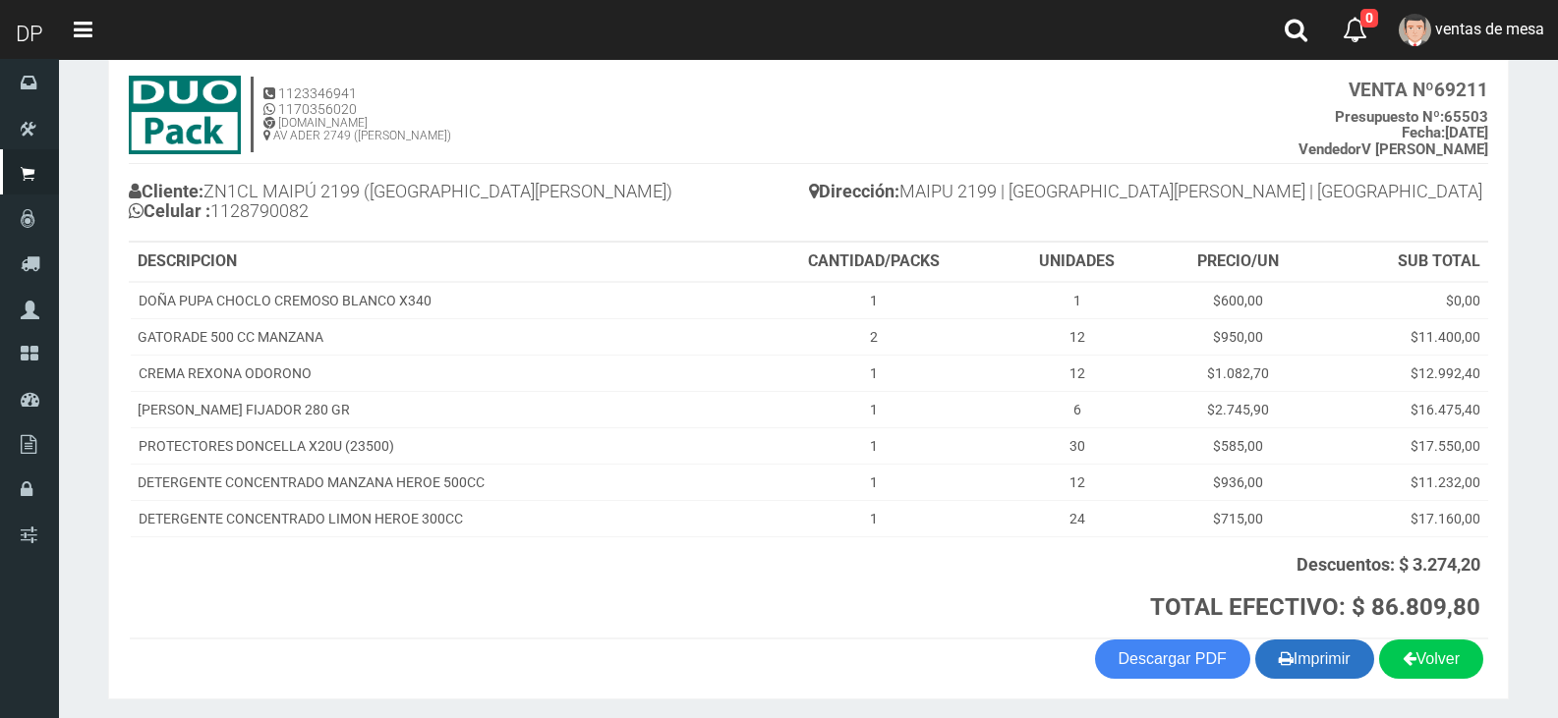
scroll to position [179, 0]
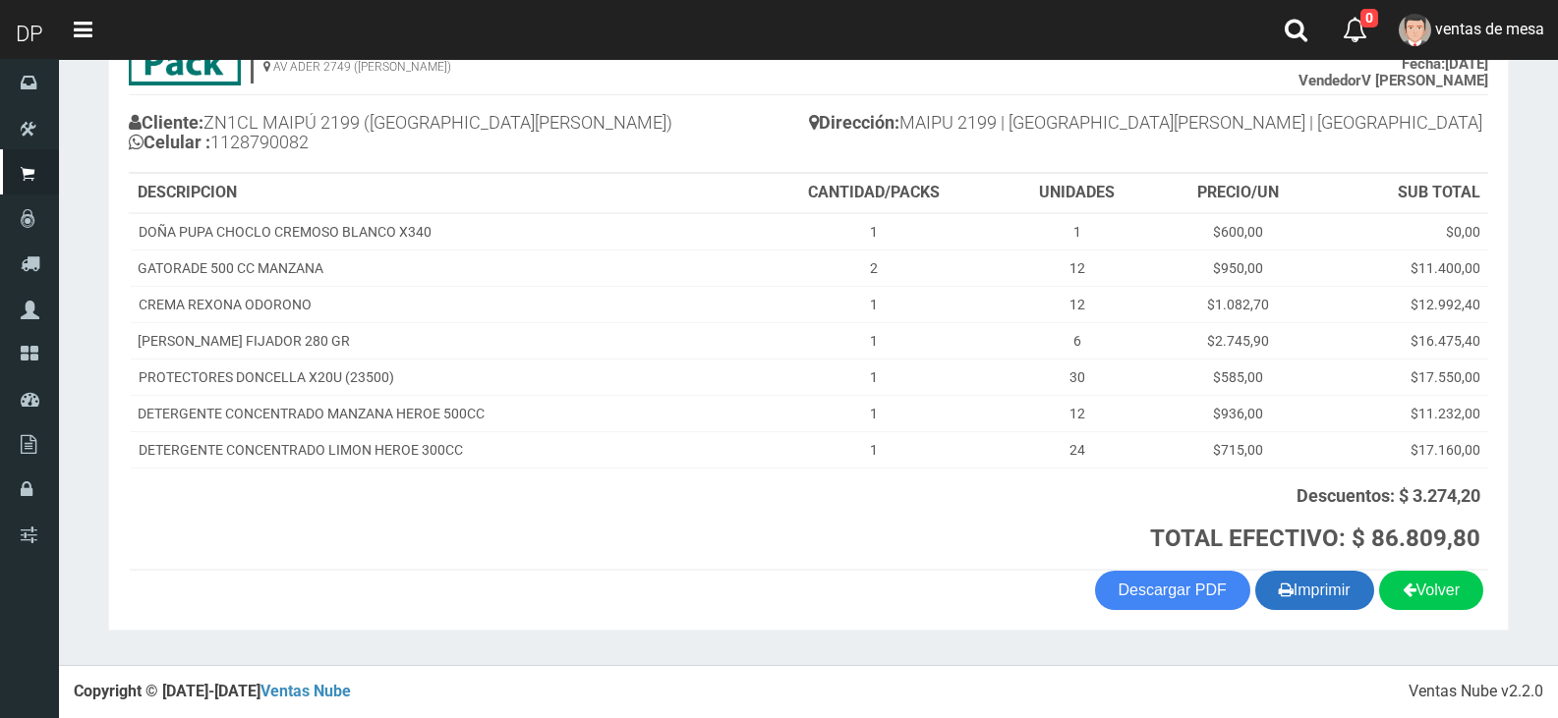
click at [1290, 577] on button "Imprimir" at bounding box center [1314, 590] width 119 height 39
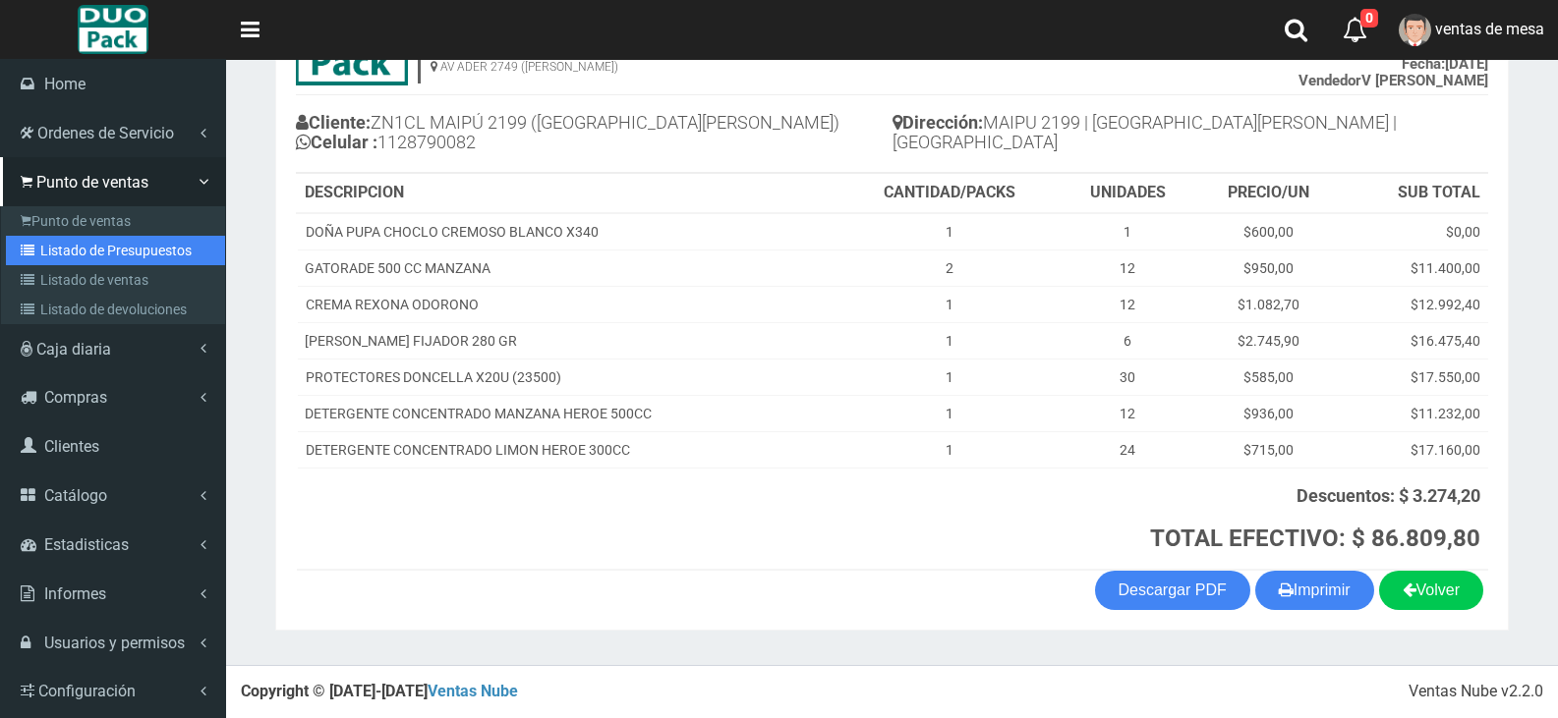
click at [117, 249] on link "Listado de Presupuestos" at bounding box center [115, 250] width 219 height 29
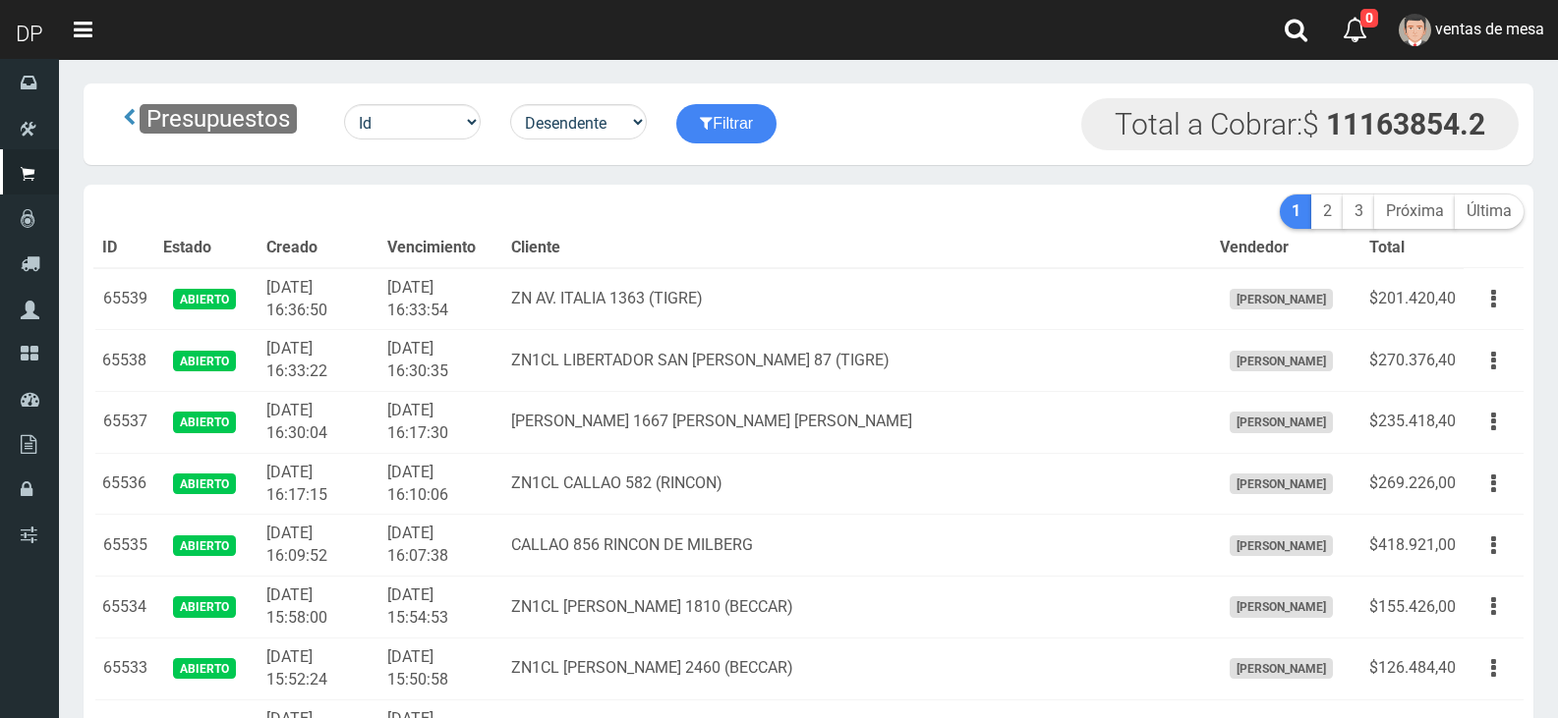
click at [682, 259] on th "Cliente" at bounding box center [857, 248] width 708 height 39
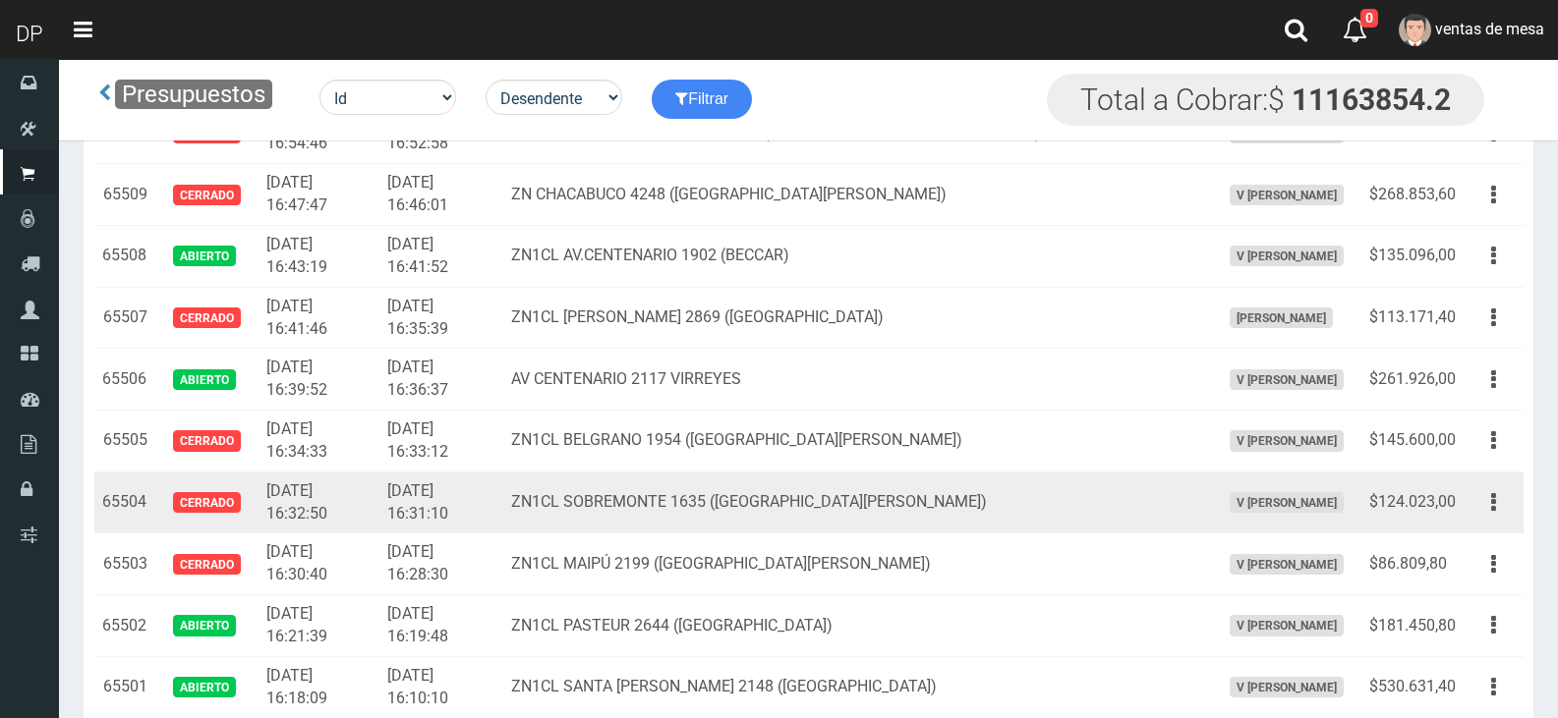
scroll to position [1886, 0]
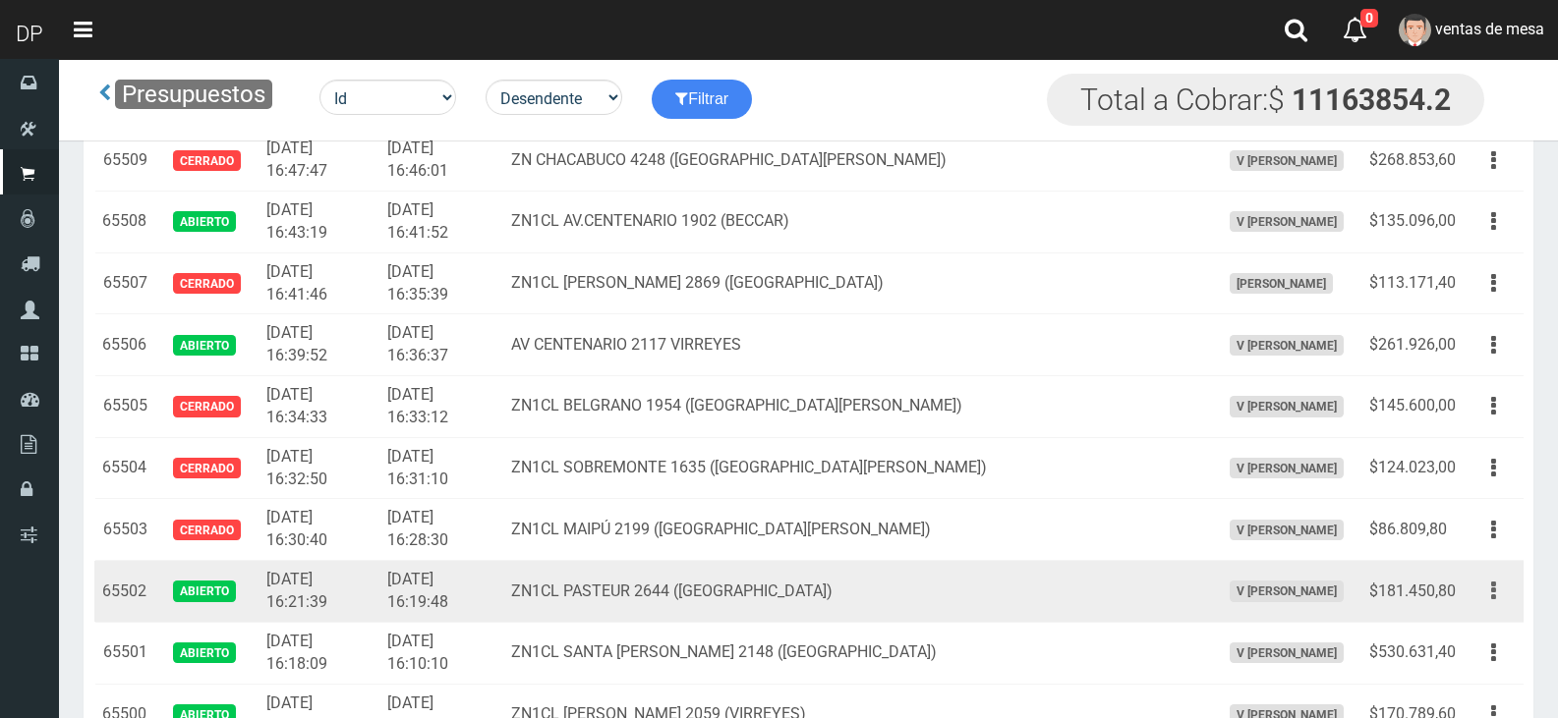
click at [1509, 589] on button "button" at bounding box center [1493, 591] width 44 height 34
click at [1474, 620] on link "Editar" at bounding box center [1436, 638] width 155 height 43
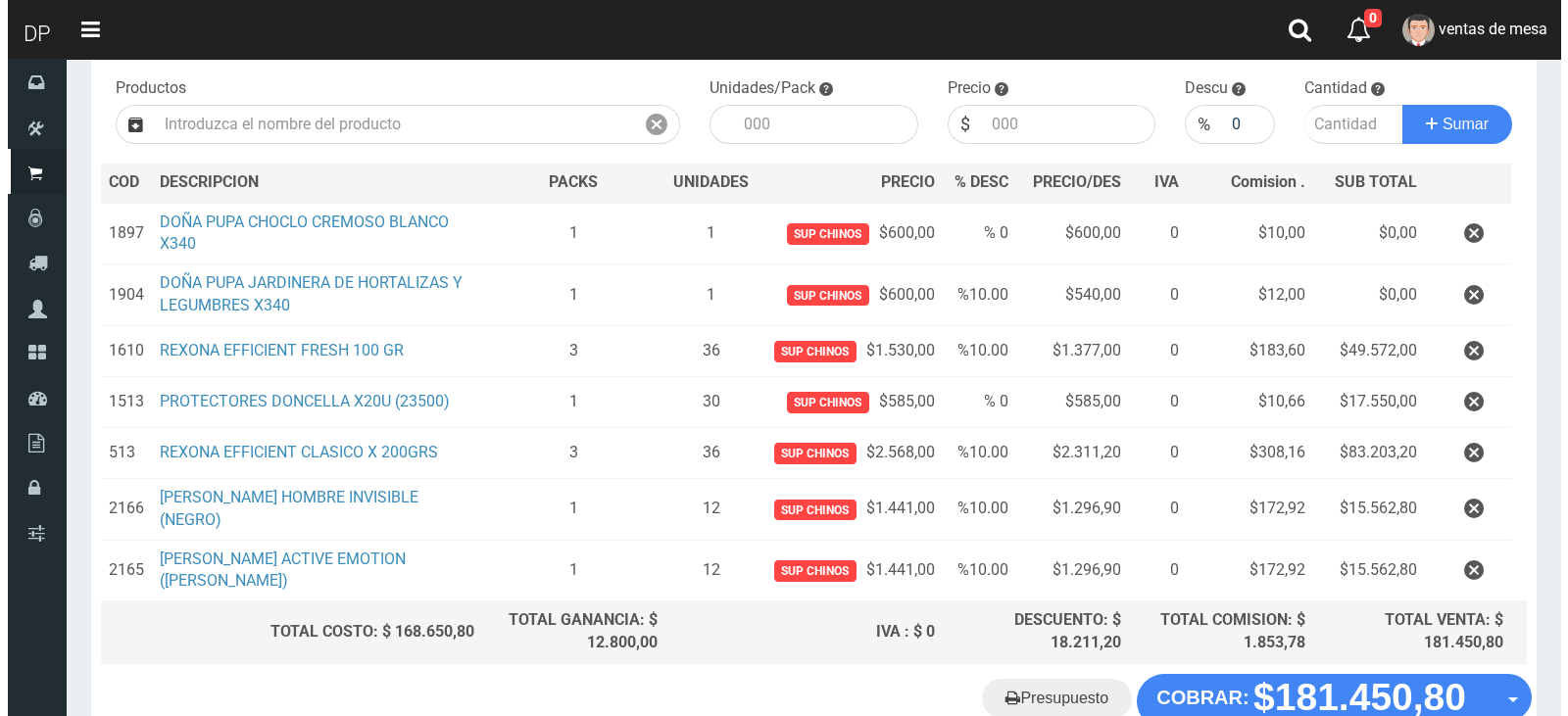
scroll to position [196, 0]
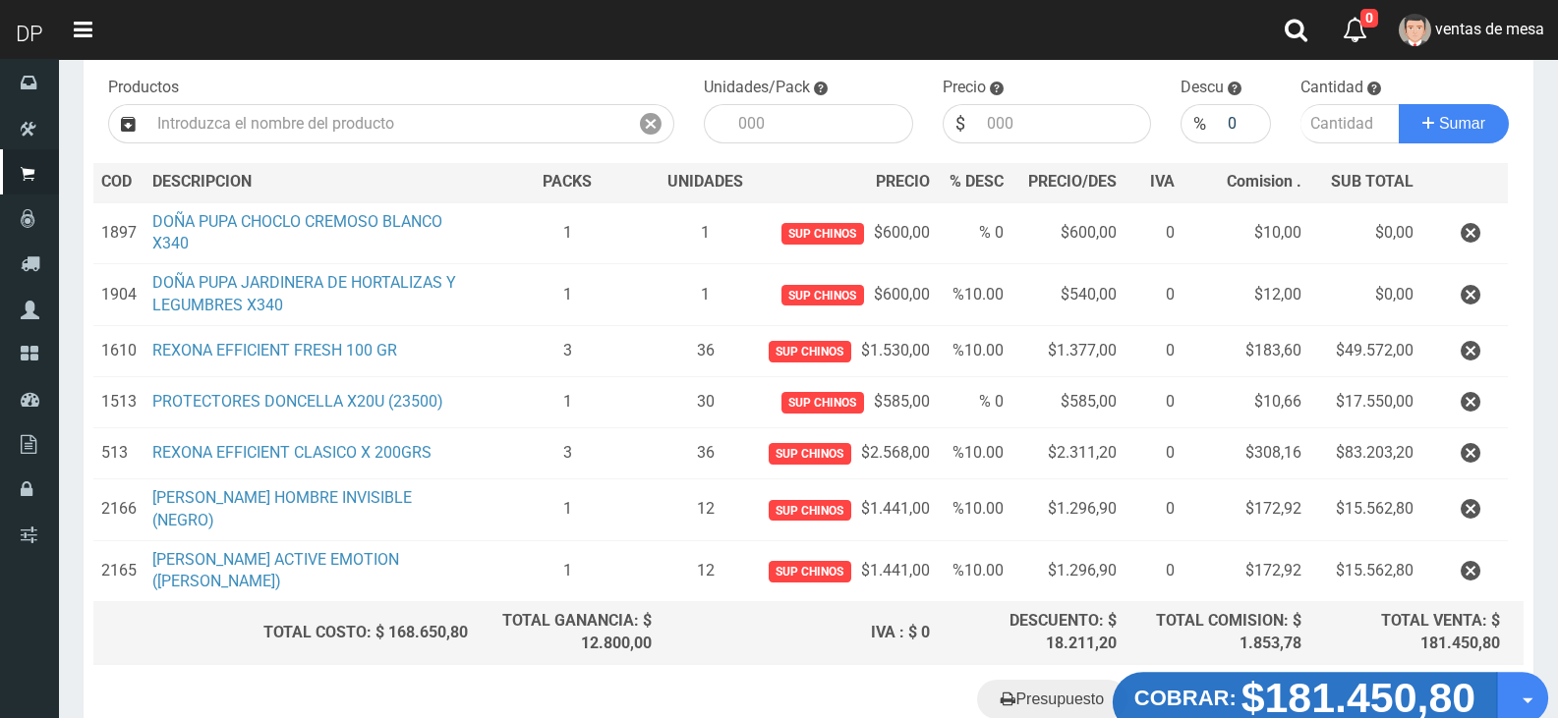
click at [1345, 675] on strong "$181.450,80" at bounding box center [1358, 698] width 235 height 46
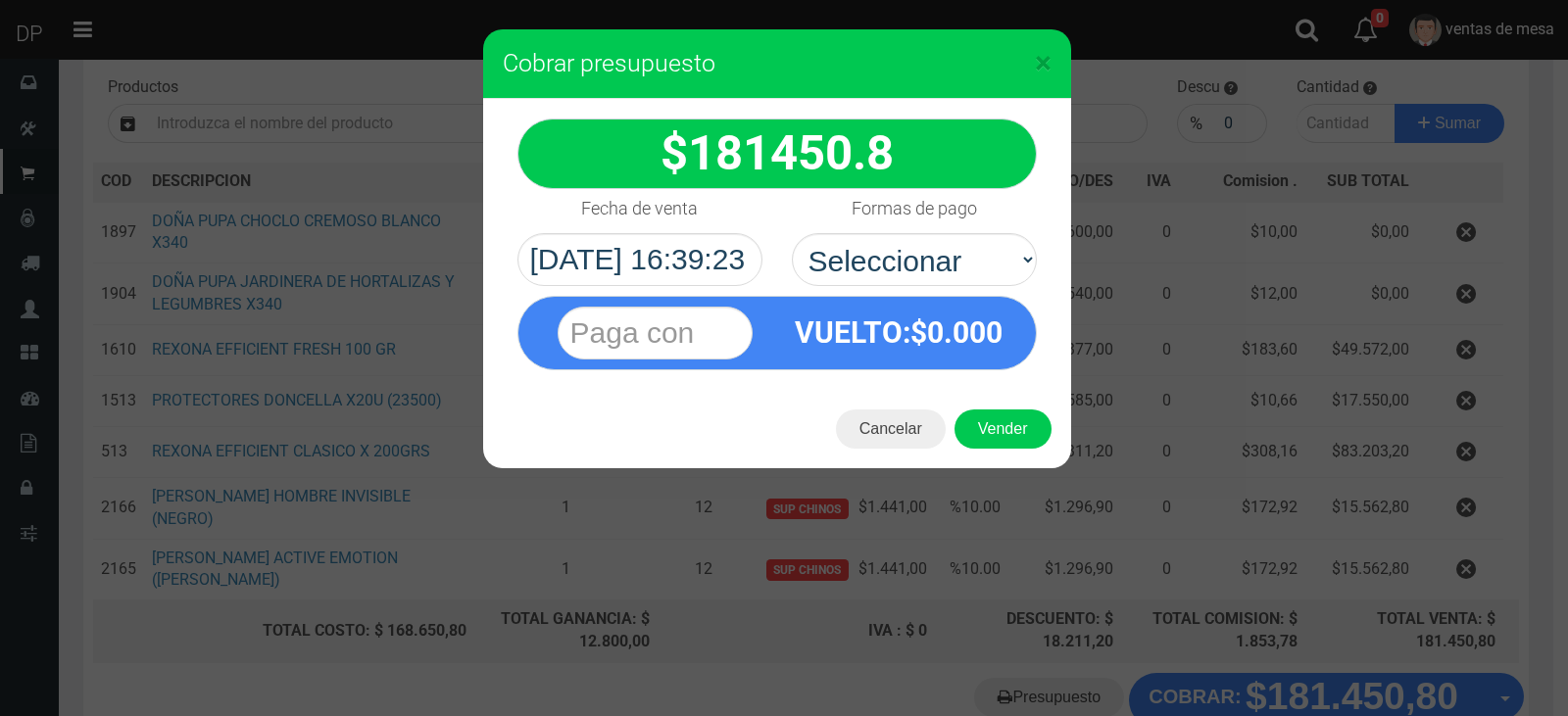
click at [965, 286] on div "VUELTO :$ 0.000" at bounding box center [777, 328] width 549 height 85
drag, startPoint x: 987, startPoint y: 253, endPoint x: 988, endPoint y: 278, distance: 25.0
click at [987, 253] on select "Seleccionar Efectivo Tarjeta de Crédito Depósito Débito" at bounding box center [915, 259] width 245 height 53
select select "Efectivo"
click at [792, 233] on select "Seleccionar Efectivo Tarjeta de Crédito Depósito Débito" at bounding box center [915, 259] width 245 height 53
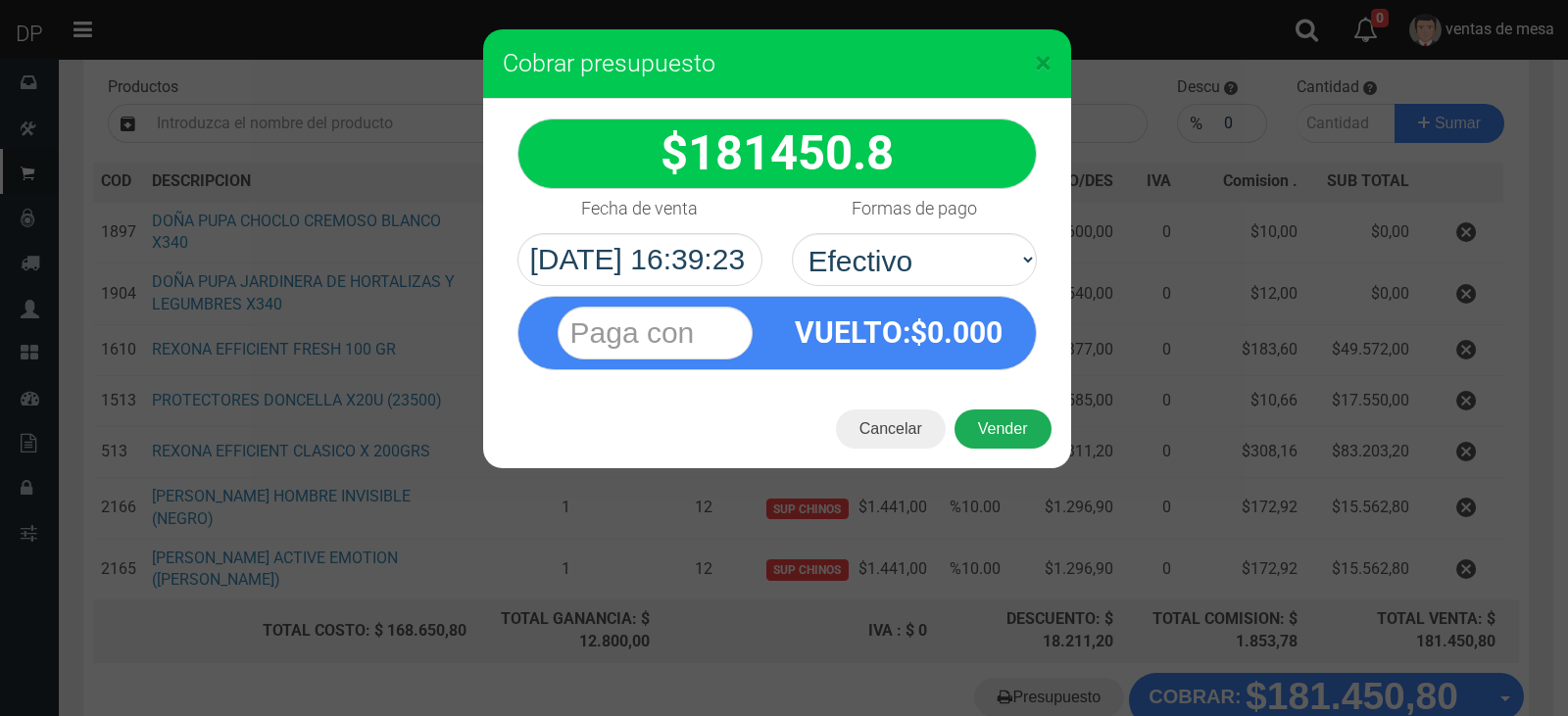
click at [995, 432] on button "Vender" at bounding box center [1002, 429] width 97 height 39
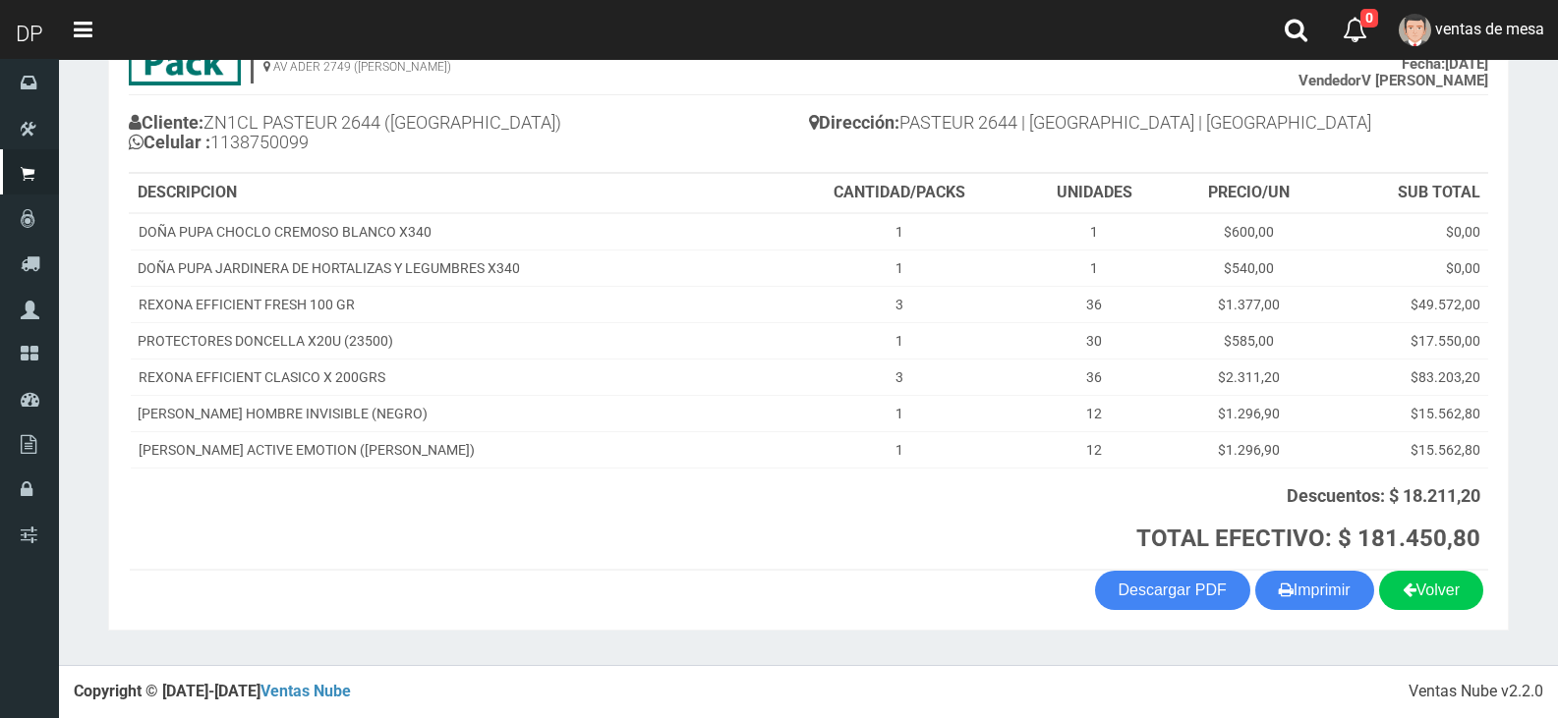
scroll to position [179, 0]
click at [1297, 570] on section "1123346941 1170356020 [DOMAIN_NAME] AV ADER 2749 ([PERSON_NAME]) VENTA Nº 69212…" at bounding box center [808, 308] width 1400 height 645
click at [1310, 591] on button "Imprimir" at bounding box center [1314, 590] width 119 height 39
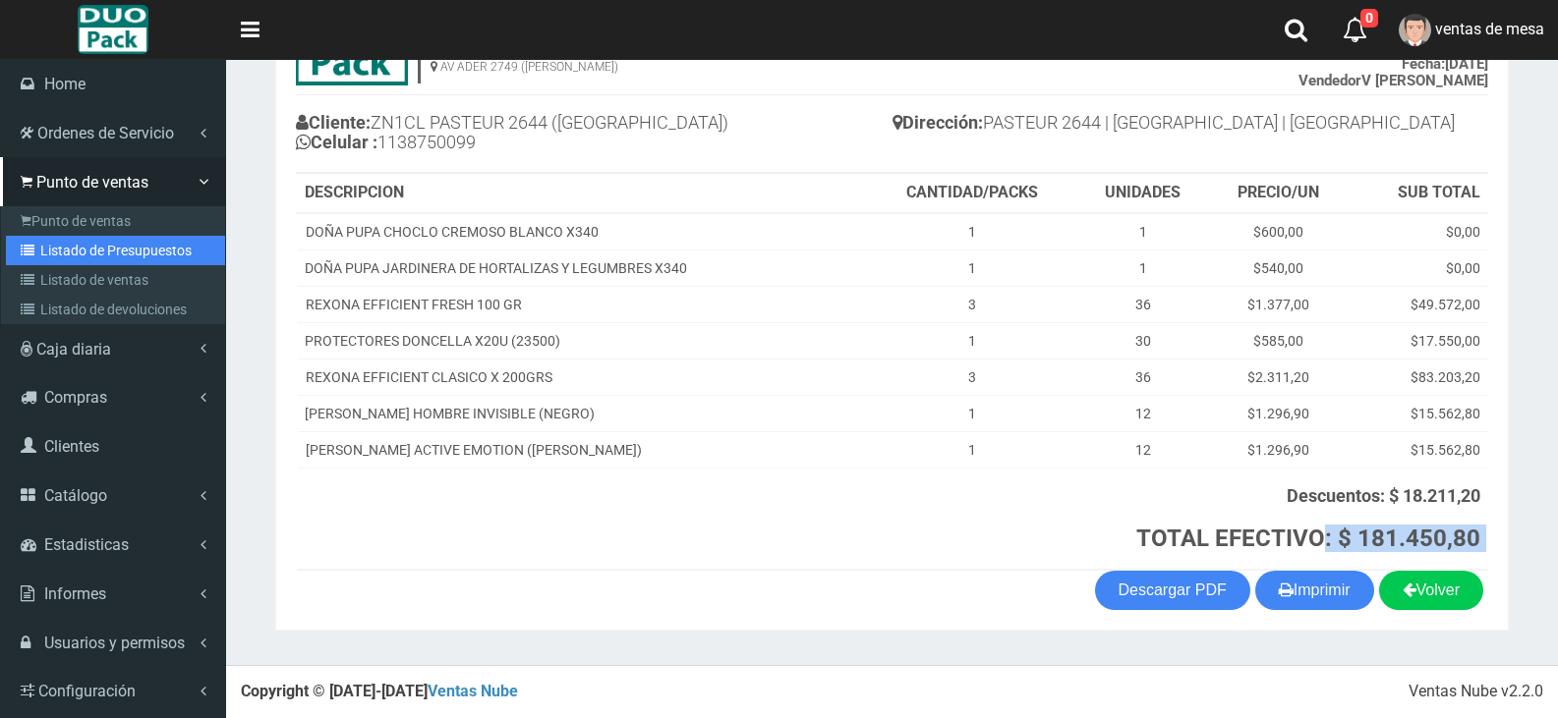
click at [92, 241] on link "Listado de Presupuestos" at bounding box center [115, 250] width 219 height 29
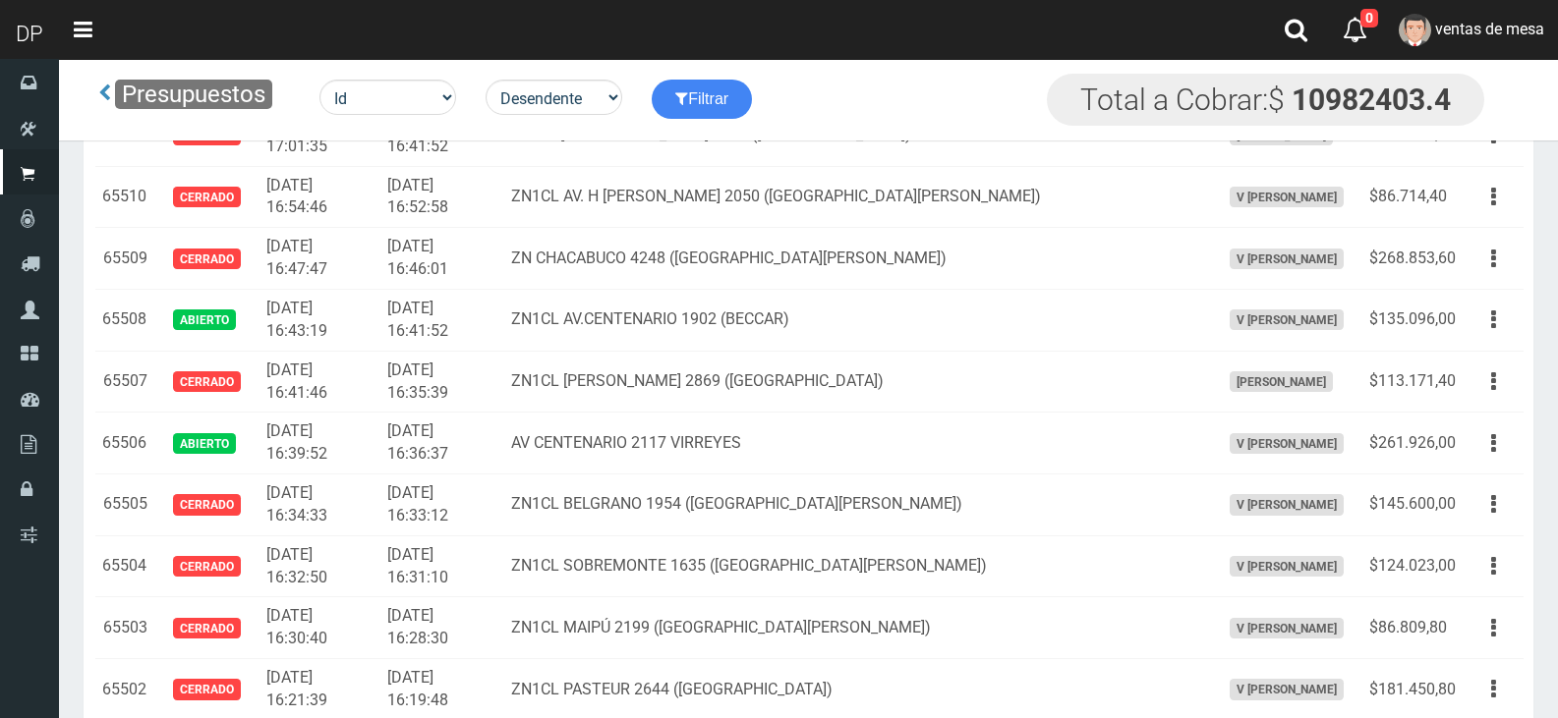
scroll to position [2240, 0]
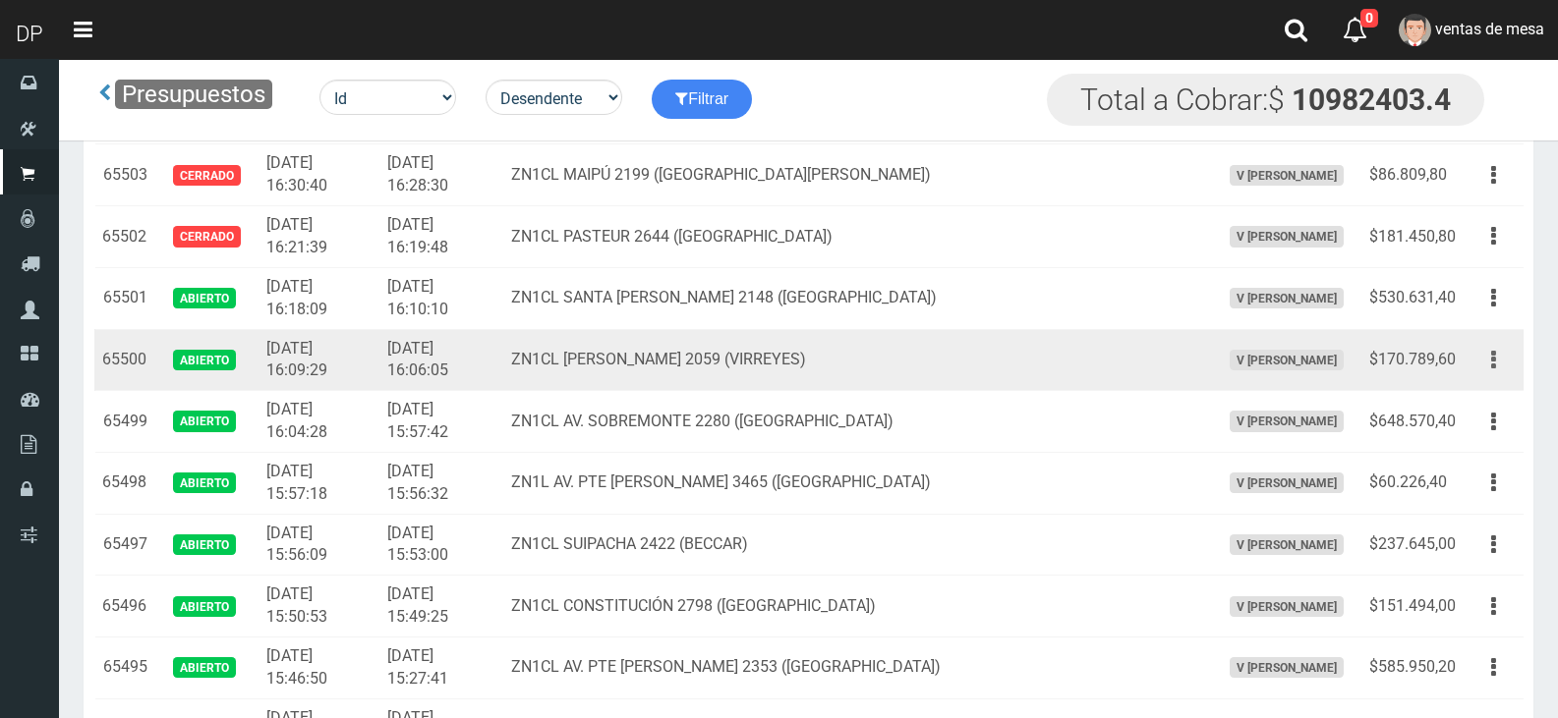
click at [1491, 369] on icon "button" at bounding box center [1493, 360] width 5 height 34
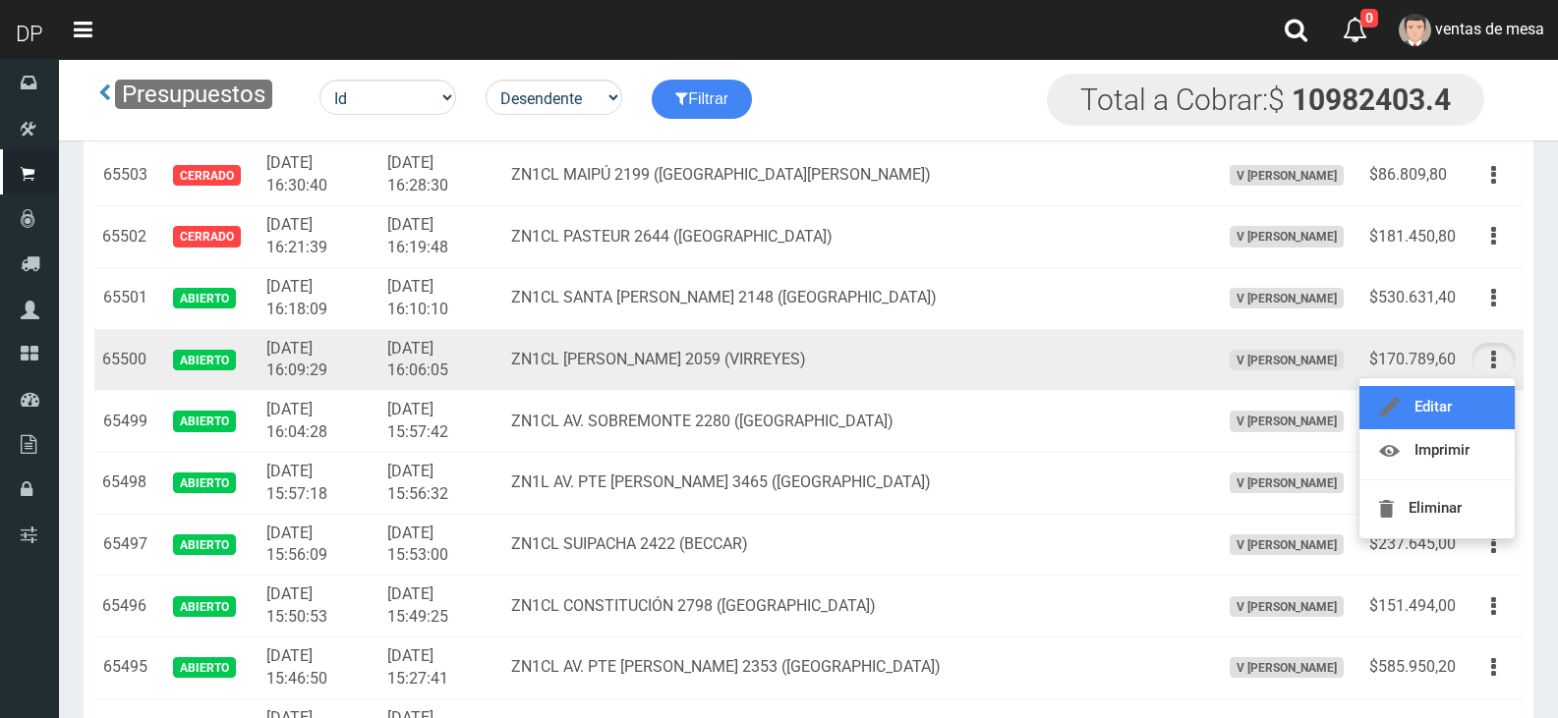
click at [1482, 394] on link "Editar" at bounding box center [1436, 407] width 155 height 43
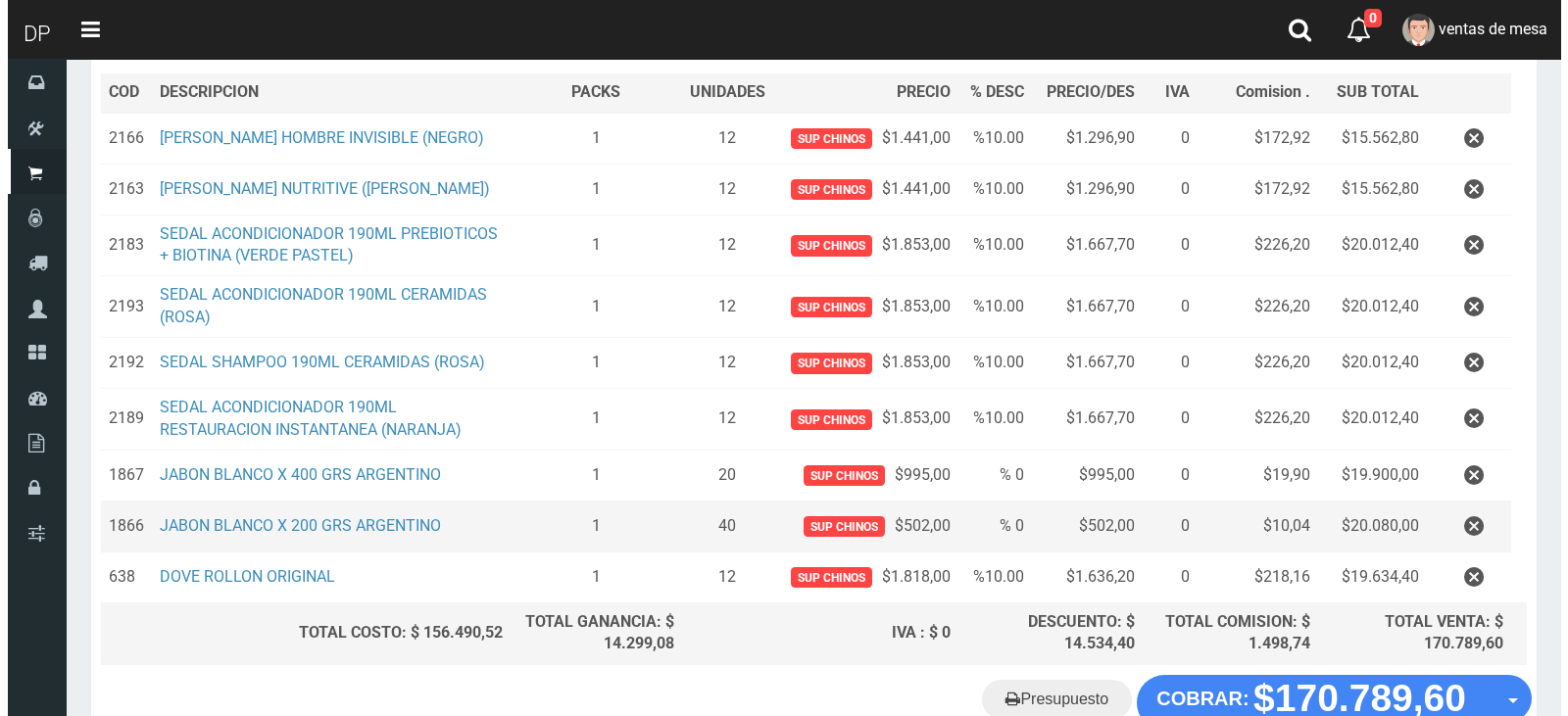
scroll to position [294, 0]
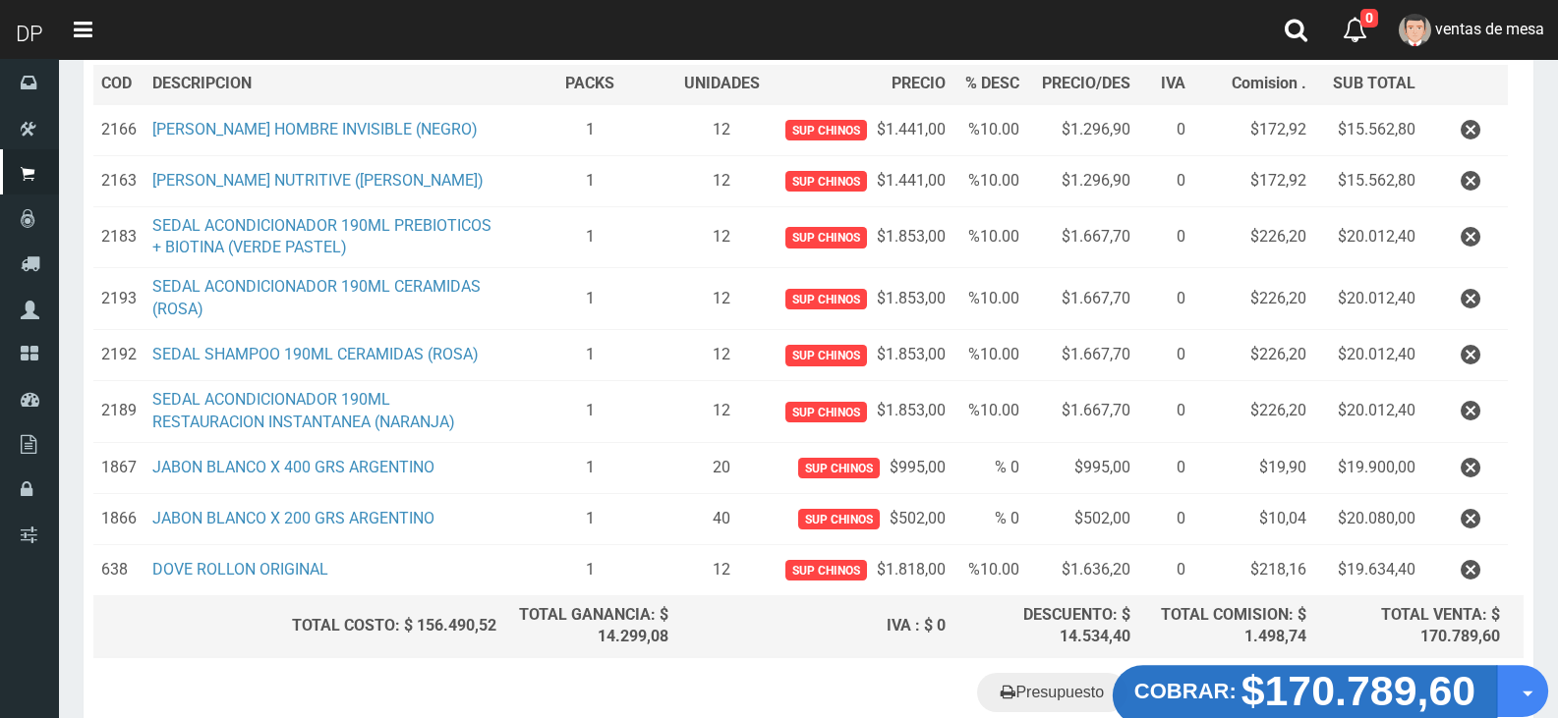
click at [1301, 685] on strong "$170.789,60" at bounding box center [1358, 691] width 235 height 46
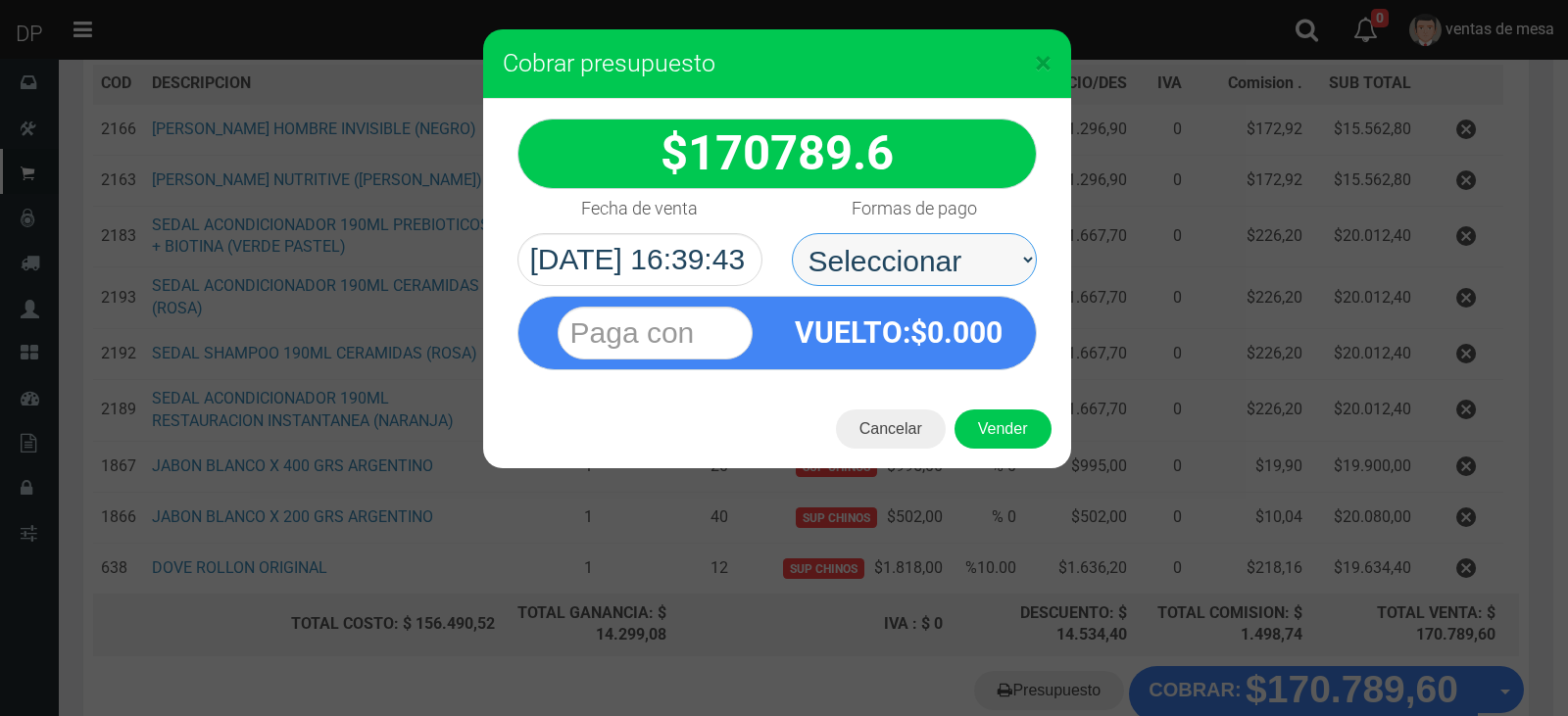
click at [926, 279] on select "Seleccionar Efectivo Tarjeta de Crédito Depósito Débito" at bounding box center [915, 259] width 245 height 53
select select "Efectivo"
click at [792, 233] on select "Seleccionar Efectivo Tarjeta de Crédito Depósito Débito" at bounding box center [915, 259] width 245 height 53
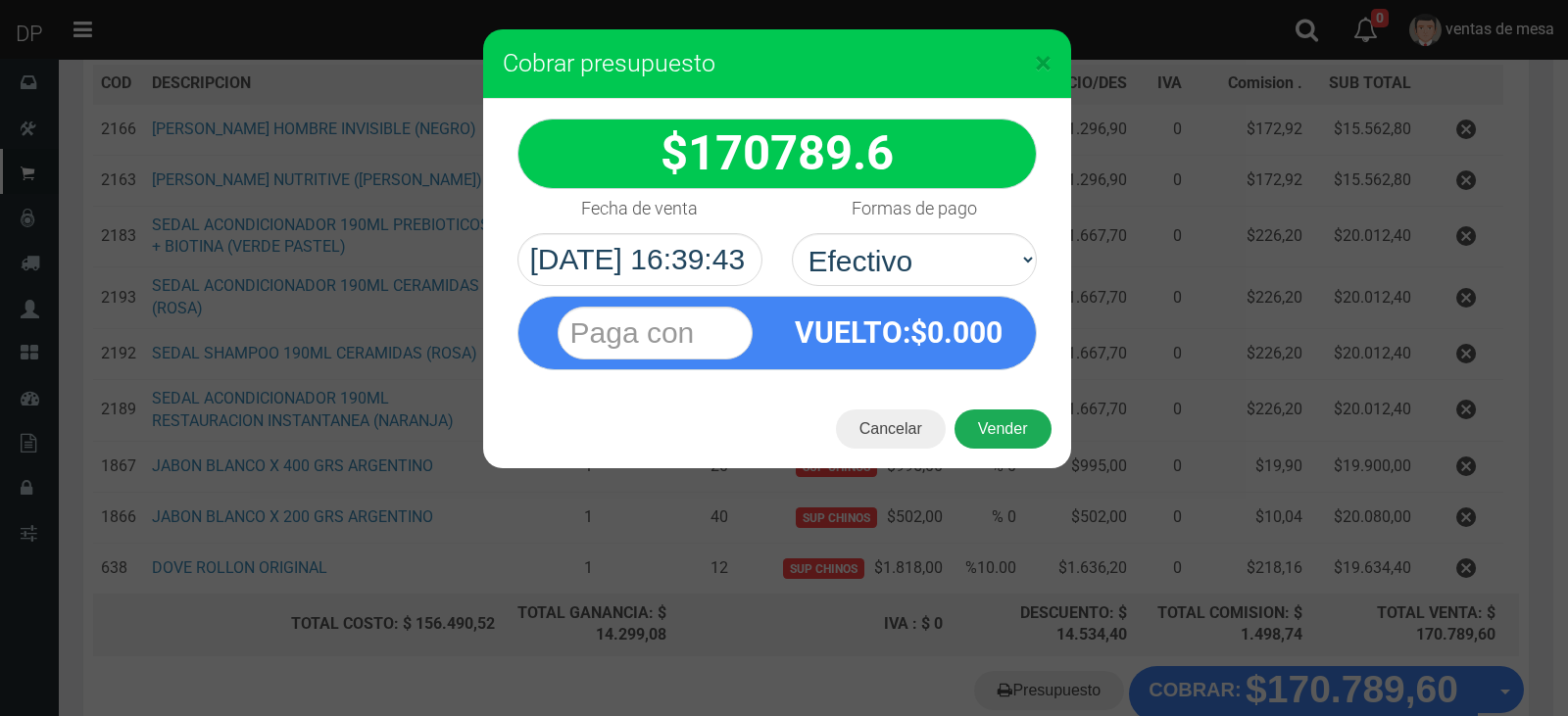
click at [989, 418] on button "Vender" at bounding box center [1002, 429] width 97 height 39
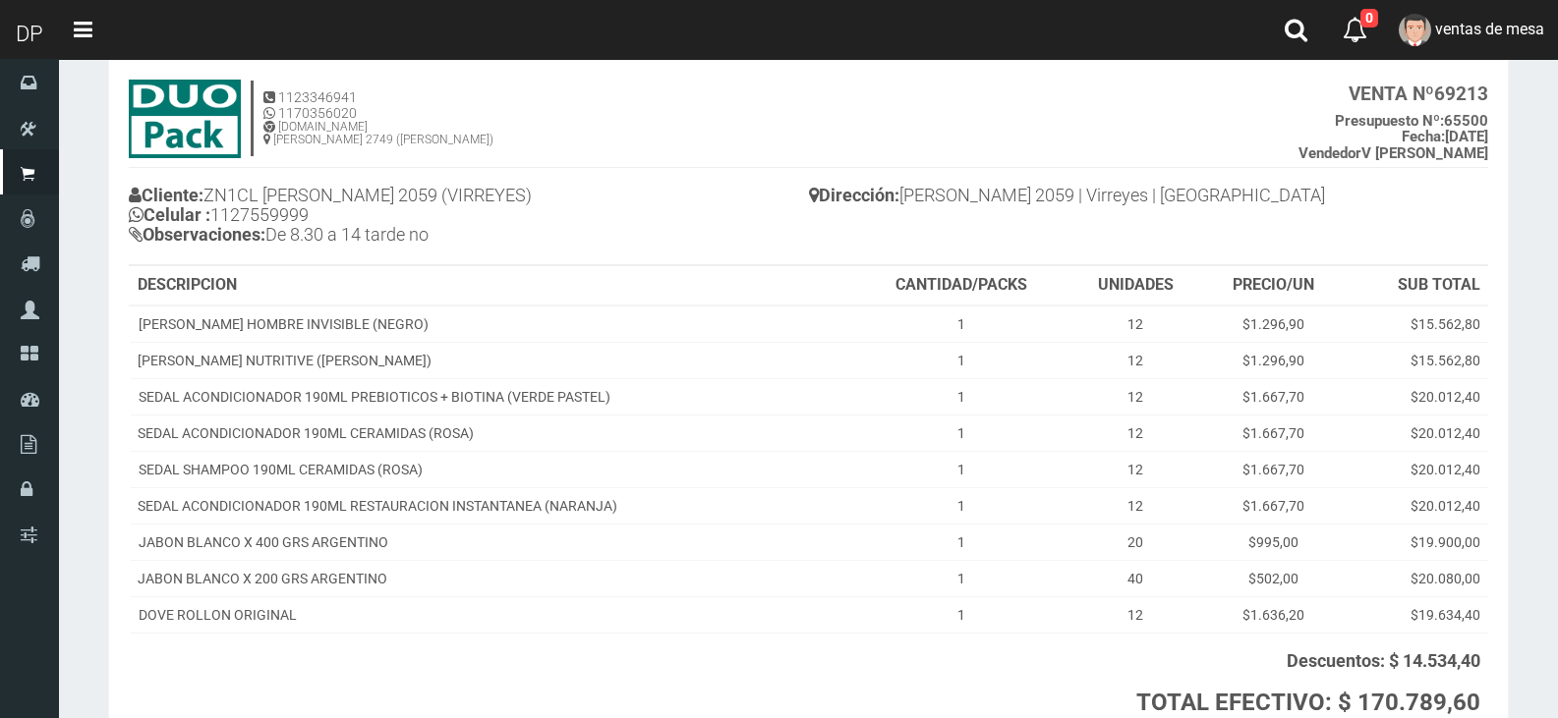
scroll to position [271, 0]
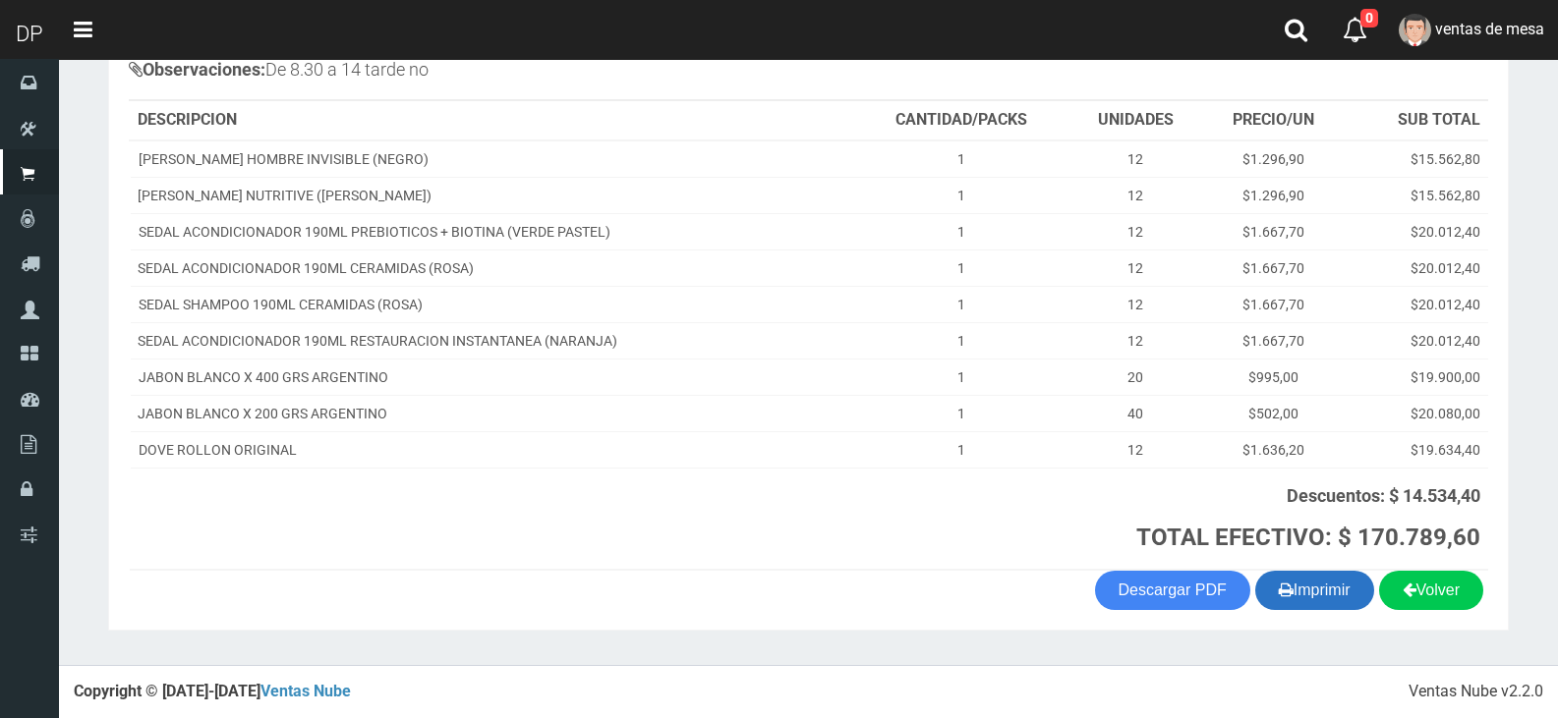
click at [1316, 597] on button "Imprimir" at bounding box center [1314, 590] width 119 height 39
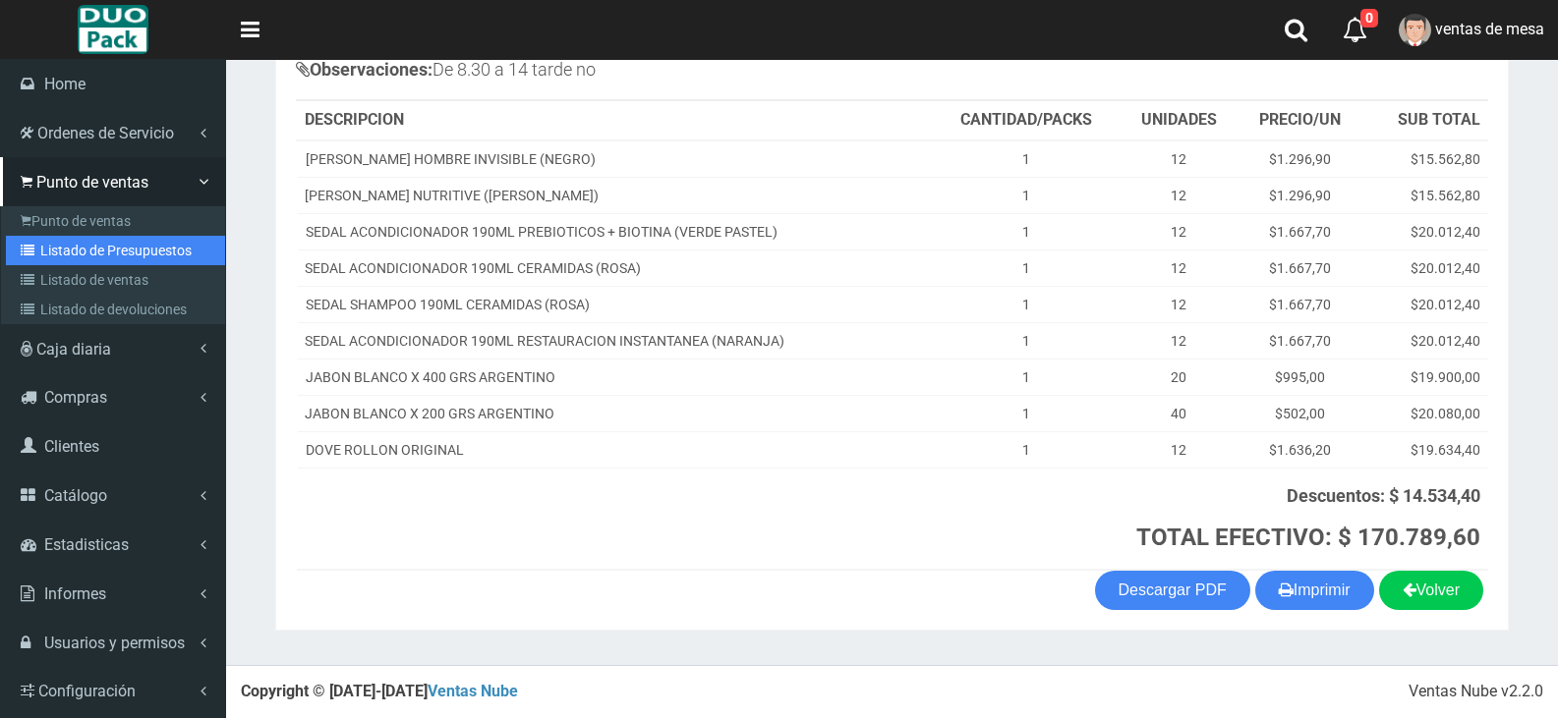
click at [97, 255] on link "Listado de Presupuestos" at bounding box center [115, 250] width 219 height 29
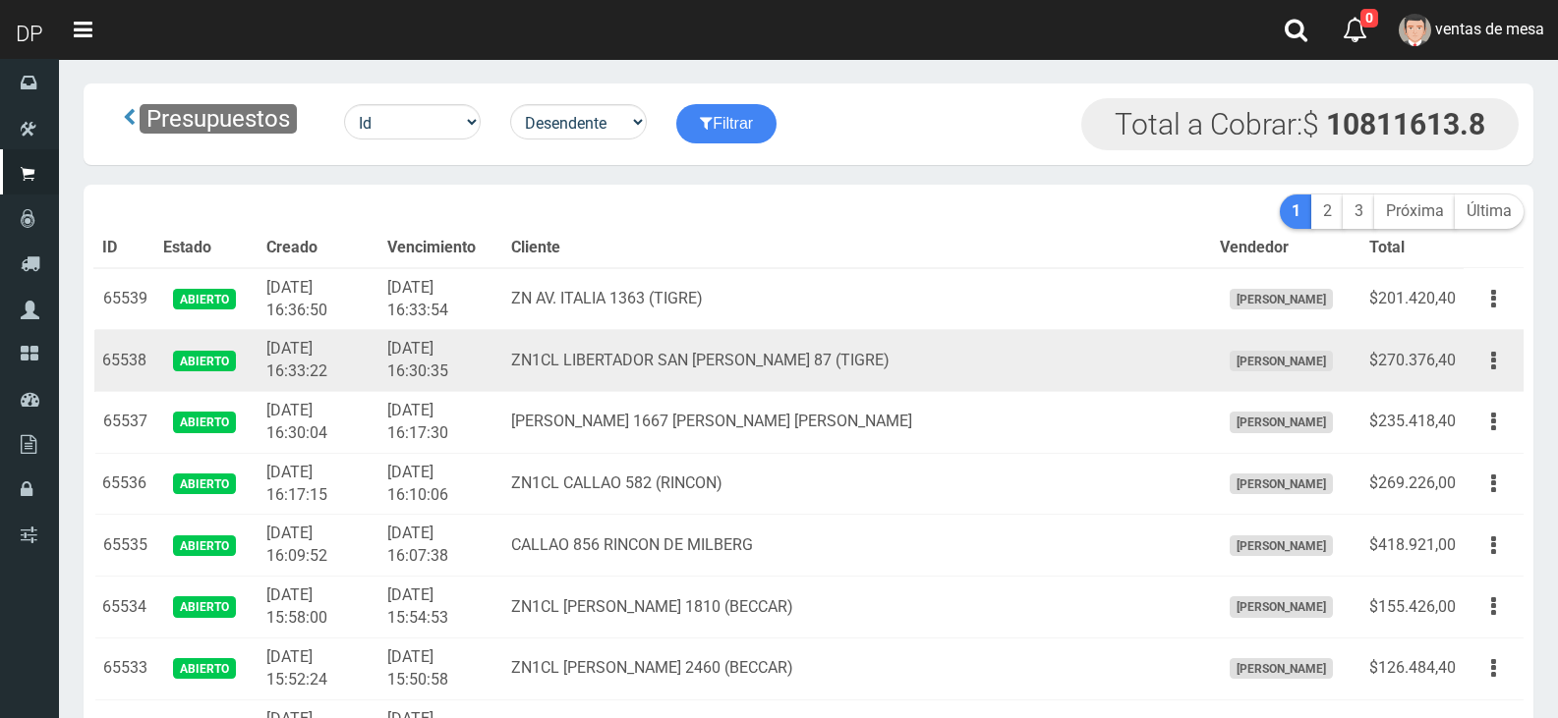
drag, startPoint x: 0, startPoint y: 0, endPoint x: 732, endPoint y: 354, distance: 813.1
click at [732, 354] on td "ZN1CL LIBERTADOR SAN MARTÍN 87 (TIGRE)" at bounding box center [857, 361] width 708 height 62
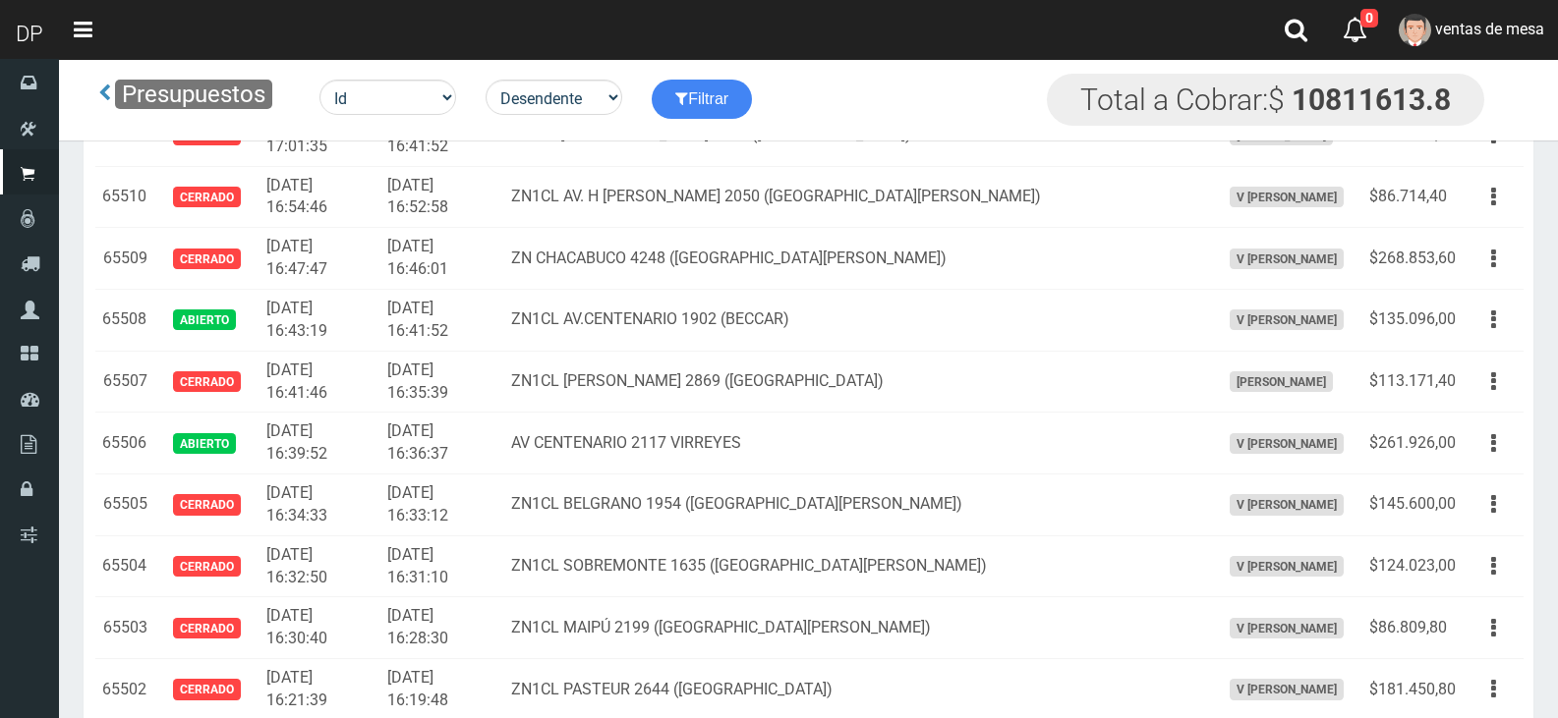
scroll to position [2180, 0]
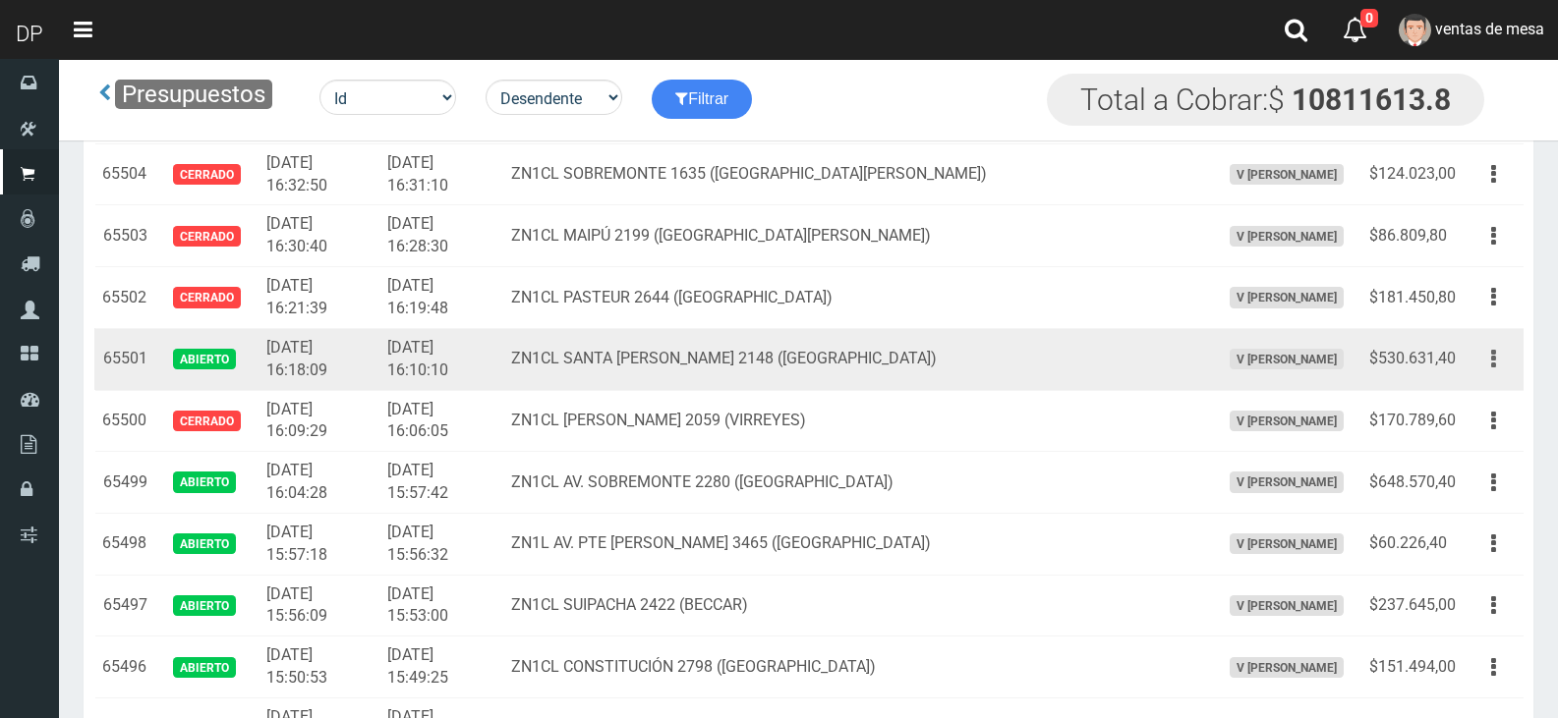
click at [1480, 363] on button "button" at bounding box center [1493, 359] width 44 height 34
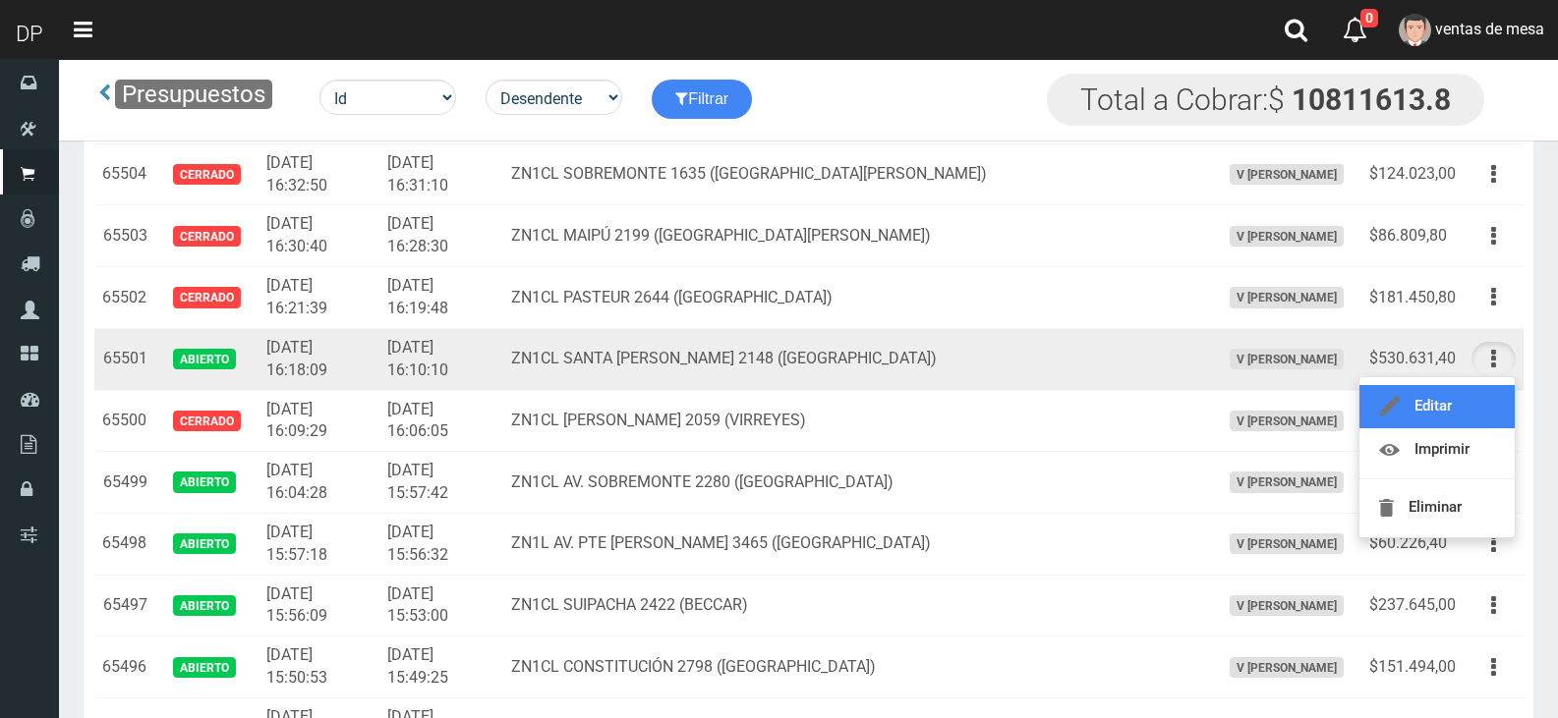
click at [1478, 394] on link "Editar" at bounding box center [1436, 406] width 155 height 43
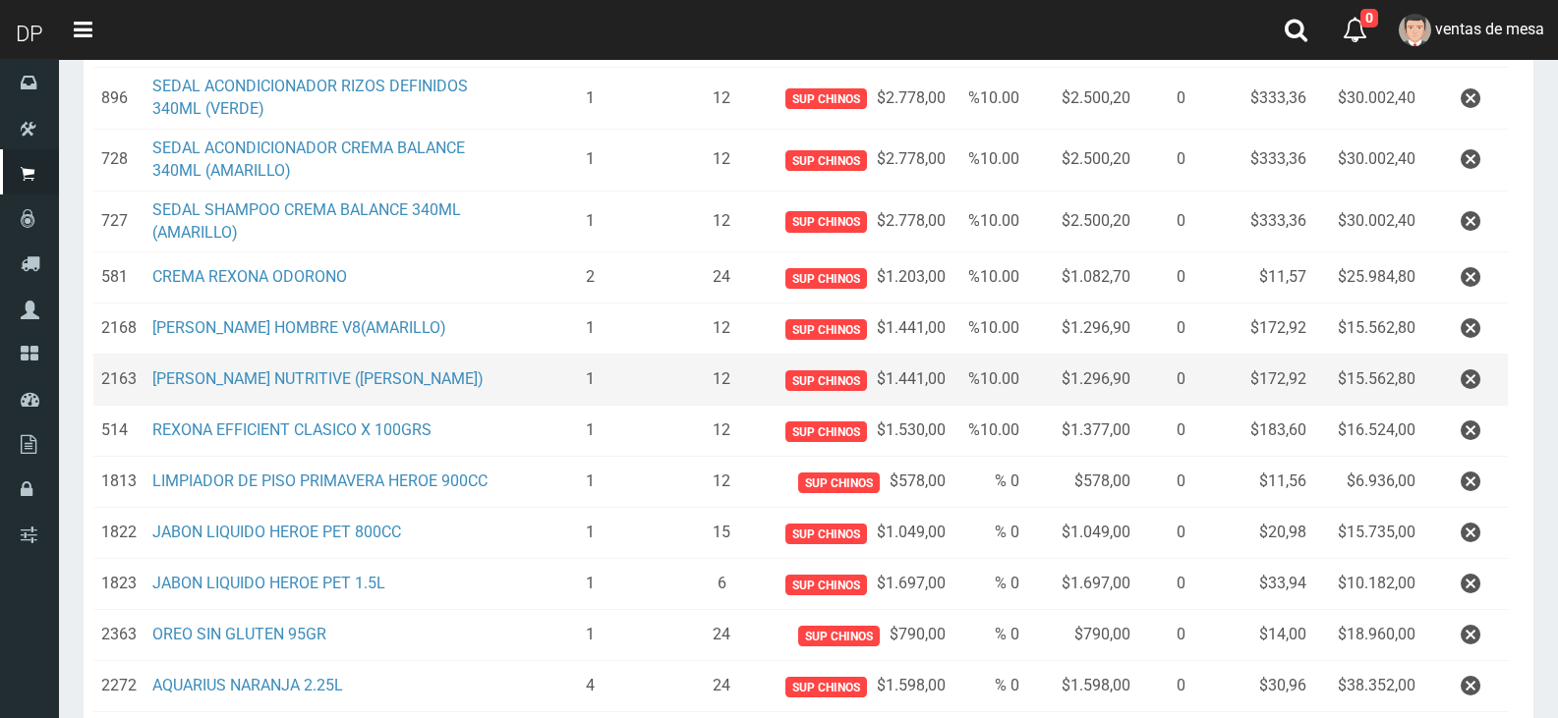
scroll to position [688, 0]
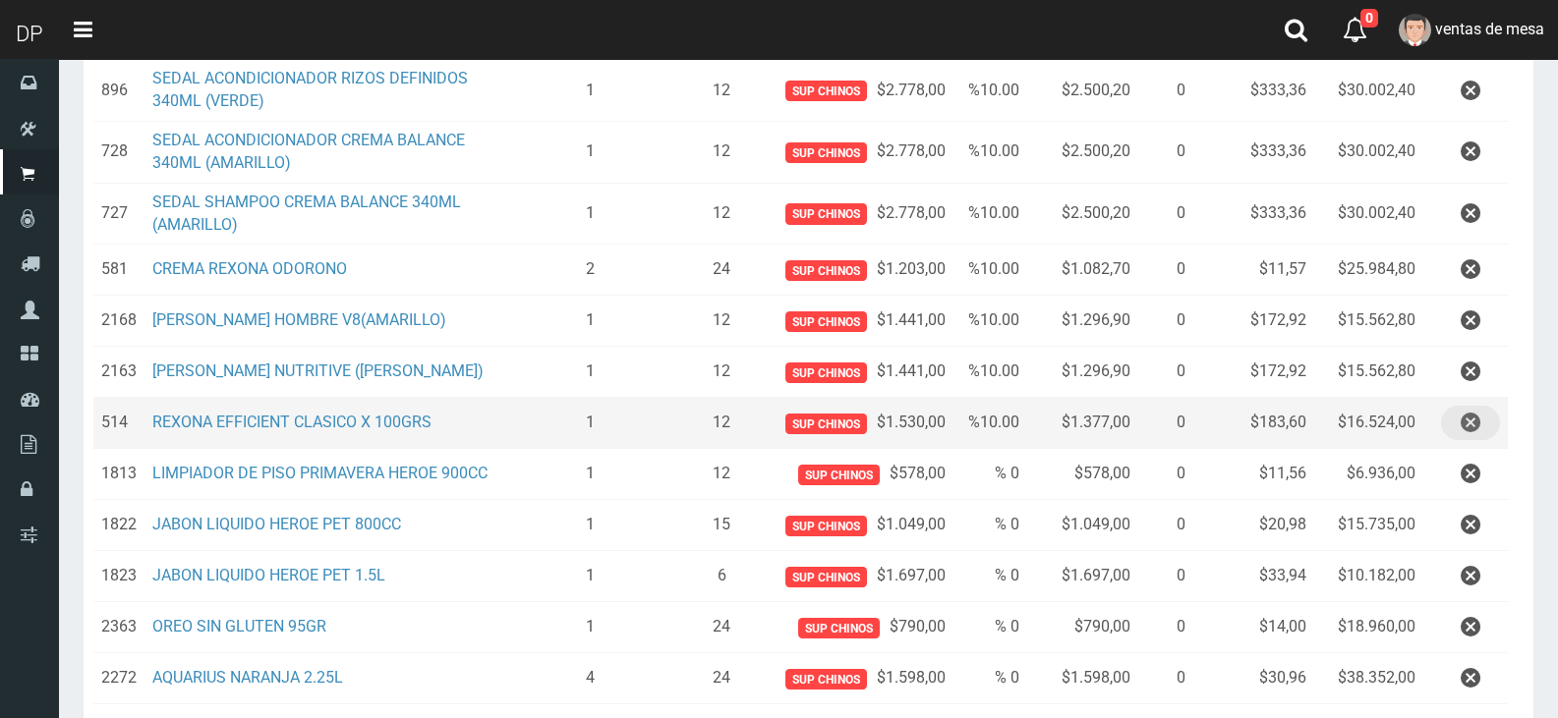
click at [1473, 426] on icon "button" at bounding box center [1470, 423] width 20 height 34
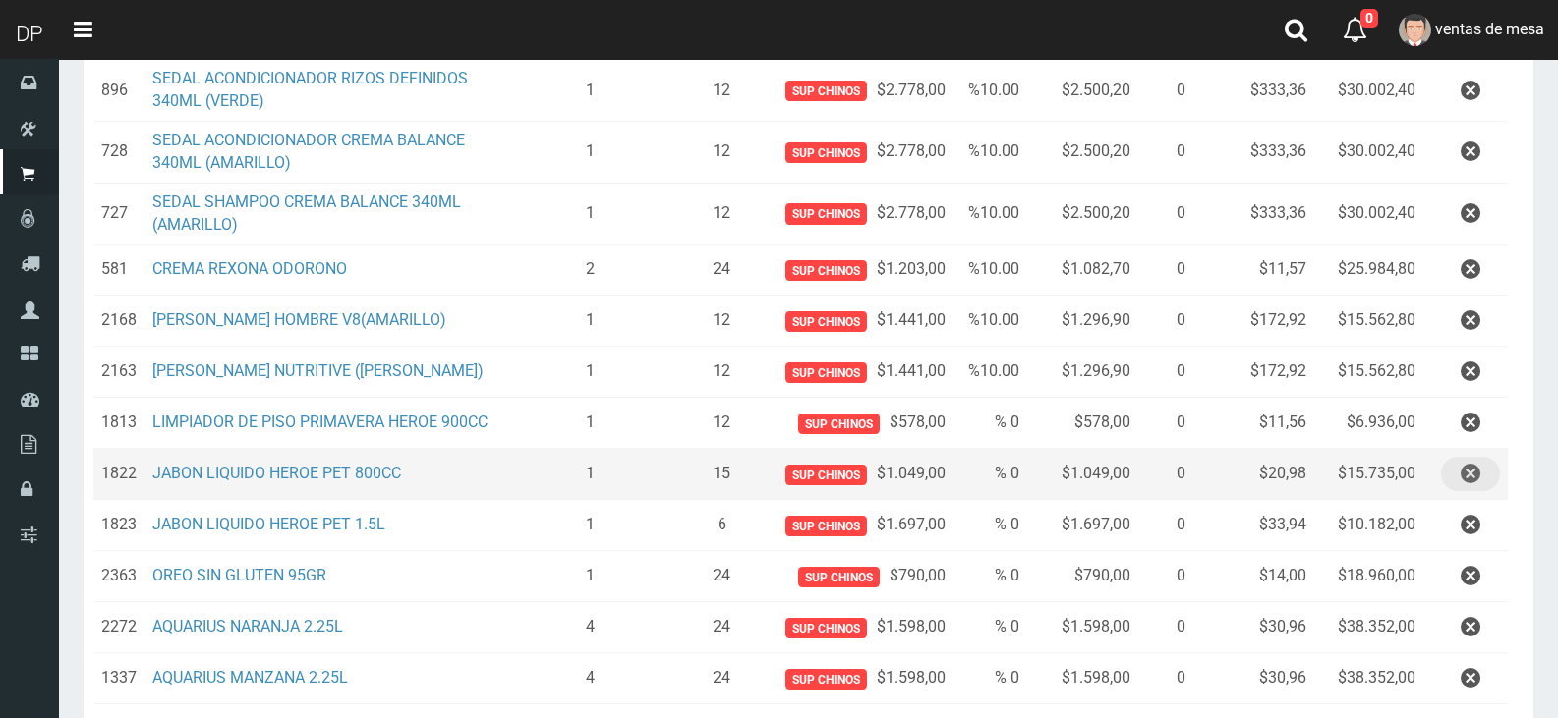
click at [1442, 475] on button "button" at bounding box center [1470, 474] width 59 height 34
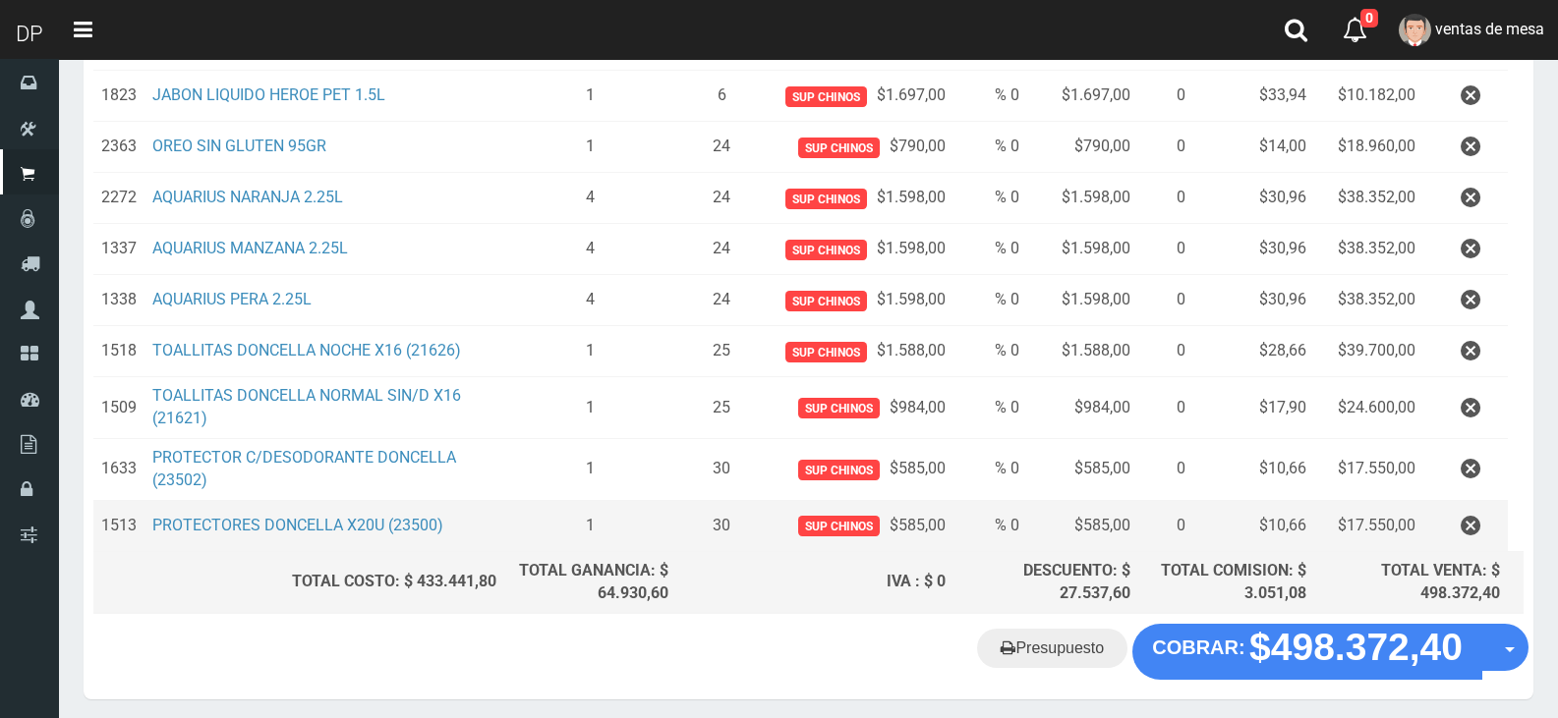
scroll to position [1138, 0]
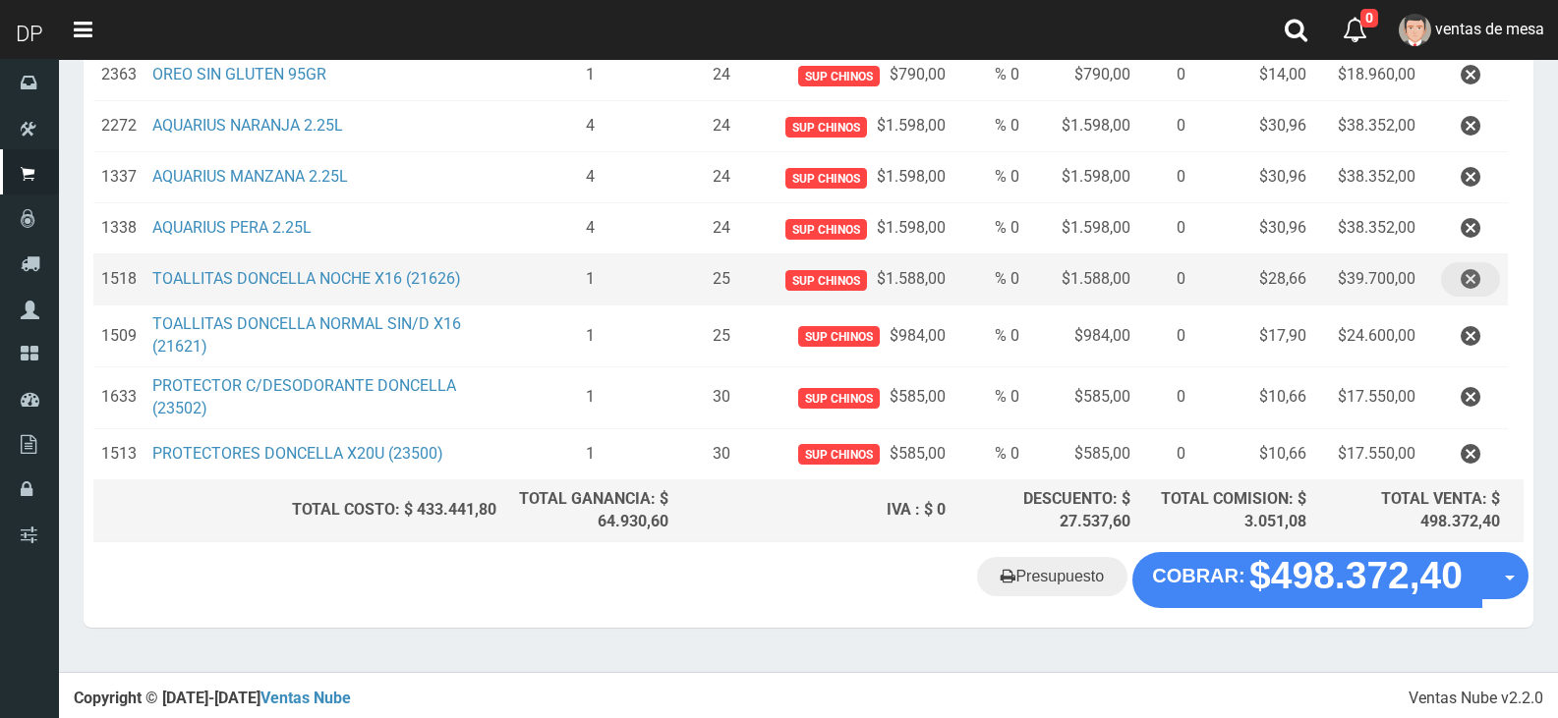
click at [1452, 281] on button "button" at bounding box center [1470, 279] width 59 height 34
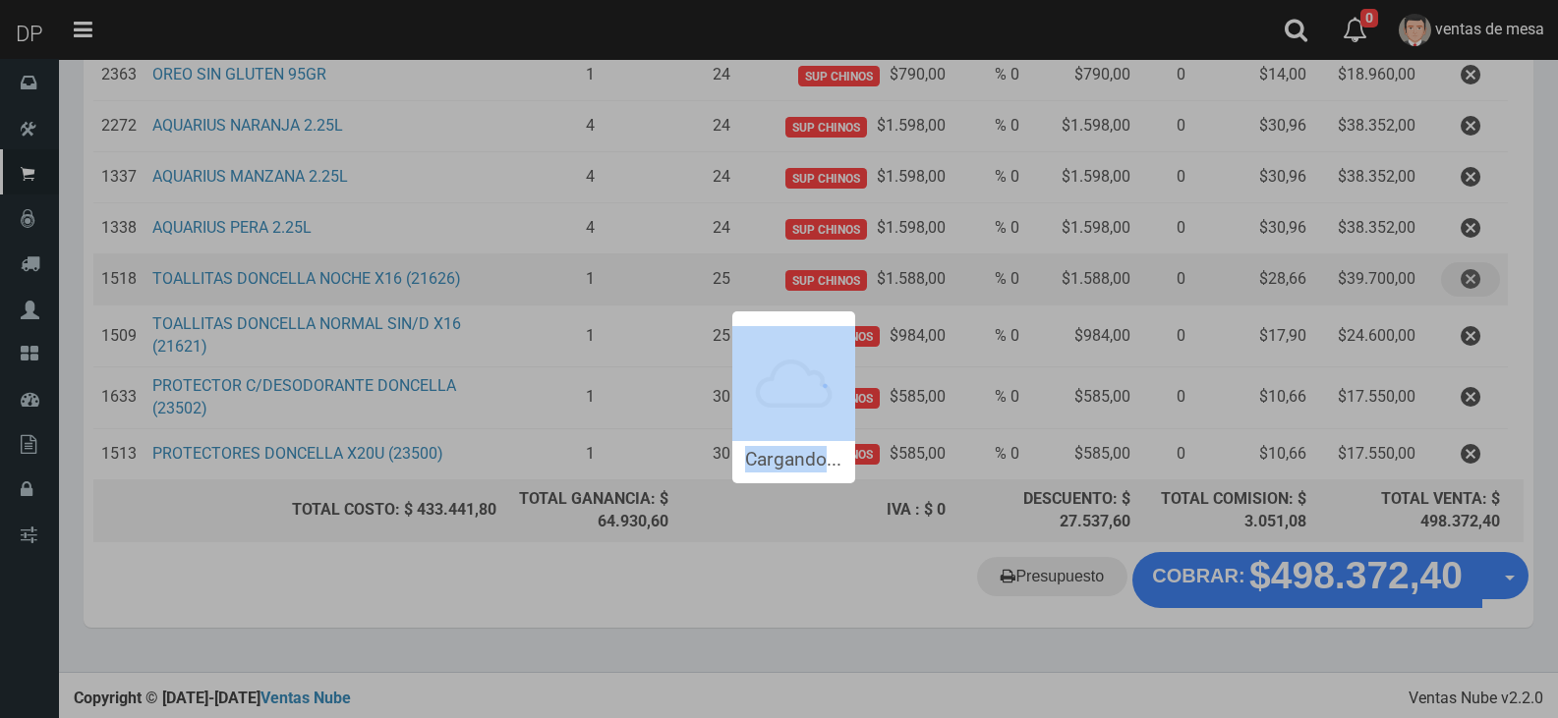
click at [1452, 281] on div "Cargando..." at bounding box center [779, 241] width 1558 height 483
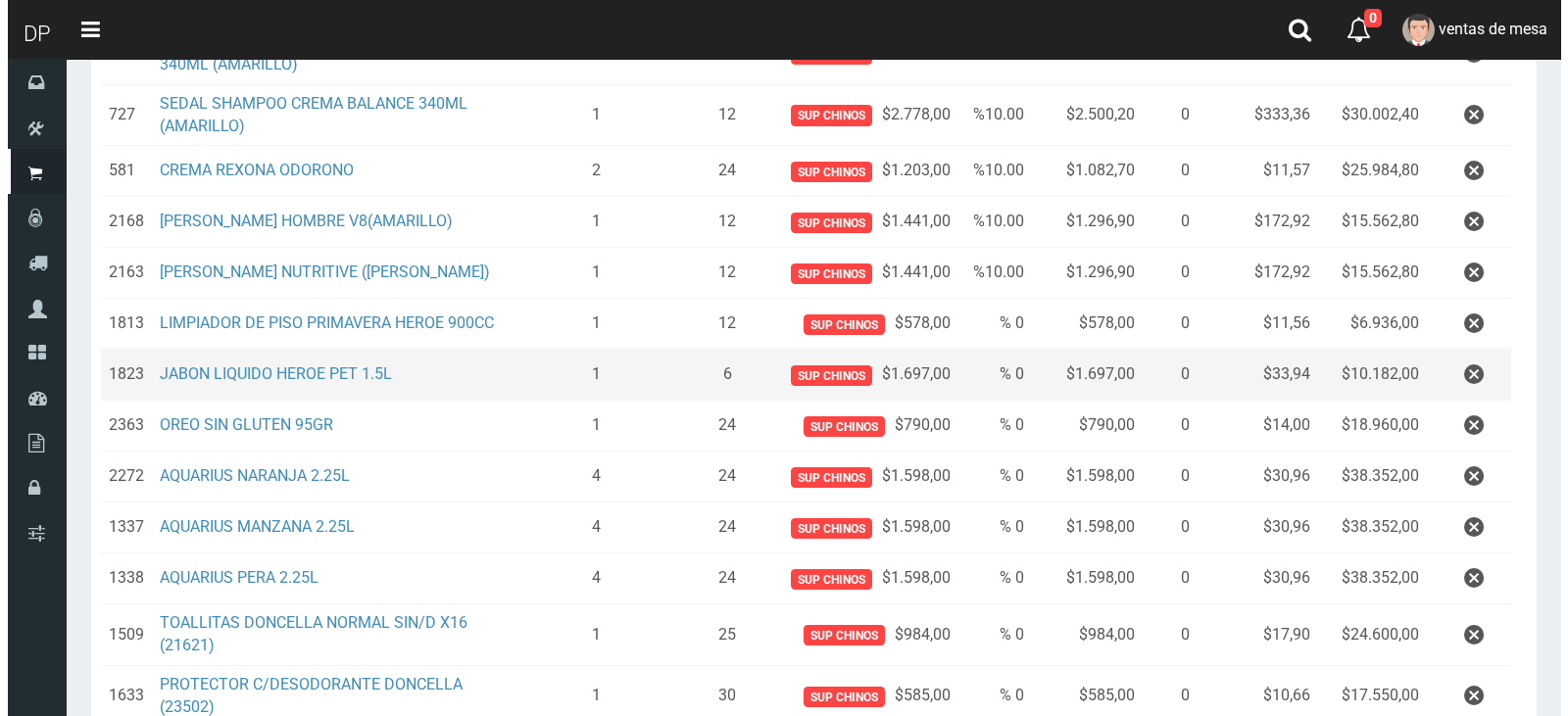
scroll to position [1084, 0]
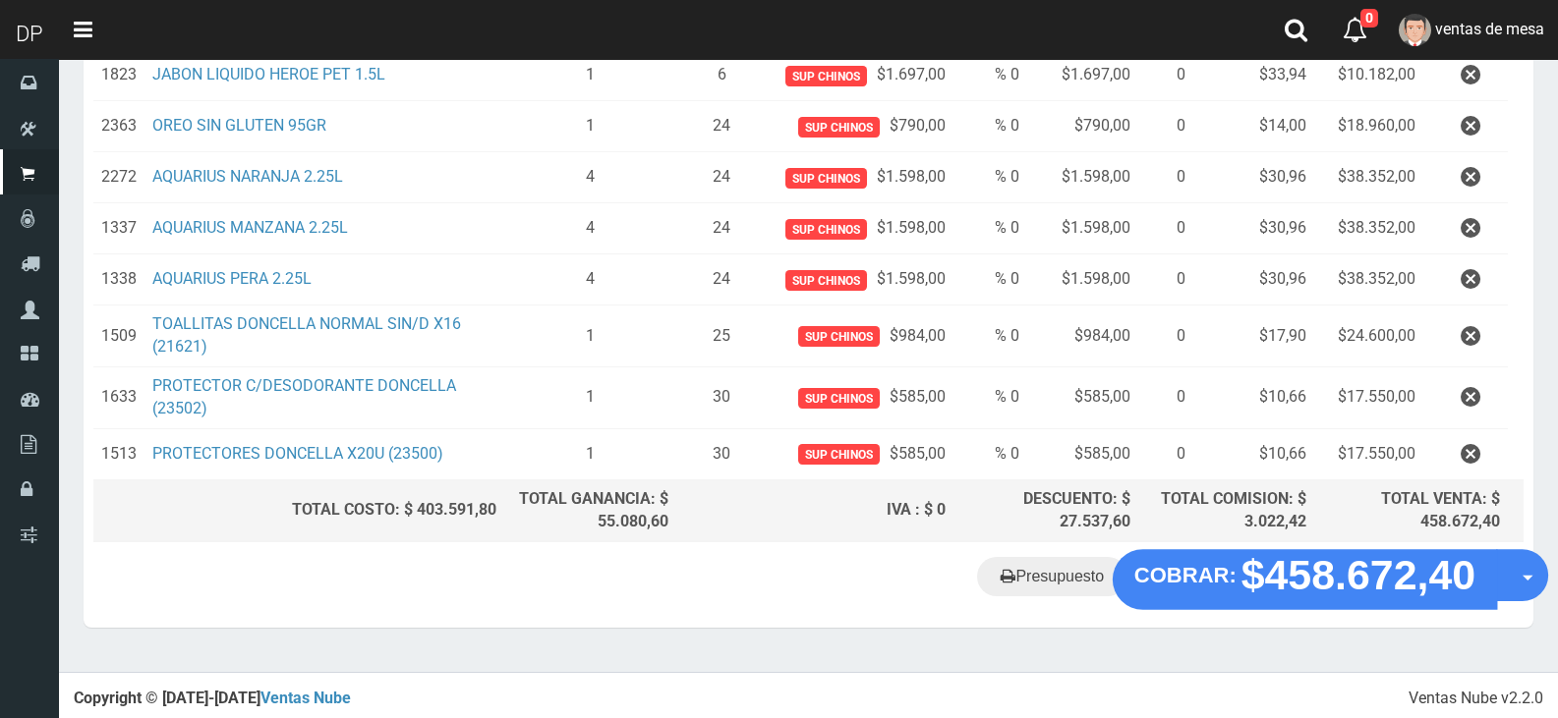
click at [1266, 550] on button "COBRAR: $458.672,40" at bounding box center [1304, 580] width 384 height 61
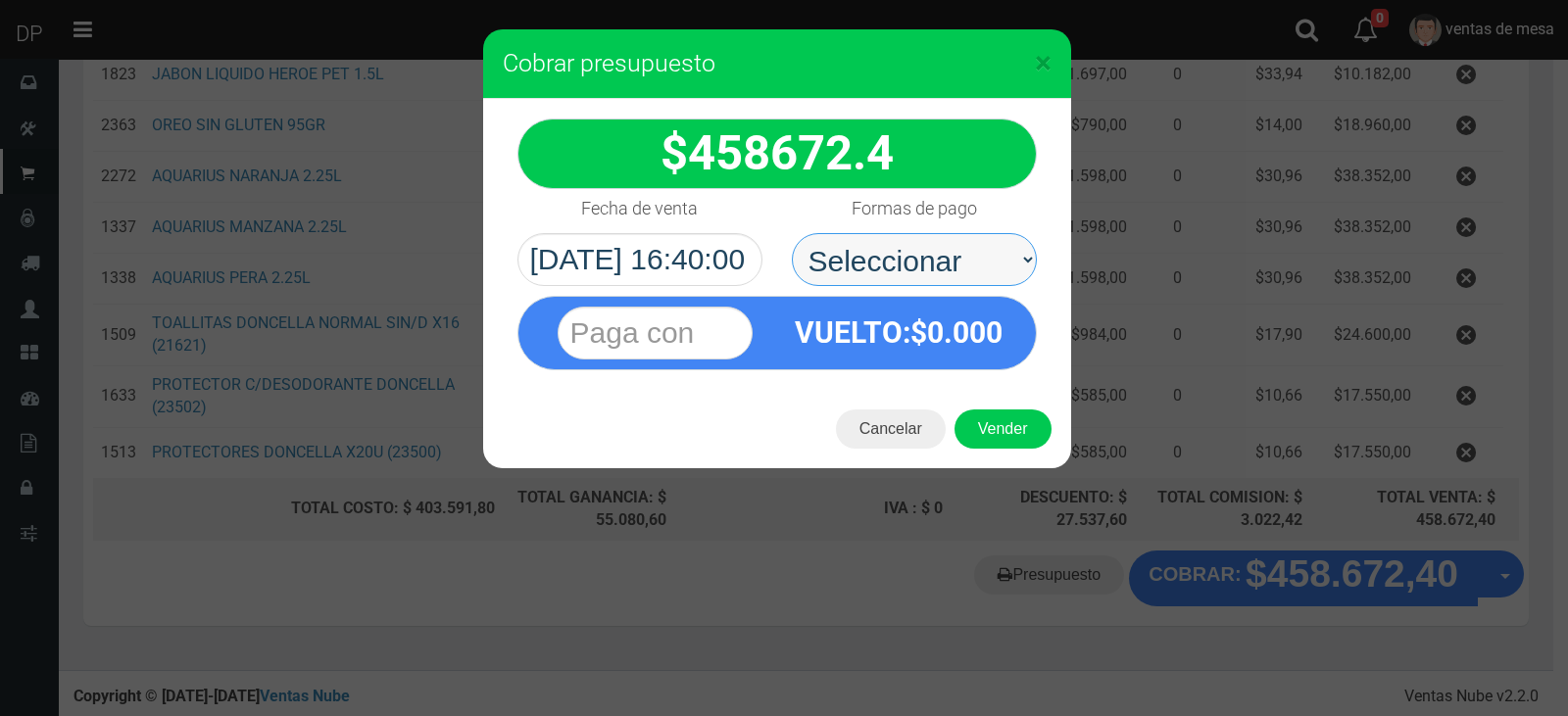
drag, startPoint x: 987, startPoint y: 267, endPoint x: 976, endPoint y: 281, distance: 17.8
click at [977, 254] on select "Seleccionar Efectivo Tarjeta de Crédito Depósito Débito" at bounding box center [915, 259] width 245 height 53
select select "Efectivo"
click at [792, 233] on select "Seleccionar Efectivo Tarjeta de Crédito Depósito Débito" at bounding box center [915, 259] width 245 height 53
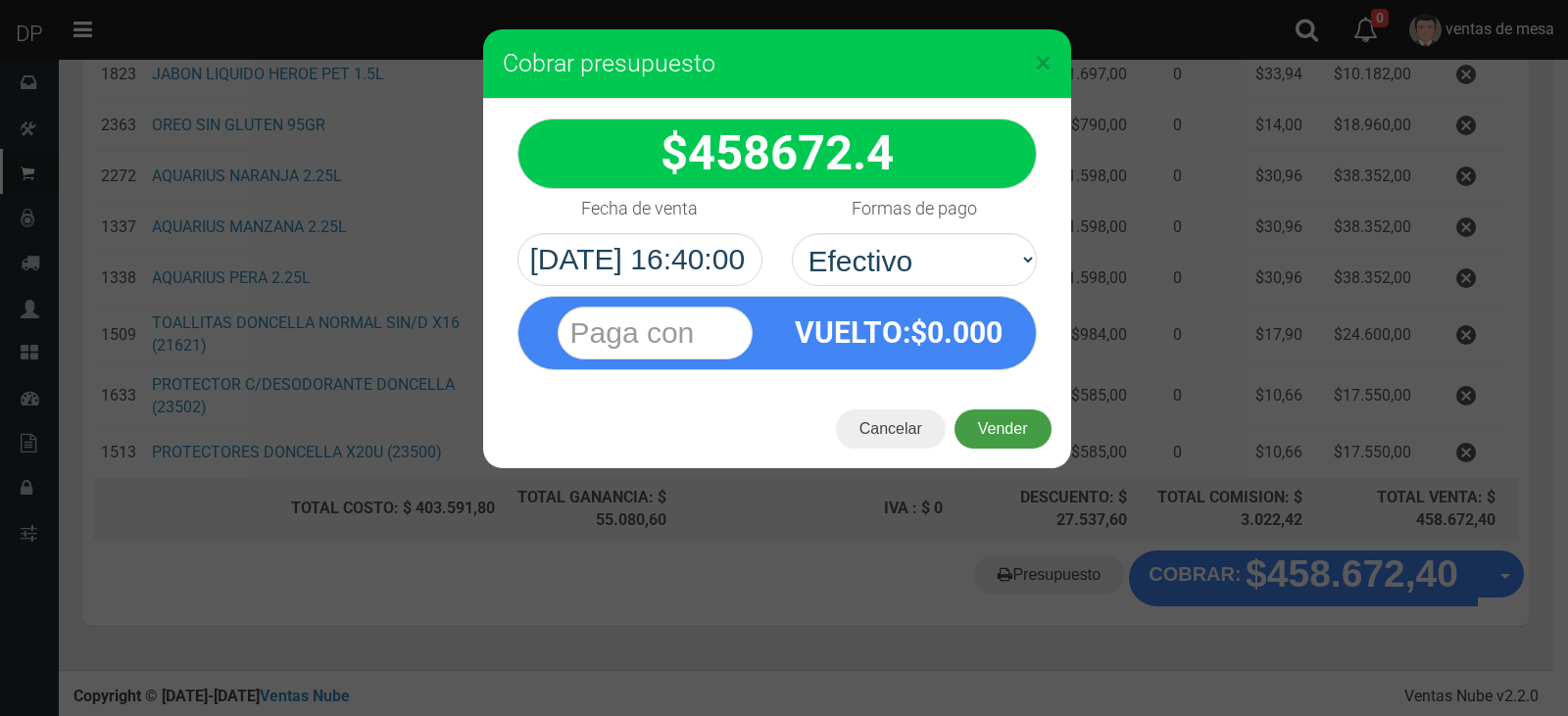
click at [1004, 423] on button "Vender" at bounding box center [1002, 429] width 97 height 39
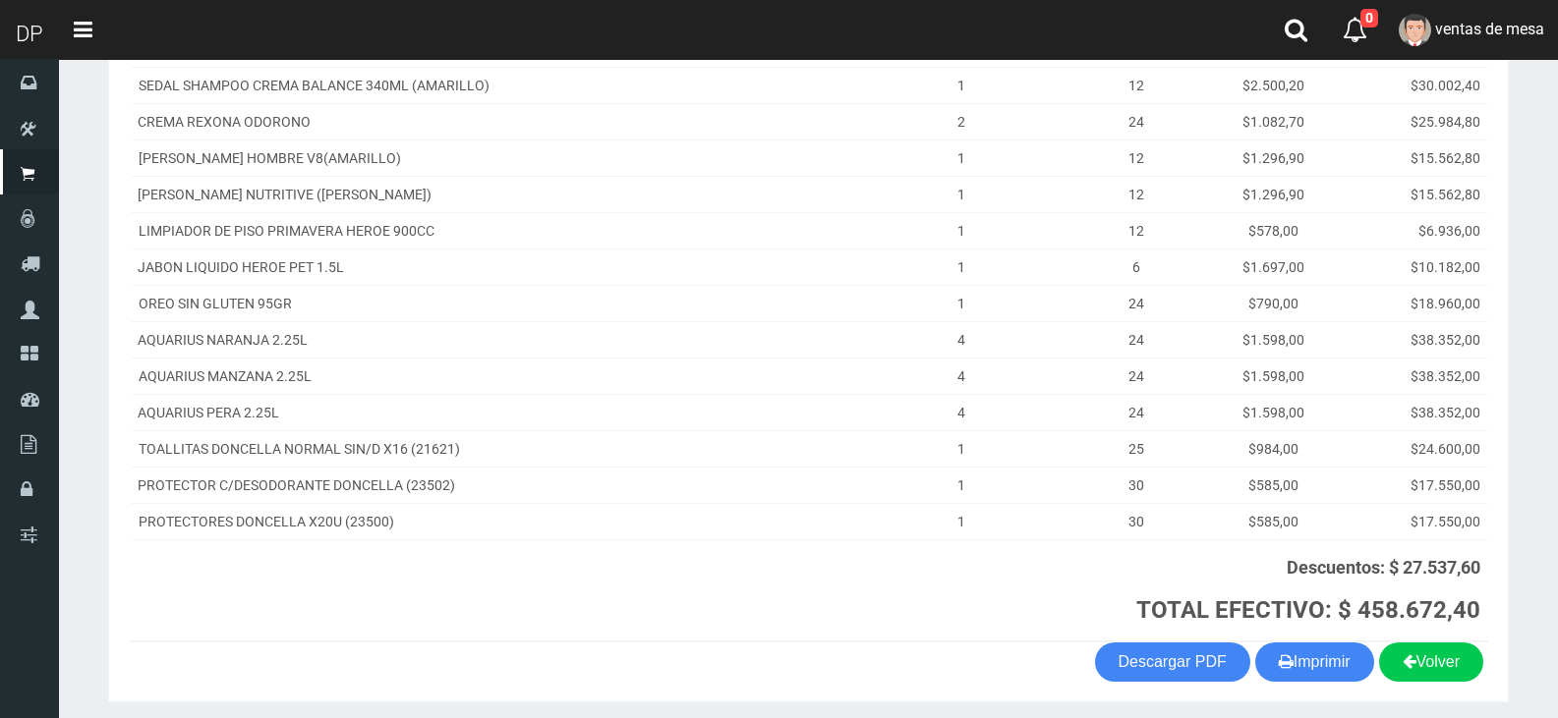
scroll to position [688, 0]
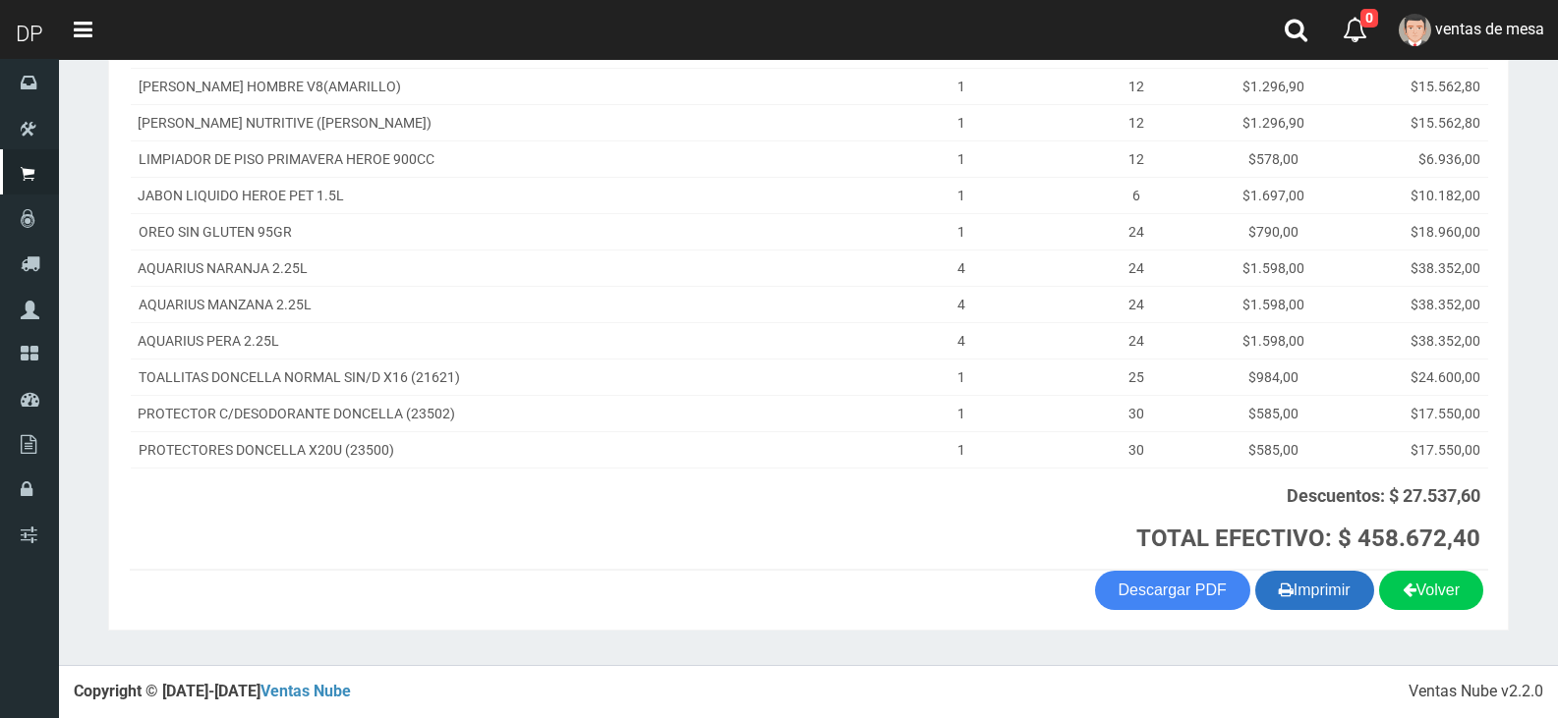
click at [1310, 577] on button "Imprimir" at bounding box center [1314, 590] width 119 height 39
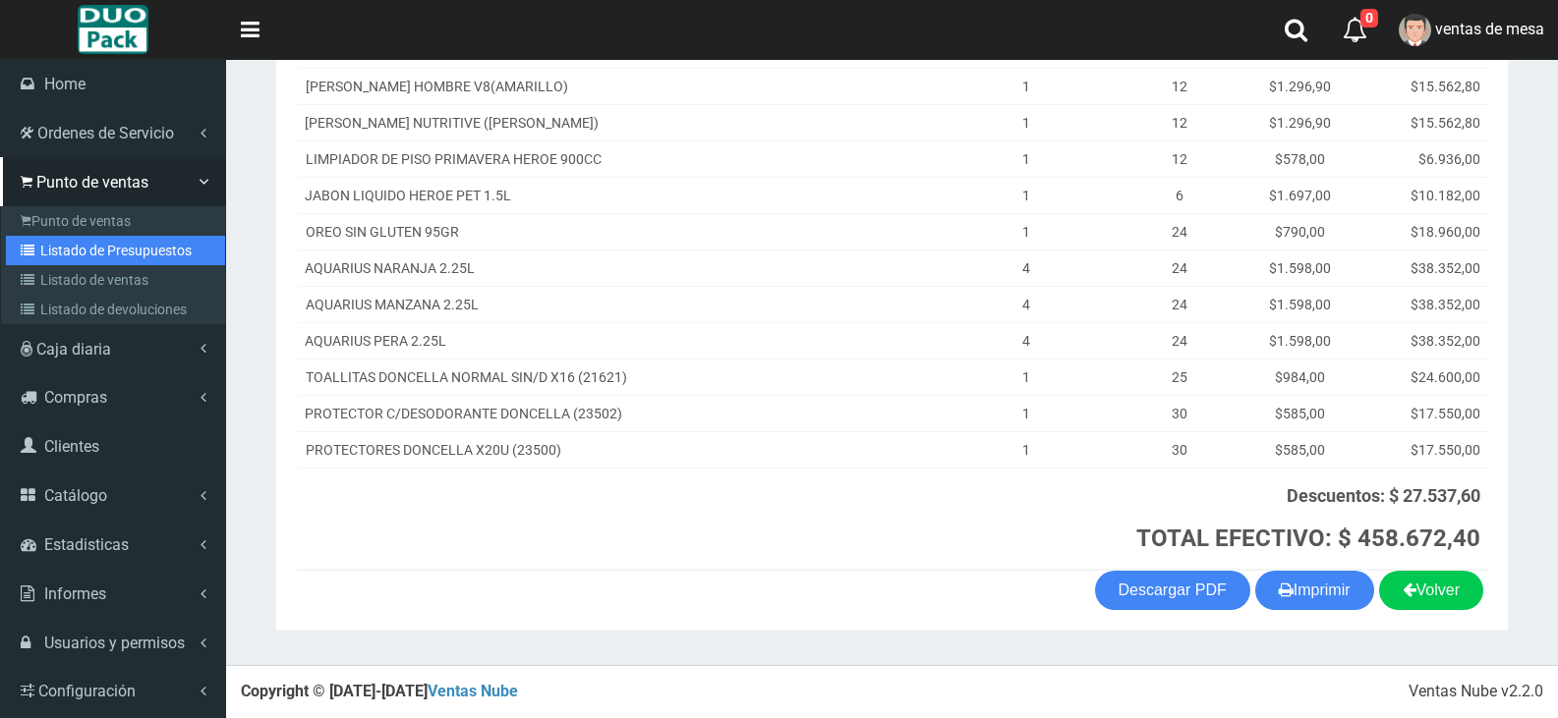
drag, startPoint x: 55, startPoint y: 242, endPoint x: 387, endPoint y: 19, distance: 400.1
click at [56, 242] on link "Listado de Presupuestos" at bounding box center [115, 250] width 219 height 29
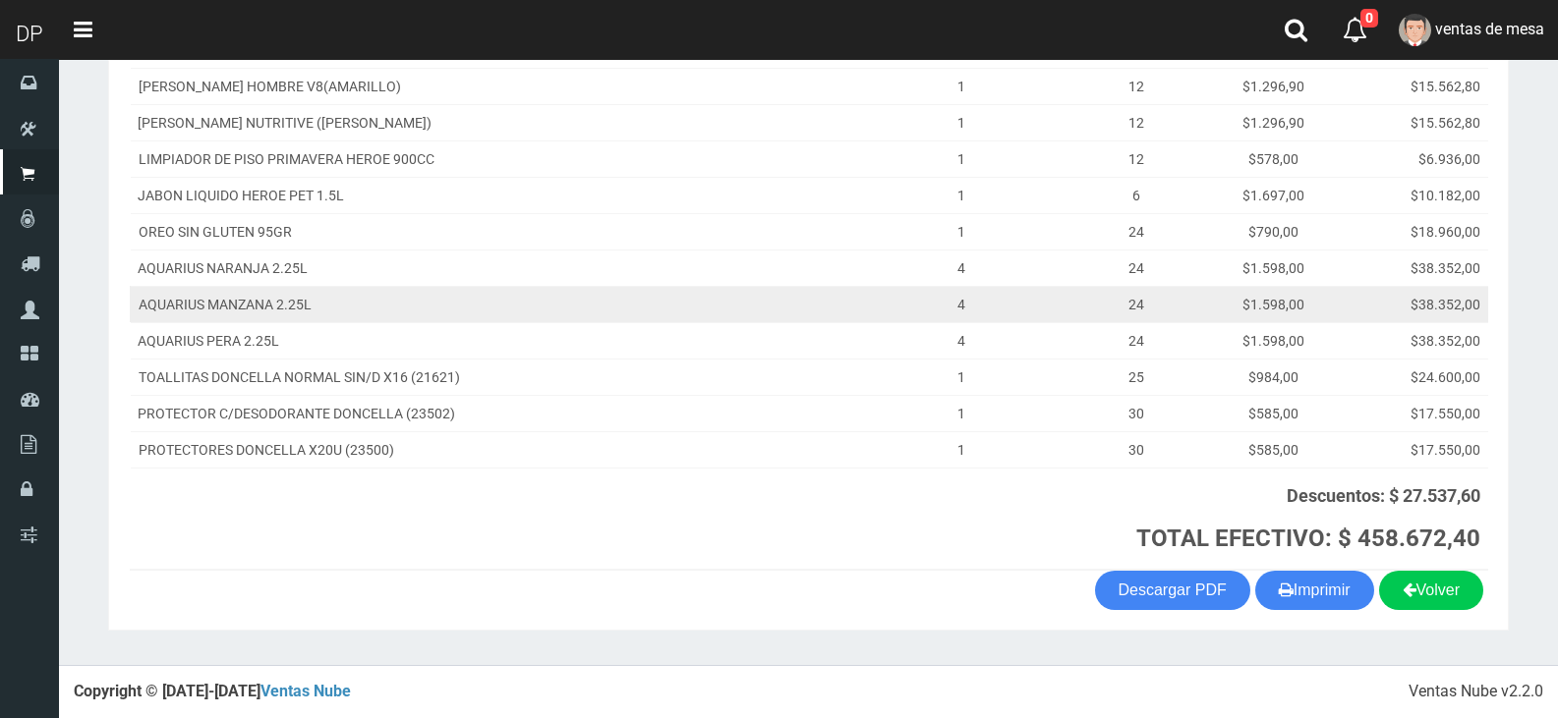
click at [846, 310] on td "AQUARIUS MANZANA 2.25L" at bounding box center [492, 304] width 724 height 36
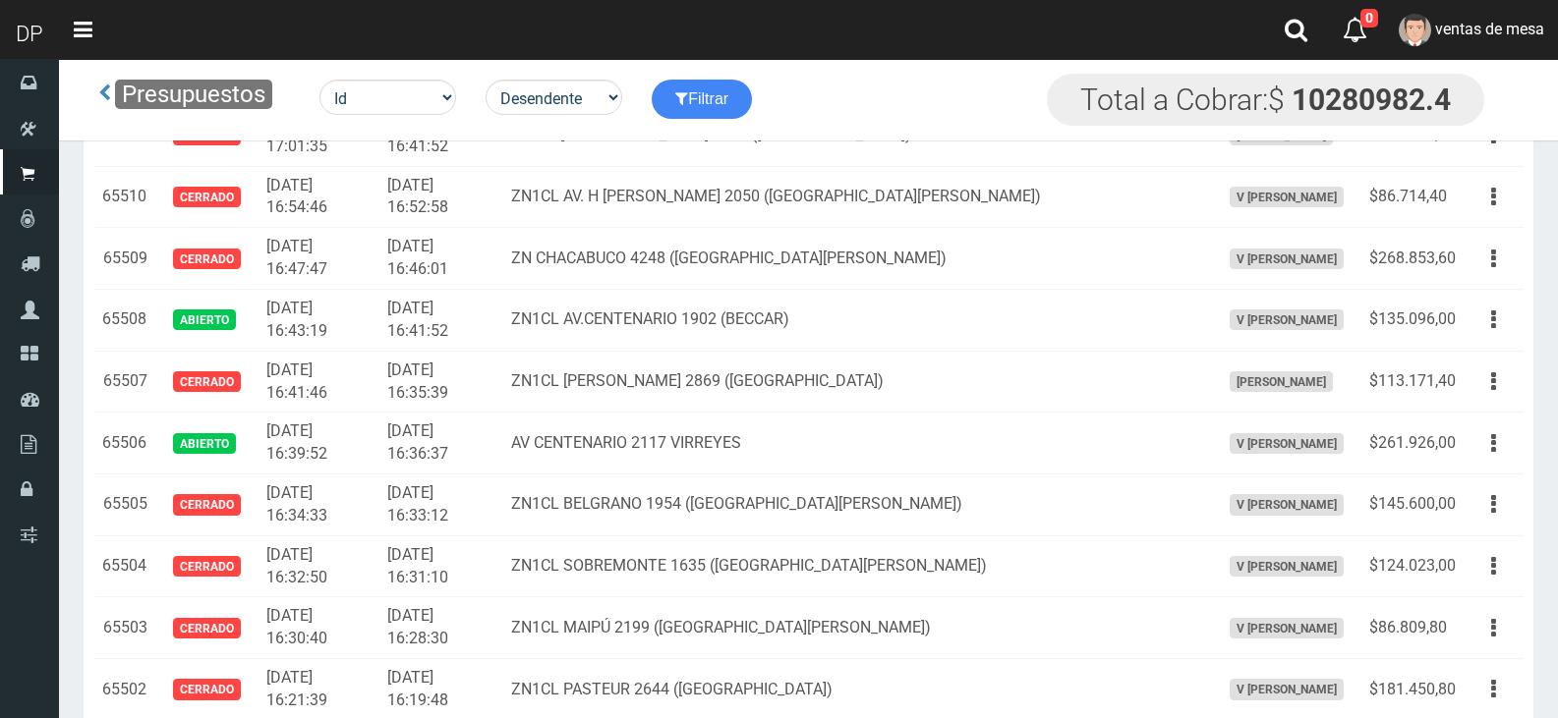
scroll to position [2302, 0]
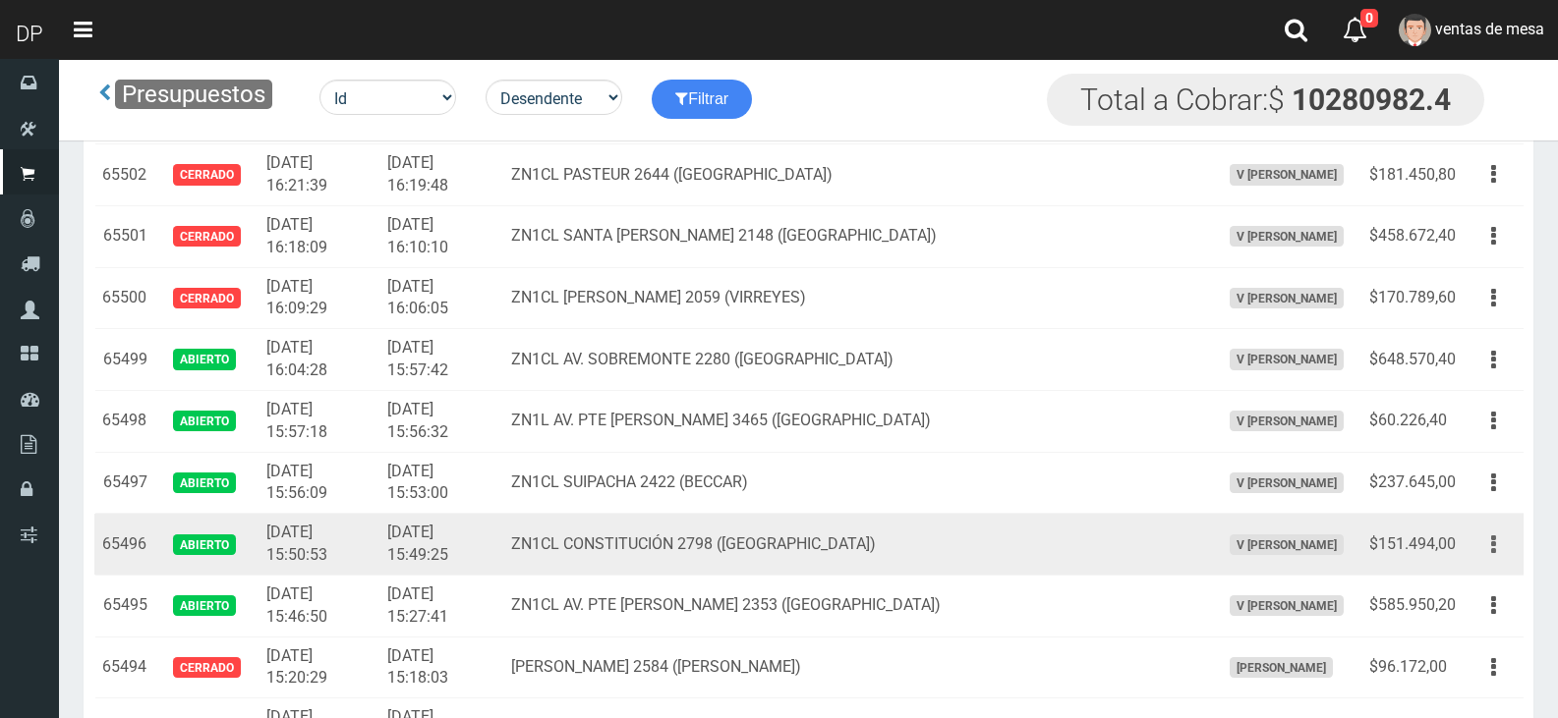
click at [1506, 552] on button "button" at bounding box center [1493, 545] width 44 height 34
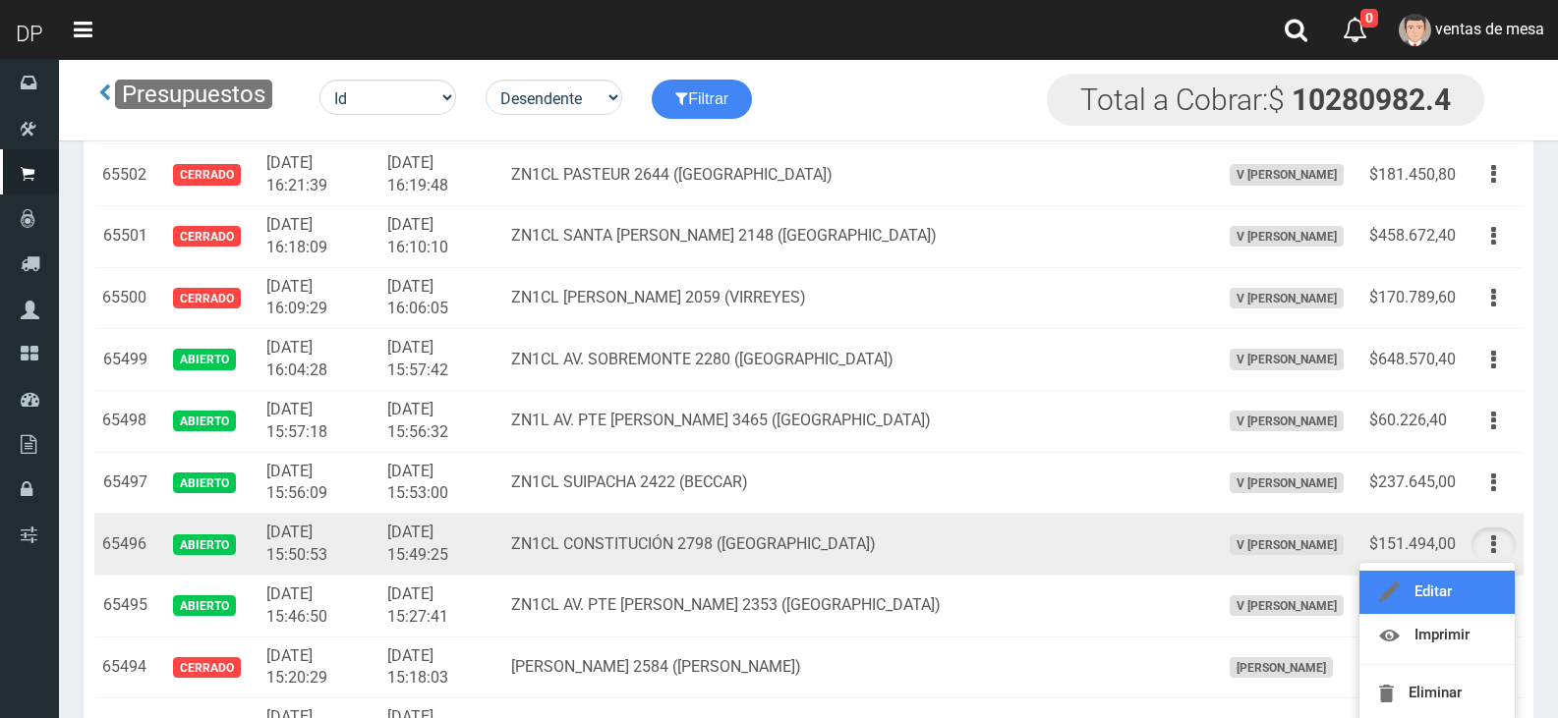
click at [1475, 595] on link "Editar" at bounding box center [1436, 592] width 155 height 43
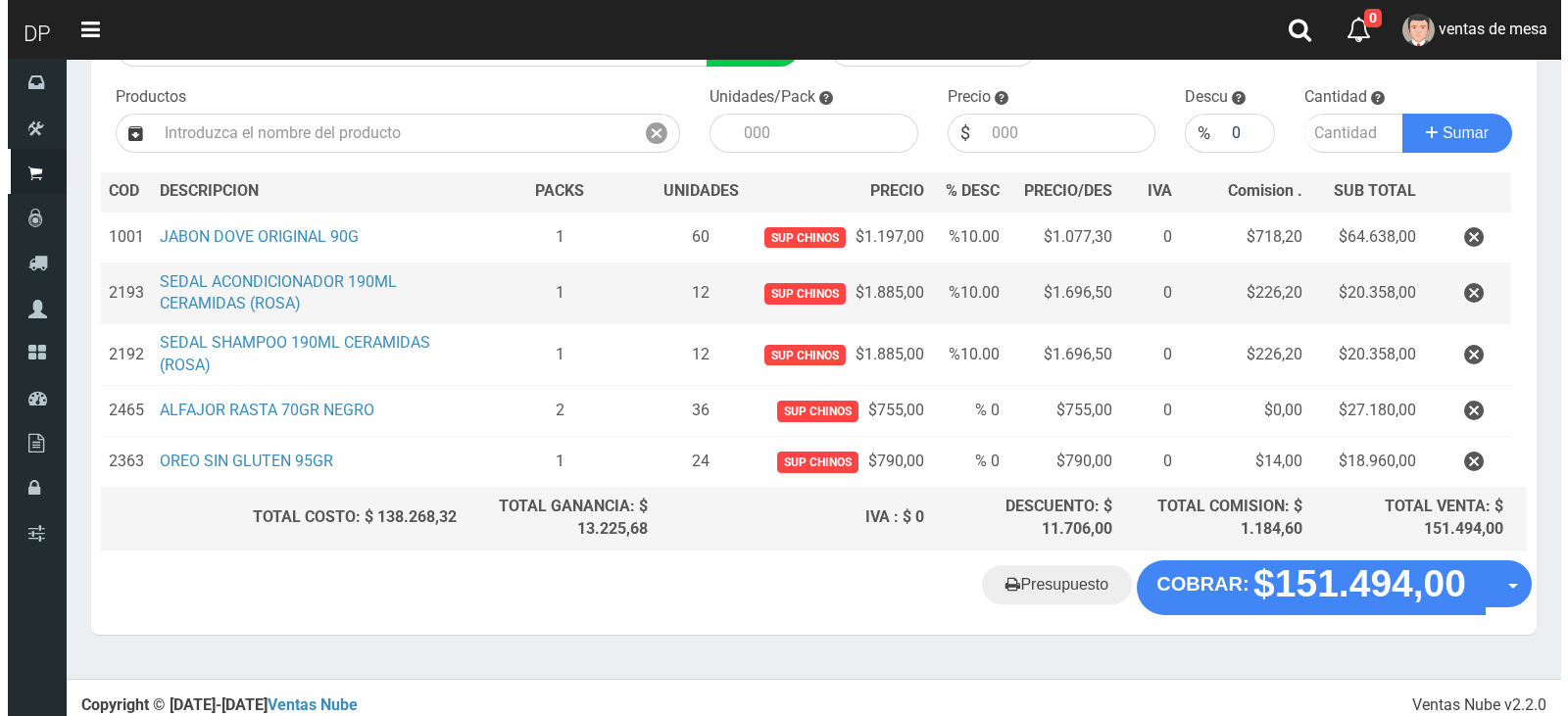
scroll to position [195, 0]
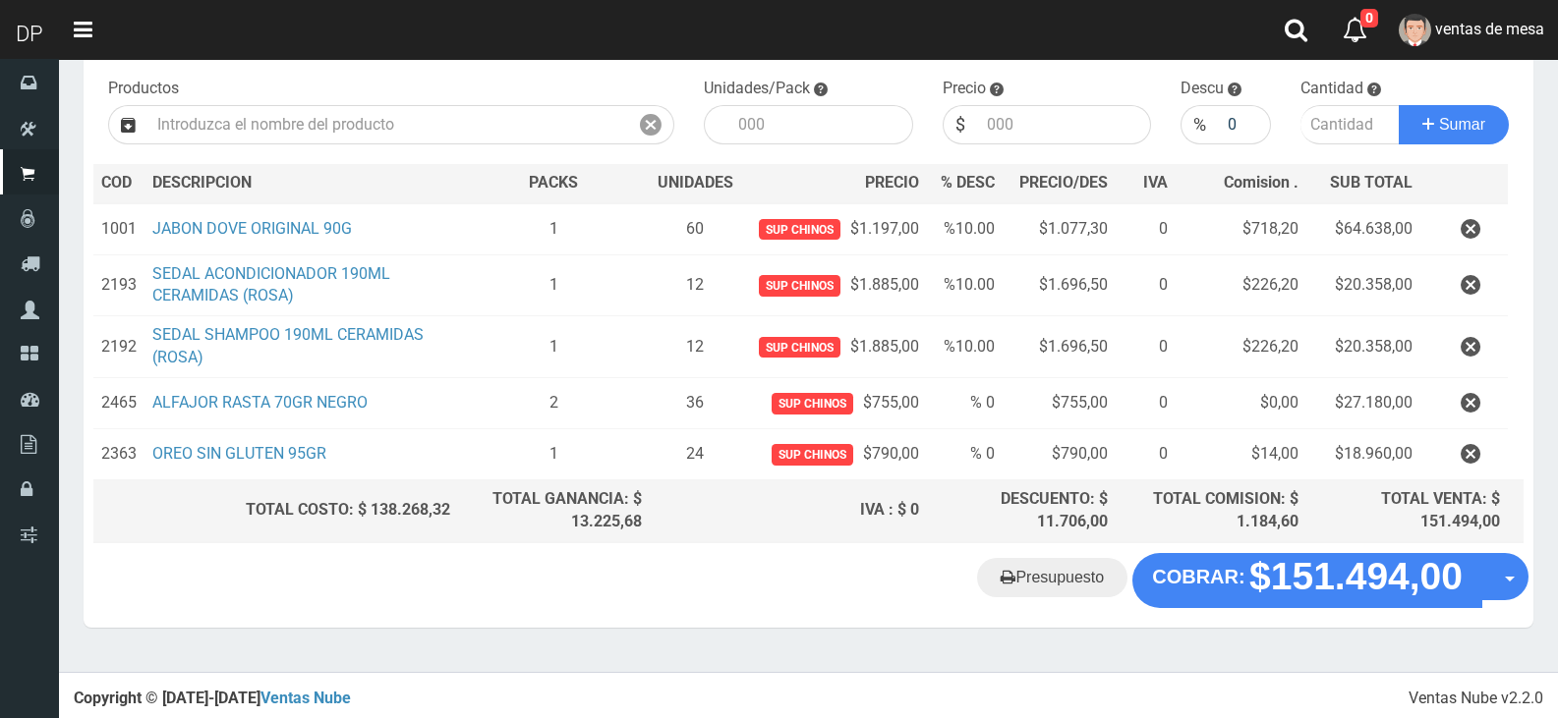
click at [1282, 532] on div "TOTAL COMISION: $ 1.184,60" at bounding box center [1210, 510] width 175 height 45
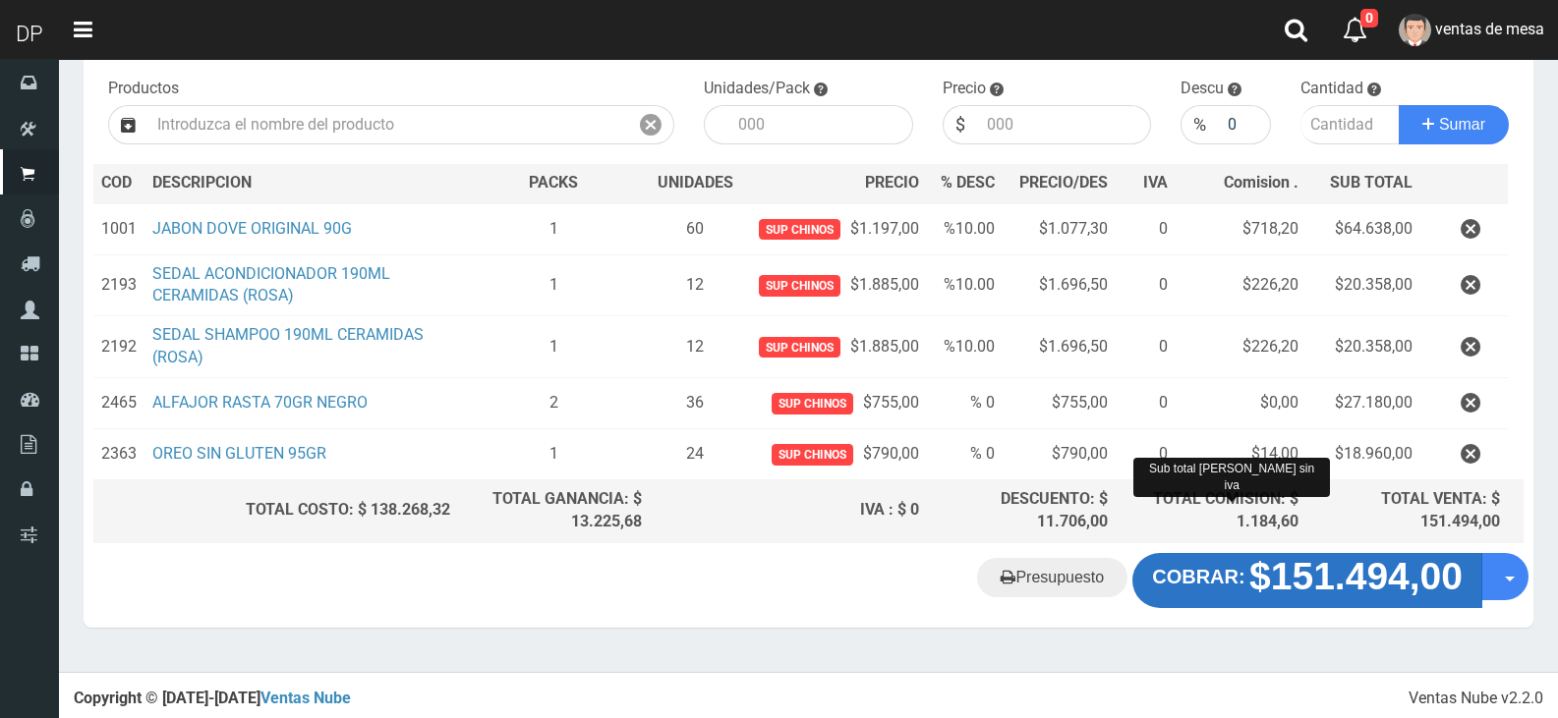
click at [1276, 558] on strong "$151.494,00" at bounding box center [1355, 576] width 213 height 42
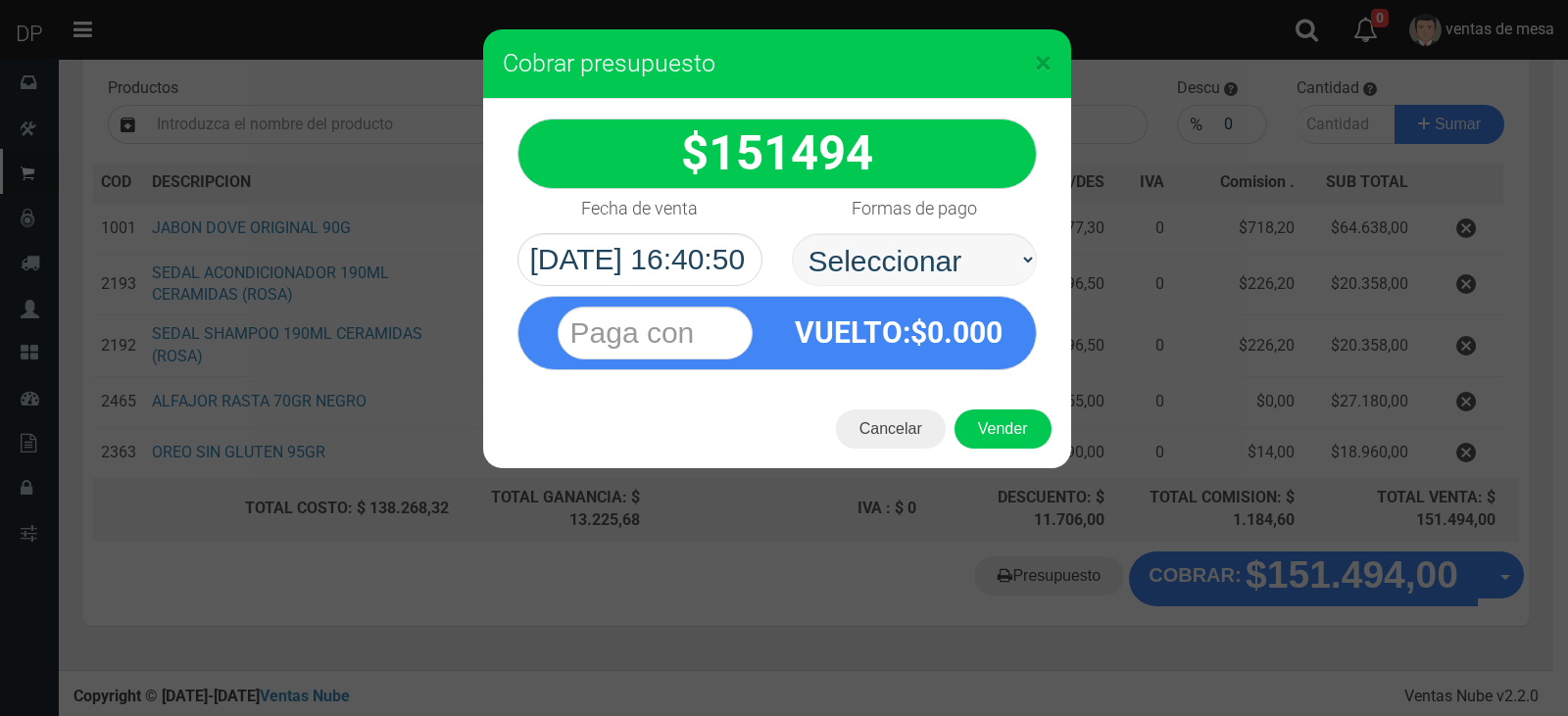
select select "Efectivo"
click at [792, 233] on select "Seleccionar Efectivo Tarjeta de Crédito Depósito Débito" at bounding box center [915, 259] width 245 height 53
click at [990, 408] on div "Cancelar Vender" at bounding box center [777, 429] width 588 height 79
click at [996, 424] on button "Vender" at bounding box center [1002, 429] width 97 height 39
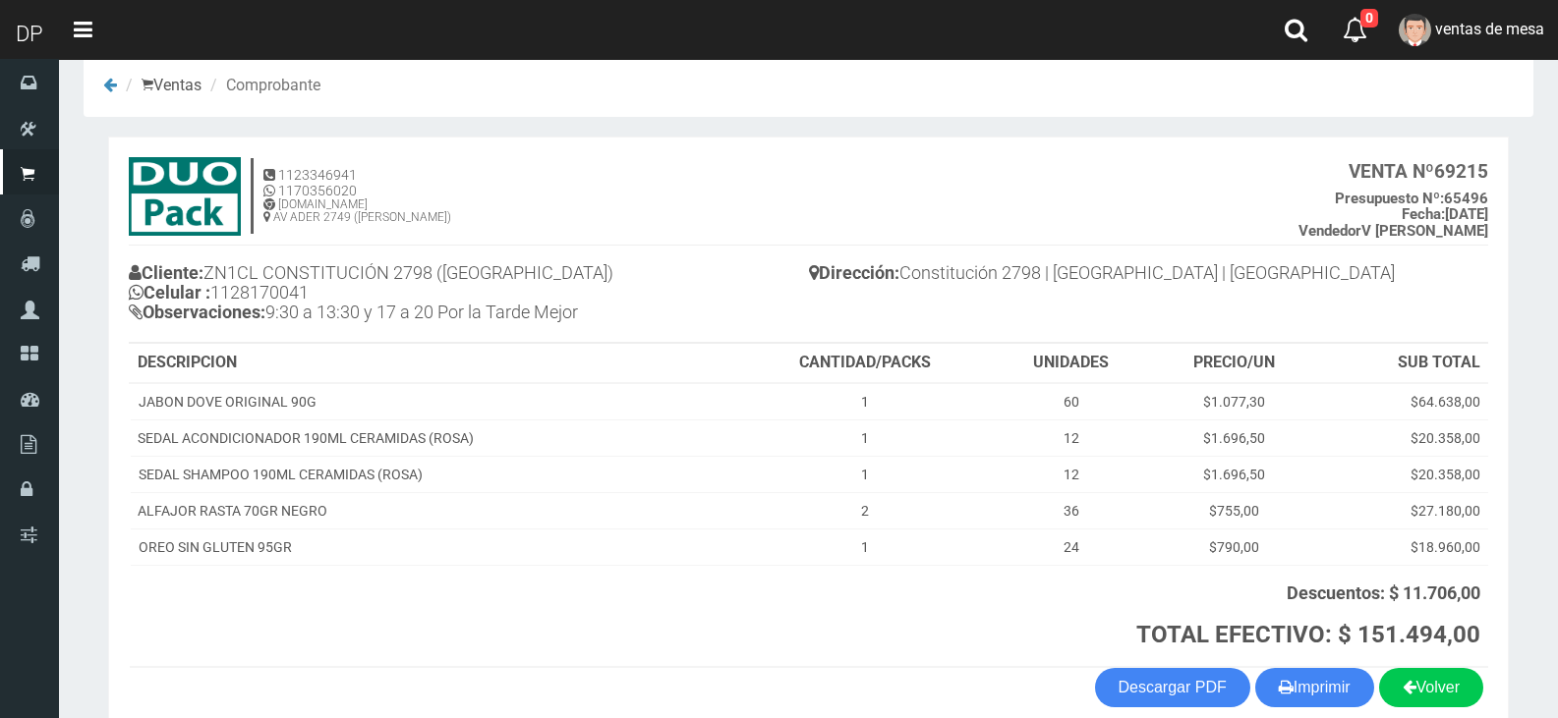
scroll to position [28, 0]
click at [1323, 683] on button "Imprimir" at bounding box center [1314, 688] width 119 height 39
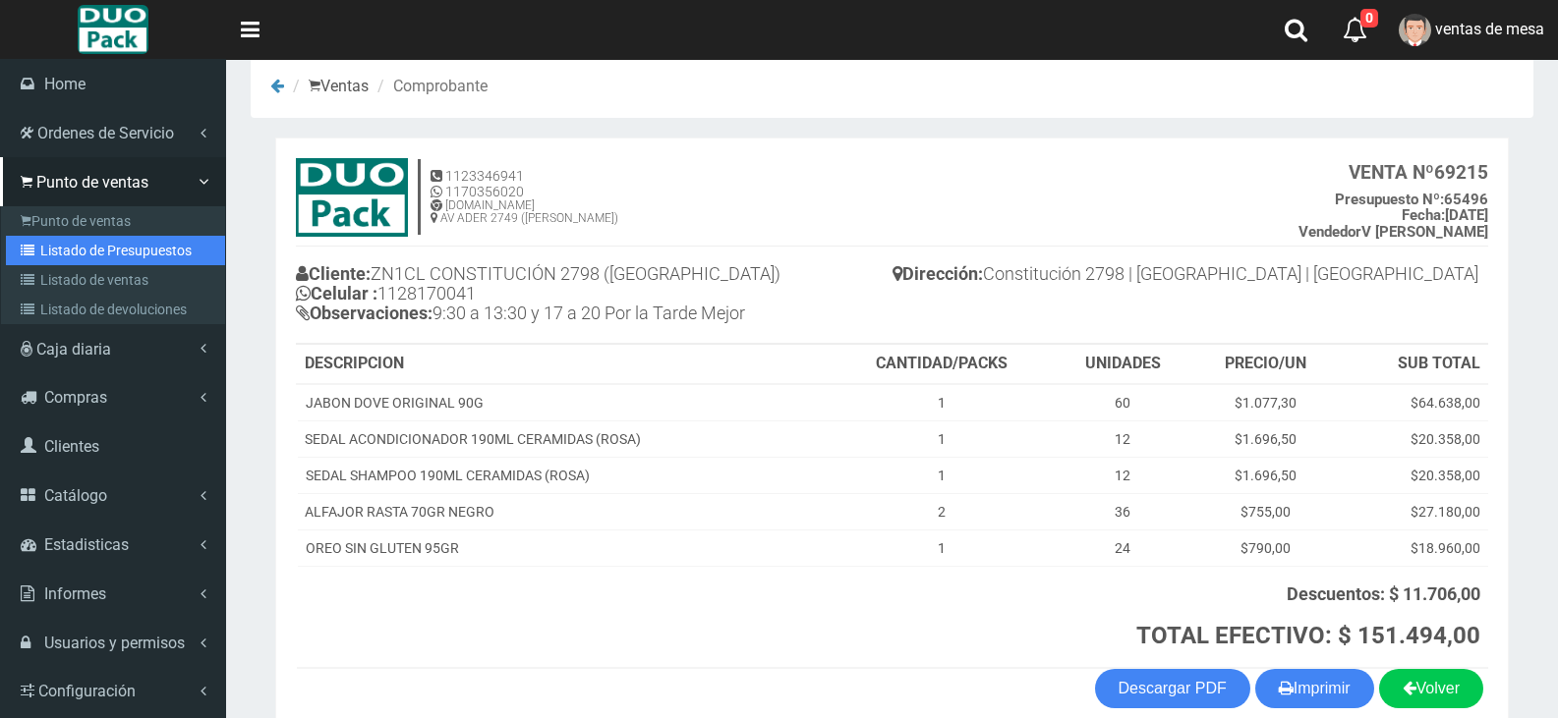
click at [138, 245] on link "Listado de Presupuestos" at bounding box center [115, 250] width 219 height 29
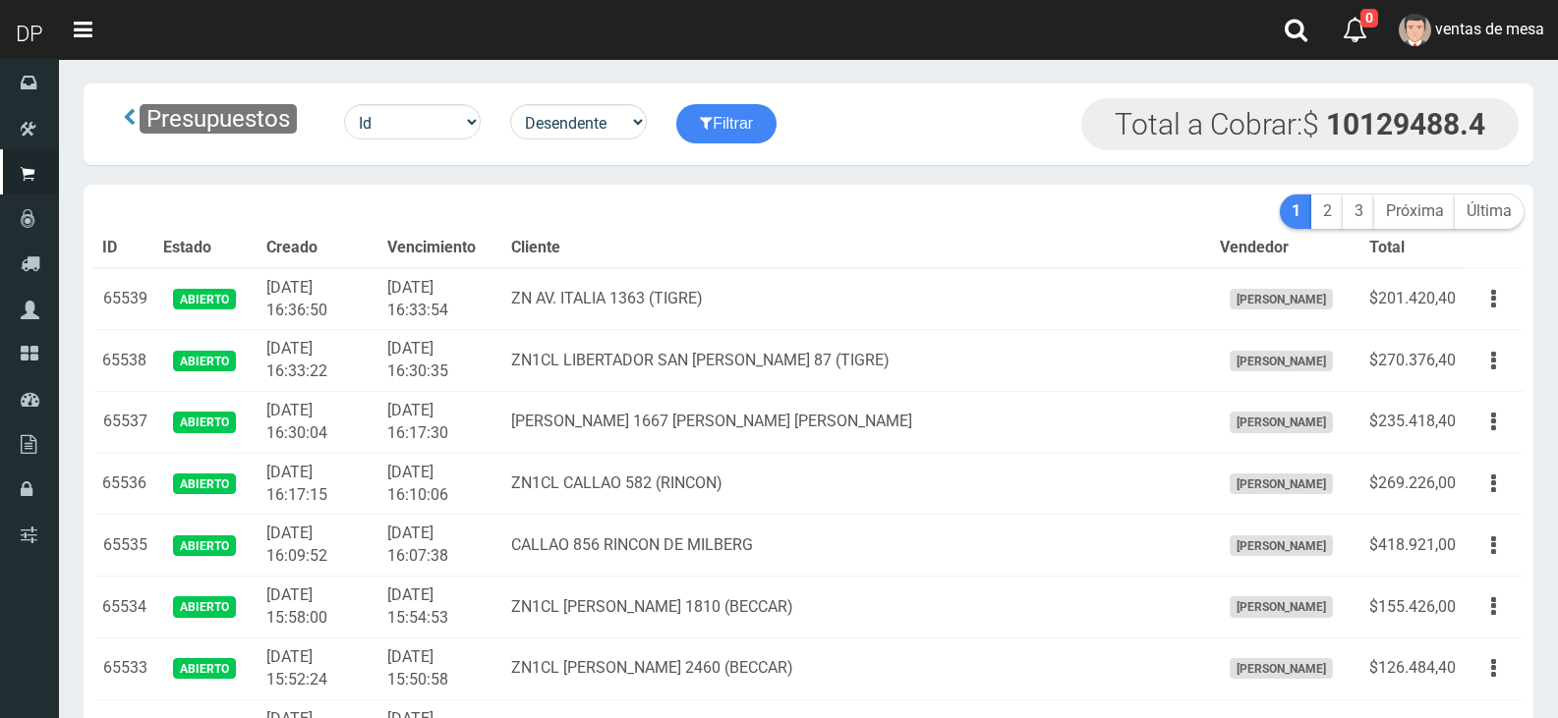
scroll to position [2404, 0]
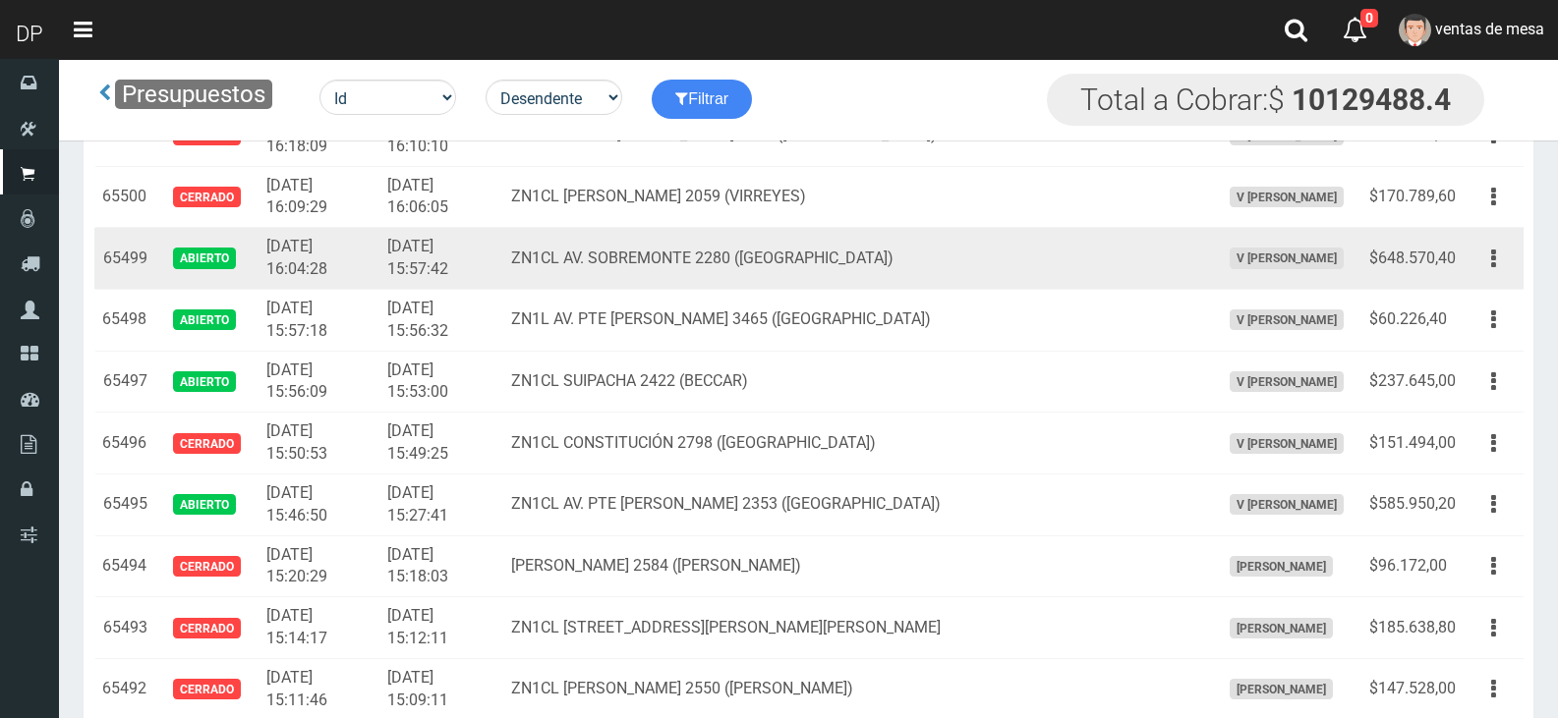
drag, startPoint x: 1514, startPoint y: 262, endPoint x: 1502, endPoint y: 275, distance: 17.4
click at [1514, 263] on button "button" at bounding box center [1493, 259] width 44 height 34
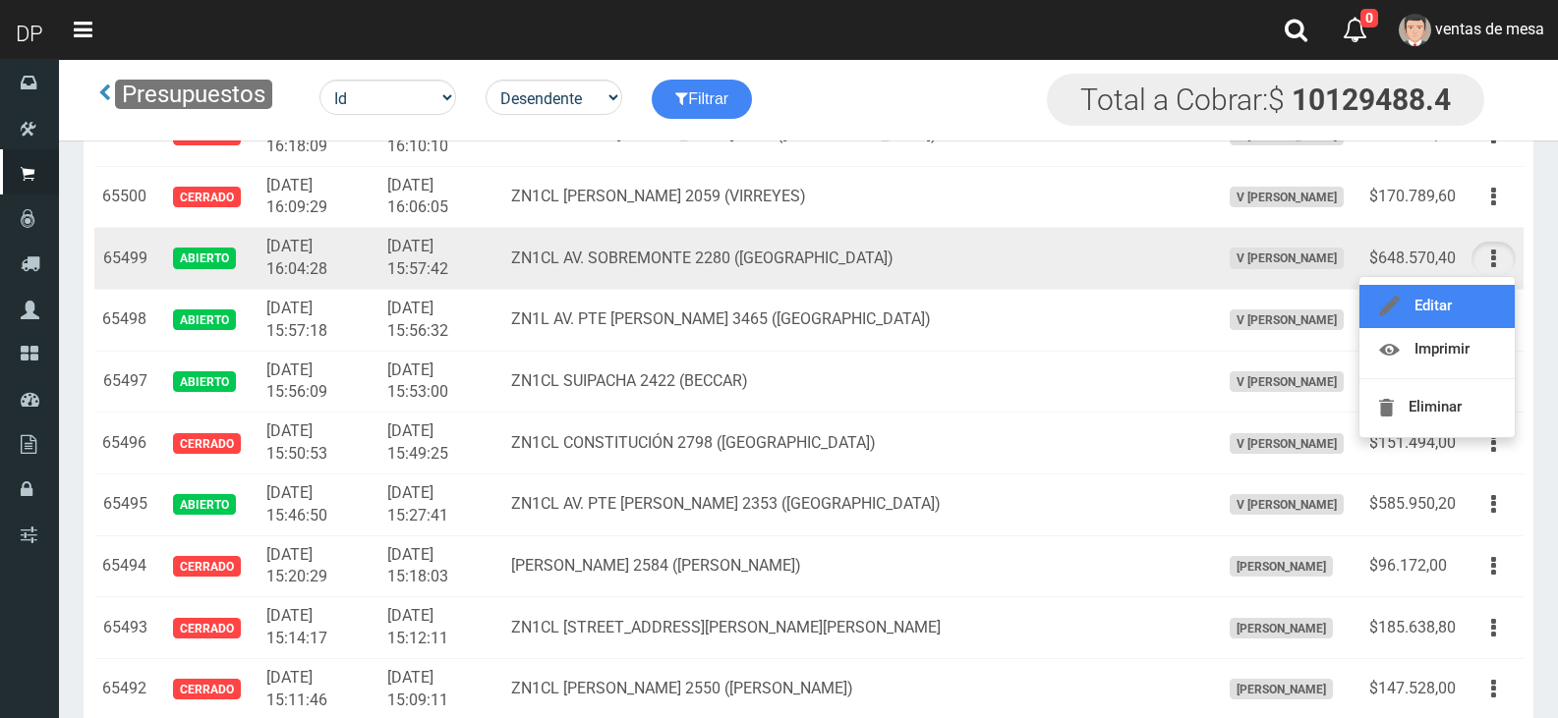
click at [1490, 296] on link "Editar" at bounding box center [1436, 306] width 155 height 43
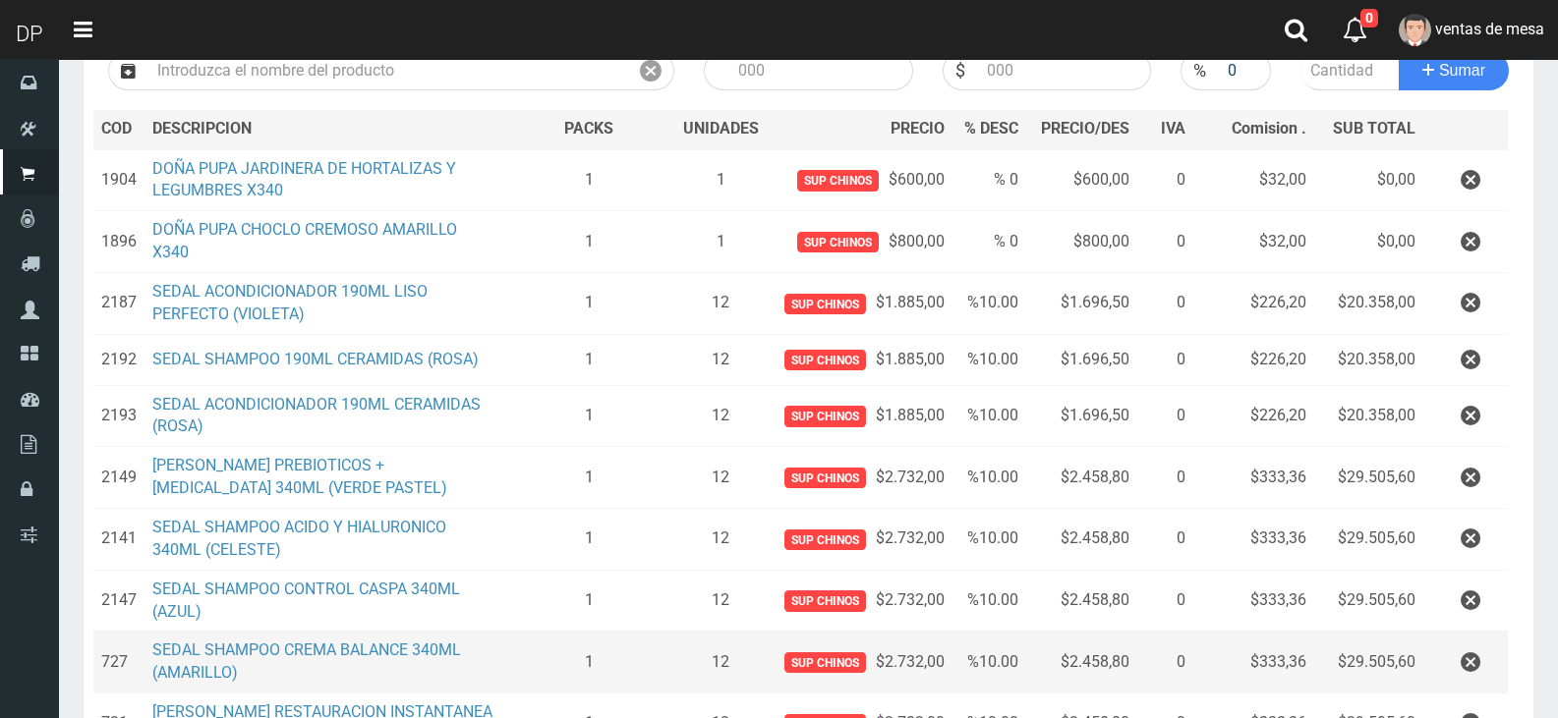
scroll to position [295, 0]
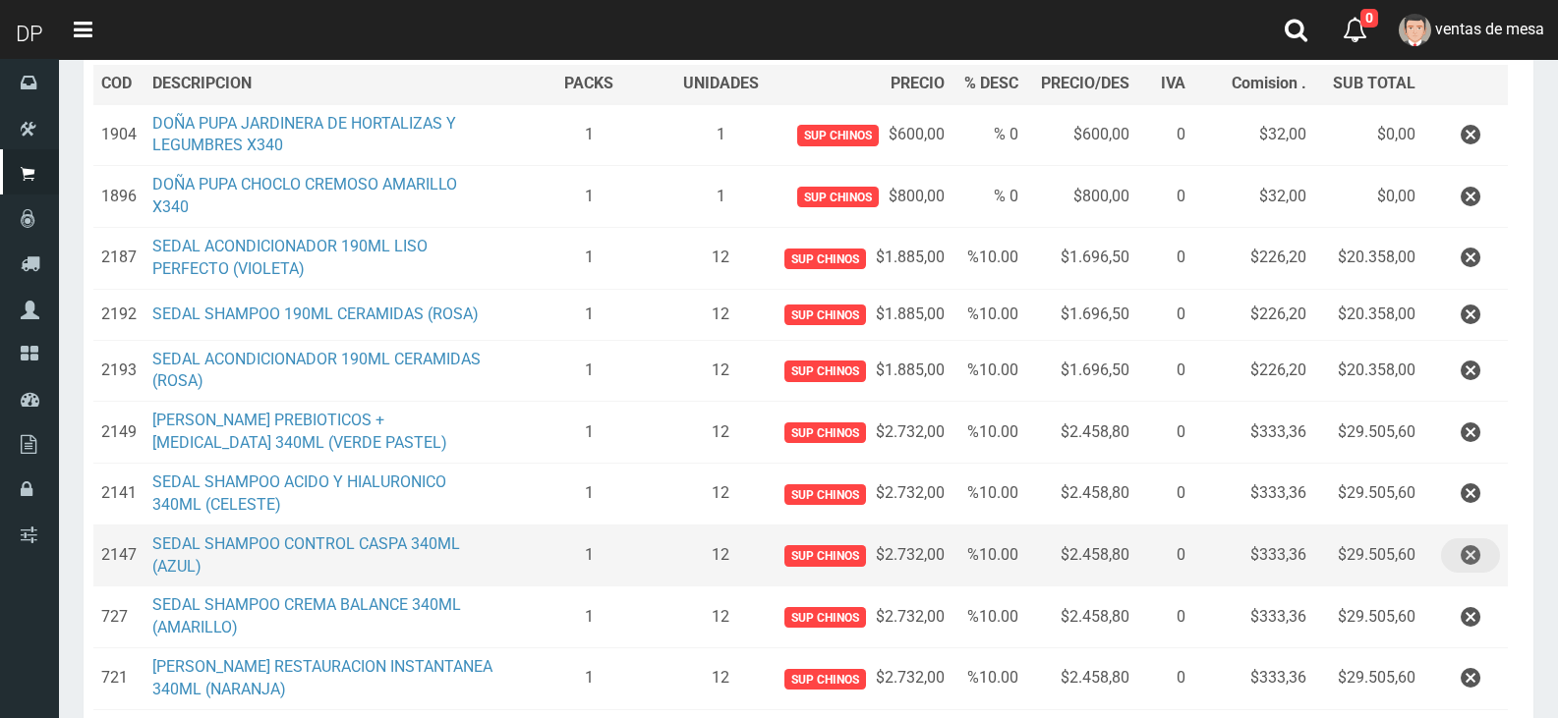
click at [1482, 566] on button "button" at bounding box center [1470, 556] width 59 height 34
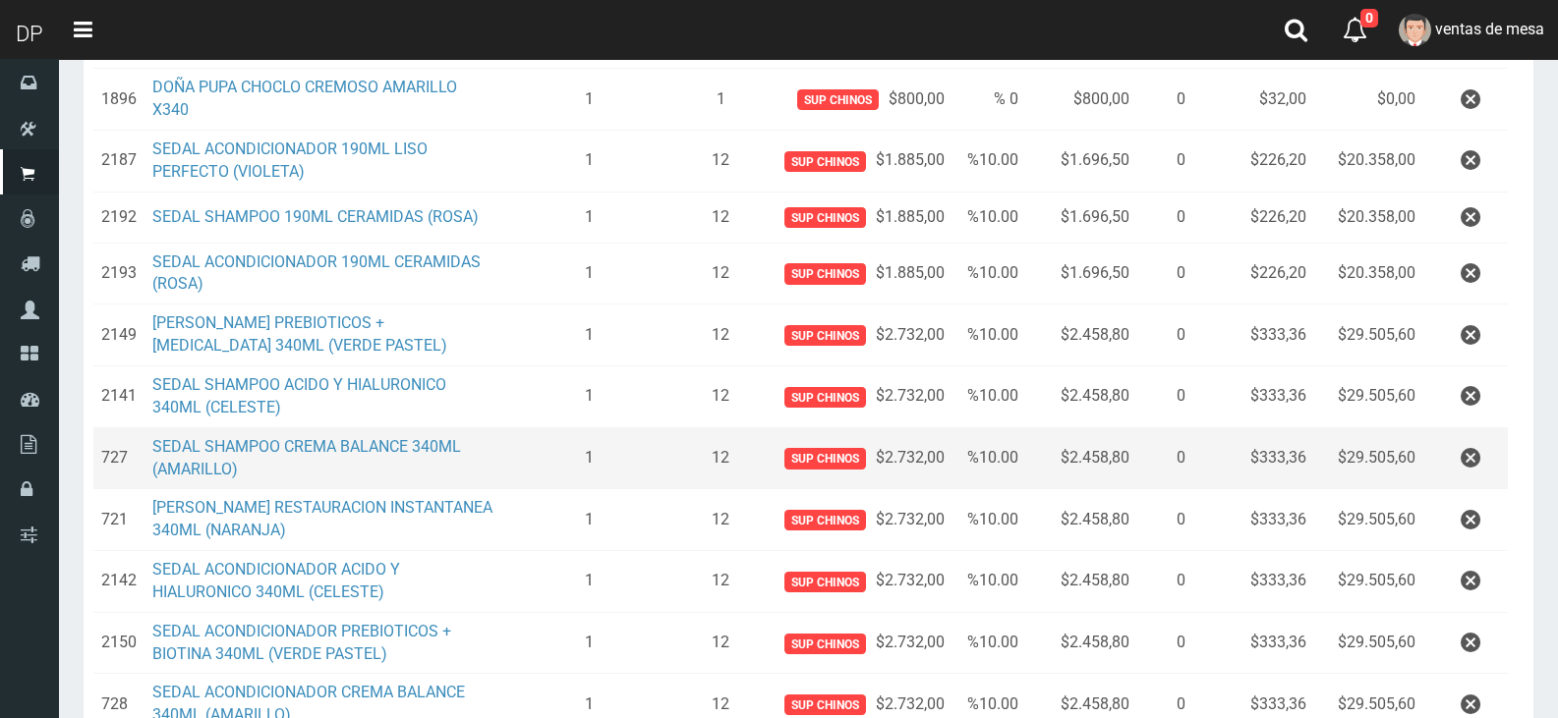
scroll to position [393, 0]
click at [1452, 466] on button "button" at bounding box center [1470, 457] width 59 height 34
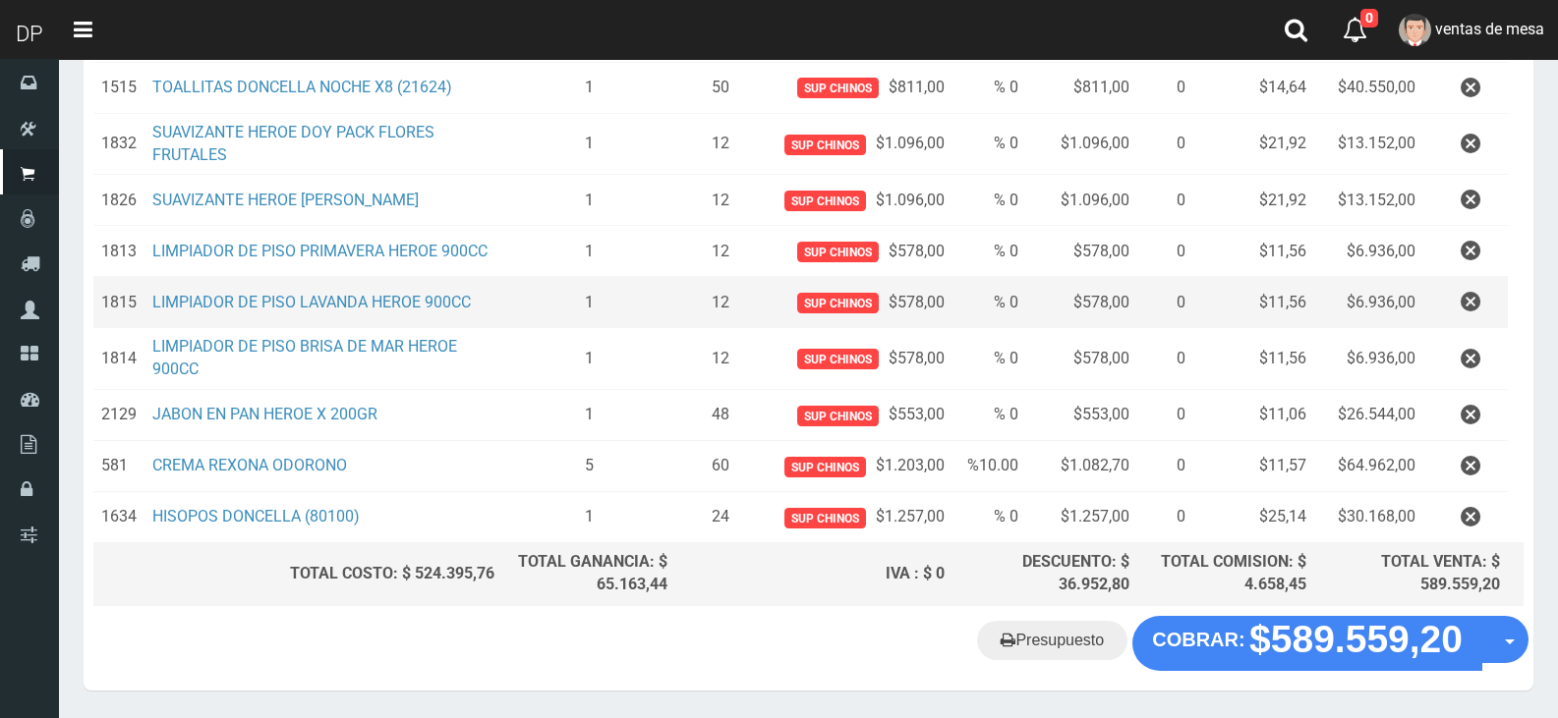
scroll to position [1399, 0]
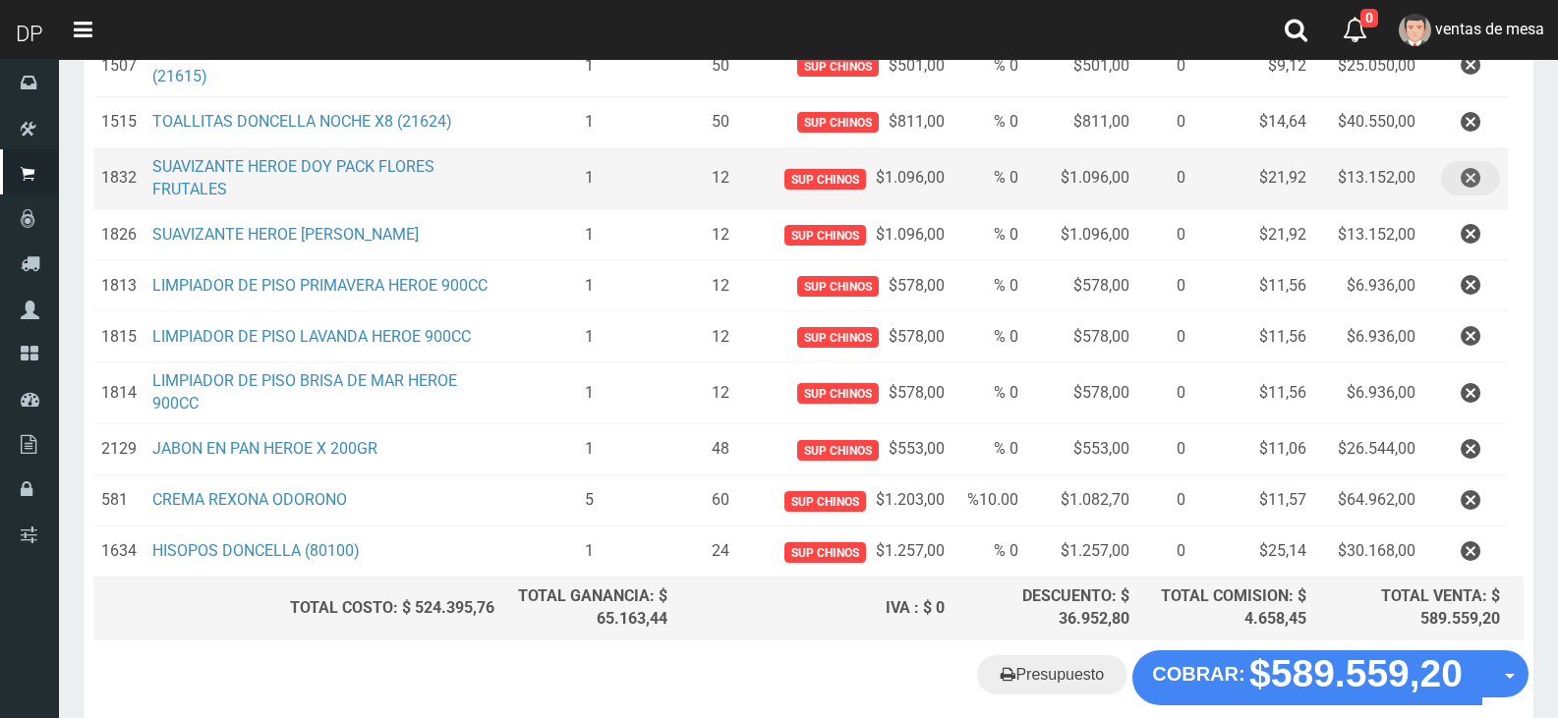
click at [1470, 181] on icon "button" at bounding box center [1470, 178] width 20 height 34
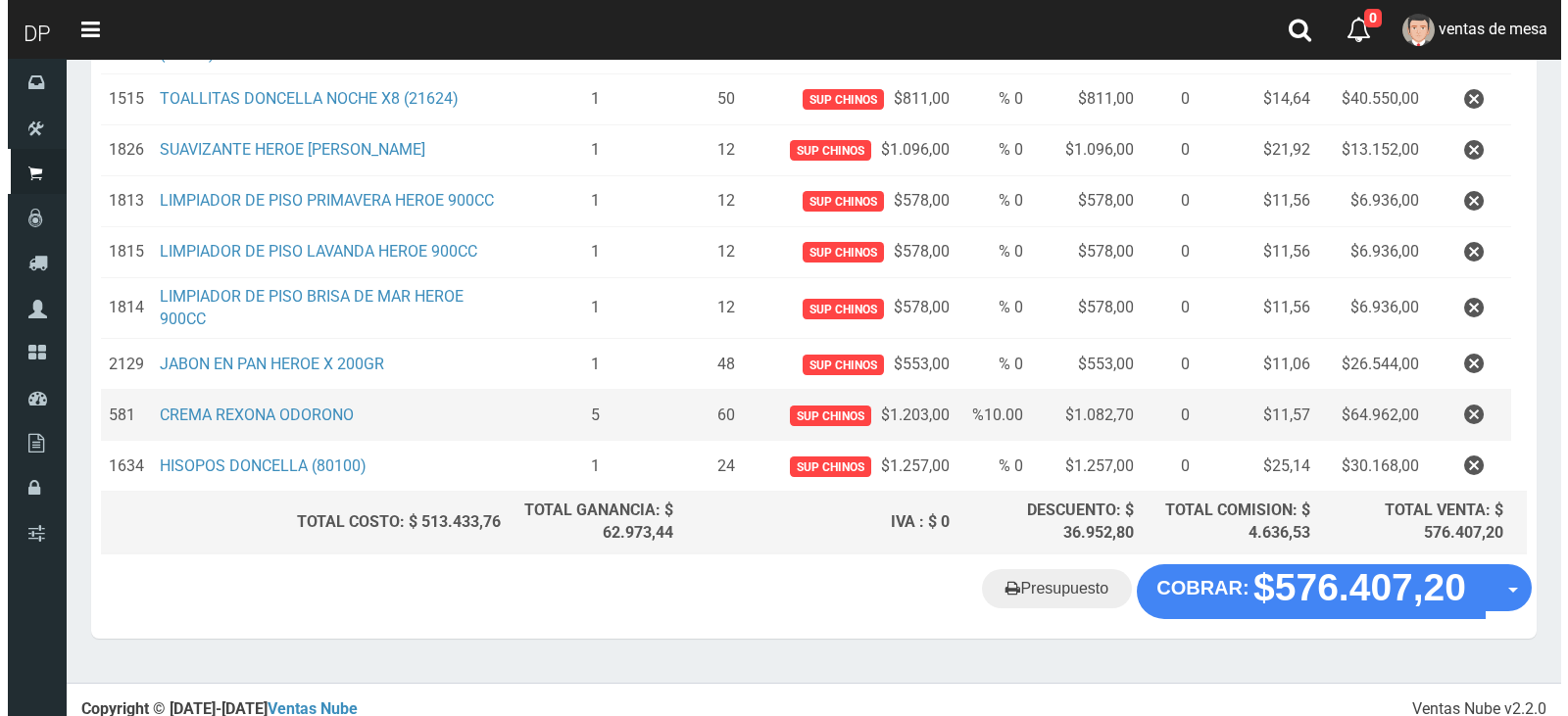
scroll to position [1432, 0]
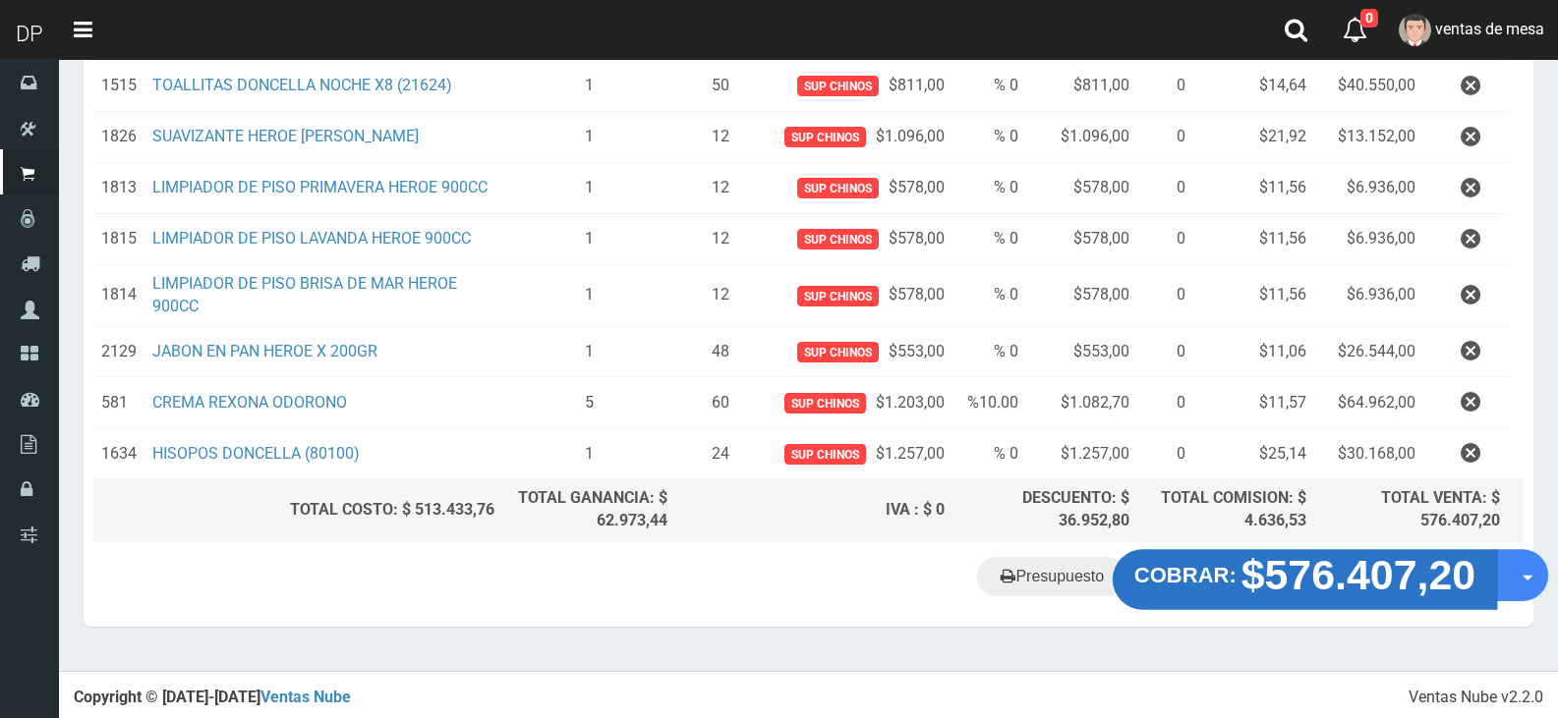
click at [1380, 566] on strong "$576.407,20" at bounding box center [1358, 575] width 235 height 46
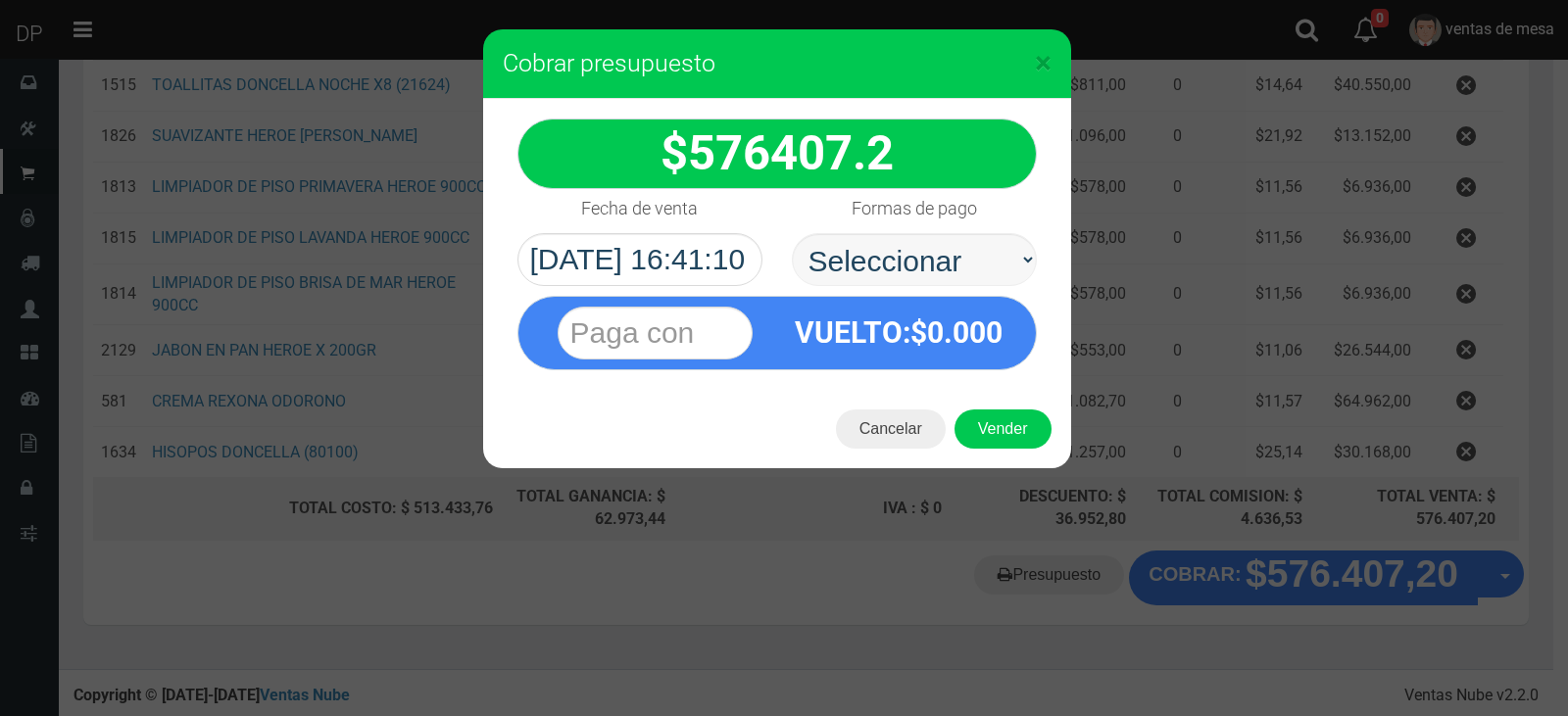
click at [1021, 260] on select "Seleccionar Efectivo Tarjeta de Crédito Depósito Débito" at bounding box center [915, 259] width 245 height 53
select select "Efectivo"
click at [792, 233] on select "Seleccionar Efectivo Tarjeta de Crédito Depósito Débito" at bounding box center [915, 259] width 245 height 53
click at [1005, 416] on button "Vender" at bounding box center [1002, 429] width 97 height 39
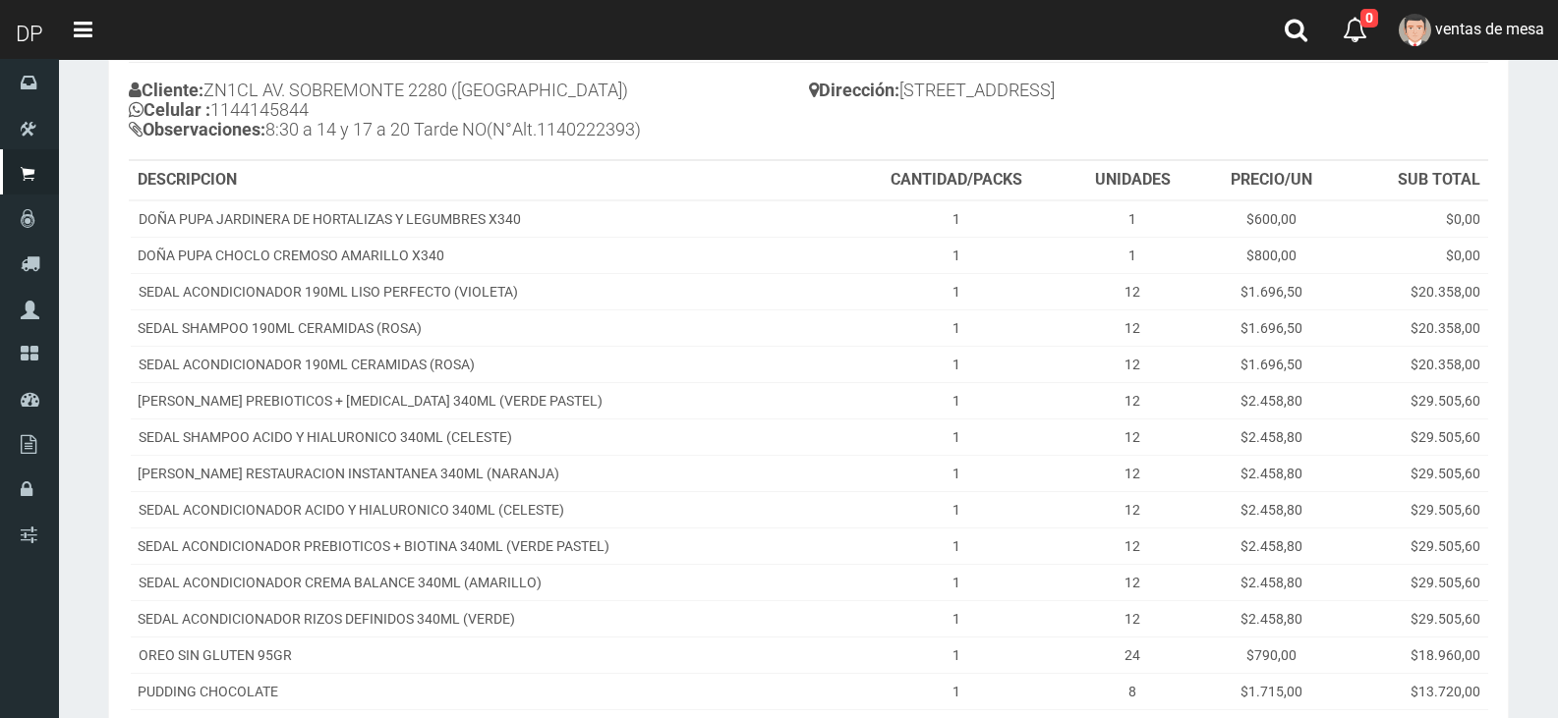
scroll to position [926, 0]
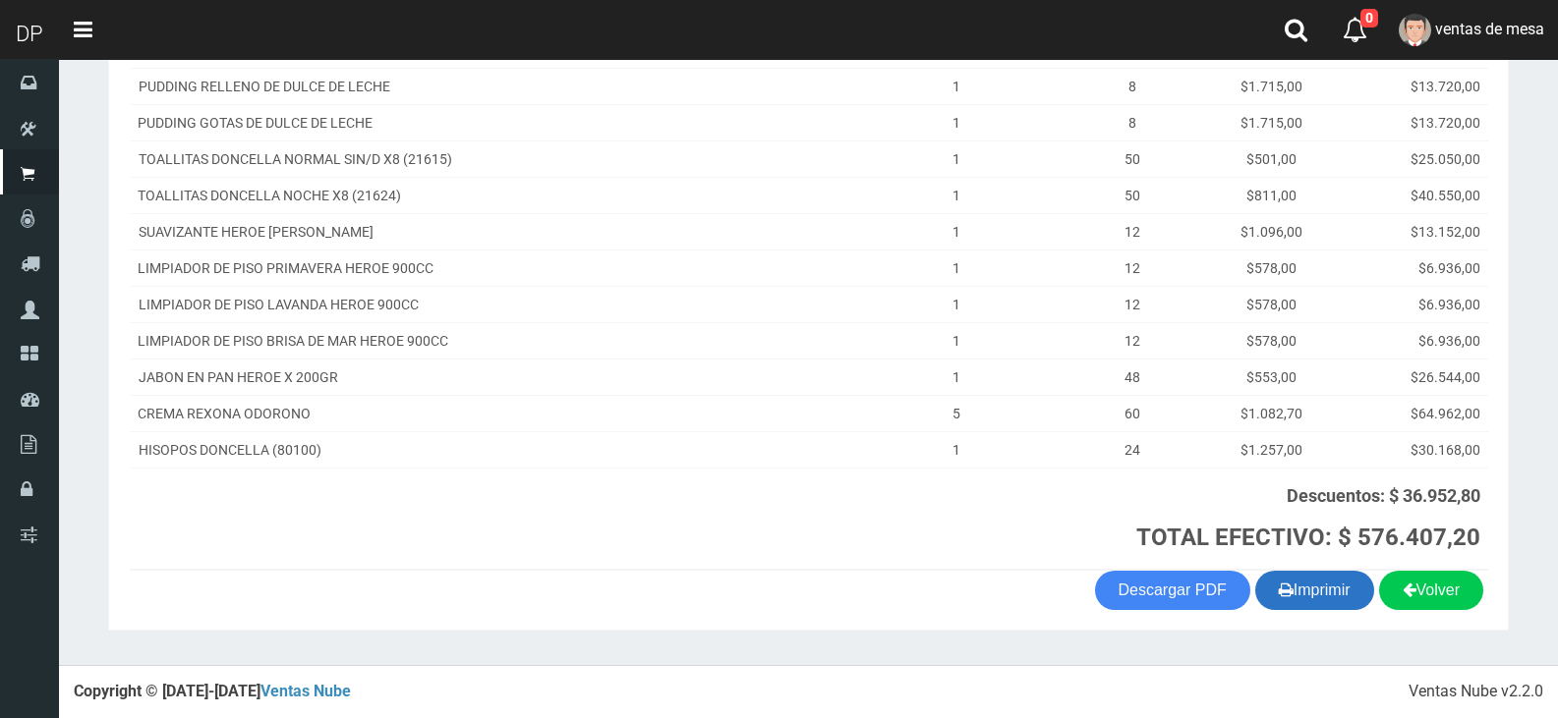
click at [1333, 591] on button "Imprimir" at bounding box center [1314, 590] width 119 height 39
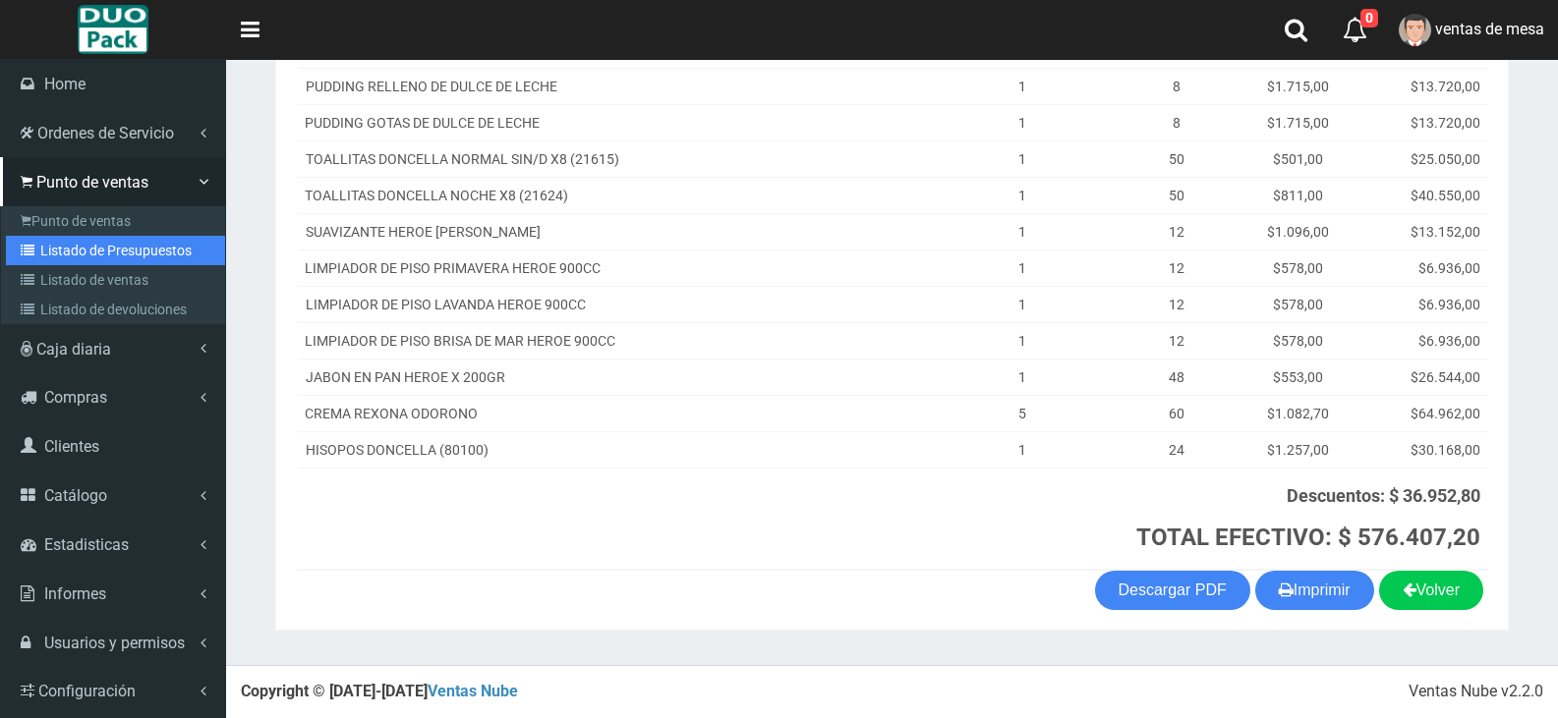
click at [55, 259] on link "Listado de Presupuestos" at bounding box center [115, 250] width 219 height 29
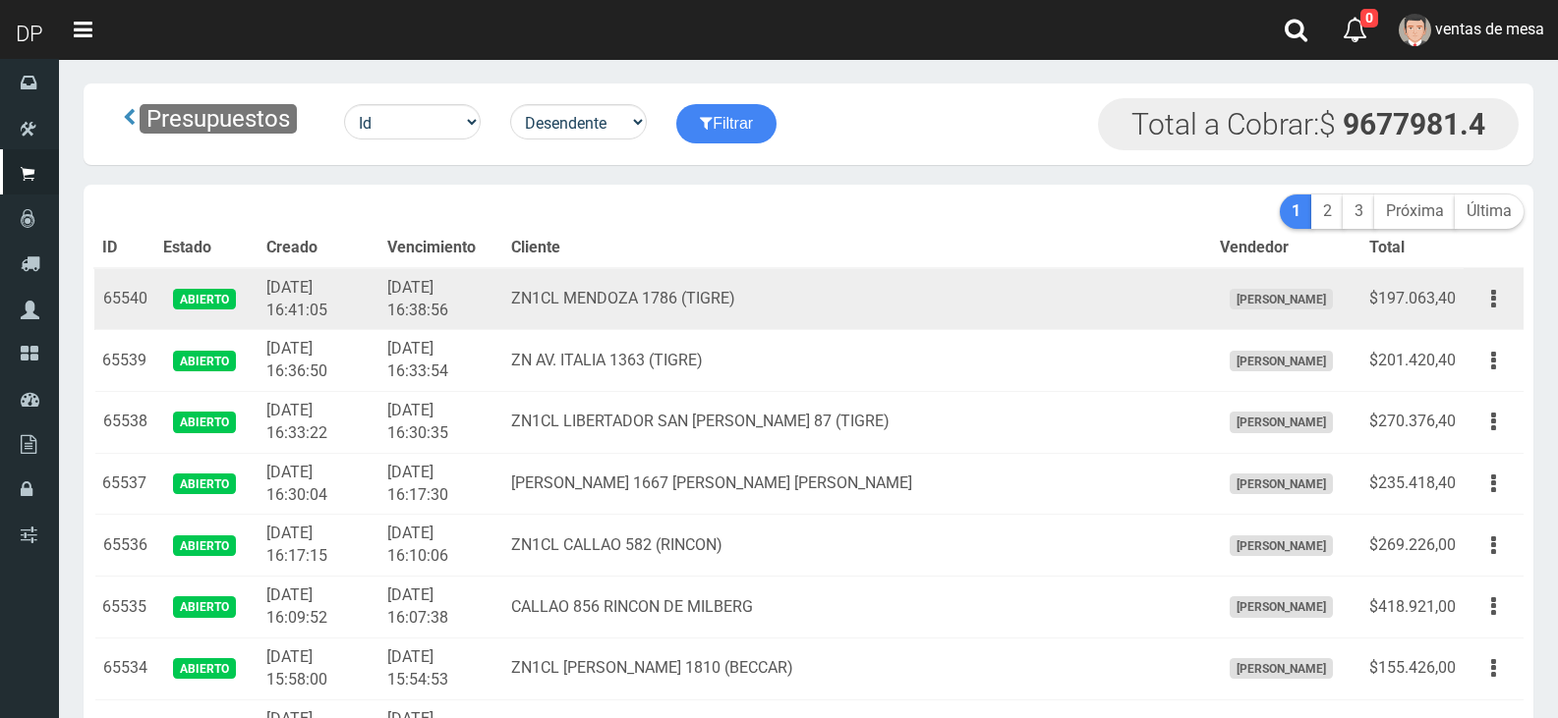
scroll to position [2466, 0]
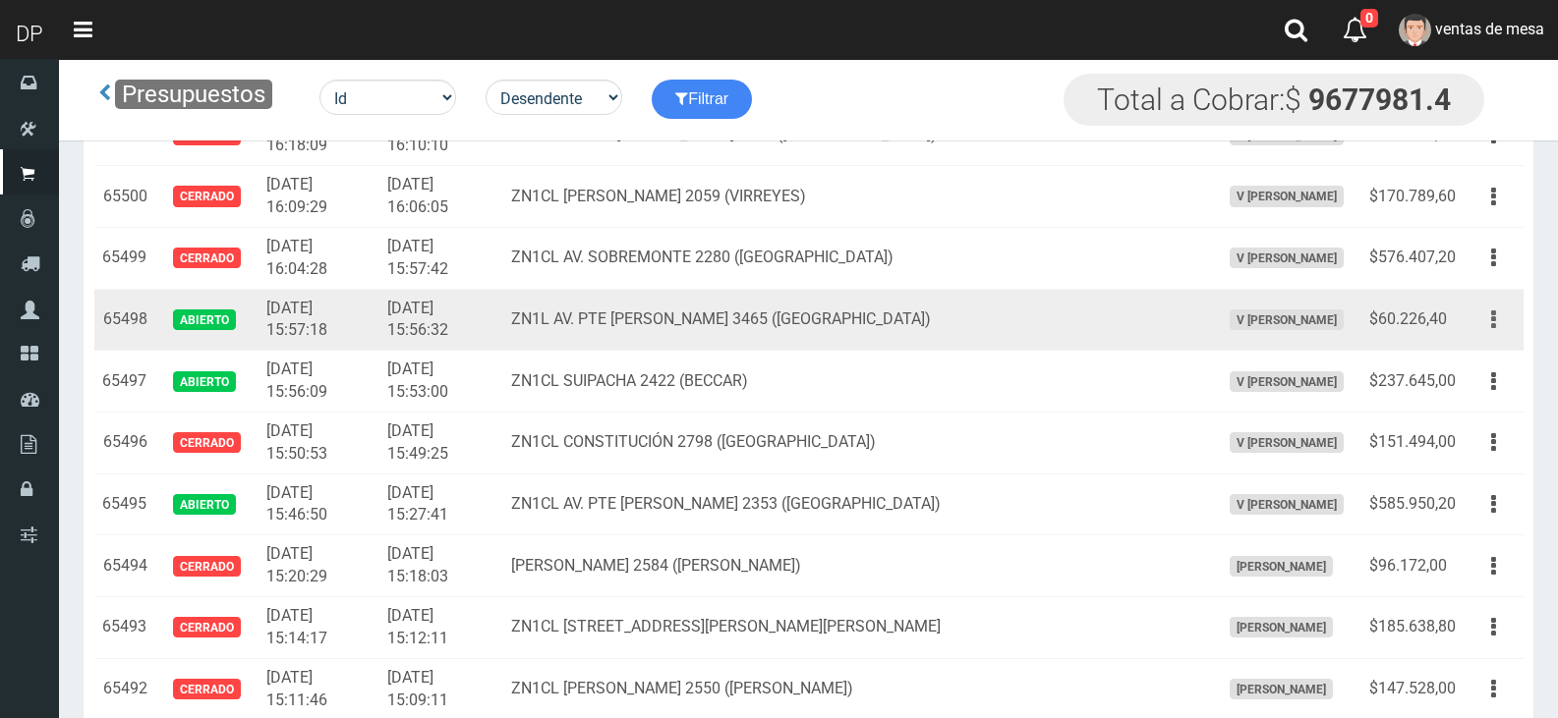
click at [1481, 333] on button "button" at bounding box center [1493, 320] width 44 height 34
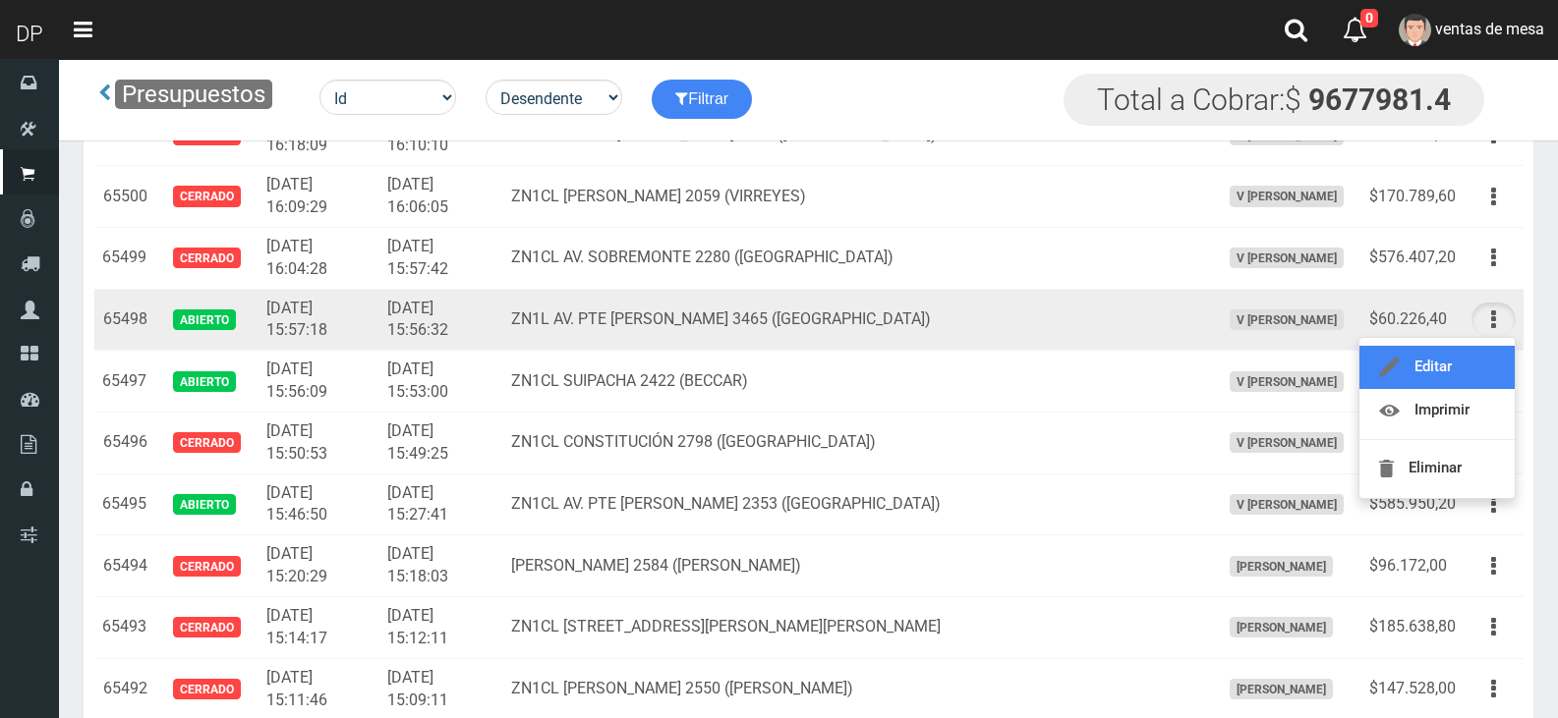
click at [1473, 358] on link "Editar" at bounding box center [1436, 367] width 155 height 43
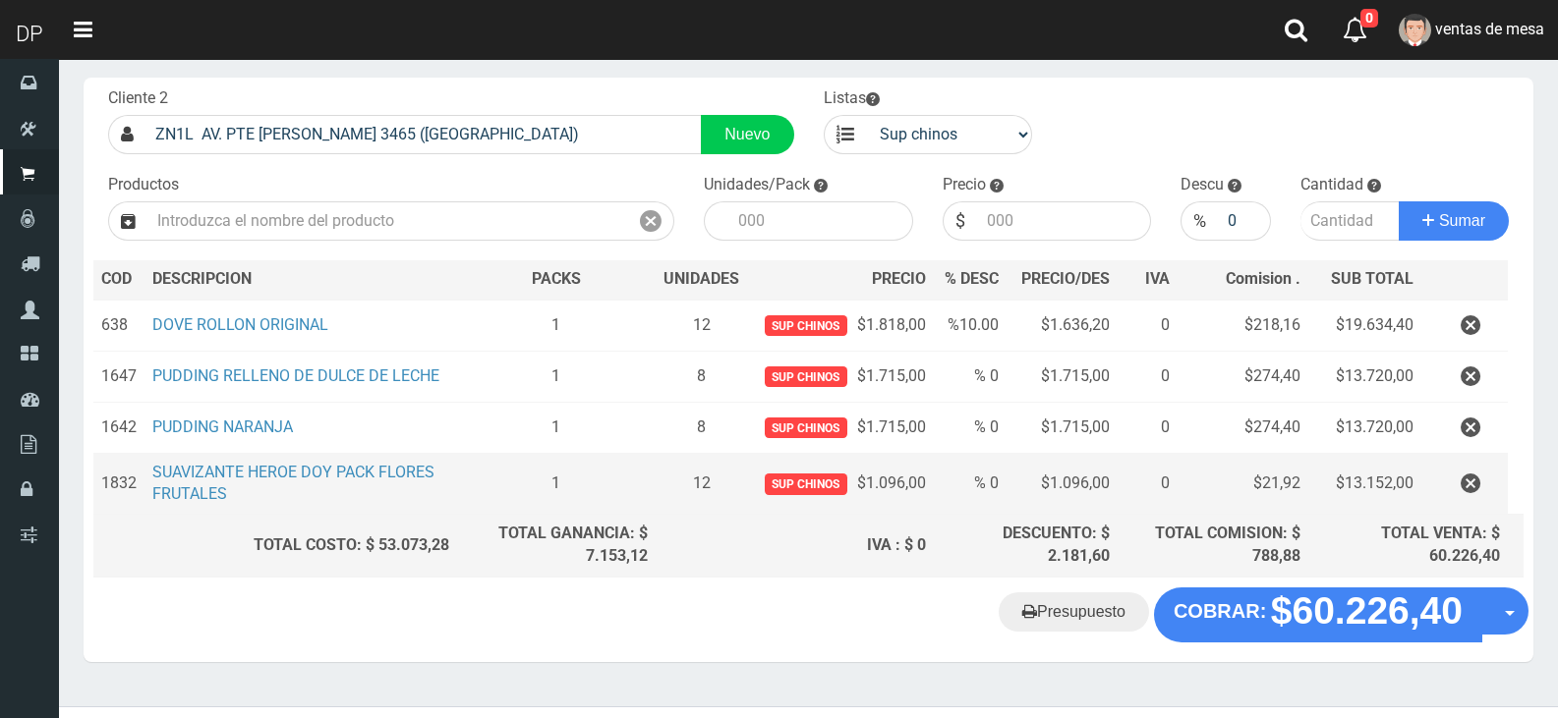
scroll to position [135, 0]
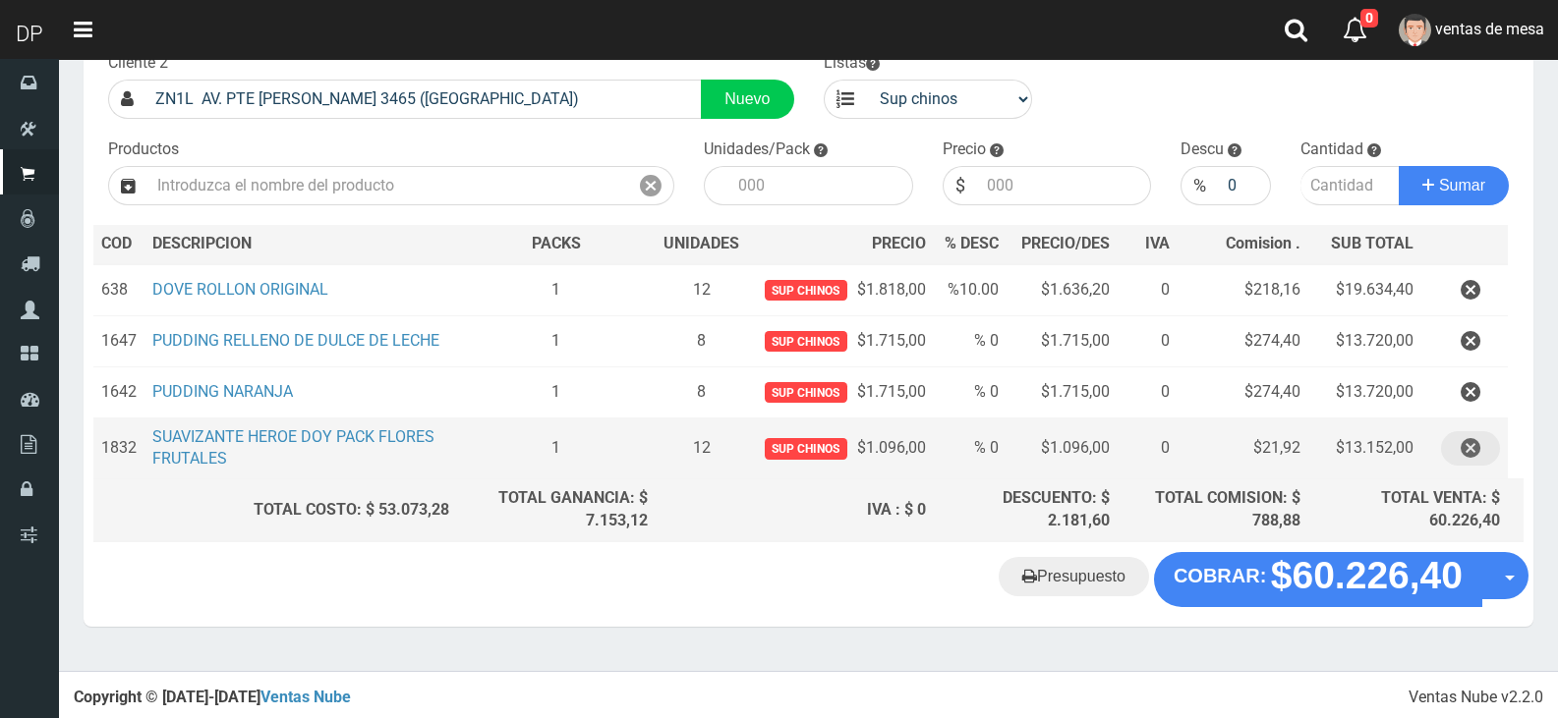
click at [1462, 447] on icon "button" at bounding box center [1470, 448] width 20 height 34
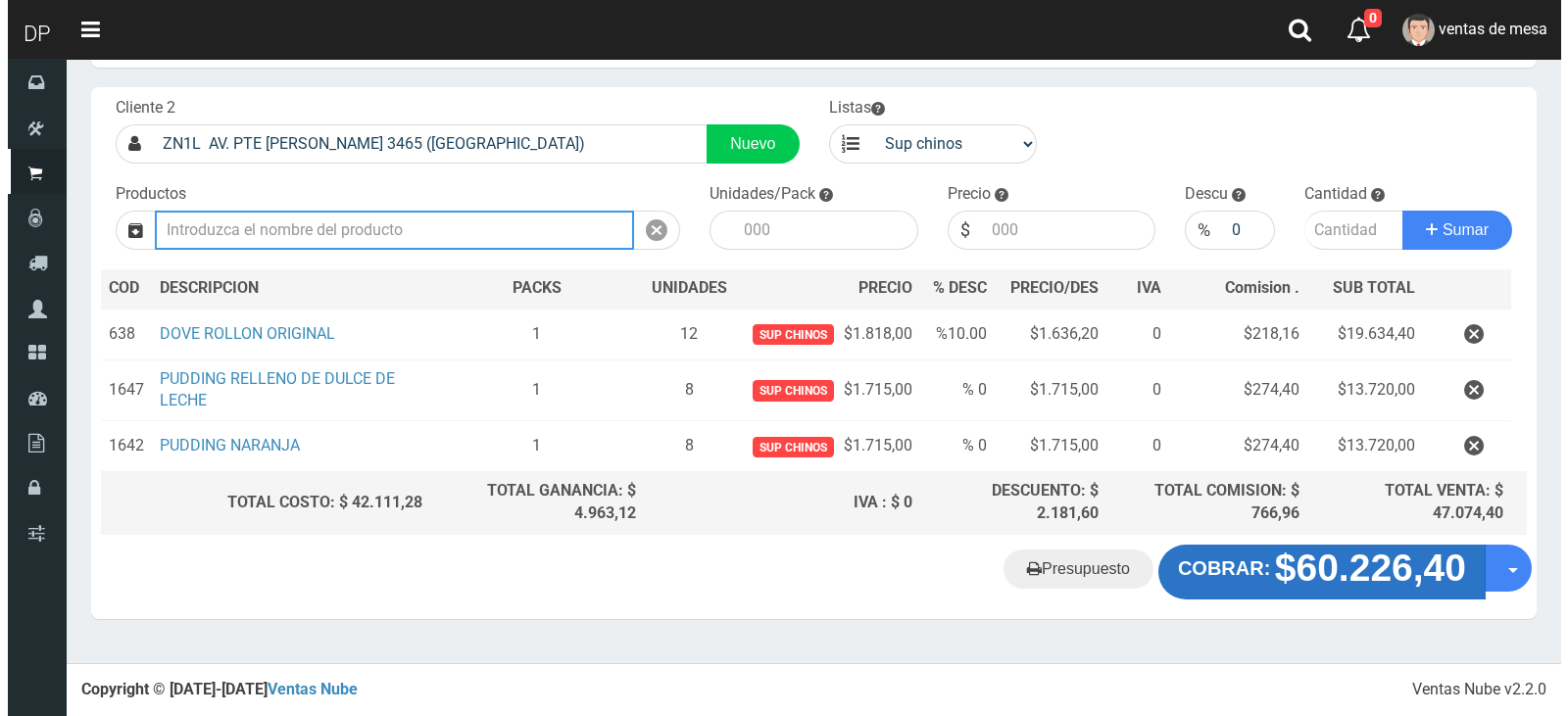
scroll to position [84, 0]
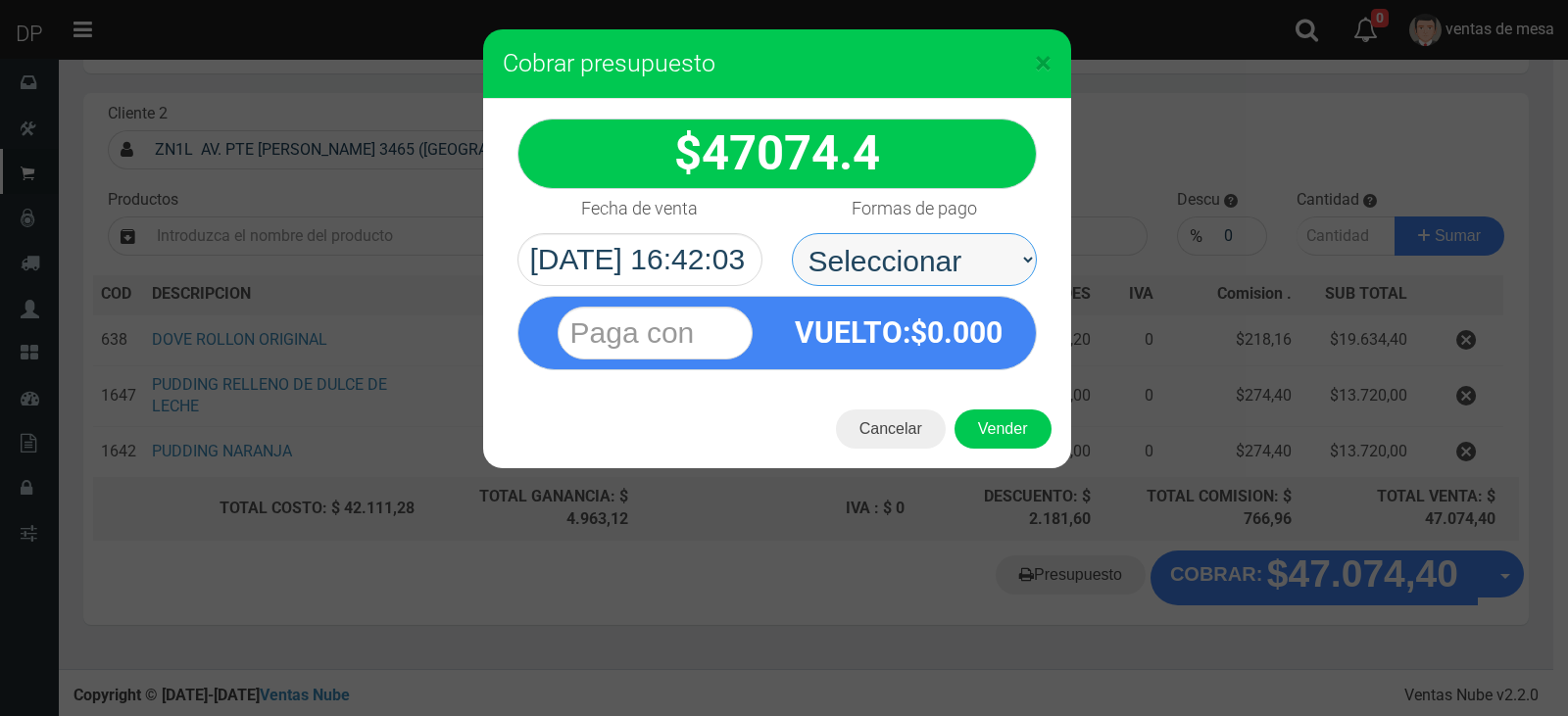
drag, startPoint x: 915, startPoint y: 257, endPoint x: 916, endPoint y: 281, distance: 24.0
click at [909, 256] on select "Seleccionar Efectivo Tarjeta de Crédito Depósito Débito" at bounding box center [915, 259] width 245 height 53
select select "Efectivo"
click at [792, 233] on select "Seleccionar Efectivo Tarjeta de Crédito Depósito Débito" at bounding box center [915, 259] width 245 height 53
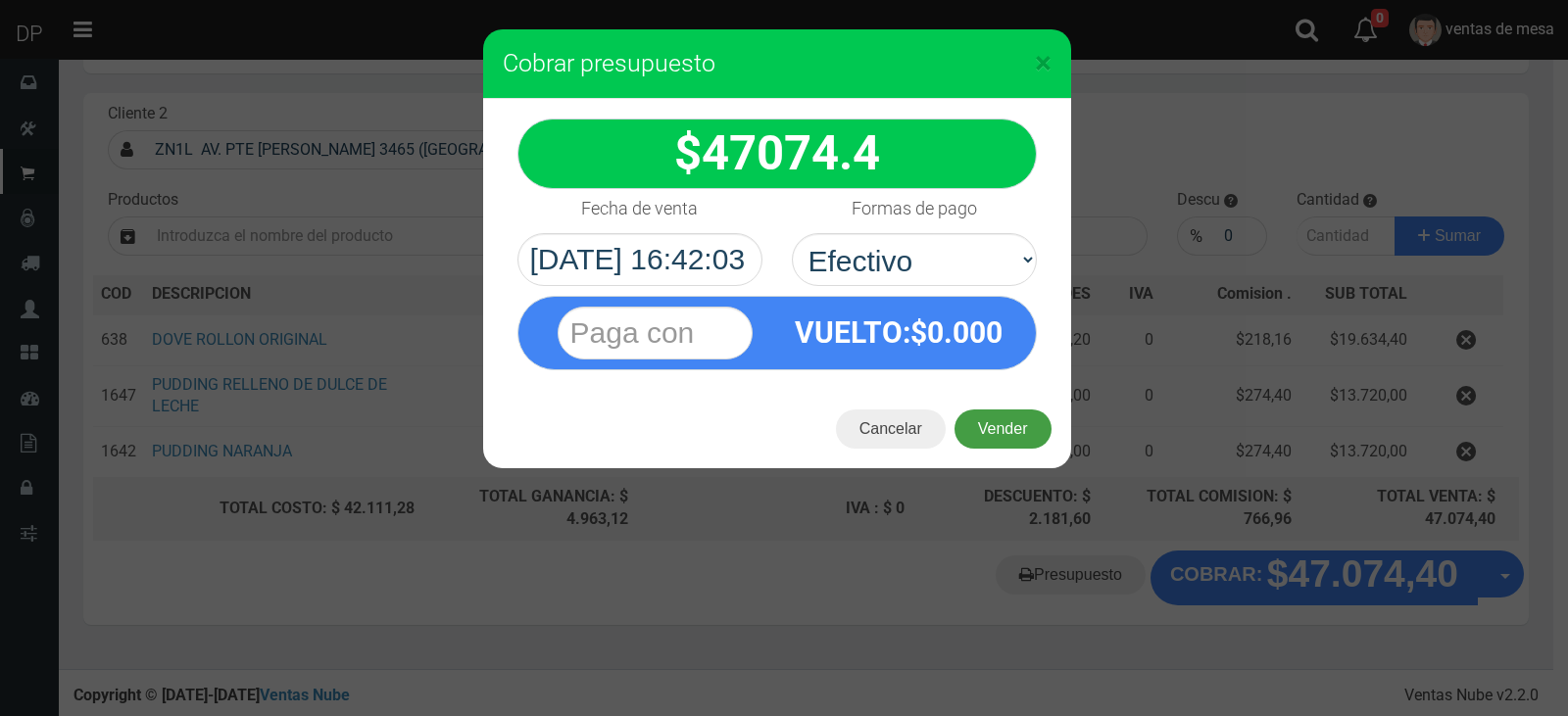
click at [1004, 410] on button "Vender" at bounding box center [1002, 429] width 97 height 39
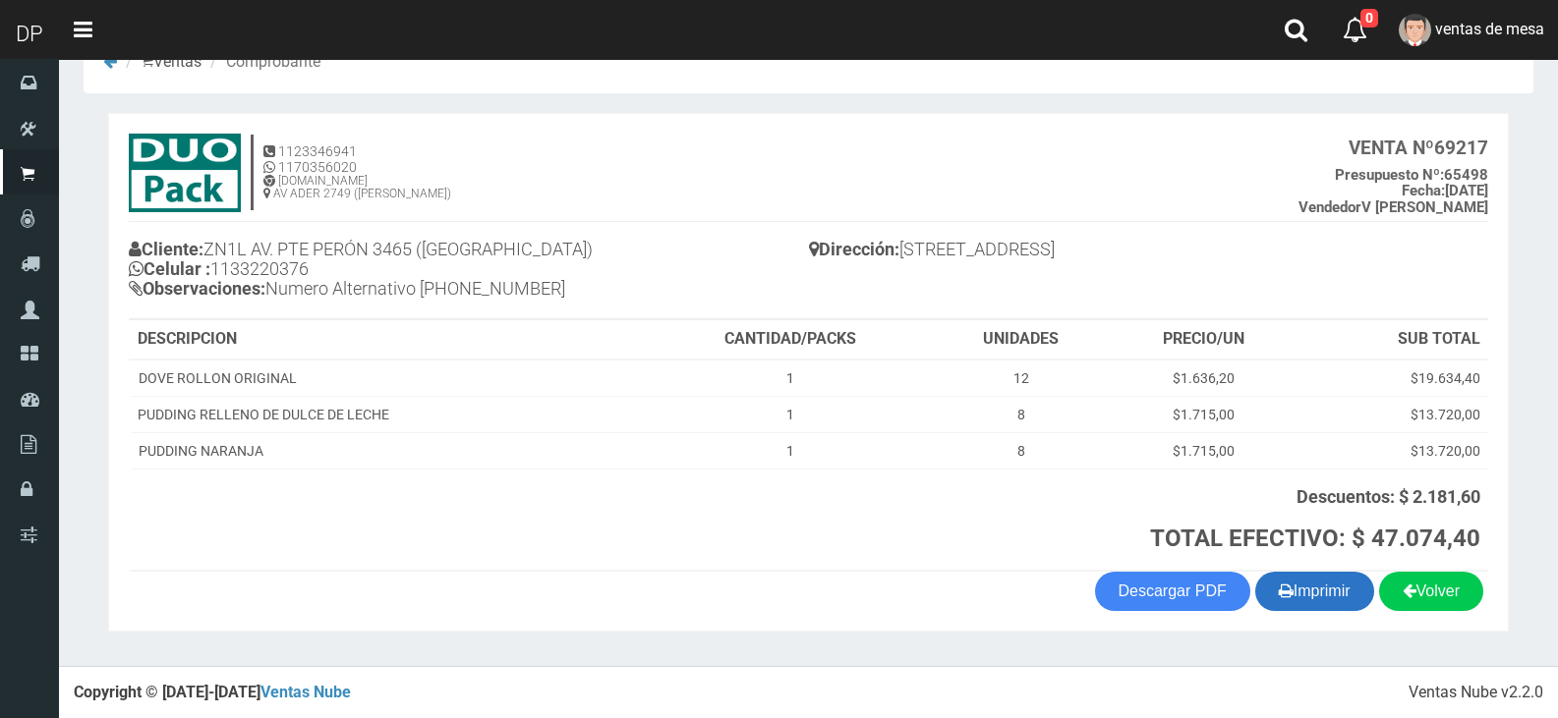
scroll to position [53, 0]
click at [1278, 589] on icon "button" at bounding box center [1285, 590] width 15 height 28
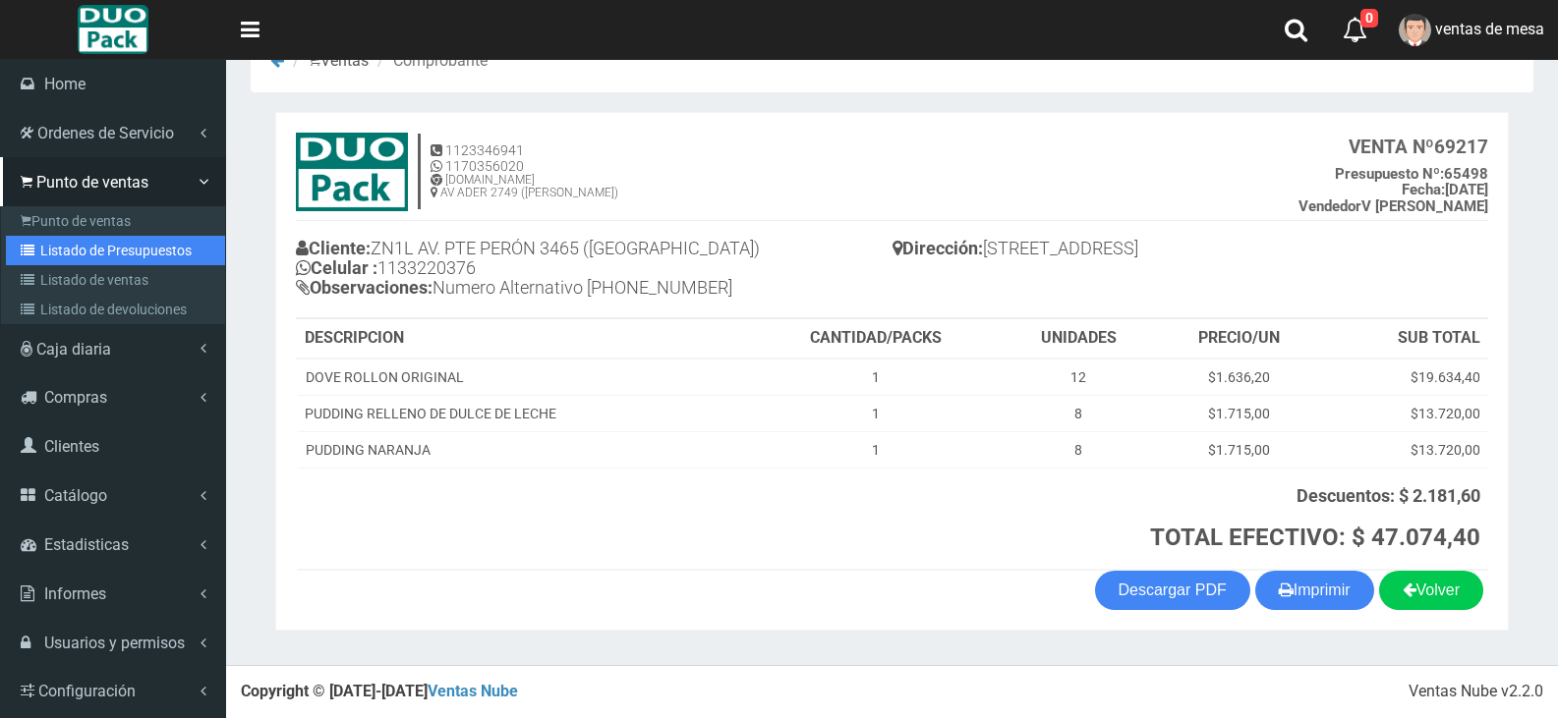
click at [93, 260] on link "Listado de Presupuestos" at bounding box center [115, 250] width 219 height 29
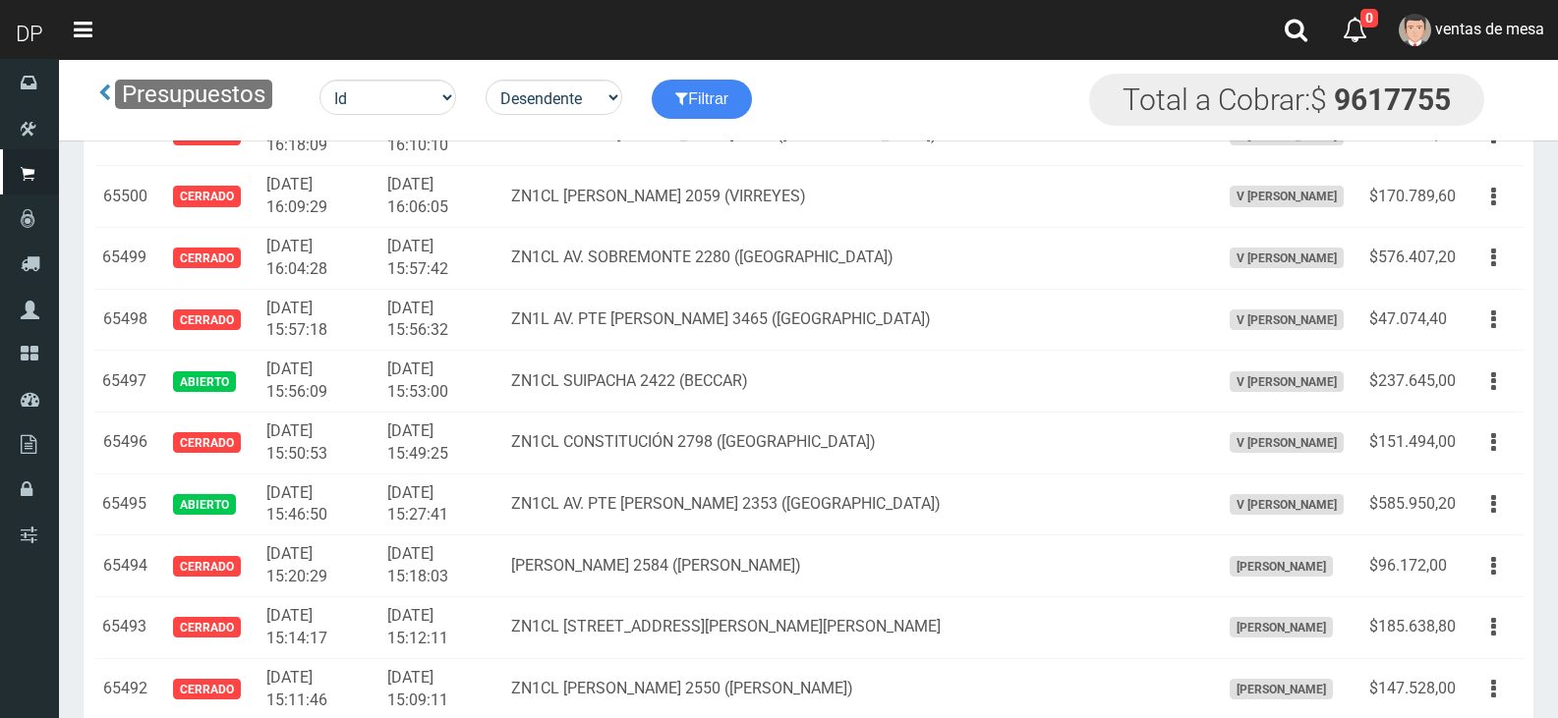
scroll to position [1933, 0]
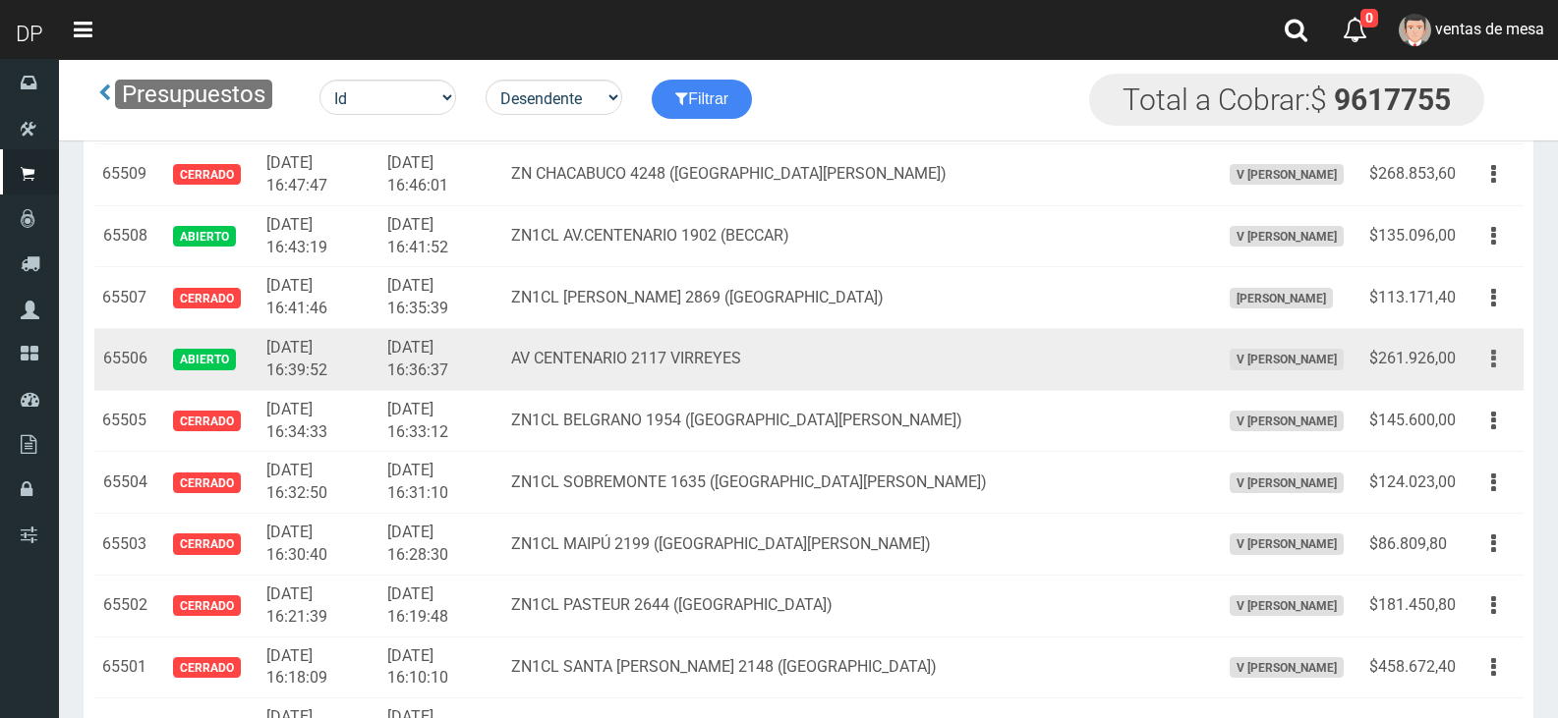
click at [1500, 358] on button "button" at bounding box center [1493, 359] width 44 height 34
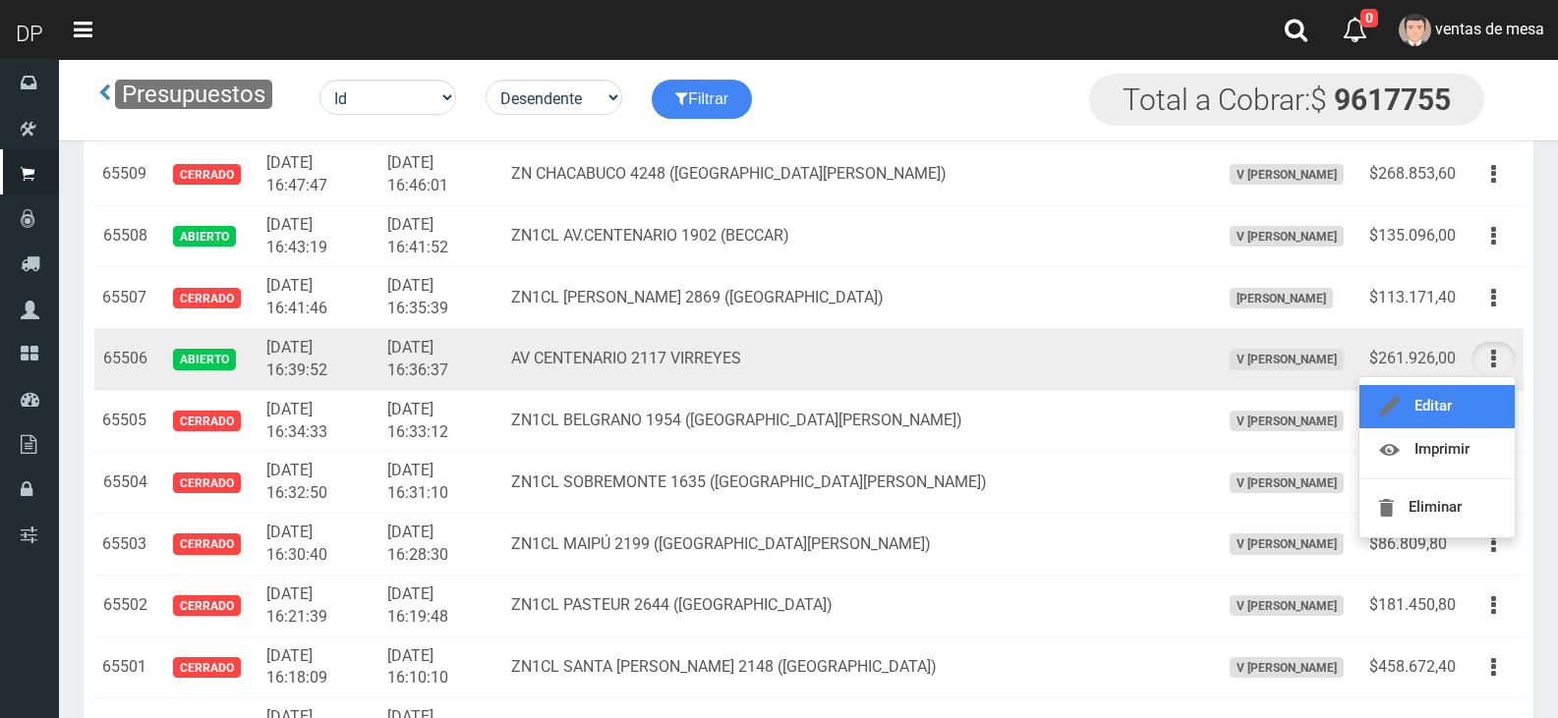
click at [1486, 405] on link "Editar" at bounding box center [1436, 406] width 155 height 43
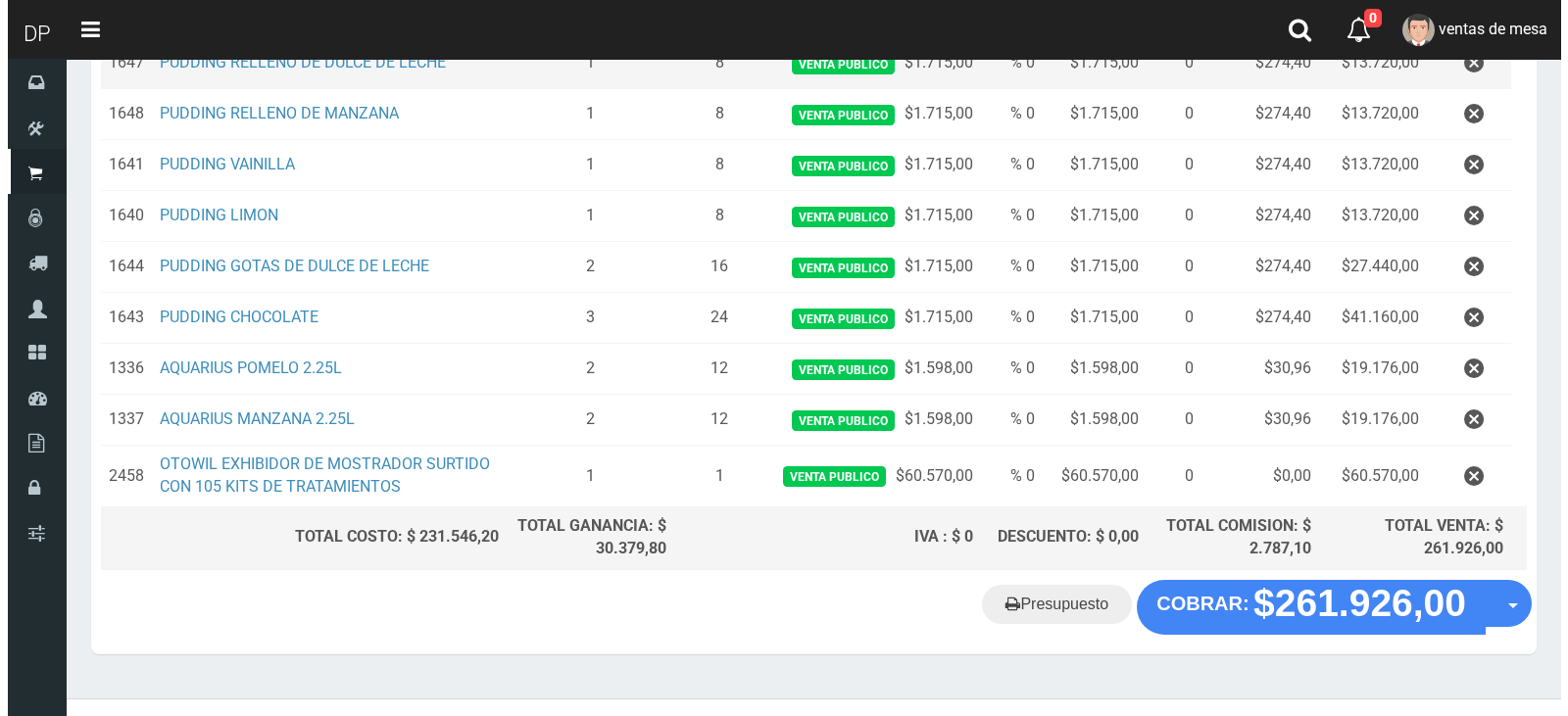
scroll to position [490, 0]
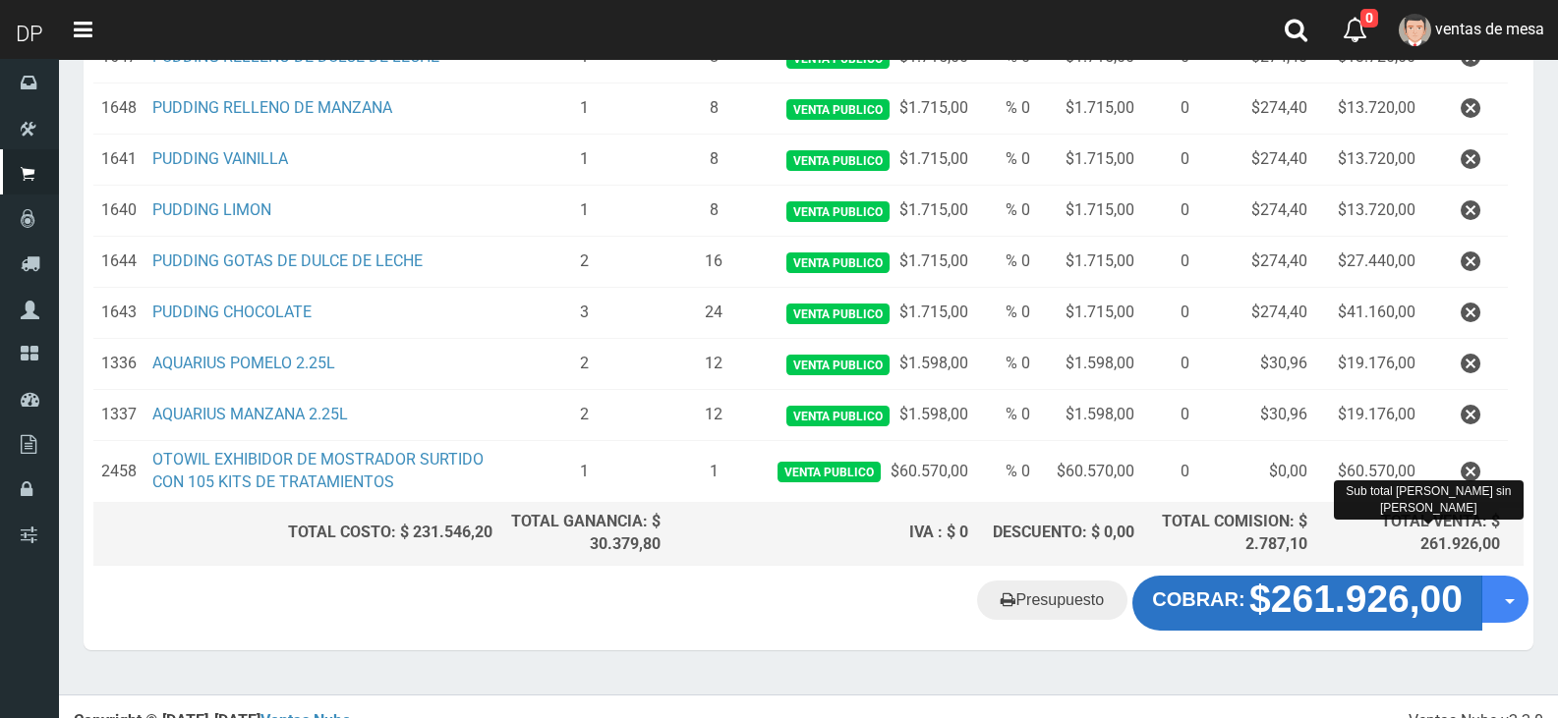
click at [1326, 603] on strong "$261.926,00" at bounding box center [1355, 599] width 213 height 42
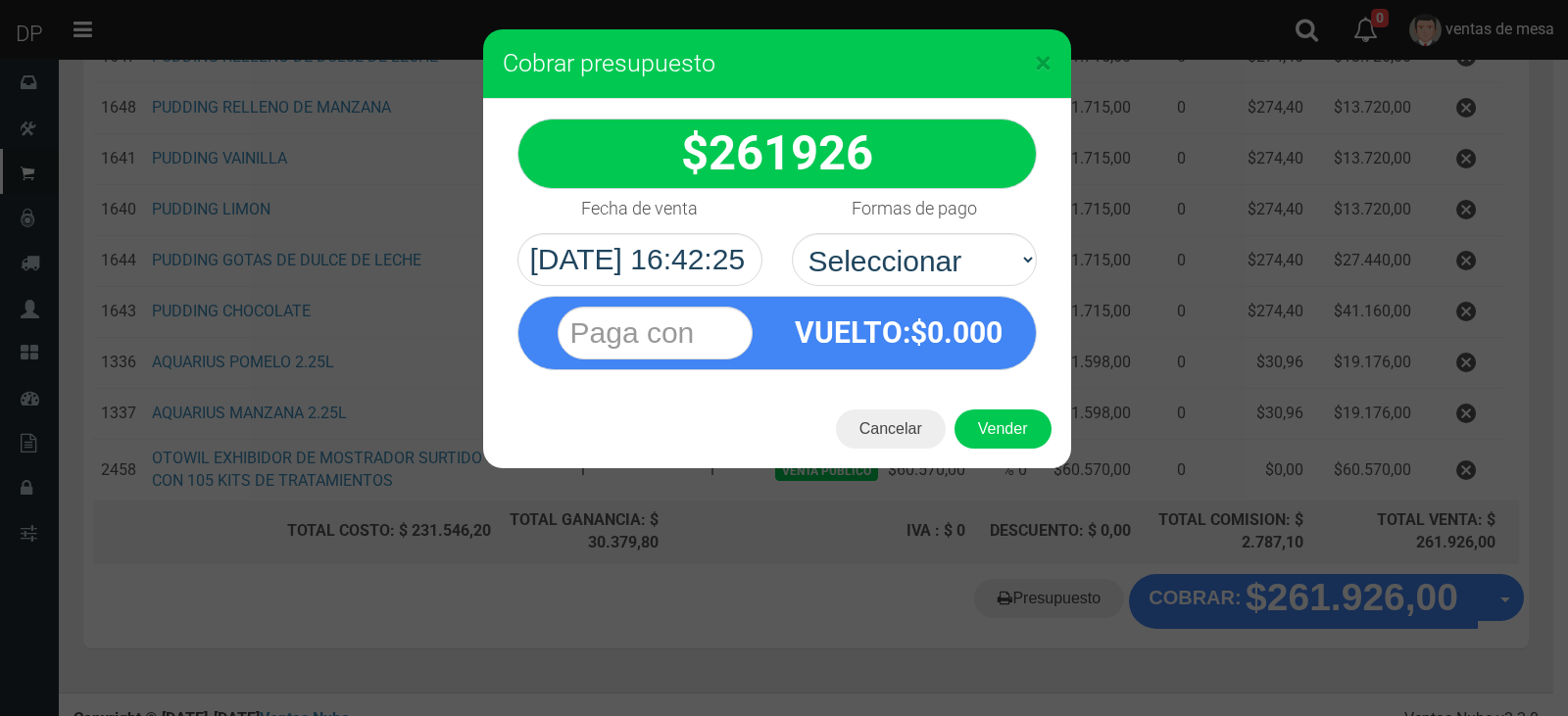
select select "Efectivo"
click at [792, 233] on select "Seleccionar Efectivo Tarjeta de Crédito Depósito Débito" at bounding box center [915, 259] width 245 height 53
click at [980, 411] on button "Vender" at bounding box center [1002, 429] width 97 height 39
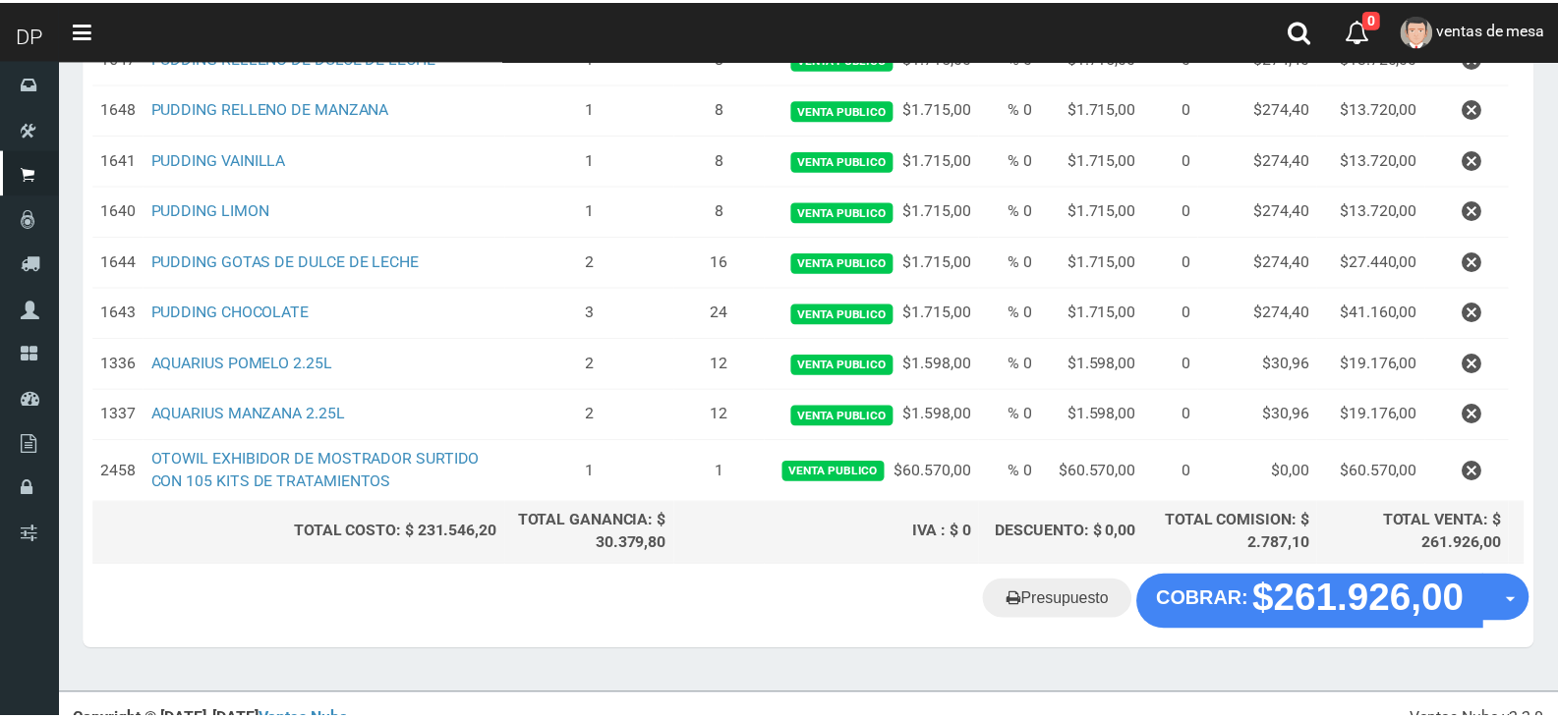
scroll to position [515, 0]
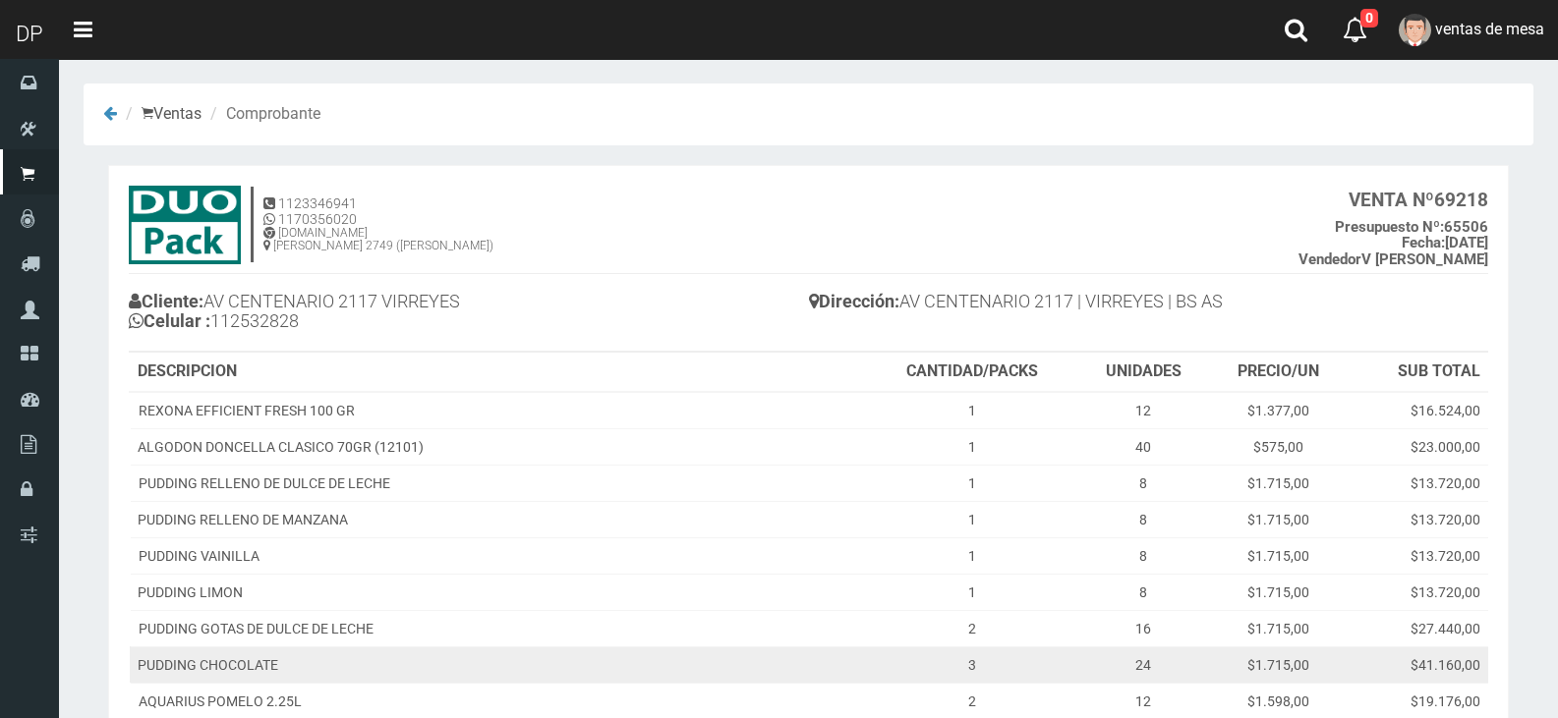
scroll to position [295, 0]
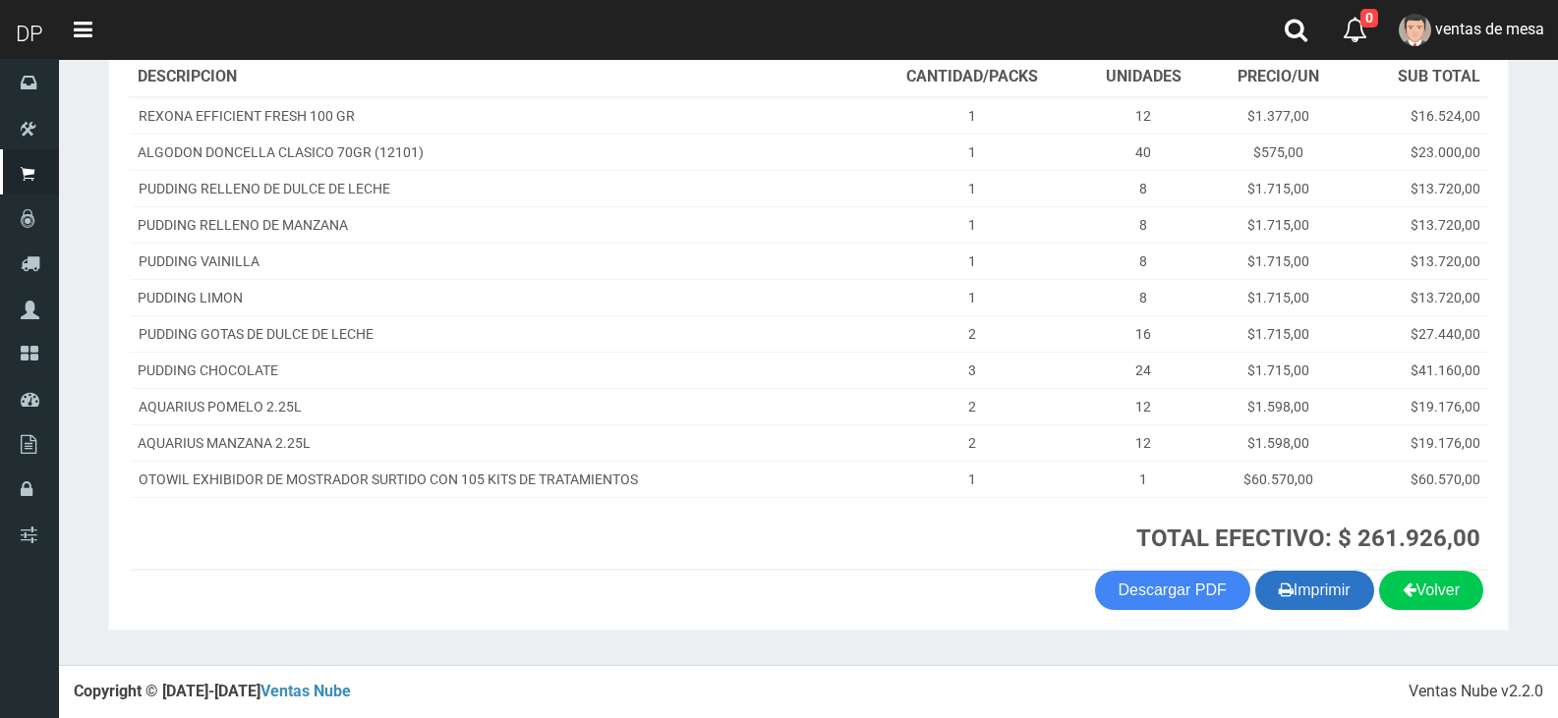
click at [1304, 587] on button "Imprimir" at bounding box center [1314, 590] width 119 height 39
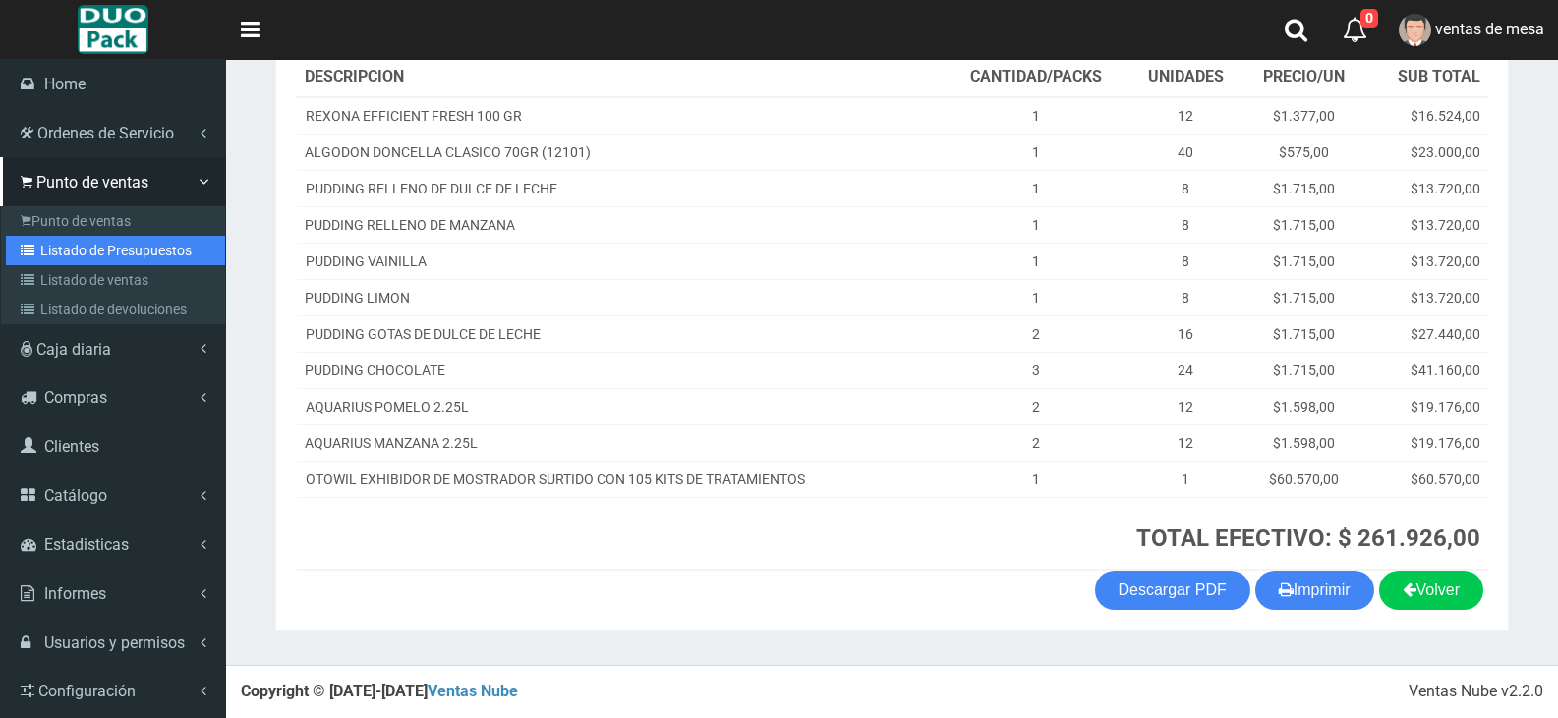
click at [138, 254] on link "Listado de Presupuestos" at bounding box center [115, 250] width 219 height 29
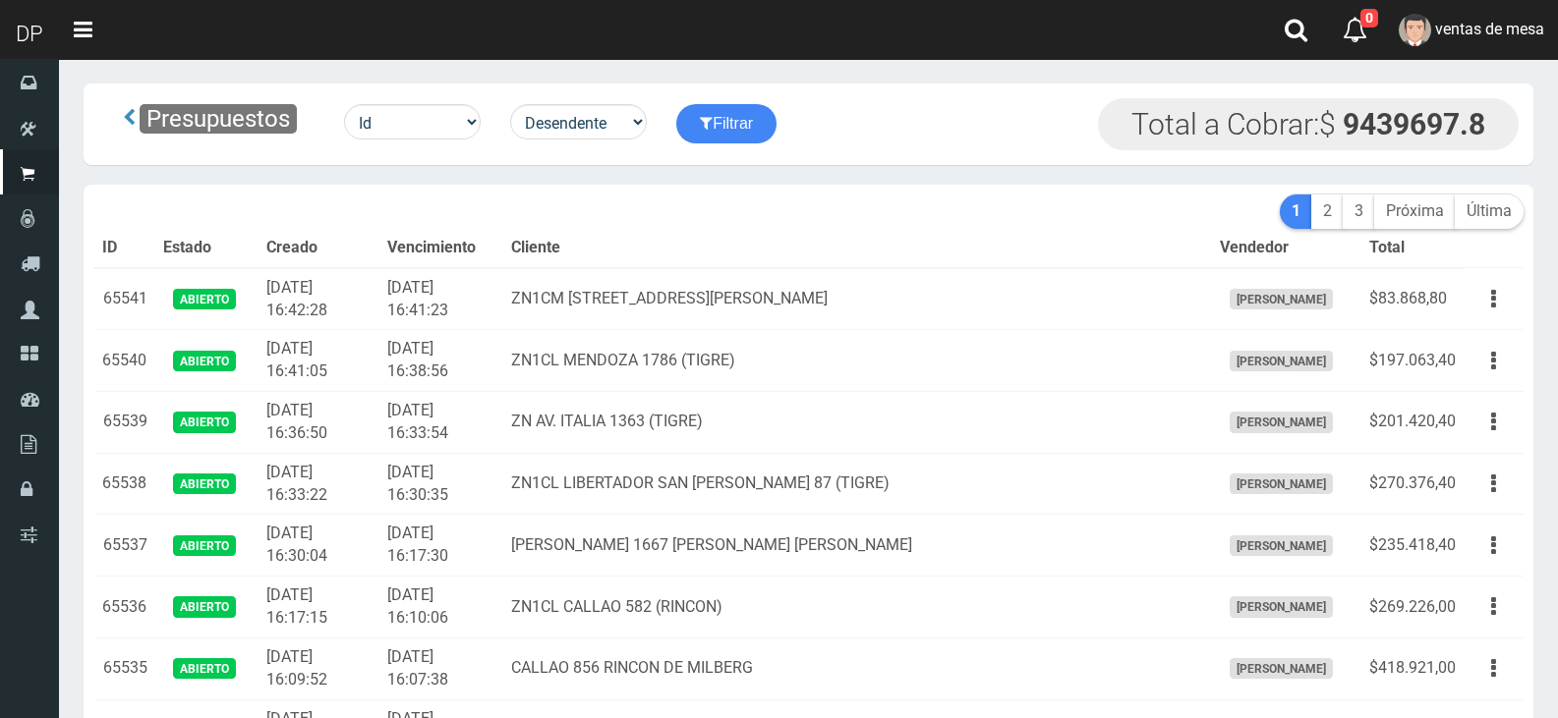
click at [646, 229] on th "Cliente" at bounding box center [857, 248] width 708 height 39
click at [654, 229] on th "Cliente" at bounding box center [857, 248] width 708 height 39
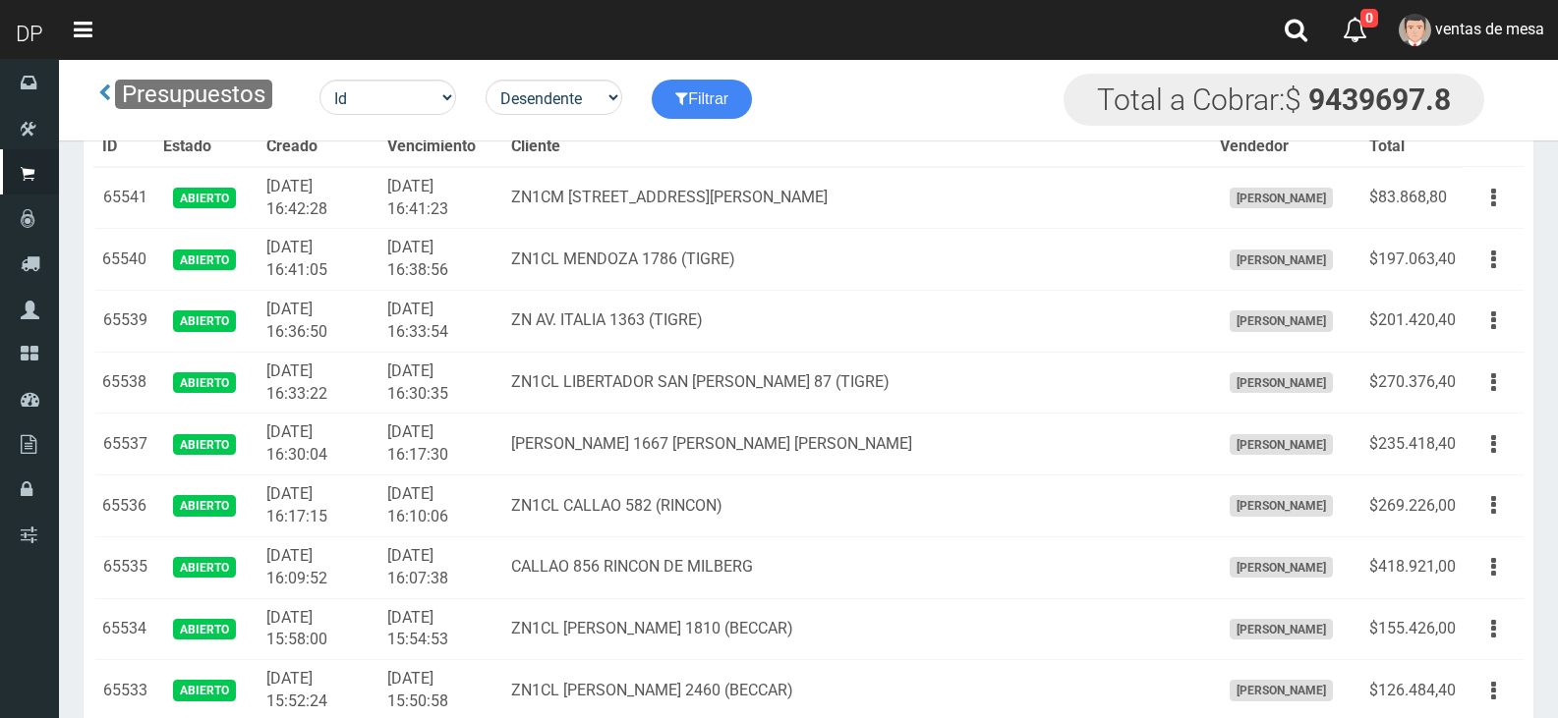
scroll to position [1911, 0]
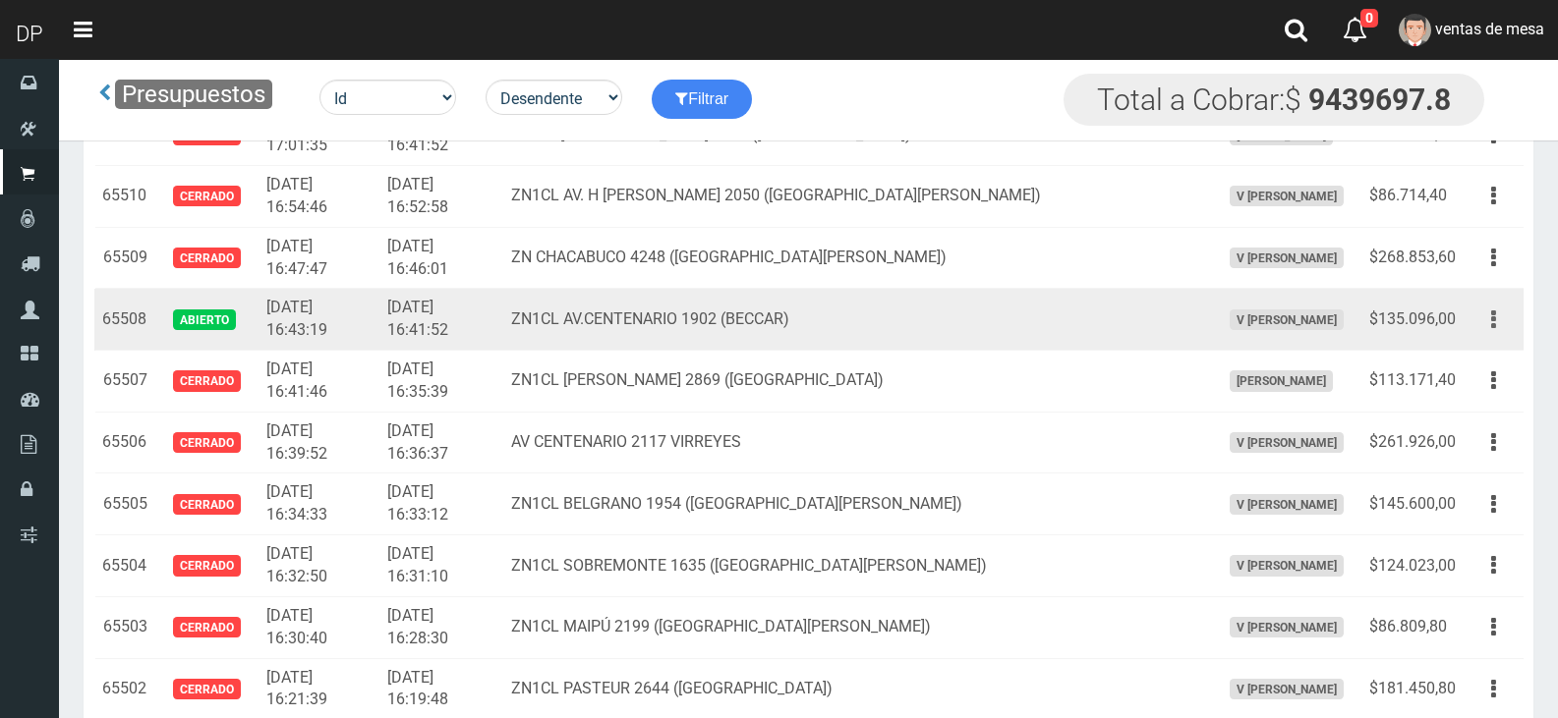
click at [1482, 333] on button "button" at bounding box center [1493, 320] width 44 height 34
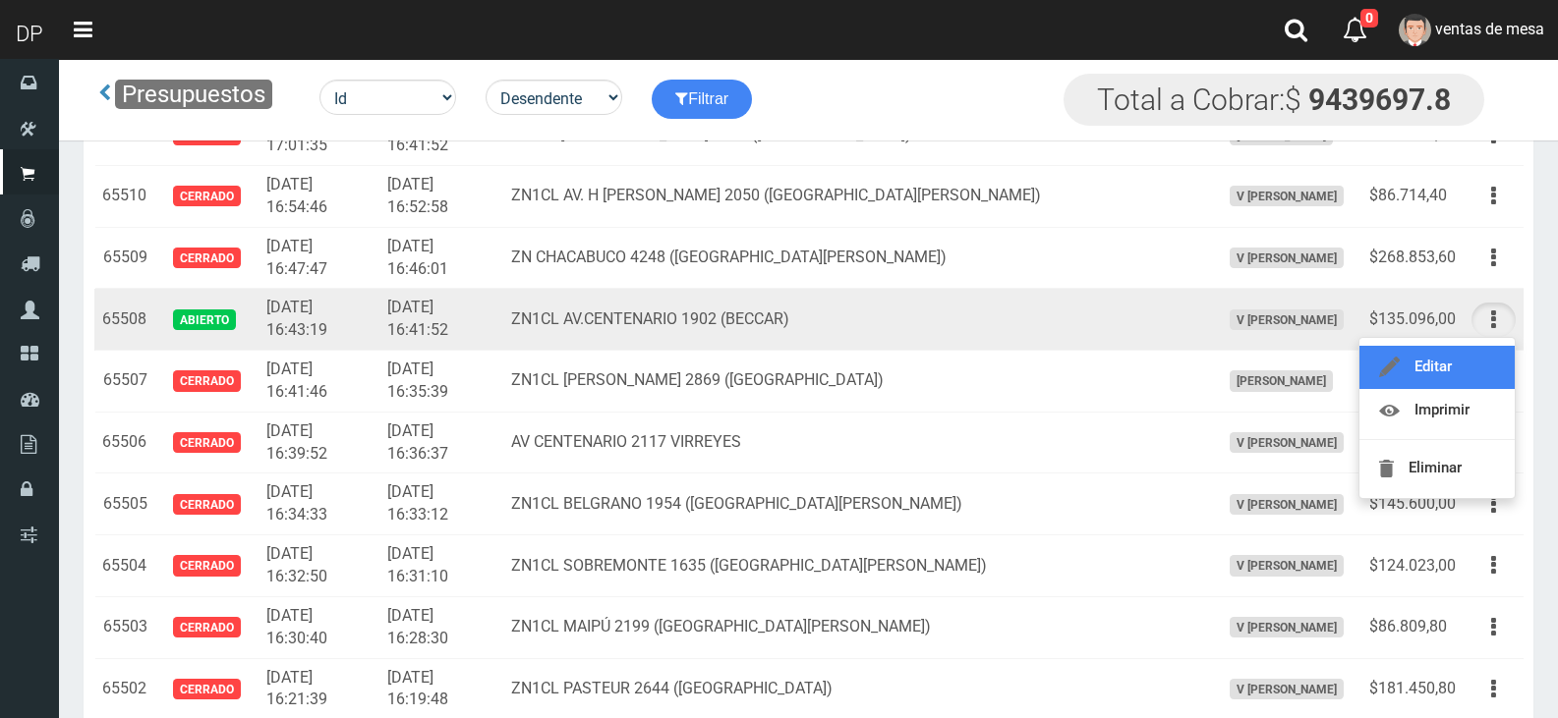
click at [1478, 353] on link "Editar" at bounding box center [1436, 367] width 155 height 43
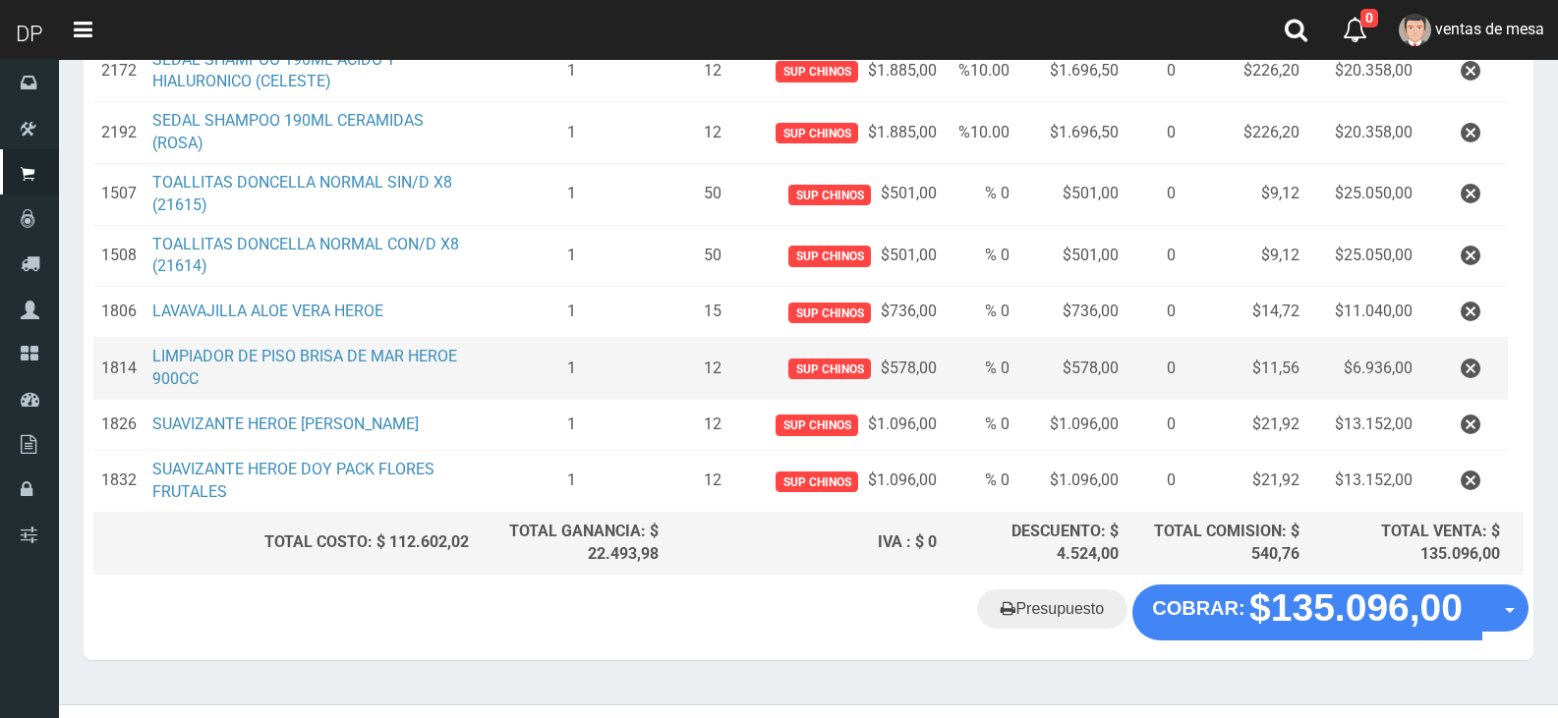
scroll to position [391, 0]
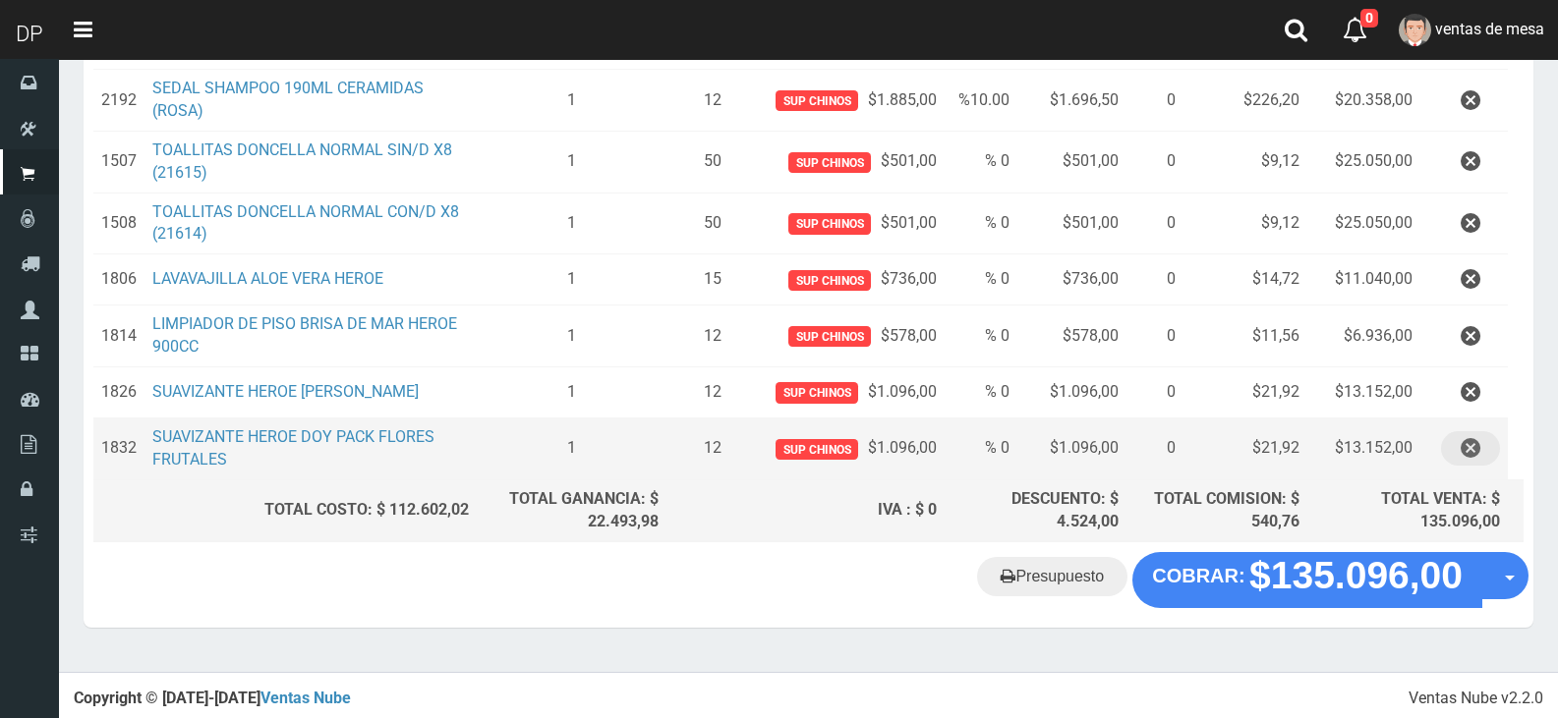
click at [1474, 461] on icon "button" at bounding box center [1470, 448] width 20 height 34
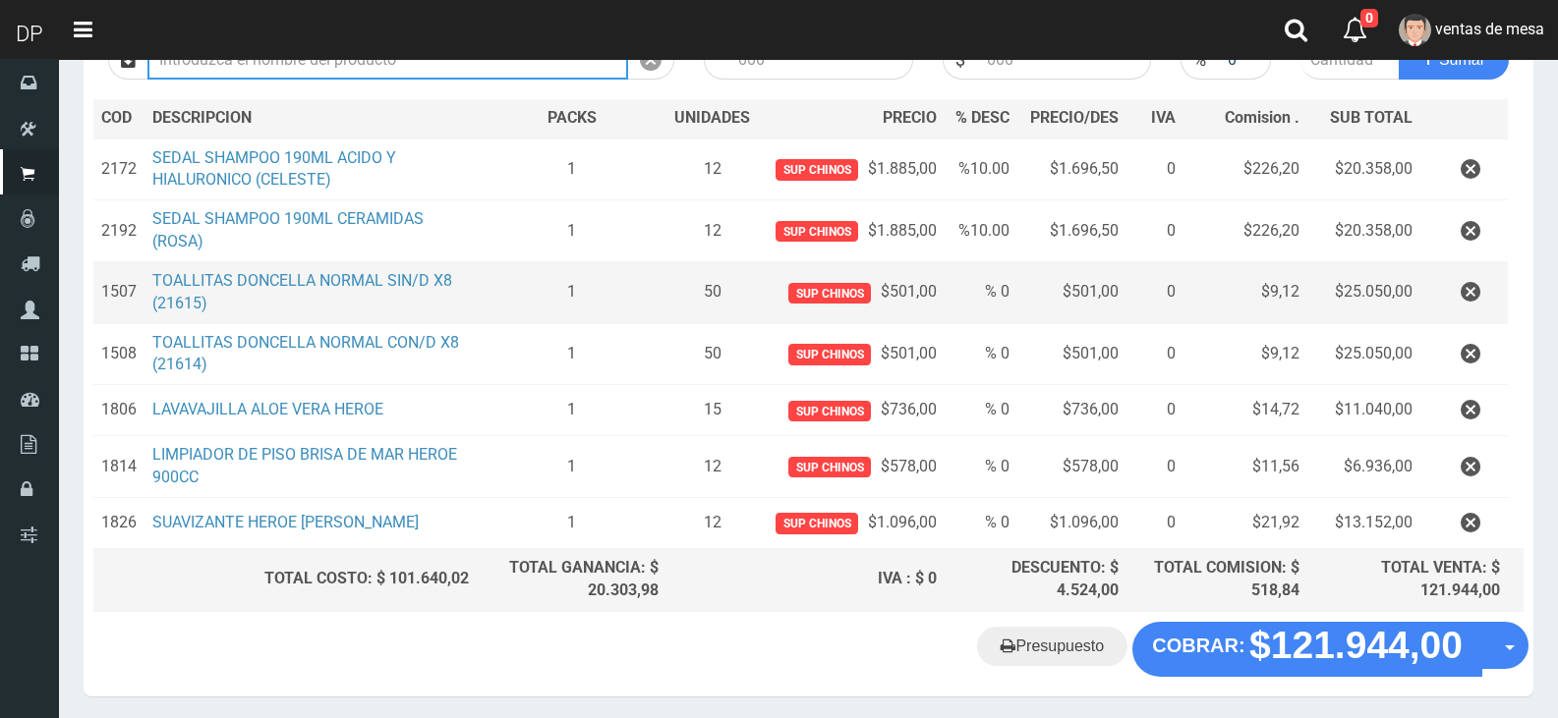
scroll to position [295, 0]
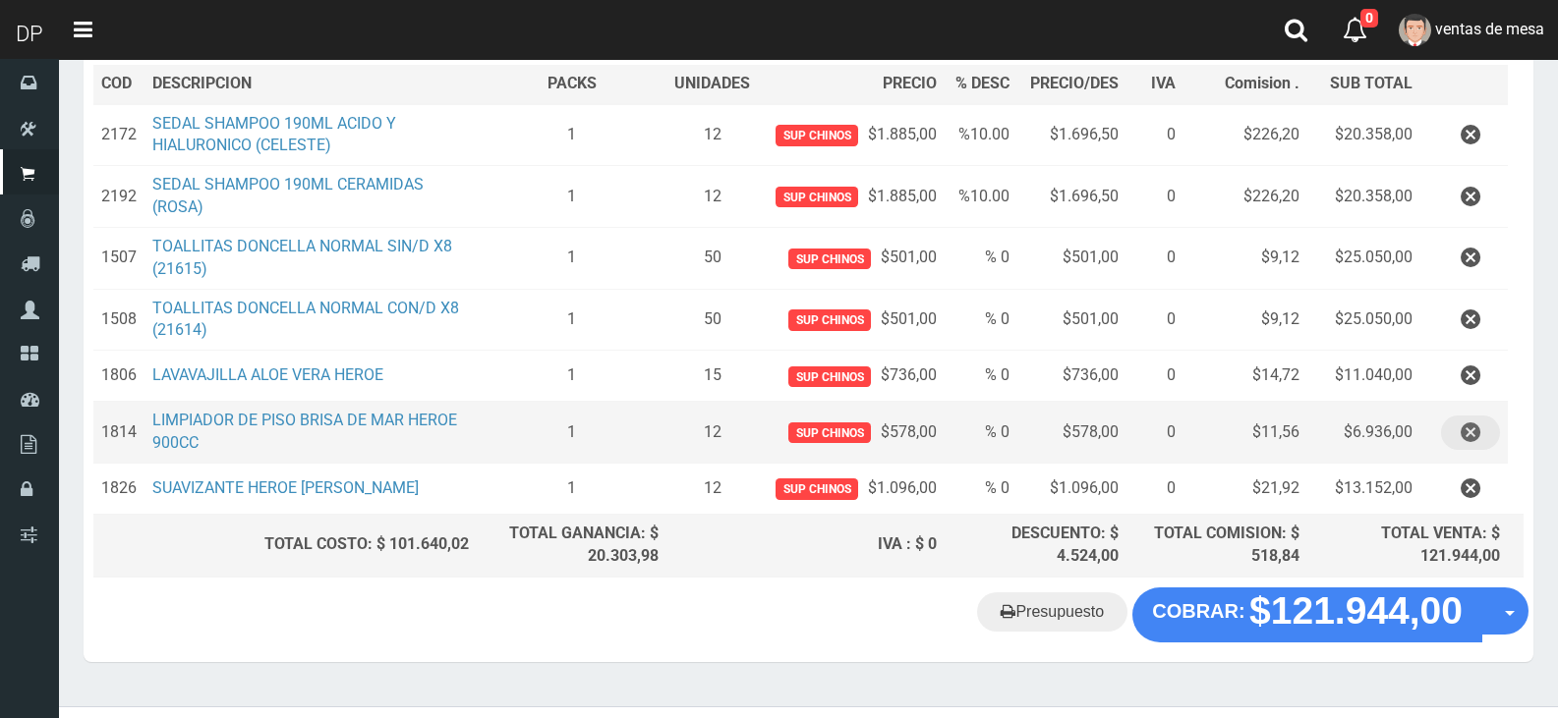
click at [1445, 423] on button "button" at bounding box center [1470, 433] width 59 height 34
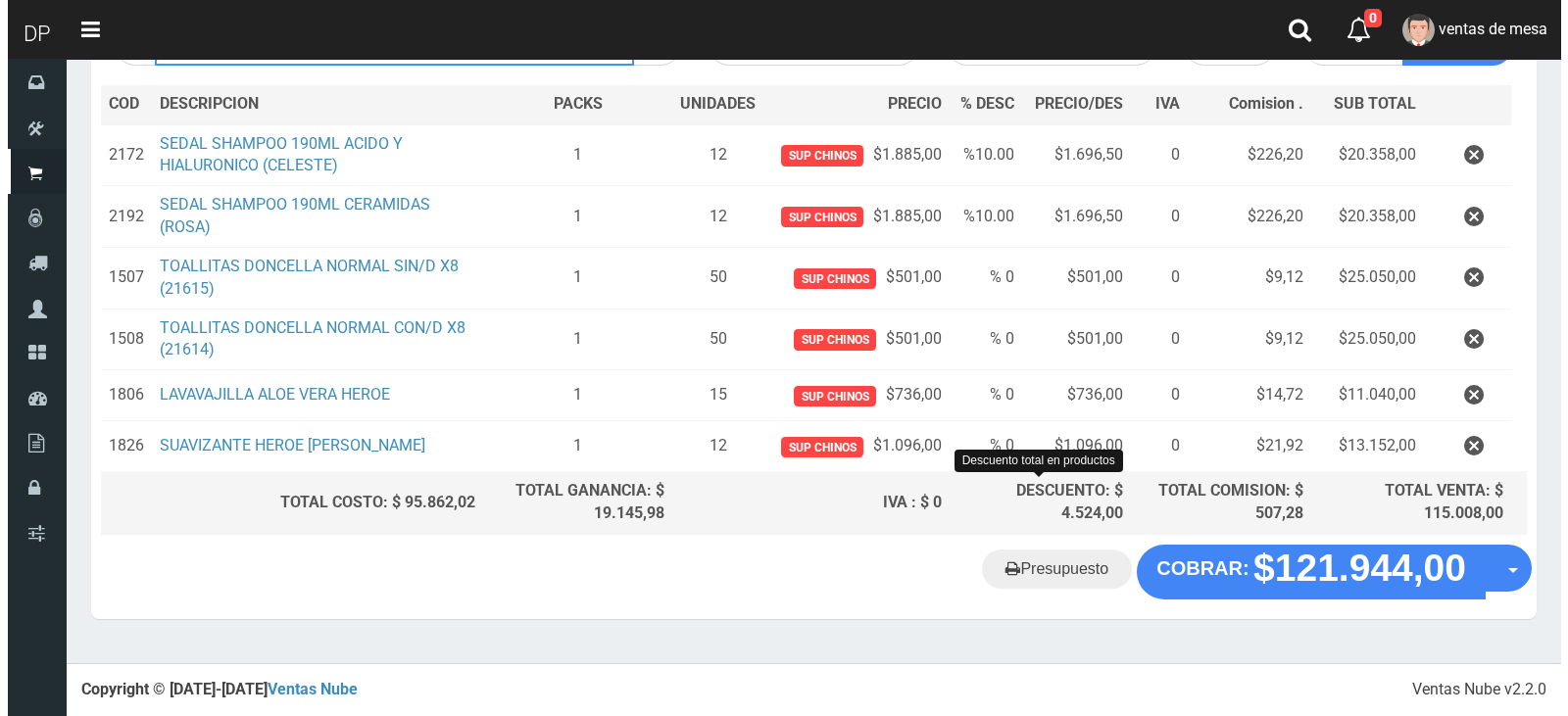
scroll to position [267, 0]
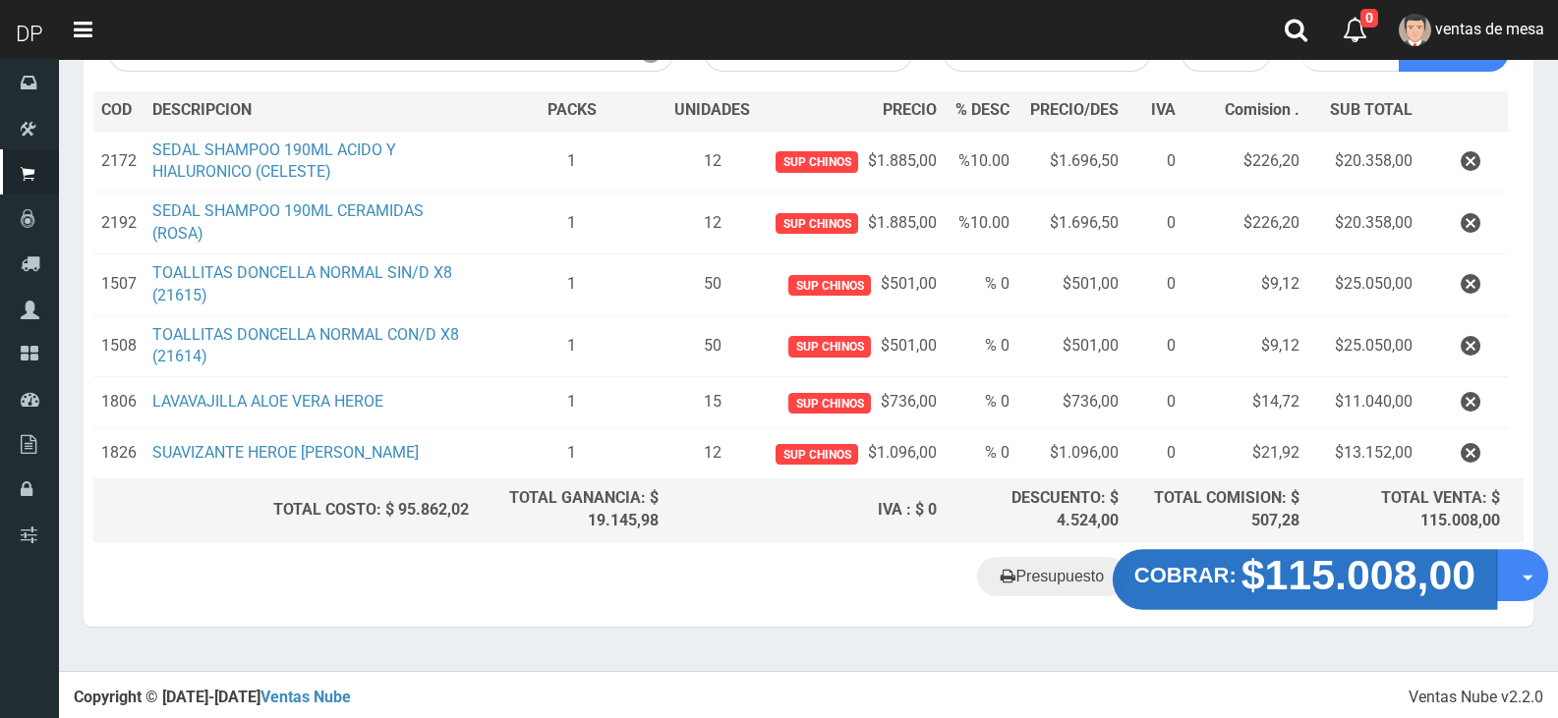
click at [1163, 575] on strong "COBRAR:" at bounding box center [1185, 575] width 102 height 24
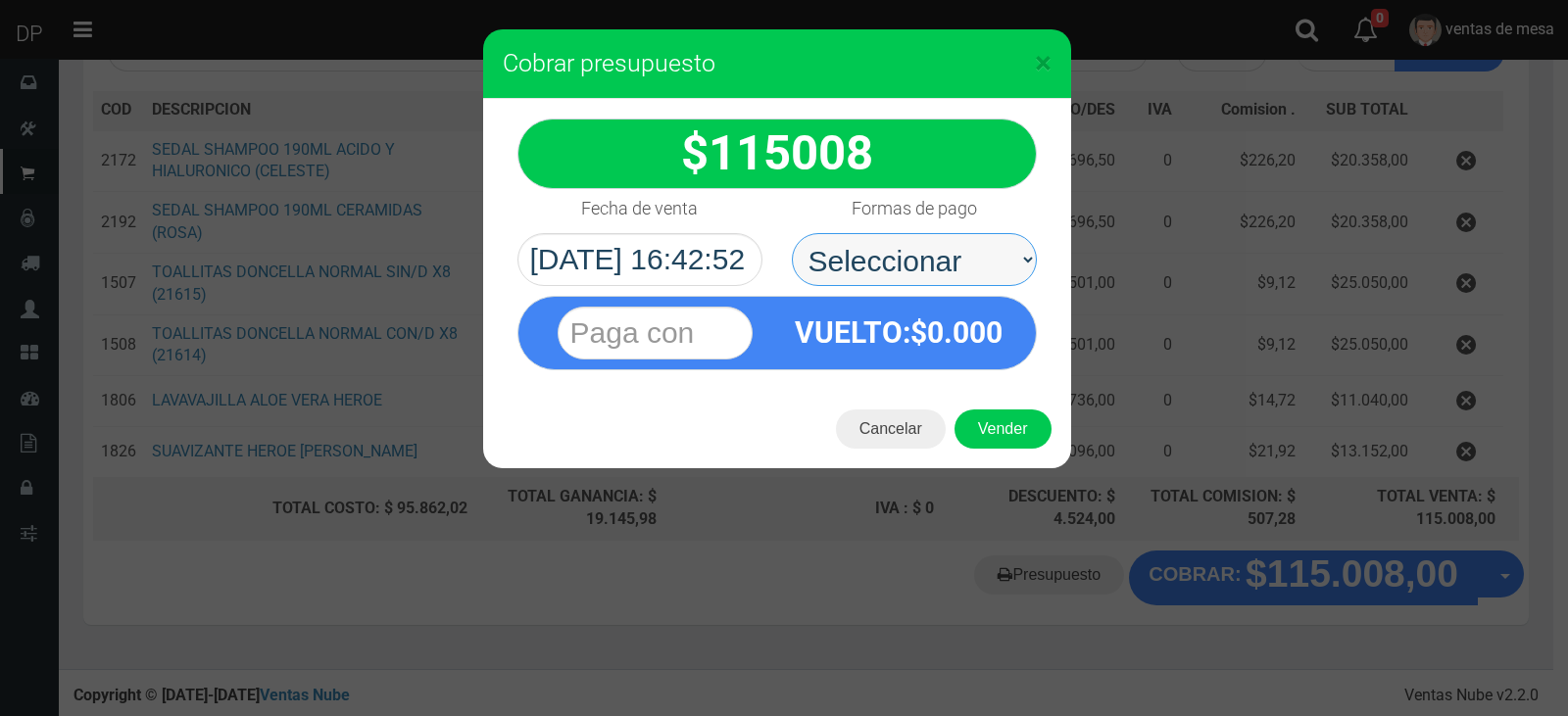
click at [852, 270] on select "Seleccionar Efectivo Tarjeta de Crédito Depósito Débito" at bounding box center [915, 259] width 245 height 53
select select "Efectivo"
click at [792, 233] on select "Seleccionar Efectivo Tarjeta de Crédito Depósito Débito" at bounding box center [915, 259] width 245 height 53
click at [989, 402] on div "Cancelar Vender" at bounding box center [777, 429] width 588 height 79
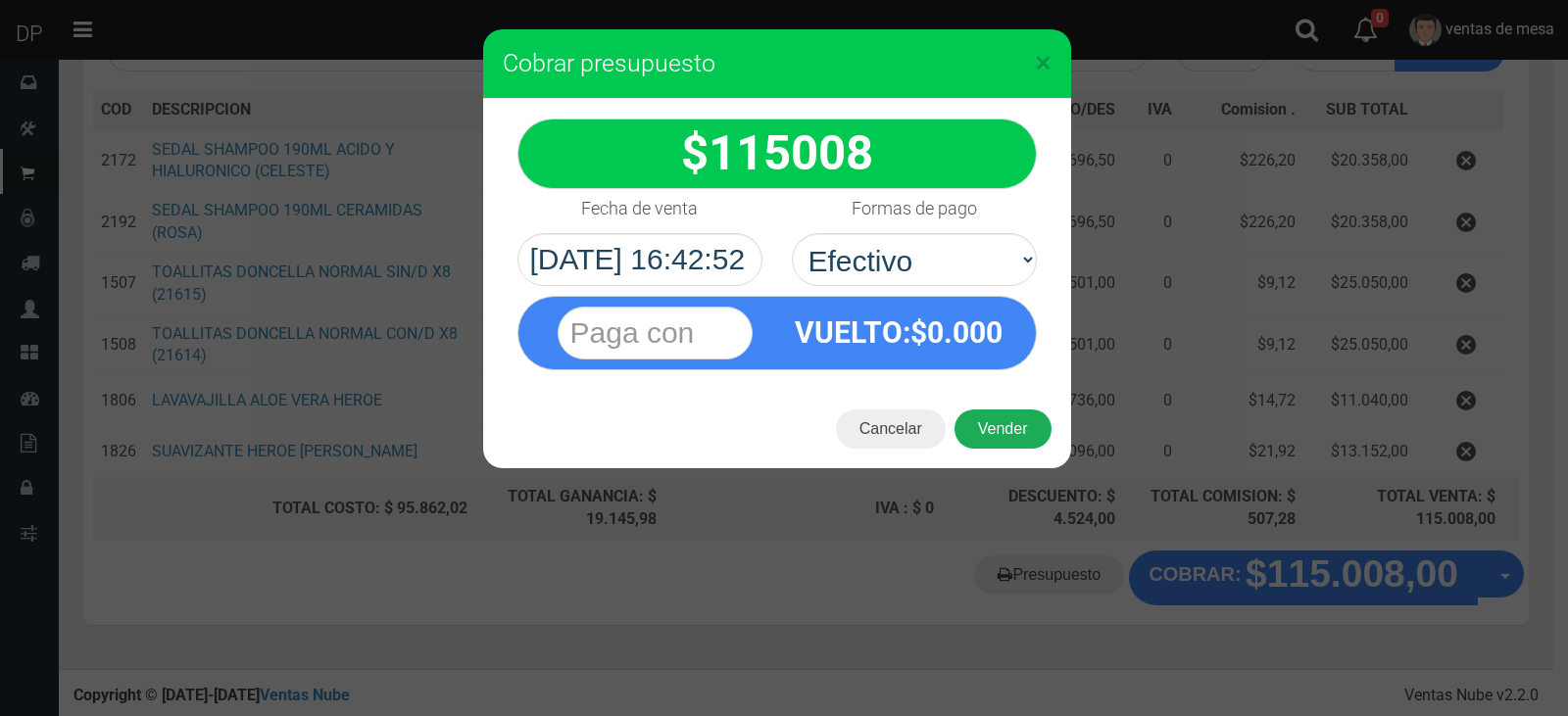
click at [990, 426] on button "Vender" at bounding box center [1002, 429] width 97 height 39
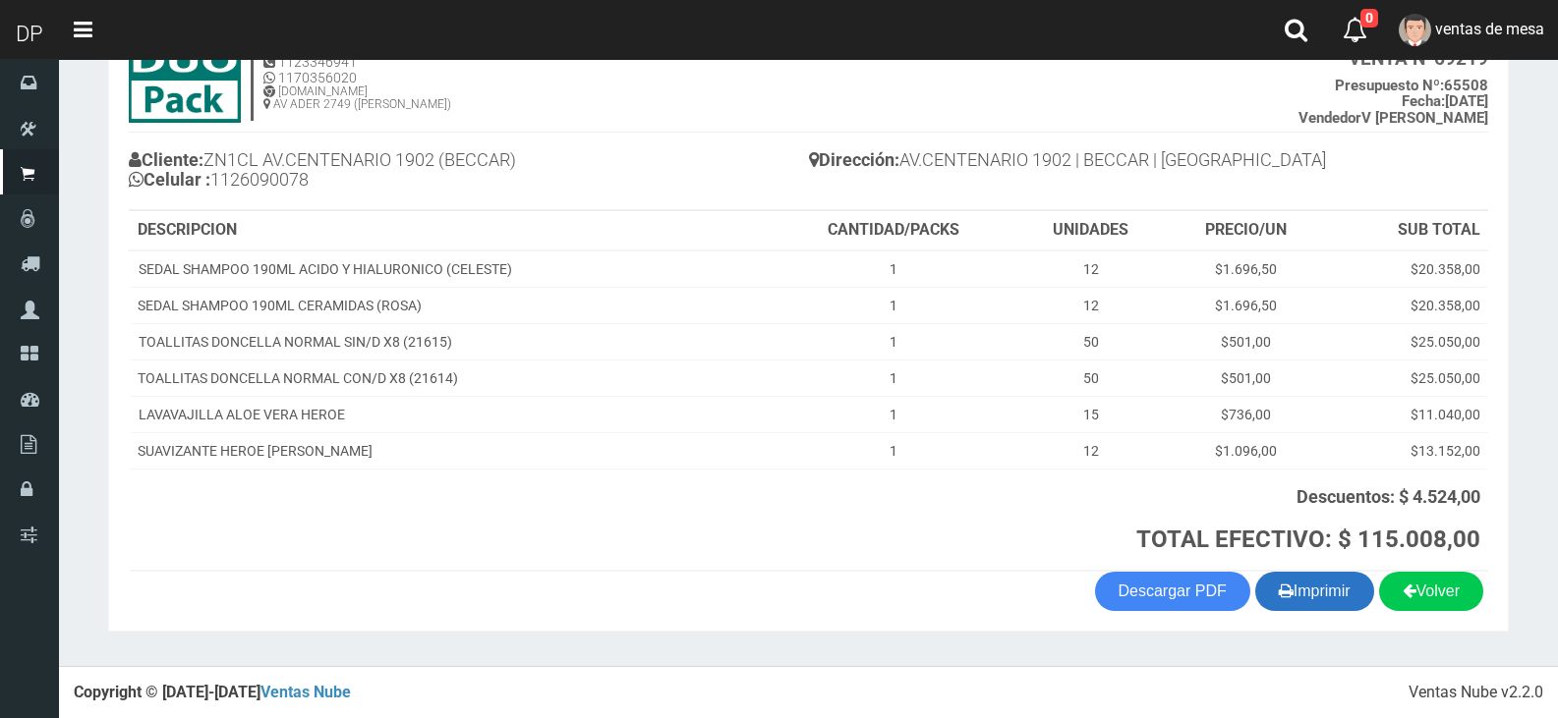
scroll to position [142, 0]
click at [1256, 579] on button "Imprimir" at bounding box center [1314, 590] width 119 height 39
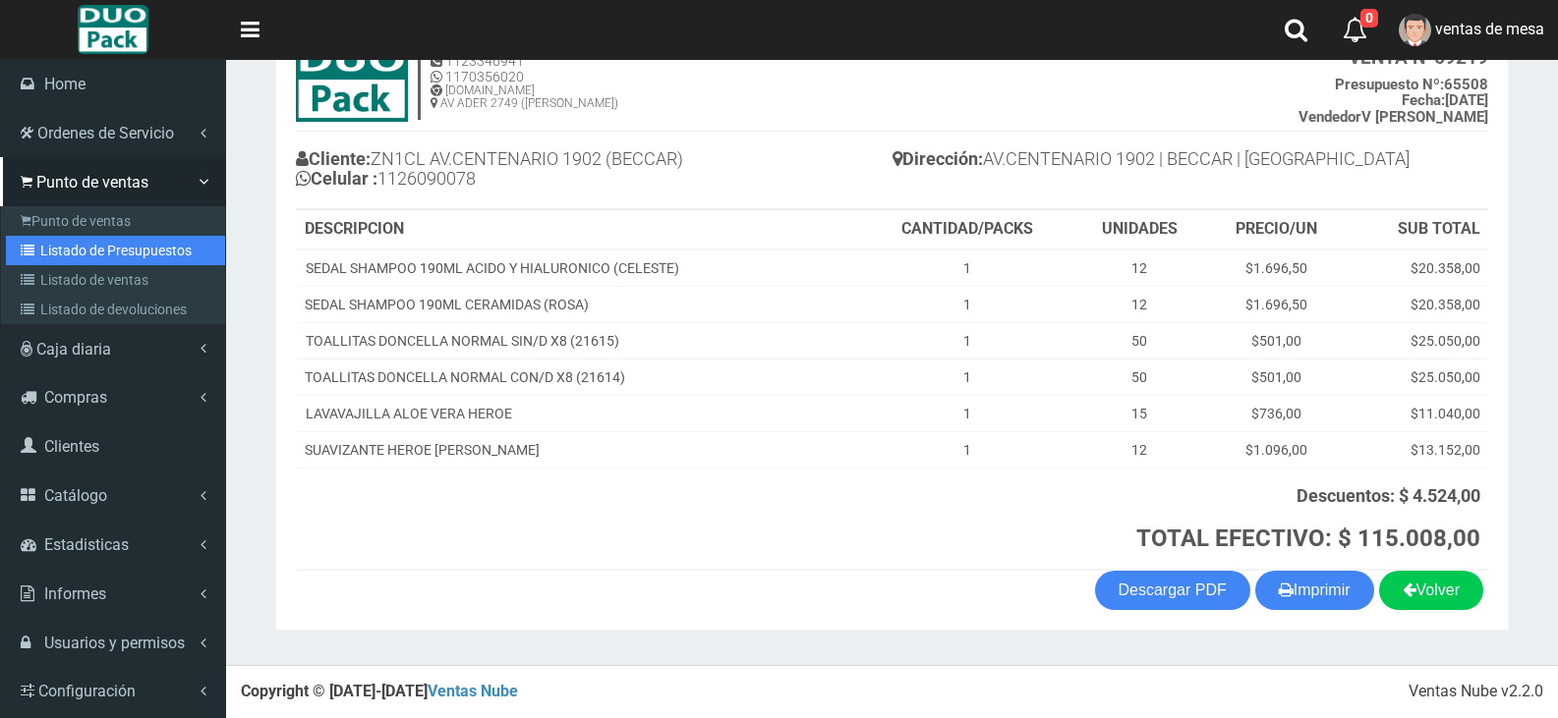
click at [112, 261] on link "Listado de Presupuestos" at bounding box center [115, 250] width 219 height 29
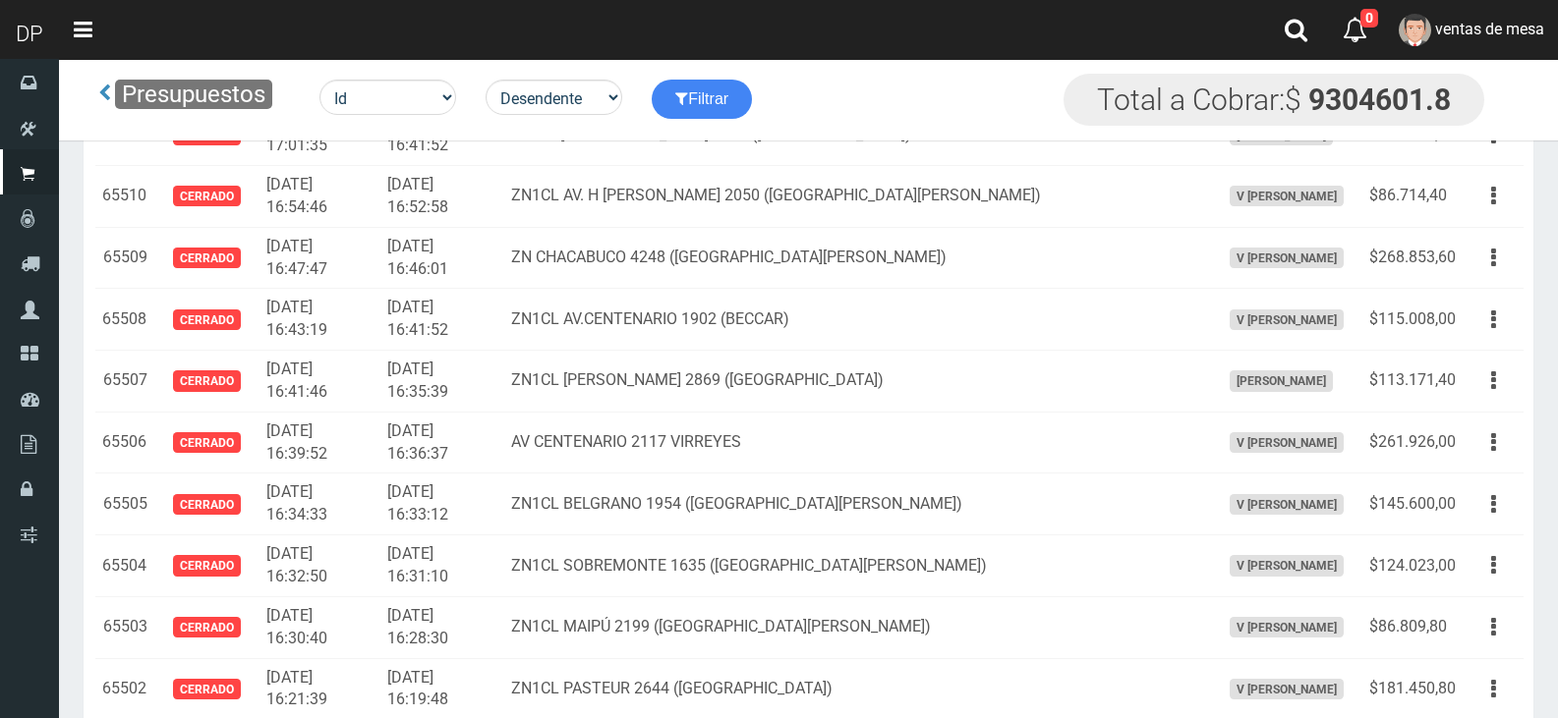
scroll to position [2425, 0]
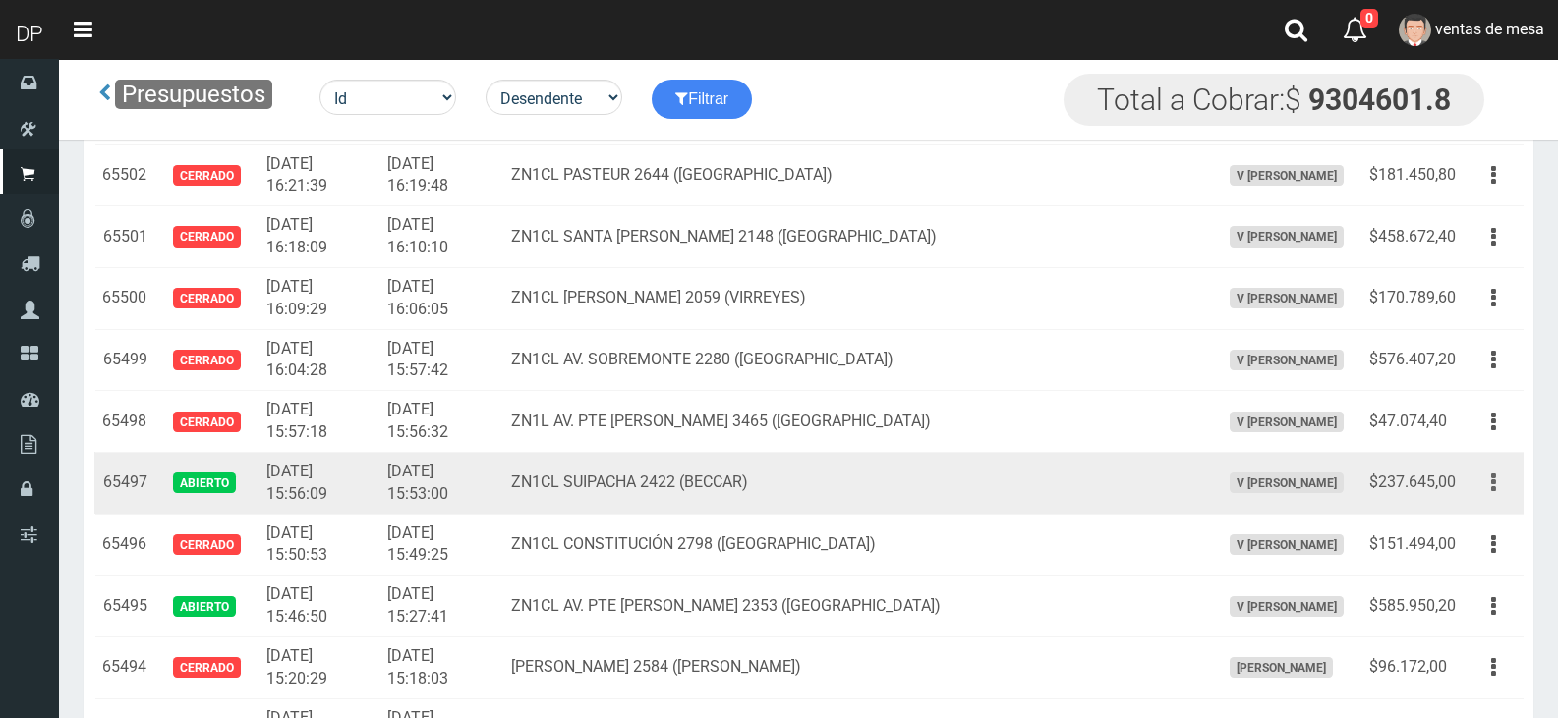
click at [1485, 486] on button "button" at bounding box center [1493, 483] width 44 height 34
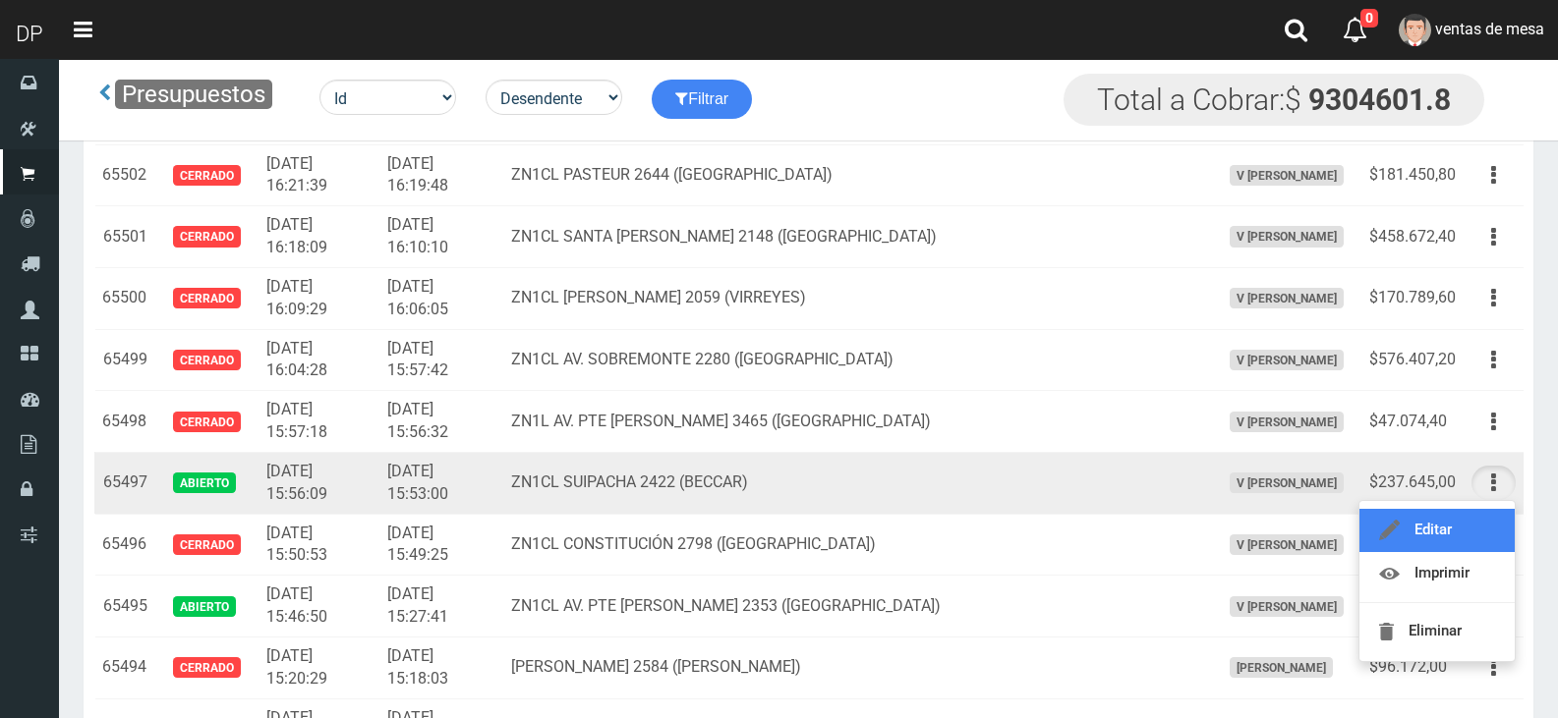
click at [1474, 520] on link "Editar" at bounding box center [1436, 530] width 155 height 43
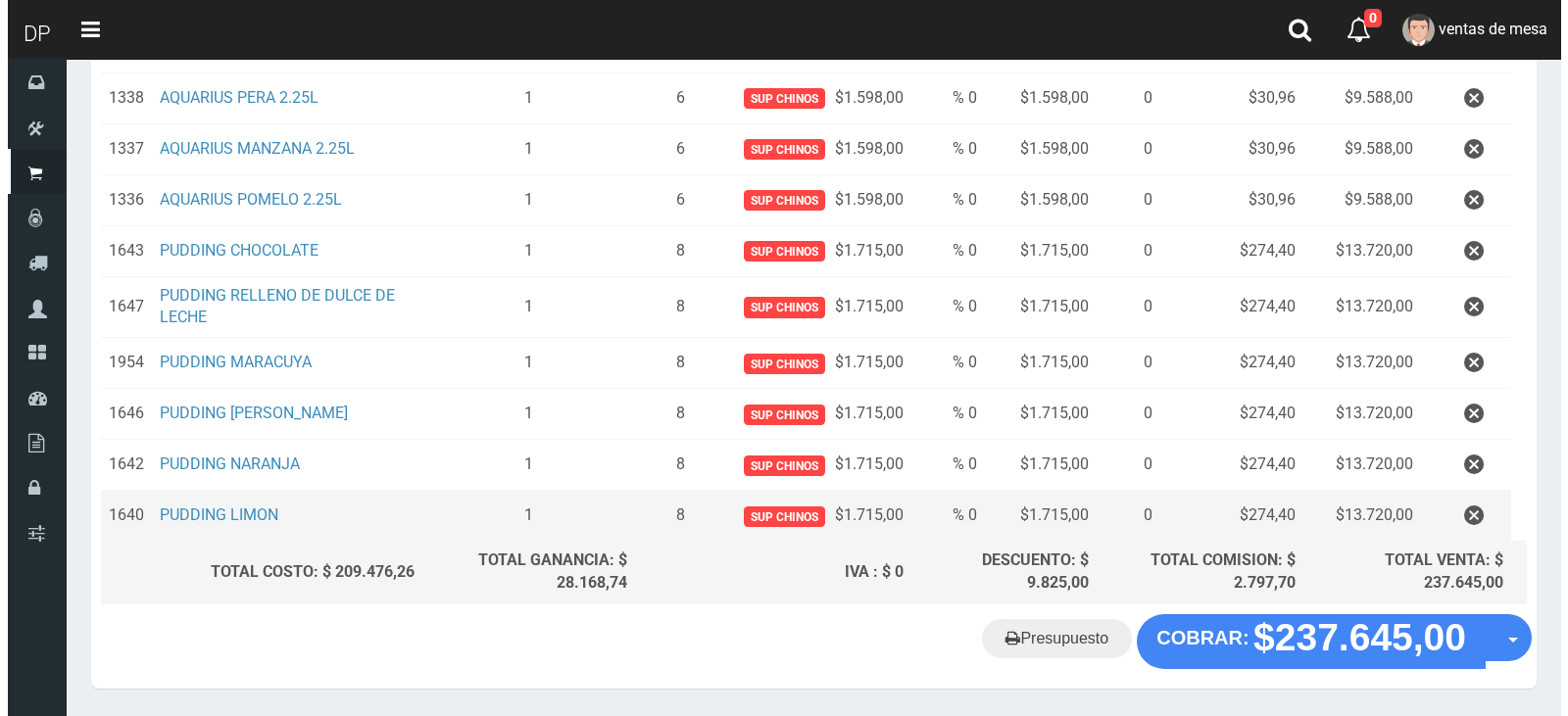
scroll to position [644, 0]
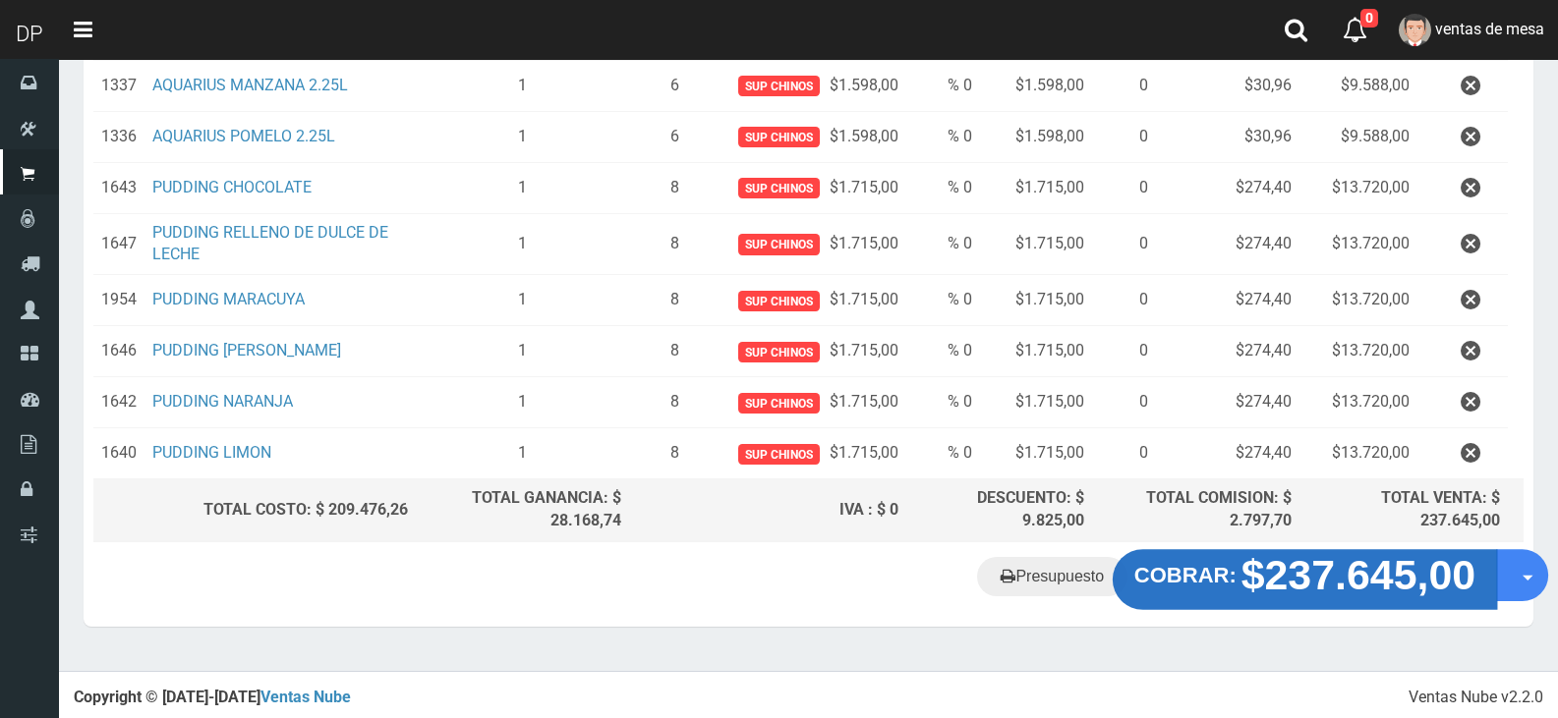
click at [1199, 591] on button "COBRAR: $237.645,00" at bounding box center [1304, 579] width 384 height 61
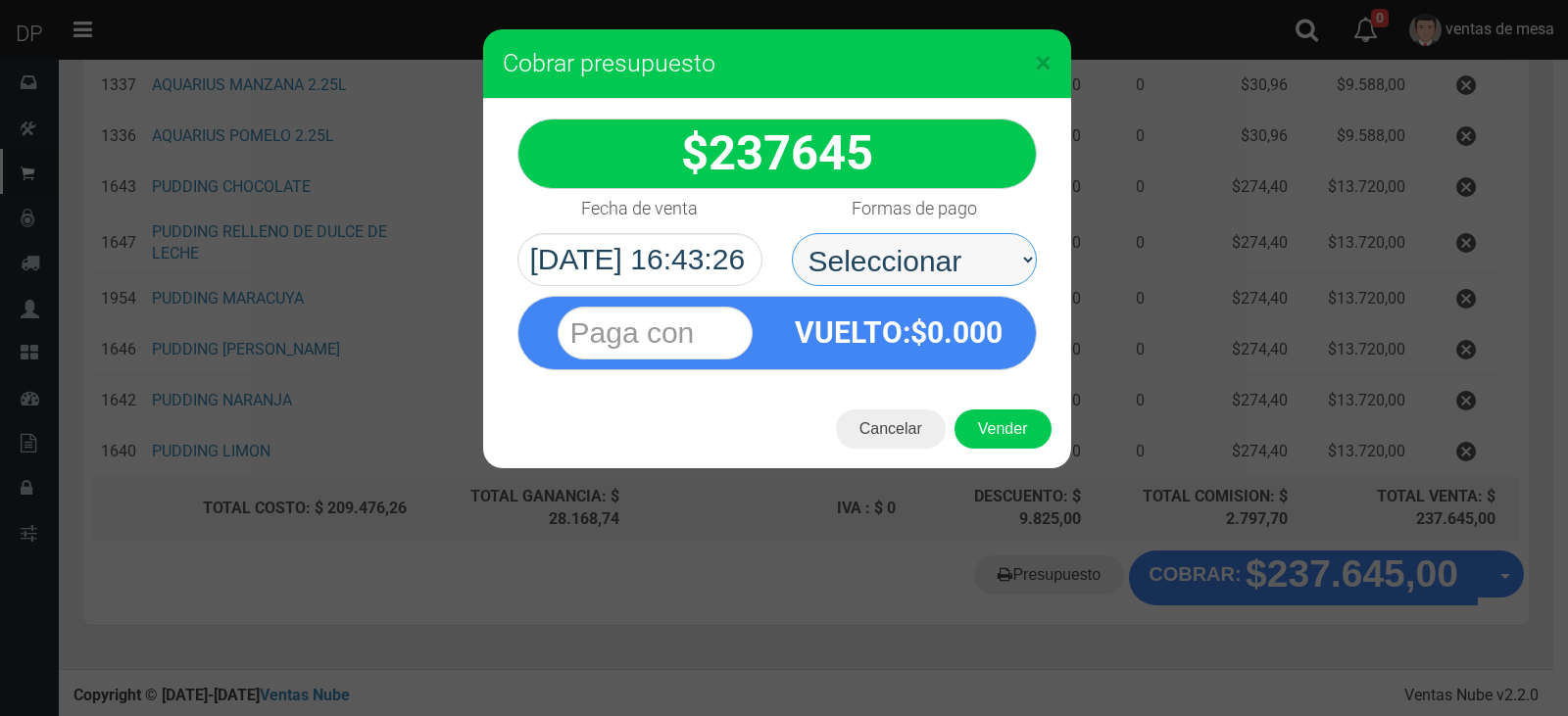
click at [865, 245] on select "Seleccionar Efectivo Tarjeta de Crédito Depósito Débito" at bounding box center [915, 259] width 245 height 53
select select "Efectivo"
click at [792, 233] on select "Seleccionar Efectivo Tarjeta de Crédito Depósito Débito" at bounding box center [915, 259] width 245 height 53
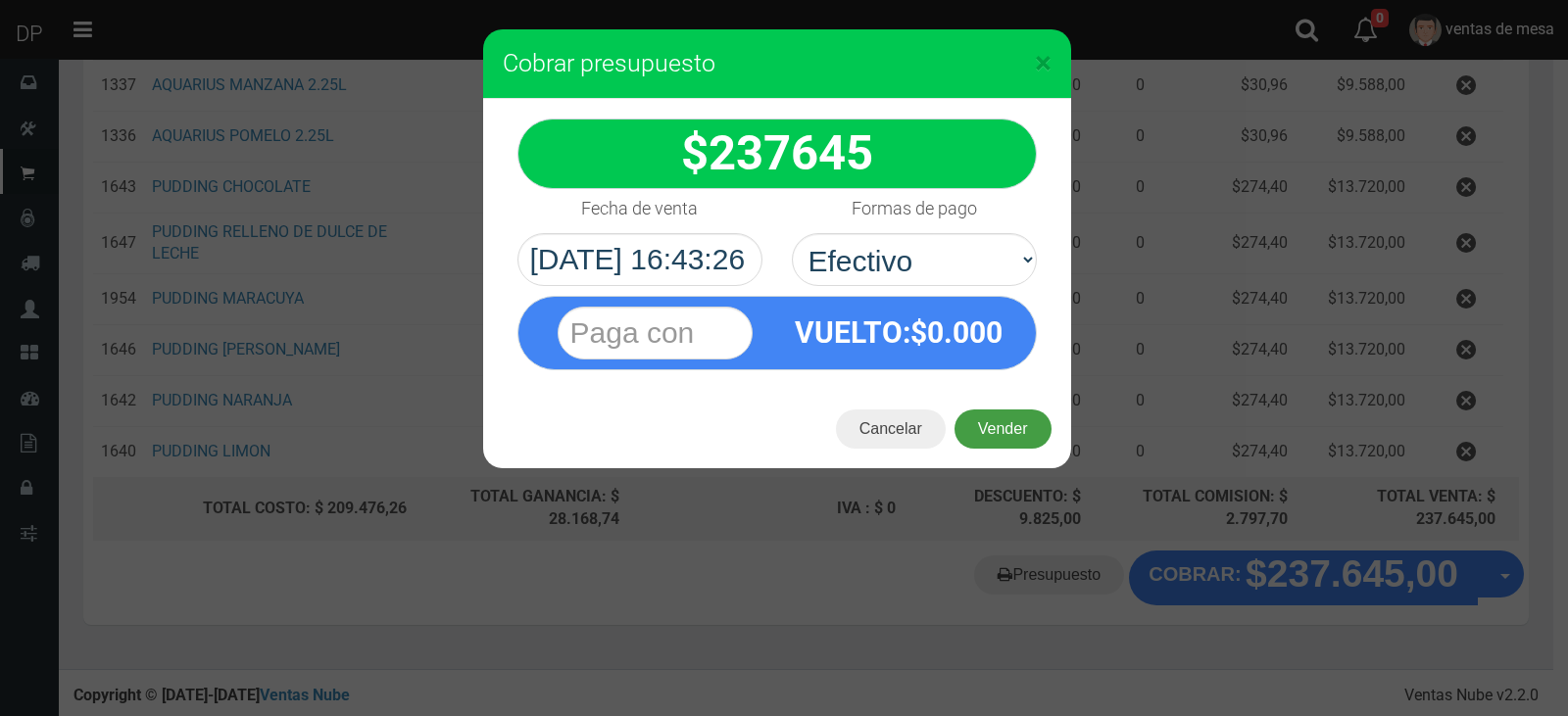
click at [983, 434] on button "Vender" at bounding box center [1002, 429] width 97 height 39
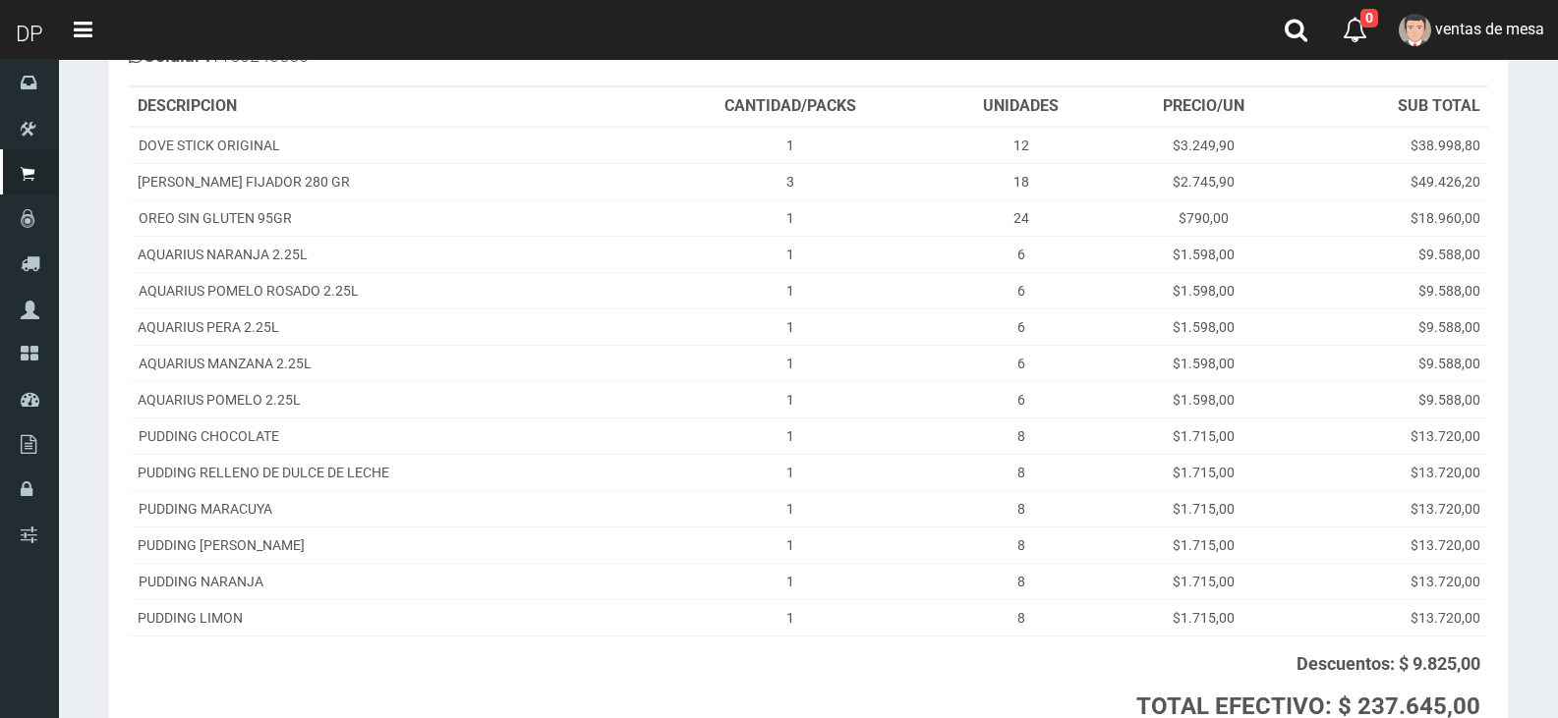
scroll to position [433, 0]
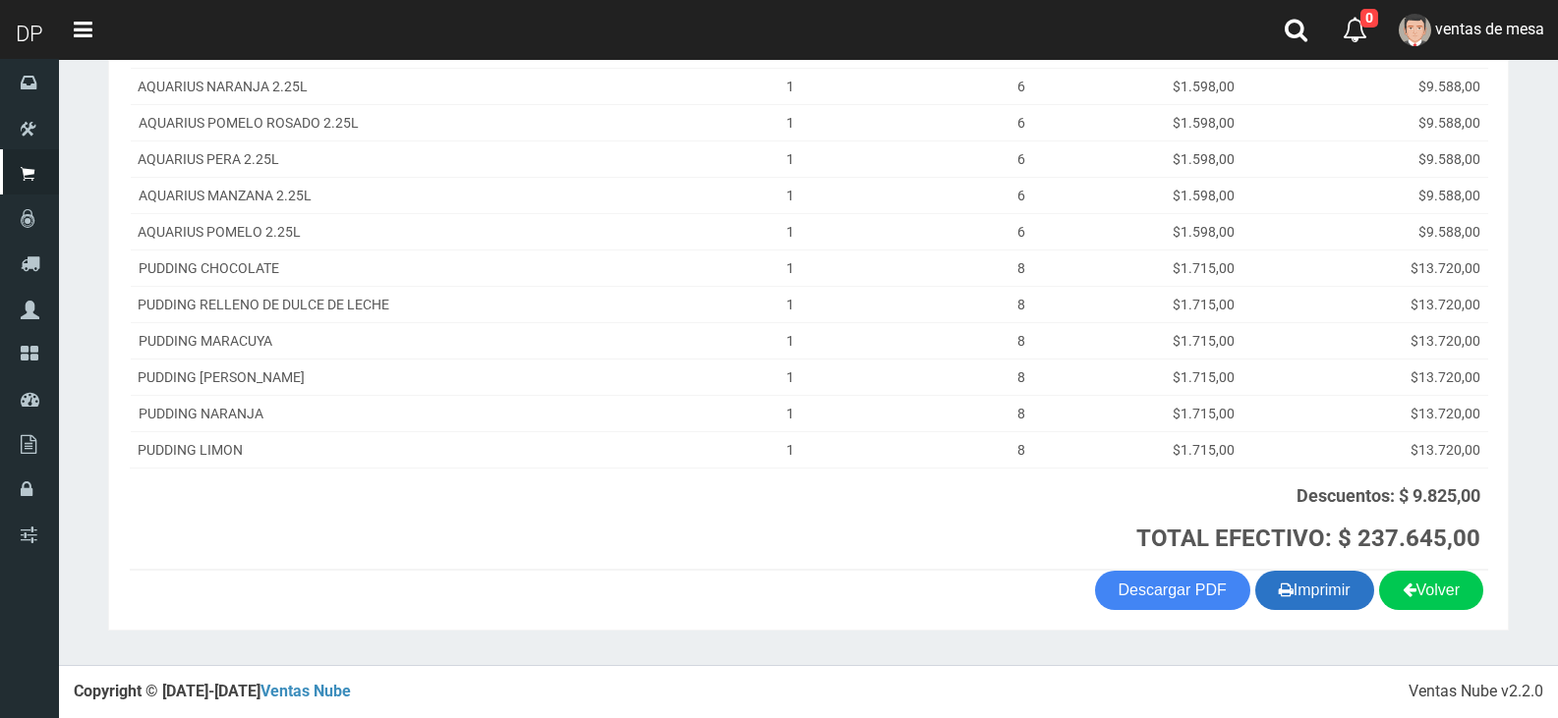
click at [1346, 585] on button "Imprimir" at bounding box center [1314, 590] width 119 height 39
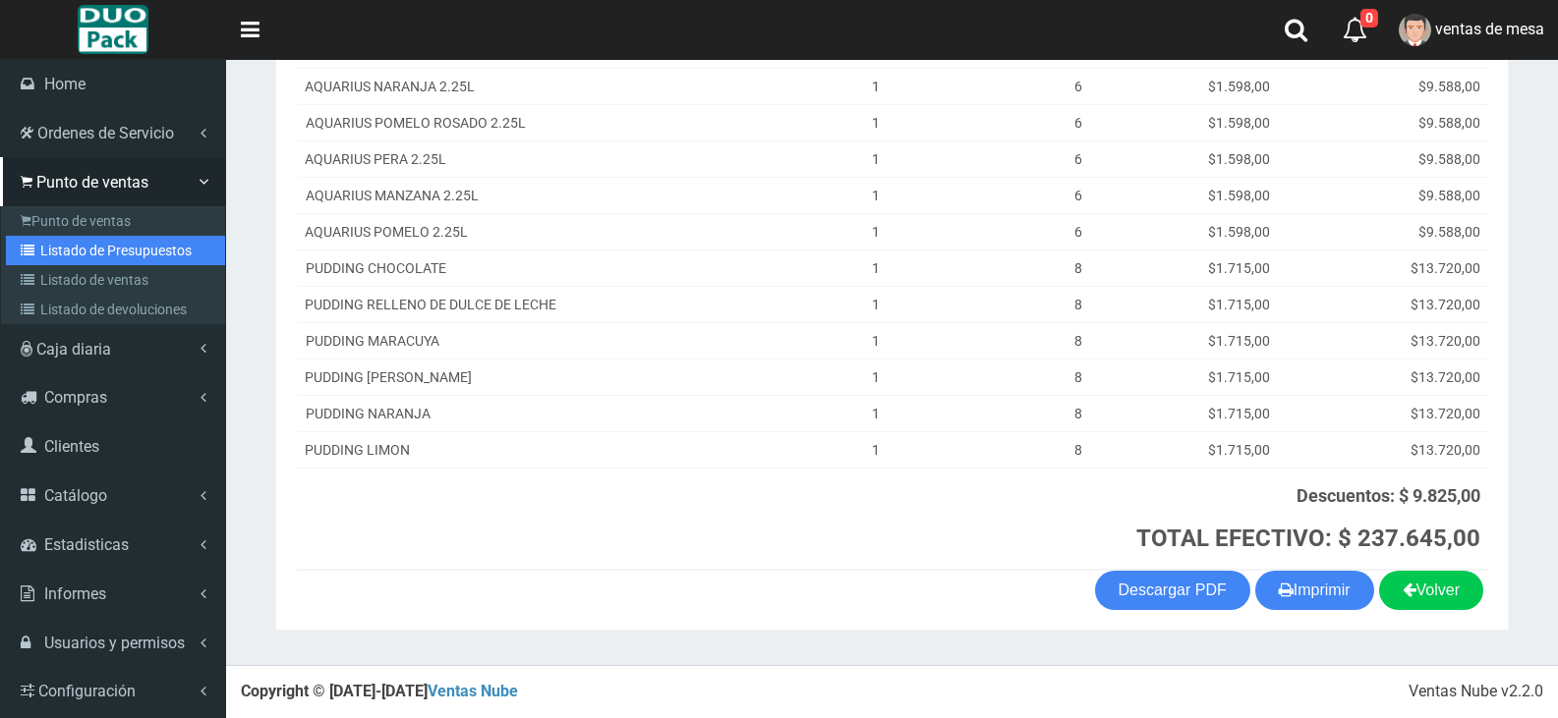
click at [131, 256] on link "Listado de Presupuestos" at bounding box center [115, 250] width 219 height 29
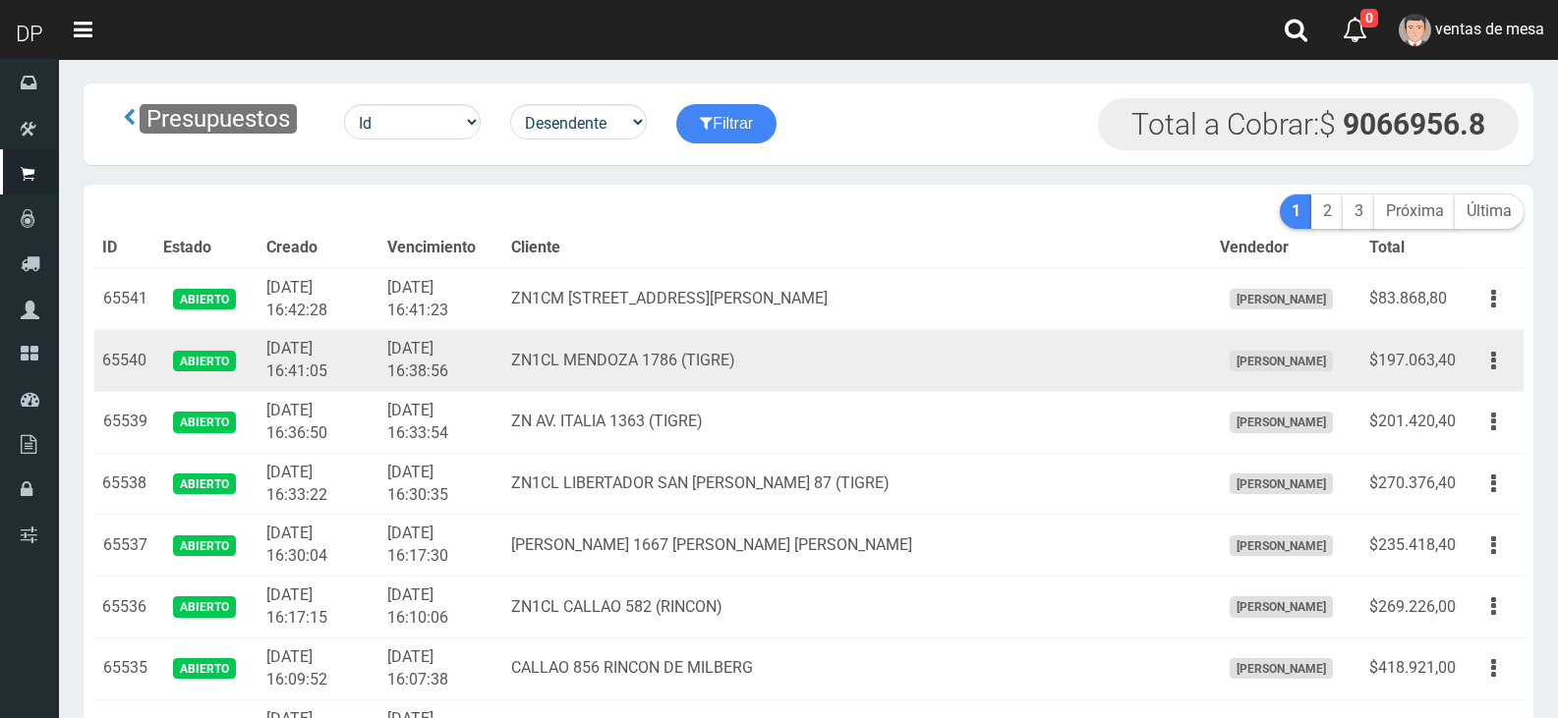
drag, startPoint x: 0, startPoint y: 0, endPoint x: 711, endPoint y: 359, distance: 796.7
click at [711, 359] on td "ZN1CL MENDOZA 1786 (TIGRE)" at bounding box center [857, 361] width 708 height 62
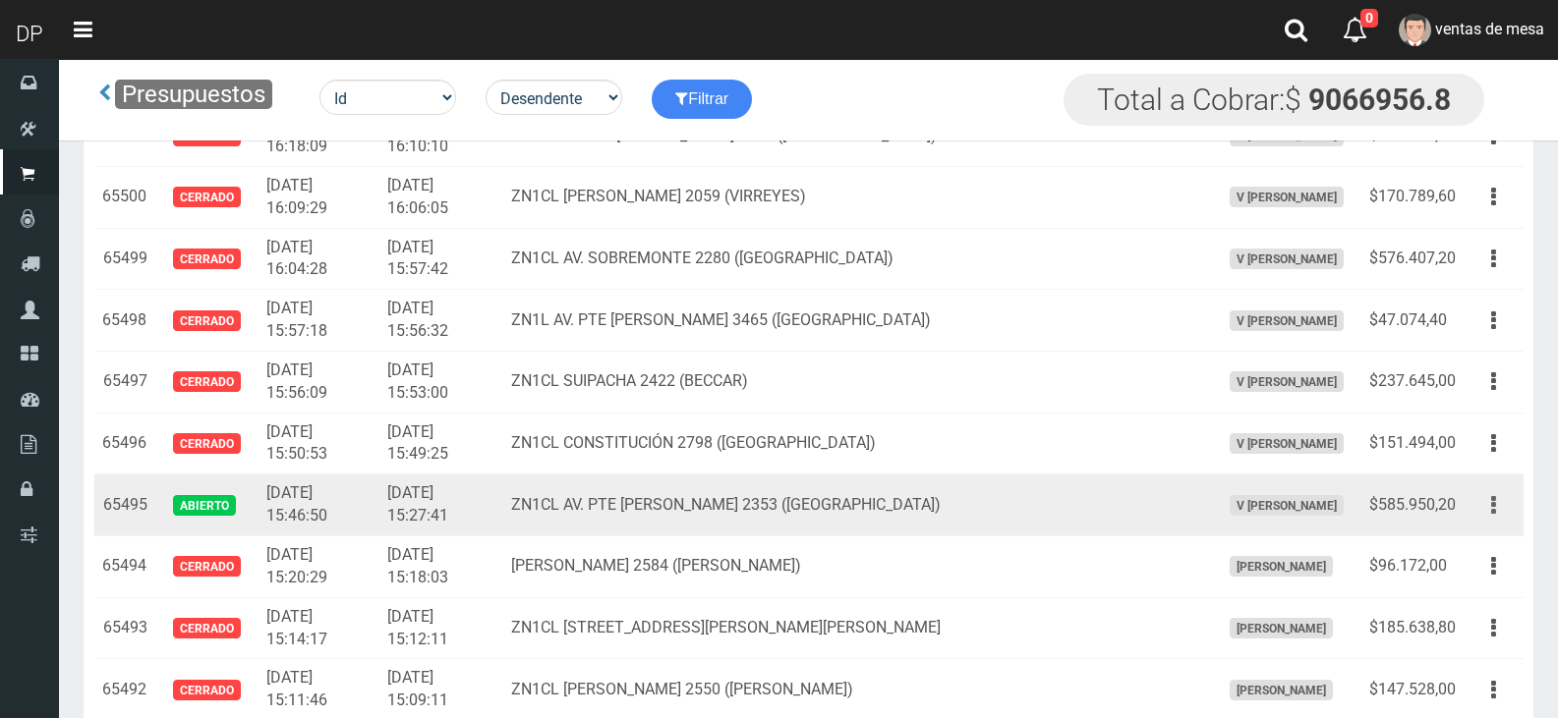
click at [1486, 514] on button "button" at bounding box center [1493, 505] width 44 height 34
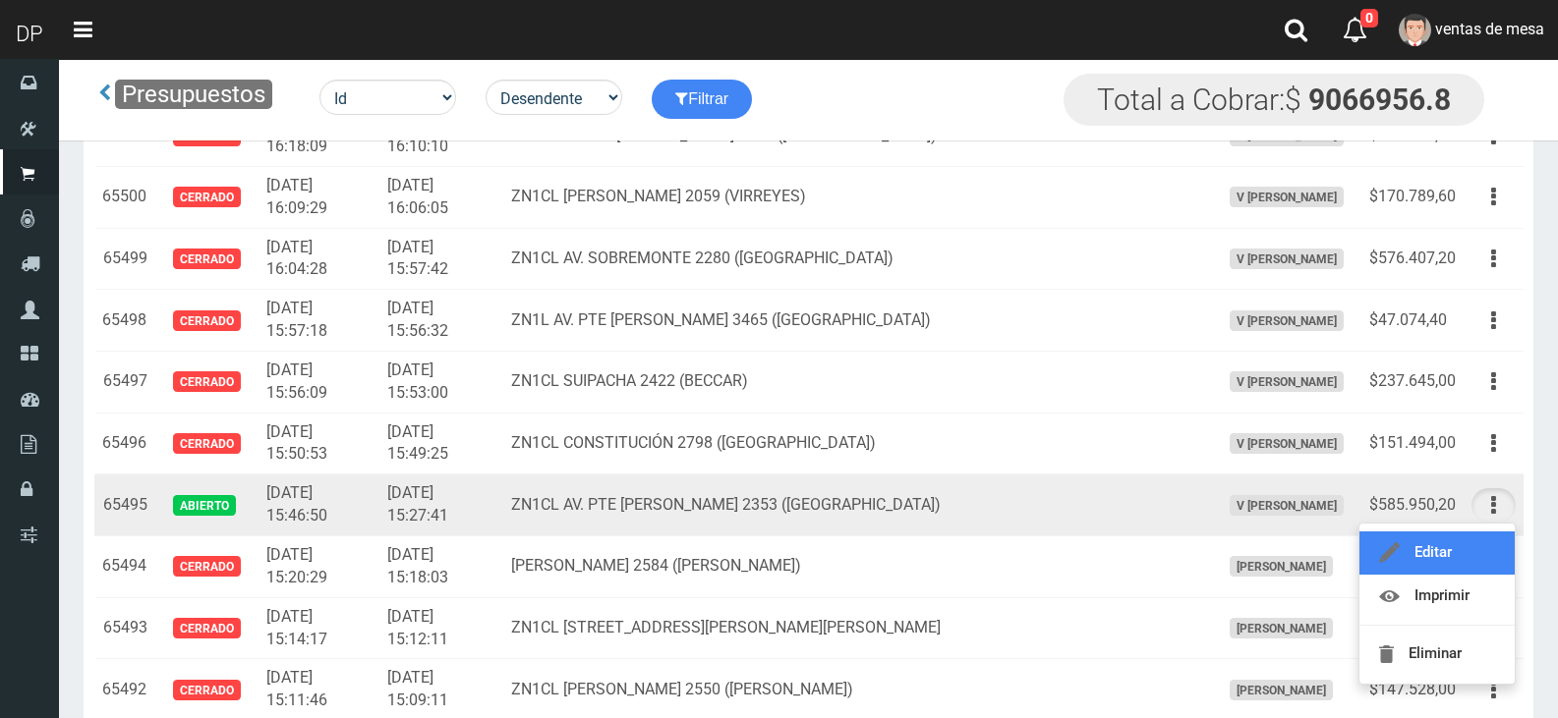
click at [1488, 536] on link "Editar" at bounding box center [1436, 553] width 155 height 43
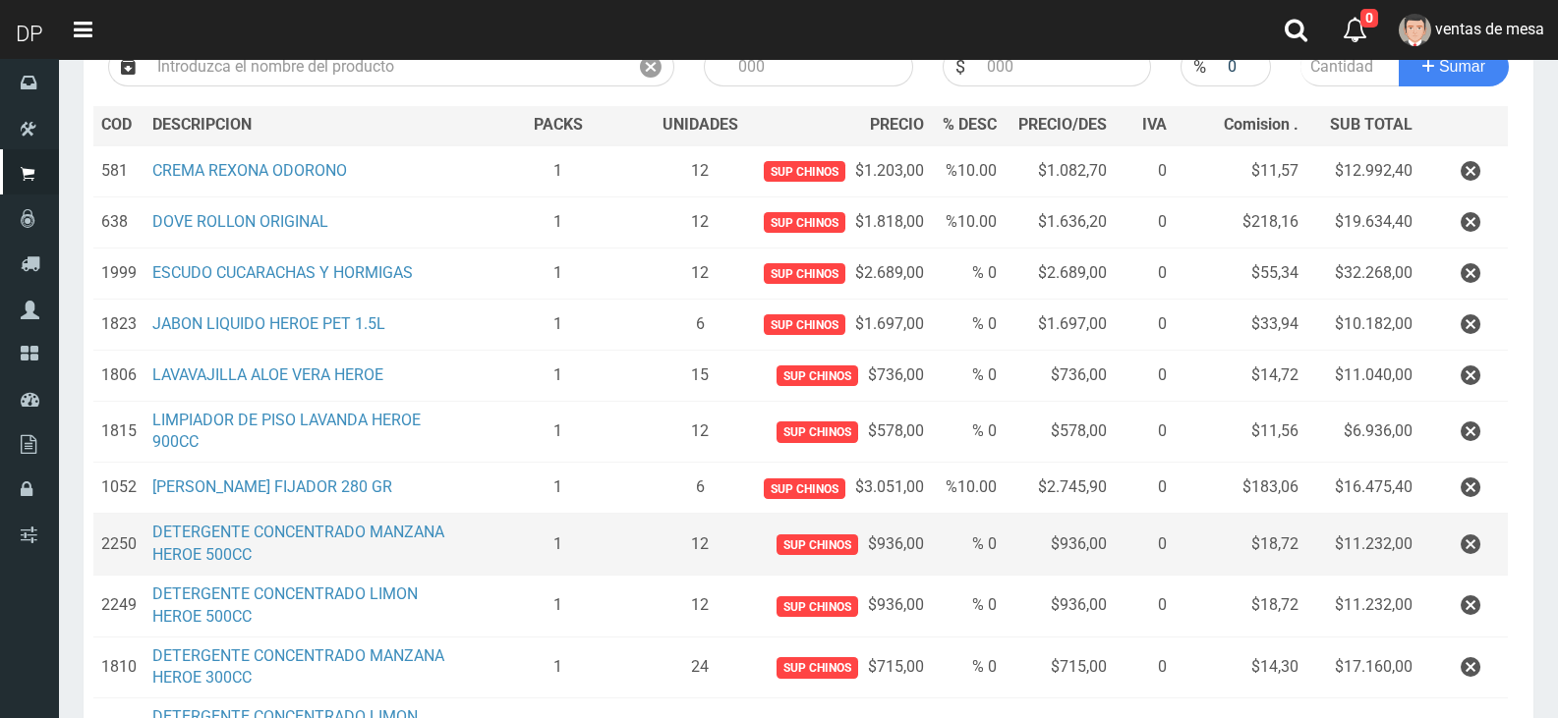
scroll to position [295, 0]
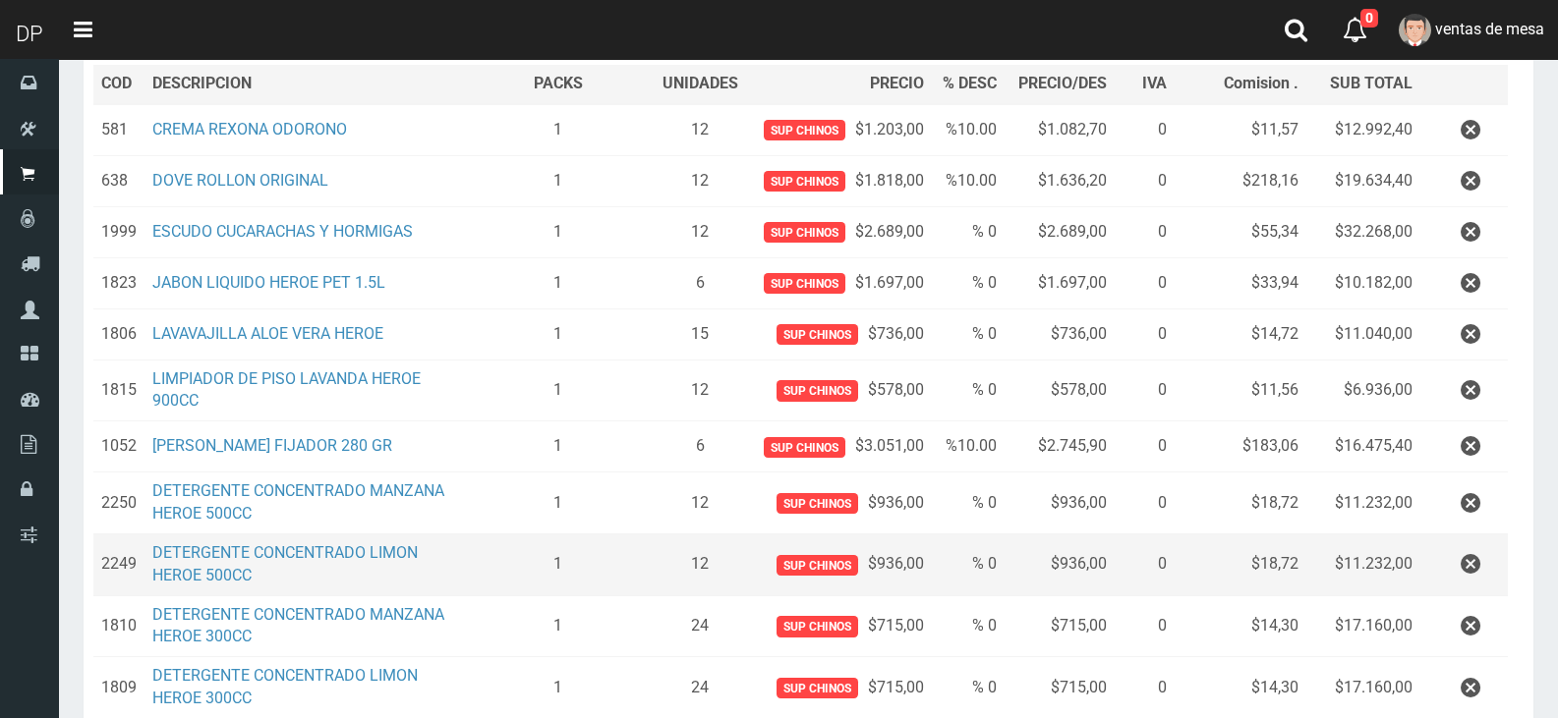
click at [1435, 570] on td at bounding box center [1463, 565] width 87 height 62
click at [1455, 558] on button "button" at bounding box center [1470, 564] width 59 height 34
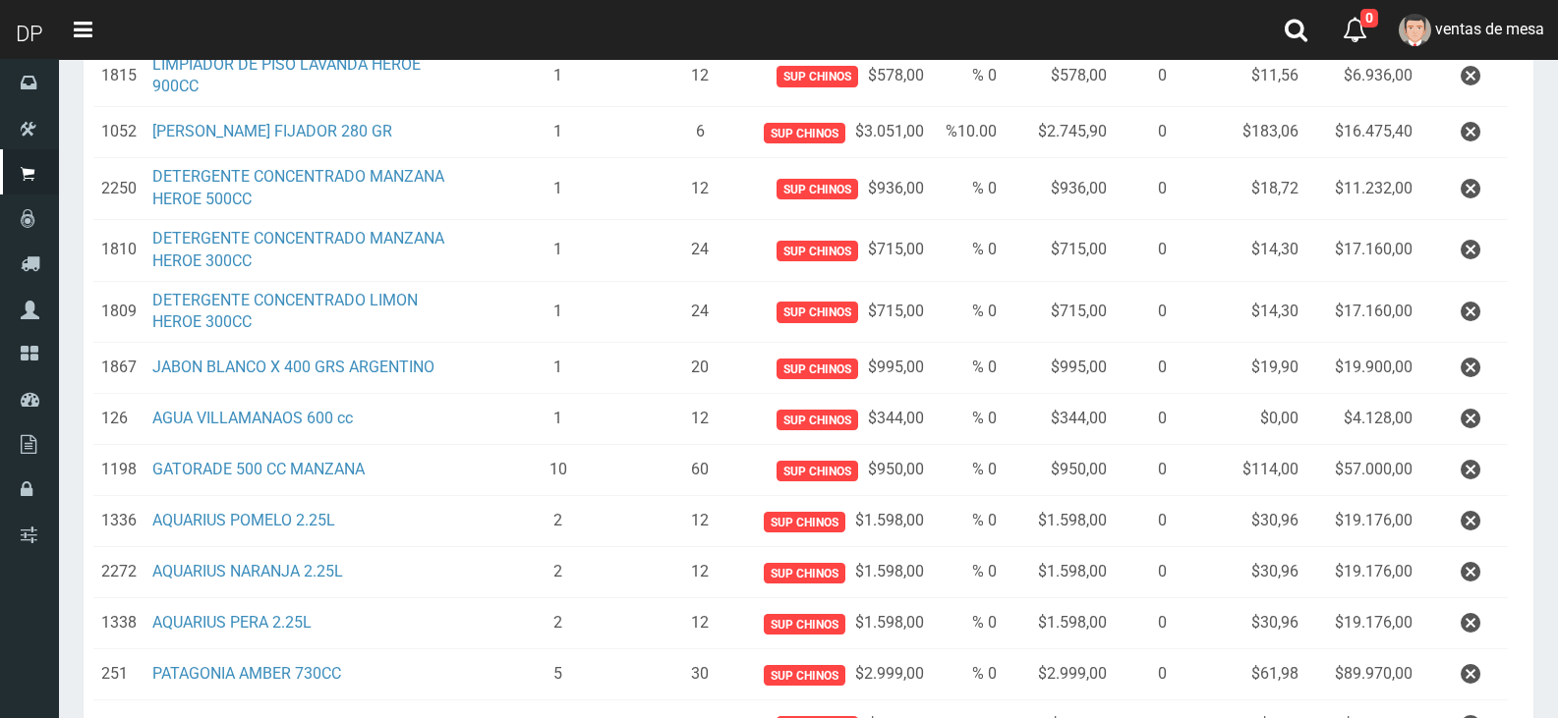
scroll to position [1035, 0]
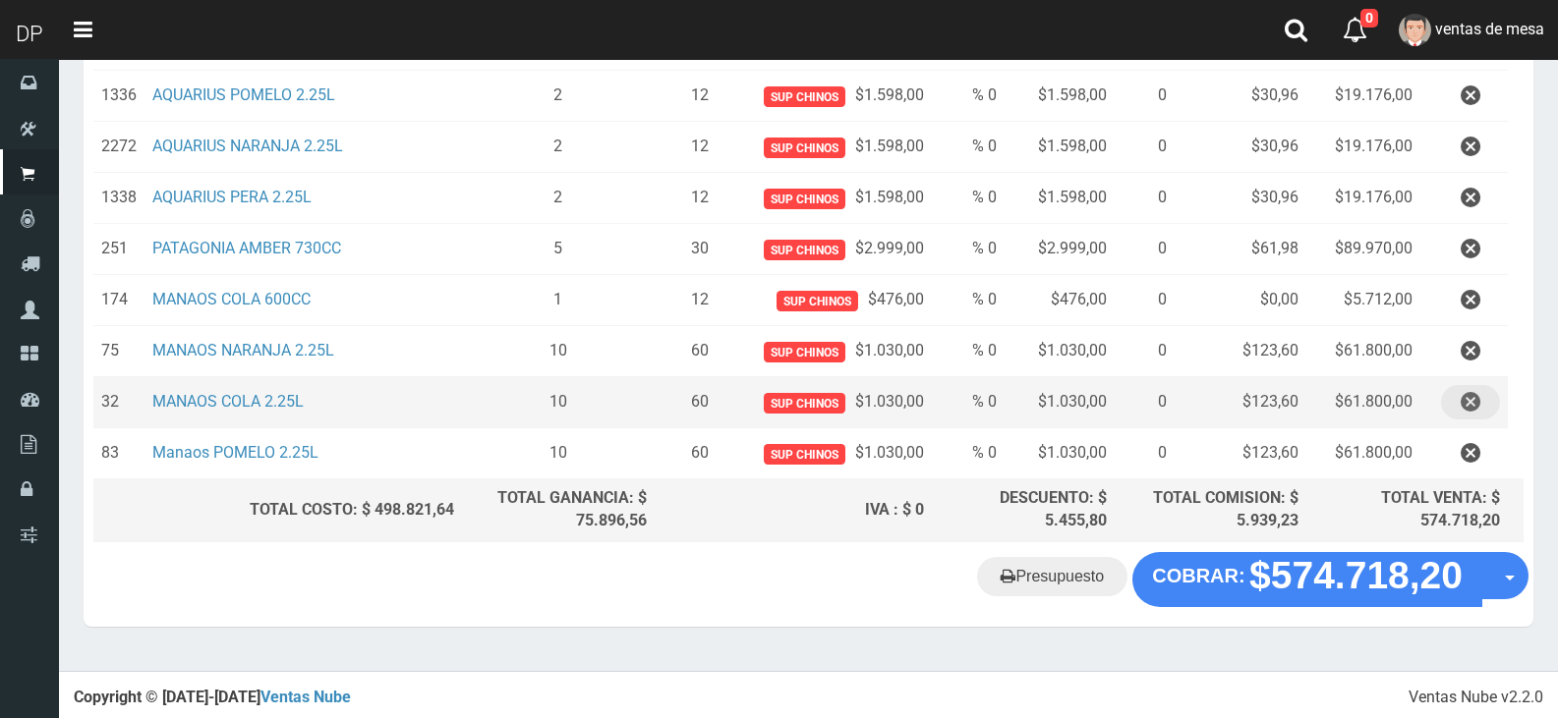
click at [1449, 409] on button "button" at bounding box center [1470, 402] width 59 height 34
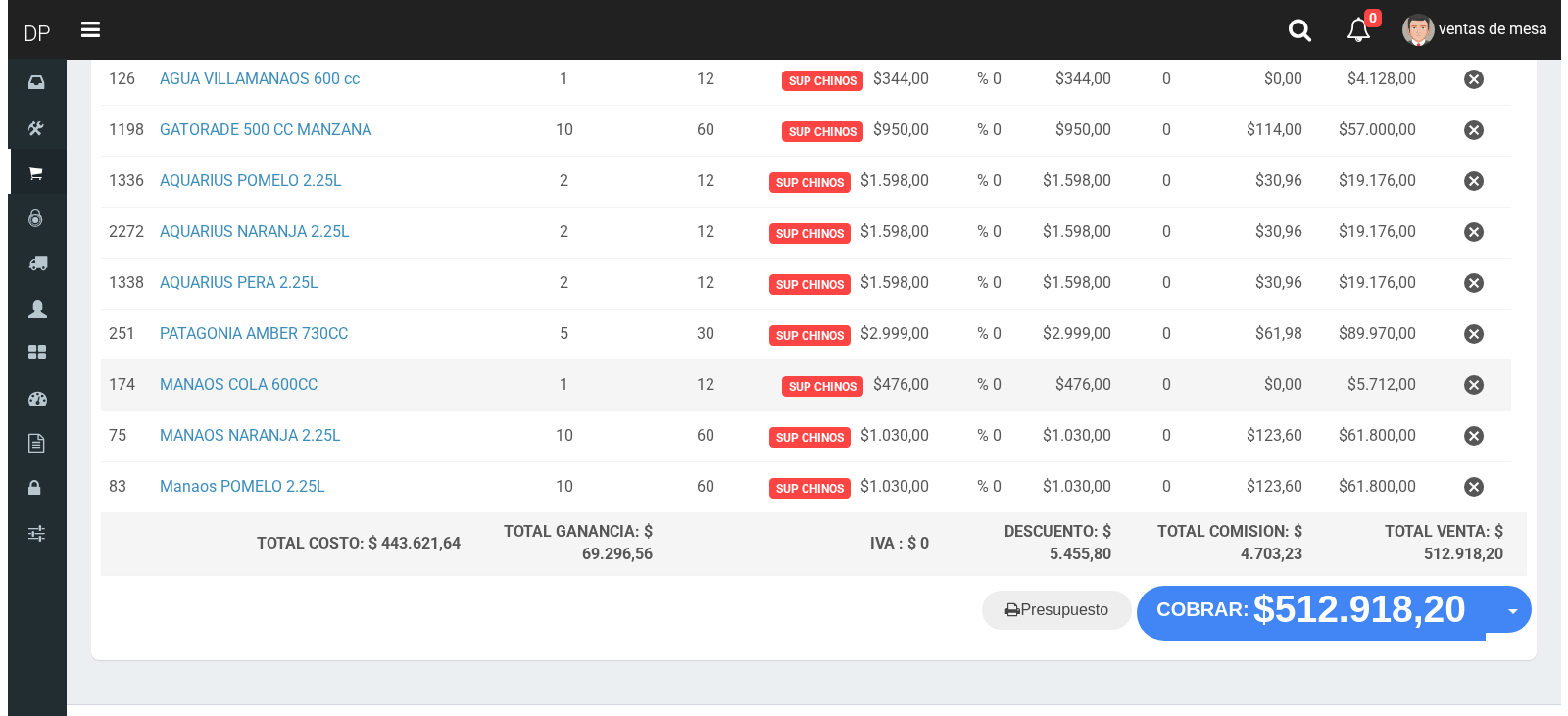
scroll to position [981, 0]
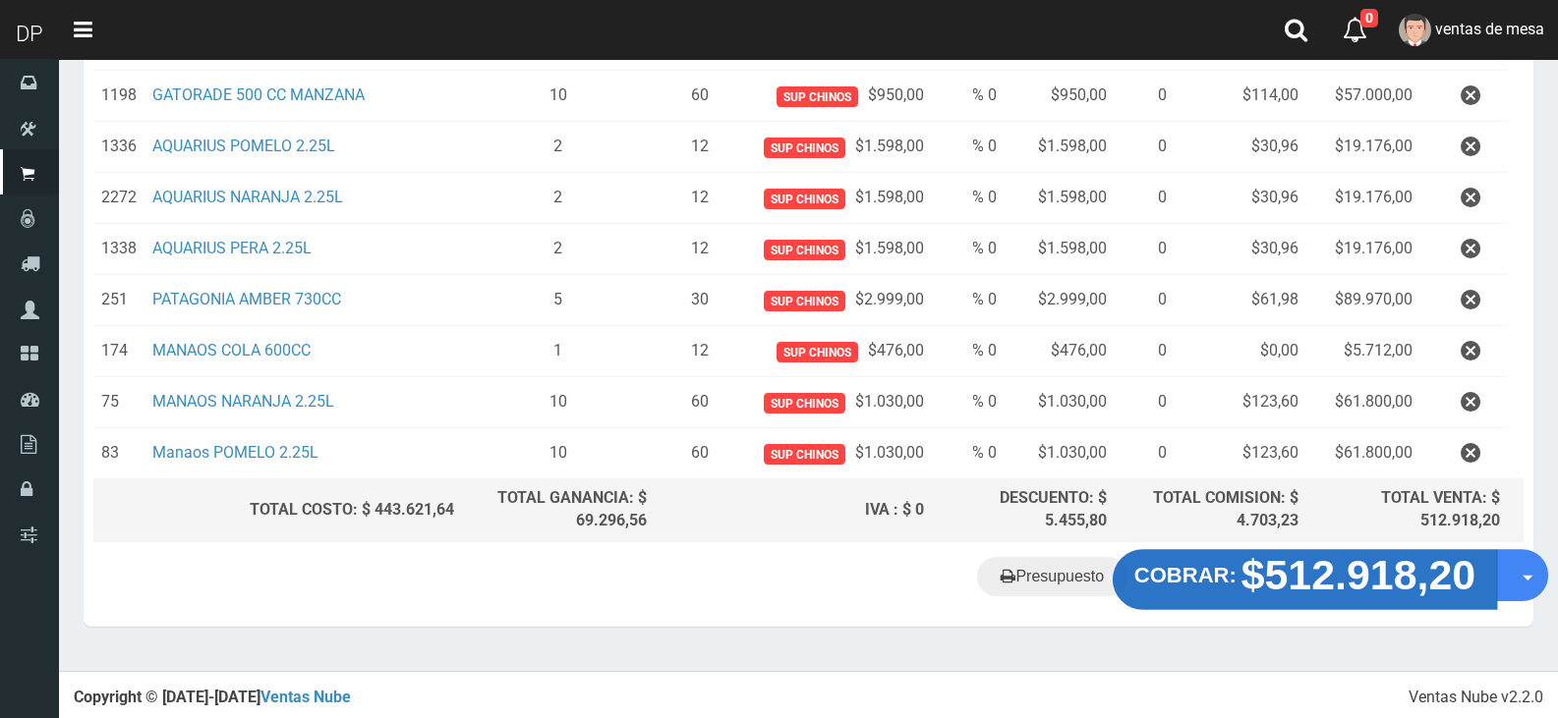
click at [1331, 576] on strong "$512.918,20" at bounding box center [1358, 575] width 235 height 46
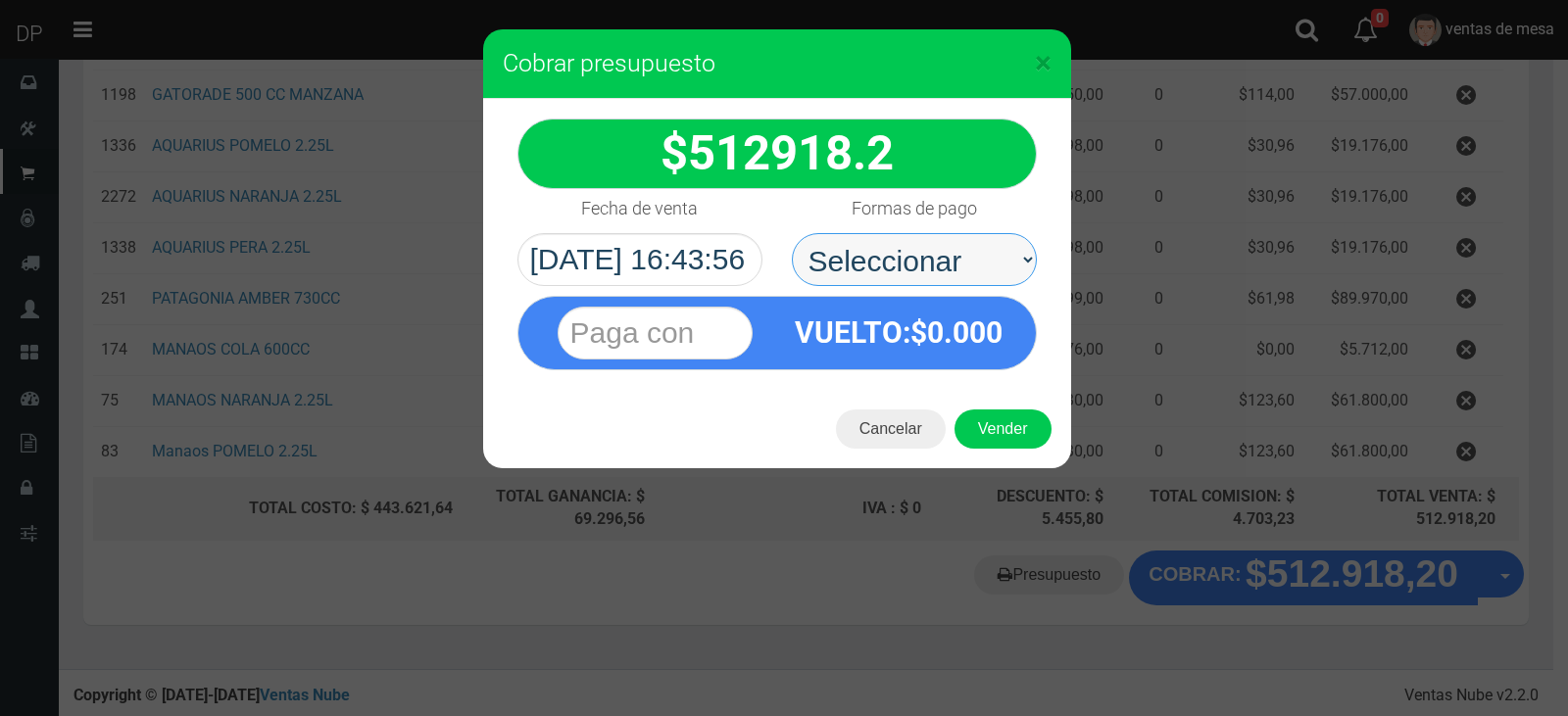
click at [996, 283] on select "Seleccionar Efectivo Tarjeta de Crédito Depósito Débito" at bounding box center [915, 259] width 245 height 53
select select "Efectivo"
click at [792, 233] on select "Seleccionar Efectivo Tarjeta de Crédito Depósito Débito" at bounding box center [915, 259] width 245 height 53
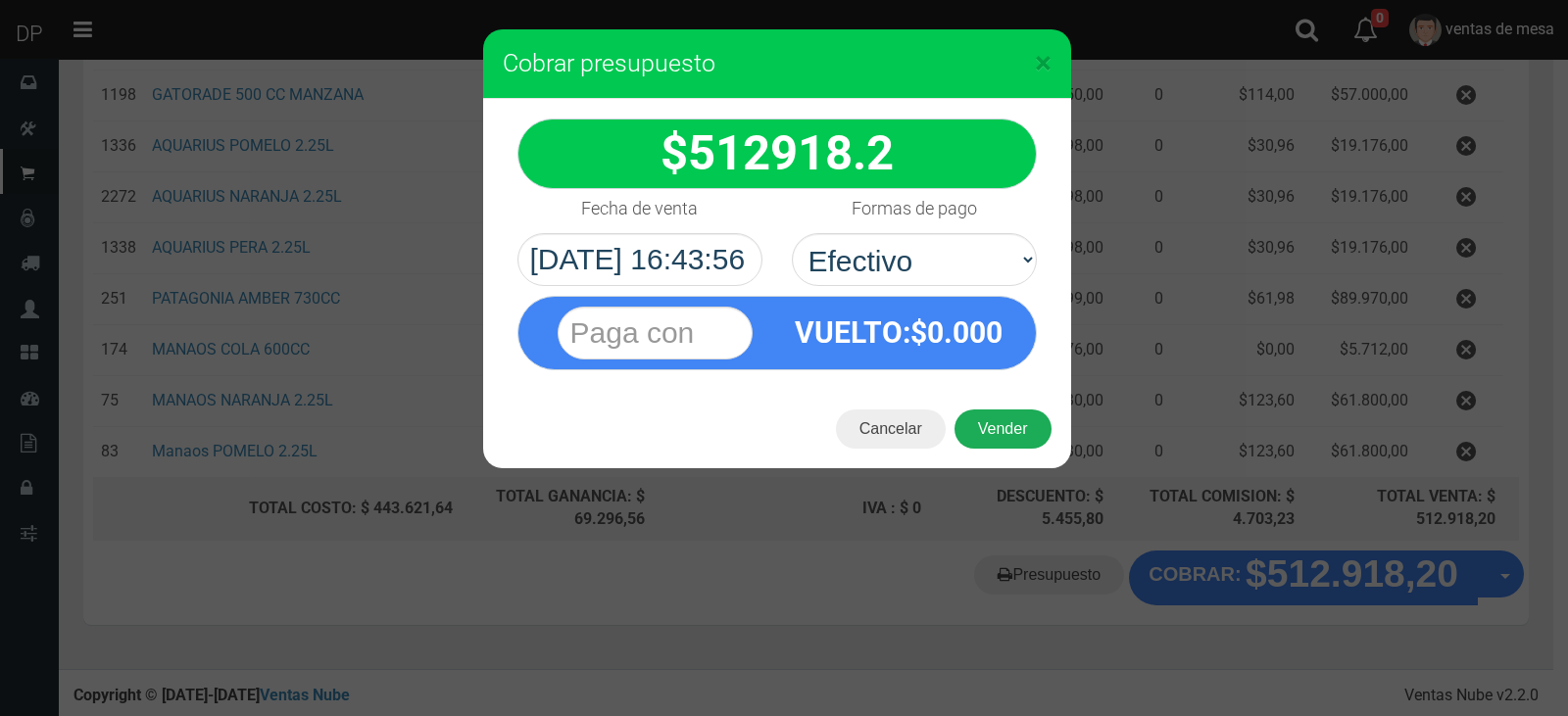
click at [1022, 424] on button "Vender" at bounding box center [1002, 429] width 97 height 39
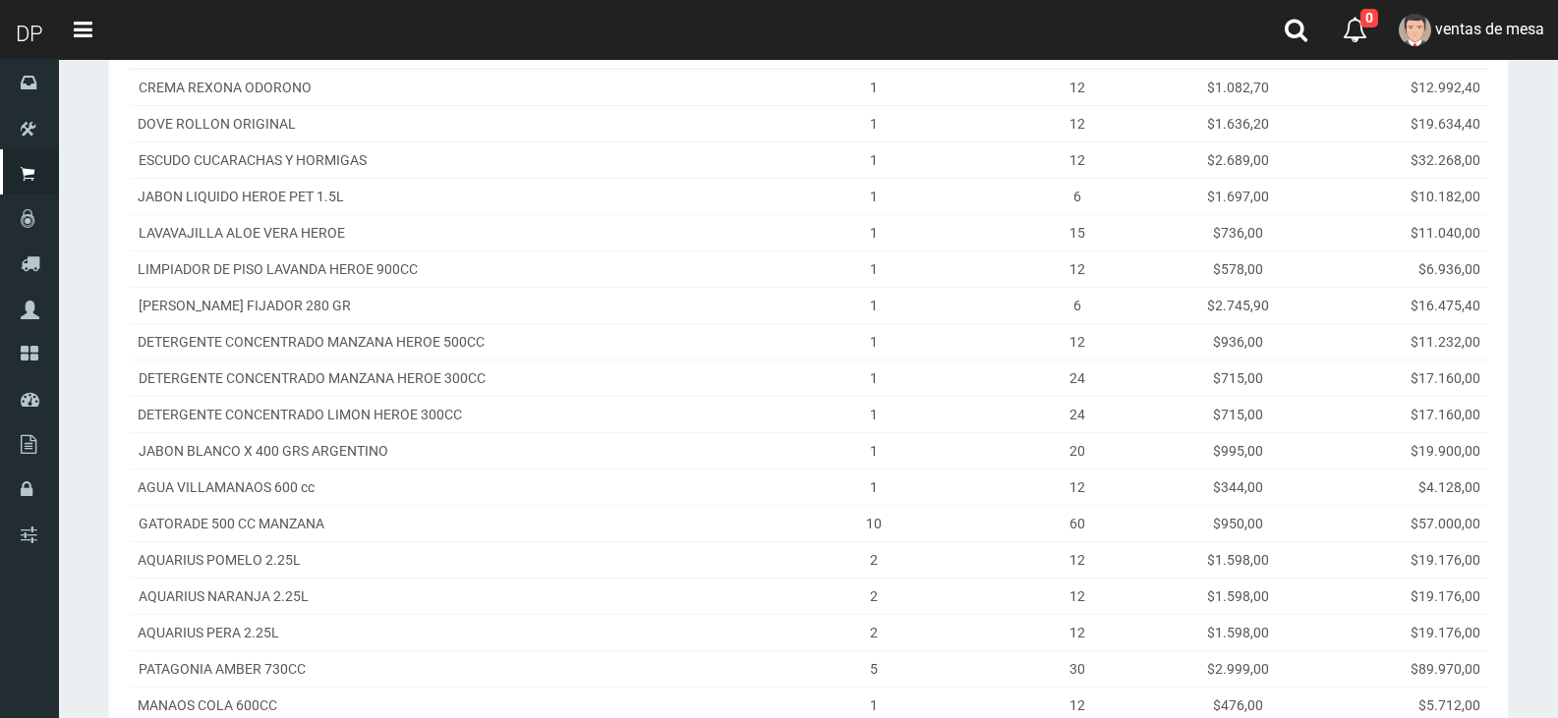
scroll to position [652, 0]
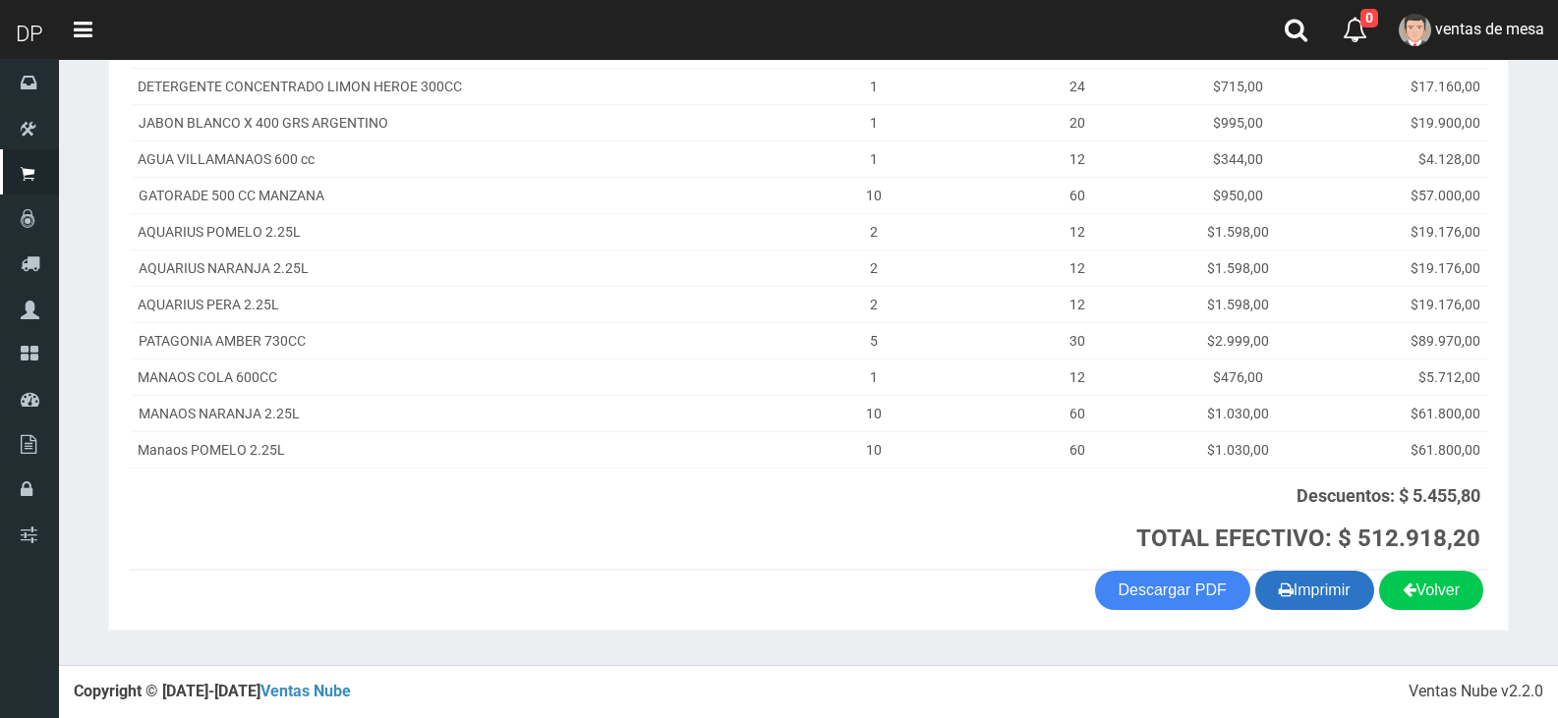
click at [1320, 597] on button "Imprimir" at bounding box center [1314, 590] width 119 height 39
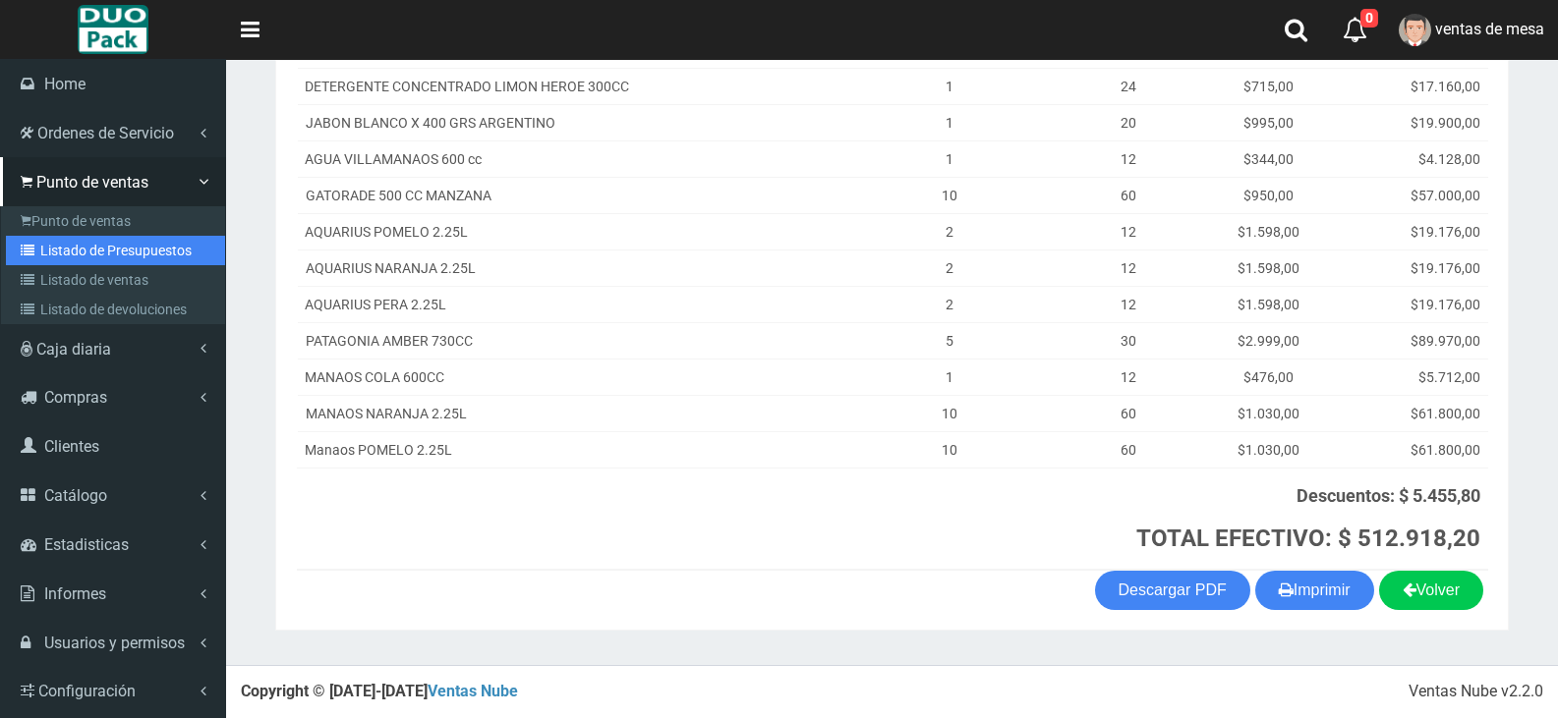
click at [96, 263] on link "Listado de Presupuestos" at bounding box center [115, 250] width 219 height 29
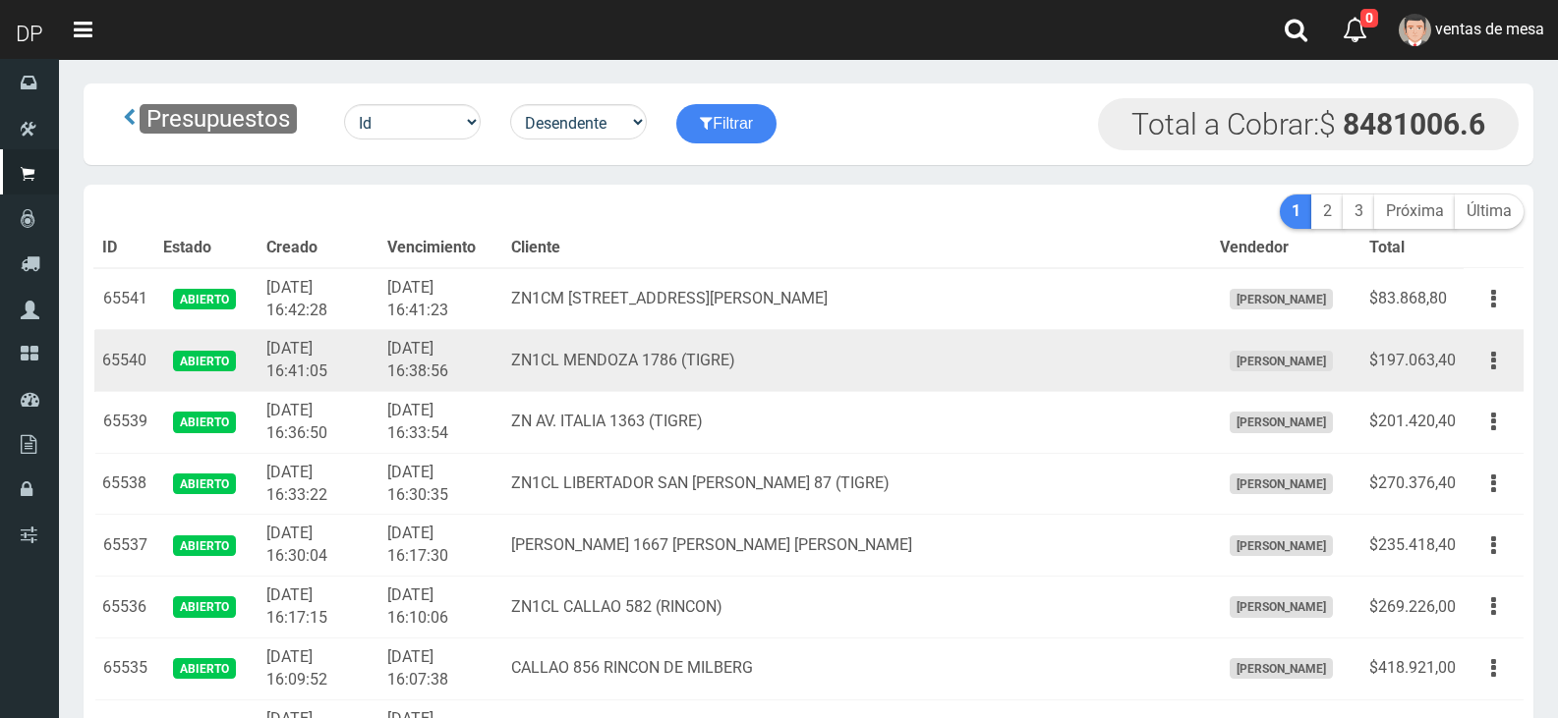
click at [827, 388] on td "ZN1CL MENDOZA 1786 (TIGRE)" at bounding box center [857, 361] width 708 height 62
